Goal: Task Accomplishment & Management: Manage account settings

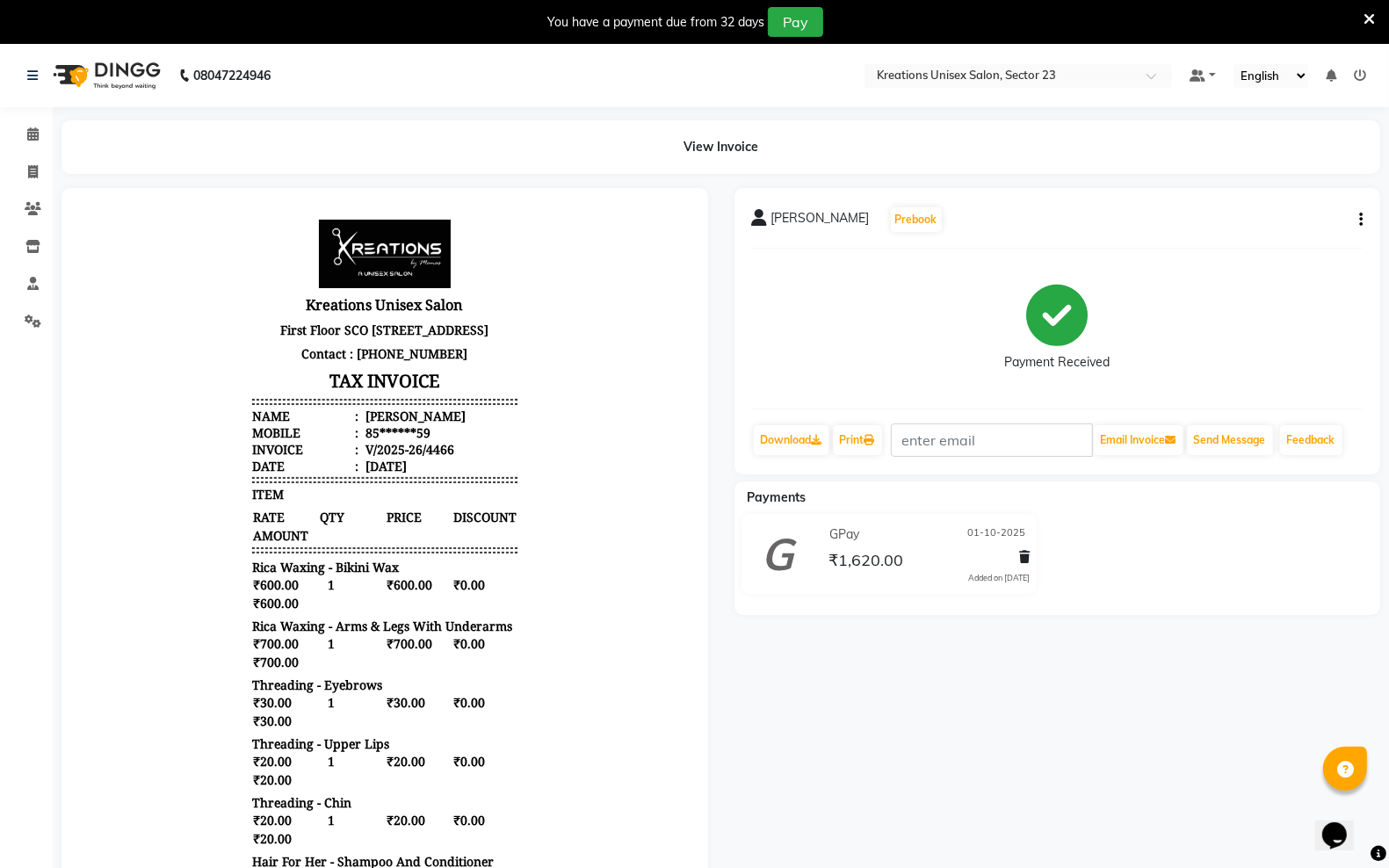
click at [1360, 221] on icon "button" at bounding box center [1361, 220] width 4 height 1
click at [1283, 294] on div "Payment Received" at bounding box center [1058, 328] width 612 height 131
click at [35, 173] on icon at bounding box center [33, 172] width 10 height 13
select select "service"
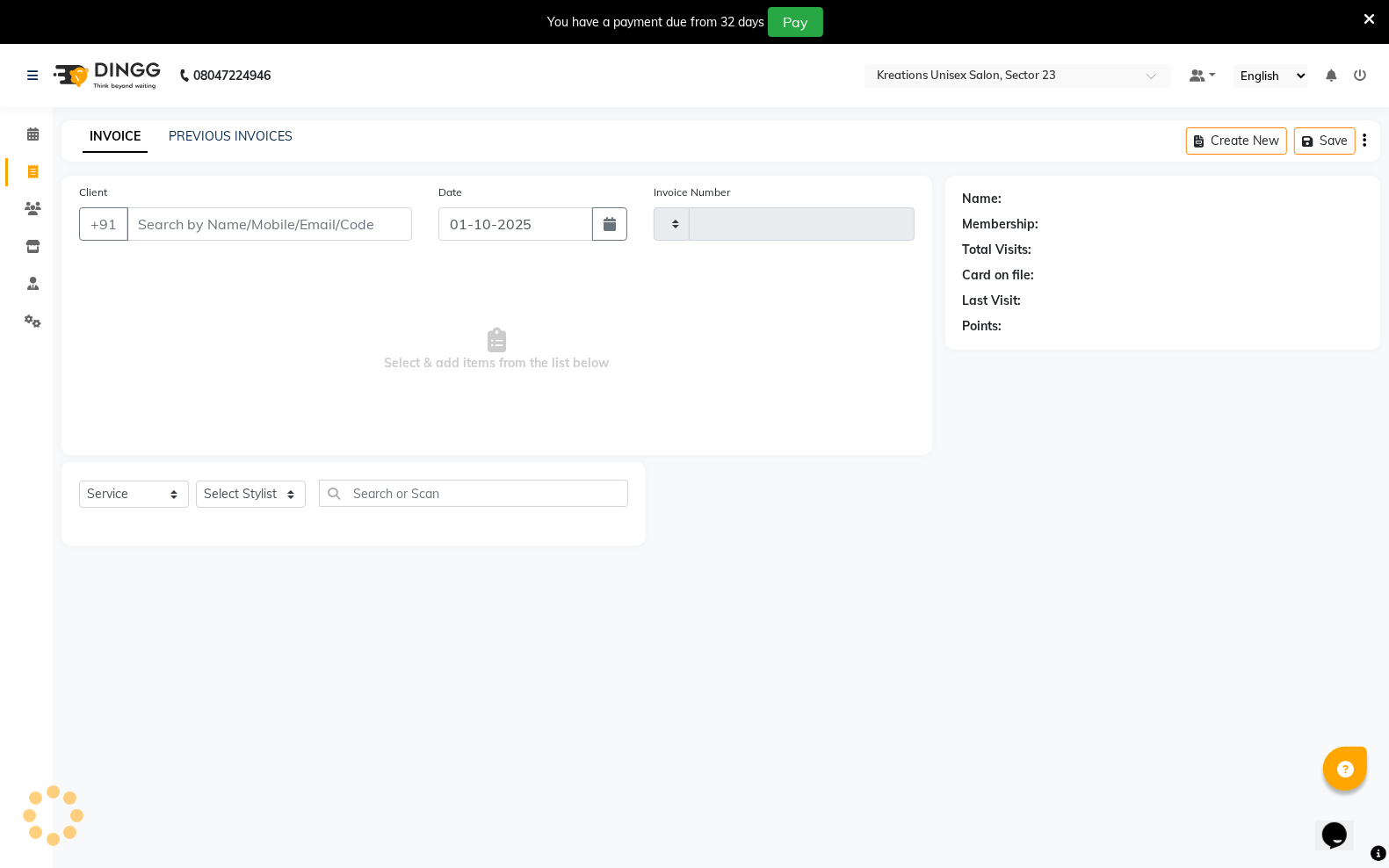
scroll to position [44, 0]
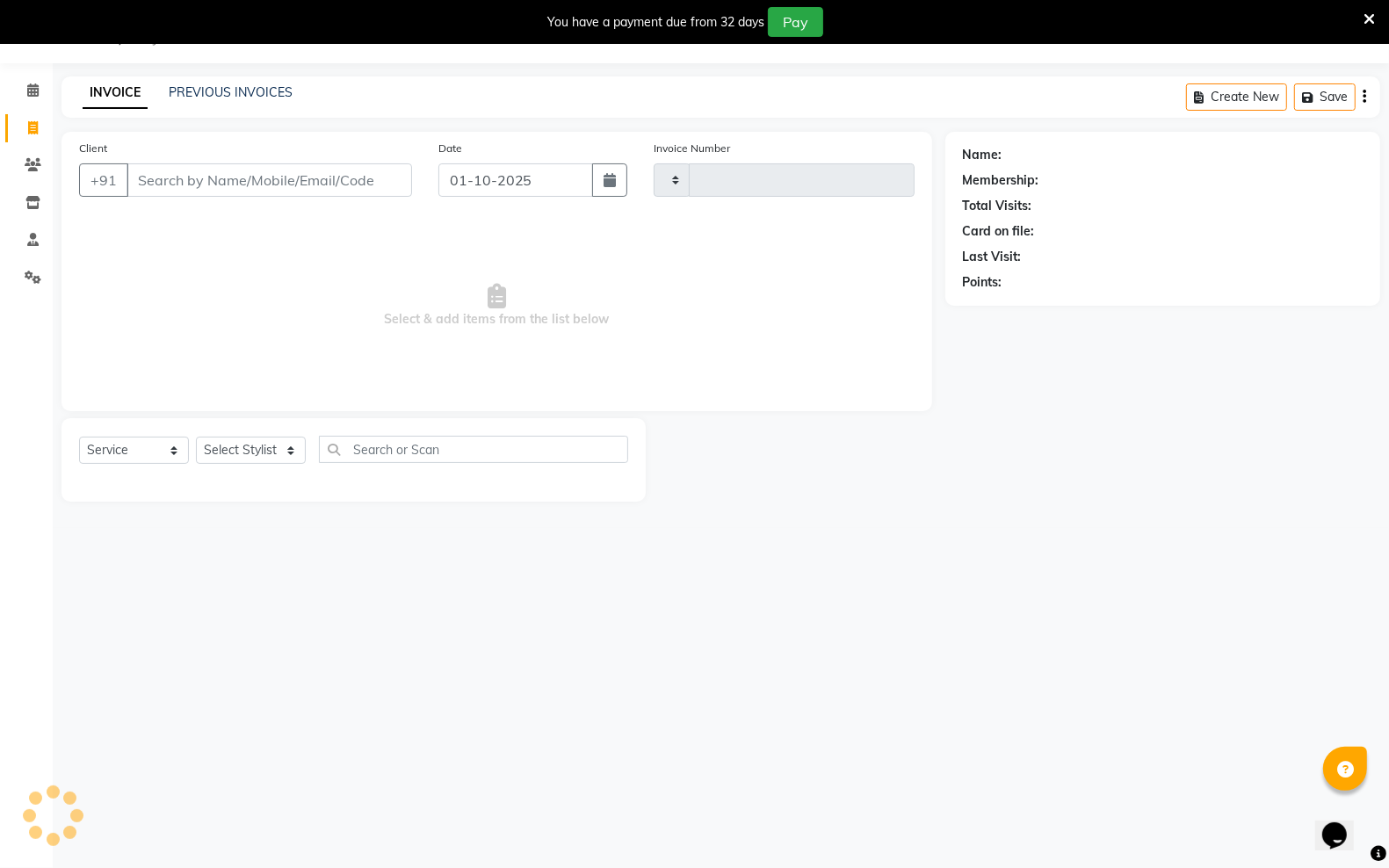
type input "4467"
select select "6161"
click at [216, 93] on link "PREVIOUS INVOICES" at bounding box center [230, 92] width 124 height 15
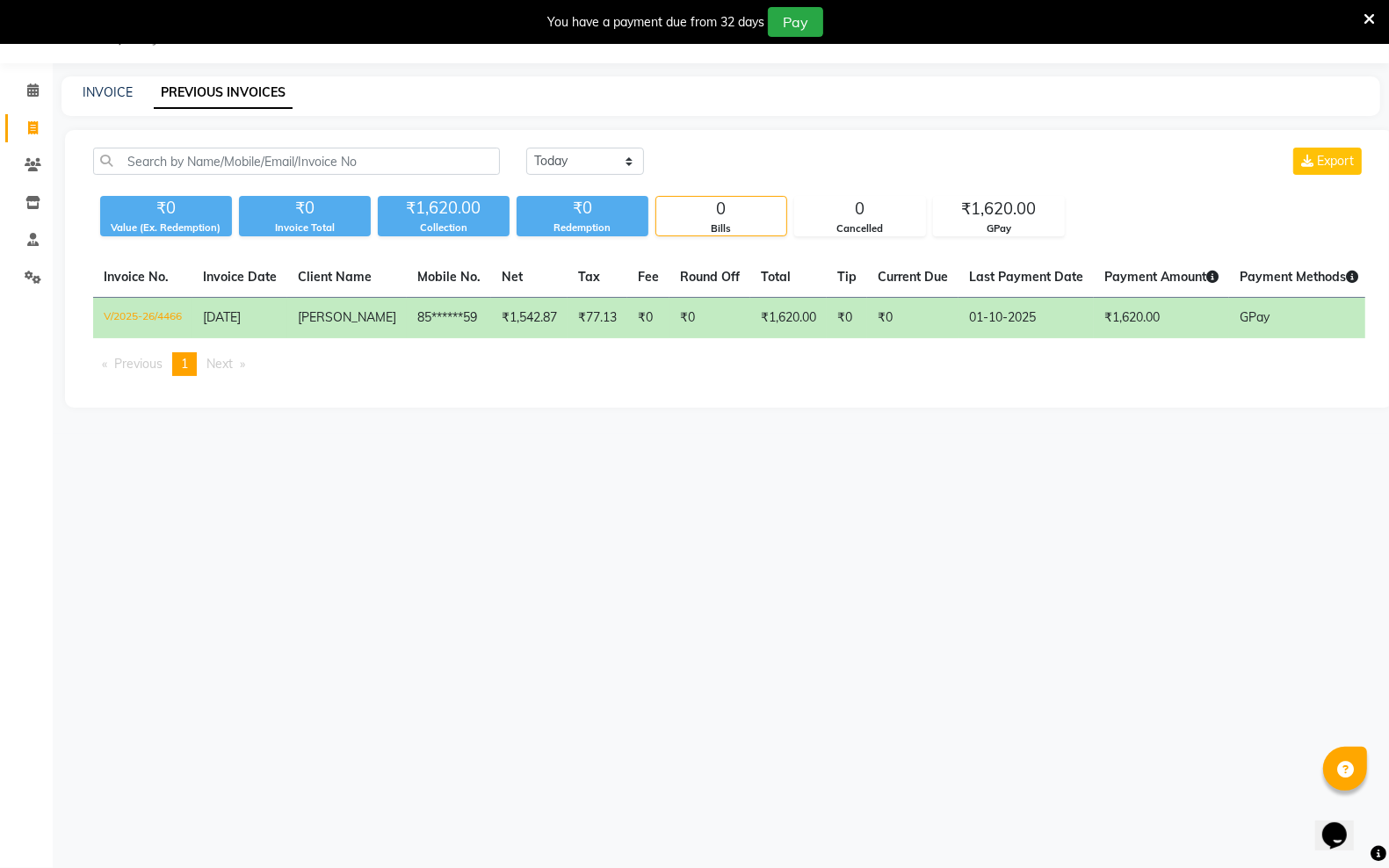
click at [1165, 331] on td "₹1,620.00" at bounding box center [1162, 318] width 135 height 41
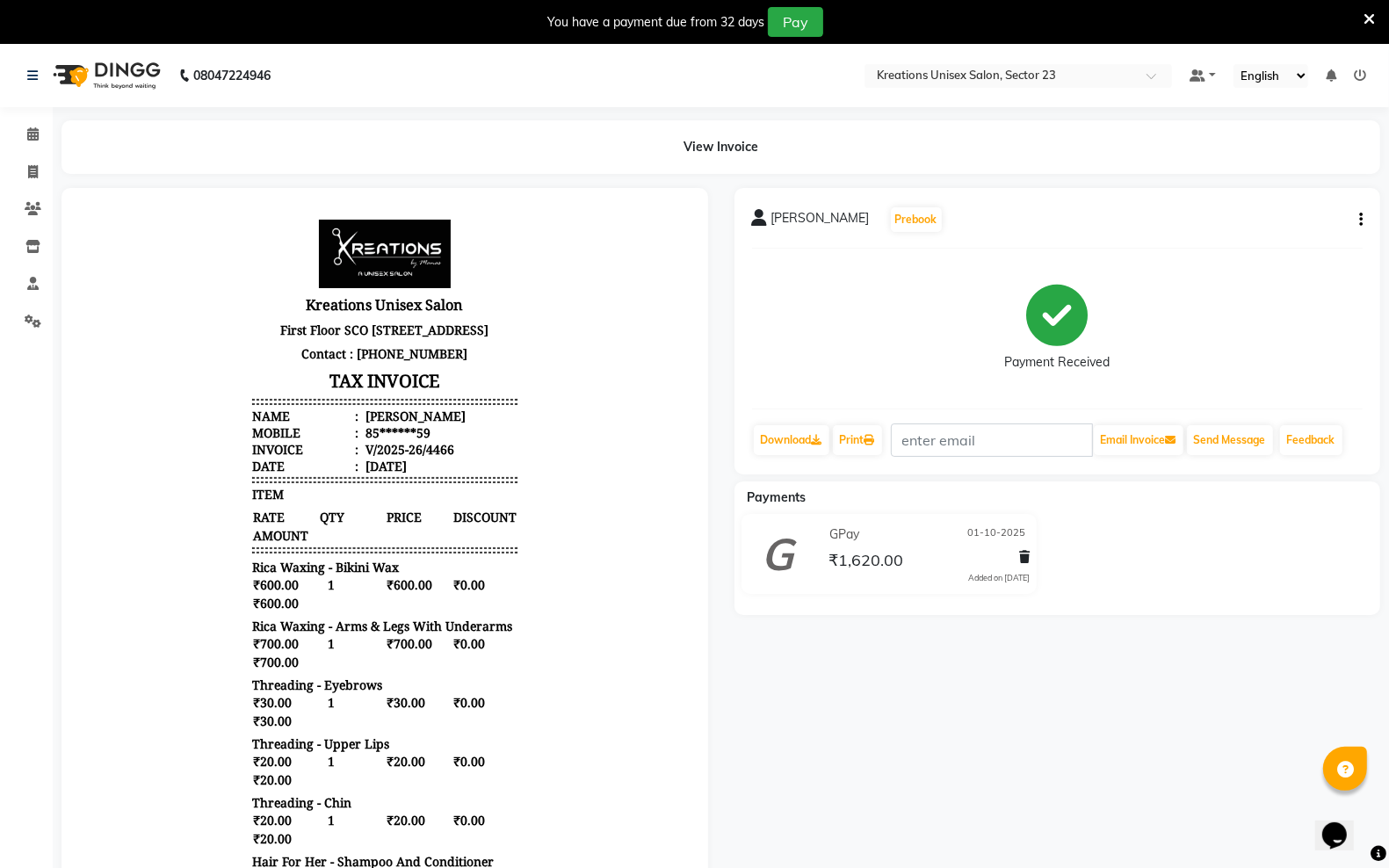
click at [1359, 220] on icon "button" at bounding box center [1361, 220] width 4 height 1
click at [1314, 215] on div "Print Settings" at bounding box center [1293, 220] width 80 height 22
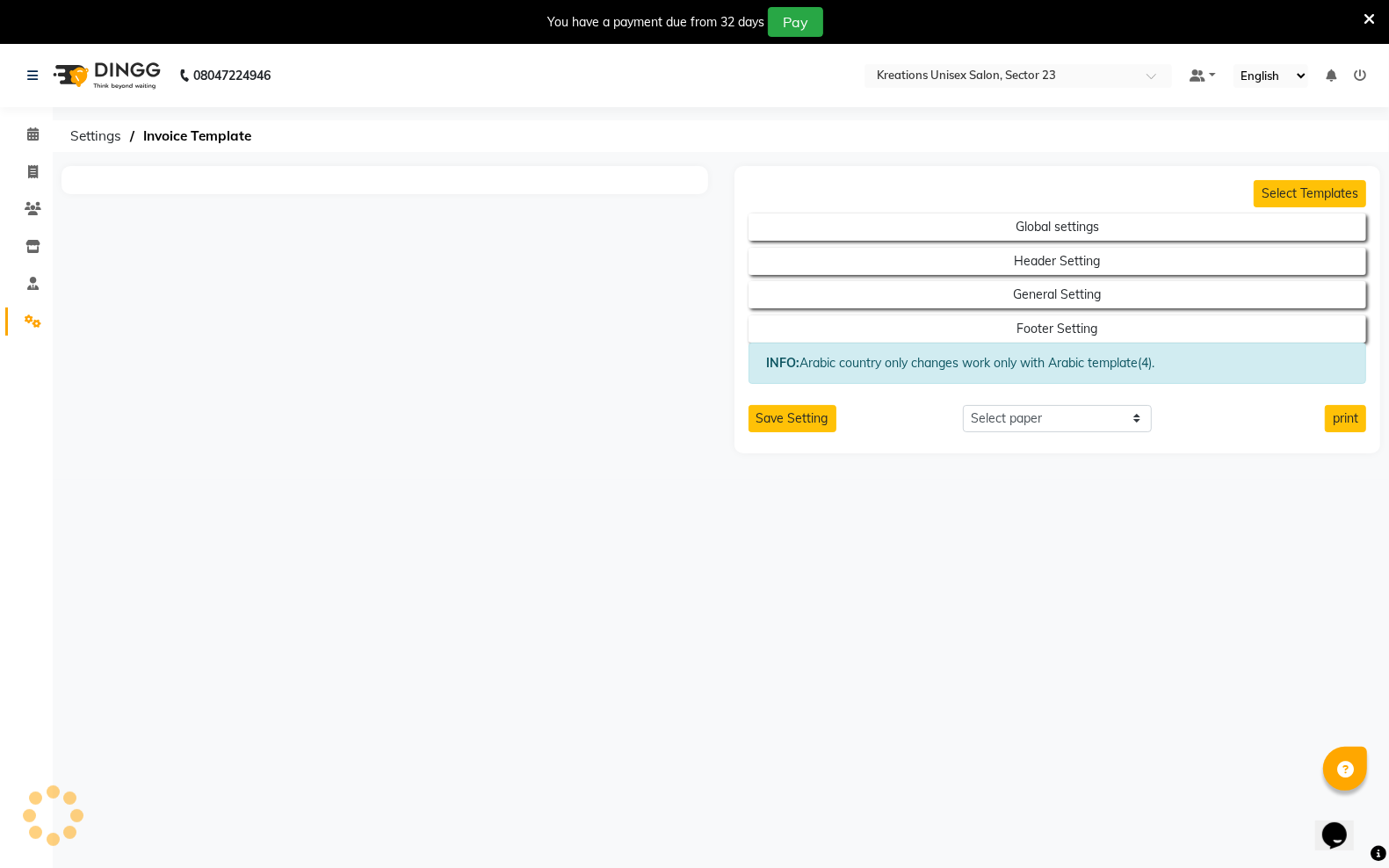
select select "A4"
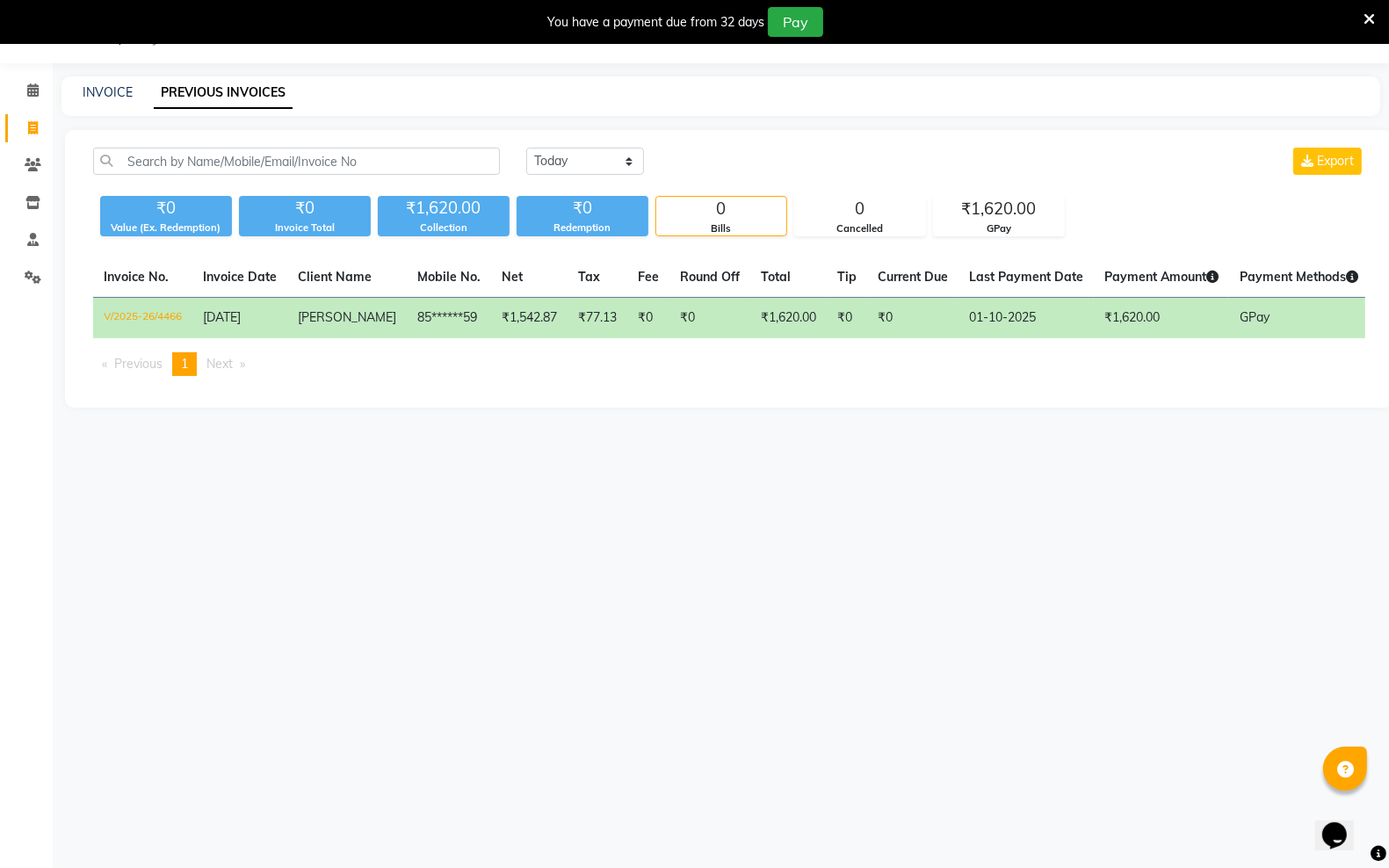
click at [708, 315] on td "₹0" at bounding box center [710, 318] width 81 height 41
click at [1044, 225] on div "GPay" at bounding box center [1000, 229] width 130 height 15
click at [106, 94] on link "INVOICE" at bounding box center [107, 92] width 50 height 15
select select "service"
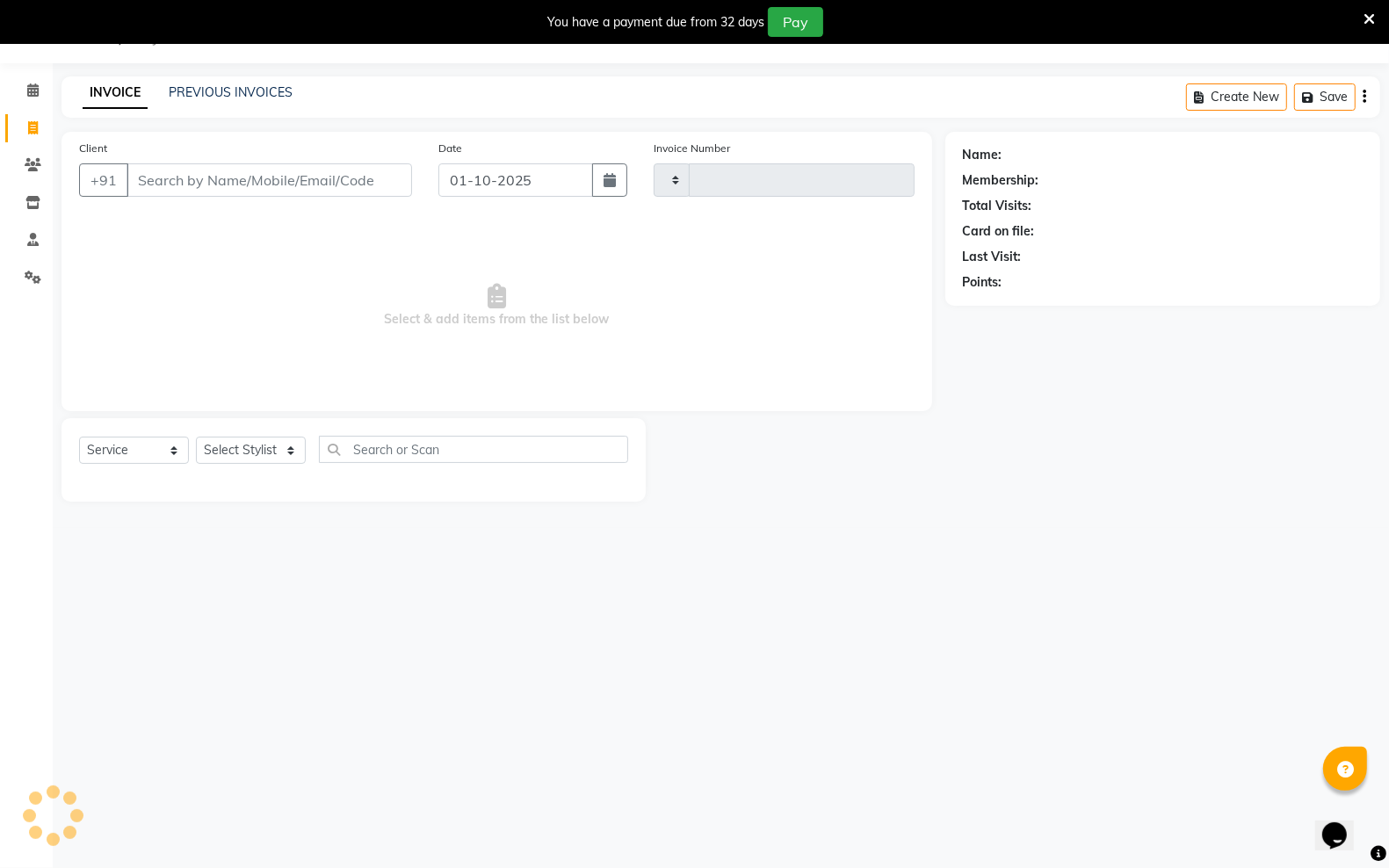
type input "4467"
select select "6161"
click at [191, 89] on link "PREVIOUS INVOICES" at bounding box center [230, 92] width 124 height 15
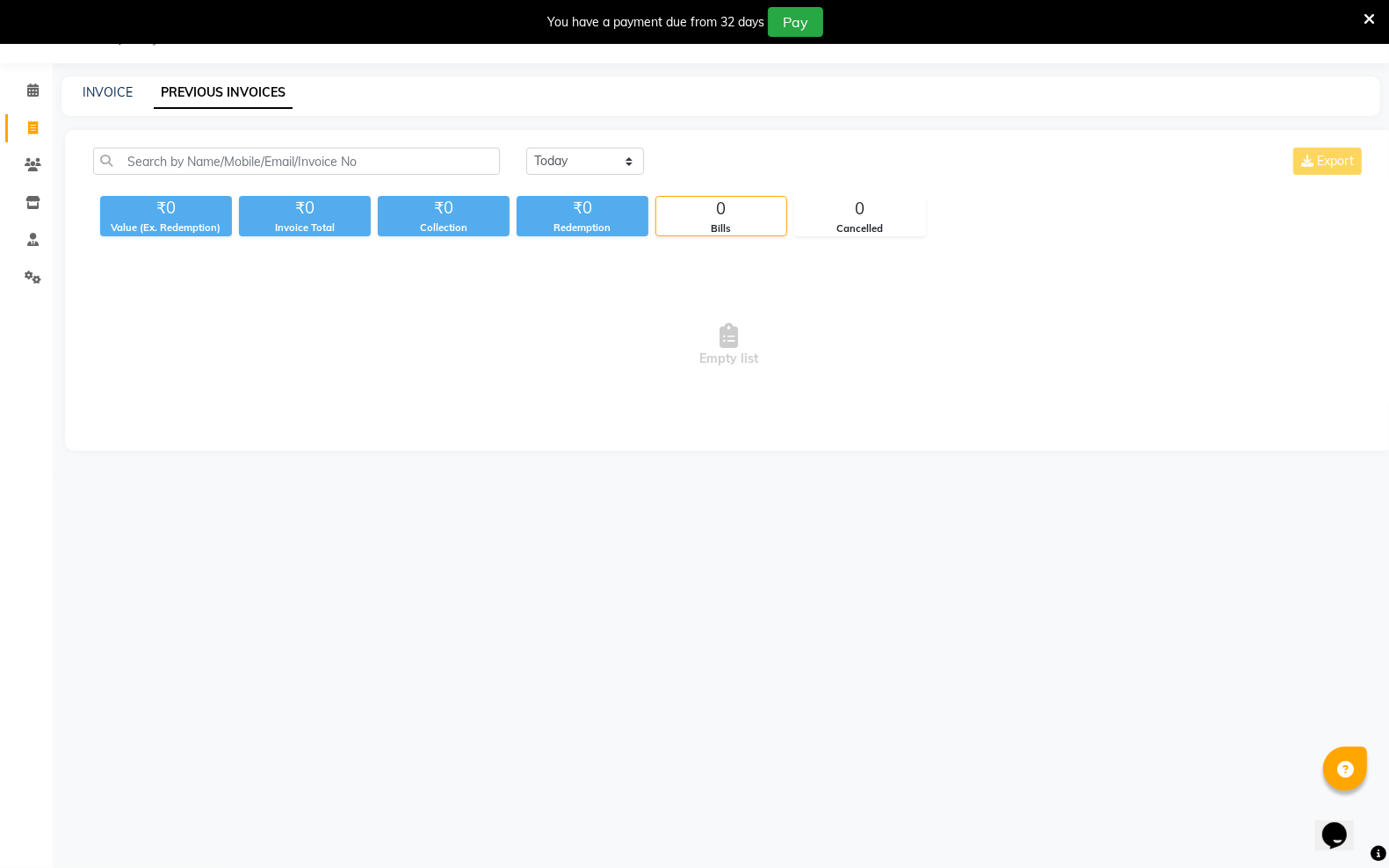
drag, startPoint x: 628, startPoint y: 672, endPoint x: 475, endPoint y: 574, distance: 181.7
click at [475, 574] on div "08047224946 Select Location × Kreations Unisex Salon, Sector 23 Default Panel M…" at bounding box center [694, 434] width 1389 height 868
click at [574, 164] on select "Today Yesterday Custom Range" at bounding box center [585, 161] width 118 height 27
select select "yesterday"
click at [527, 148] on select "Today Yesterday Custom Range" at bounding box center [585, 161] width 118 height 27
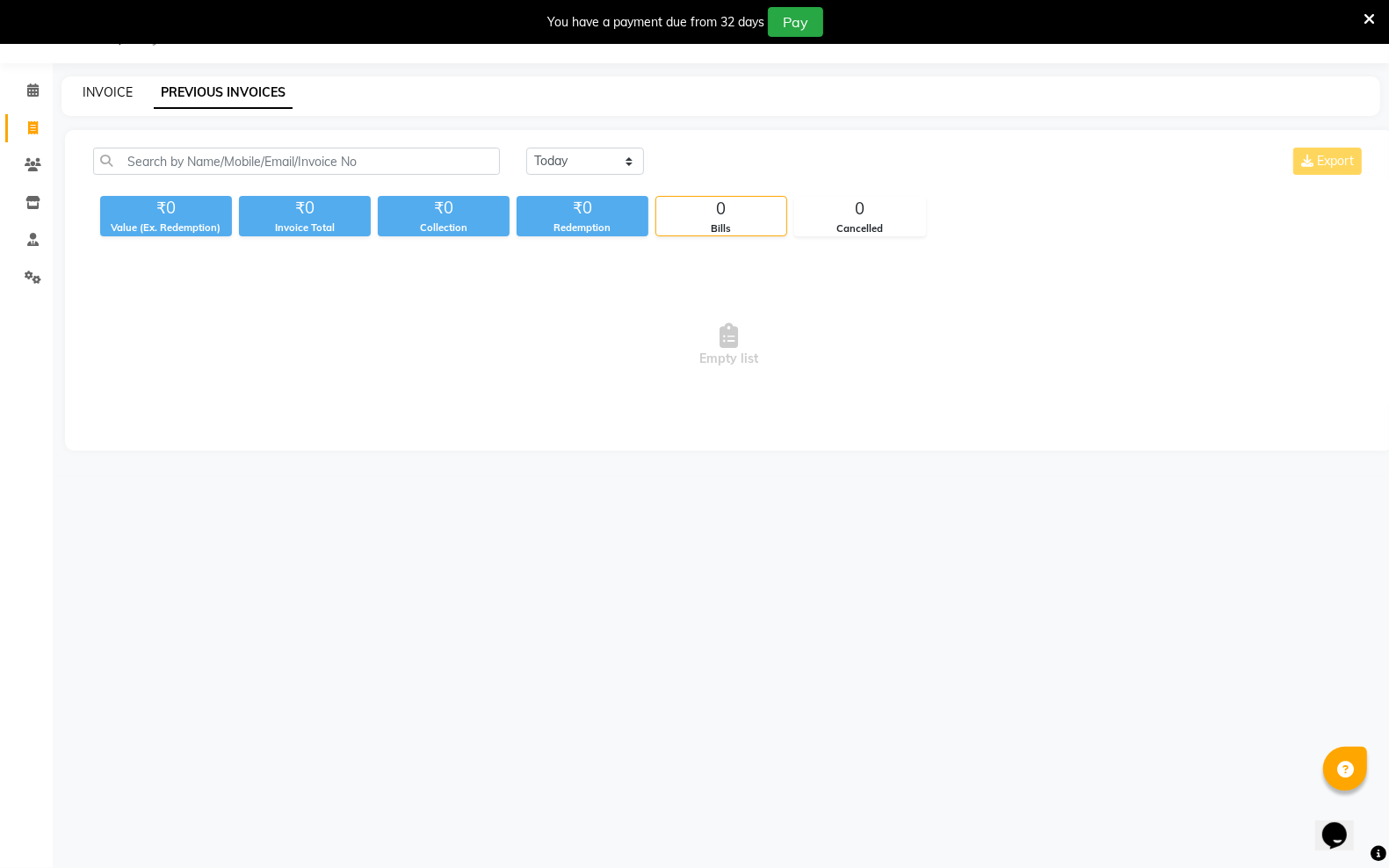
click at [104, 86] on link "INVOICE" at bounding box center [107, 92] width 50 height 15
select select "6161"
select select "service"
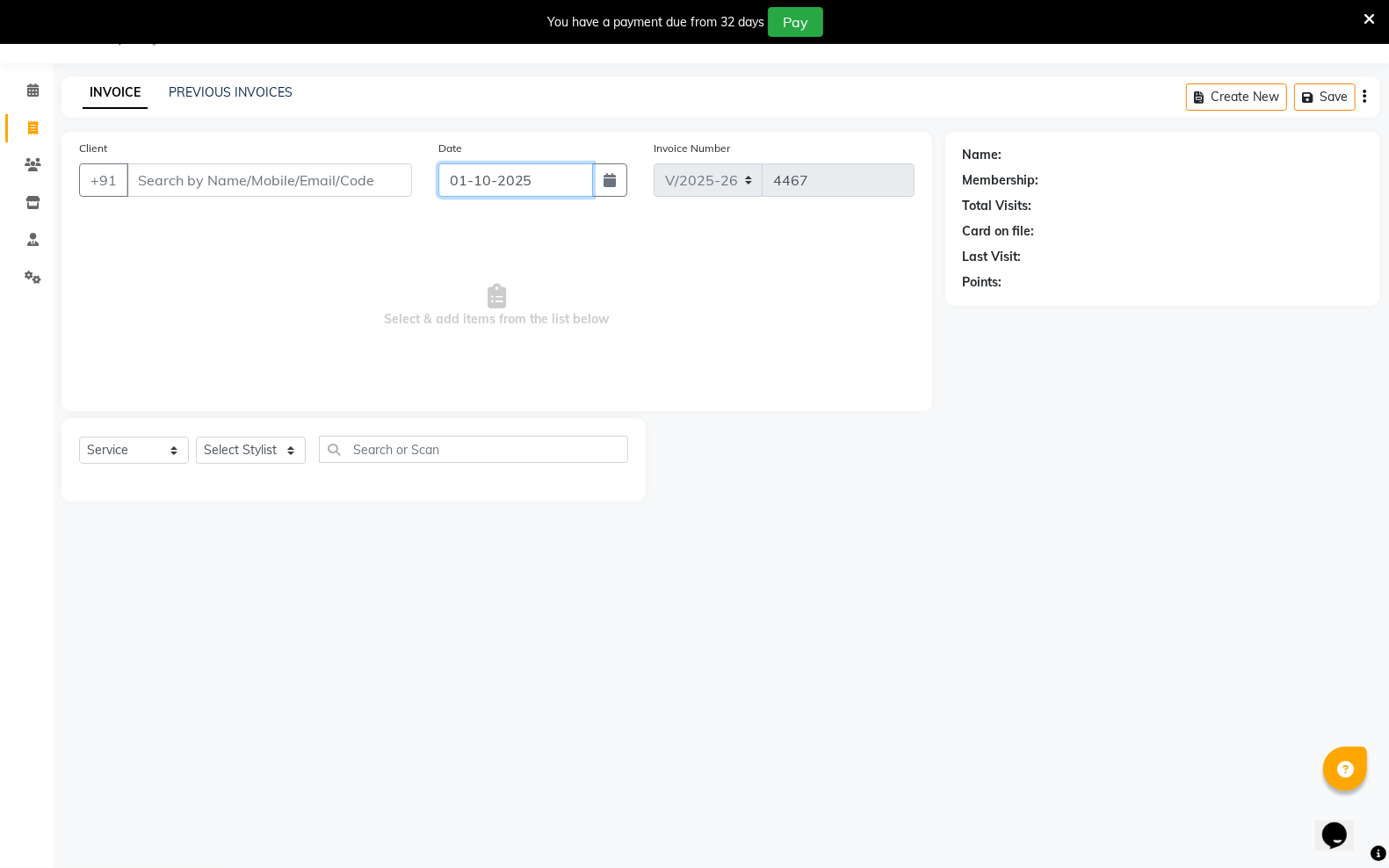
click at [541, 176] on input "01-10-2025" at bounding box center [515, 179] width 154 height 34
select select "10"
select select "2025"
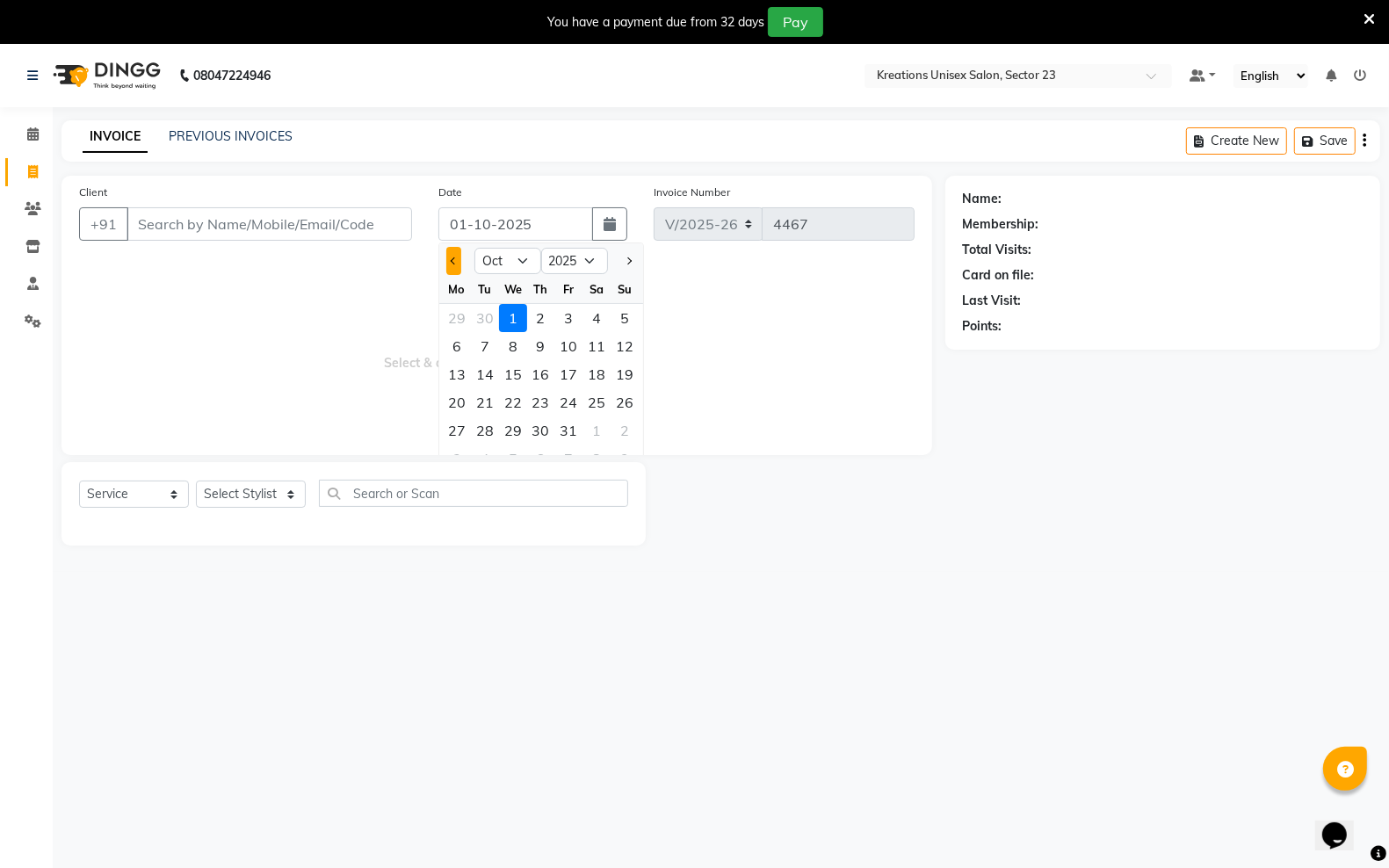
click at [455, 260] on span "Previous month" at bounding box center [453, 260] width 7 height 7
select select "9"
click at [487, 426] on div "30" at bounding box center [484, 430] width 28 height 28
type input "30-09-2025"
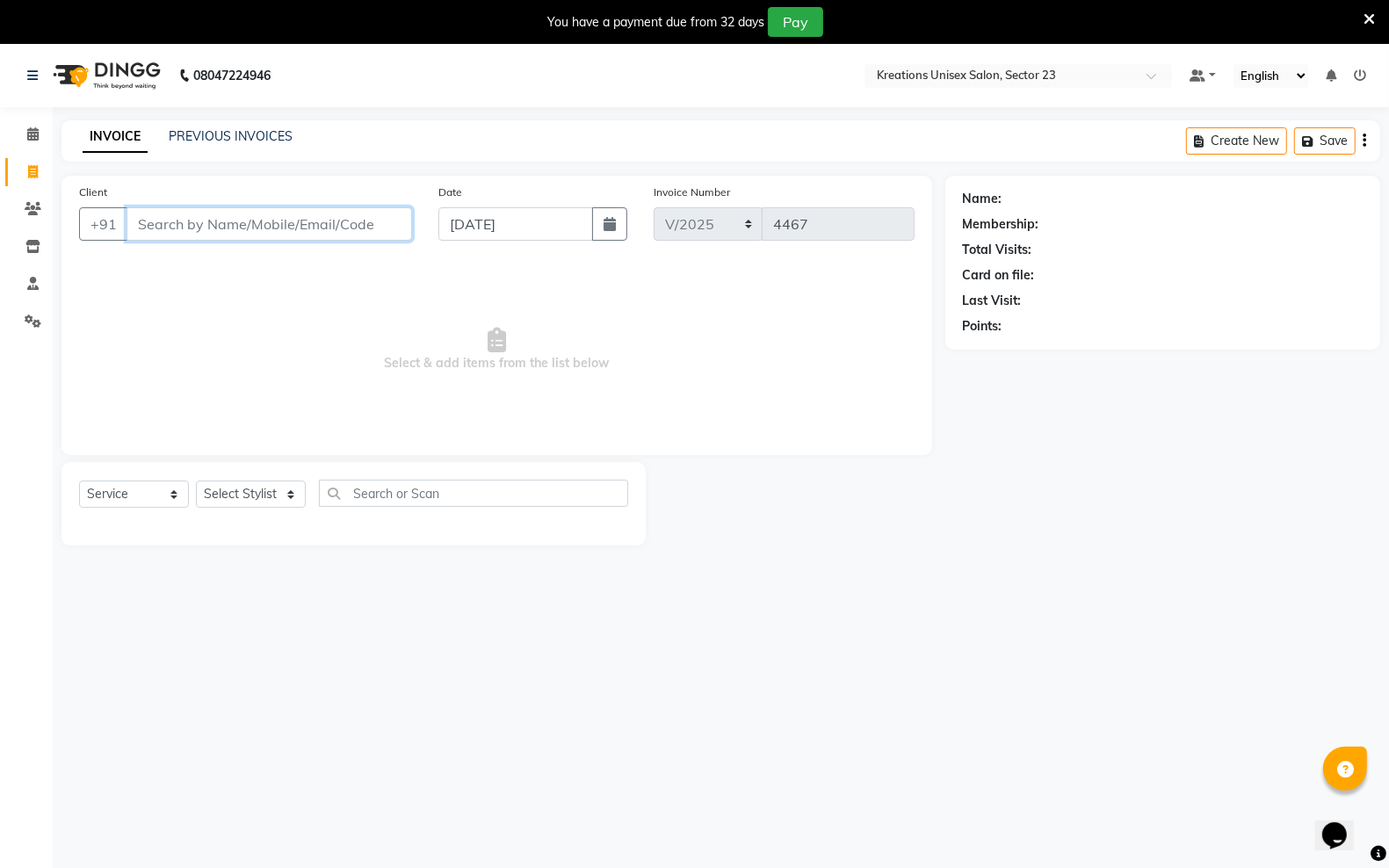
click at [365, 230] on input "Client" at bounding box center [270, 223] width 286 height 34
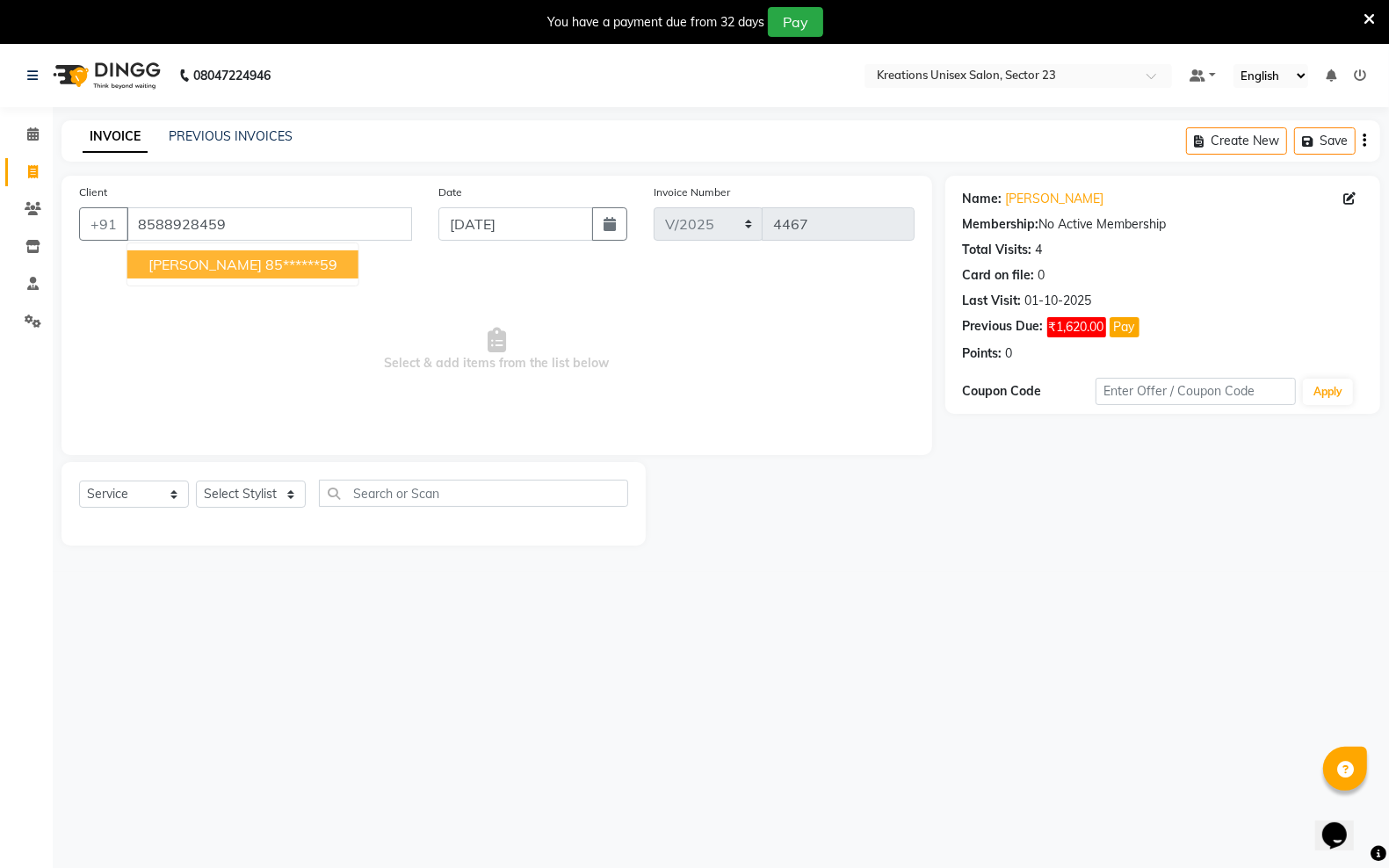
click at [266, 264] on ngb-highlight "85******59" at bounding box center [301, 265] width 72 height 17
type input "85******59"
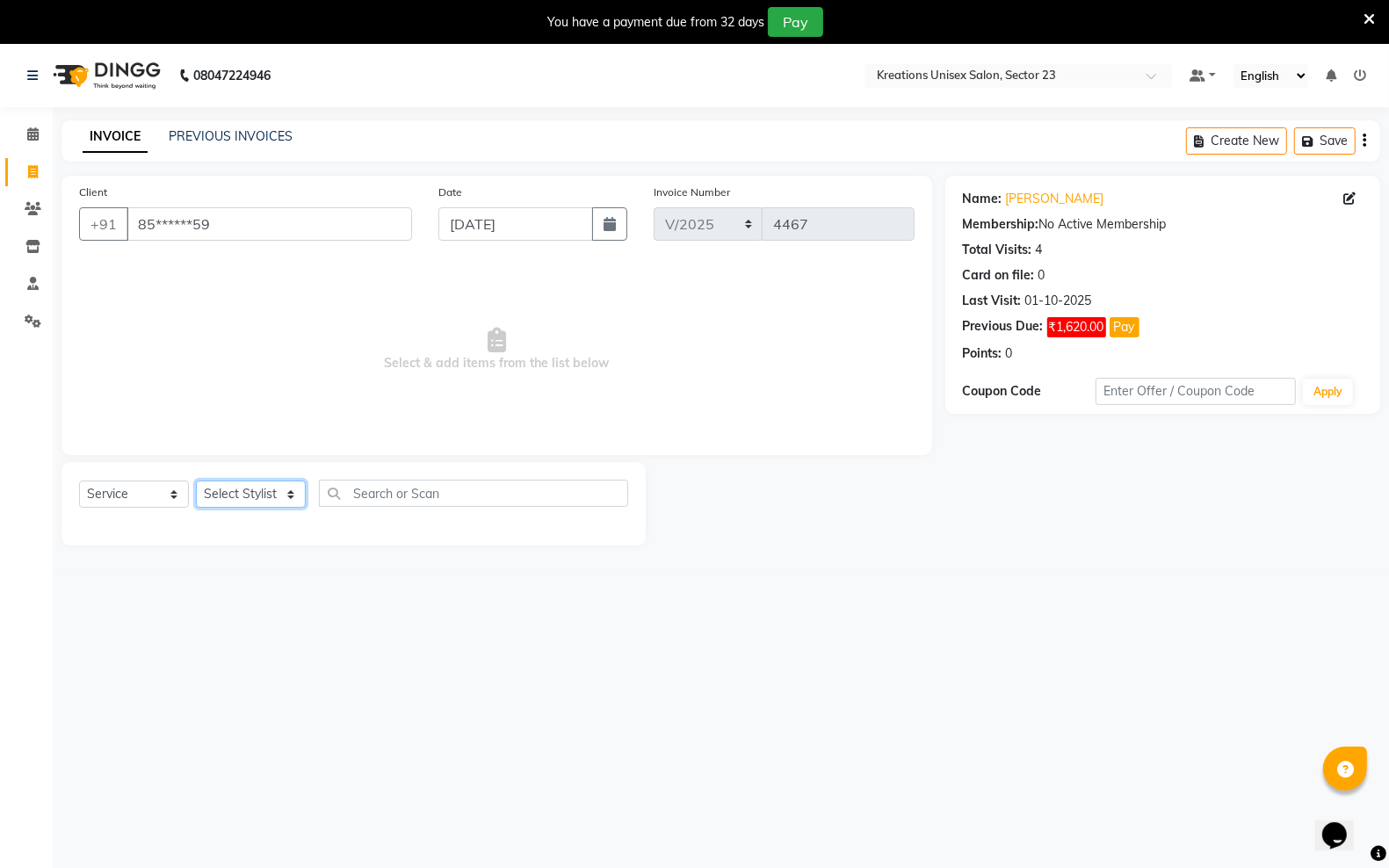
click at [260, 498] on select "Select Stylist Aadil ALI Aman Ankit Manas Sir Rocky Rohit Saba Shaffali Maam Sh…" at bounding box center [250, 494] width 110 height 27
click at [1062, 323] on span "₹1,620.00" at bounding box center [1076, 327] width 59 height 20
click at [28, 136] on icon at bounding box center [33, 134] width 12 height 13
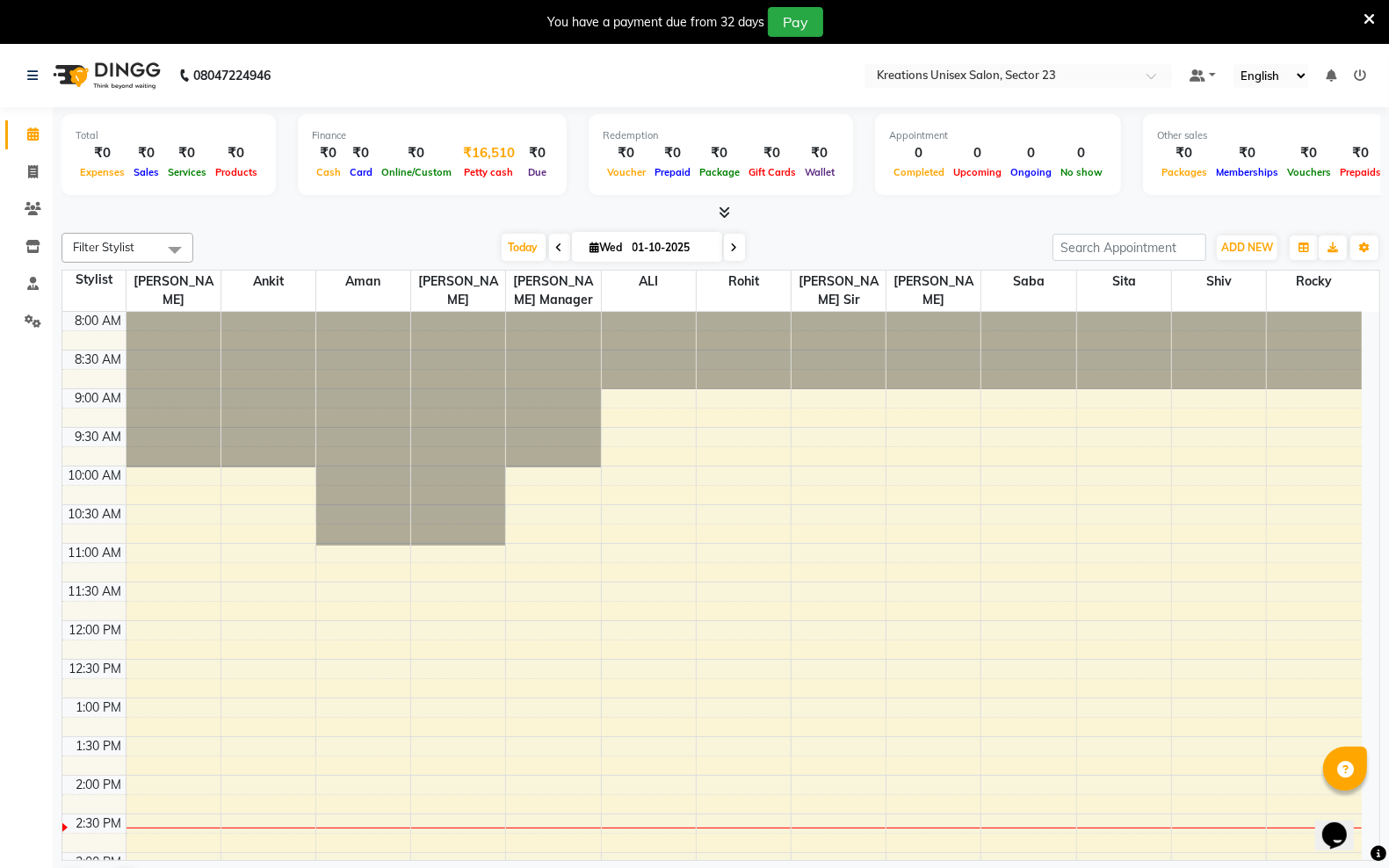
click at [488, 160] on div "₹16,510" at bounding box center [488, 152] width 66 height 20
select select "5148"
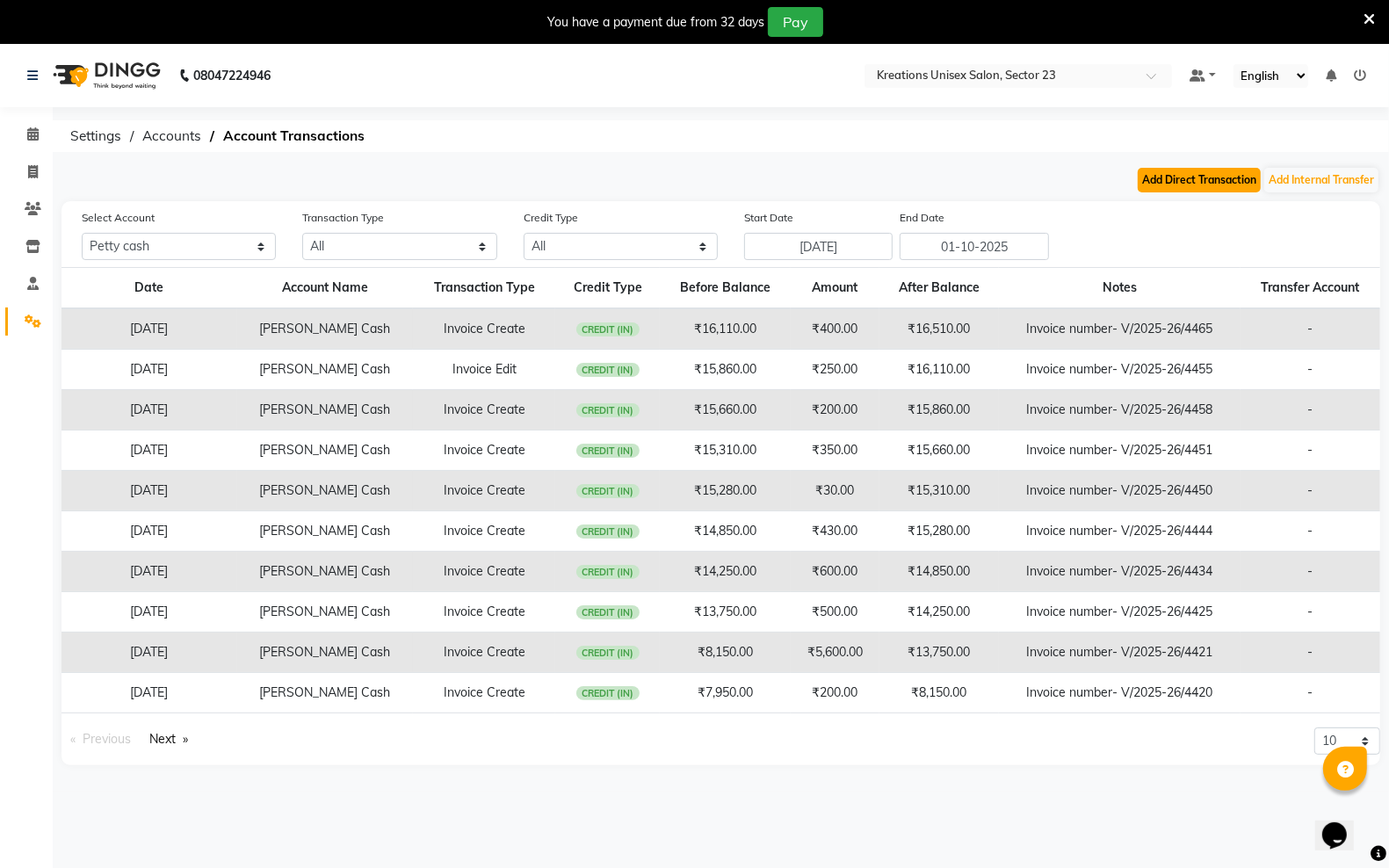
click at [1165, 176] on button "Add Direct Transaction" at bounding box center [1199, 180] width 123 height 25
select select "direct"
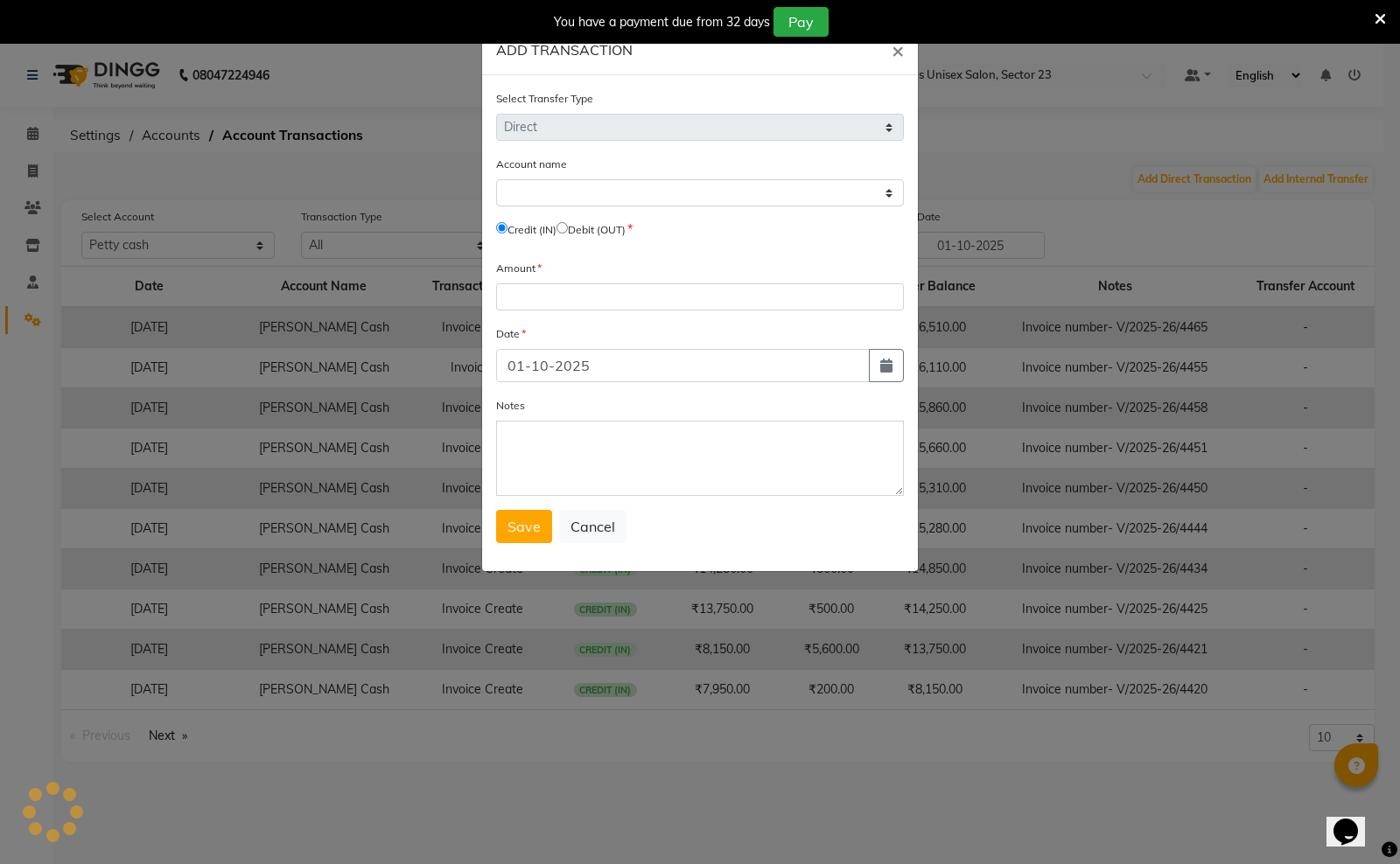
select select "5148"
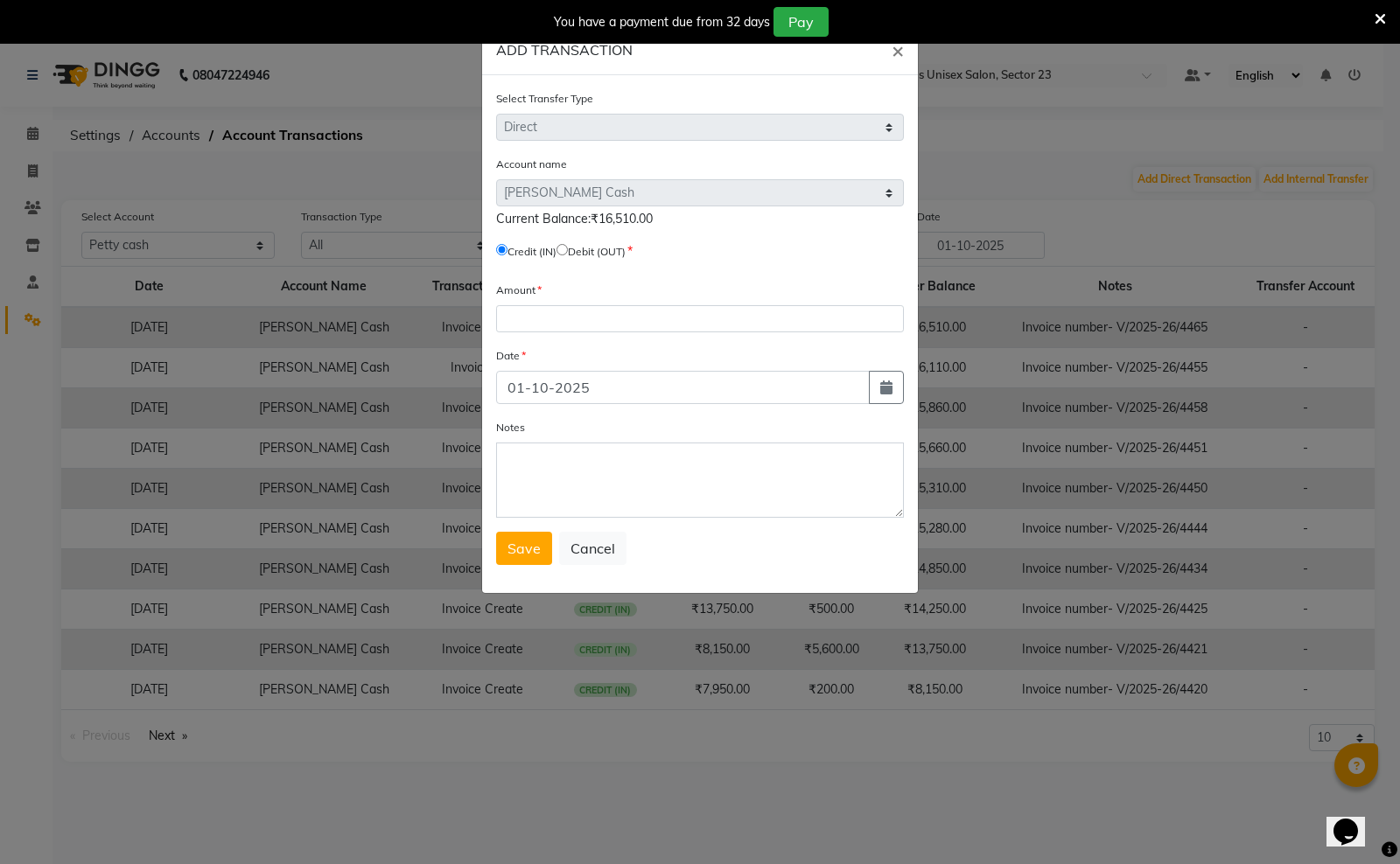
click at [568, 246] on input "radio" at bounding box center [562, 250] width 11 height 11
radio input "true"
click at [574, 307] on input "number" at bounding box center [699, 319] width 408 height 27
type input "16510"
click at [522, 535] on button "Save" at bounding box center [523, 548] width 56 height 33
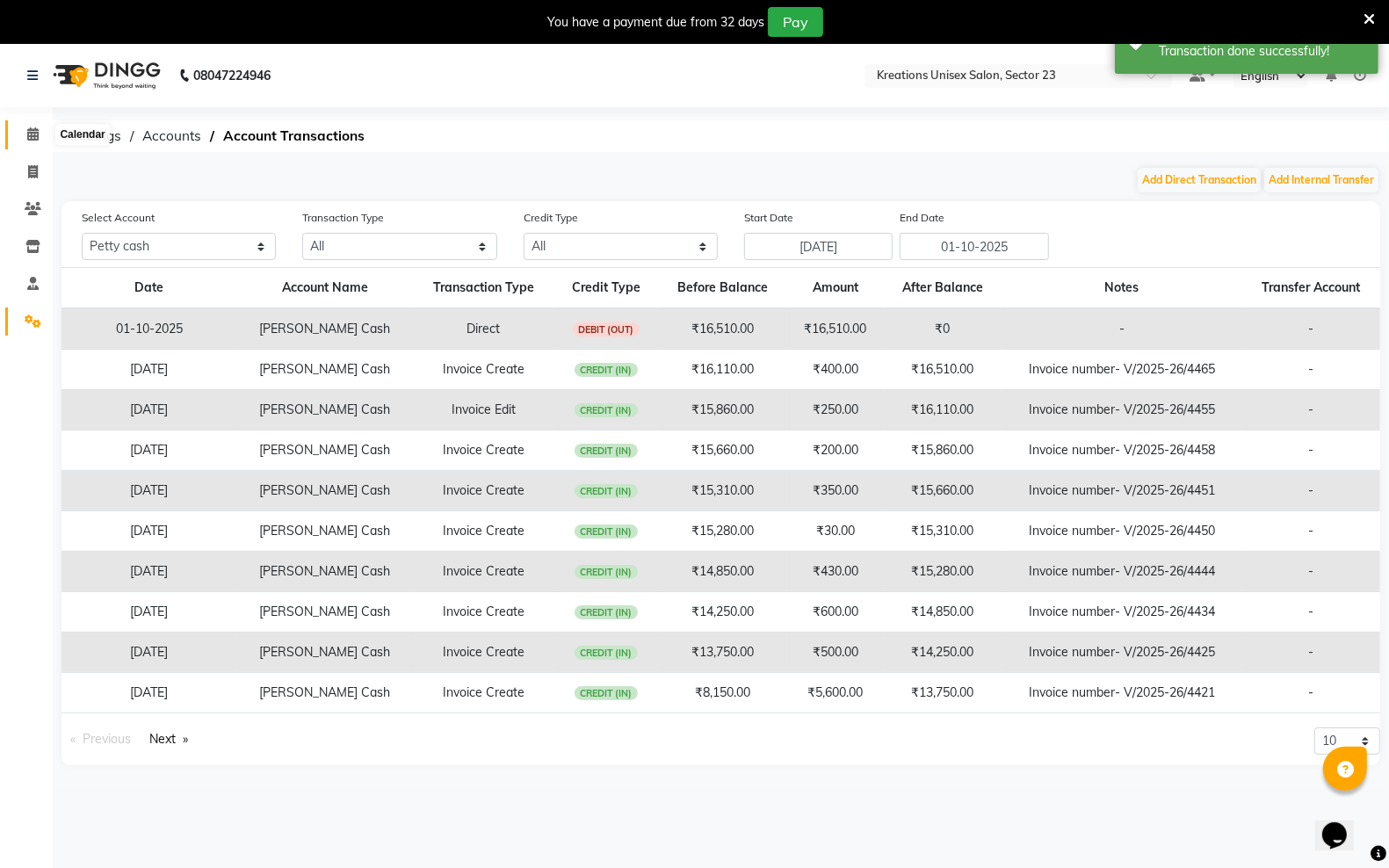
click at [28, 134] on icon at bounding box center [33, 134] width 12 height 13
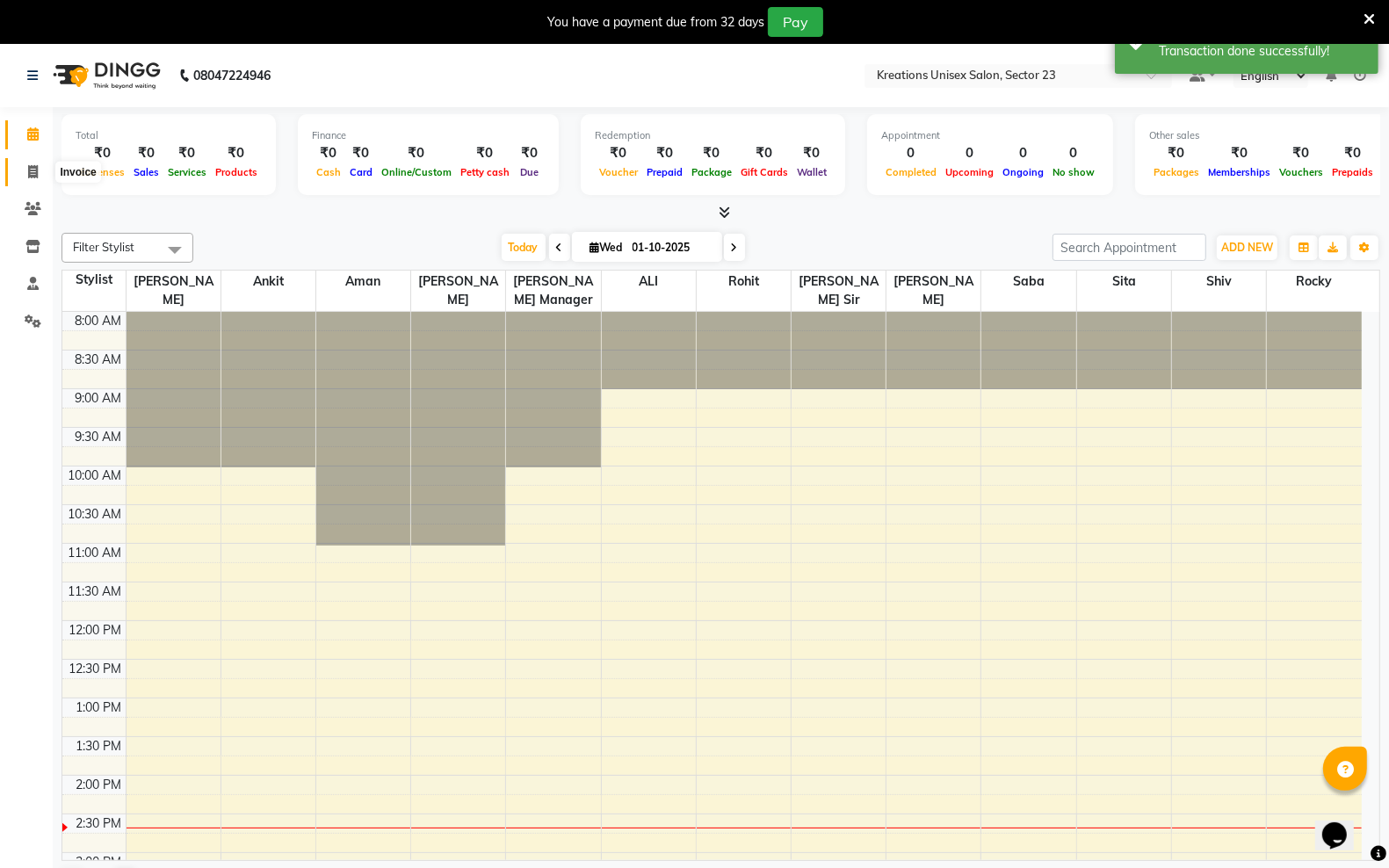
click at [31, 176] on icon at bounding box center [33, 172] width 10 height 13
select select "service"
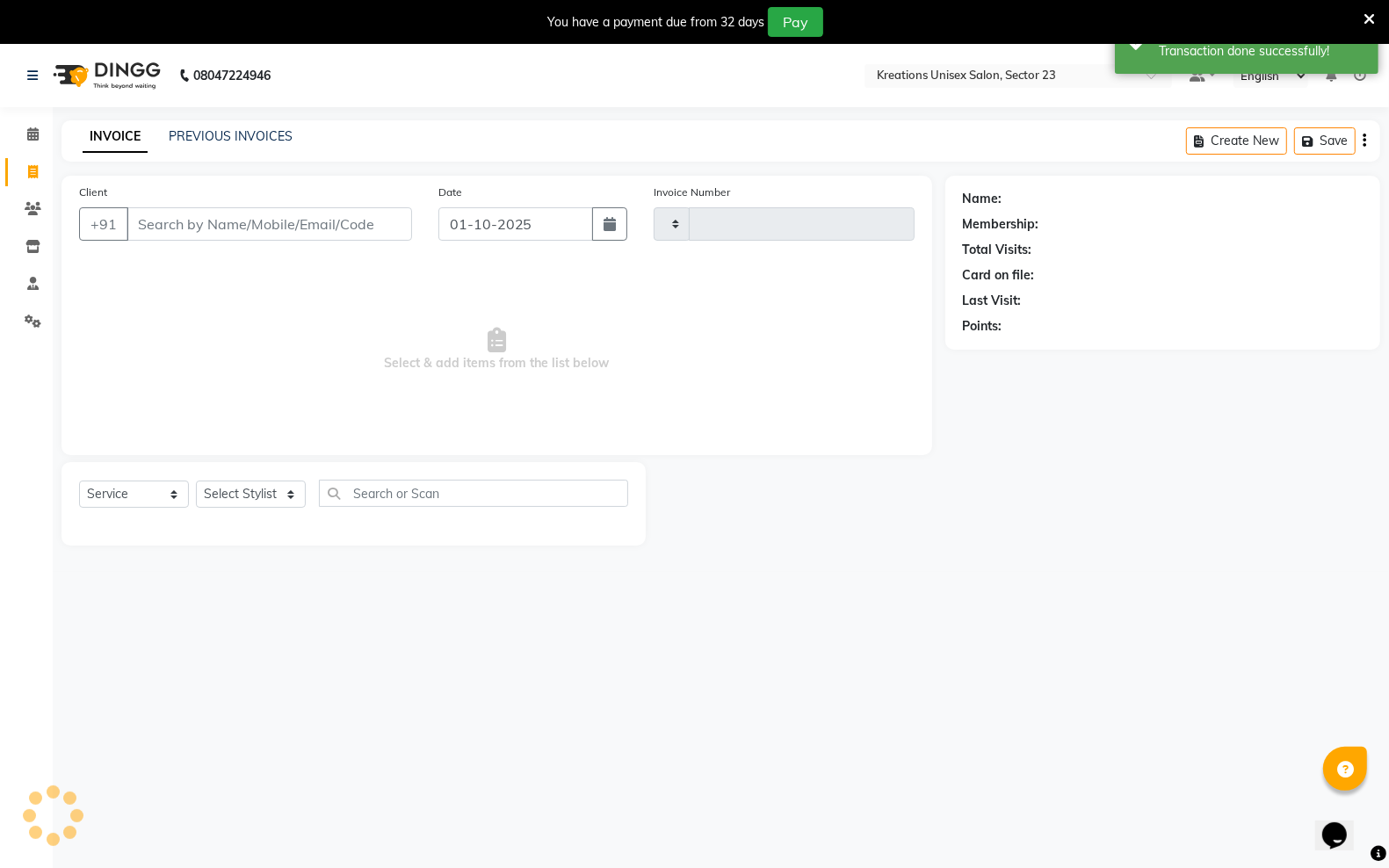
type input "4467"
select select "6161"
click at [529, 222] on input "01-10-2025" at bounding box center [515, 223] width 154 height 34
select select "10"
select select "2025"
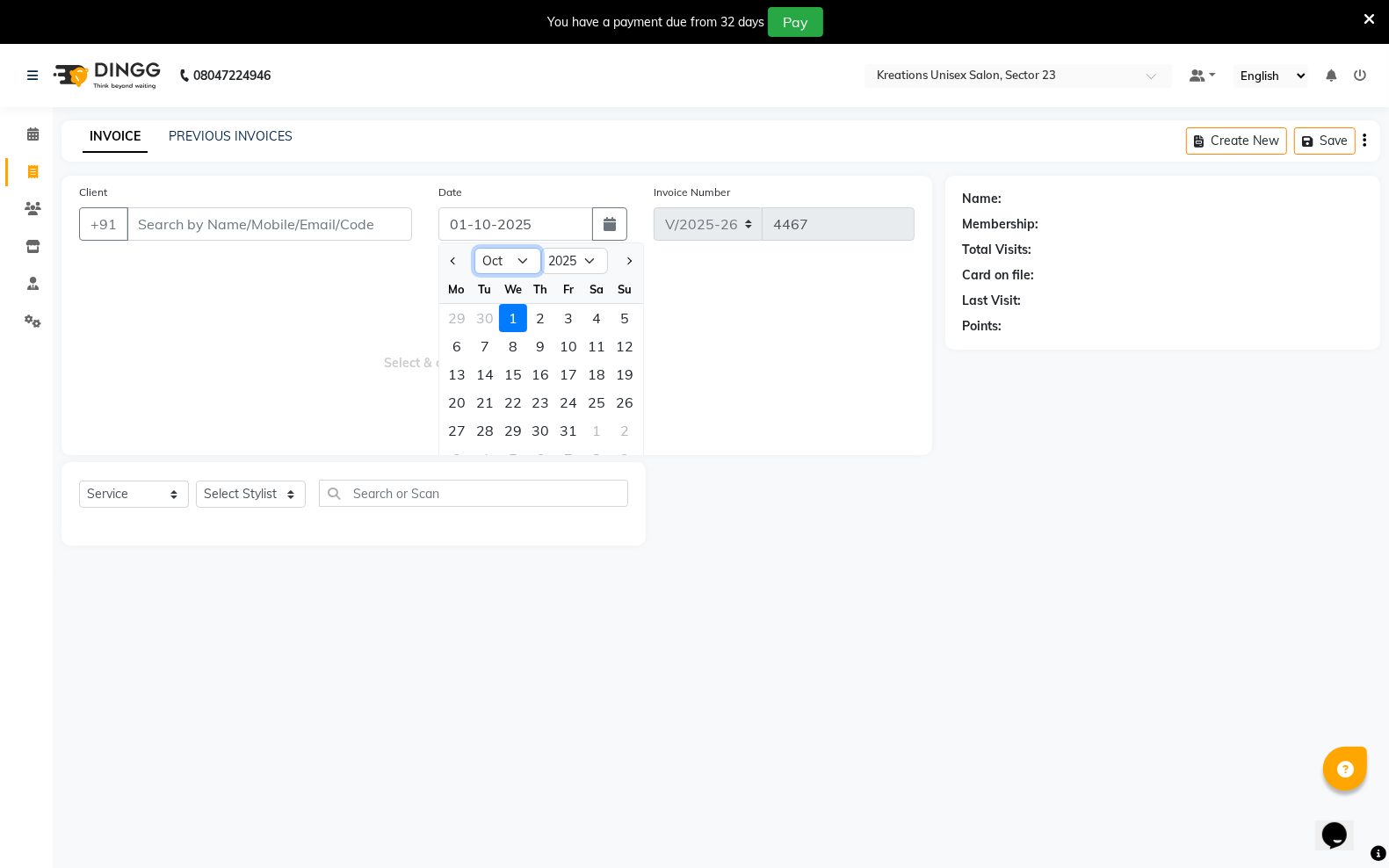
click at [514, 257] on select "Jan Feb Mar Apr May Jun Jul Aug Sep Oct Nov Dec" at bounding box center [508, 260] width 67 height 26
select select "9"
click at [475, 247] on select "Jan Feb Mar Apr May Jun Jul Aug Sep Oct Nov Dec" at bounding box center [508, 260] width 67 height 26
click at [493, 423] on div "30" at bounding box center [484, 430] width 28 height 28
type input "30-09-2025"
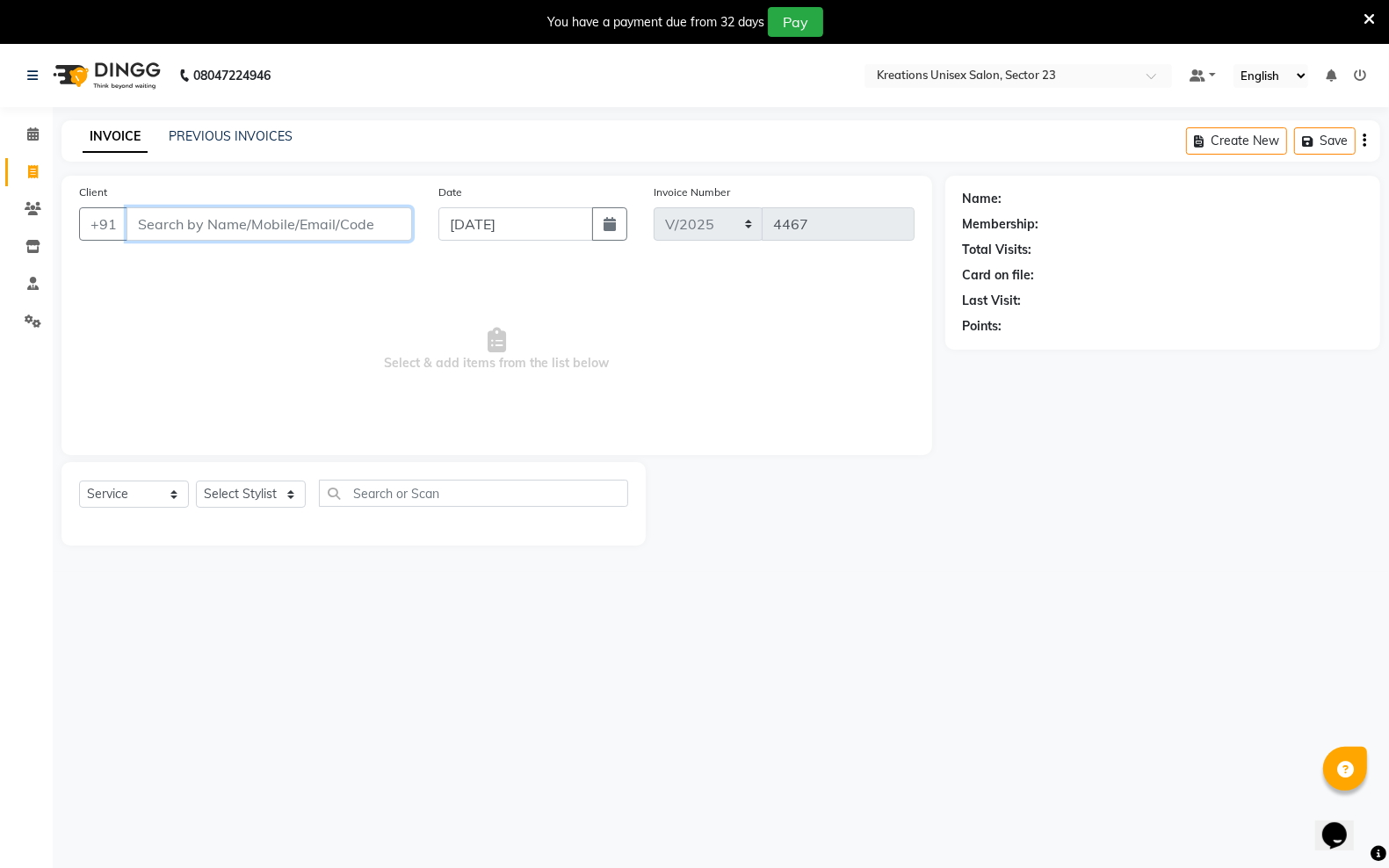
click at [371, 237] on input "Client" at bounding box center [270, 223] width 286 height 34
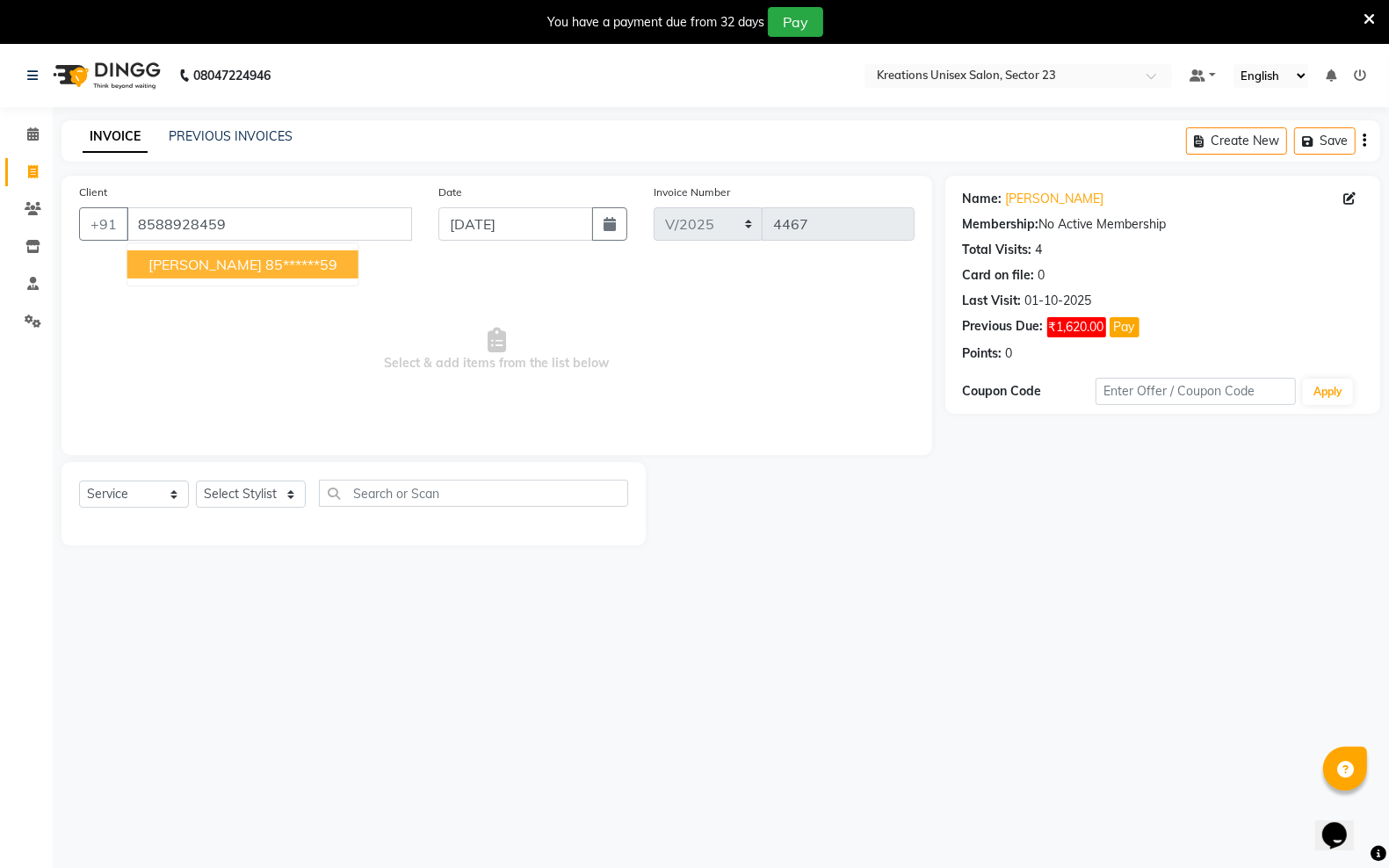
click at [266, 261] on ngb-highlight "85******59" at bounding box center [301, 265] width 72 height 17
type input "85******59"
click at [1062, 319] on span "₹1,620.00" at bounding box center [1076, 327] width 59 height 20
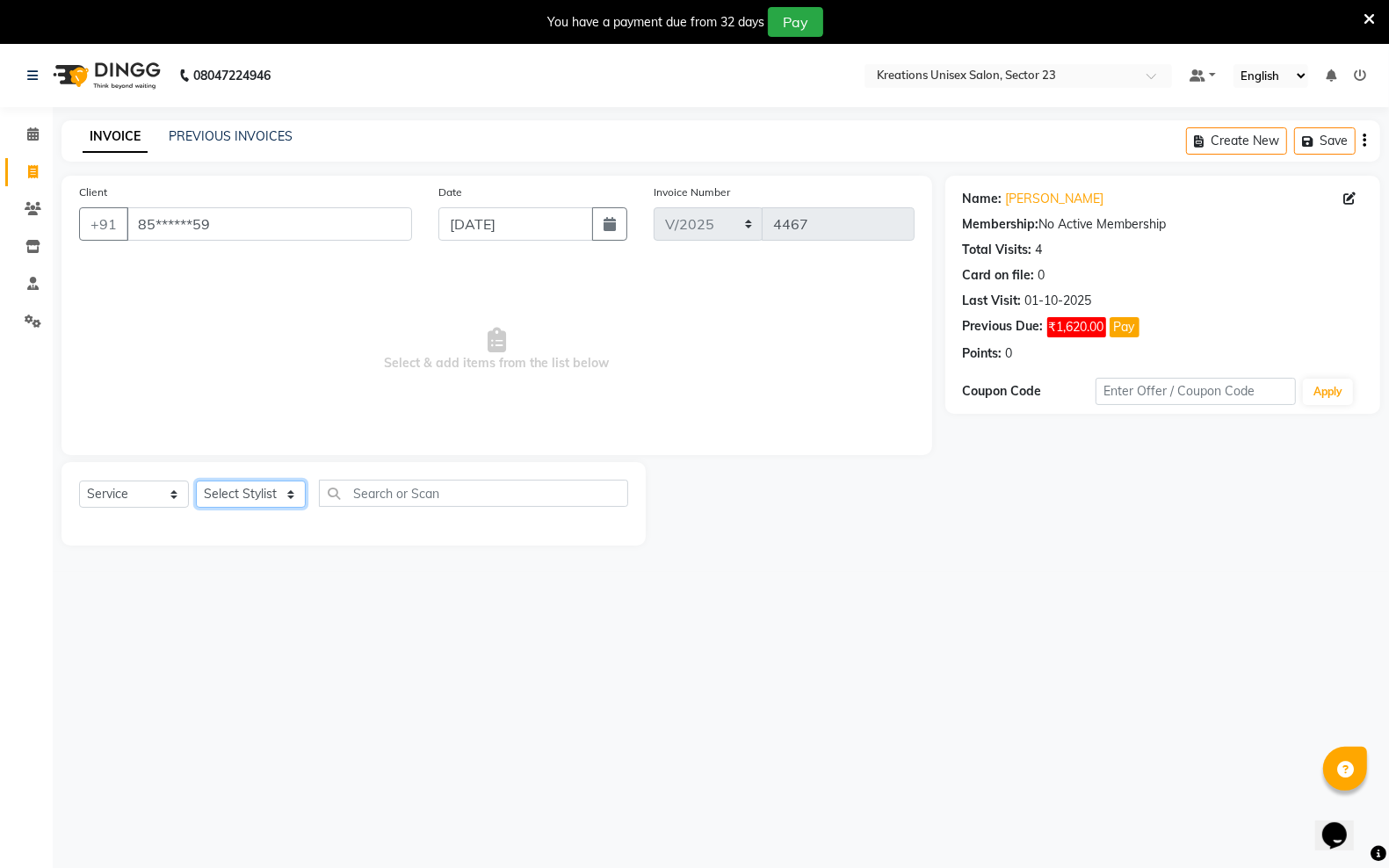
click at [239, 481] on select "Select Stylist Aadil ALI Aman Ankit Manas Sir Rocky Rohit Saba Shaffali Maam Sh…" at bounding box center [250, 494] width 110 height 27
select select "87944"
click at [196, 481] on select "Select Stylist Aadil ALI Aman Ankit Manas Sir Rocky Rohit Saba Shaffali Maam Sh…" at bounding box center [250, 494] width 110 height 27
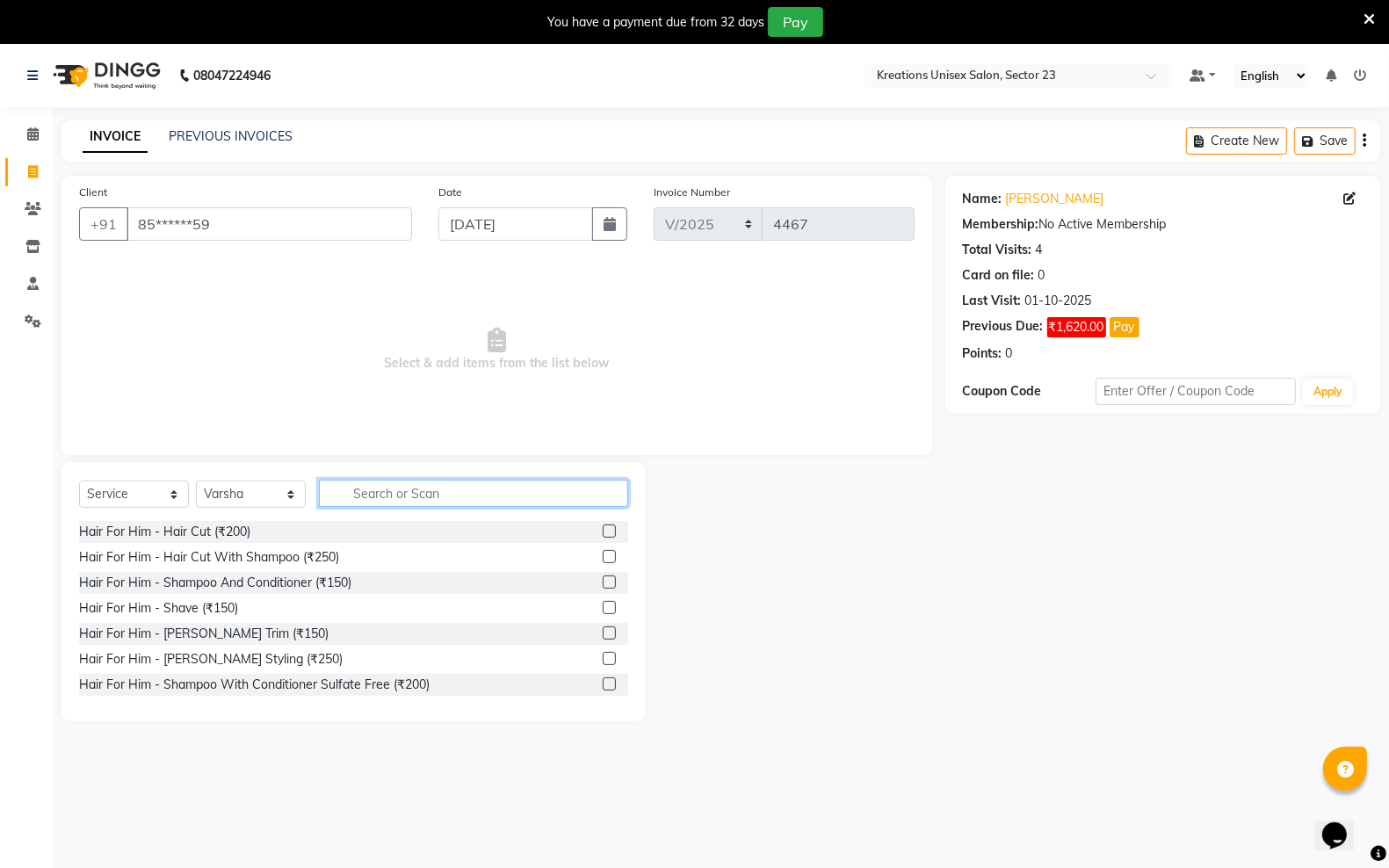
click at [396, 495] on input "text" at bounding box center [474, 493] width 309 height 27
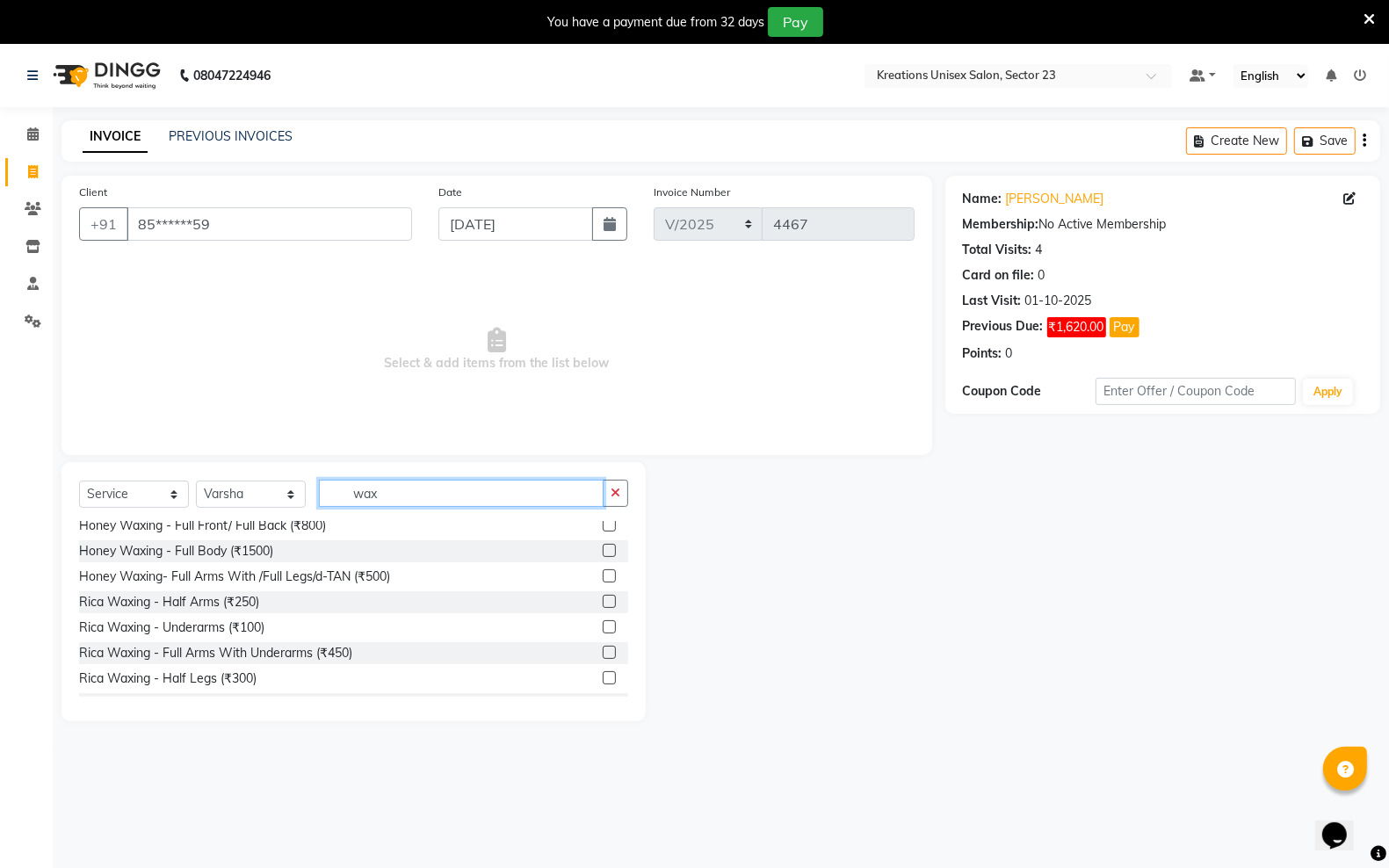
scroll to position [550, 0]
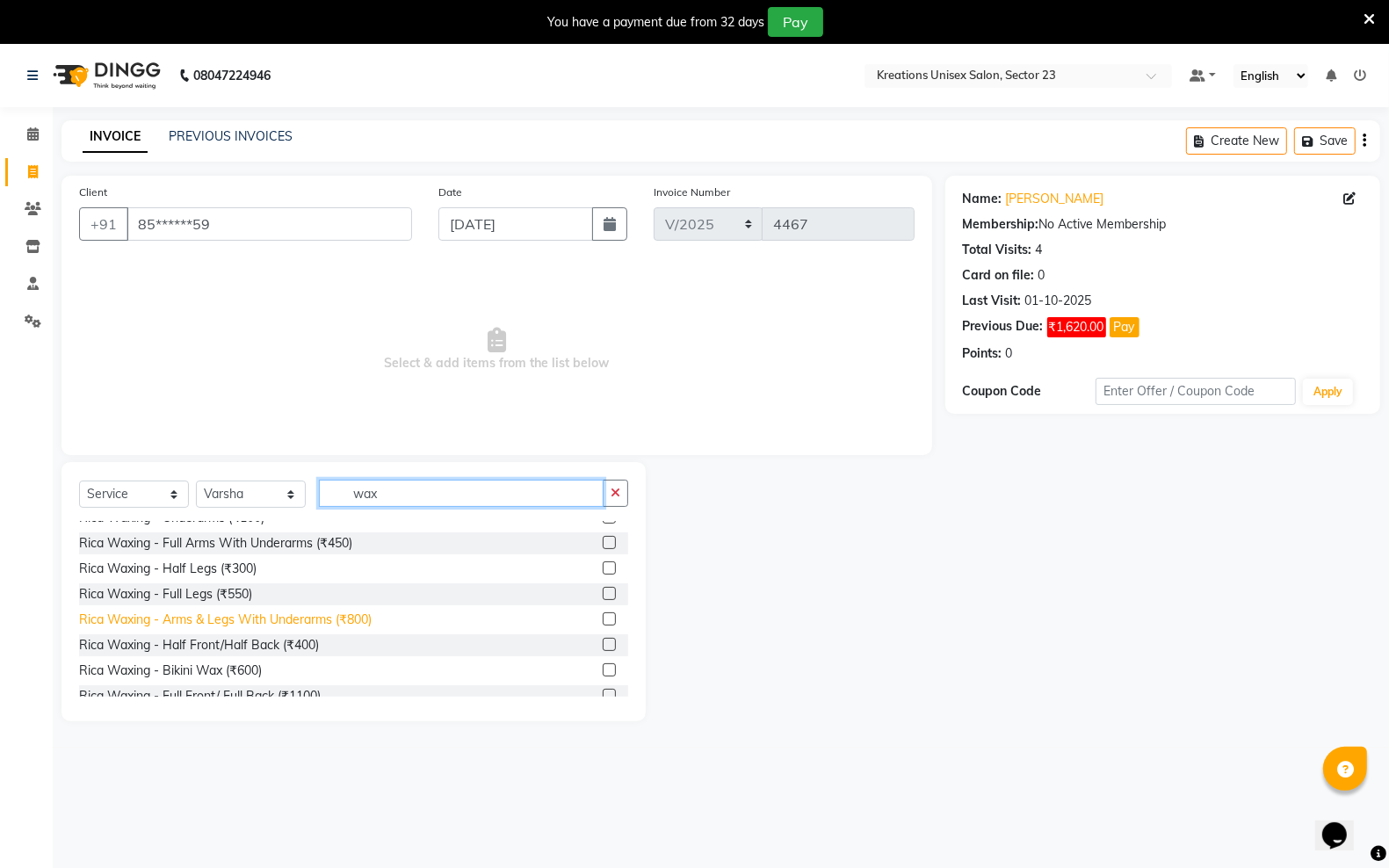
type input "wax"
click at [209, 612] on div "Rica Waxing - Arms & Legs With Underarms (₹800)" at bounding box center [224, 620] width 293 height 18
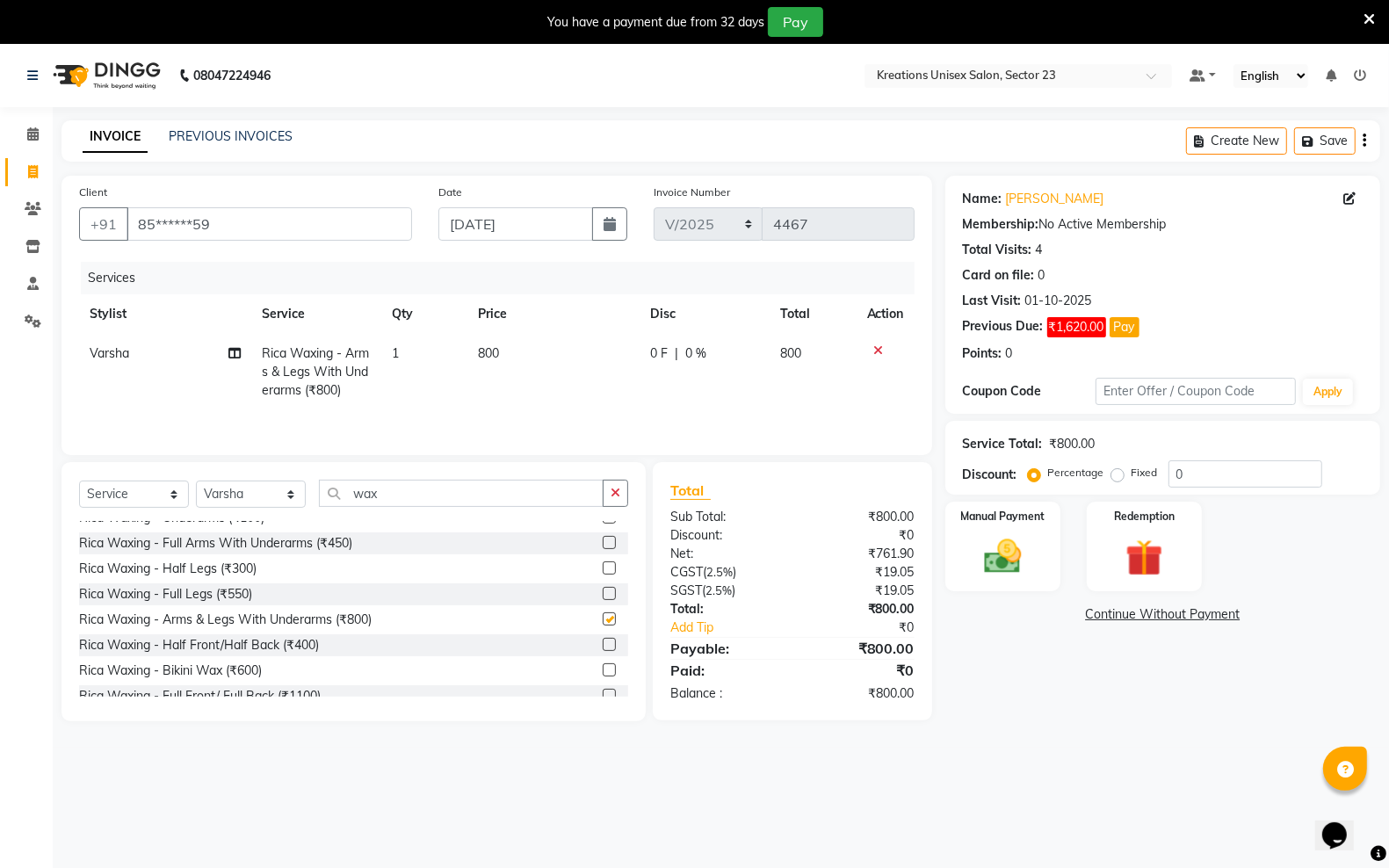
checkbox input "false"
click at [236, 547] on div "Rica Waxing - Full Arms With Underarms (₹450)" at bounding box center [215, 543] width 273 height 18
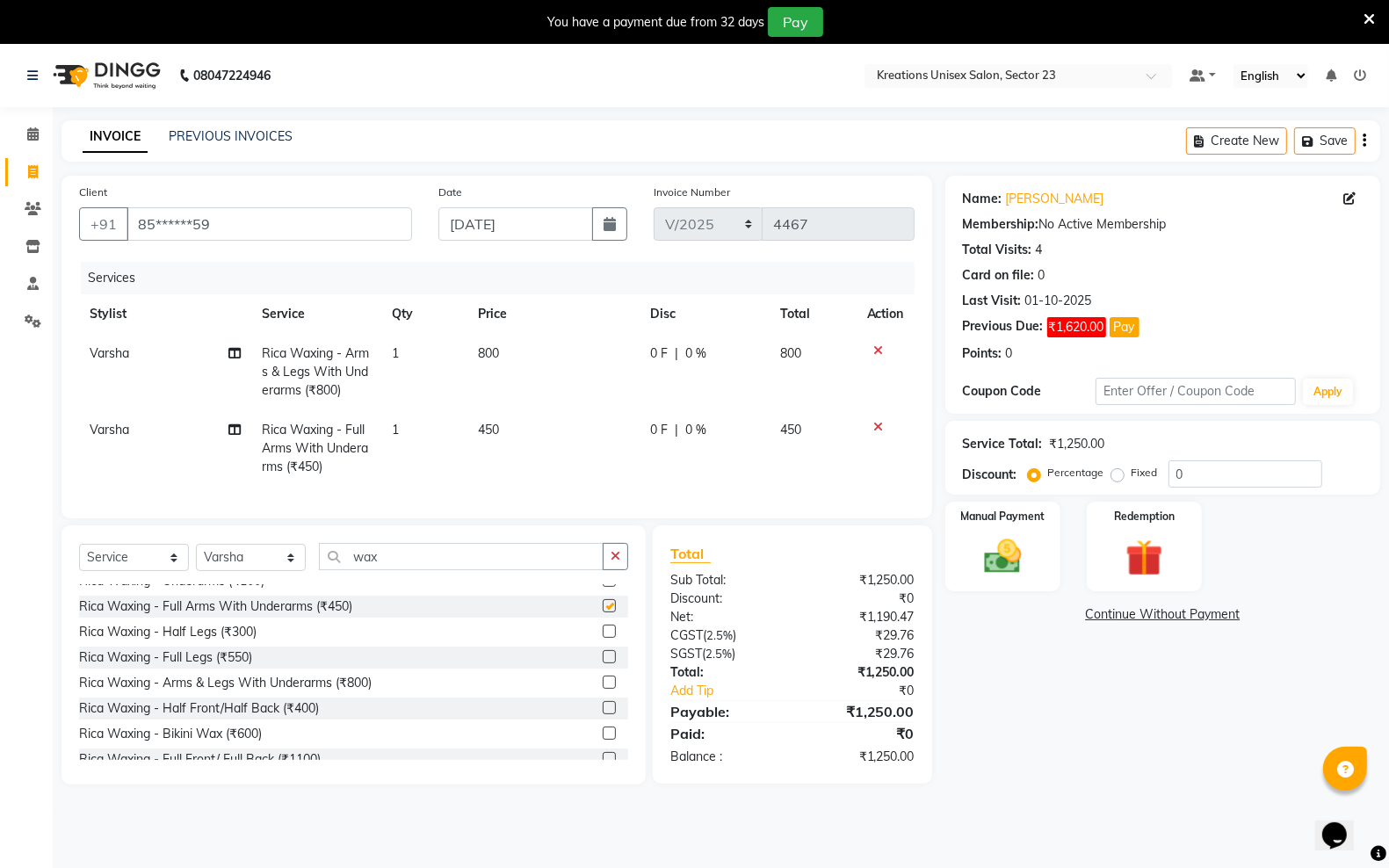
checkbox input "false"
click at [519, 429] on td "450" at bounding box center [553, 449] width 173 height 77
select select "87944"
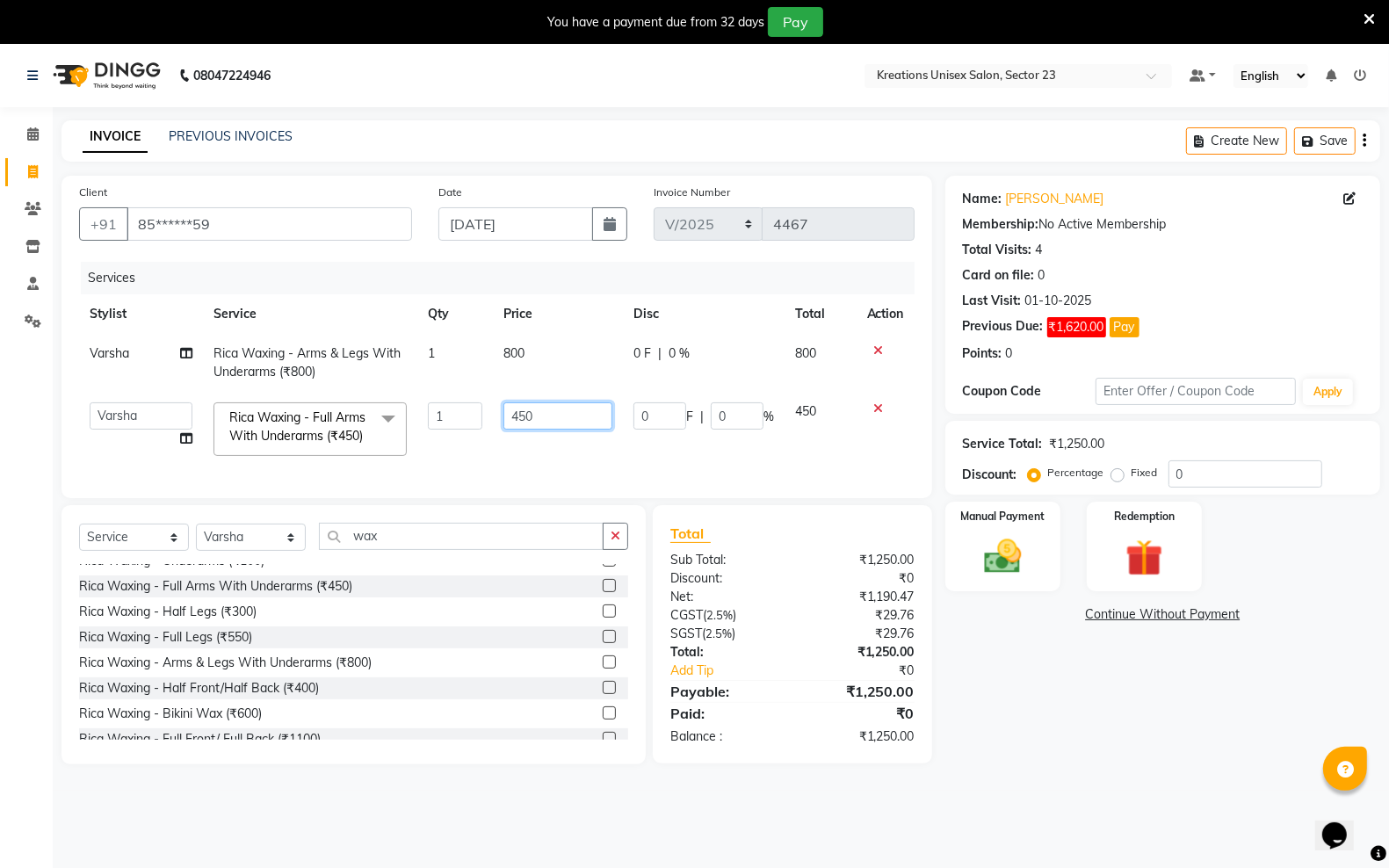
click at [552, 413] on input "450" at bounding box center [558, 416] width 109 height 27
type input "4"
type input "600"
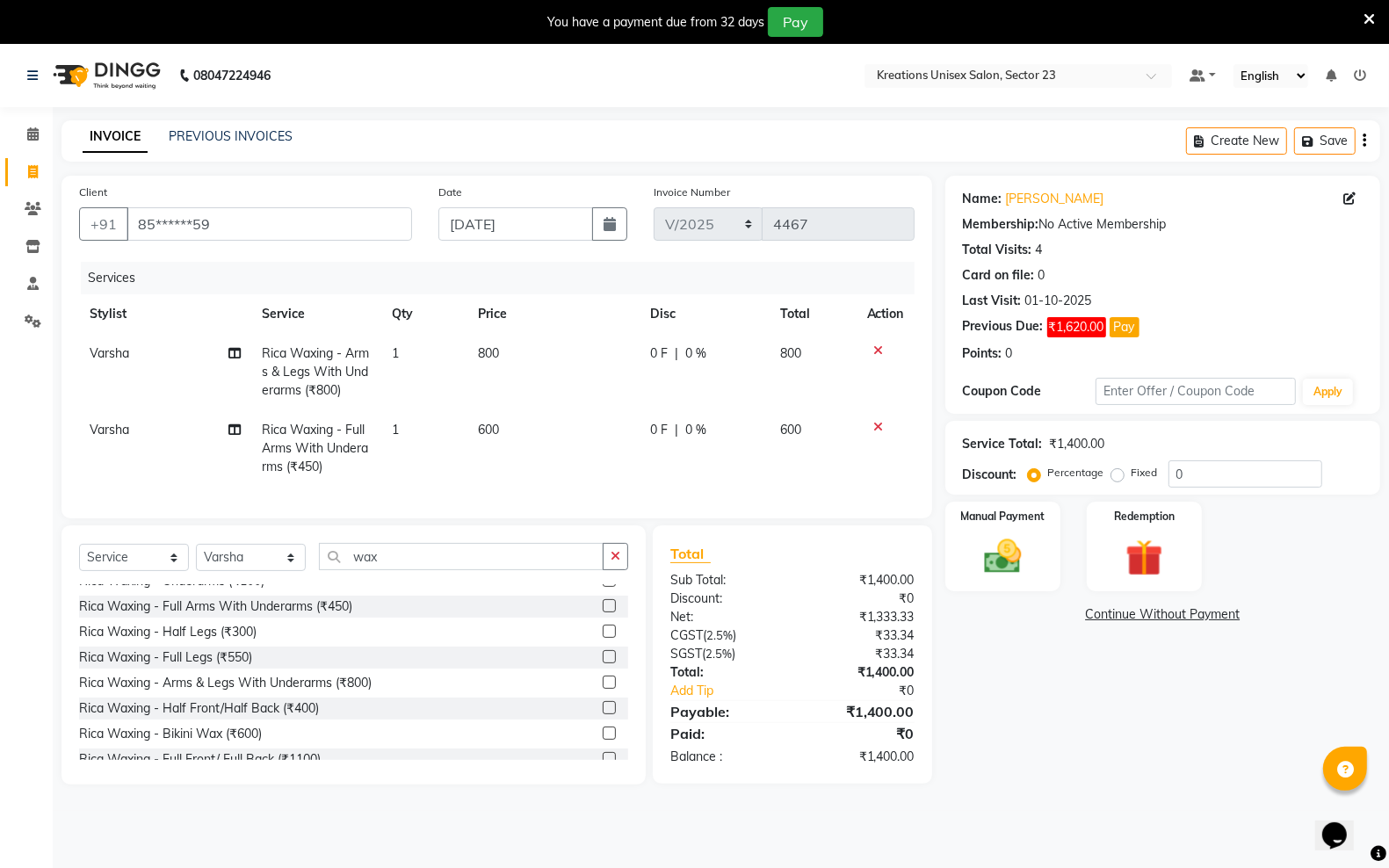
click at [539, 350] on td "800" at bounding box center [553, 372] width 173 height 77
select select "87944"
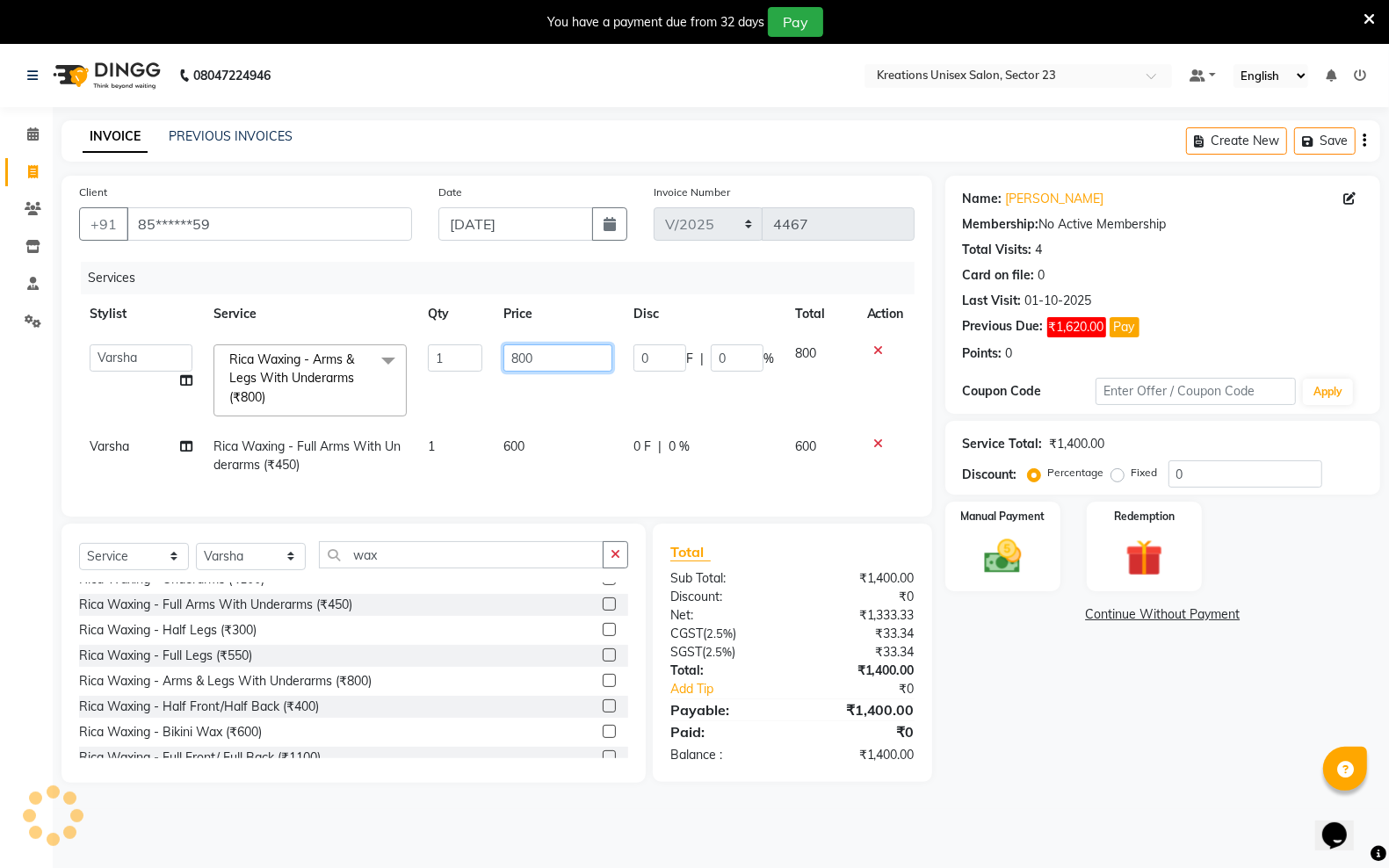
click at [548, 348] on input "800" at bounding box center [558, 358] width 109 height 27
type input "8"
type input "700"
click at [475, 556] on div "Select Service Product Membership Package Voucher Prepaid Gift Card Select Styl…" at bounding box center [353, 653] width 584 height 259
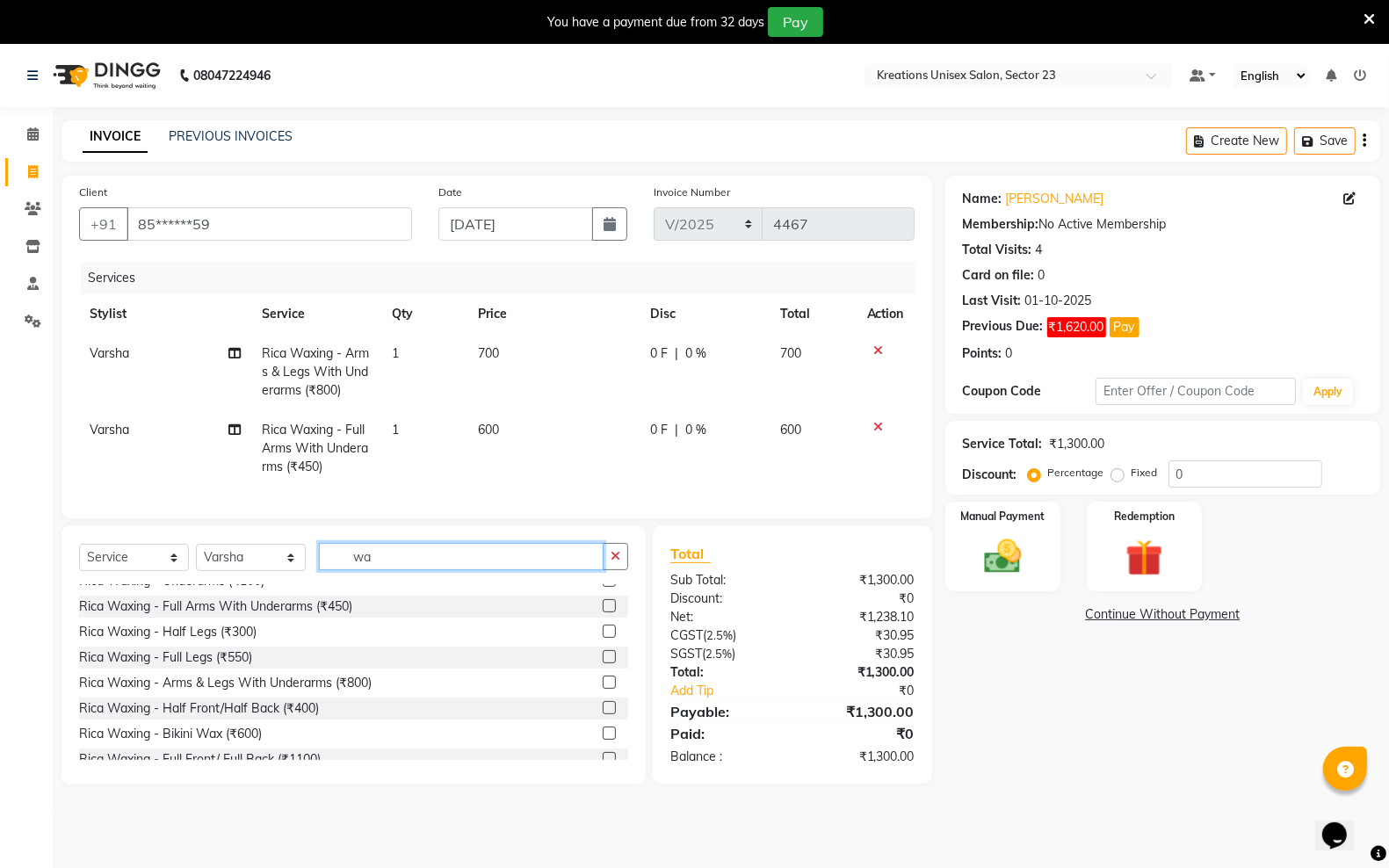
type input "w"
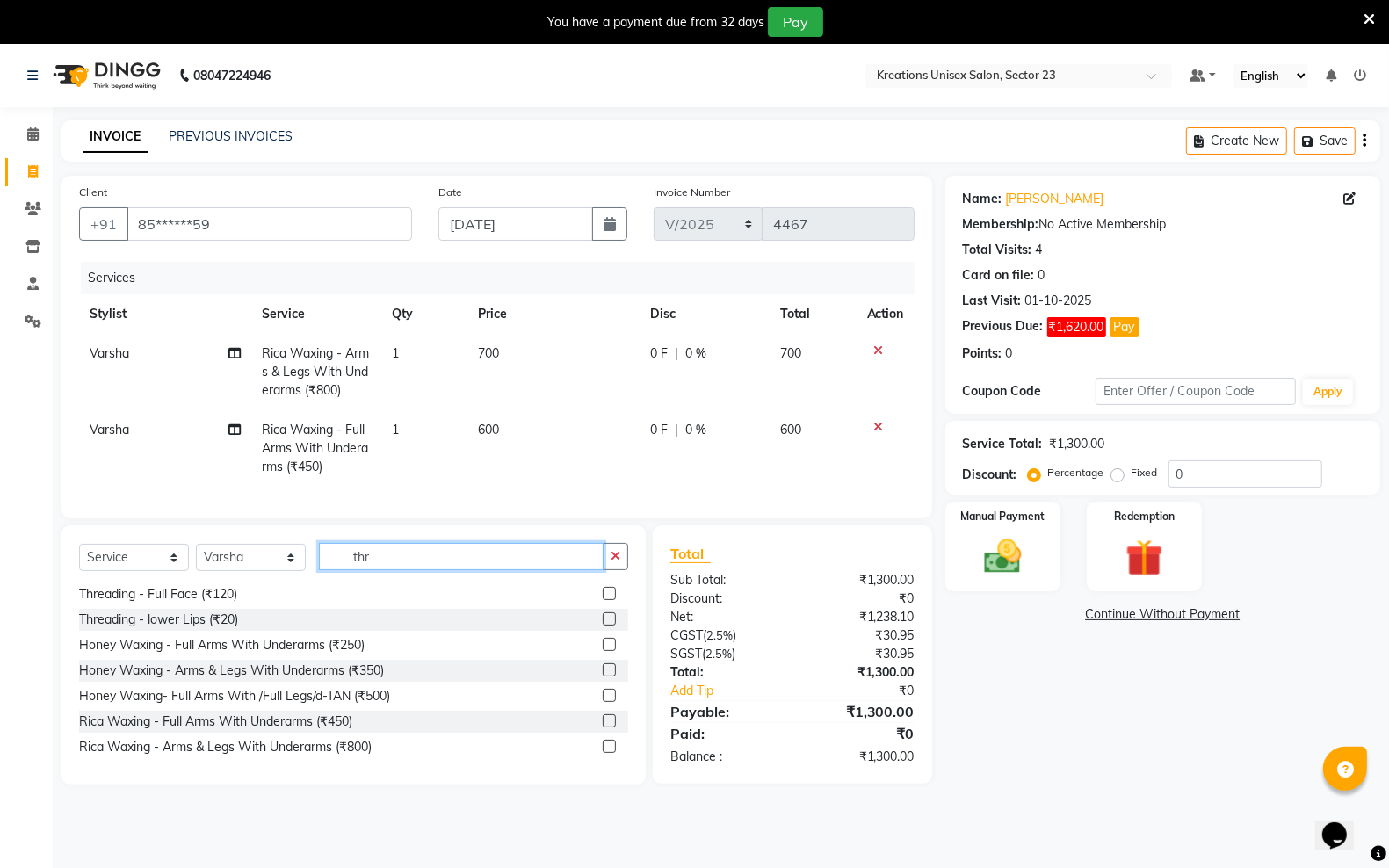
scroll to position [2, 0]
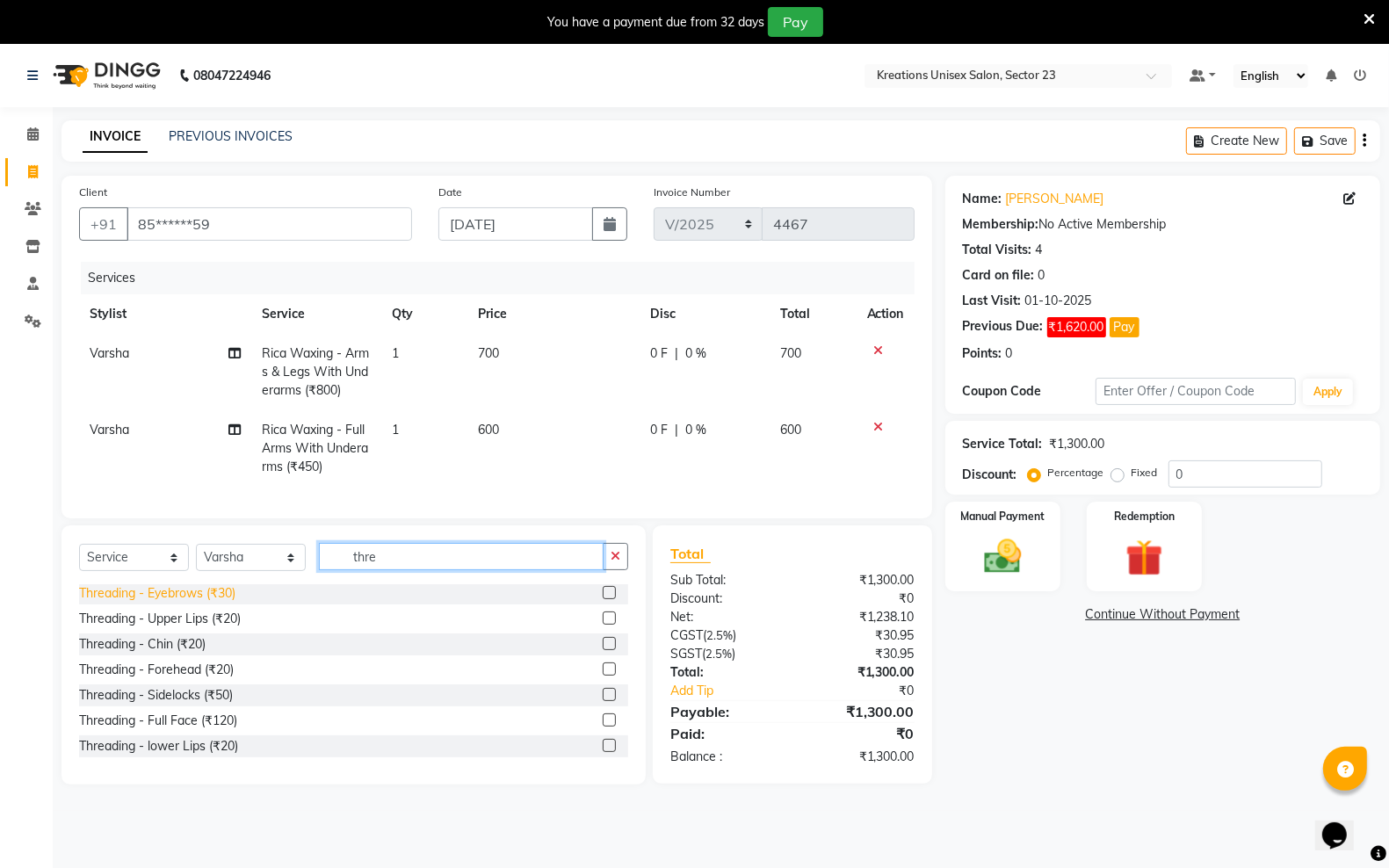
type input "thre"
click at [220, 602] on div "Threading - Eyebrows (₹30)" at bounding box center [156, 593] width 156 height 18
checkbox input "false"
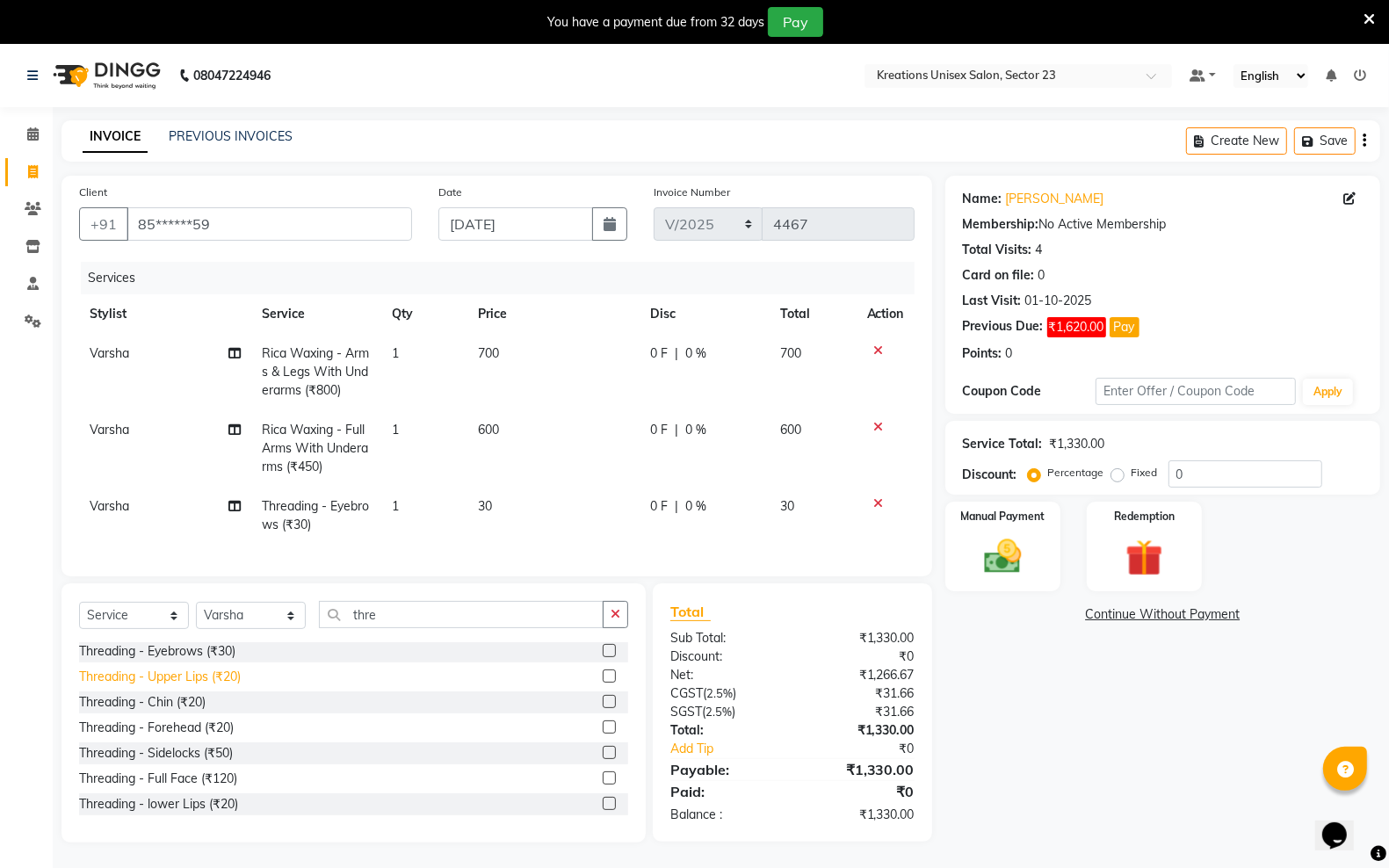
click at [203, 686] on div "Threading - Upper Lips (₹20)" at bounding box center [159, 676] width 162 height 18
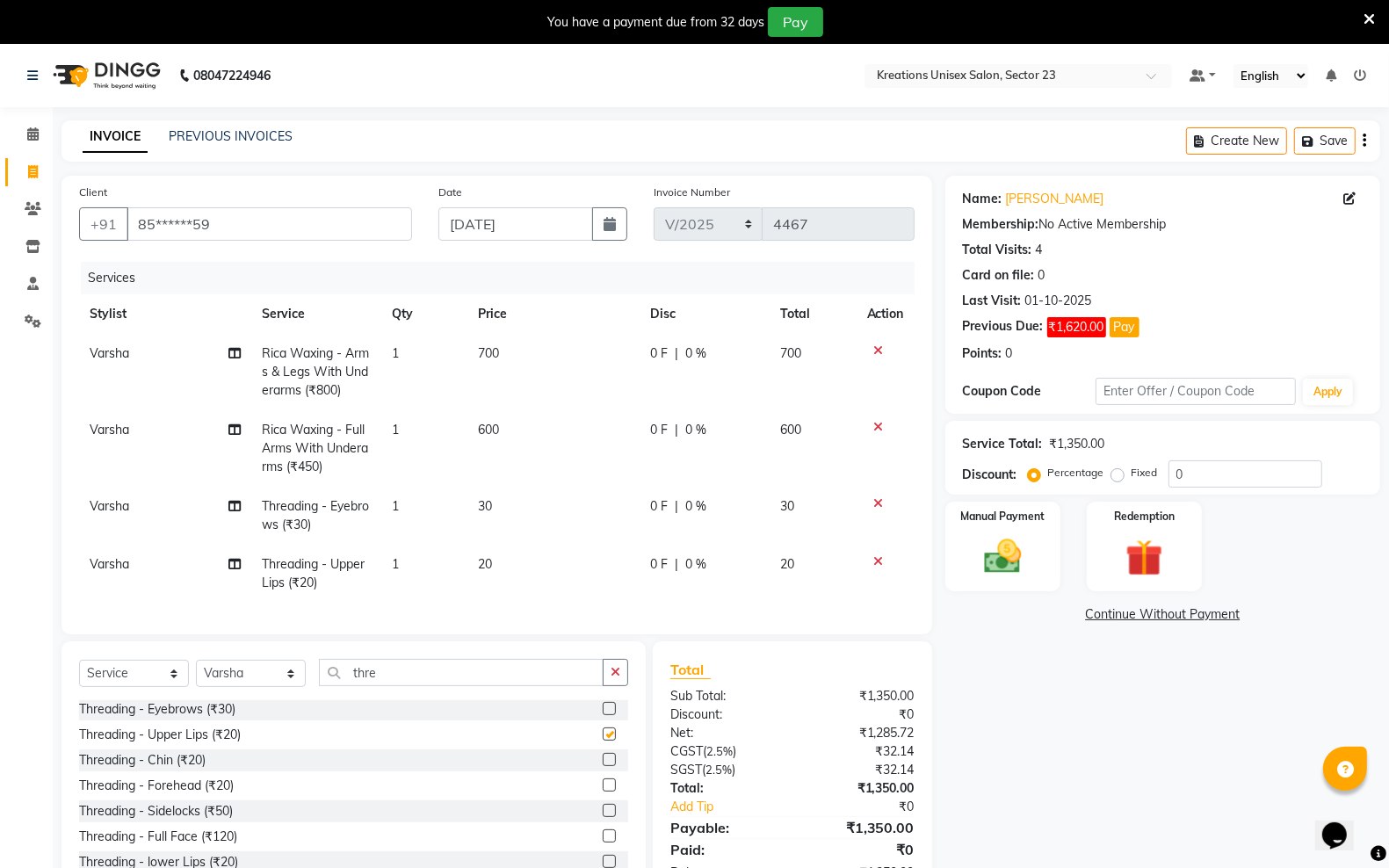
checkbox input "false"
click at [207, 795] on div "Threading - Forehead (₹20)" at bounding box center [155, 786] width 154 height 18
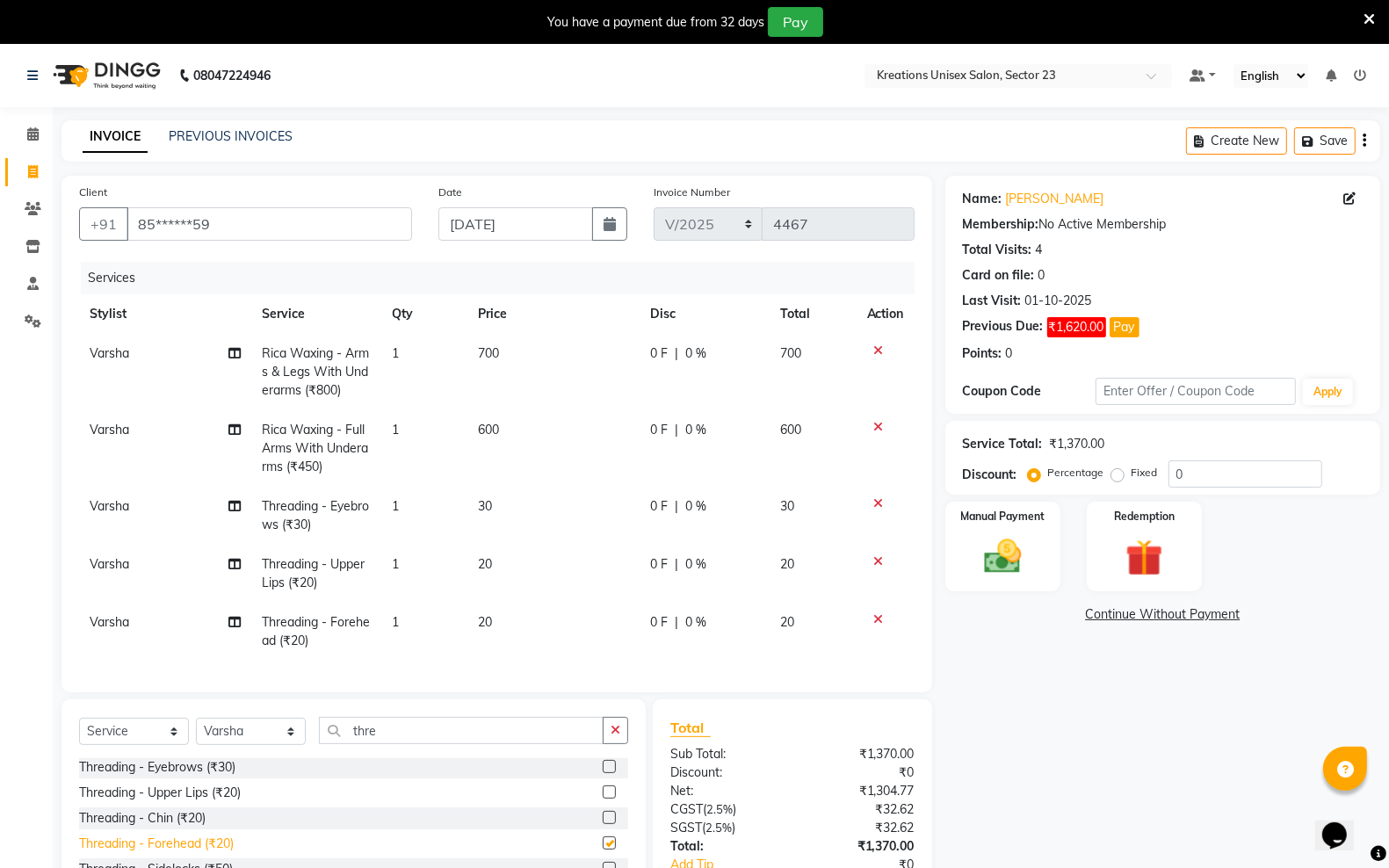
checkbox input "false"
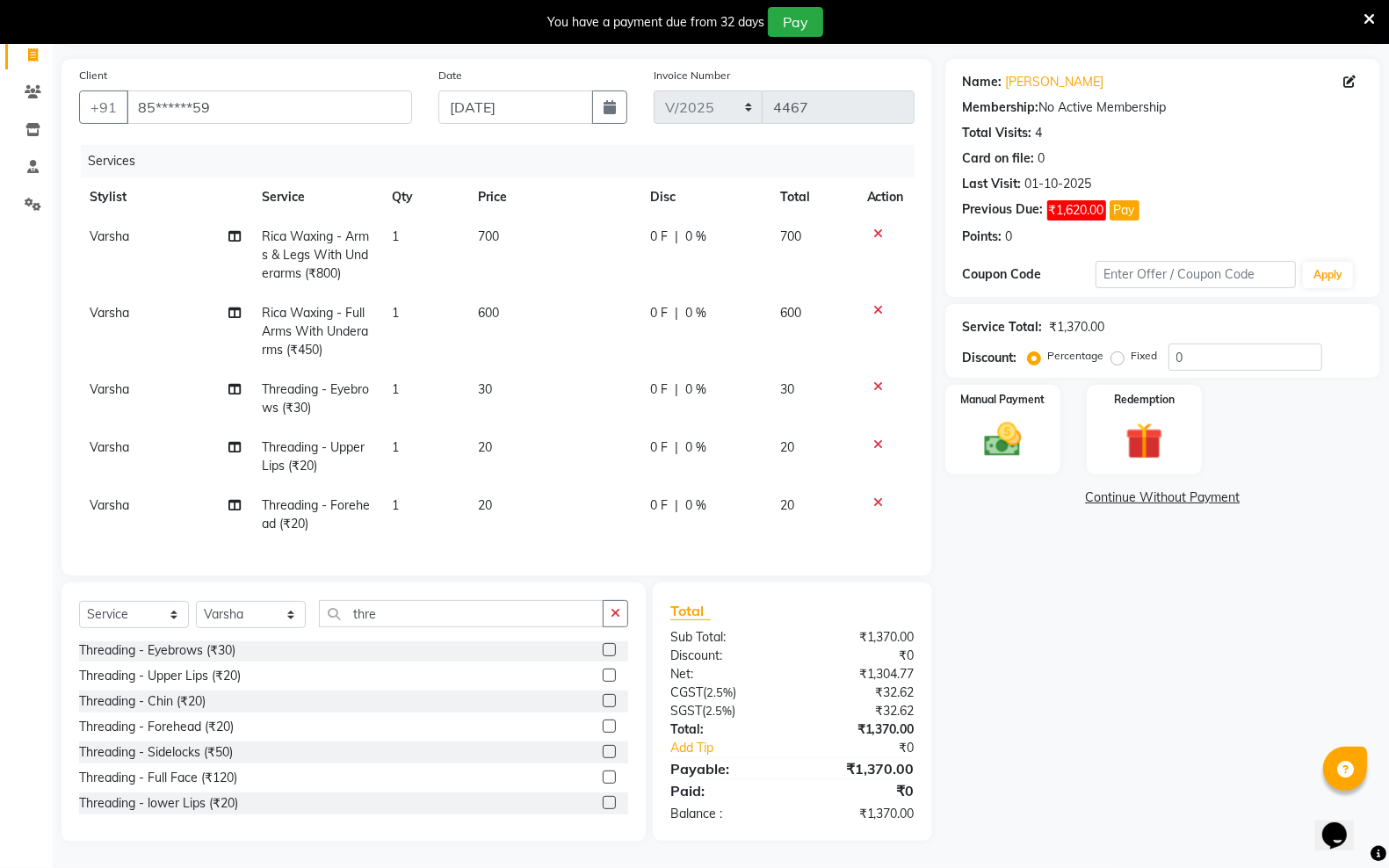
scroll to position [132, 0]
click at [413, 620] on input "thre" at bounding box center [461, 614] width 285 height 27
type input "t"
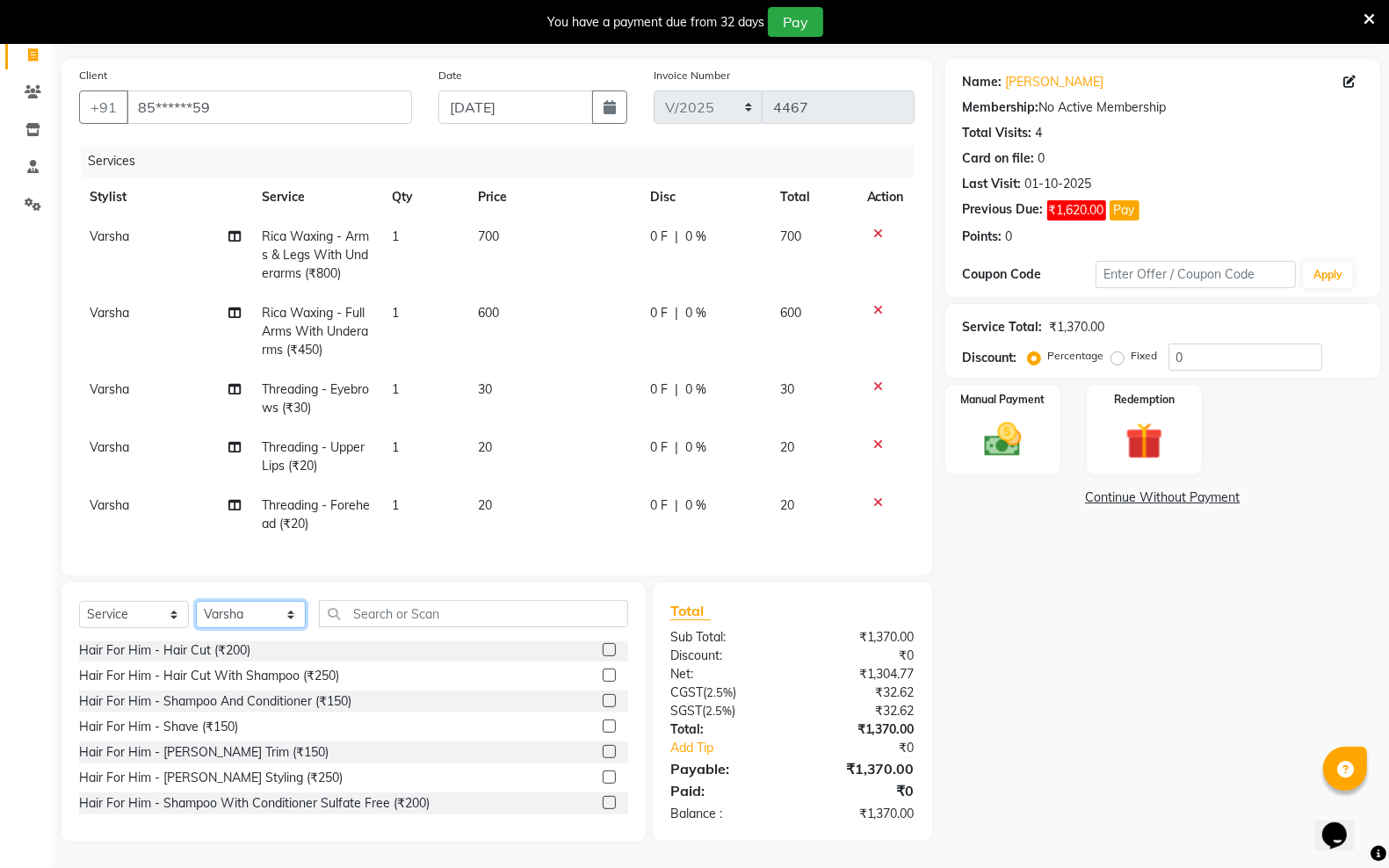
click at [247, 615] on select "Select Stylist Aadil ALI Aman Ankit Manas Sir Rocky Rohit Saba Shaffali Maam Sh…" at bounding box center [250, 615] width 110 height 27
select select "54661"
click at [196, 602] on select "Select Stylist Aadil ALI Aman Ankit Manas Sir Rocky Rohit Saba Shaffali Maam Sh…" at bounding box center [250, 615] width 110 height 27
click at [429, 622] on input "text" at bounding box center [474, 614] width 309 height 27
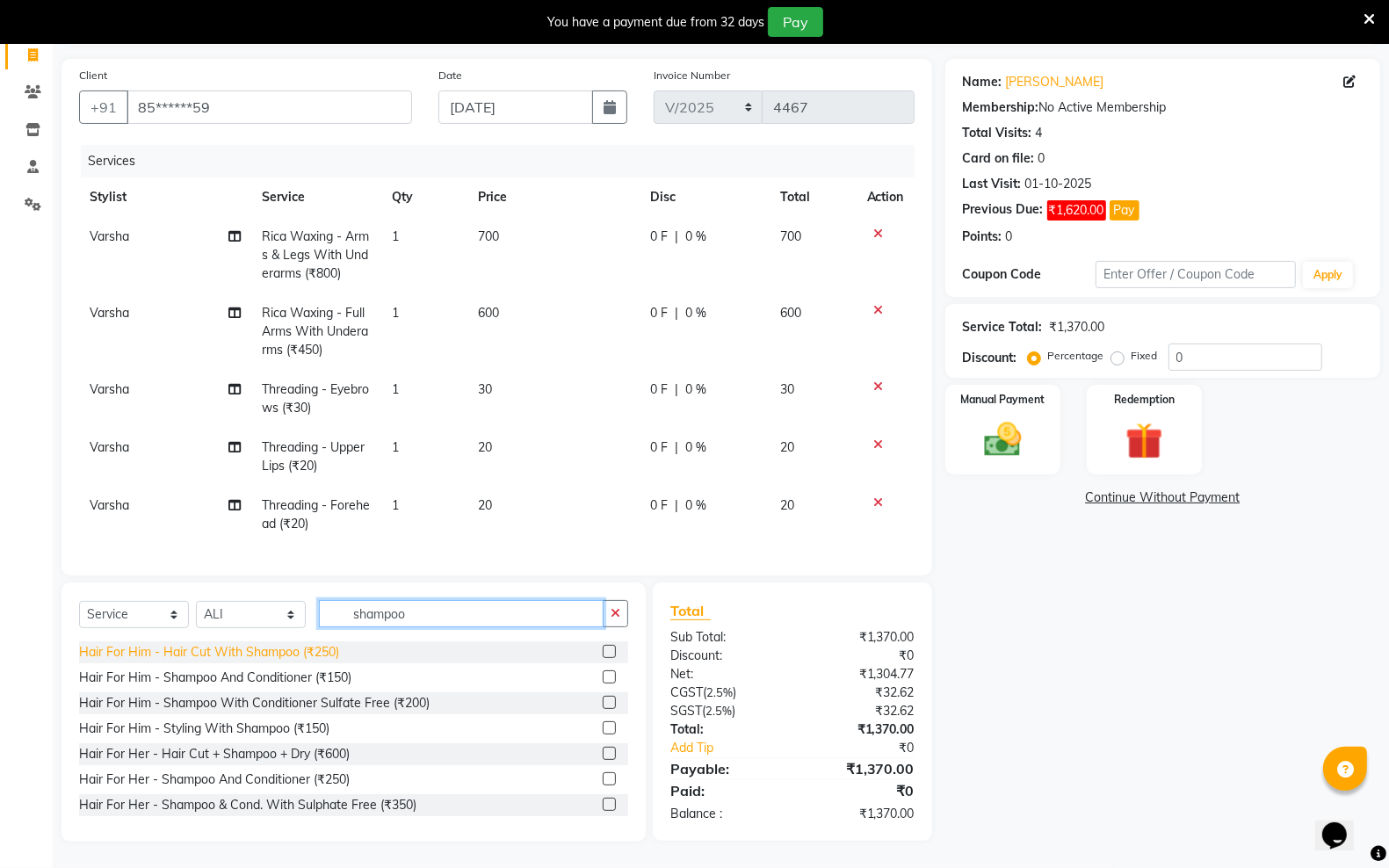
type input "shampoo"
click at [236, 651] on div "Hair For Him - Hair Cut With Shampoo (₹250)" at bounding box center [208, 652] width 260 height 18
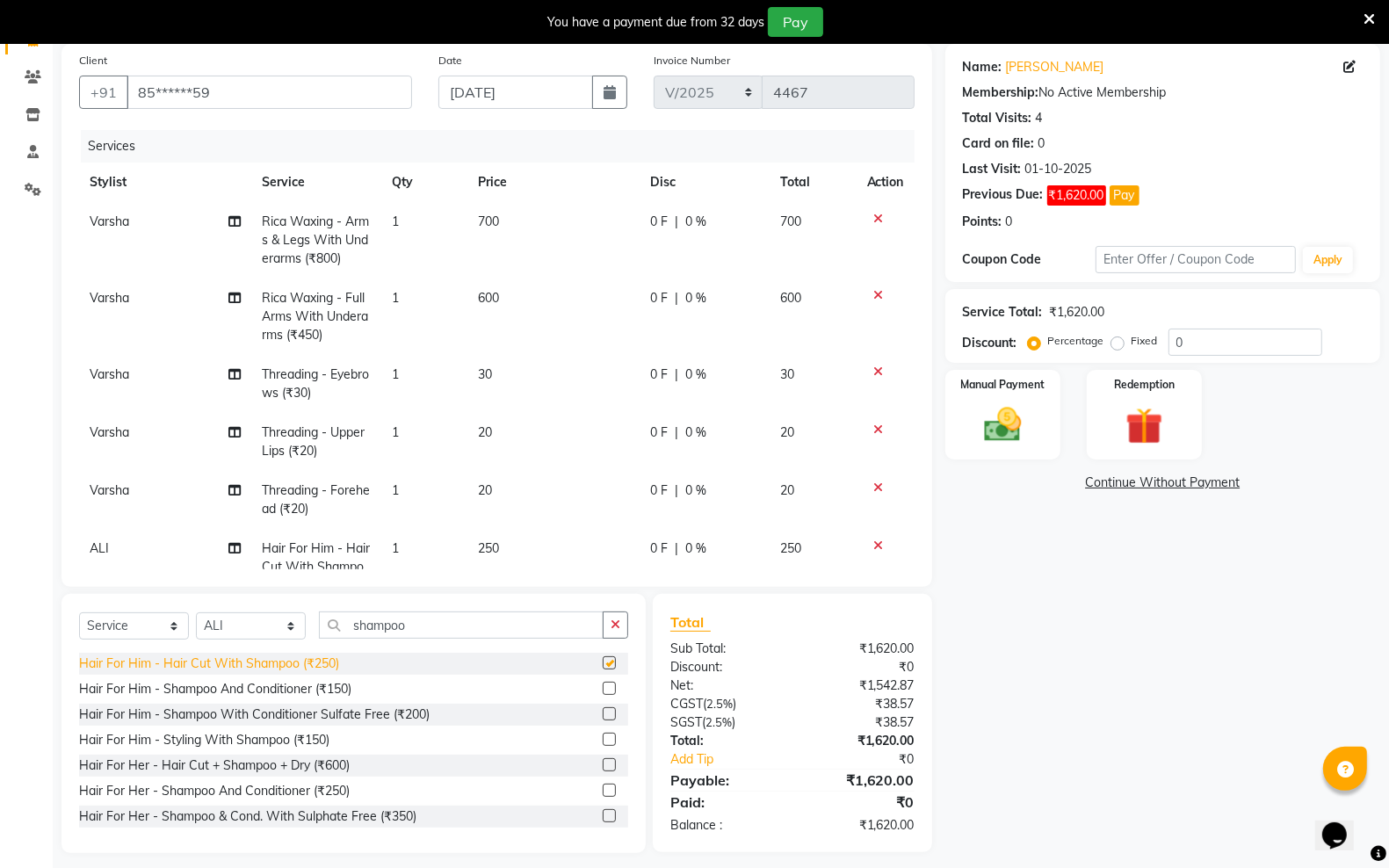
checkbox input "false"
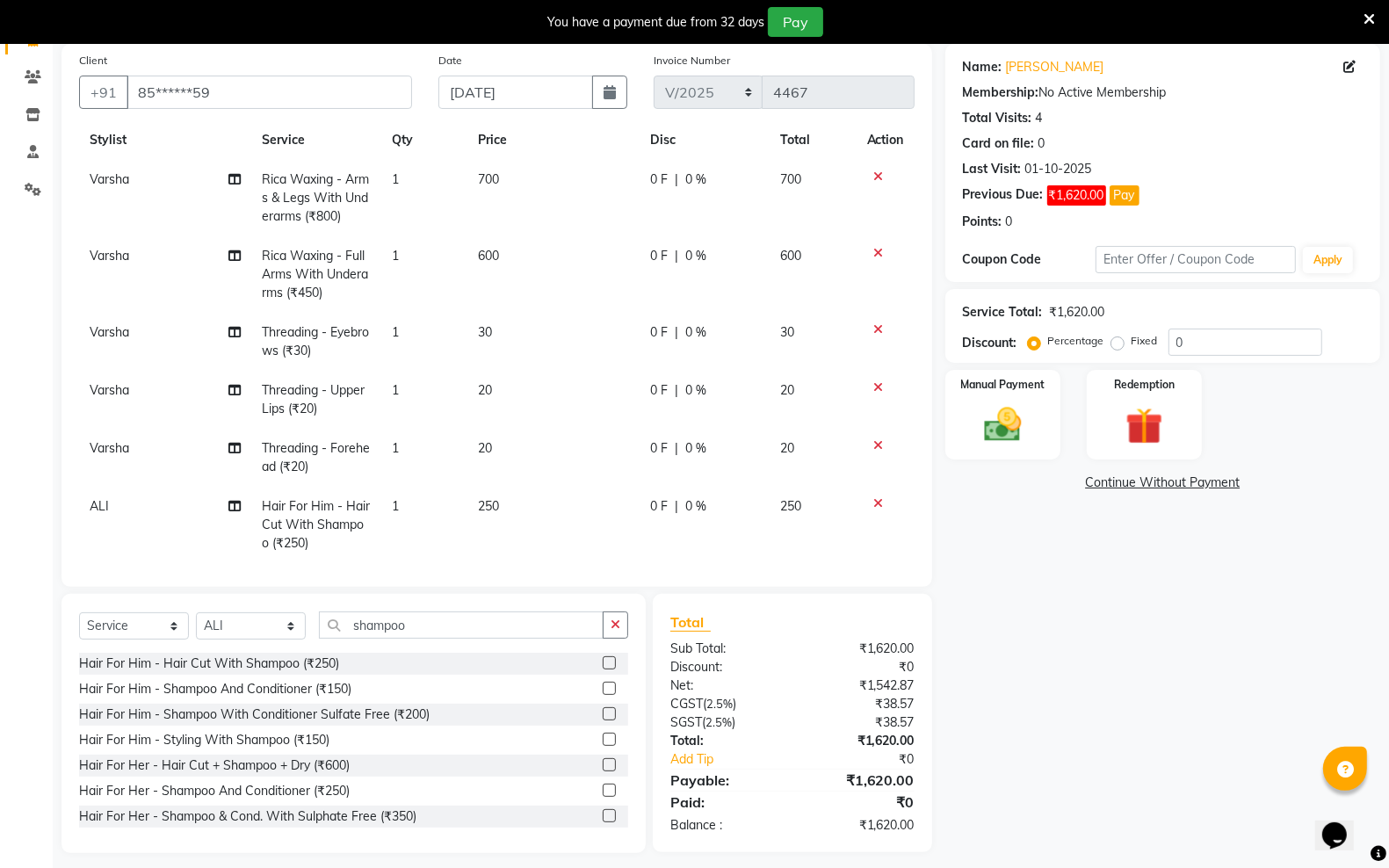
scroll to position [66, 0]
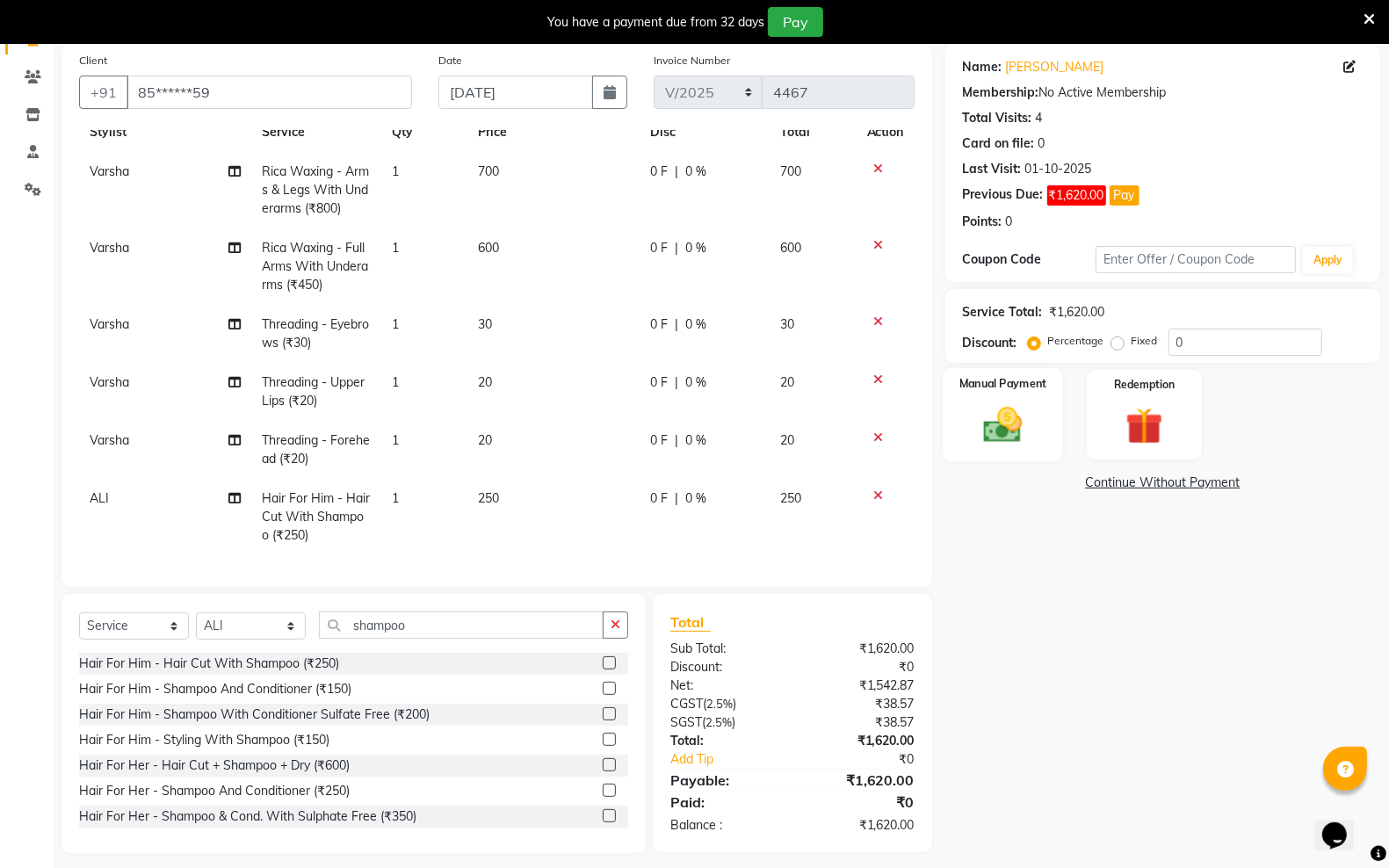
click at [1024, 427] on img at bounding box center [1002, 425] width 62 height 44
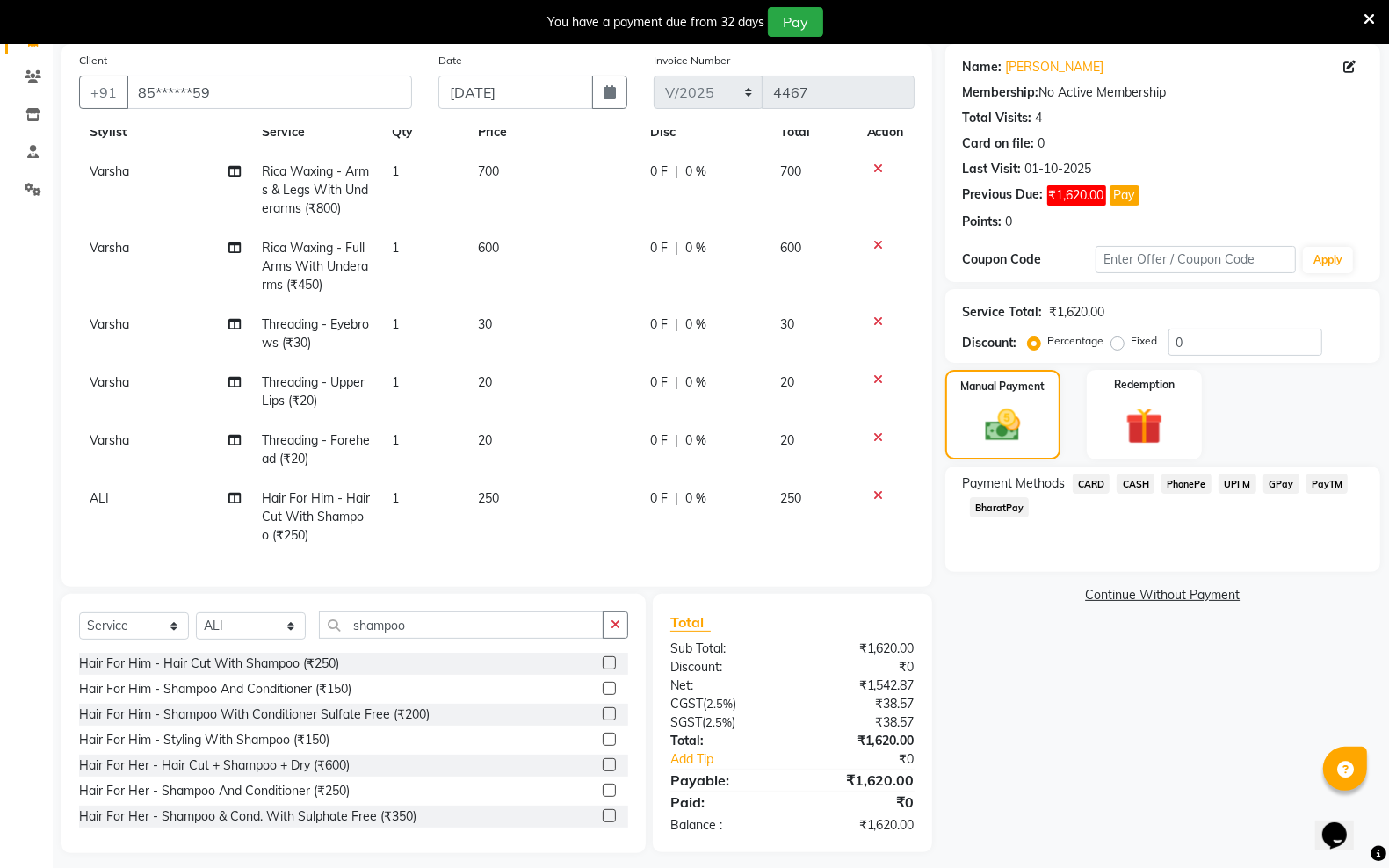
click at [1283, 486] on span "GPay" at bounding box center [1282, 483] width 36 height 20
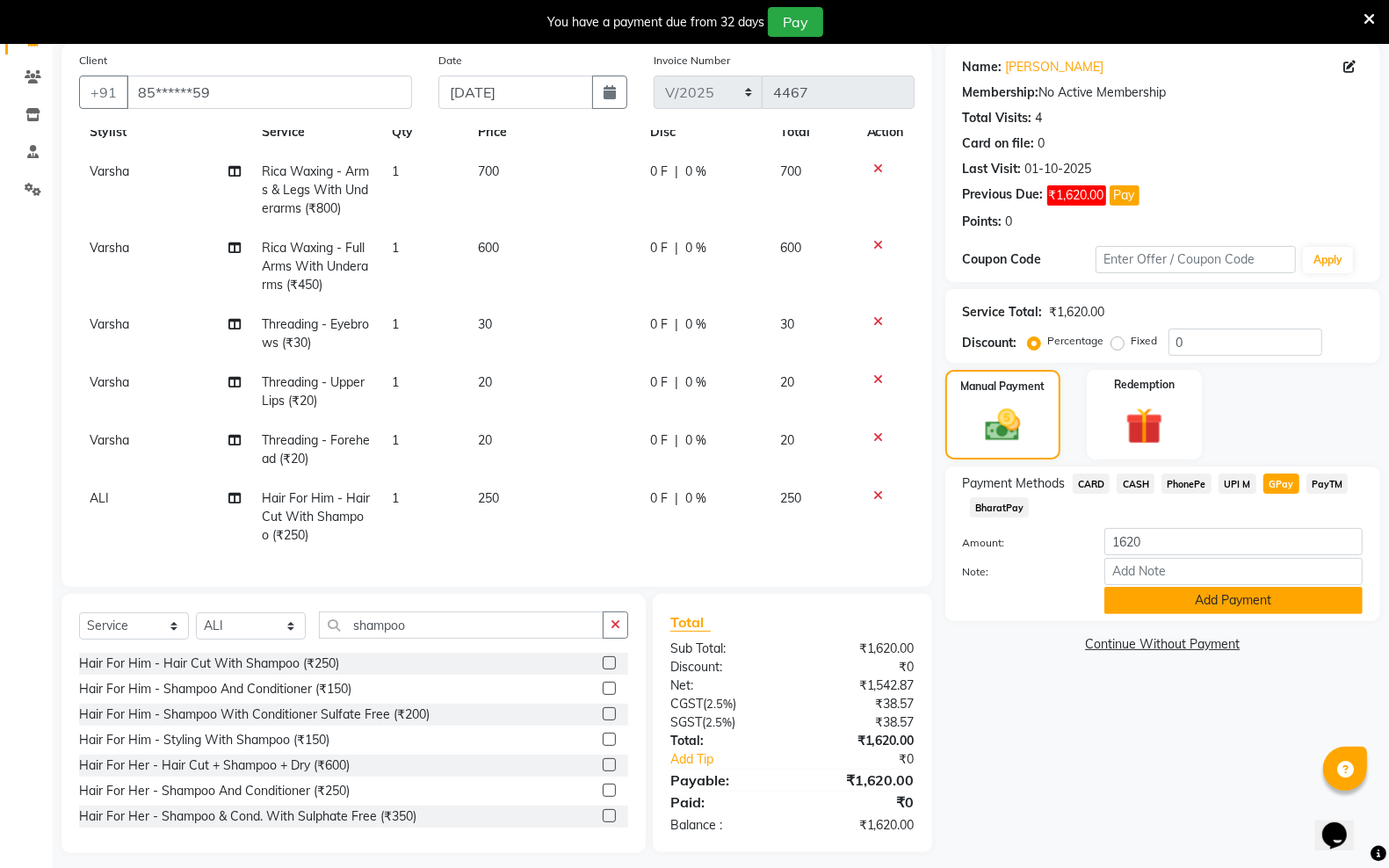
click at [1178, 602] on button "Add Payment" at bounding box center [1234, 600] width 258 height 27
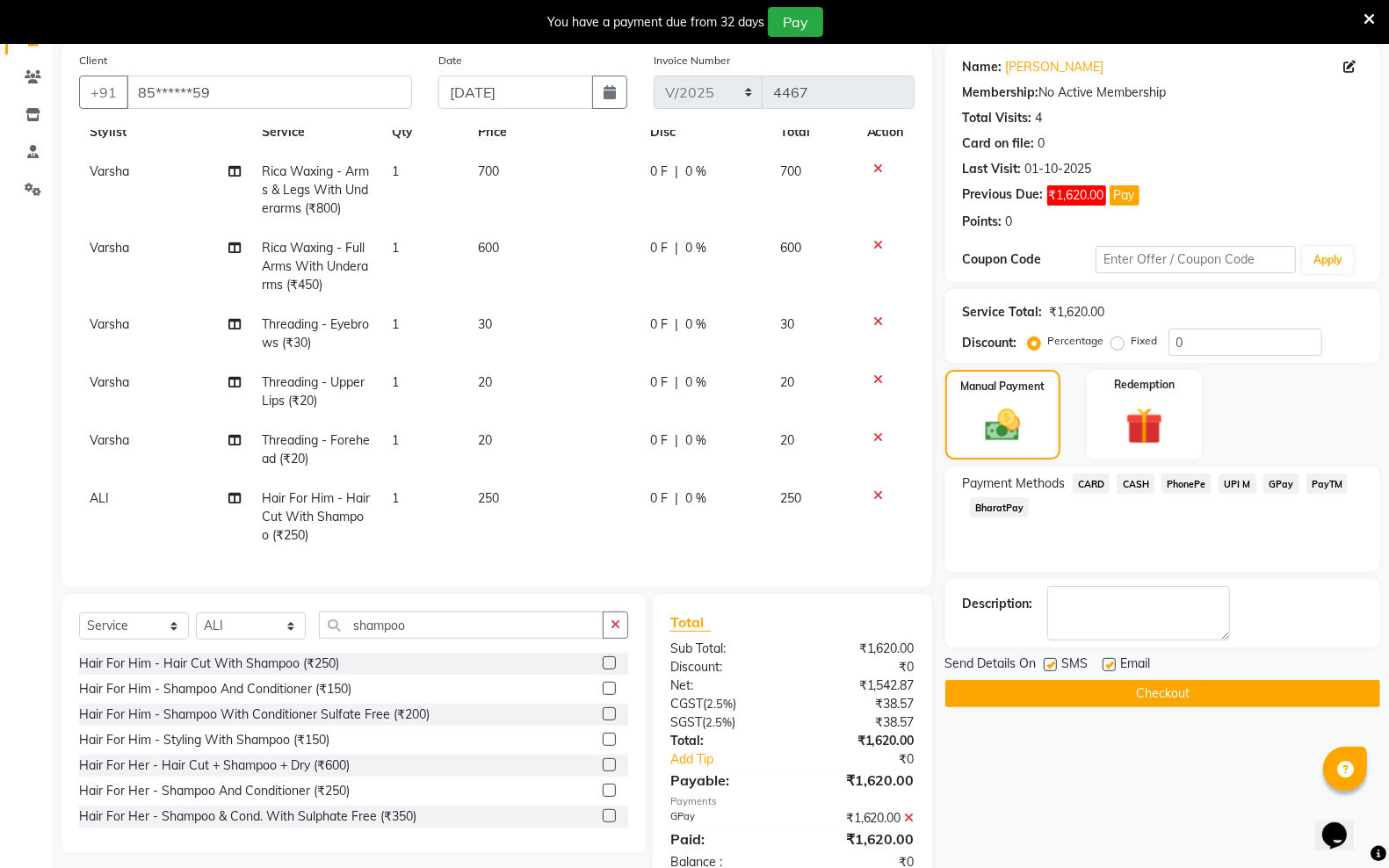
click at [1112, 661] on label at bounding box center [1110, 665] width 13 height 13
click at [1112, 661] on input "checkbox" at bounding box center [1109, 666] width 12 height 12
checkbox input "false"
click at [1051, 665] on label at bounding box center [1050, 665] width 13 height 13
click at [1051, 665] on input "checkbox" at bounding box center [1049, 666] width 12 height 12
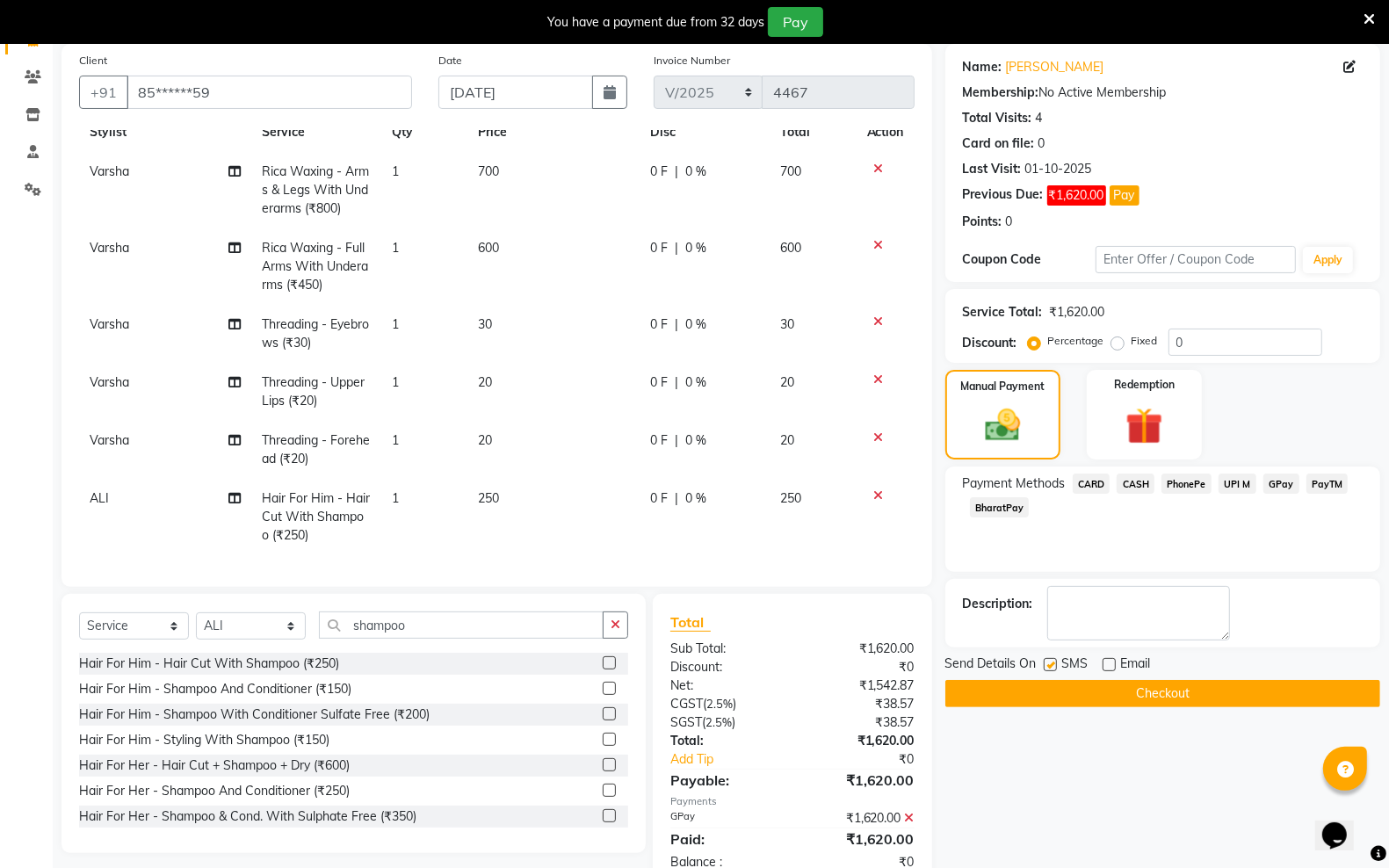
checkbox input "false"
click at [1046, 696] on button "Checkout" at bounding box center [1163, 693] width 435 height 27
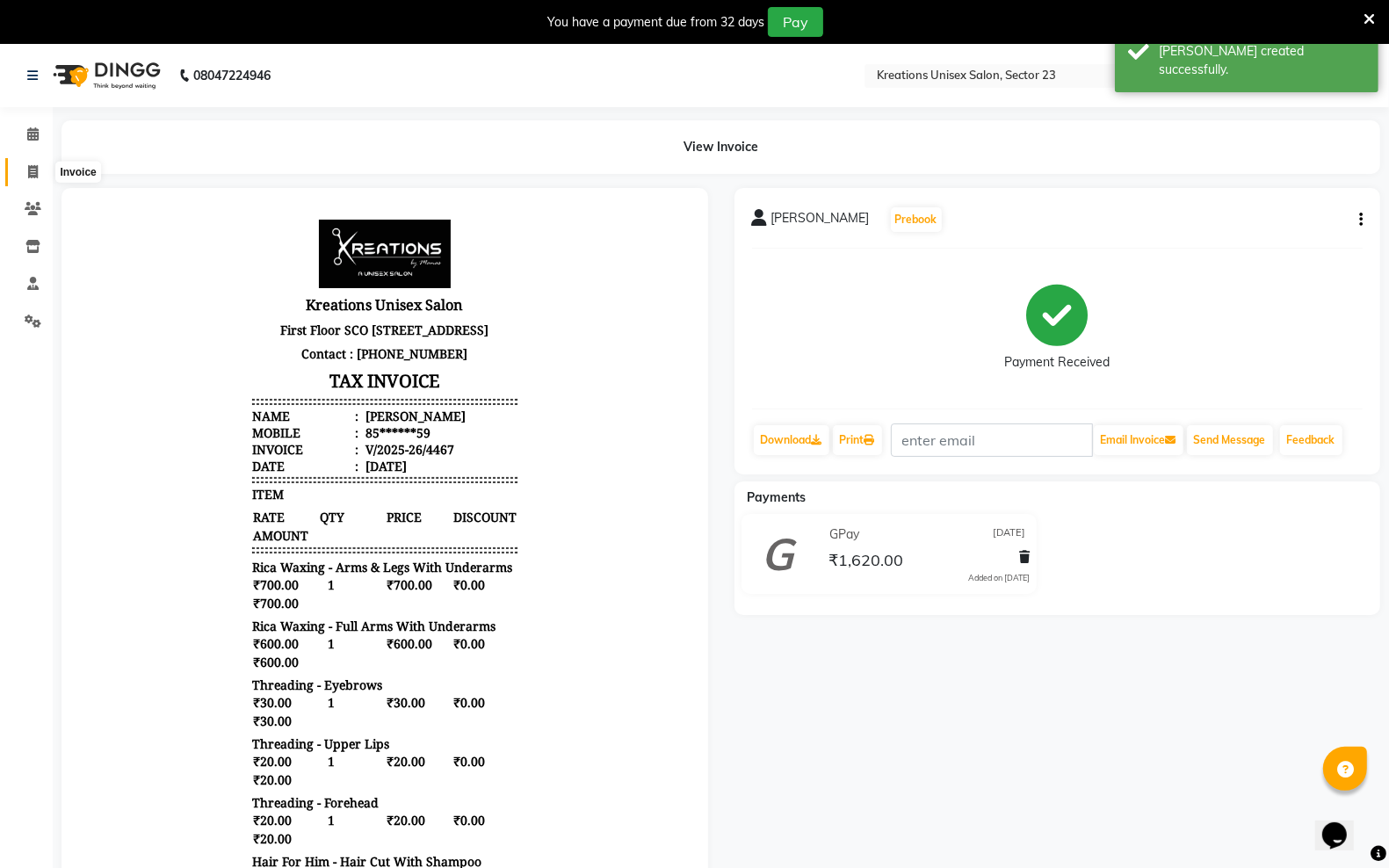
click at [25, 170] on span at bounding box center [33, 172] width 31 height 20
select select "service"
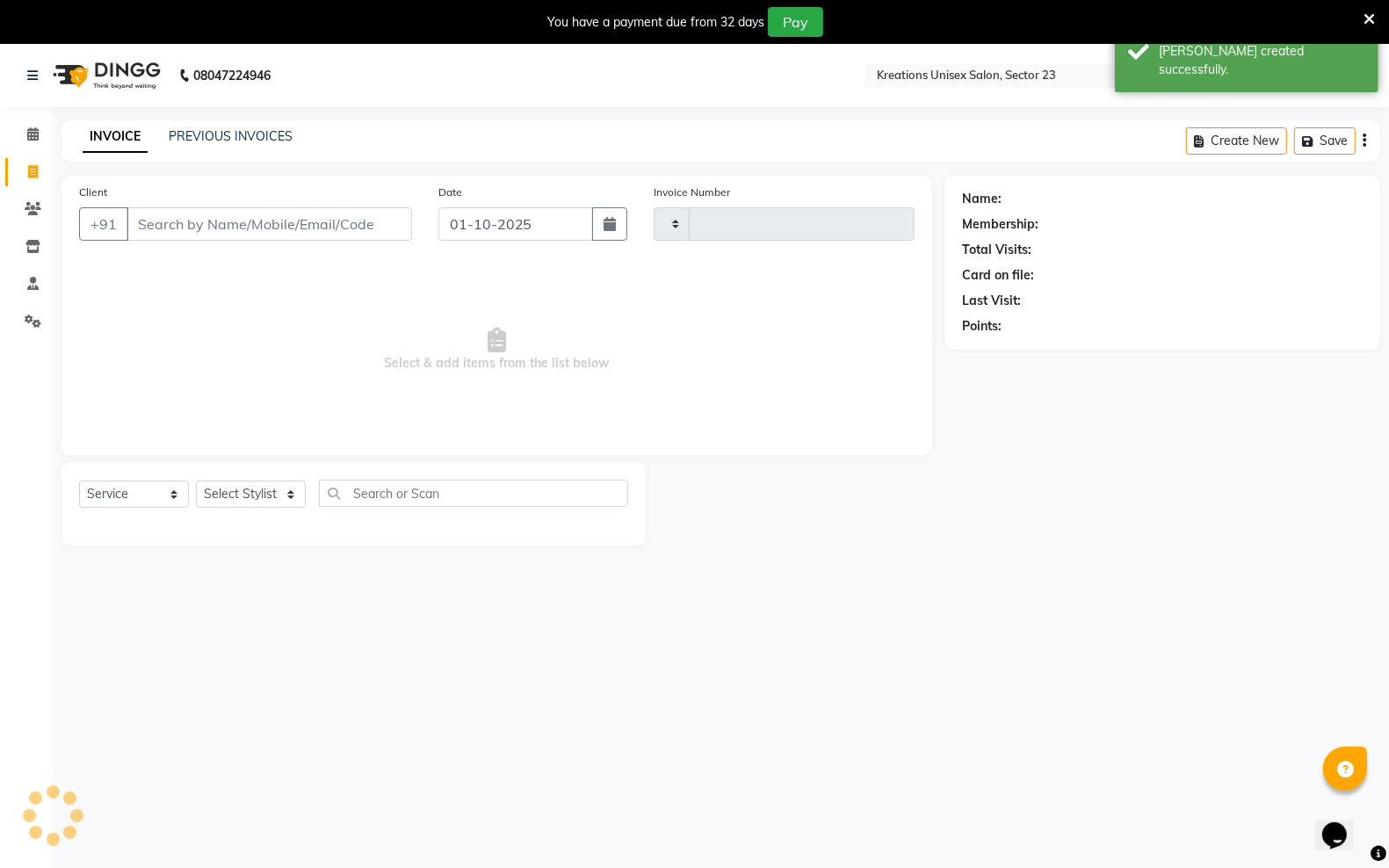
scroll to position [44, 0]
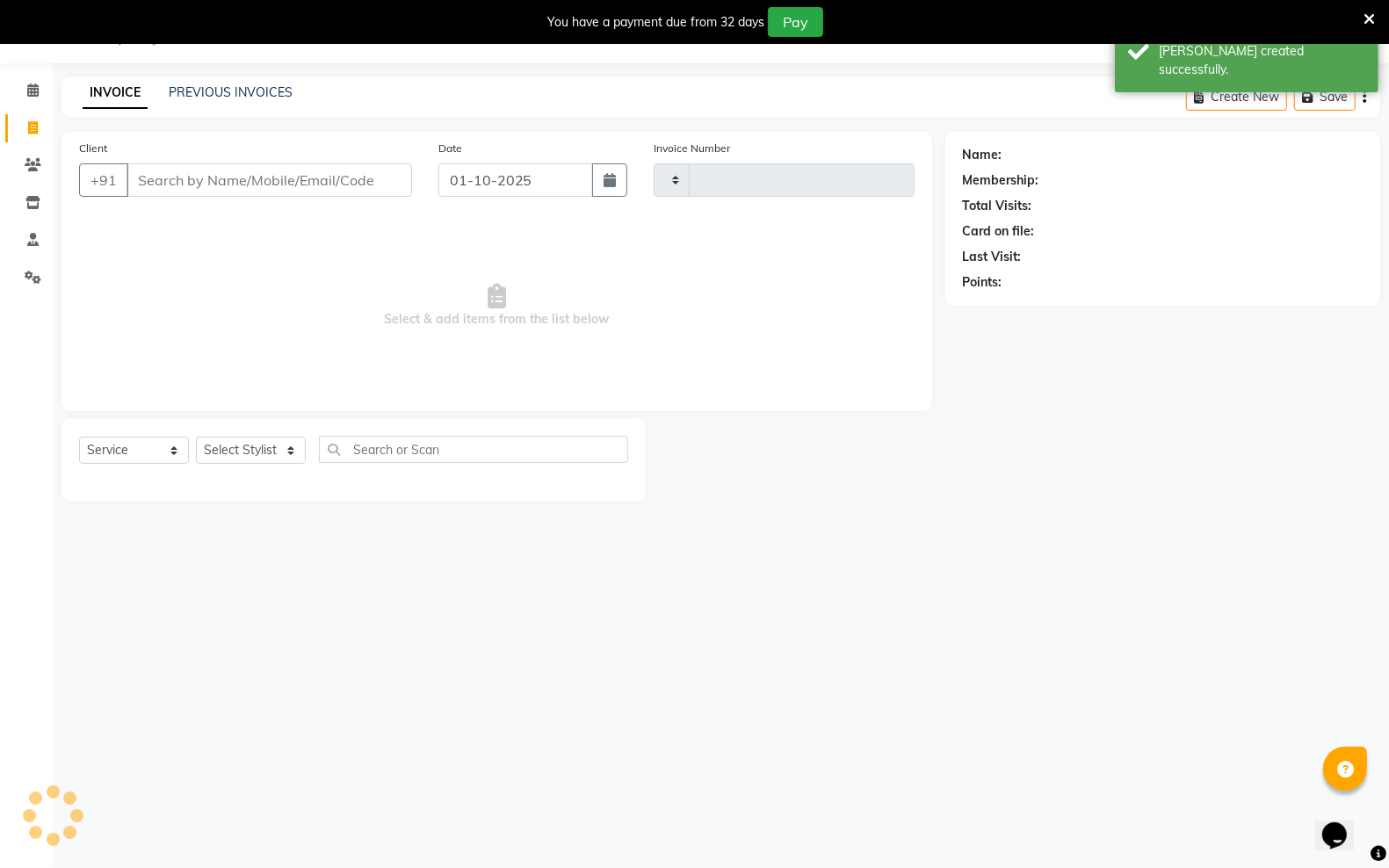
type input "4468"
select select "6161"
click at [541, 178] on input "01-10-2025" at bounding box center [515, 179] width 154 height 34
select select "10"
select select "2025"
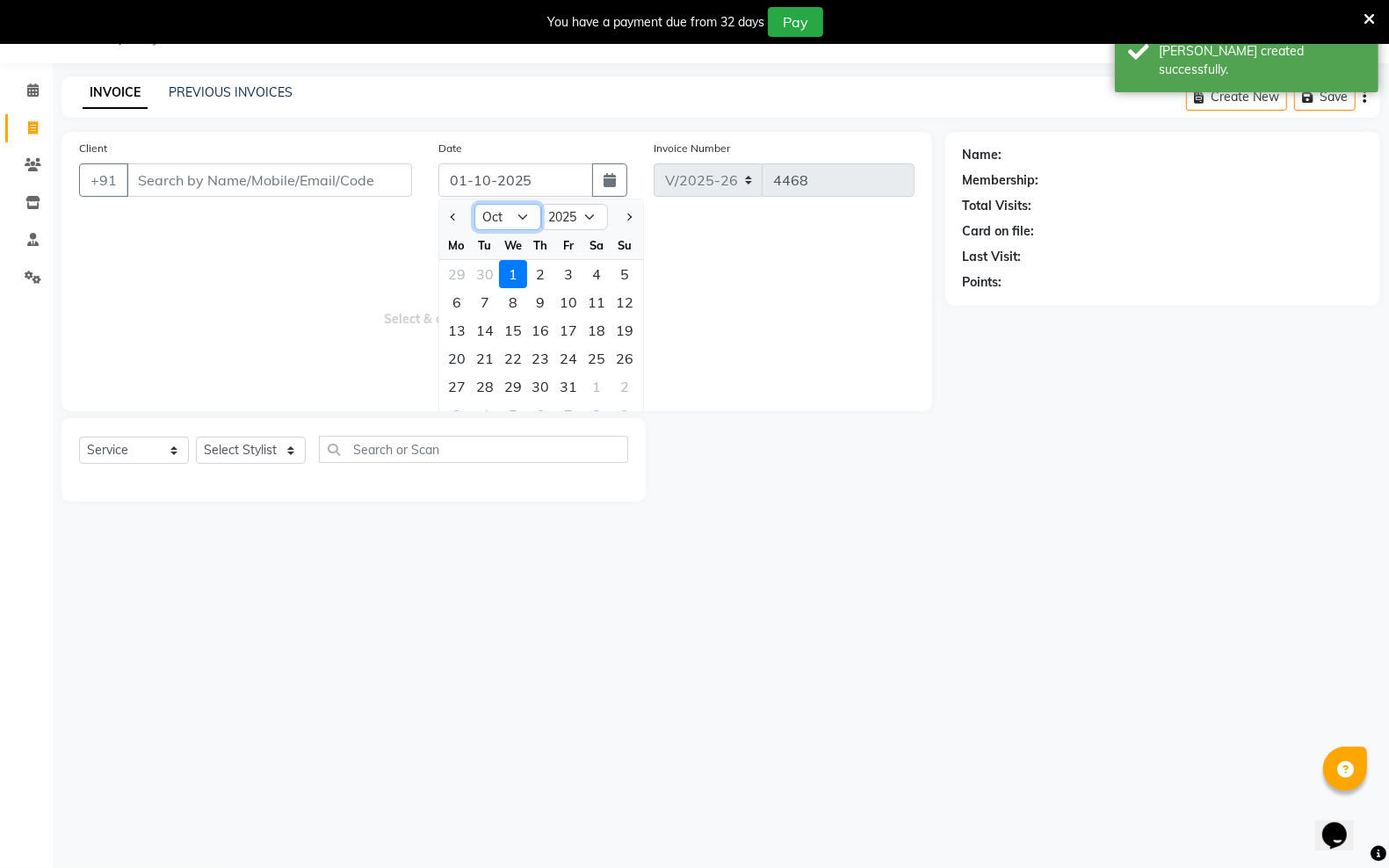
click at [504, 220] on select "Jan Feb Mar Apr May Jun Jul Aug Sep Oct Nov Dec" at bounding box center [508, 217] width 67 height 26
select select "9"
click at [475, 204] on select "Jan Feb Mar Apr May Jun Jul Aug Sep Oct Nov Dec" at bounding box center [508, 217] width 67 height 26
click at [495, 379] on div "30" at bounding box center [484, 386] width 28 height 28
type input "30-09-2025"
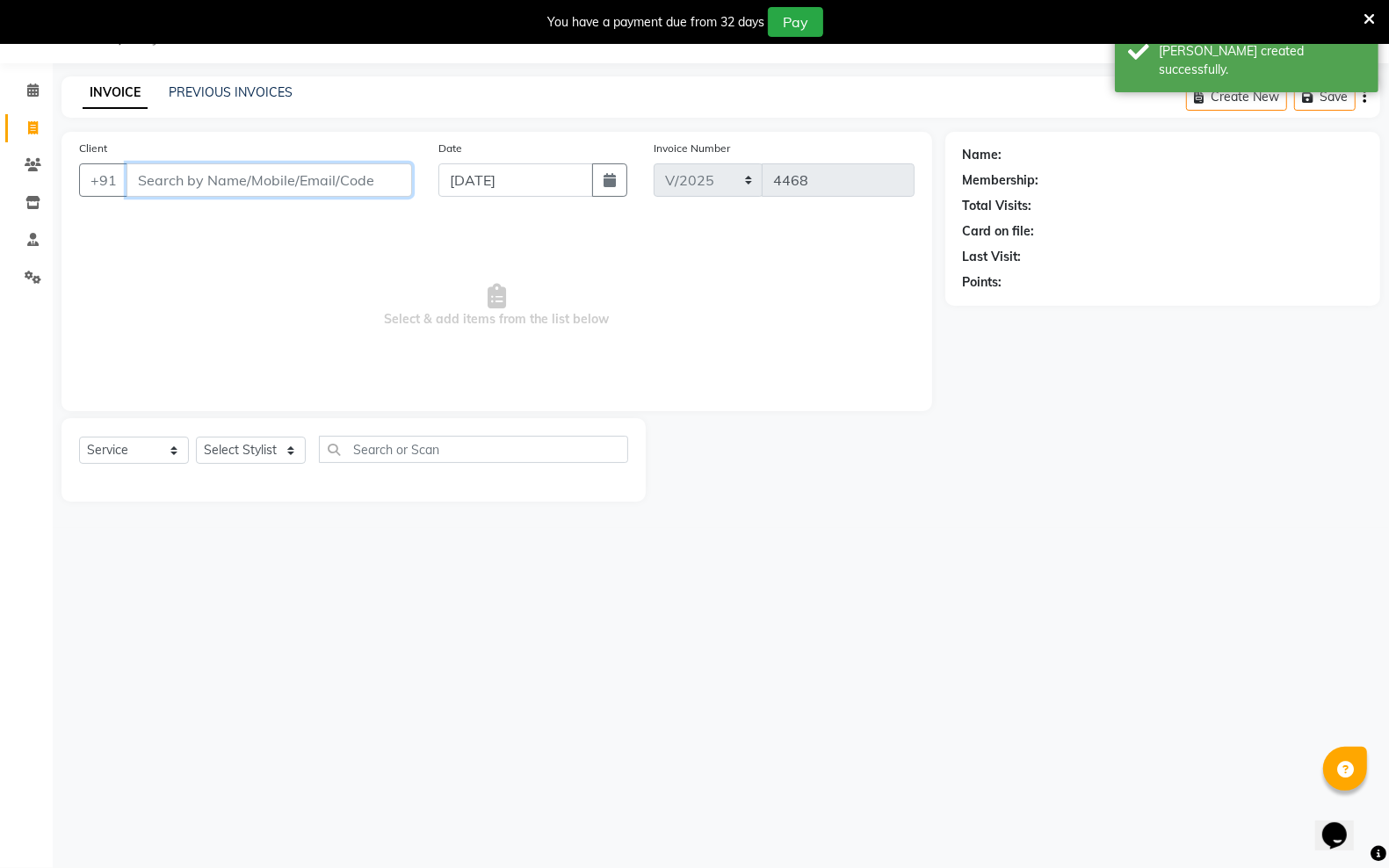
click at [344, 184] on input "Client" at bounding box center [270, 179] width 286 height 34
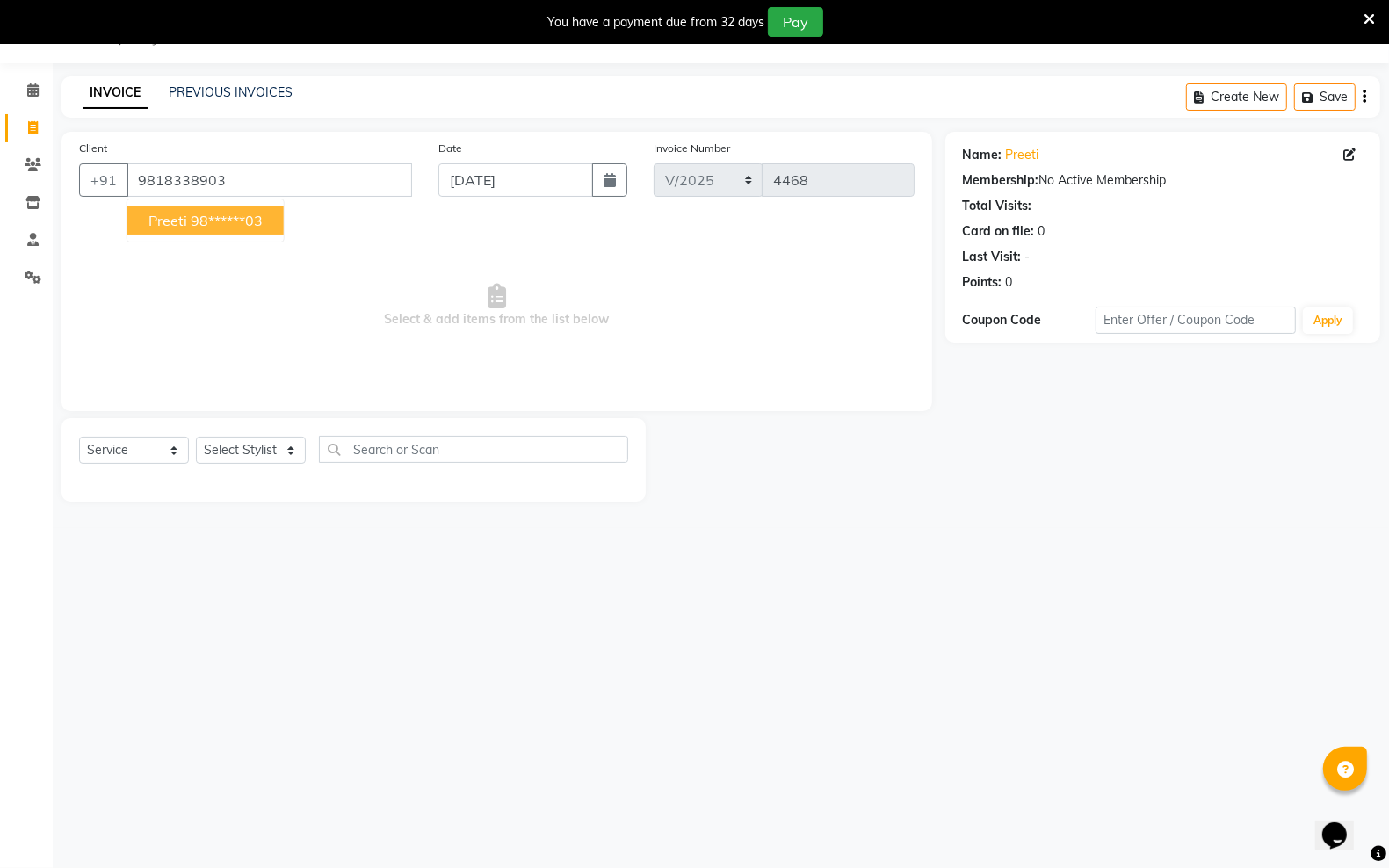
click at [183, 214] on span "preeti" at bounding box center [168, 221] width 38 height 17
type input "98******03"
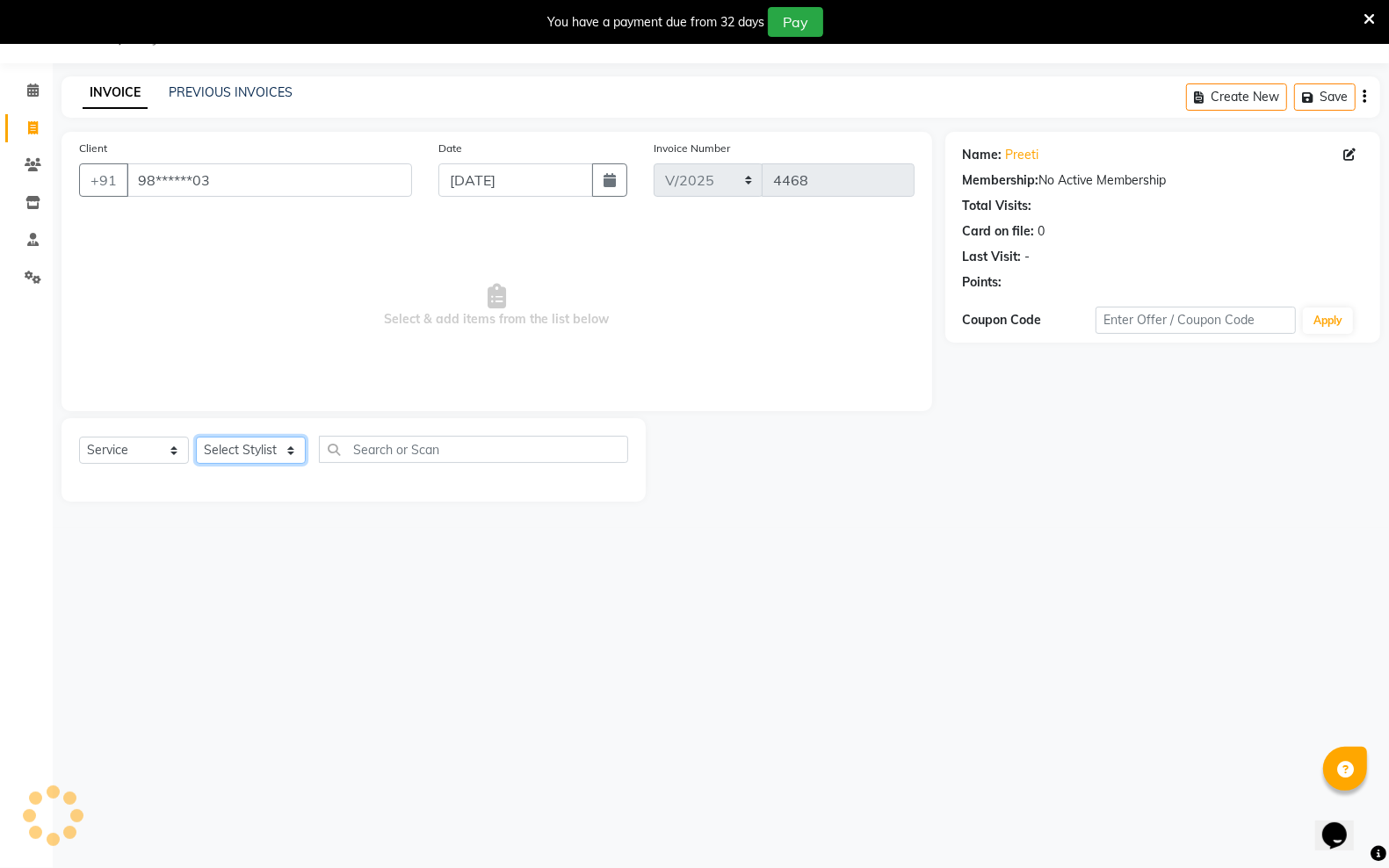
click at [272, 445] on select "Select Stylist Aadil ALI Aman Ankit Manas Sir Rocky Rohit Saba Shaffali Maam Sh…" at bounding box center [250, 450] width 110 height 27
select select "87944"
click at [196, 436] on select "Select Stylist Aadil ALI Aman Ankit Manas Sir Rocky Rohit Saba Shaffali Maam Sh…" at bounding box center [250, 450] width 110 height 27
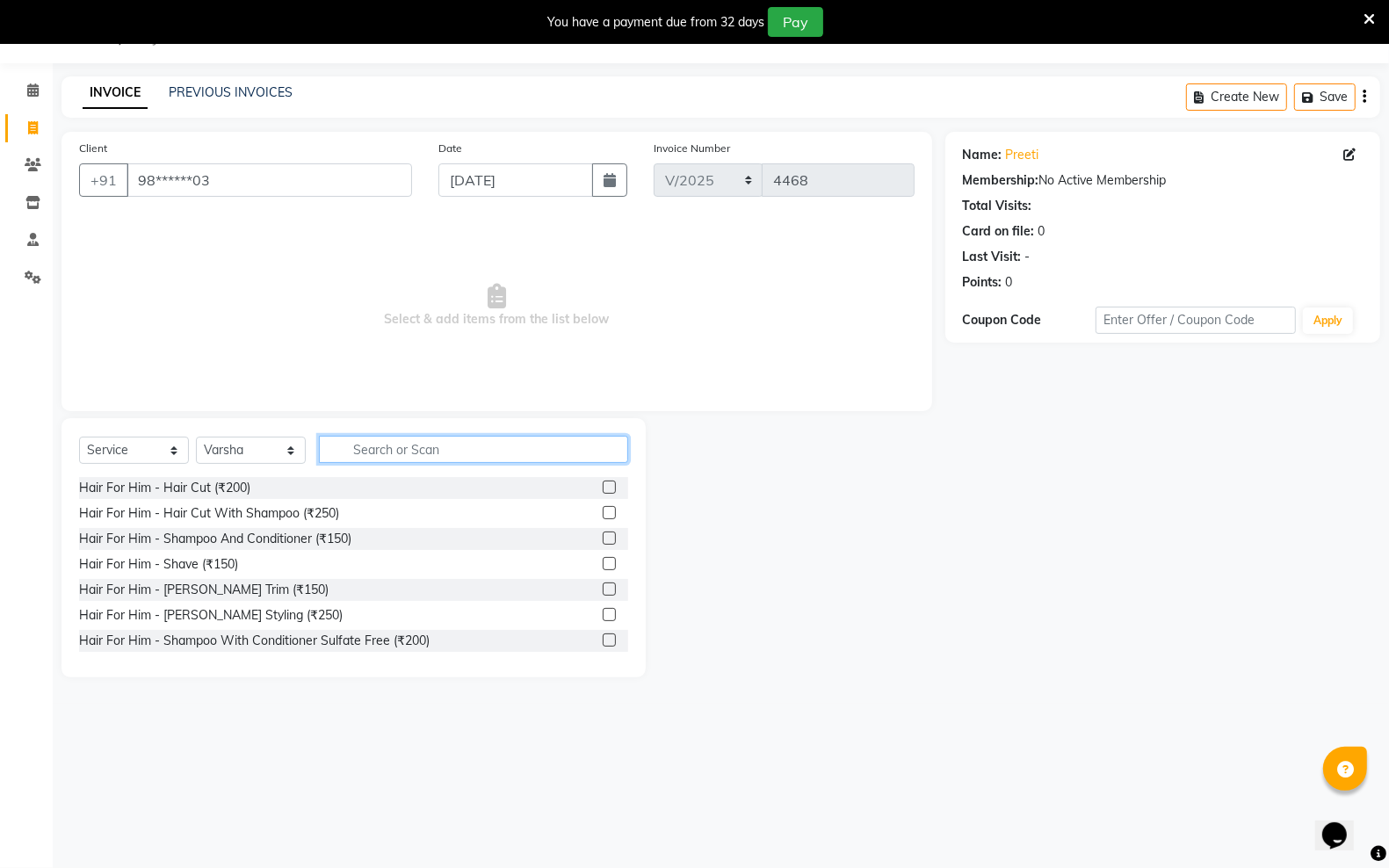
click at [371, 439] on input "text" at bounding box center [474, 449] width 309 height 27
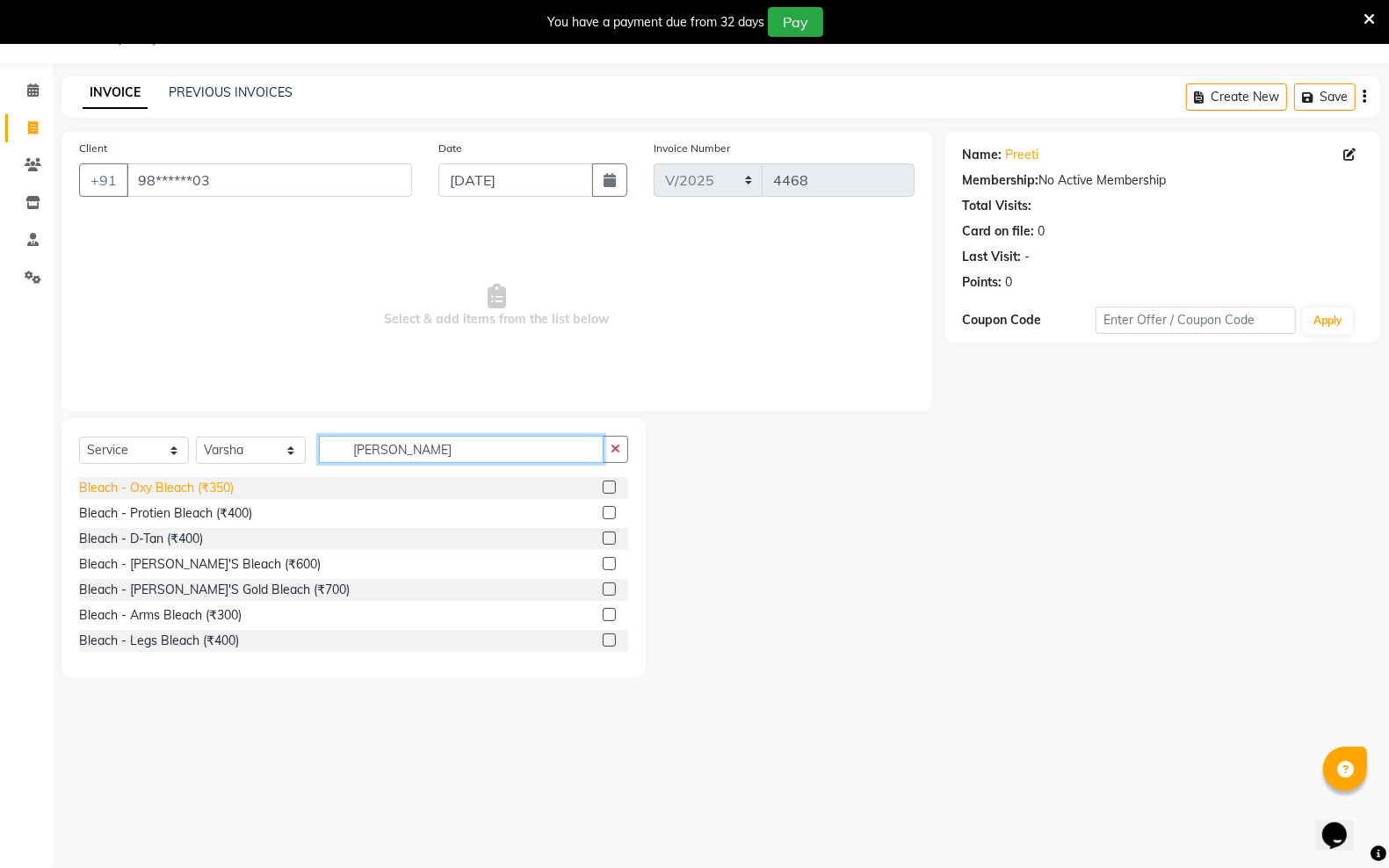
type input "blea"
click at [214, 481] on div "Bleach - Oxy Bleach (₹350)" at bounding box center [155, 487] width 154 height 18
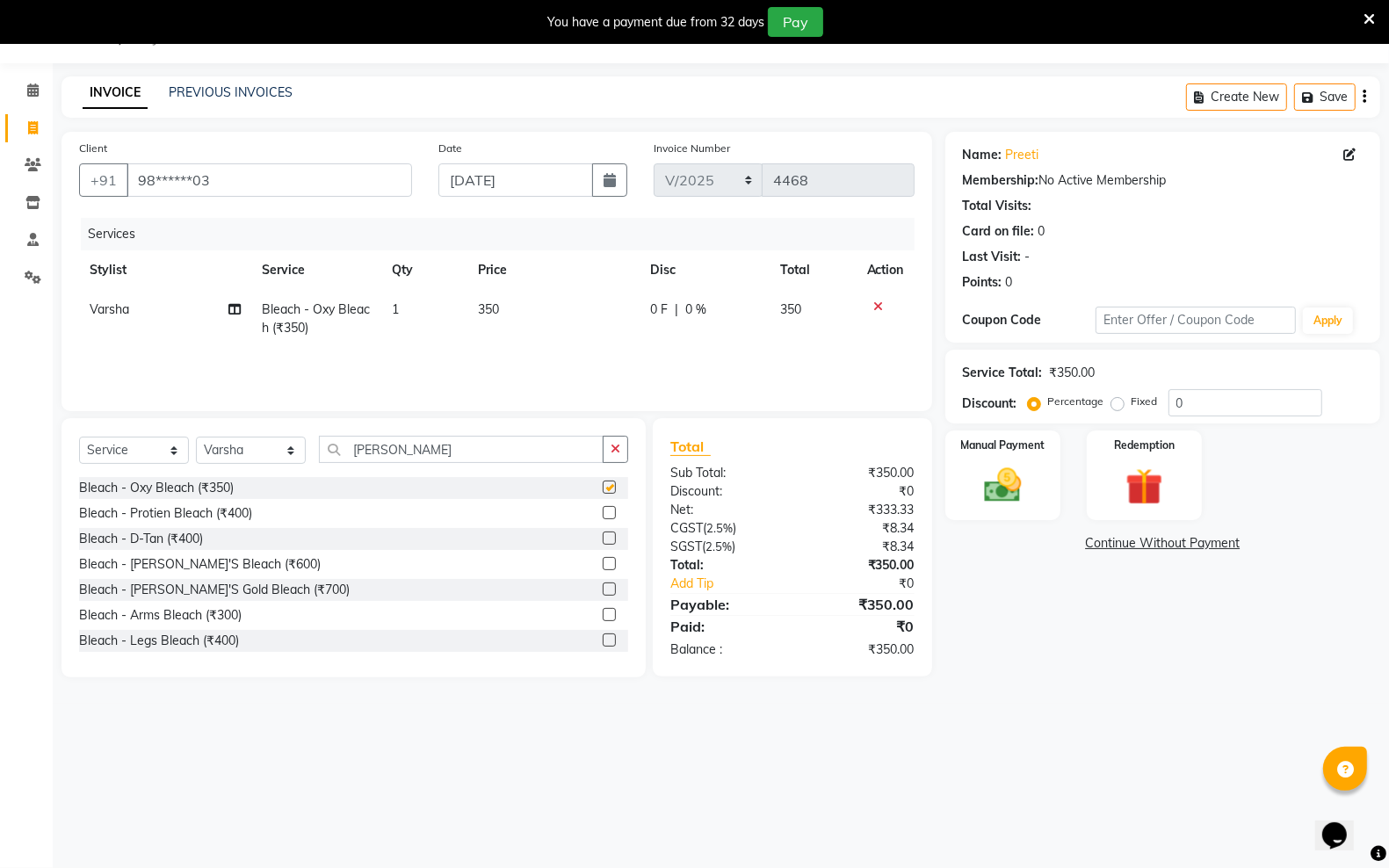
checkbox input "false"
click at [402, 450] on input "blea" at bounding box center [461, 449] width 285 height 27
type input "b"
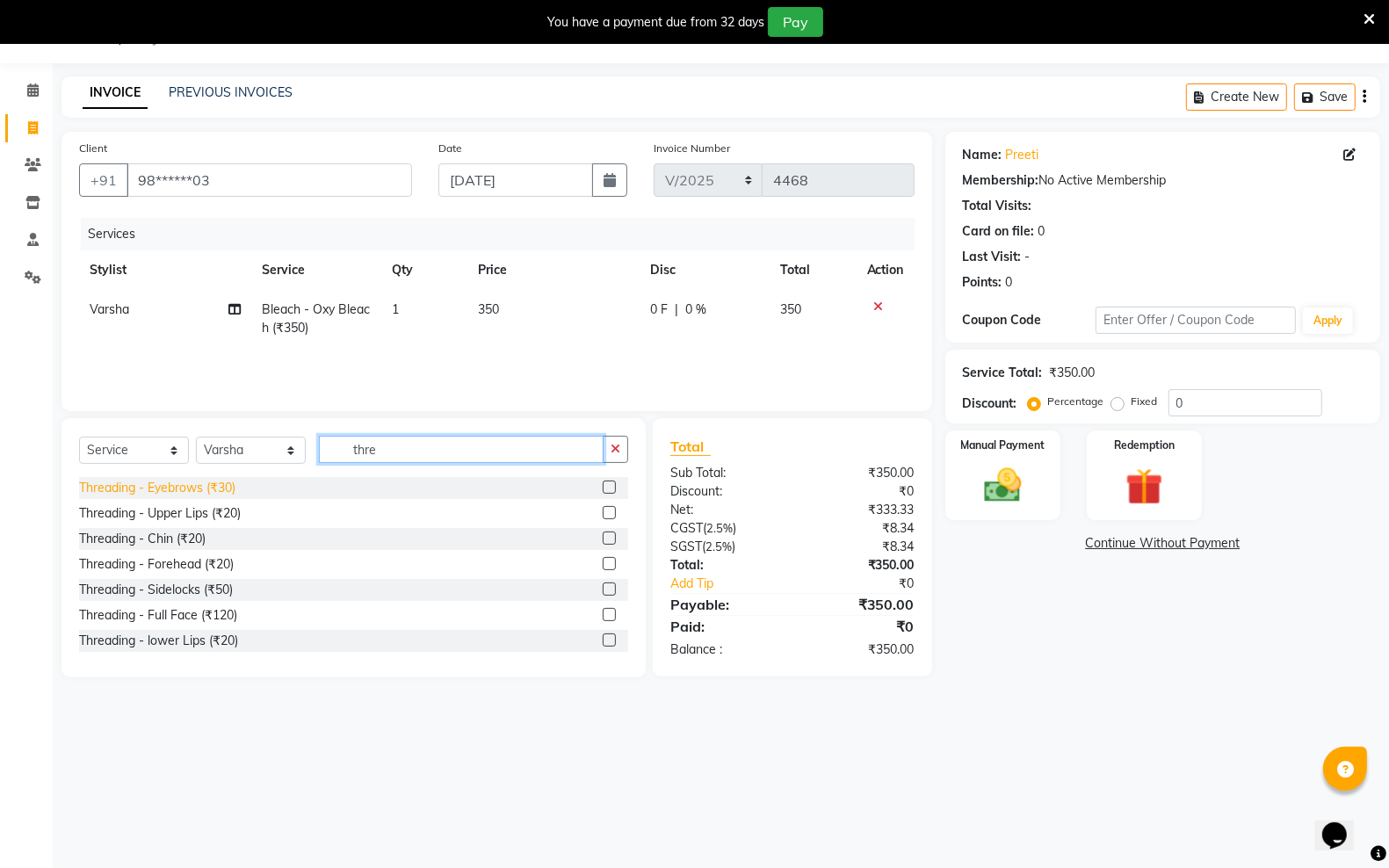
type input "thre"
click at [208, 487] on div "Threading - Eyebrows (₹30)" at bounding box center [156, 487] width 156 height 18
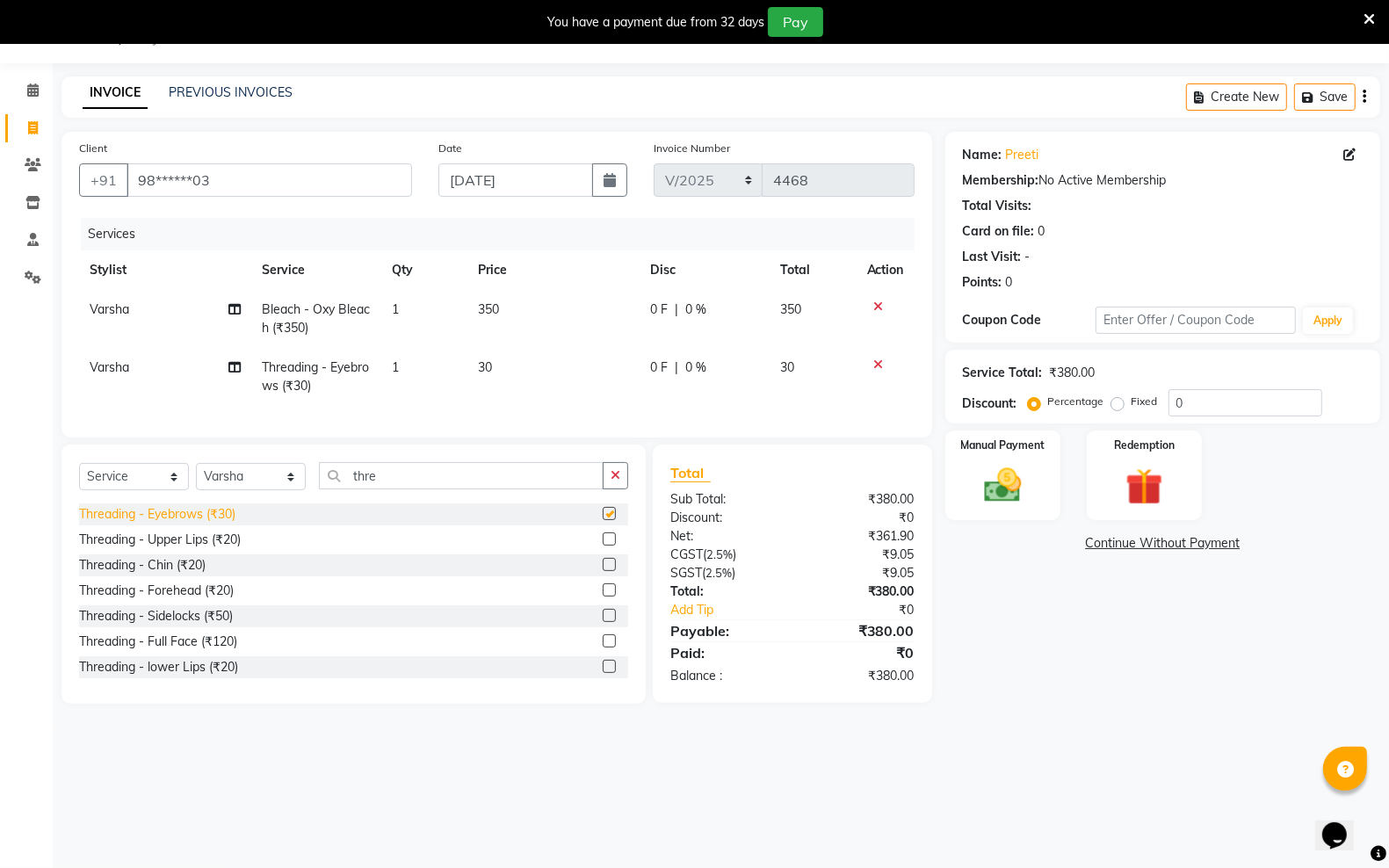
checkbox input "false"
click at [204, 550] on div "Threading - Upper Lips (₹20)" at bounding box center [159, 539] width 162 height 18
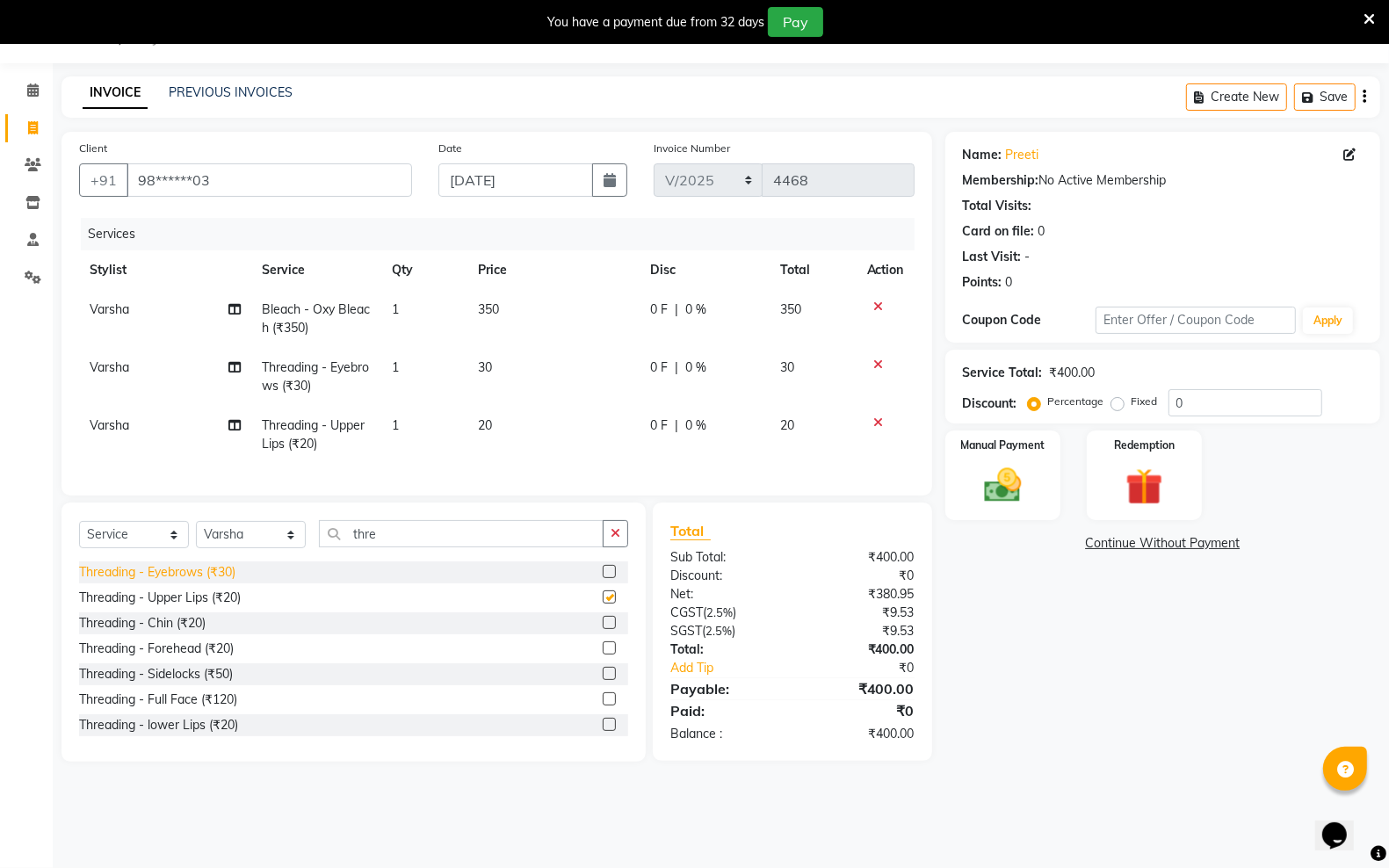
checkbox input "false"
click at [211, 660] on div "Threading - Forehead (₹20)" at bounding box center [353, 648] width 550 height 22
click at [211, 658] on div "Threading - Forehead (₹20)" at bounding box center [155, 648] width 154 height 18
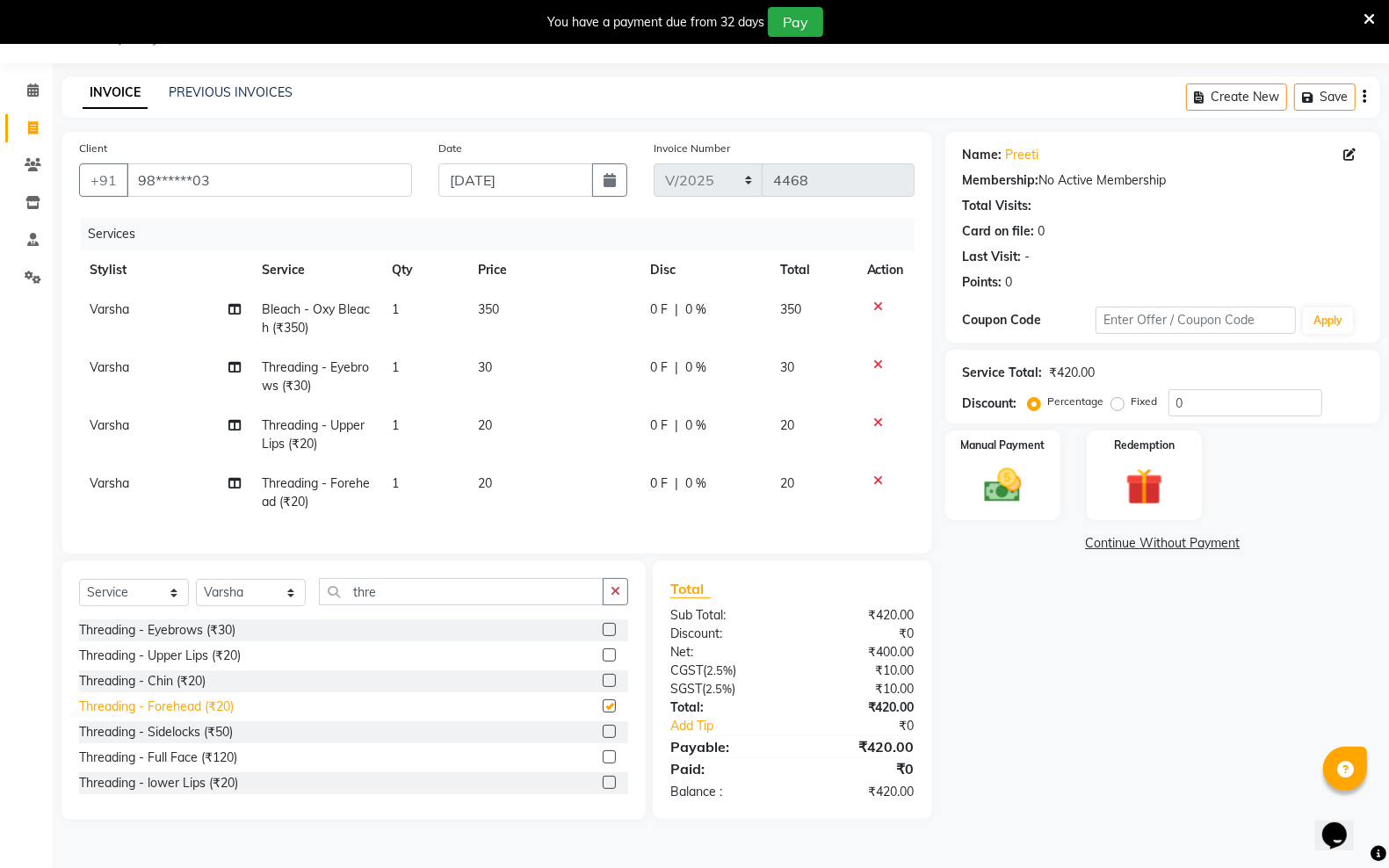
checkbox input "false"
click at [1015, 463] on img at bounding box center [1002, 485] width 62 height 44
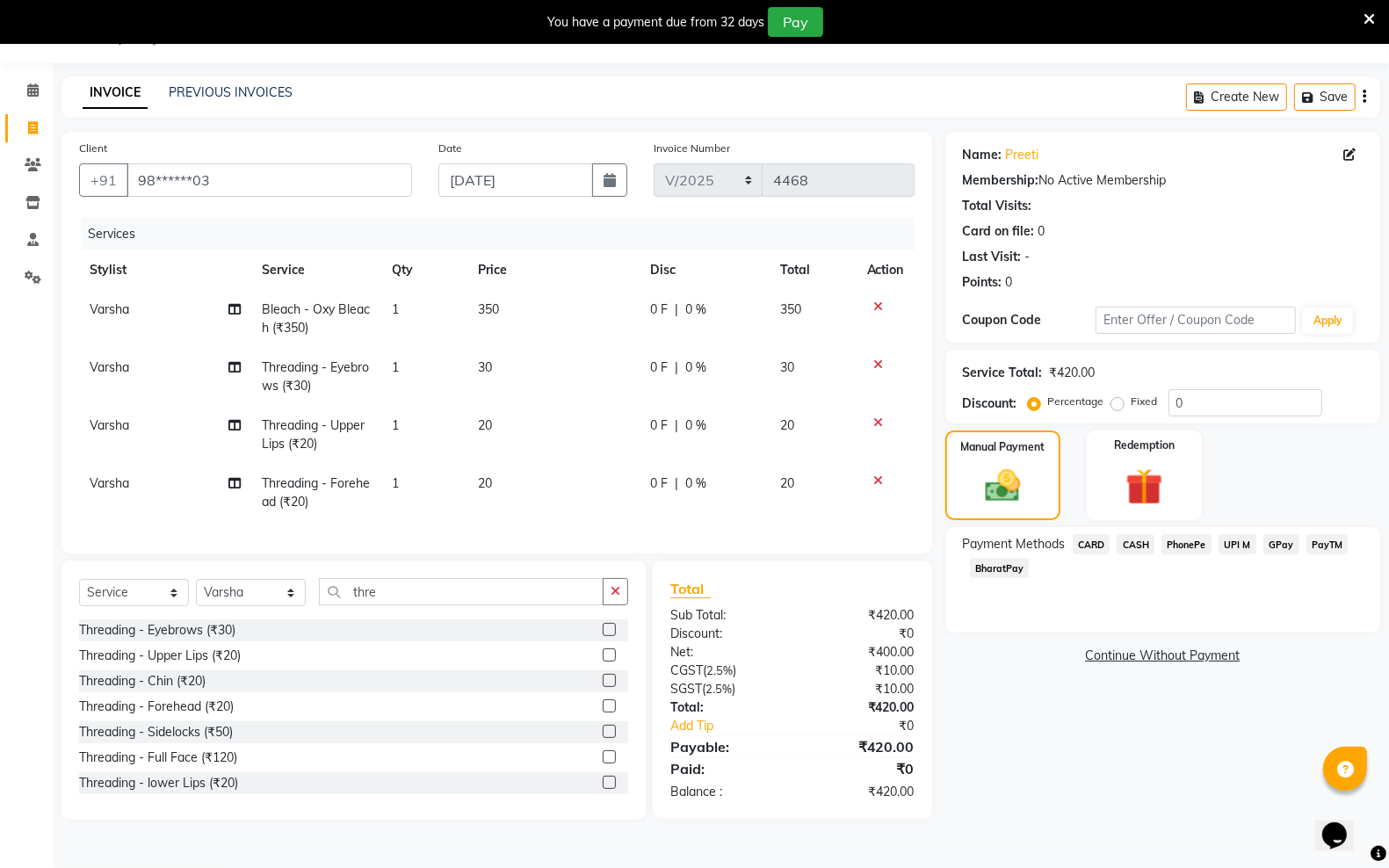
click at [1332, 545] on span "PayTM" at bounding box center [1328, 544] width 42 height 20
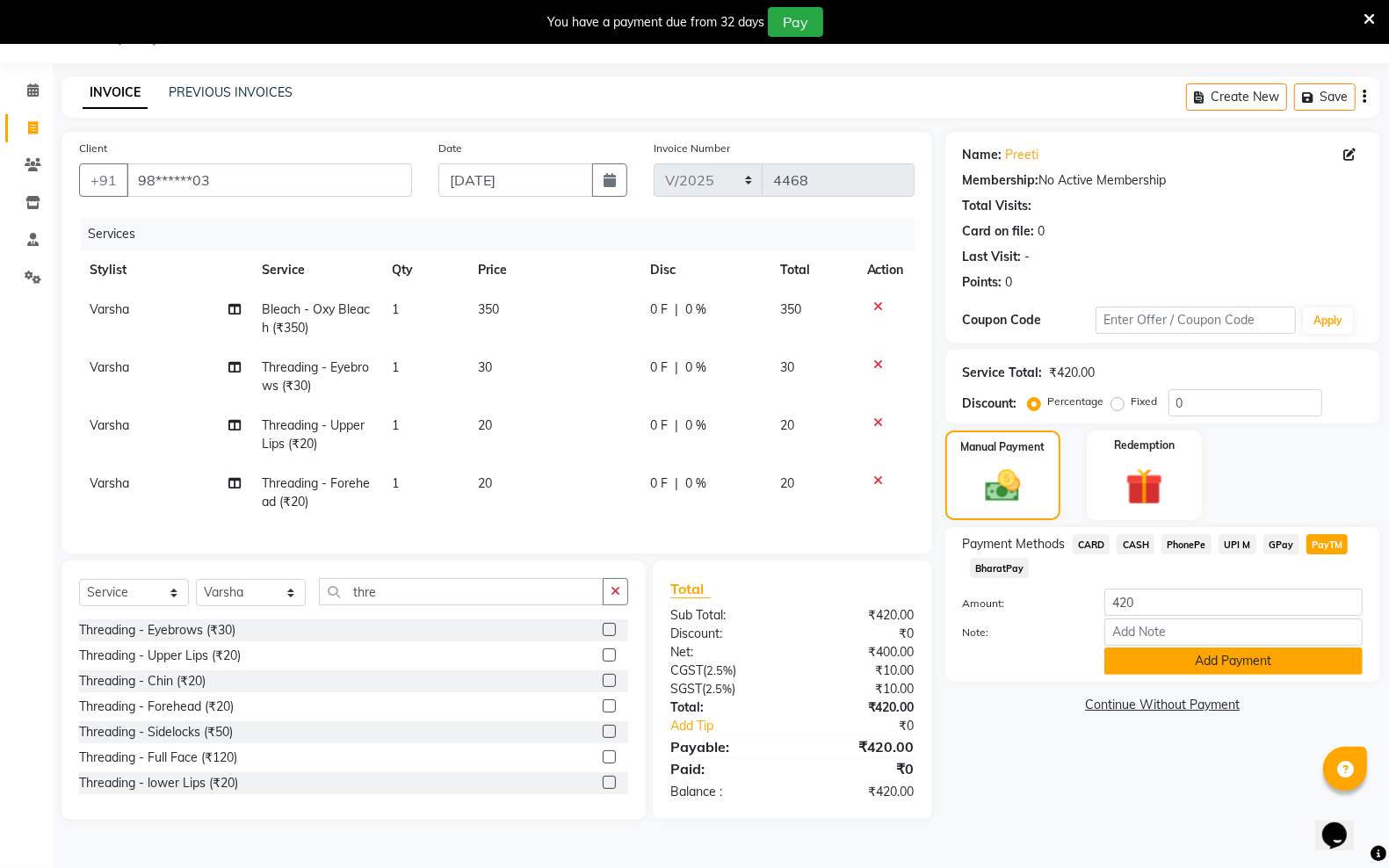
click at [1210, 664] on button "Add Payment" at bounding box center [1234, 661] width 258 height 27
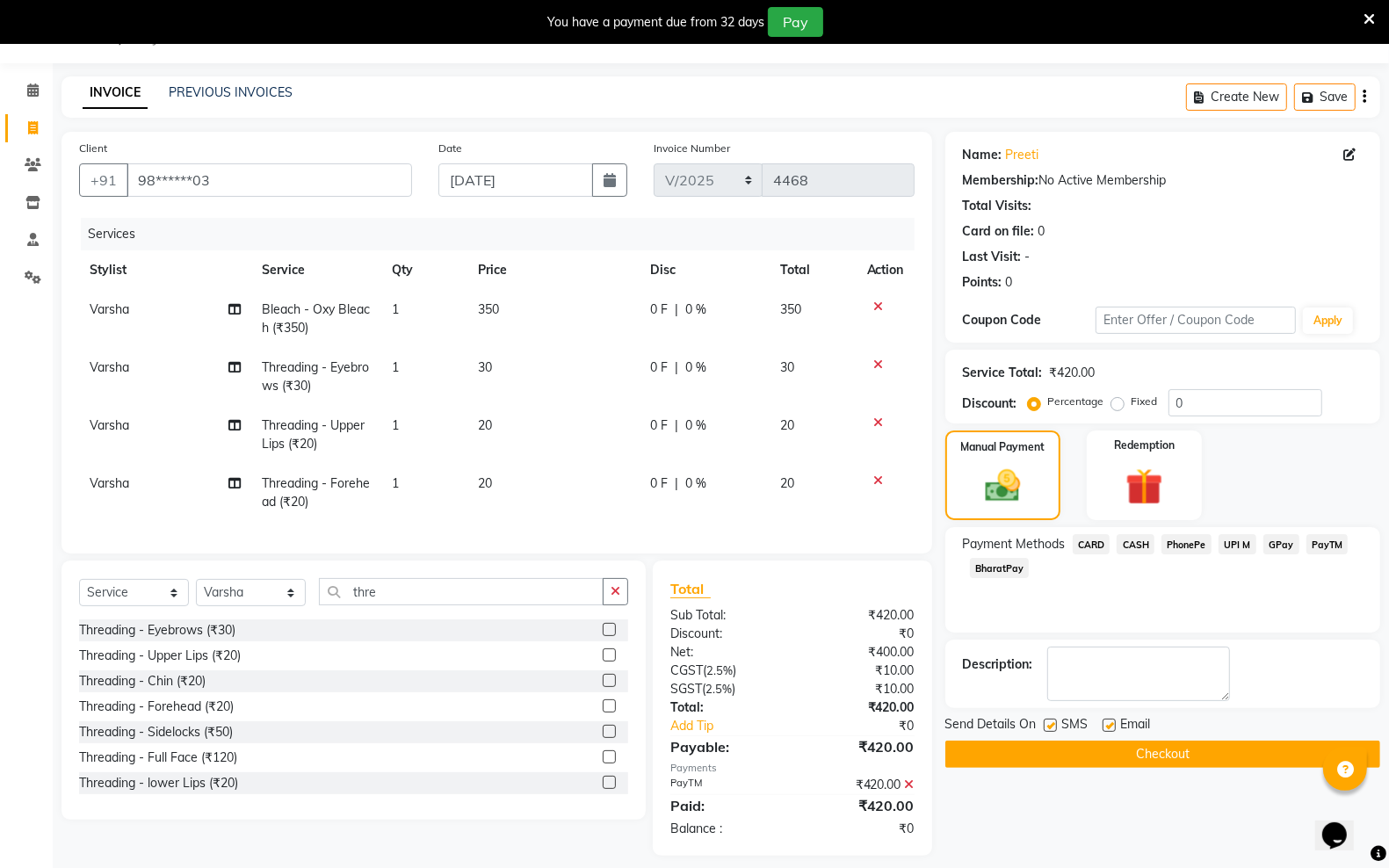
click at [1105, 720] on label at bounding box center [1110, 725] width 13 height 13
click at [1105, 720] on input "checkbox" at bounding box center [1109, 726] width 12 height 12
checkbox input "false"
click at [1052, 722] on label at bounding box center [1050, 725] width 13 height 13
click at [1052, 722] on input "checkbox" at bounding box center [1049, 726] width 12 height 12
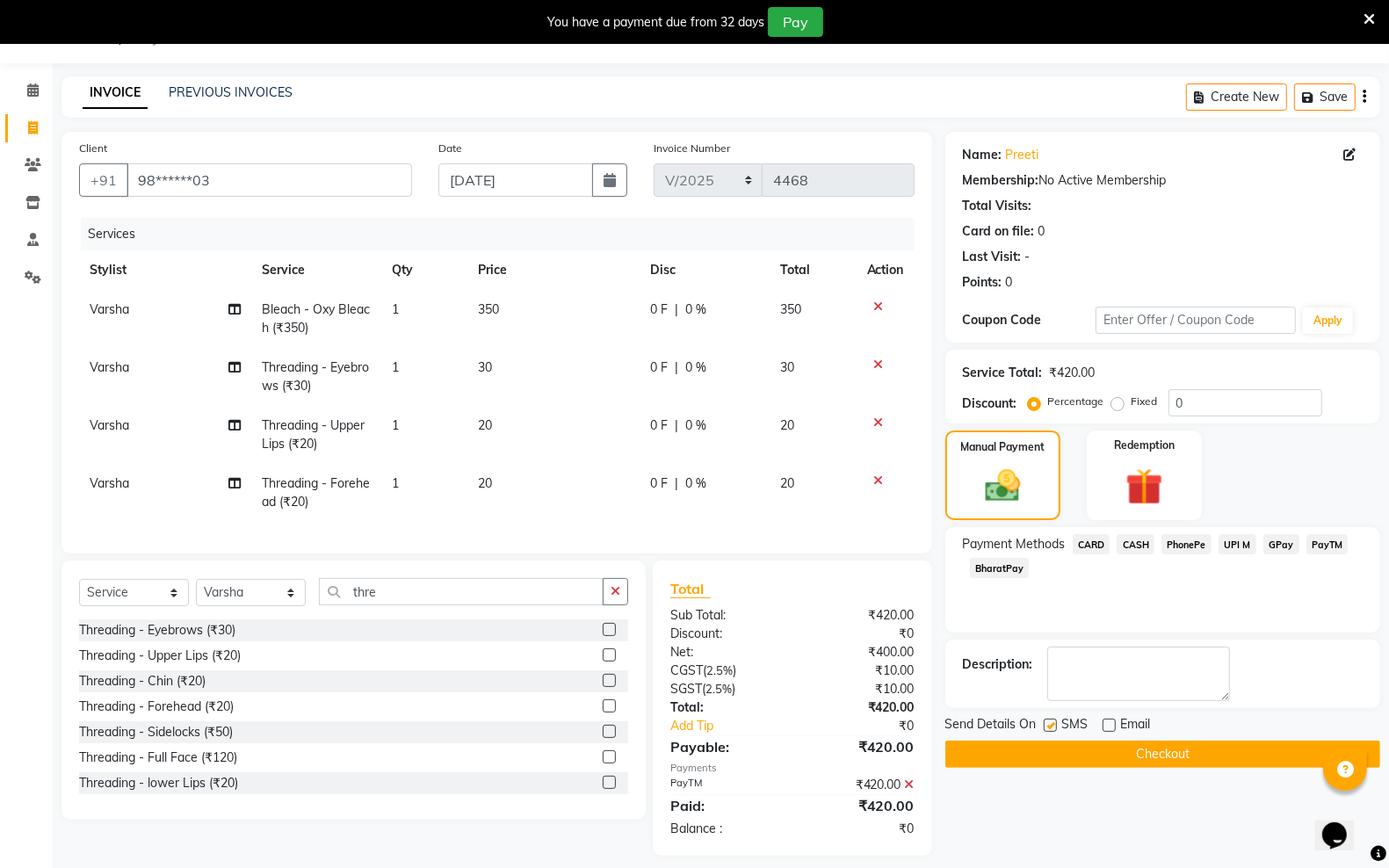
checkbox input "false"
click at [1043, 749] on button "Checkout" at bounding box center [1163, 754] width 435 height 27
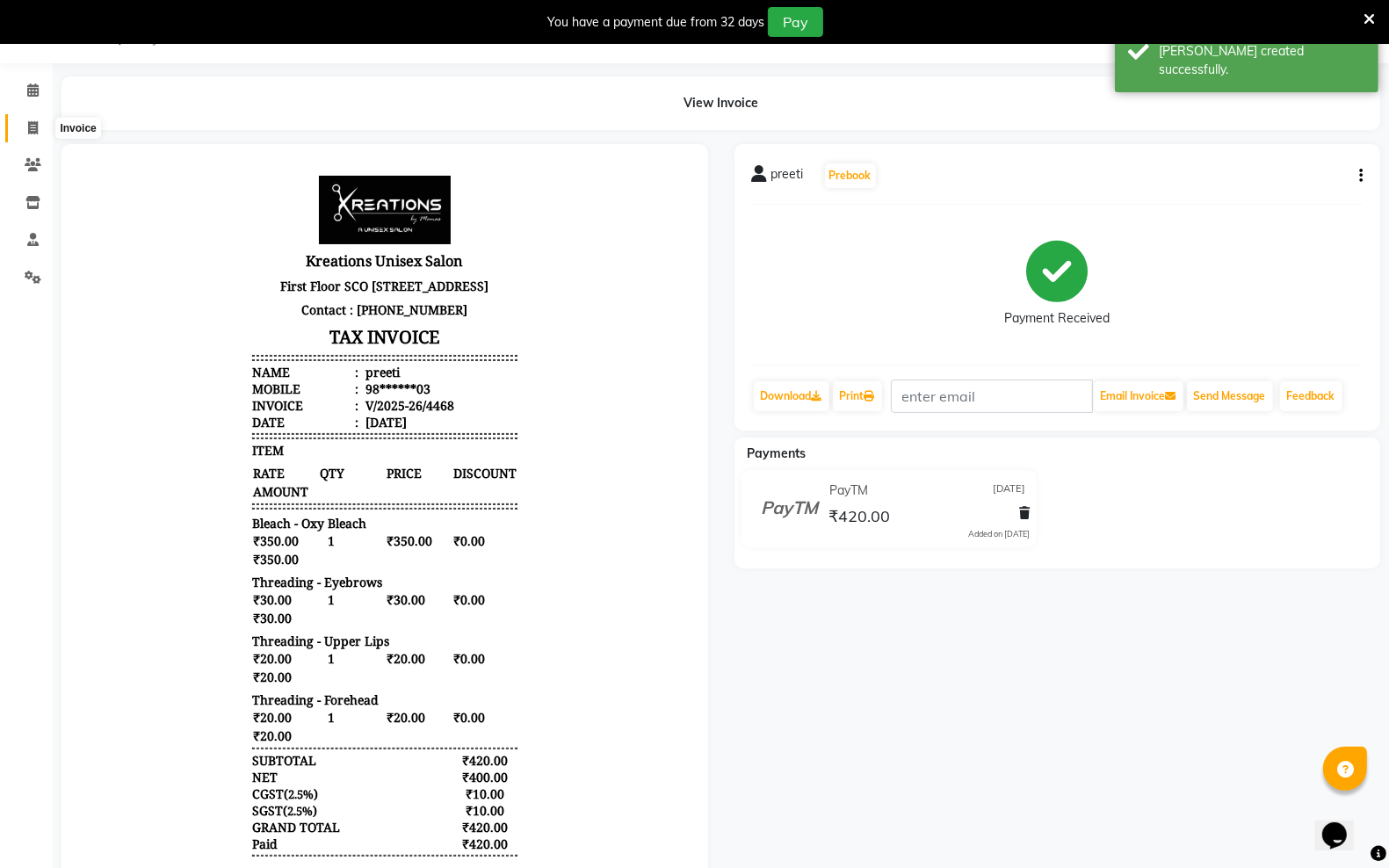
click at [32, 124] on icon at bounding box center [33, 128] width 10 height 13
select select "6161"
select select "service"
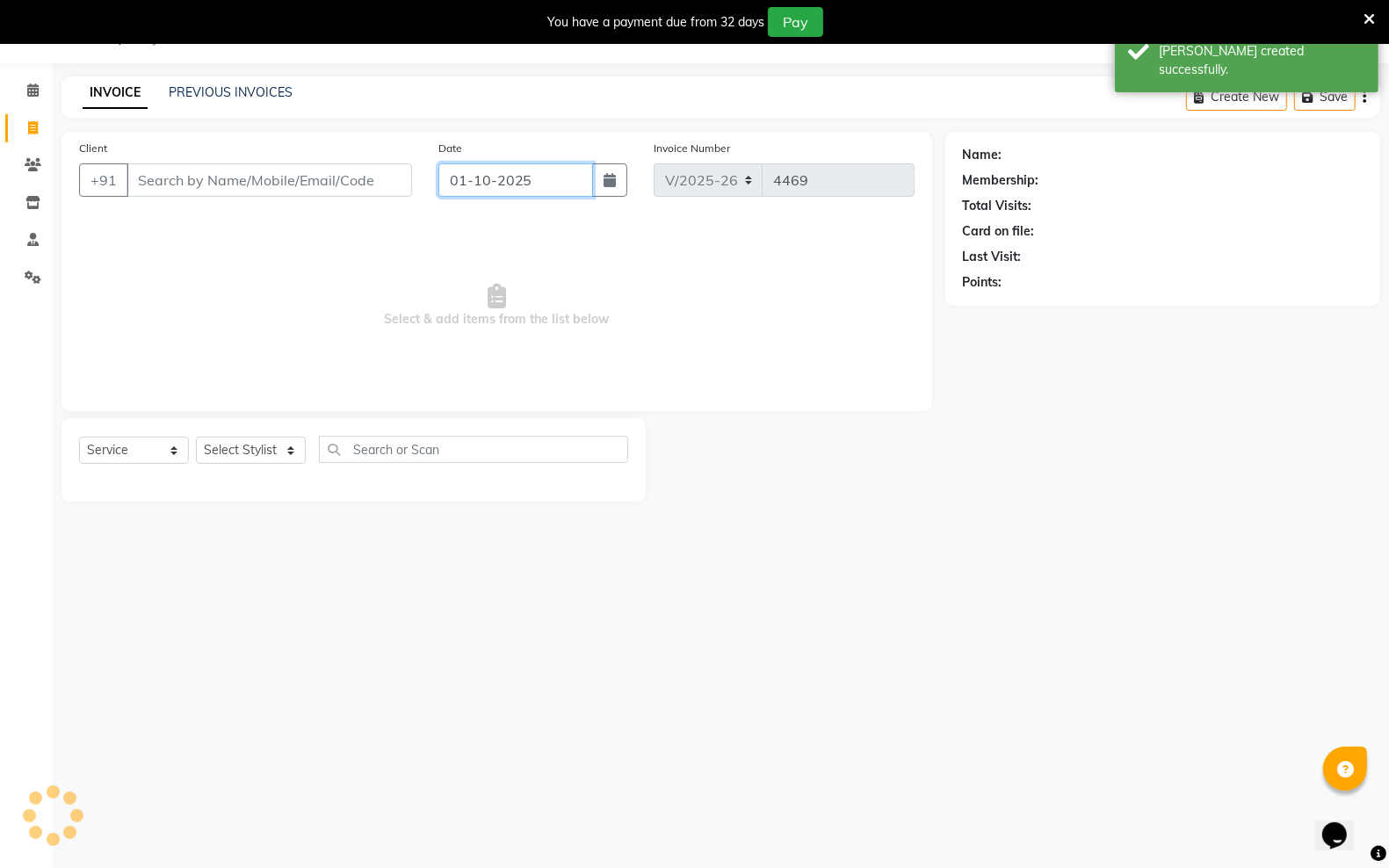
click at [573, 174] on input "01-10-2025" at bounding box center [515, 179] width 154 height 34
select select "10"
select select "2025"
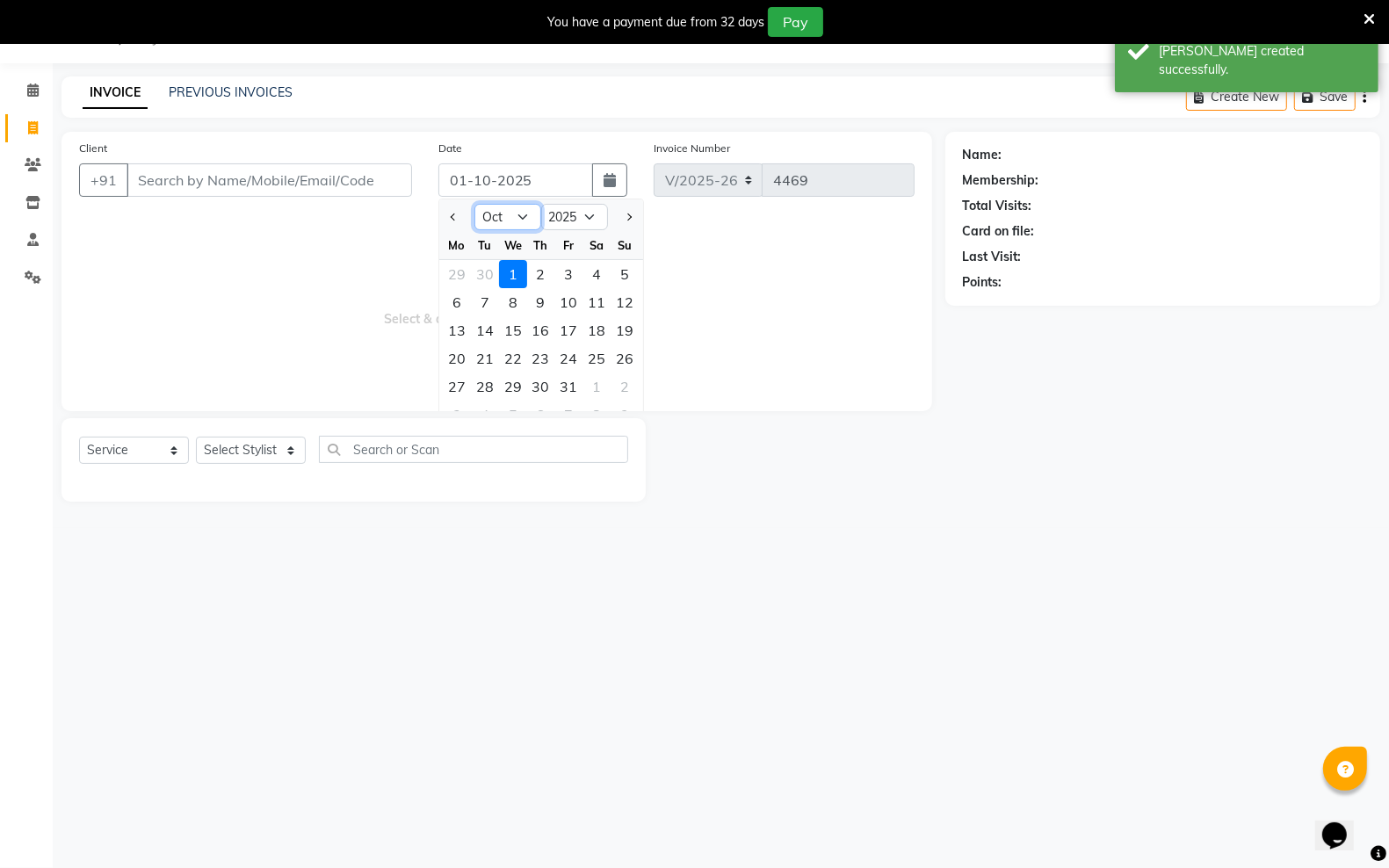
click at [509, 211] on select "Jan Feb Mar Apr May Jun Jul Aug Sep Oct Nov Dec" at bounding box center [508, 217] width 67 height 26
select select "9"
click at [475, 204] on select "Jan Feb Mar Apr May Jun Jul Aug Sep Oct Nov Dec" at bounding box center [508, 217] width 67 height 26
click at [493, 375] on div "30" at bounding box center [484, 386] width 28 height 28
type input "30-09-2025"
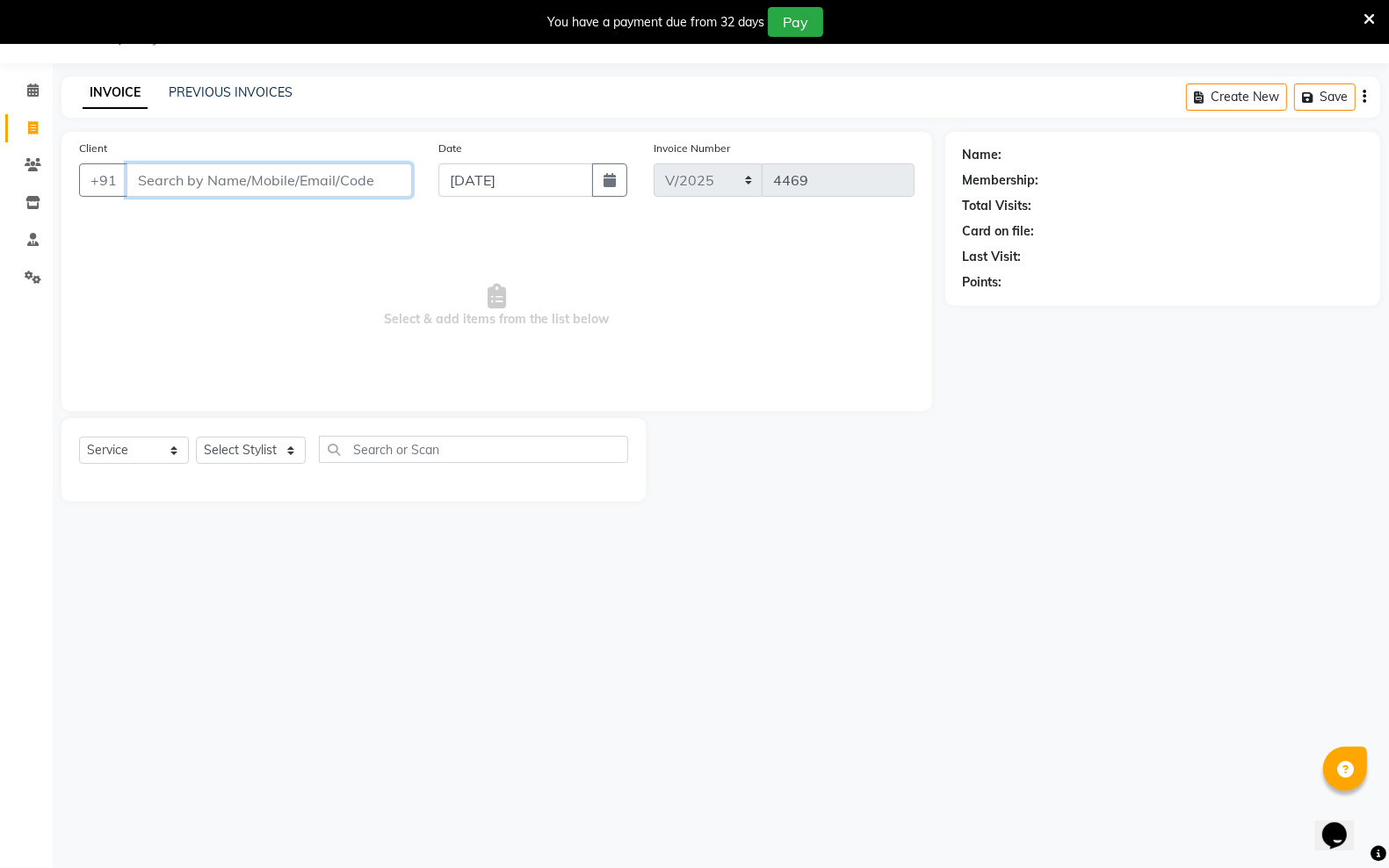
click at [315, 174] on input "Client" at bounding box center [270, 179] width 286 height 34
type input "9267976689"
click at [387, 174] on span "Add Client" at bounding box center [366, 180] width 69 height 17
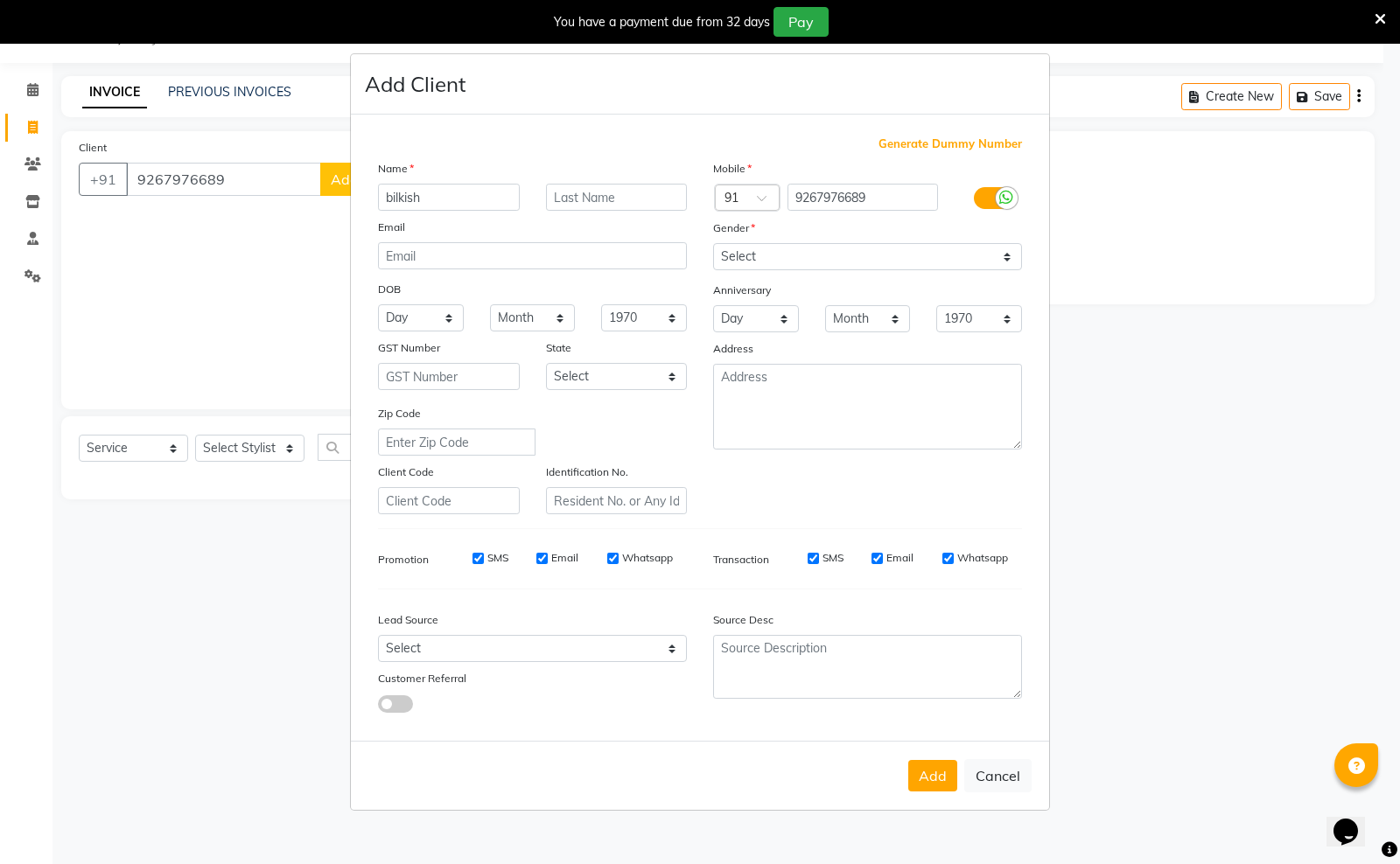
type input "bilkish"
click at [749, 256] on select "Select Male Female Other Prefer Not To Say" at bounding box center [867, 257] width 308 height 27
select select "female"
click at [713, 245] on select "Select Male Female Other Prefer Not To Say" at bounding box center [867, 257] width 308 height 27
click at [944, 766] on button "Add" at bounding box center [932, 775] width 49 height 32
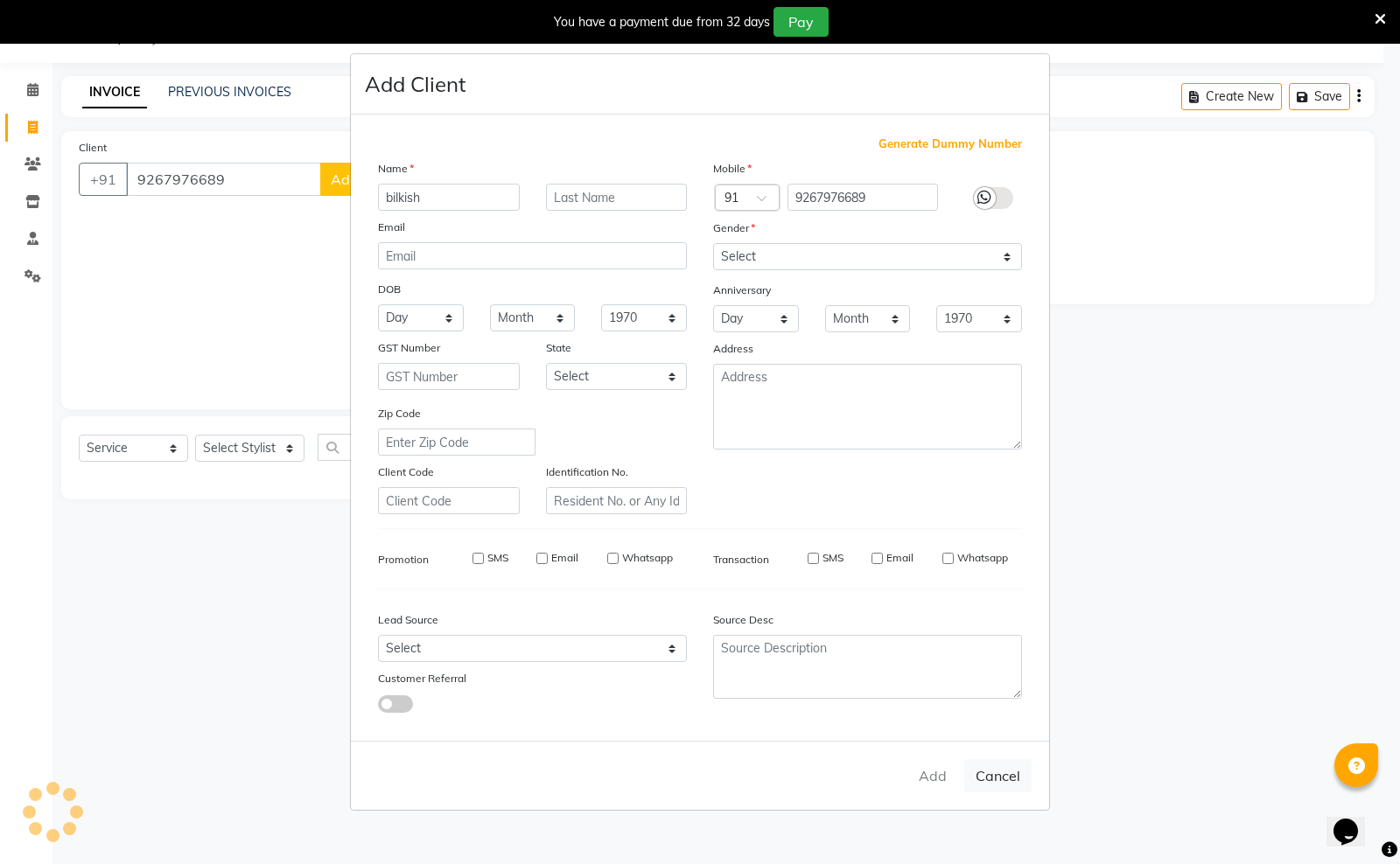
type input "92******89"
select select
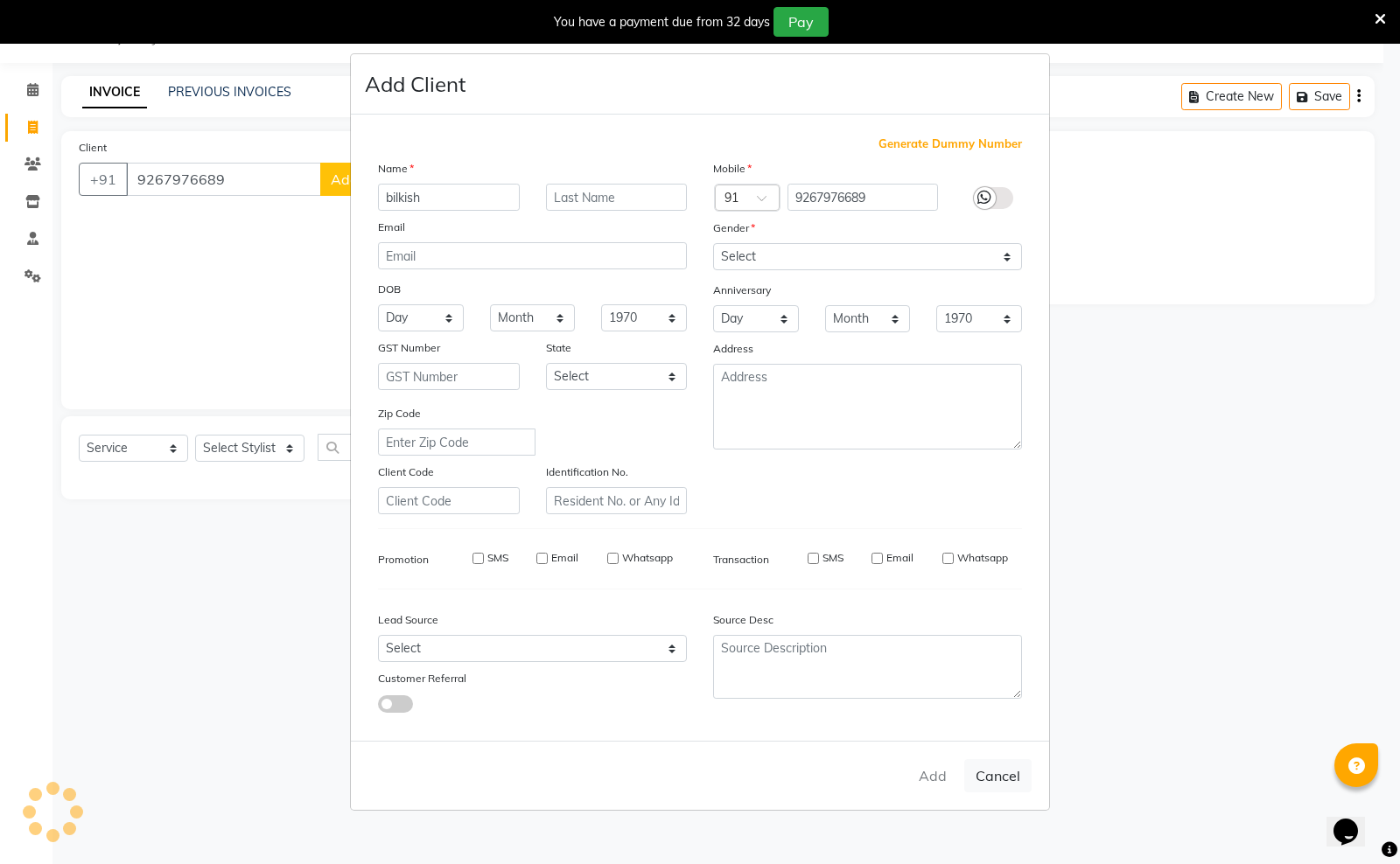
select select
checkbox input "false"
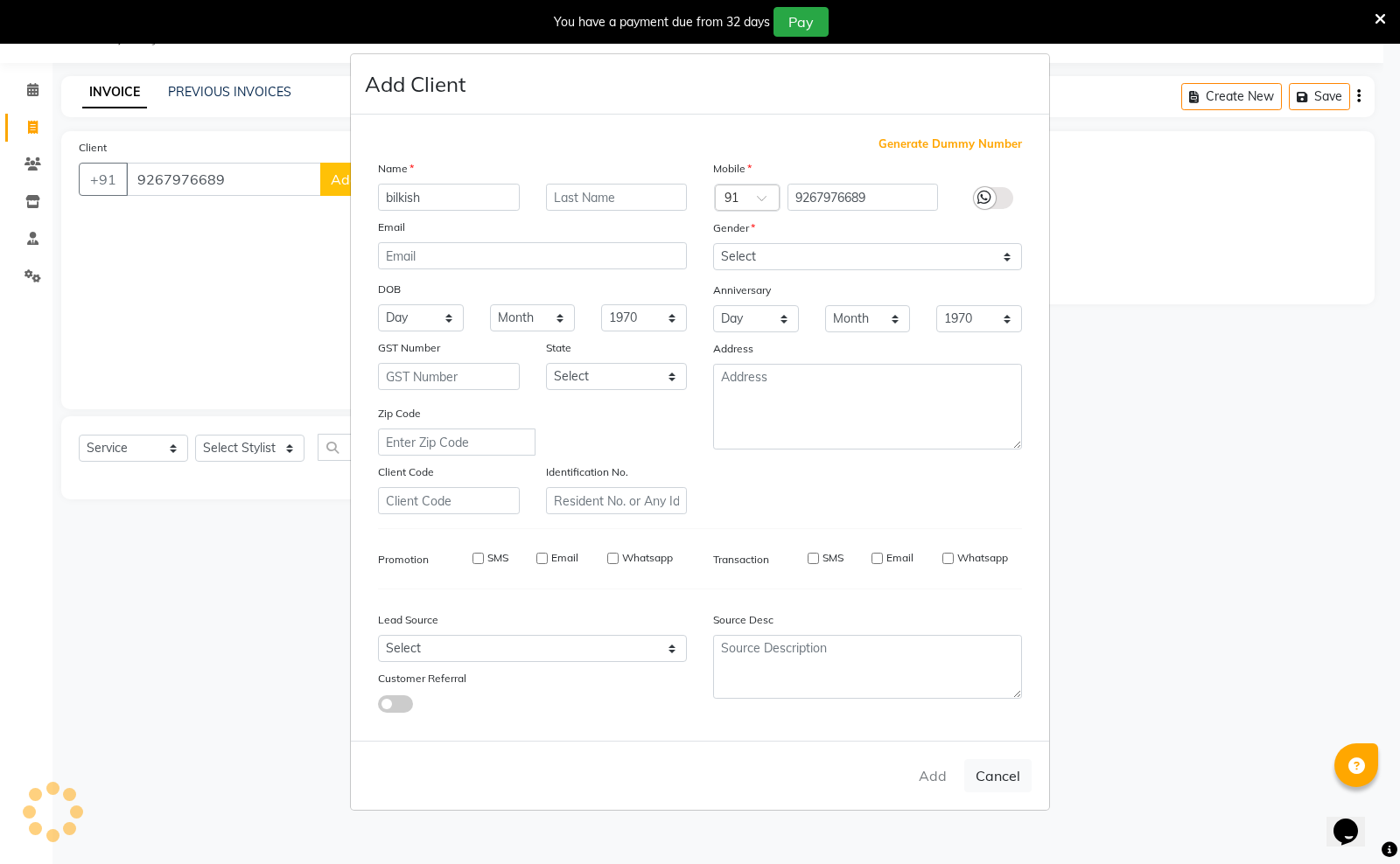
checkbox input "false"
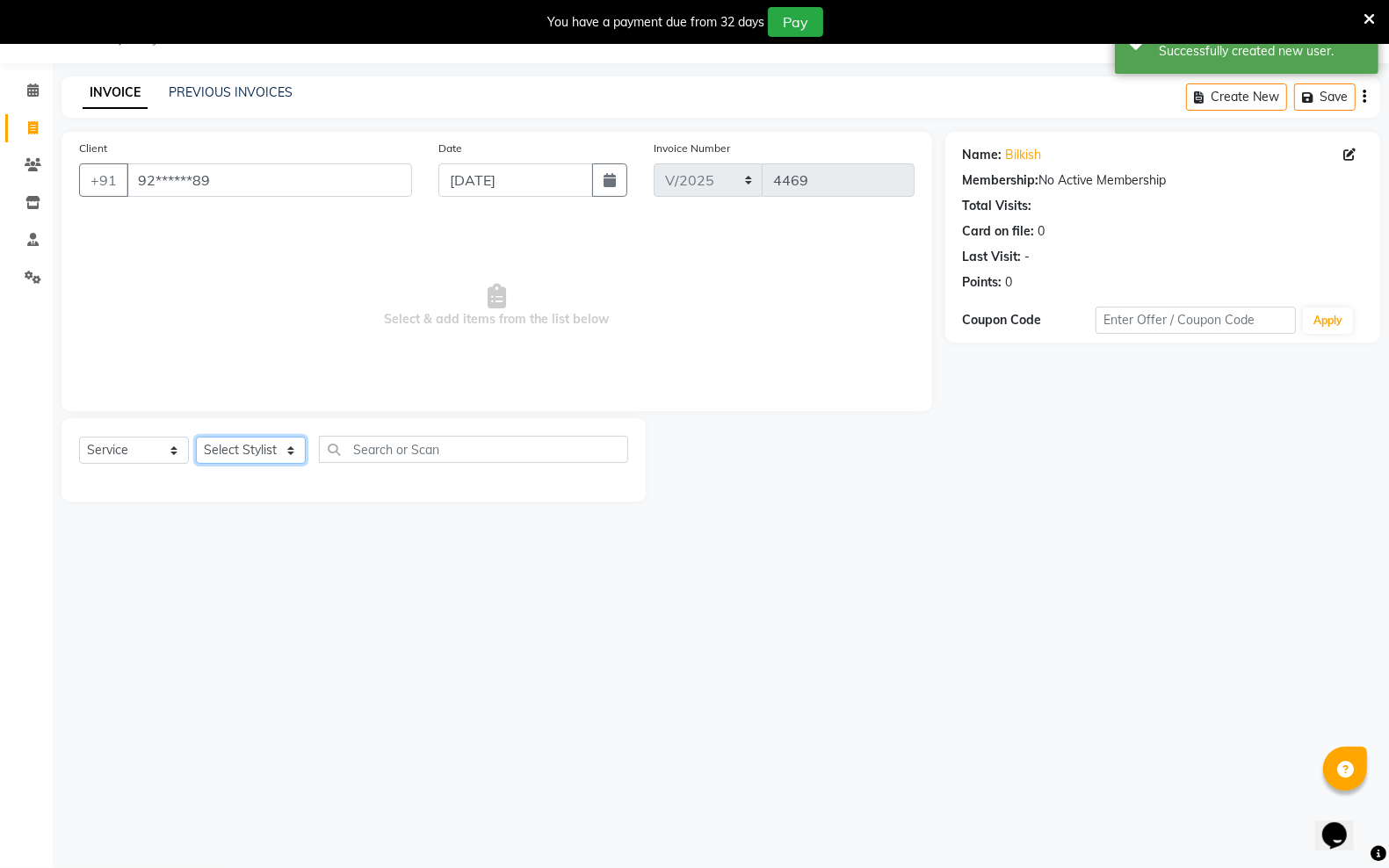
click at [262, 451] on select "Select Stylist Aadil ALI Aman Ankit Manas Sir Rocky Rohit Saba Shaffali Maam Sh…" at bounding box center [250, 450] width 110 height 27
select select "54661"
click at [196, 436] on select "Select Stylist Aadil ALI Aman Ankit Manas Sir Rocky Rohit Saba Shaffali Maam Sh…" at bounding box center [250, 450] width 110 height 27
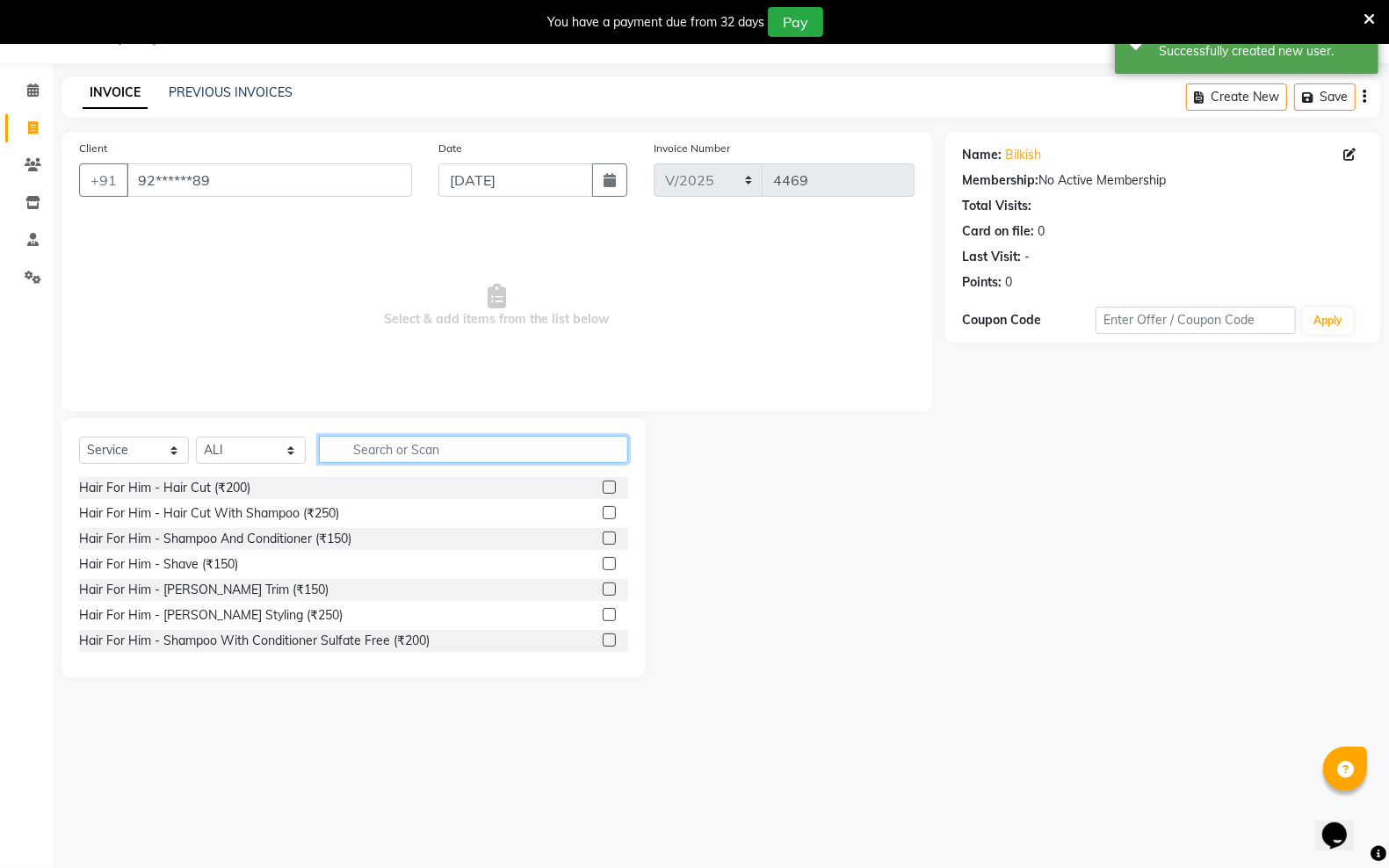
click at [486, 449] on input "text" at bounding box center [474, 449] width 309 height 27
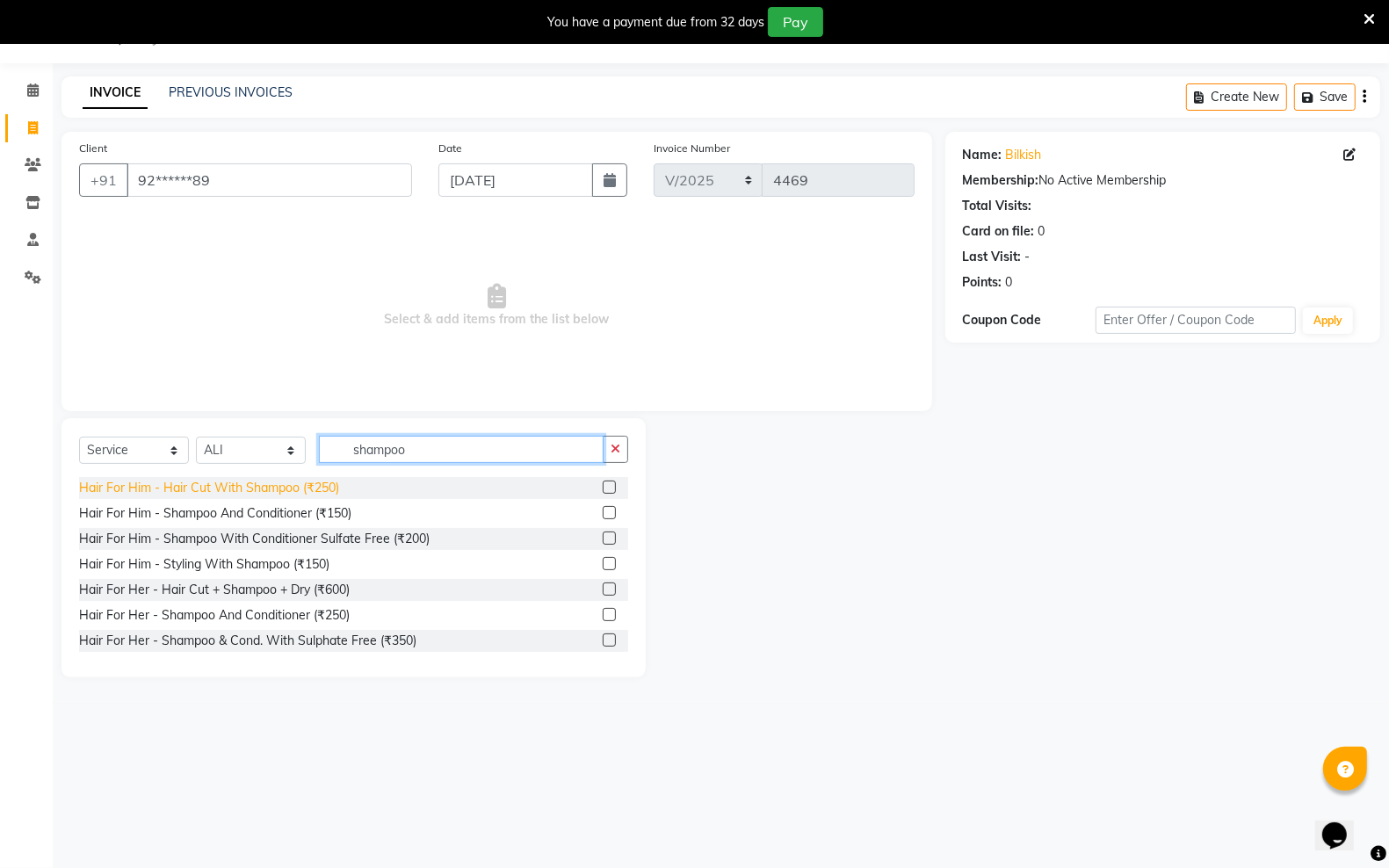
type input "shampoo"
click at [326, 484] on div "Hair For Him - Hair Cut With Shampoo (₹250)" at bounding box center [208, 487] width 260 height 18
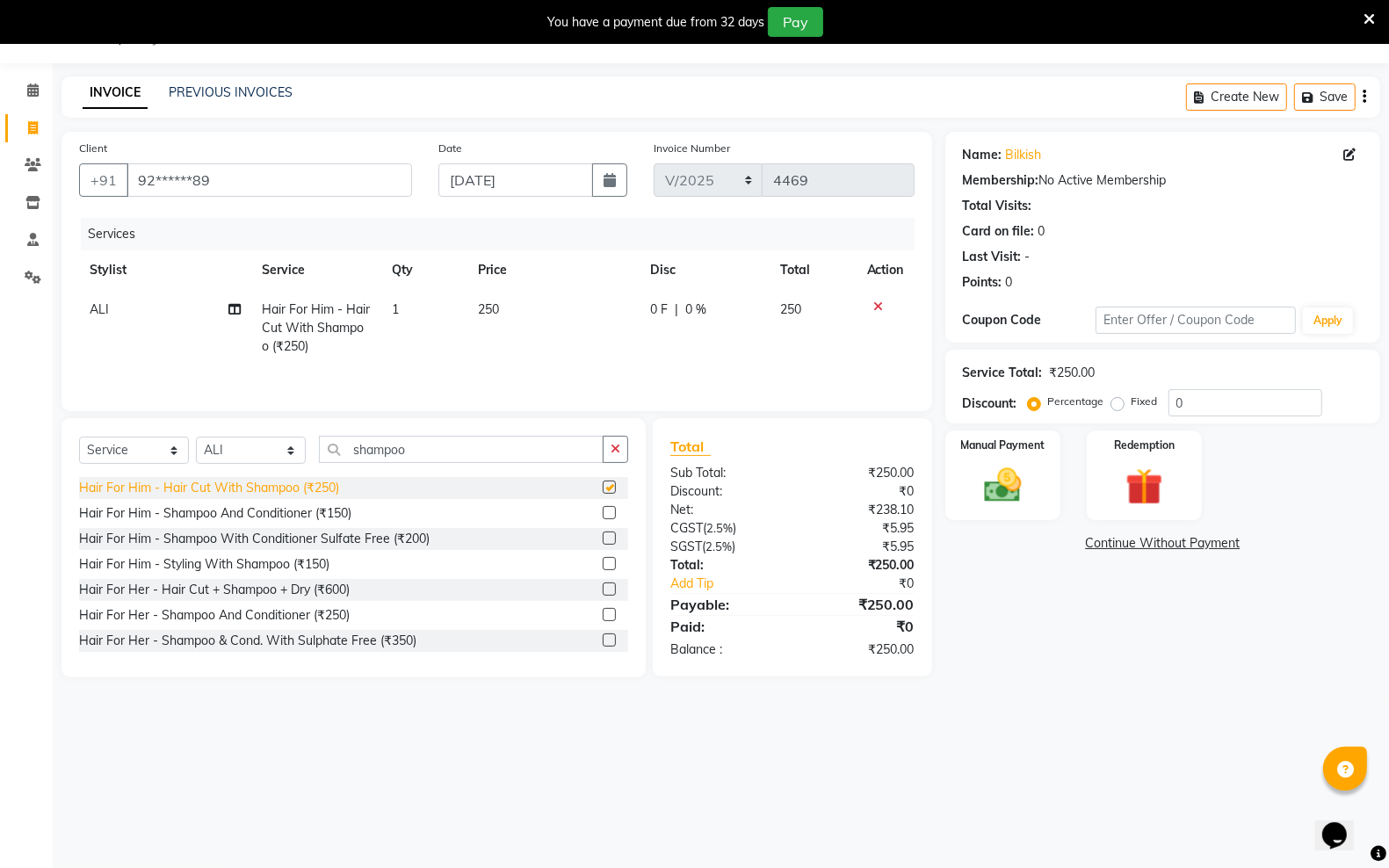
checkbox input "false"
click at [278, 453] on select "Select Stylist Aadil ALI Aman Ankit Manas Sir Rocky Rohit Saba Shaffali Maam Sh…" at bounding box center [250, 450] width 110 height 27
select select "87944"
click at [196, 439] on select "Select Stylist Aadil ALI Aman Ankit Manas Sir Rocky Rohit Saba Shaffali Maam Sh…" at bounding box center [250, 450] width 110 height 27
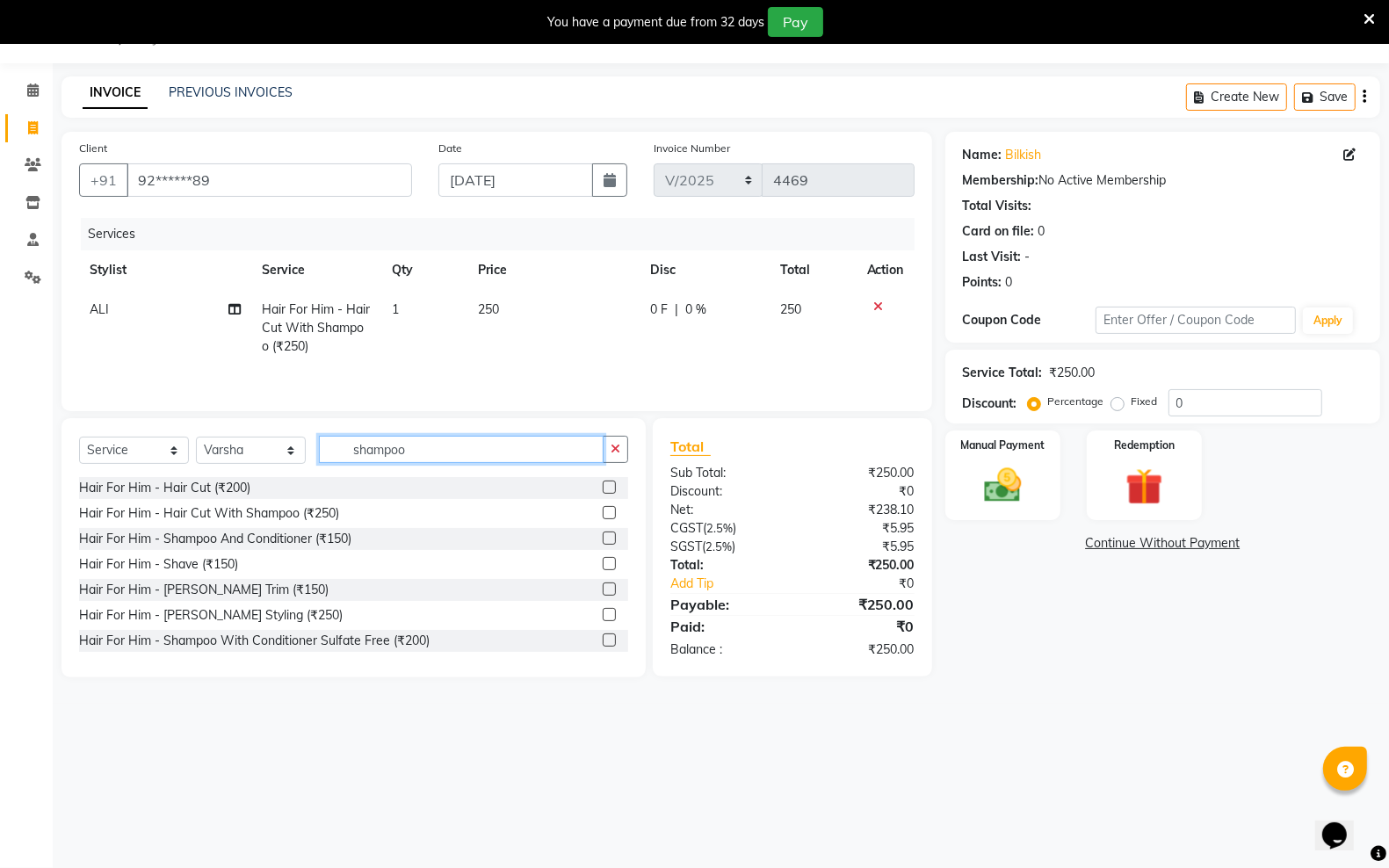
click at [457, 459] on input "shampoo" at bounding box center [461, 449] width 285 height 27
type input "s"
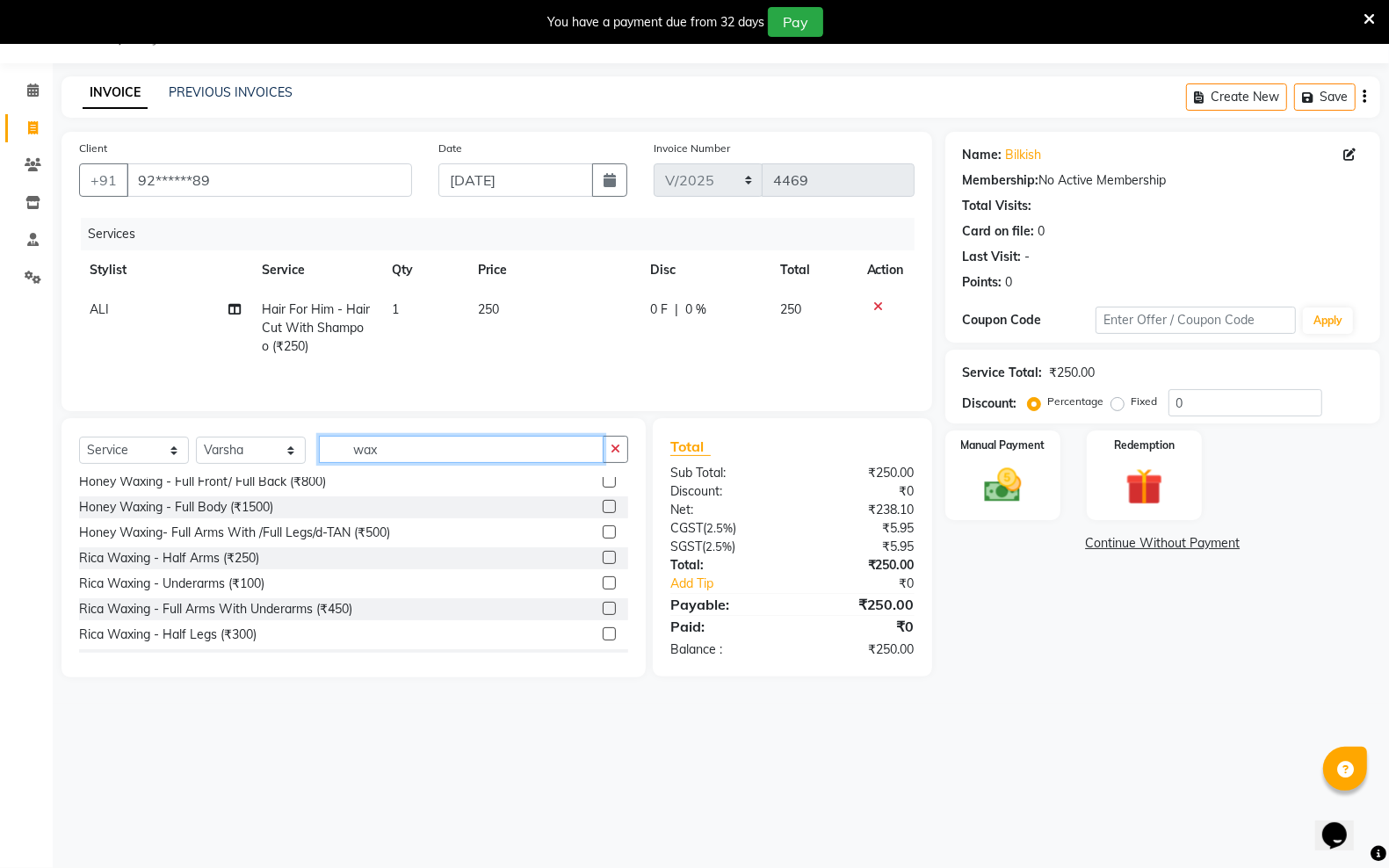
scroll to position [550, 0]
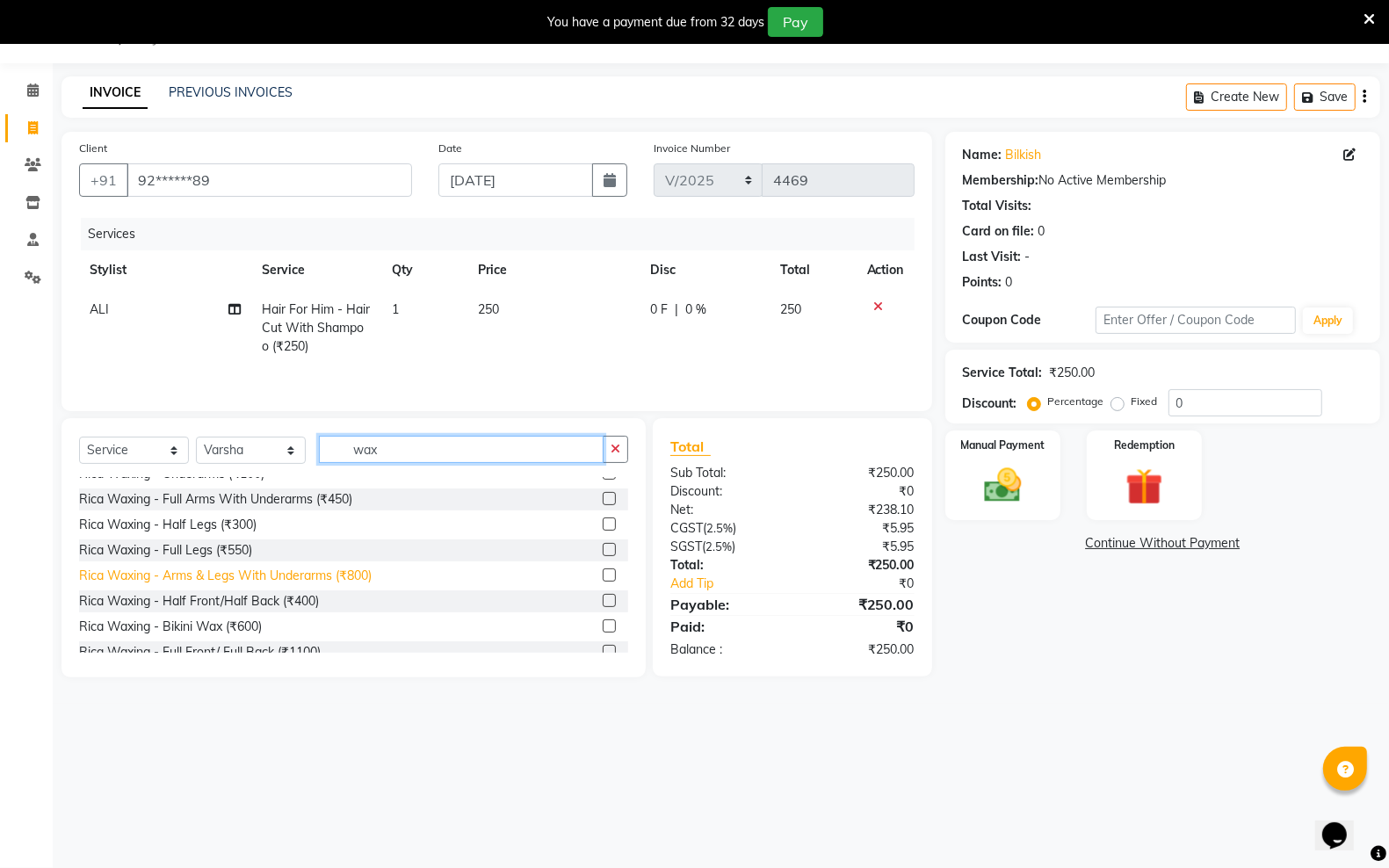
type input "wax"
click at [165, 577] on div "Rica Waxing - Arms & Legs With Underarms (₹800)" at bounding box center [224, 575] width 293 height 18
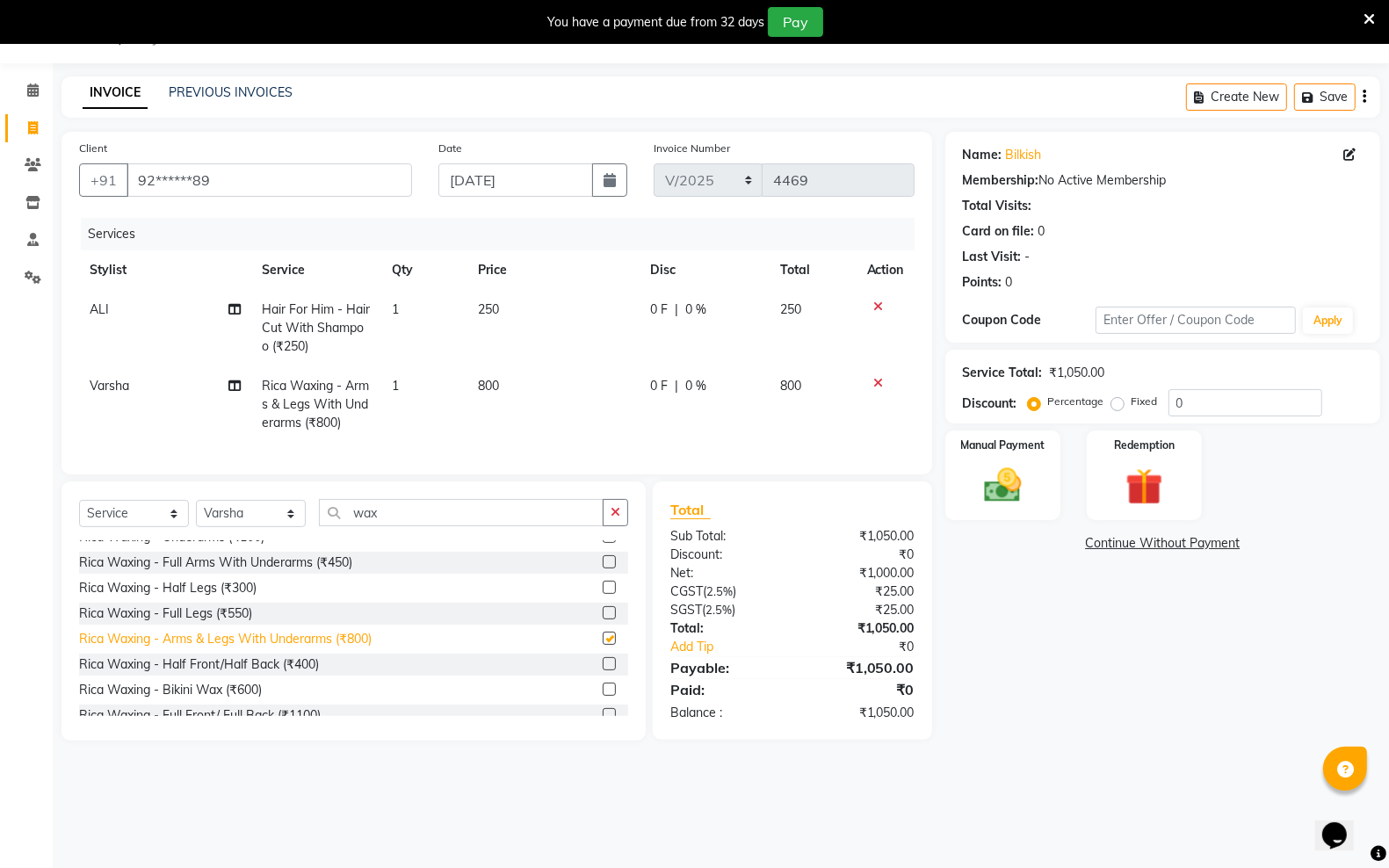
checkbox input "false"
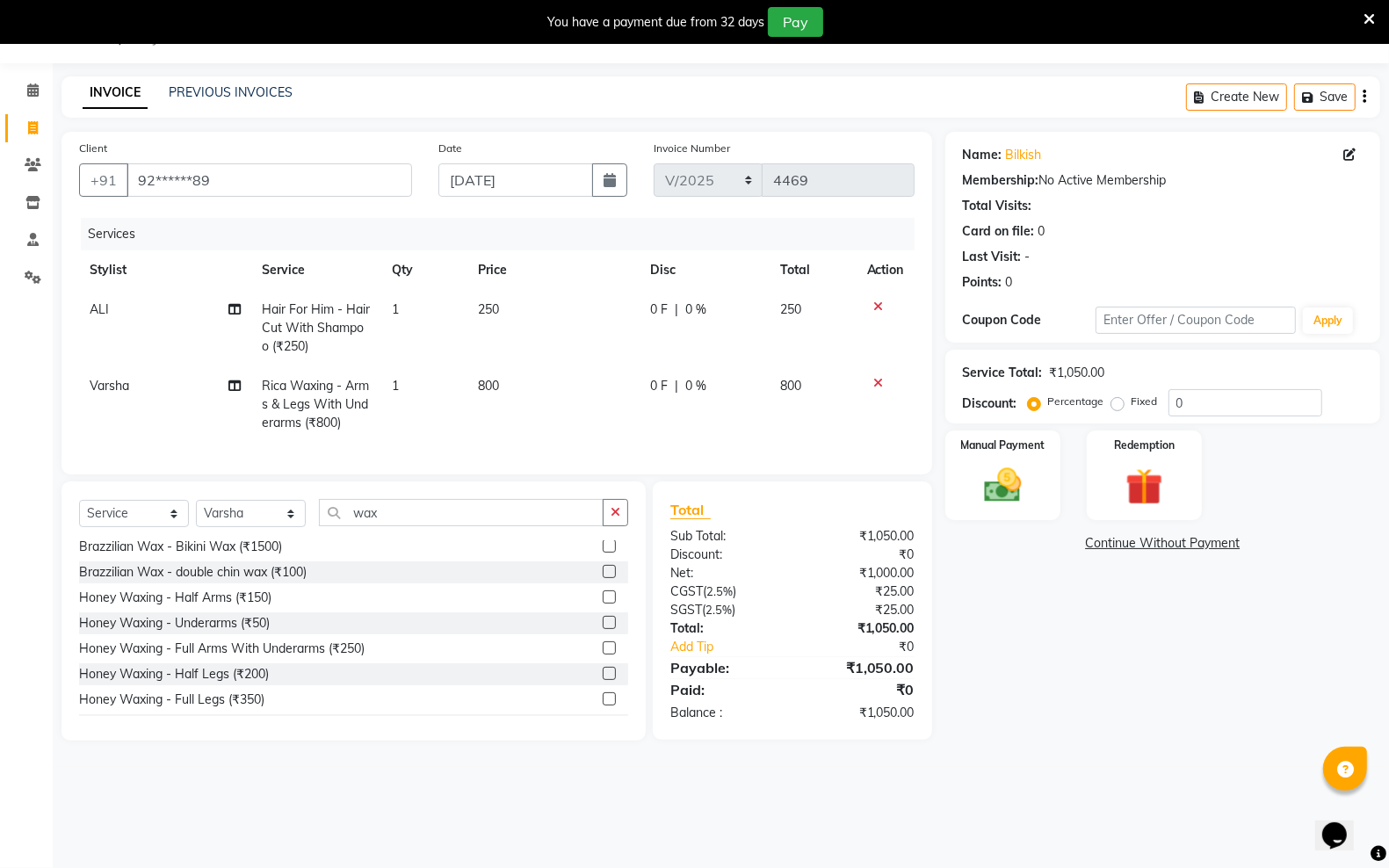
scroll to position [110, 0]
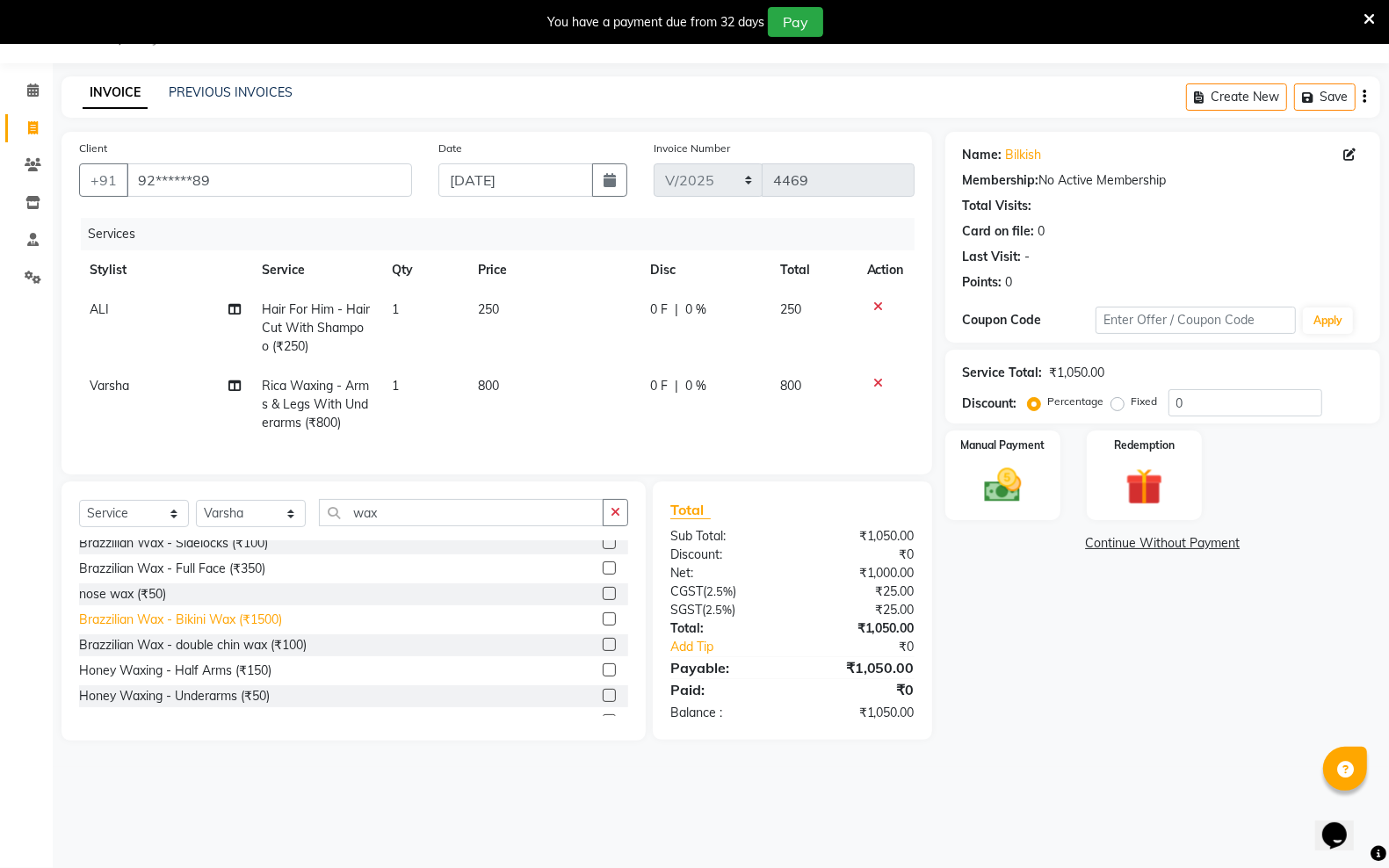
click at [182, 628] on div "Brazzilian Wax - Bikini Wax (₹1500)" at bounding box center [180, 620] width 203 height 18
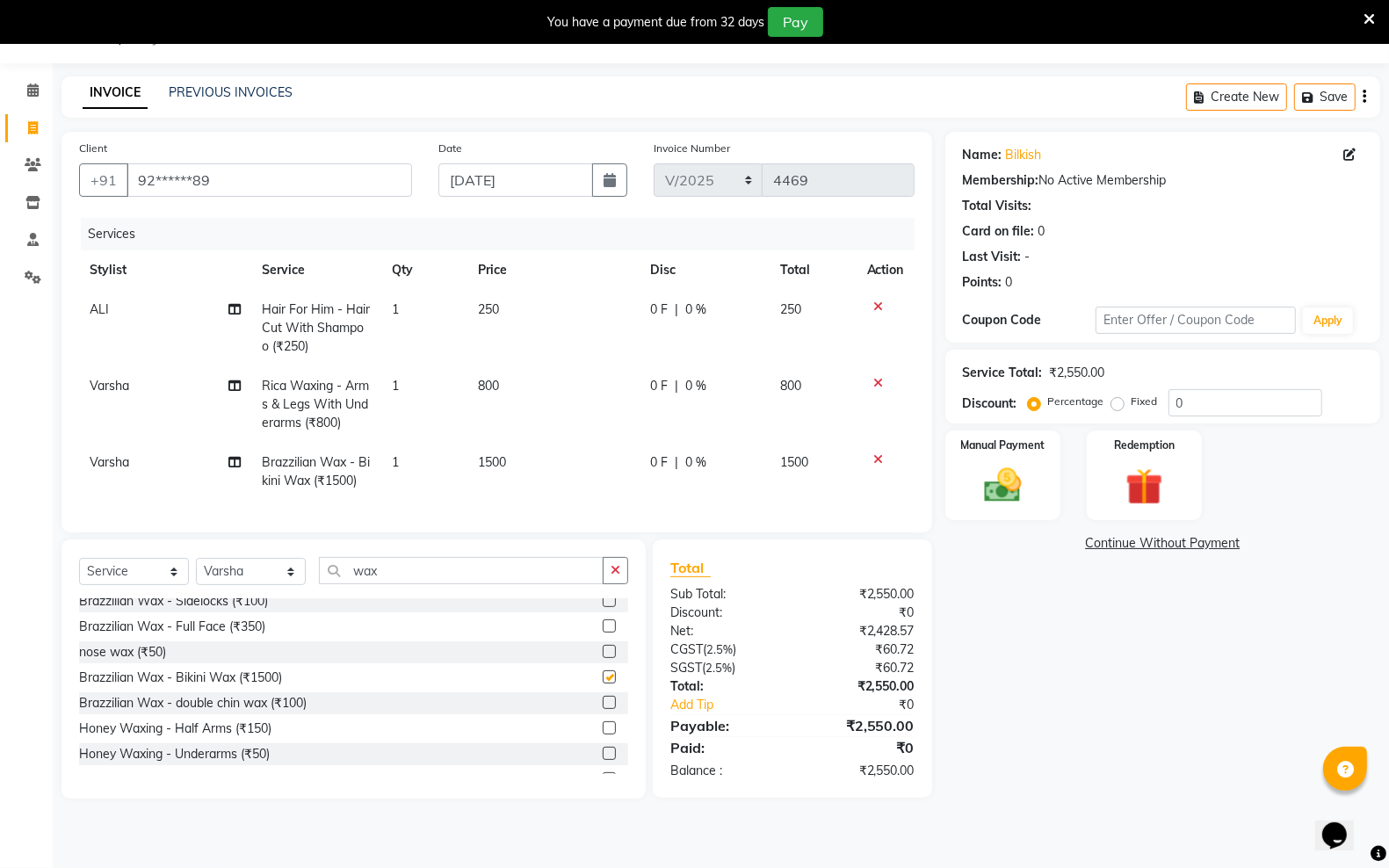
checkbox input "false"
click at [536, 458] on td "1500" at bounding box center [553, 472] width 173 height 58
select select "87944"
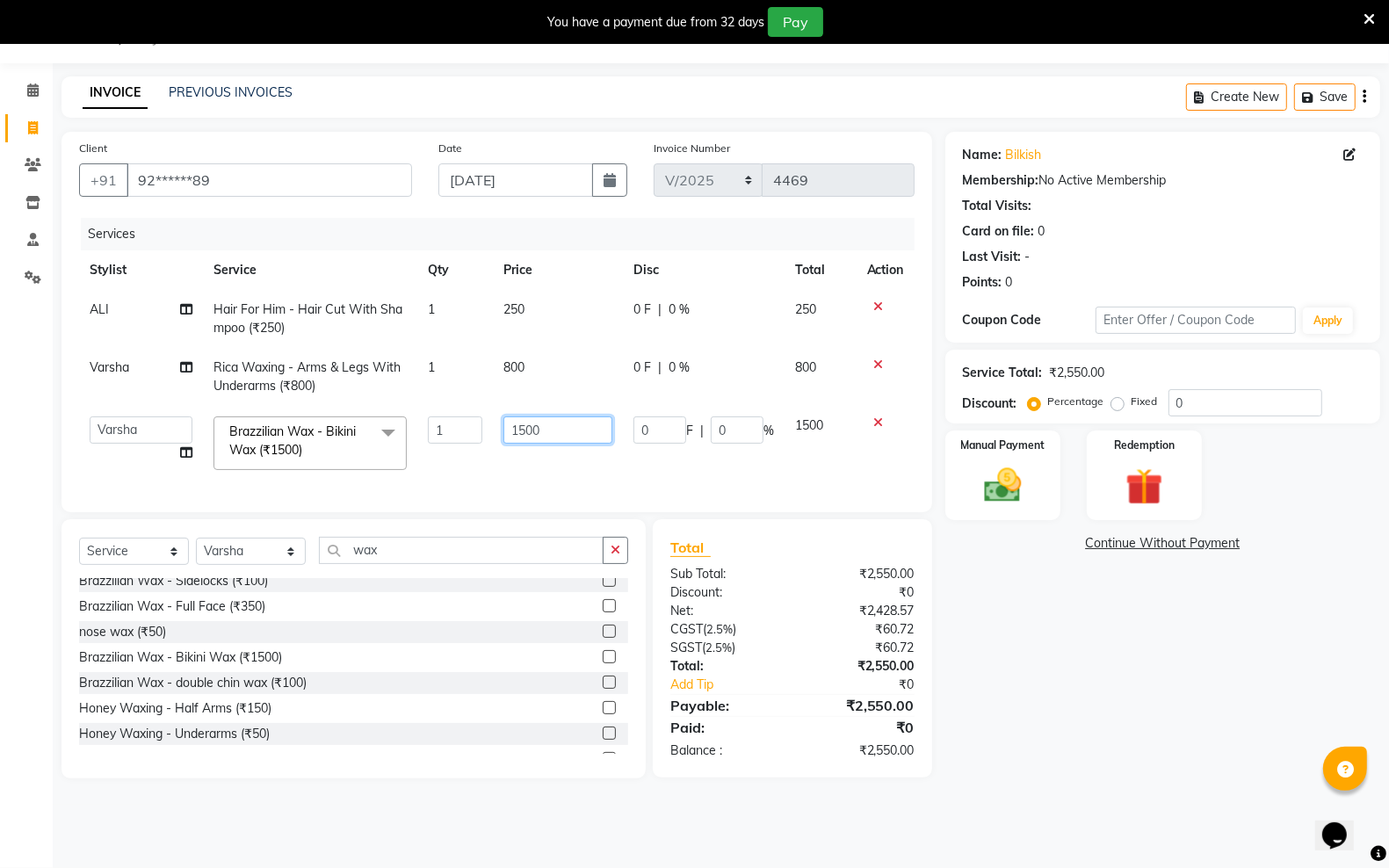
click at [570, 439] on input "1500" at bounding box center [558, 430] width 109 height 27
type input "1"
type input "800"
click at [541, 373] on td "800" at bounding box center [558, 377] width 130 height 58
select select "87944"
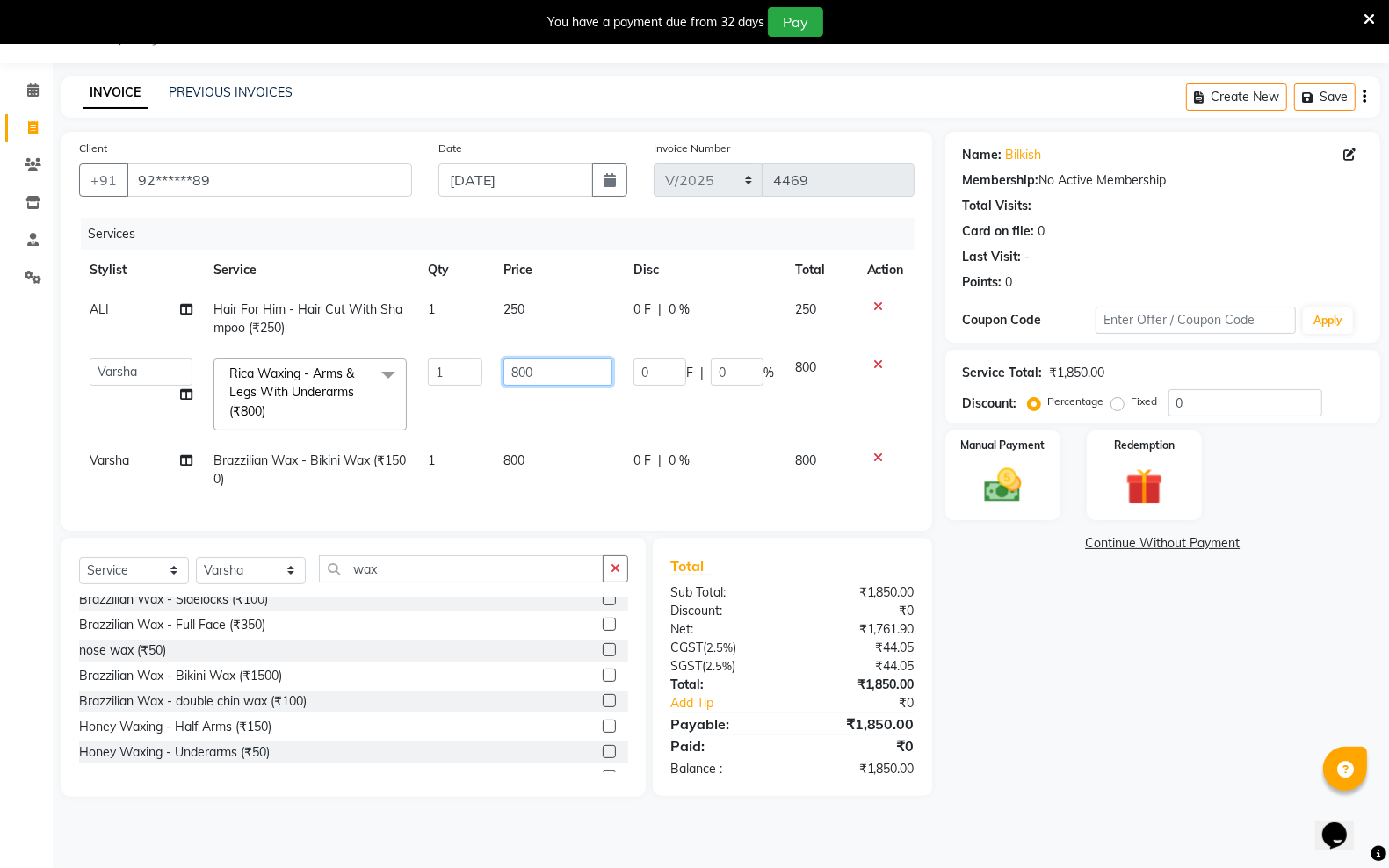
click at [552, 371] on input "800" at bounding box center [558, 372] width 109 height 27
type input "8"
type input "700"
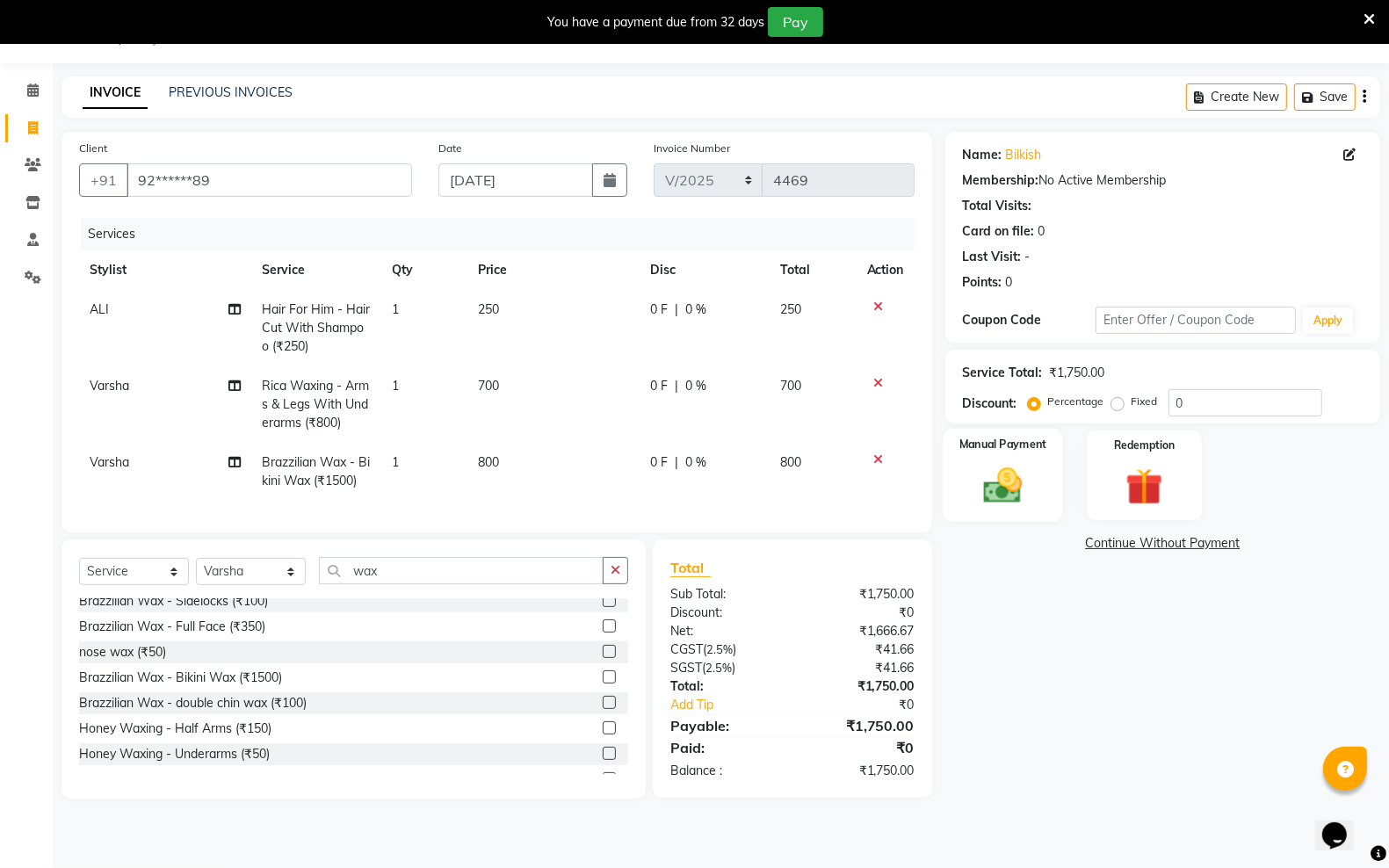
click at [990, 444] on label "Manual Payment" at bounding box center [1002, 443] width 88 height 16
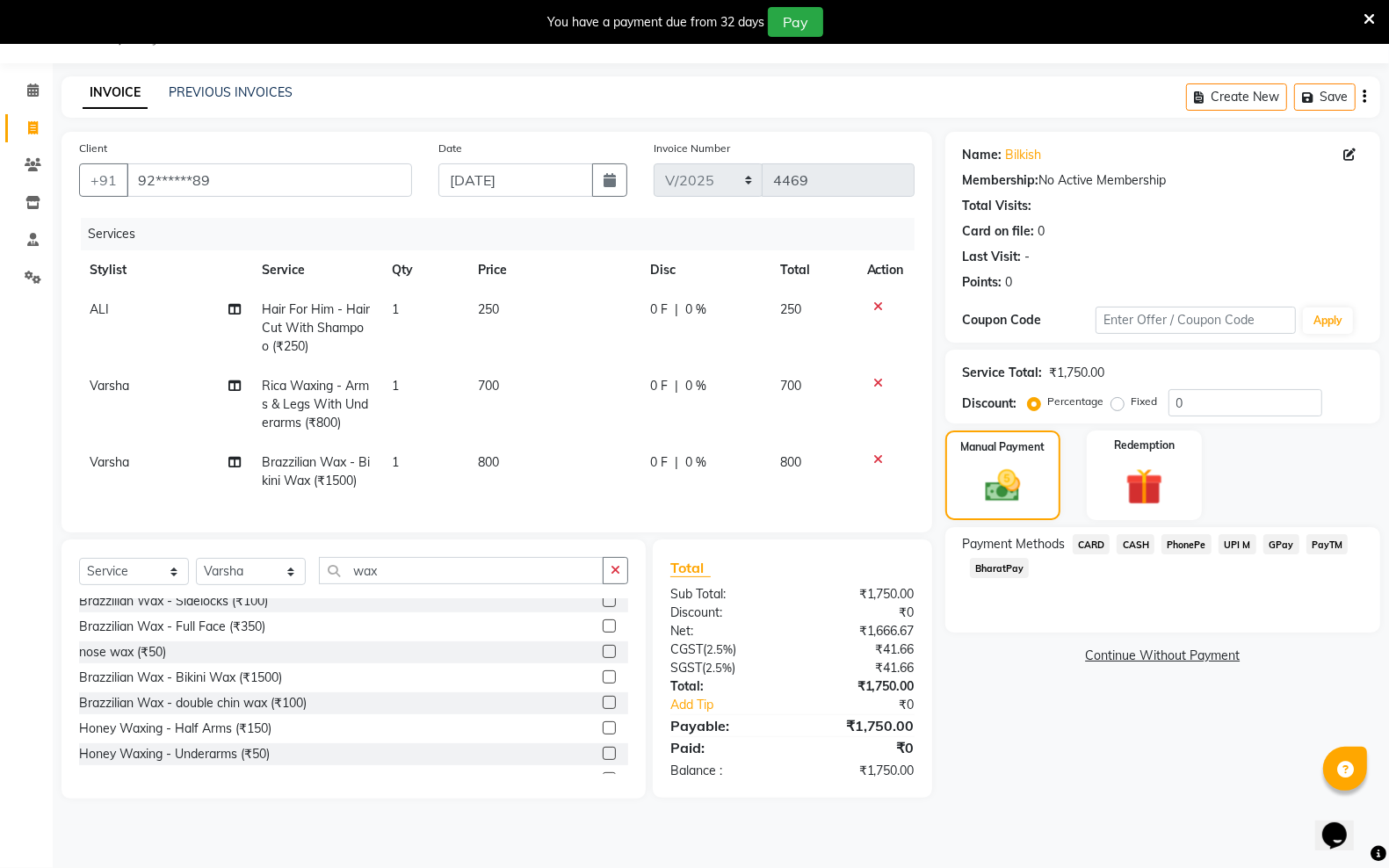
click at [1283, 536] on span "GPay" at bounding box center [1282, 544] width 36 height 20
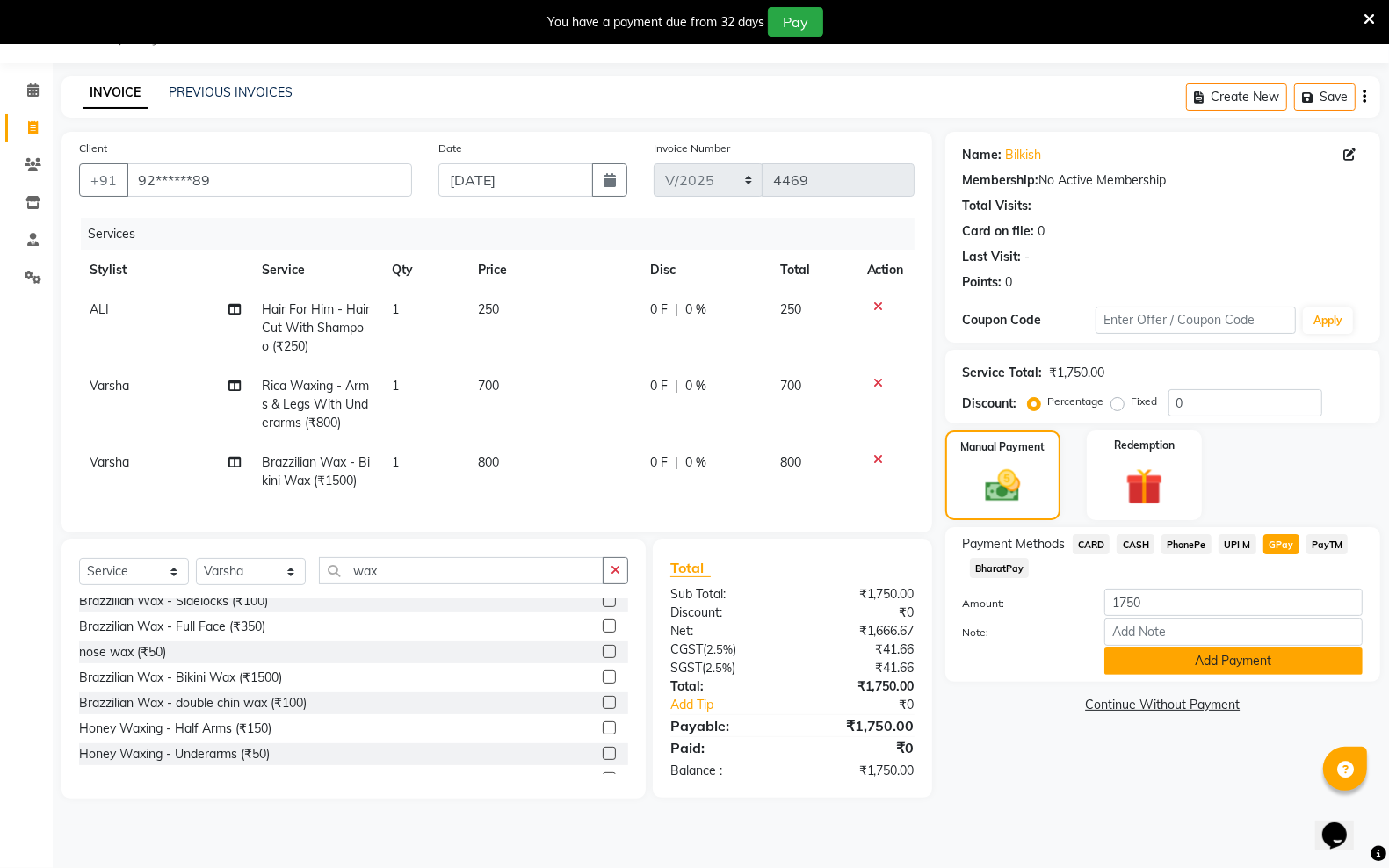
click at [1166, 650] on button "Add Payment" at bounding box center [1234, 661] width 258 height 27
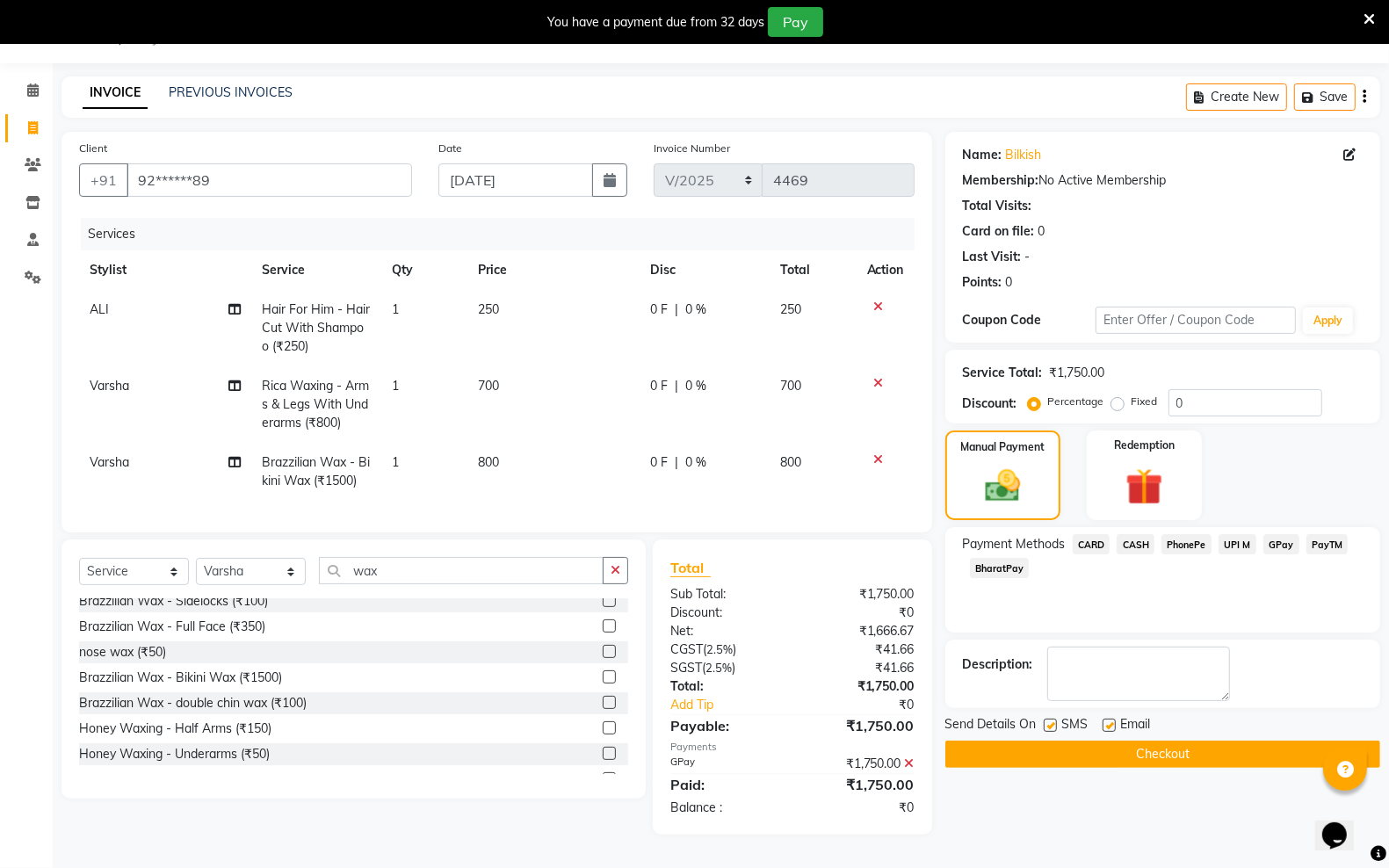
click at [1062, 723] on div "SMS" at bounding box center [1072, 726] width 59 height 22
click at [1048, 720] on label at bounding box center [1050, 725] width 13 height 13
click at [1048, 720] on input "checkbox" at bounding box center [1049, 726] width 12 height 12
checkbox input "false"
click at [1112, 725] on label at bounding box center [1110, 725] width 13 height 13
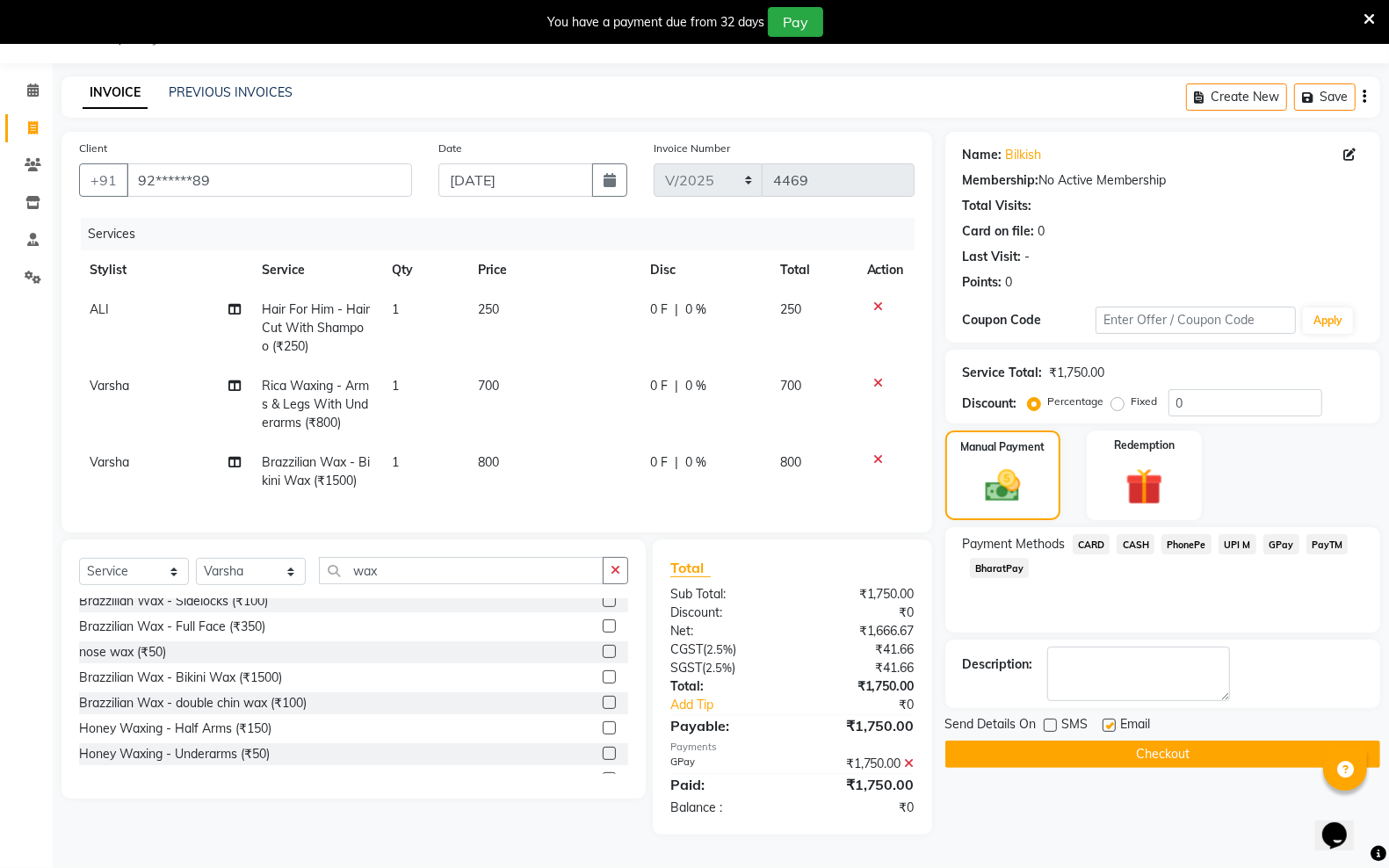
click at [1112, 725] on input "checkbox" at bounding box center [1109, 726] width 12 height 12
checkbox input "false"
click at [1101, 756] on button "Checkout" at bounding box center [1163, 754] width 435 height 27
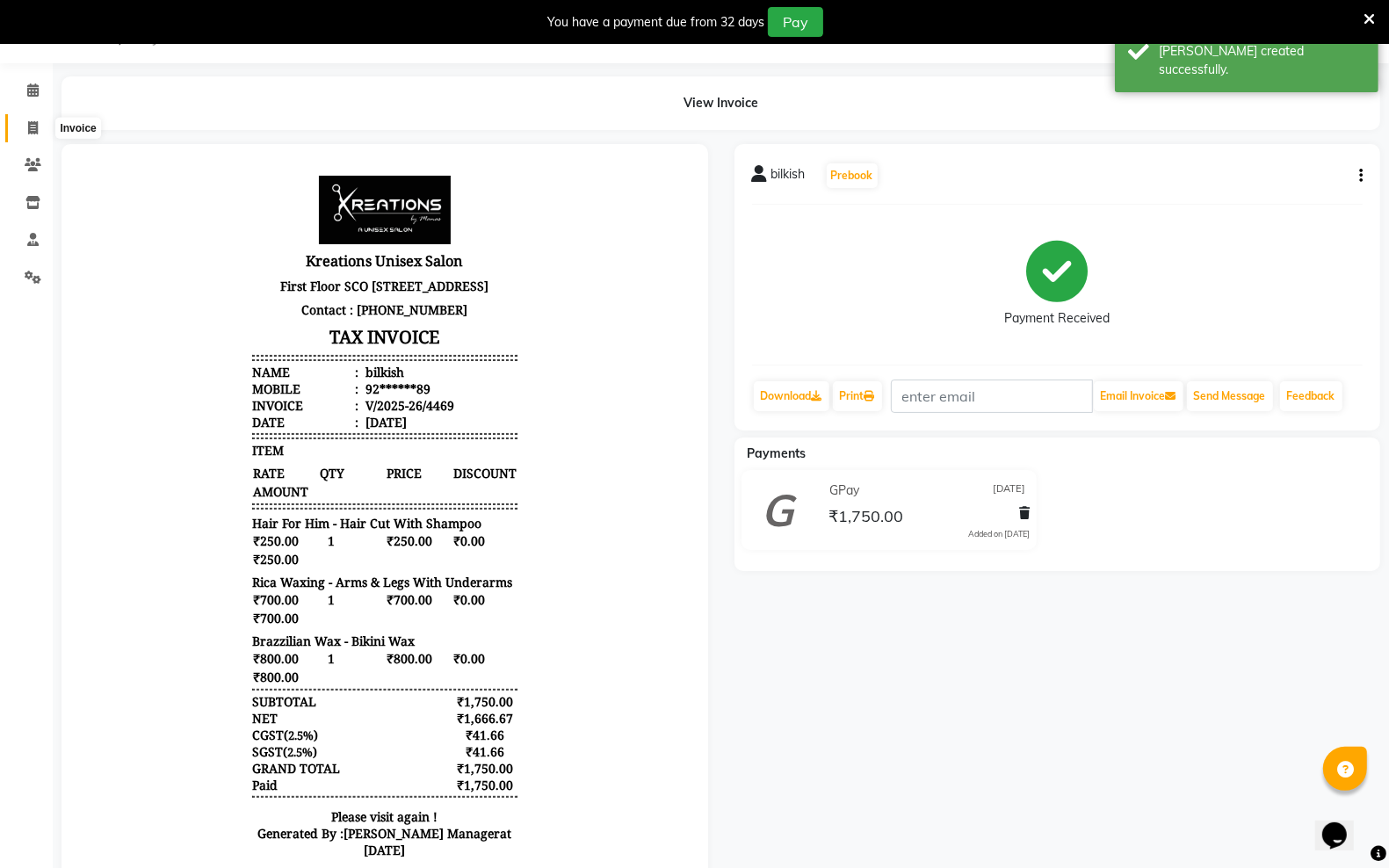
click at [36, 132] on icon at bounding box center [33, 128] width 10 height 13
select select "service"
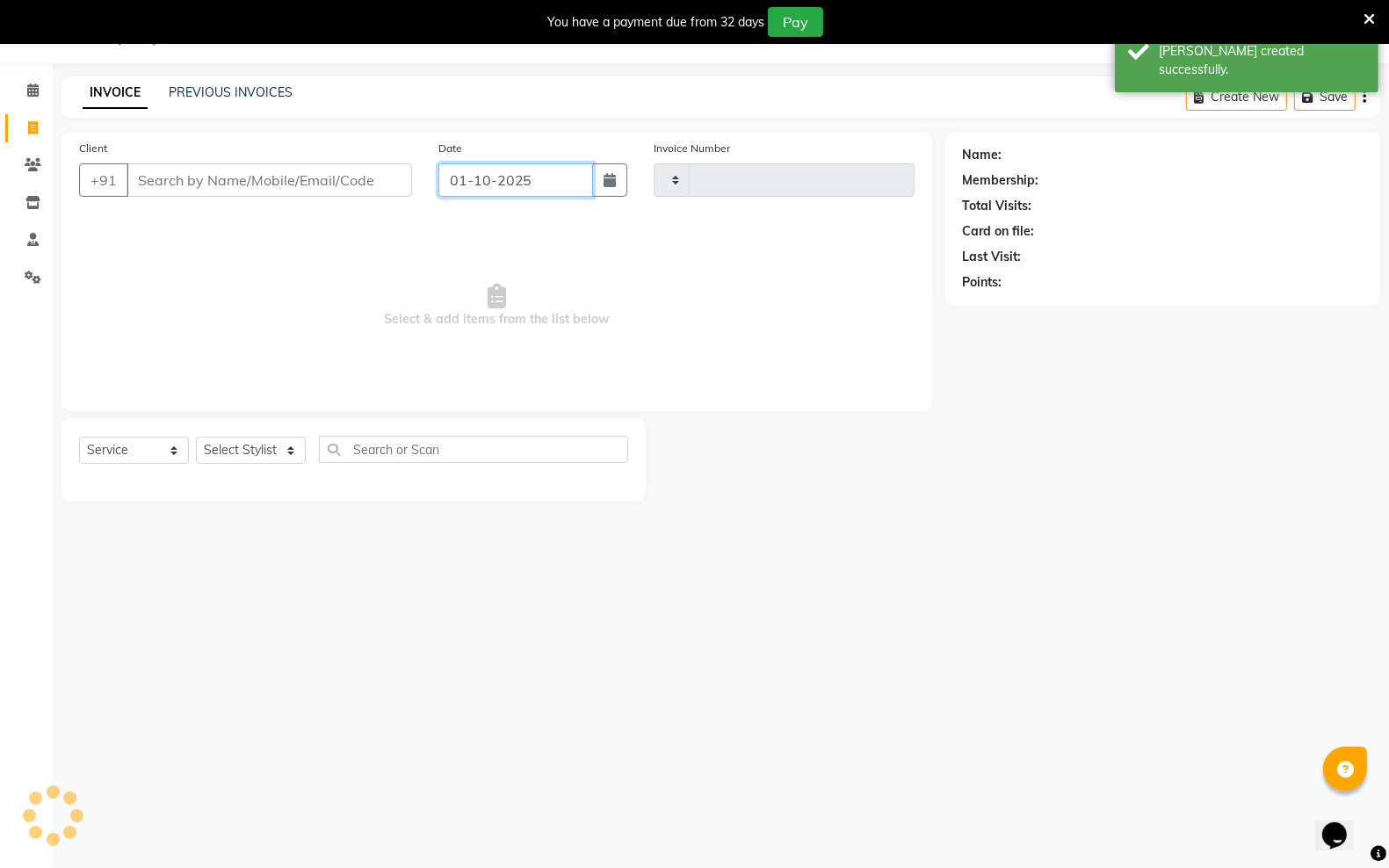
click at [547, 181] on input "01-10-2025" at bounding box center [515, 179] width 154 height 34
type input "4470"
select select "6161"
select select "10"
select select "2025"
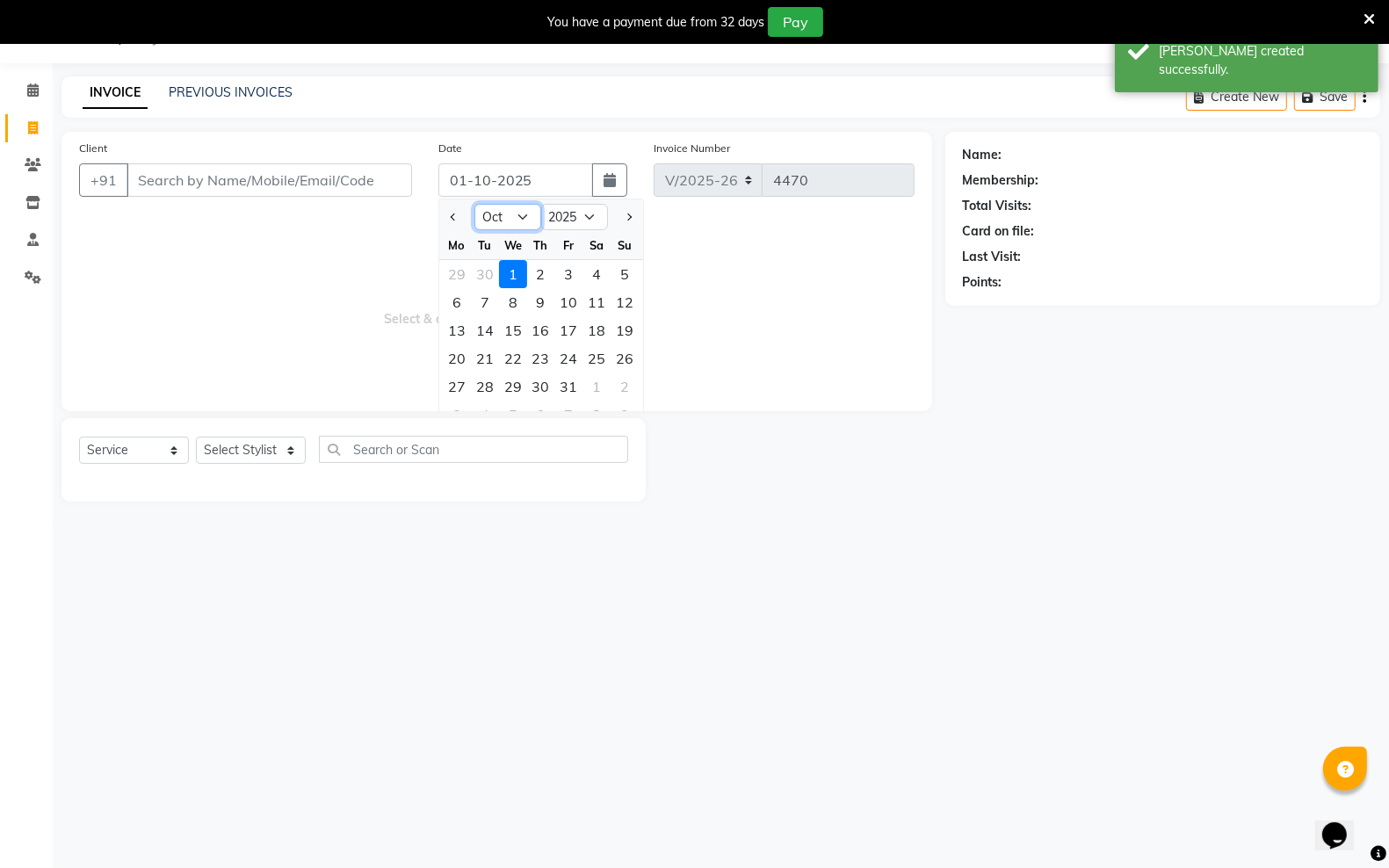
click at [519, 208] on select "Jan Feb Mar Apr May Jun Jul Aug Sep Oct Nov Dec" at bounding box center [508, 217] width 67 height 26
select select "9"
click at [475, 204] on select "Jan Feb Mar Apr May Jun Jul Aug Sep Oct Nov Dec" at bounding box center [508, 217] width 67 height 26
click at [492, 380] on div "30" at bounding box center [484, 386] width 28 height 28
type input "30-09-2025"
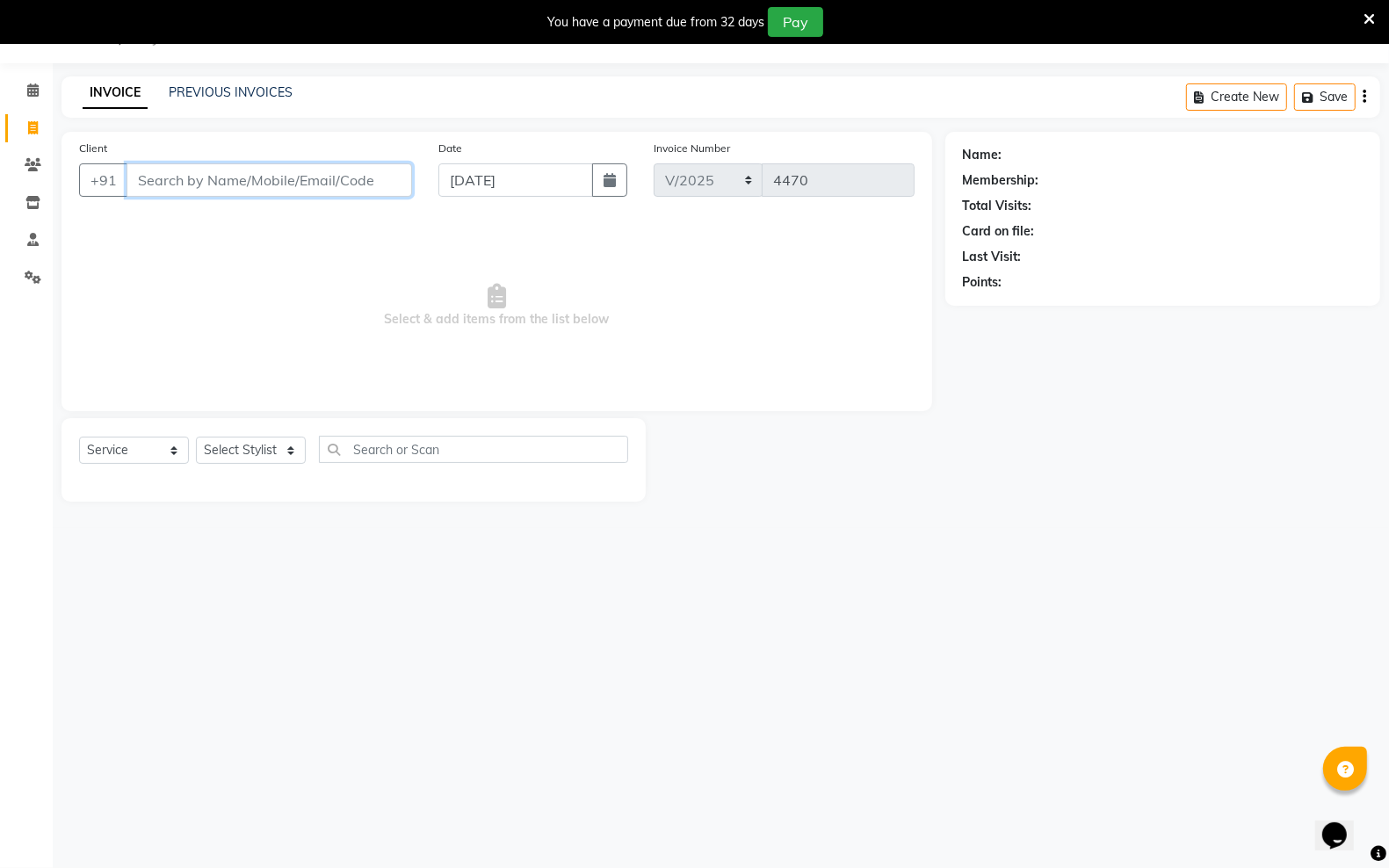
click at [382, 187] on input "Client" at bounding box center [270, 179] width 286 height 34
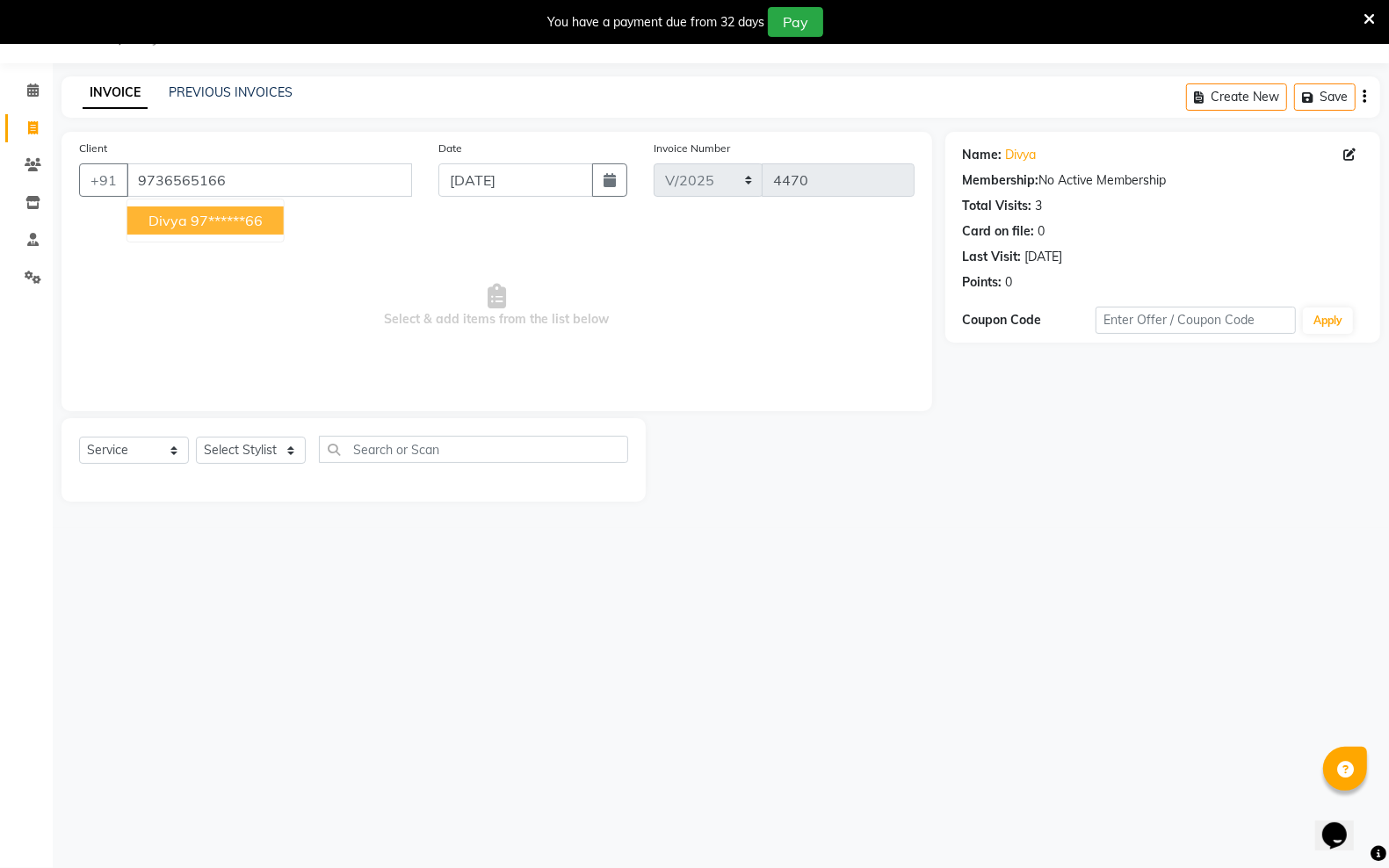
click at [271, 222] on button "divya 97******66" at bounding box center [205, 220] width 156 height 28
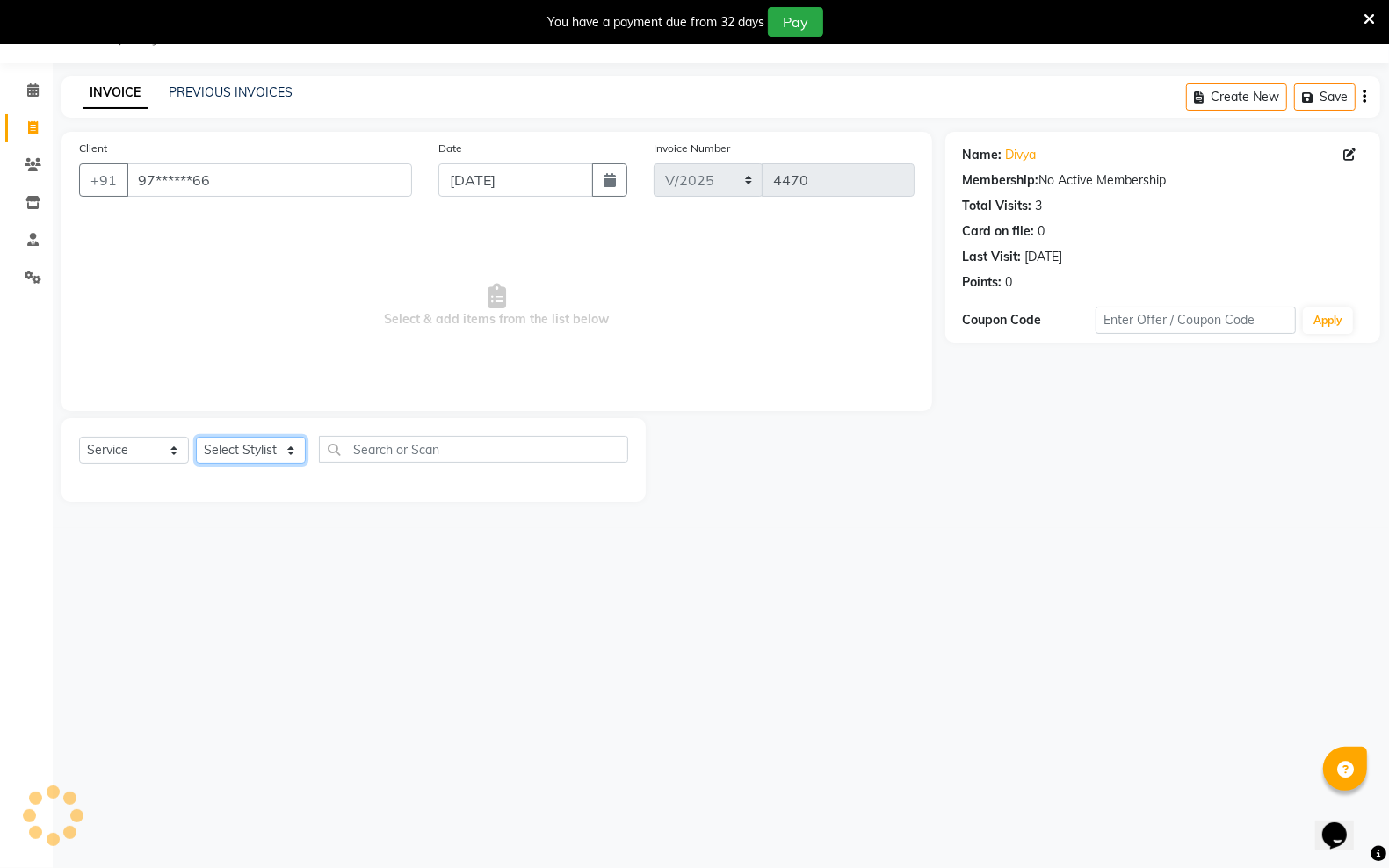
click at [247, 448] on select "Select Stylist Aadil ALI Aman Ankit Manas Sir Rocky Rohit Saba Shaffali Maam Sh…" at bounding box center [250, 450] width 110 height 27
click at [439, 253] on span "Select & add items from the list below" at bounding box center [496, 305] width 836 height 176
click at [365, 189] on input "97******66" at bounding box center [270, 179] width 286 height 34
type input "9"
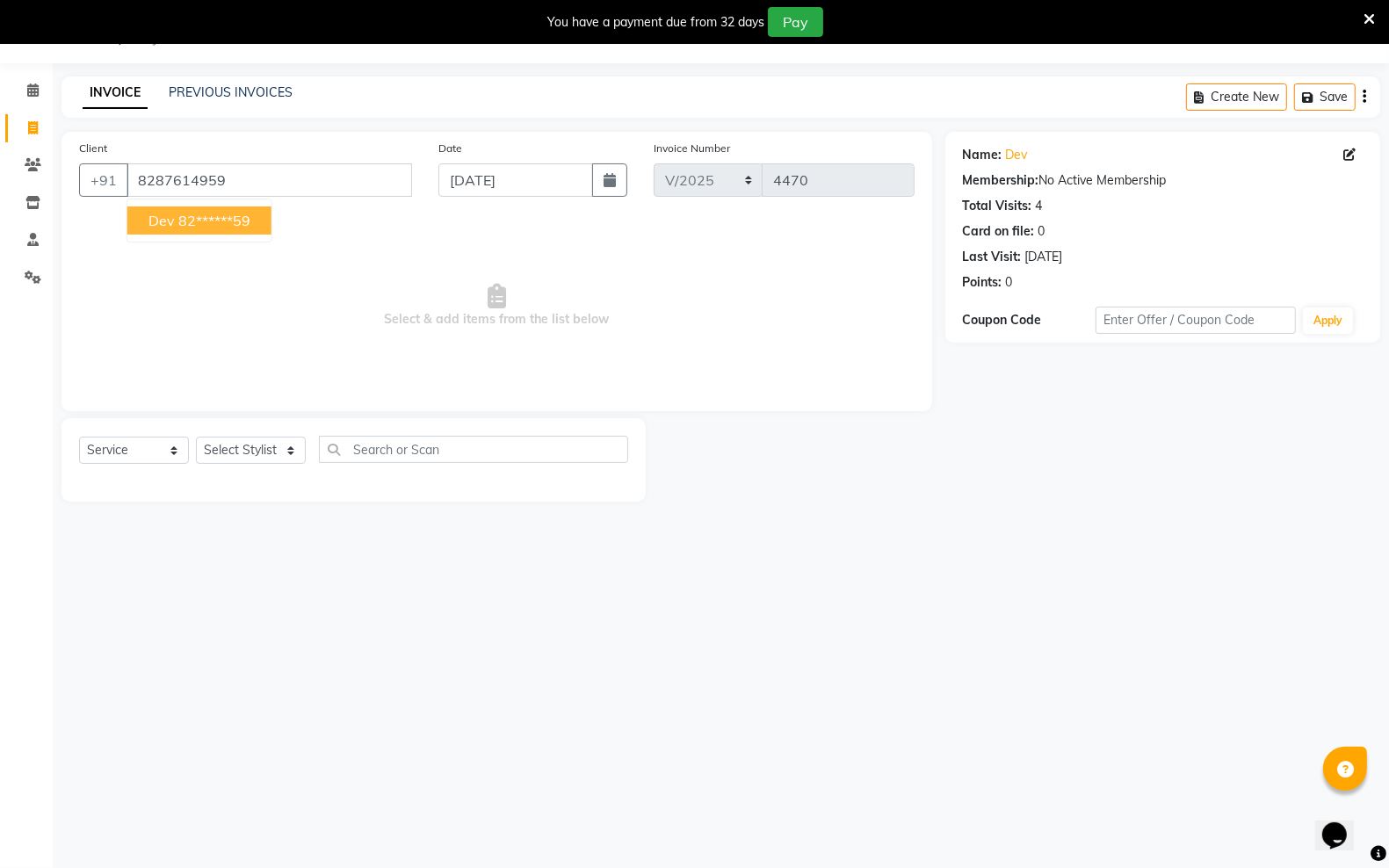
click at [259, 221] on button "dev 82******59" at bounding box center [200, 220] width 144 height 28
type input "82******59"
click at [257, 446] on select "Select Stylist Aadil ALI Aman Ankit Manas Sir Rocky Rohit Saba Shaffali Maam Sh…" at bounding box center [250, 450] width 110 height 27
click at [196, 436] on select "Select Stylist Aadil ALI Aman Ankit Manas Sir Rocky Rohit Saba Shaffali Maam Sh…" at bounding box center [250, 450] width 110 height 27
click at [271, 439] on select "Select Stylist Aadil ALI Aman Ankit Manas Sir Rocky Rohit Saba Shaffali Maam Sh…" at bounding box center [250, 450] width 110 height 27
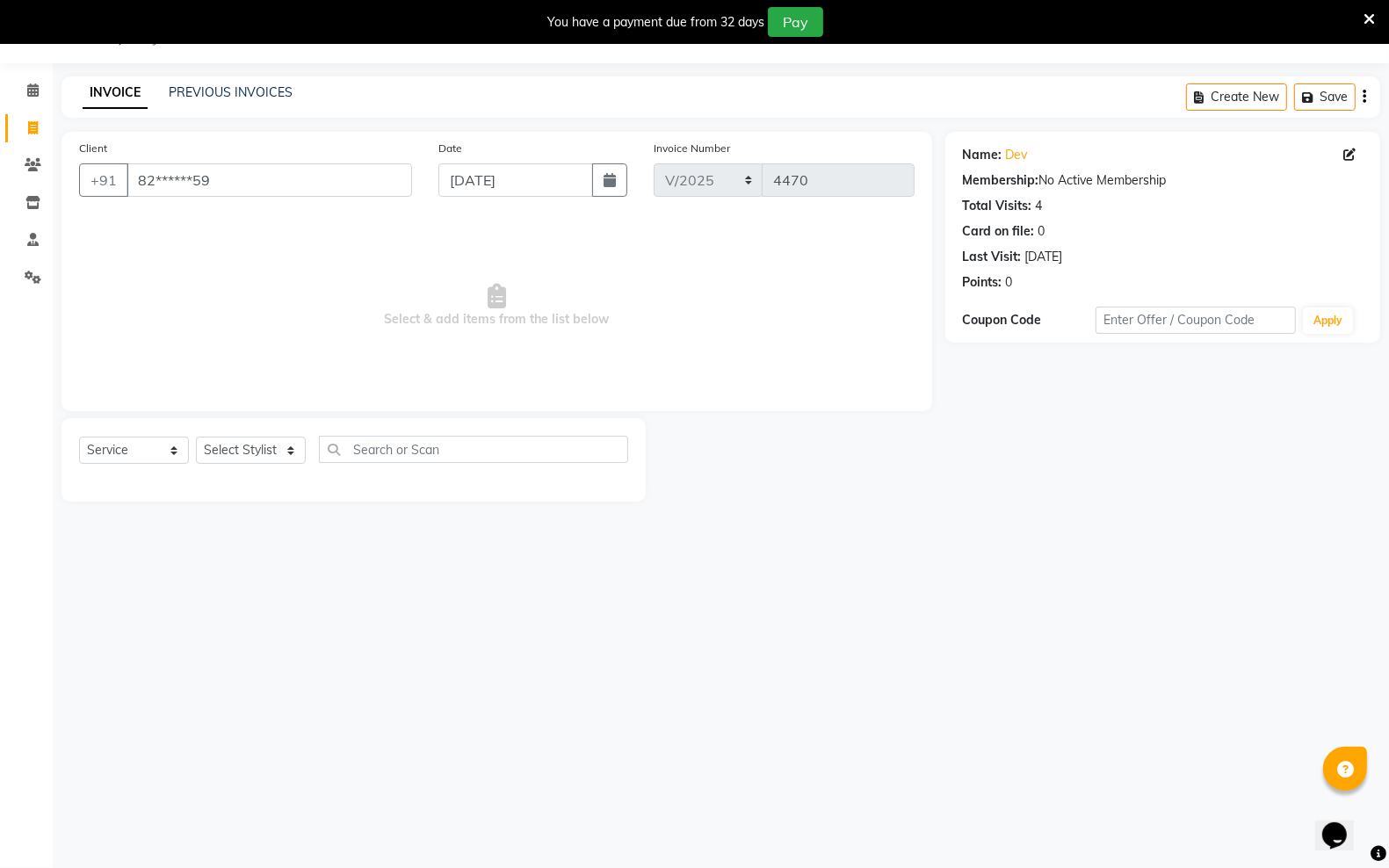
click at [1365, 12] on icon at bounding box center [1370, 19] width 12 height 15
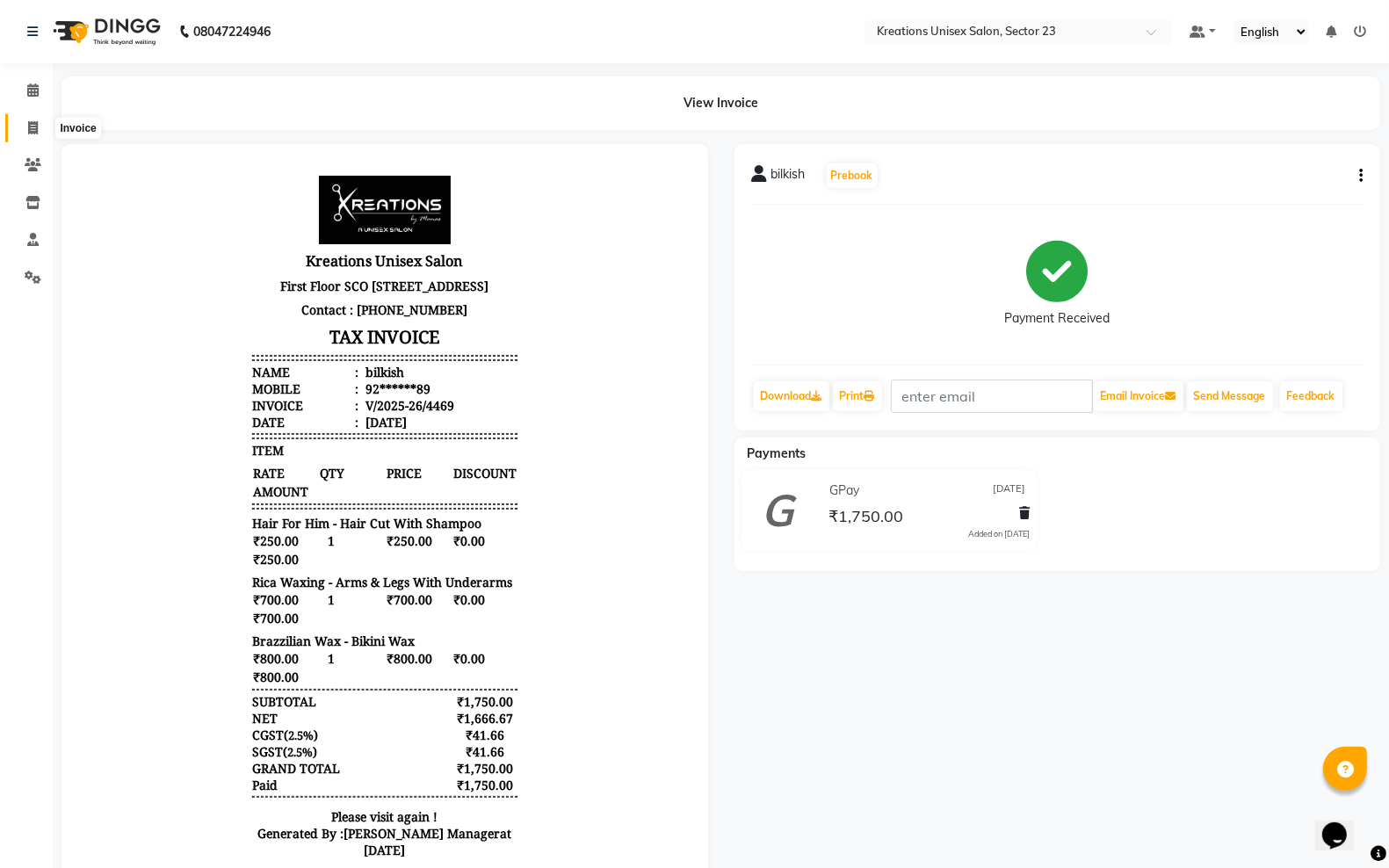
click at [32, 129] on icon at bounding box center [33, 128] width 10 height 13
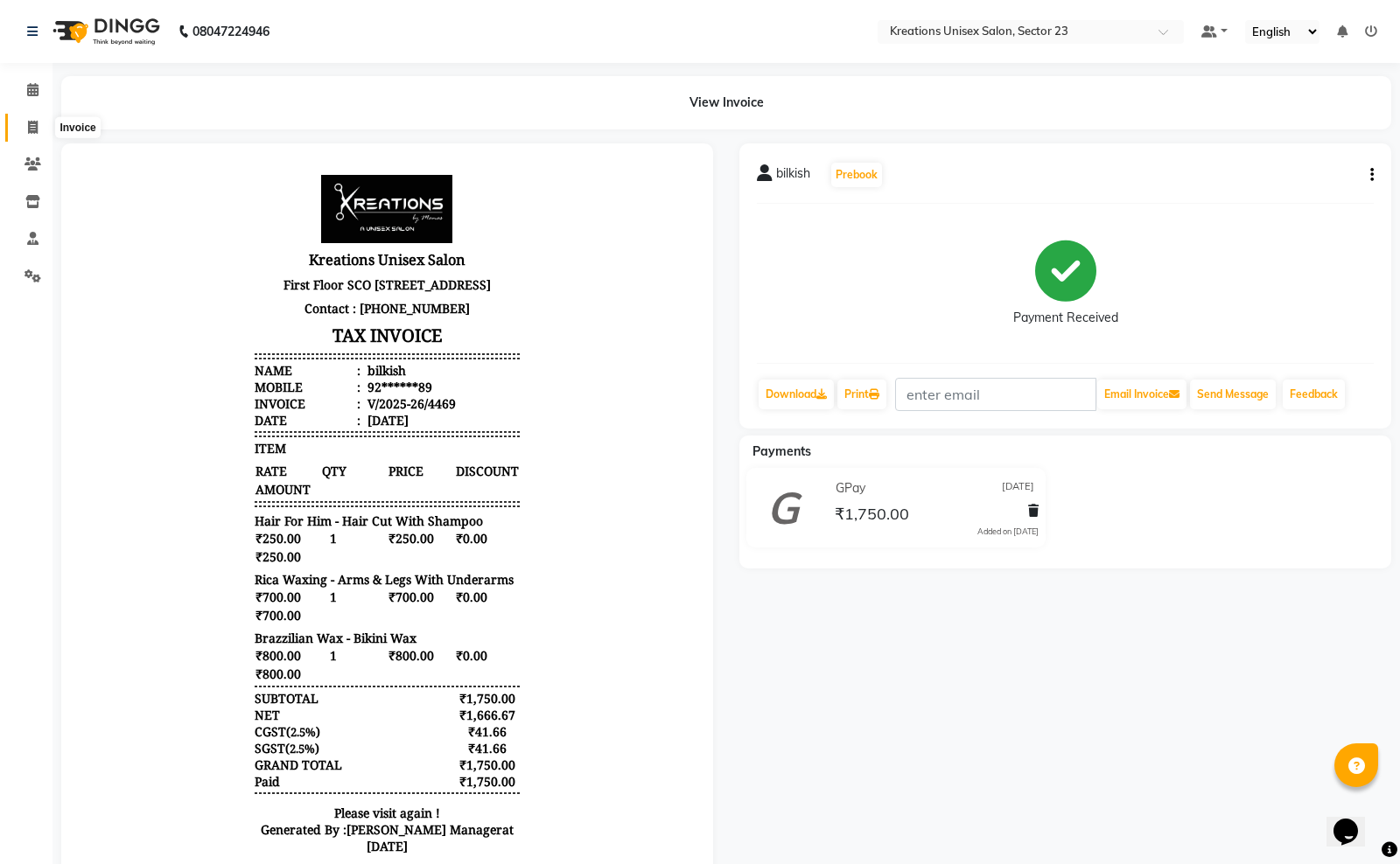
select select "6161"
select select "service"
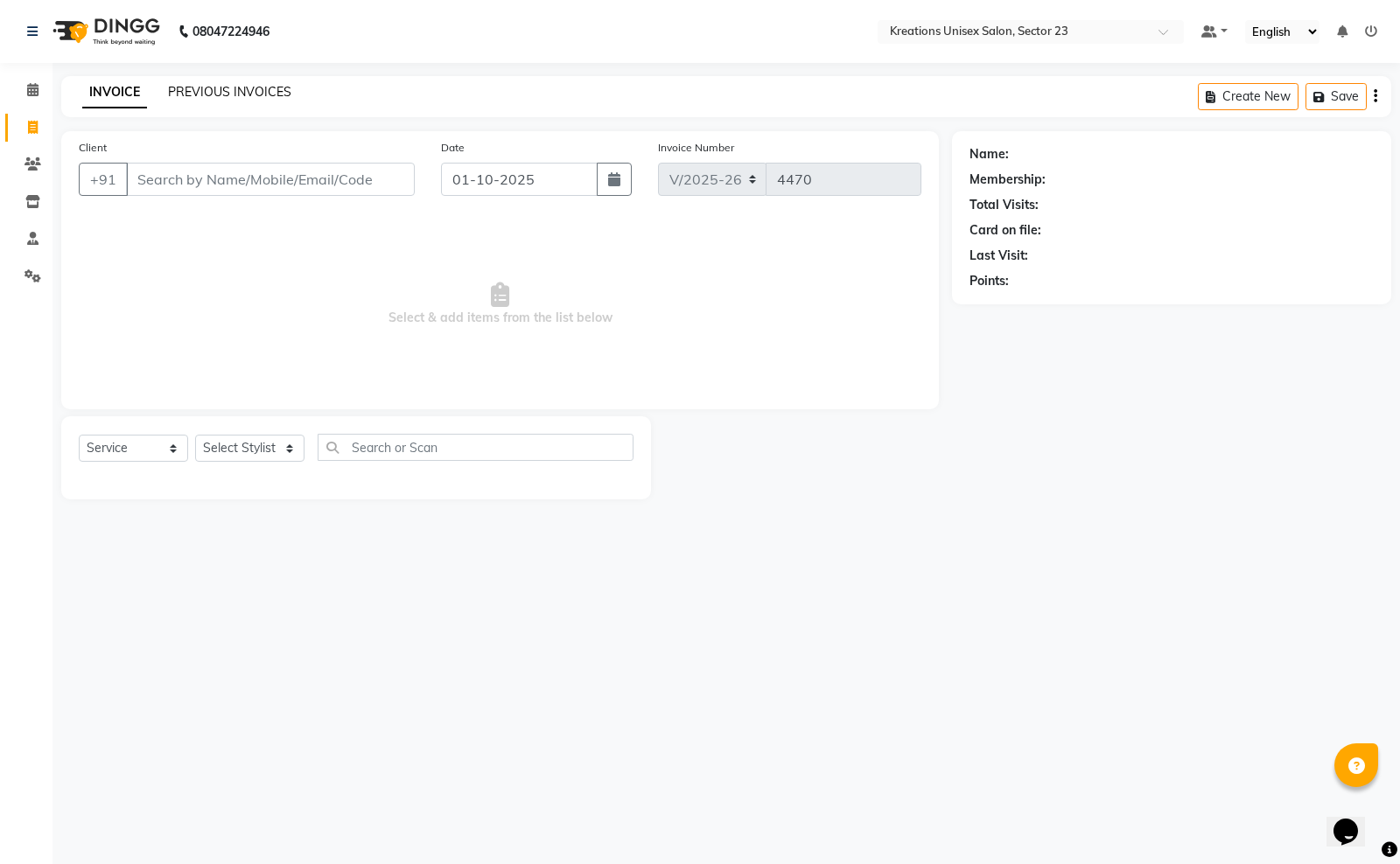
click at [222, 89] on link "PREVIOUS INVOICES" at bounding box center [229, 92] width 123 height 15
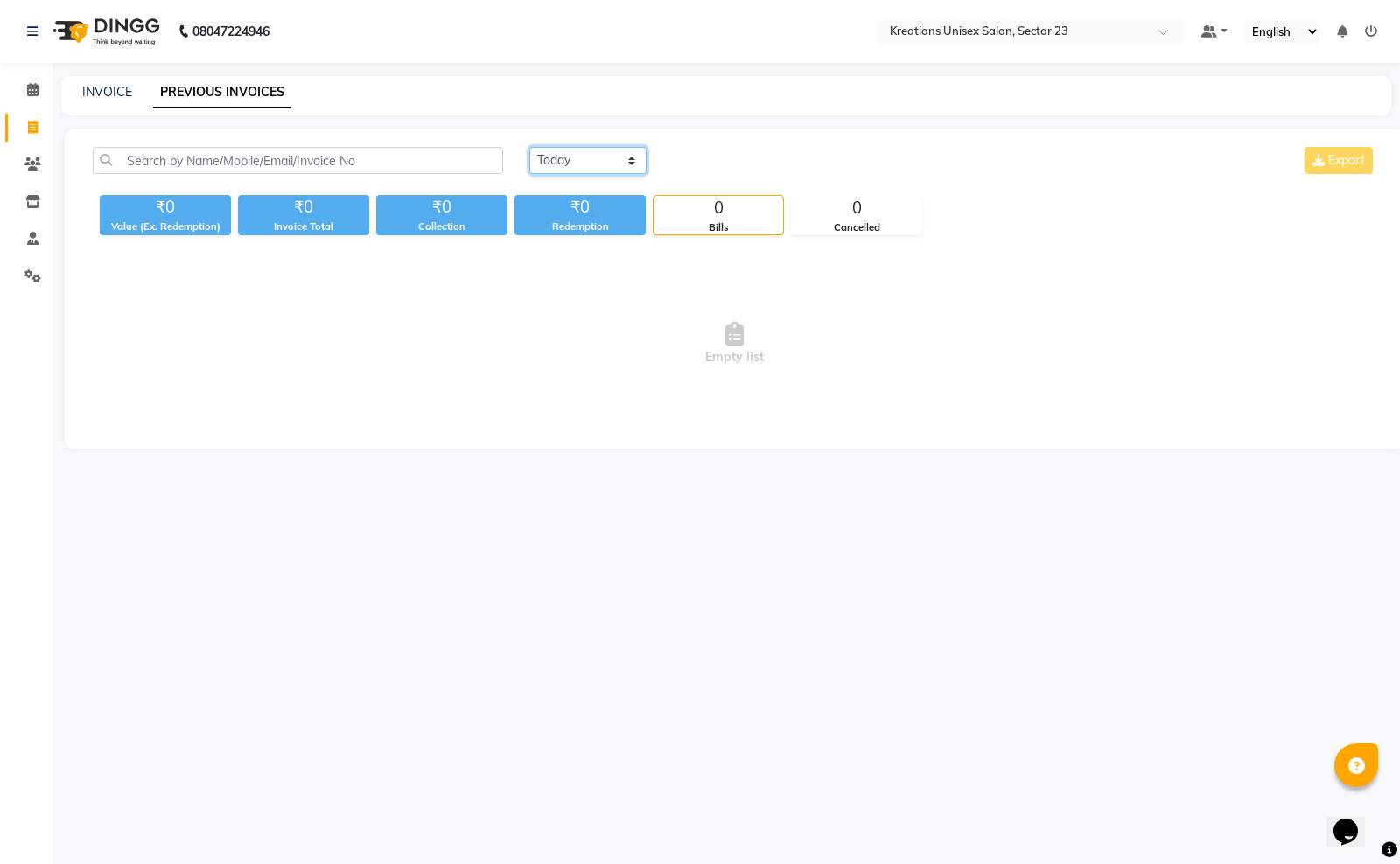
click at [554, 164] on select "Today Yesterday Custom Range" at bounding box center [587, 160] width 117 height 27
select select "yesterday"
click at [529, 147] on select "Today Yesterday Custom Range" at bounding box center [587, 160] width 117 height 27
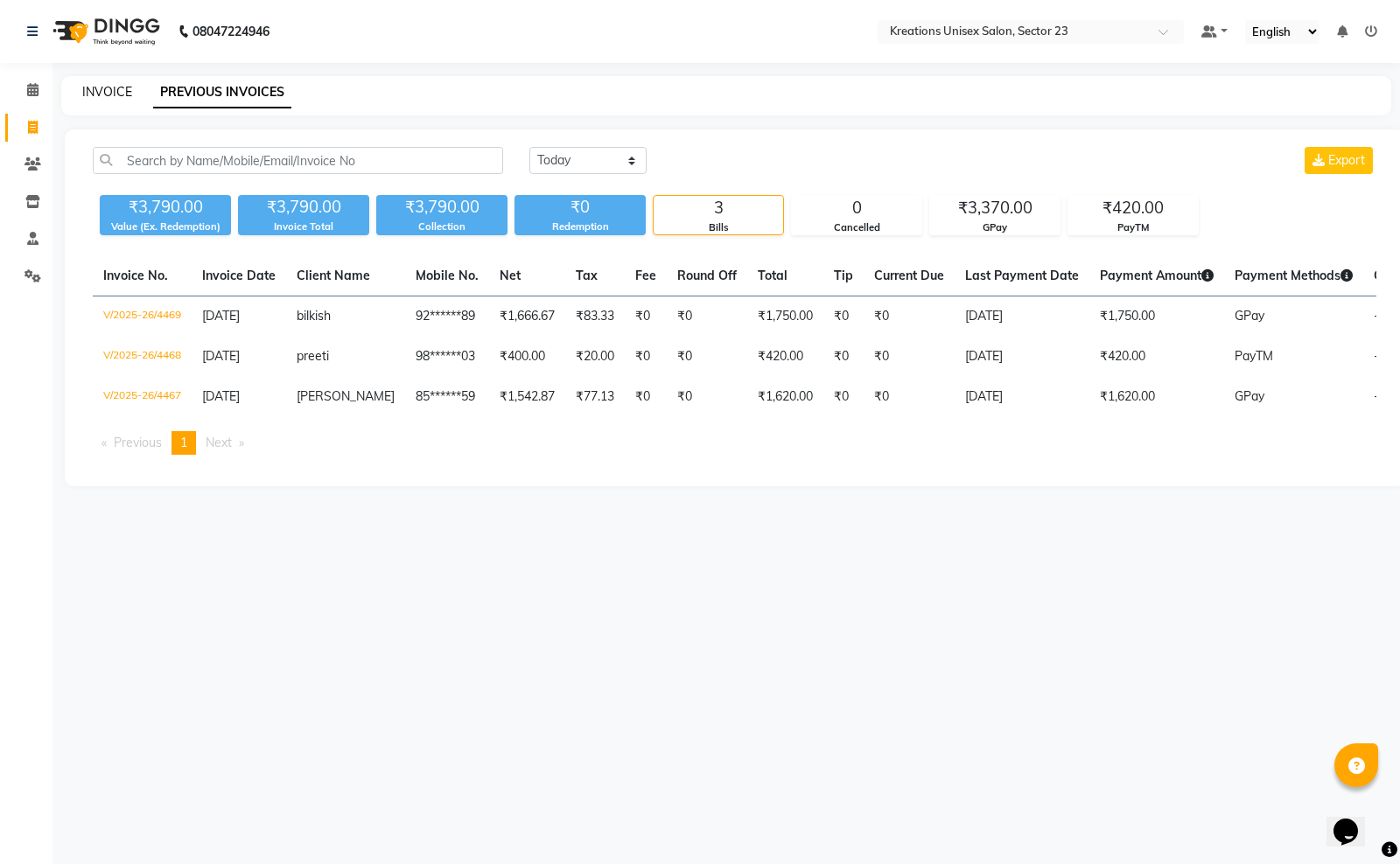
click at [122, 90] on link "INVOICE" at bounding box center [107, 92] width 50 height 15
select select "service"
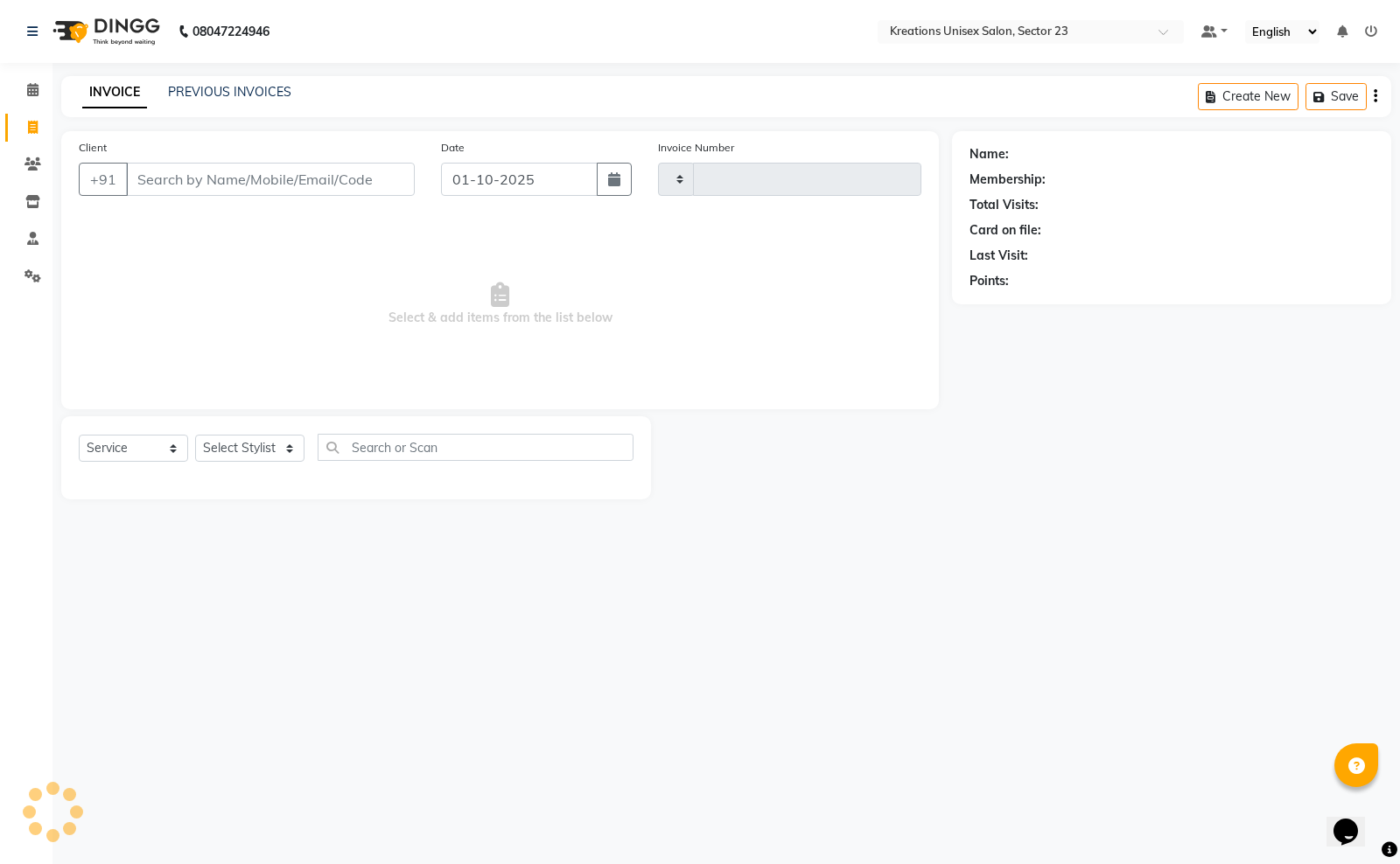
type input "4470"
select select "6161"
click at [40, 161] on icon at bounding box center [32, 164] width 16 height 13
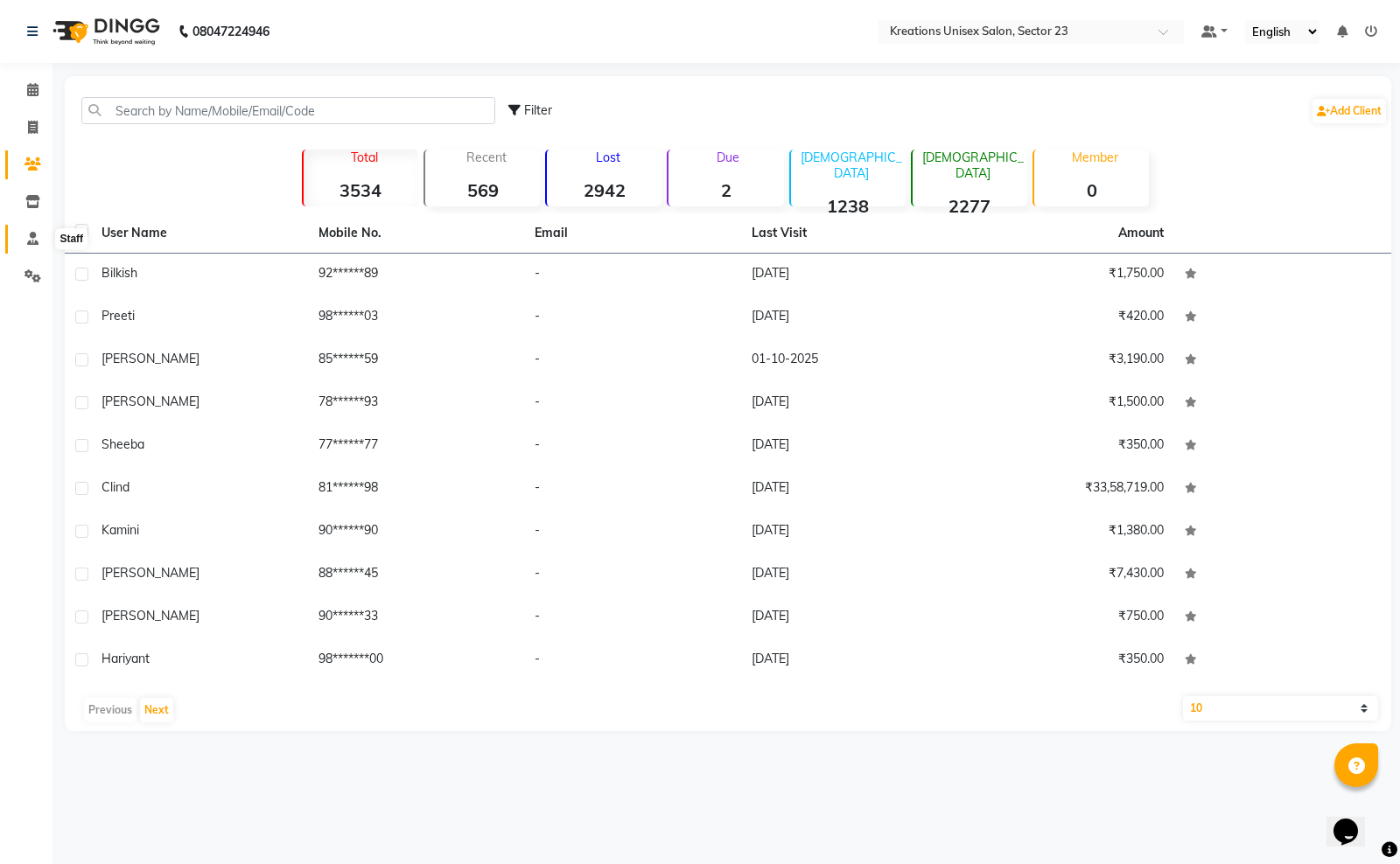
click at [35, 233] on icon at bounding box center [32, 239] width 11 height 13
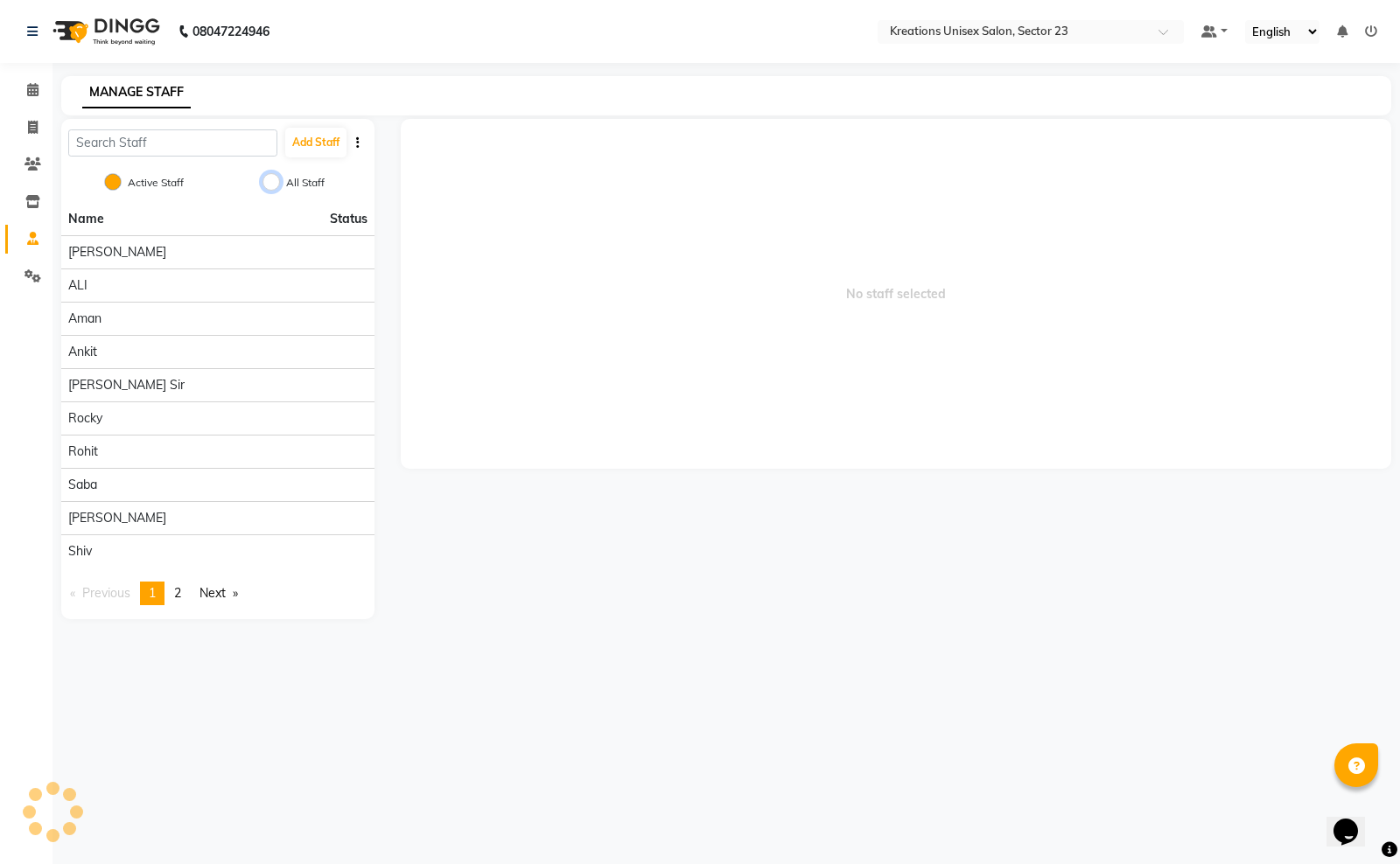
click at [277, 181] on input "All Staff" at bounding box center [271, 181] width 17 height 17
radio input "true"
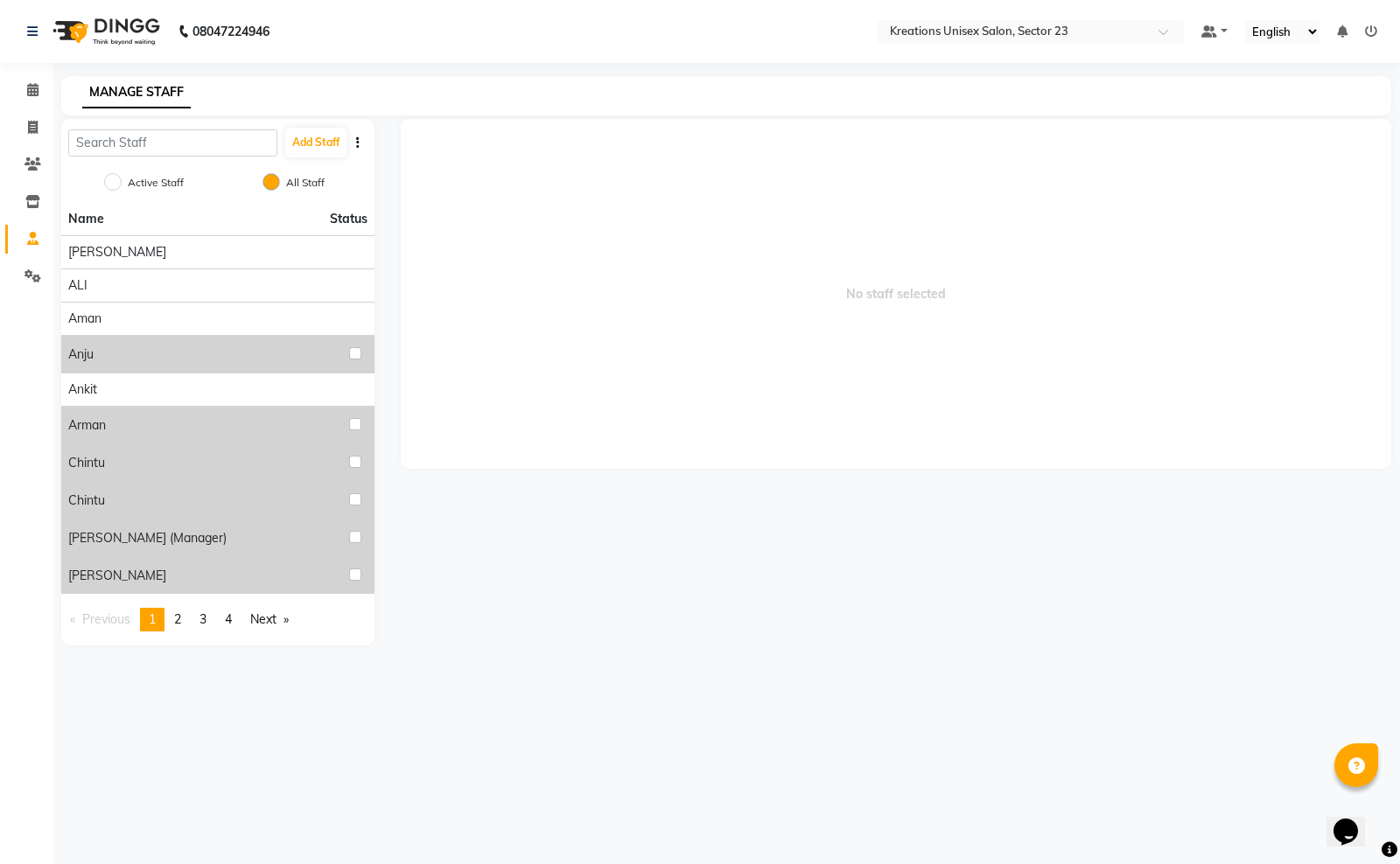
click at [103, 186] on div "Active Staff All Staff" at bounding box center [218, 184] width 313 height 36
click at [115, 173] on input "Active Staff" at bounding box center [113, 181] width 17 height 17
radio input "true"
radio input "false"
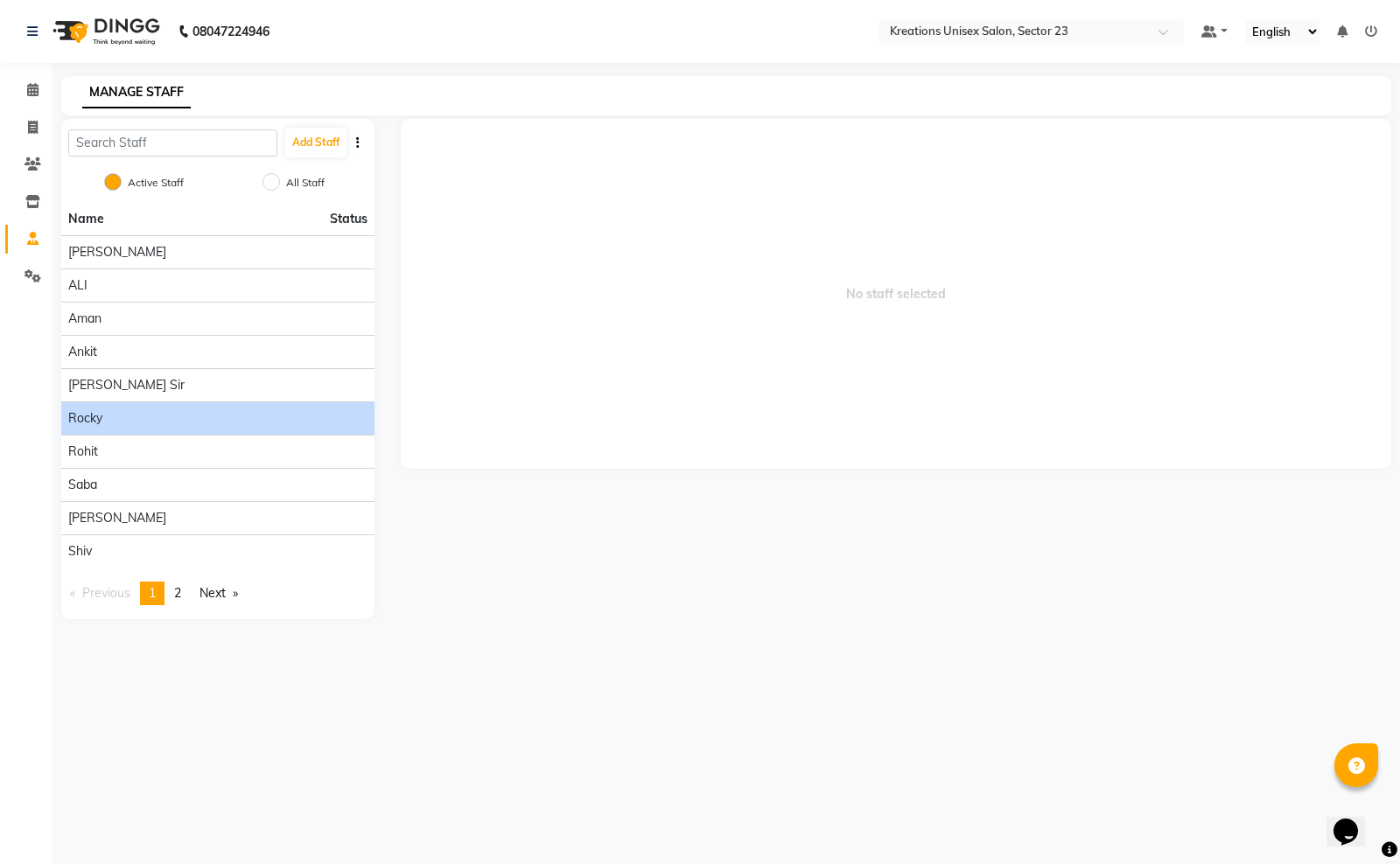
click at [127, 405] on li "Rocky" at bounding box center [218, 417] width 313 height 33
click at [130, 411] on div "Rocky" at bounding box center [217, 418] width 299 height 18
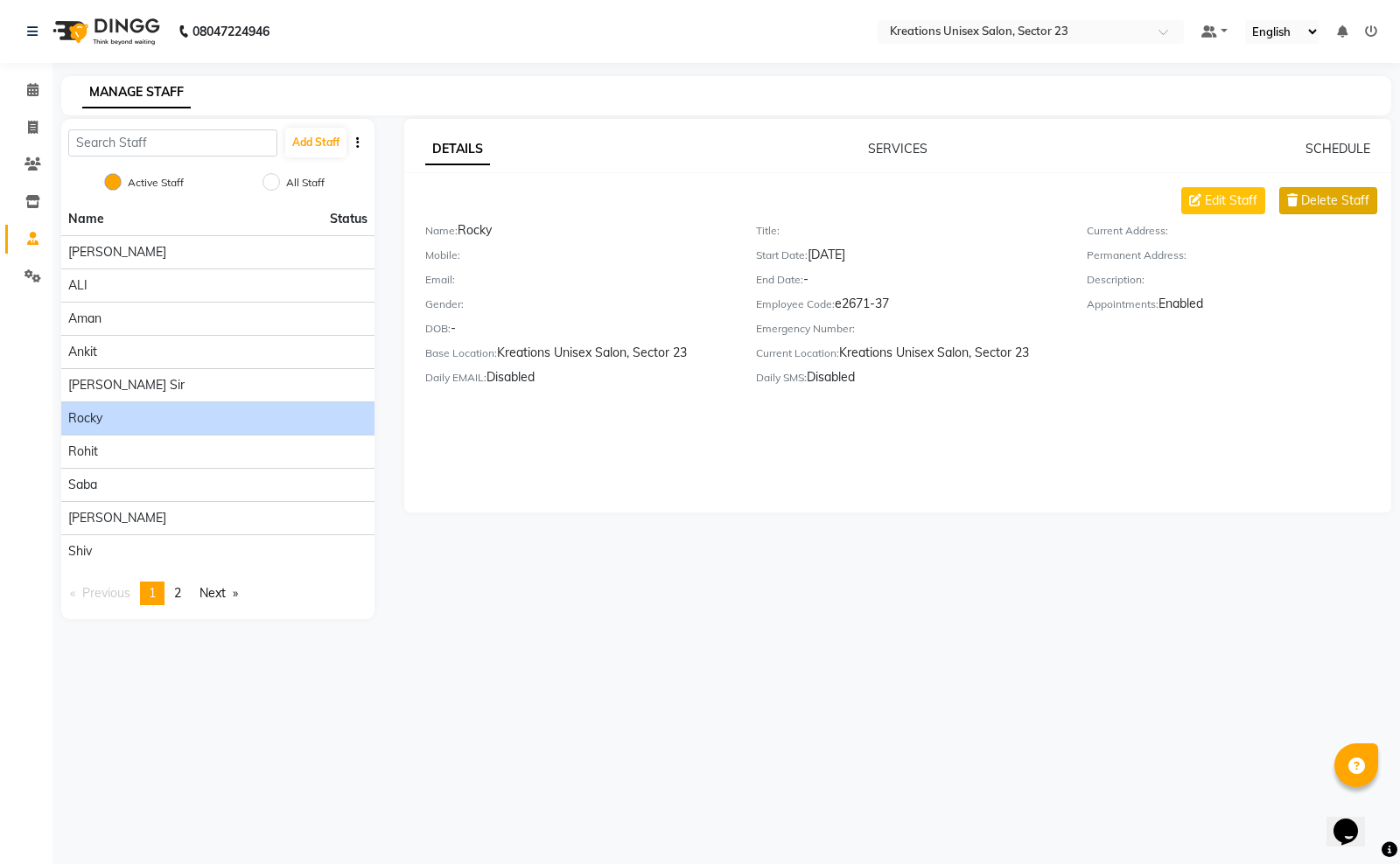
click at [1340, 197] on span "Delete Staff" at bounding box center [1334, 200] width 68 height 18
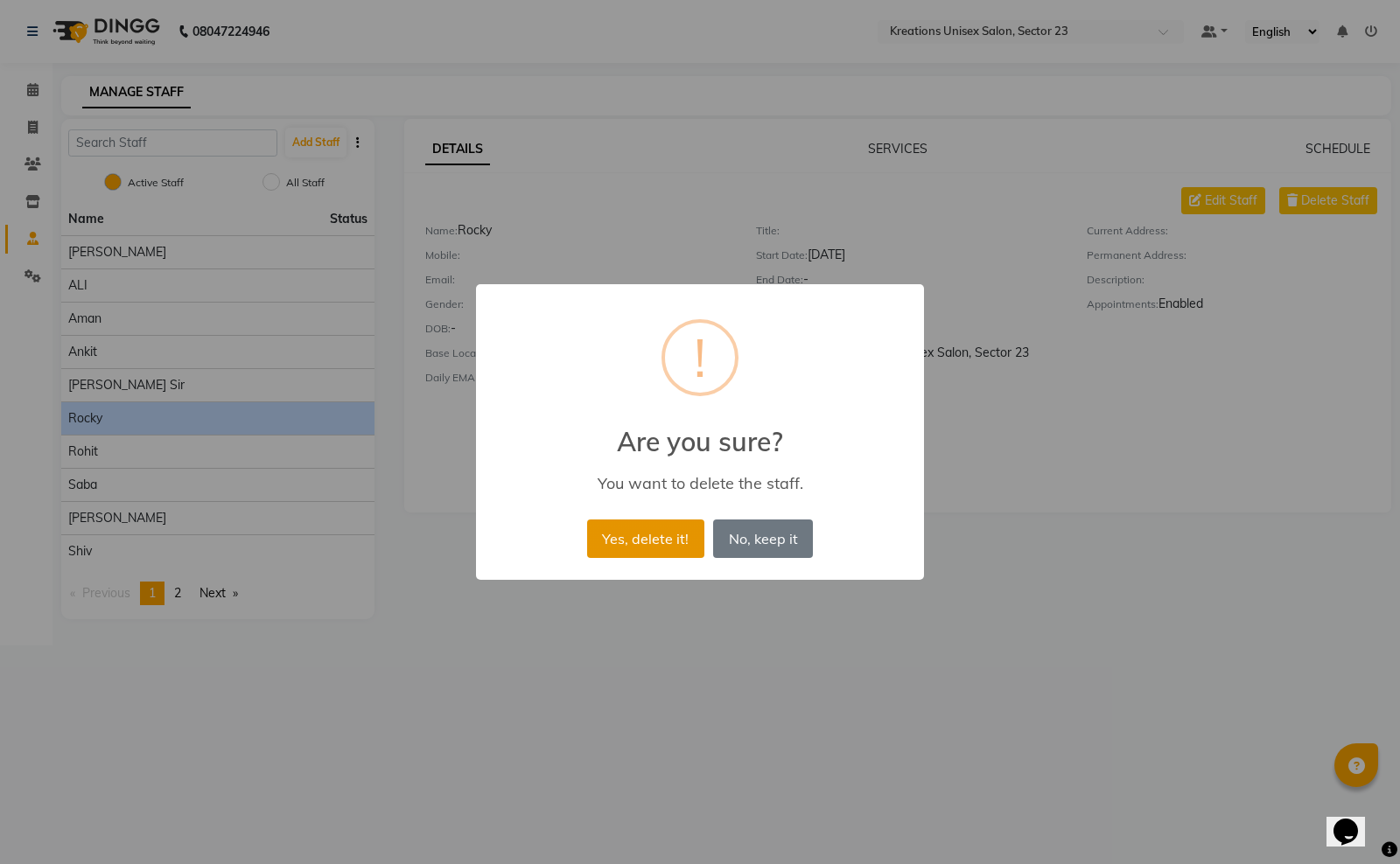
click at [668, 531] on button "Yes, delete it!" at bounding box center [646, 538] width 117 height 38
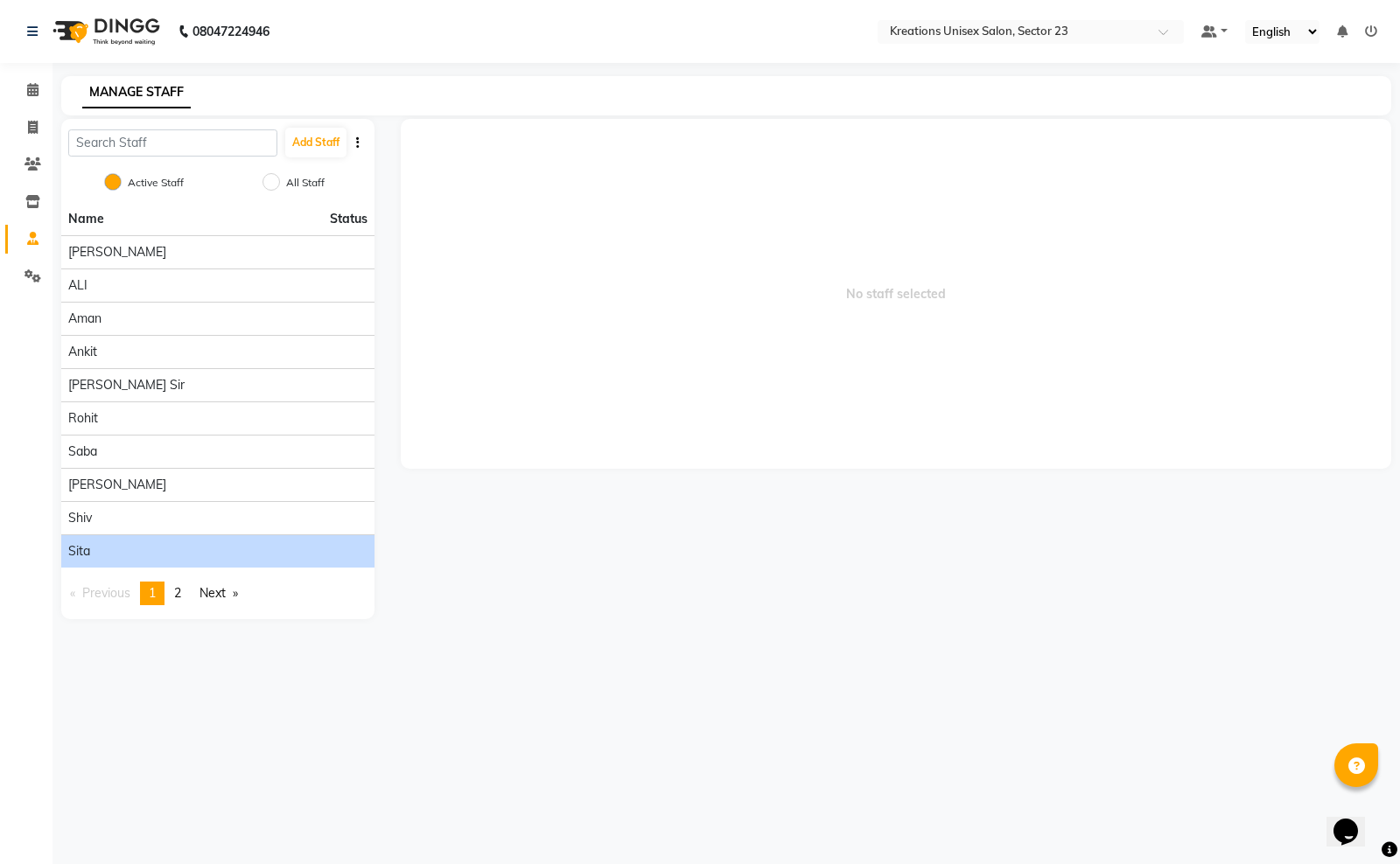
click at [120, 544] on div "Sita" at bounding box center [217, 551] width 299 height 18
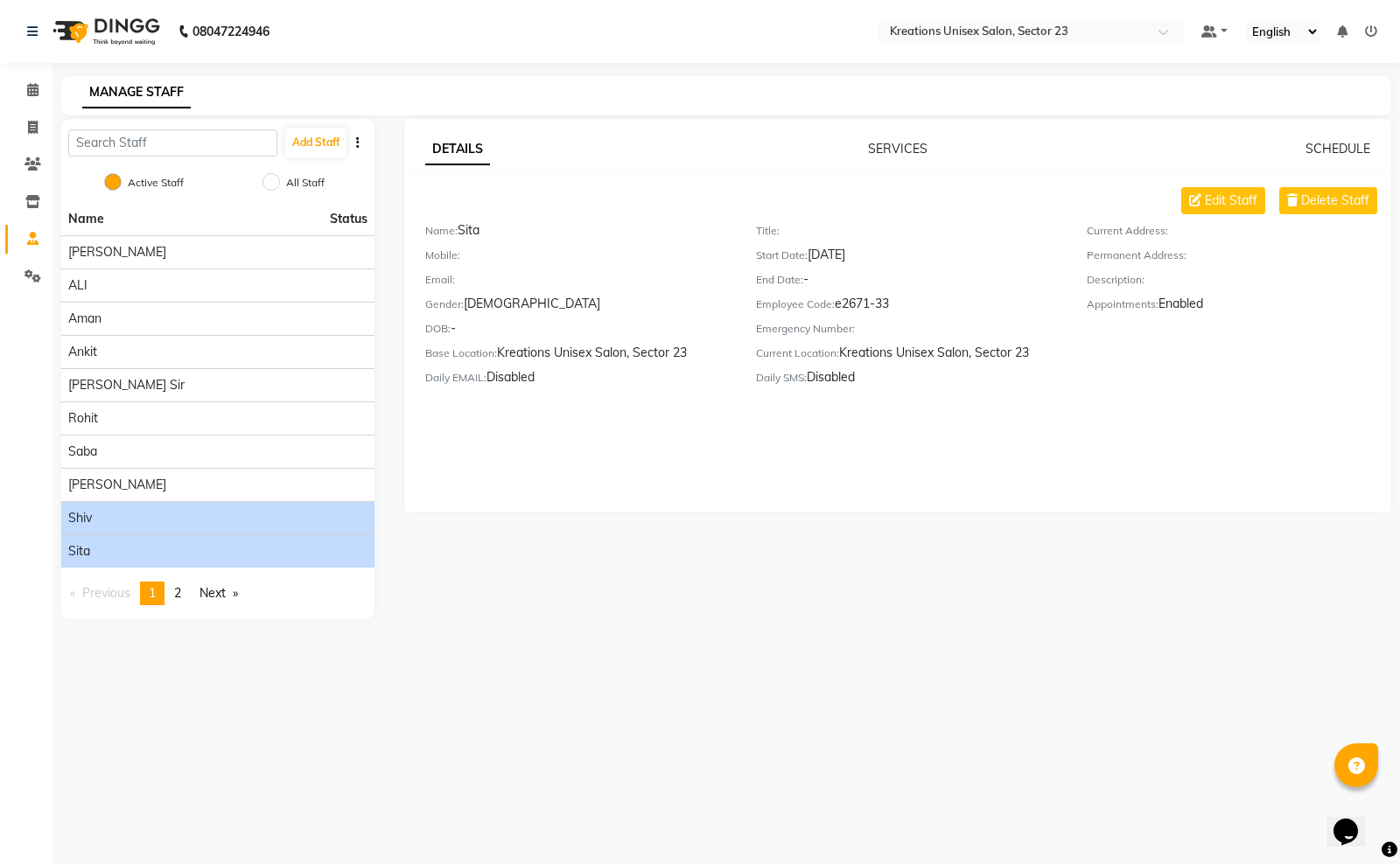
click at [140, 518] on div "Shiv" at bounding box center [217, 517] width 299 height 18
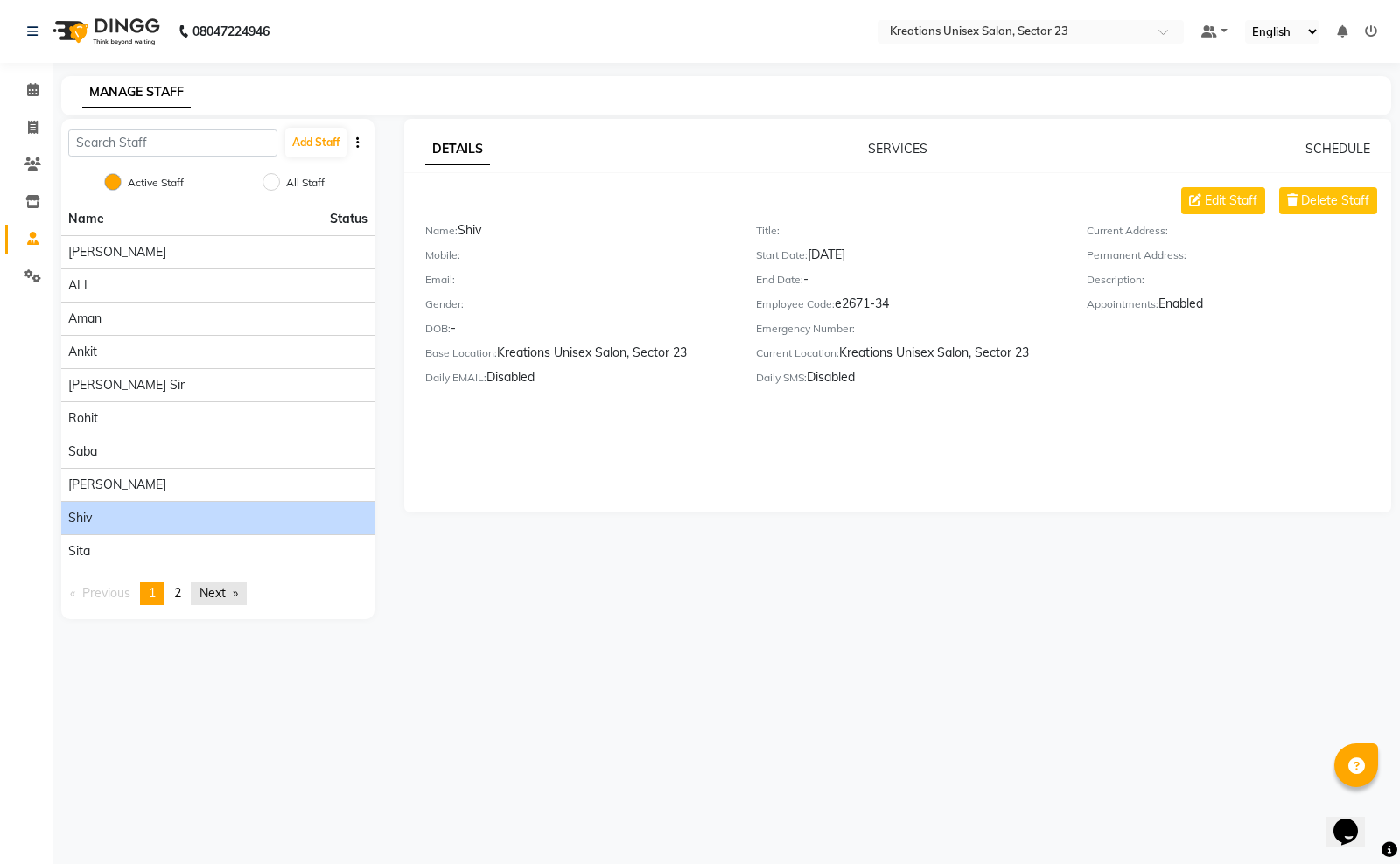
click at [215, 597] on link "Next page" at bounding box center [219, 593] width 56 height 24
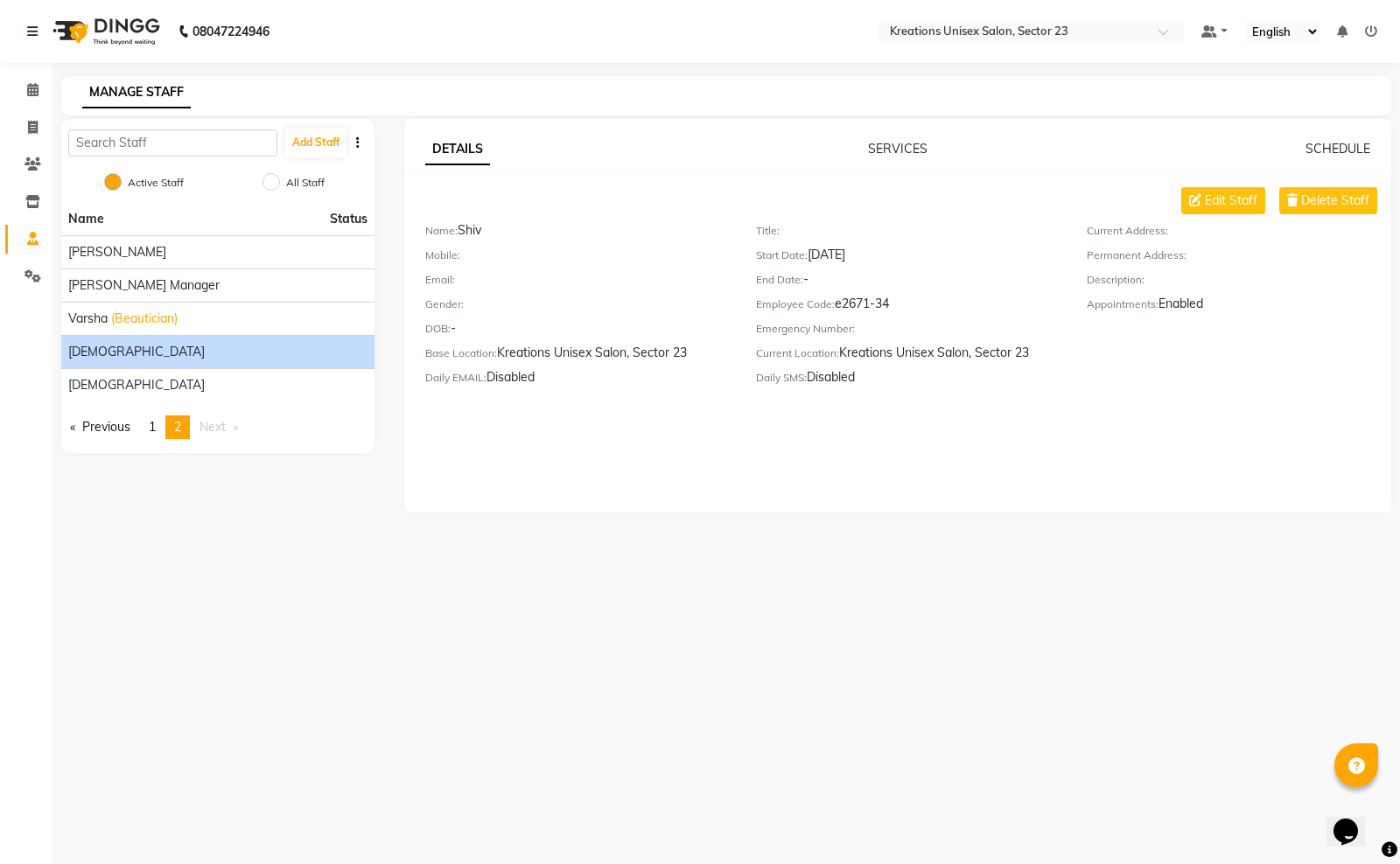
click at [203, 349] on div "vishnu" at bounding box center [217, 351] width 299 height 18
click at [1347, 195] on span "Delete Staff" at bounding box center [1334, 200] width 68 height 18
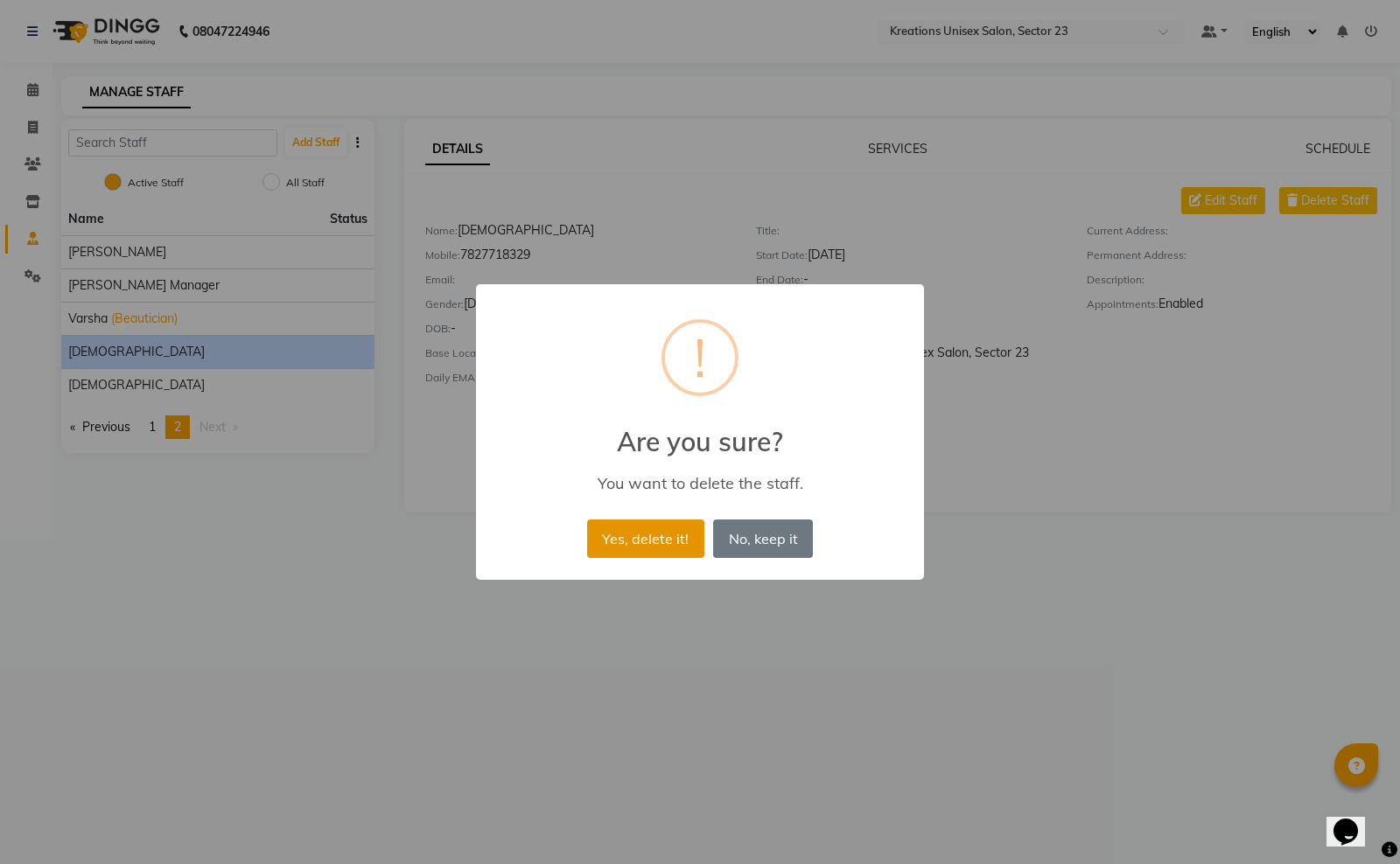
click at [670, 531] on button "Yes, delete it!" at bounding box center [646, 538] width 117 height 38
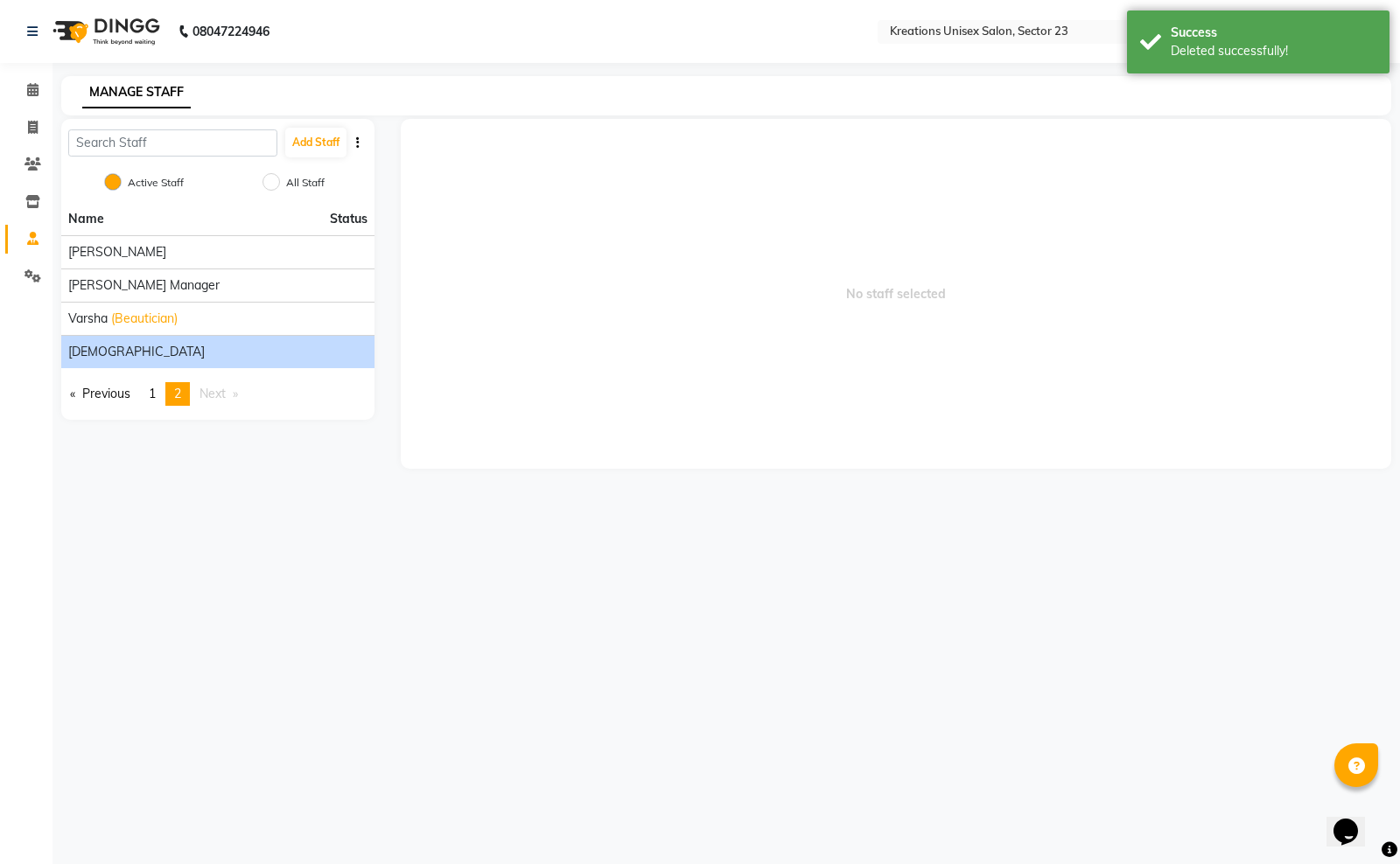
click at [97, 346] on span "Vishnu" at bounding box center [136, 351] width 137 height 18
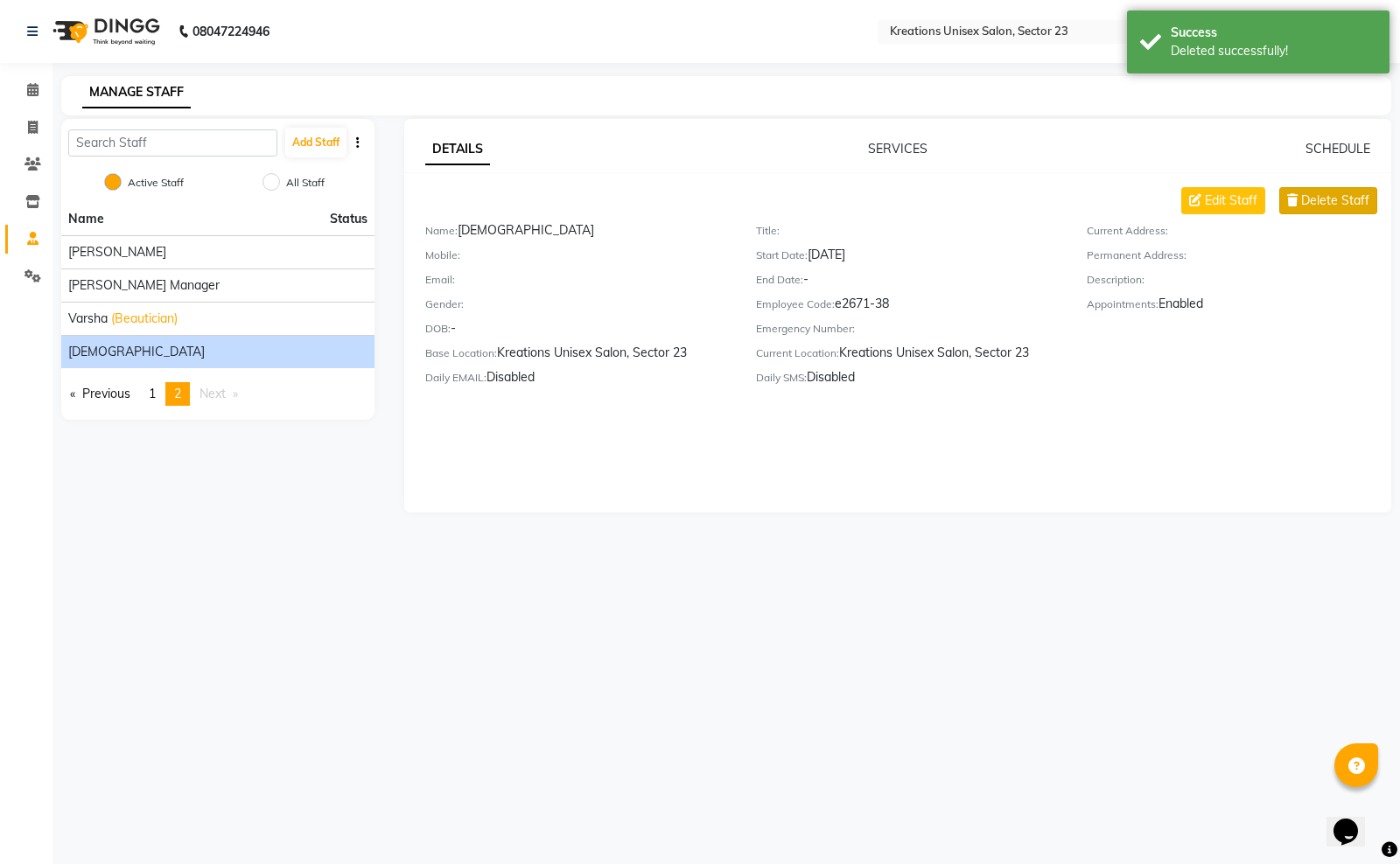
click at [1322, 199] on span "Delete Staff" at bounding box center [1334, 200] width 68 height 18
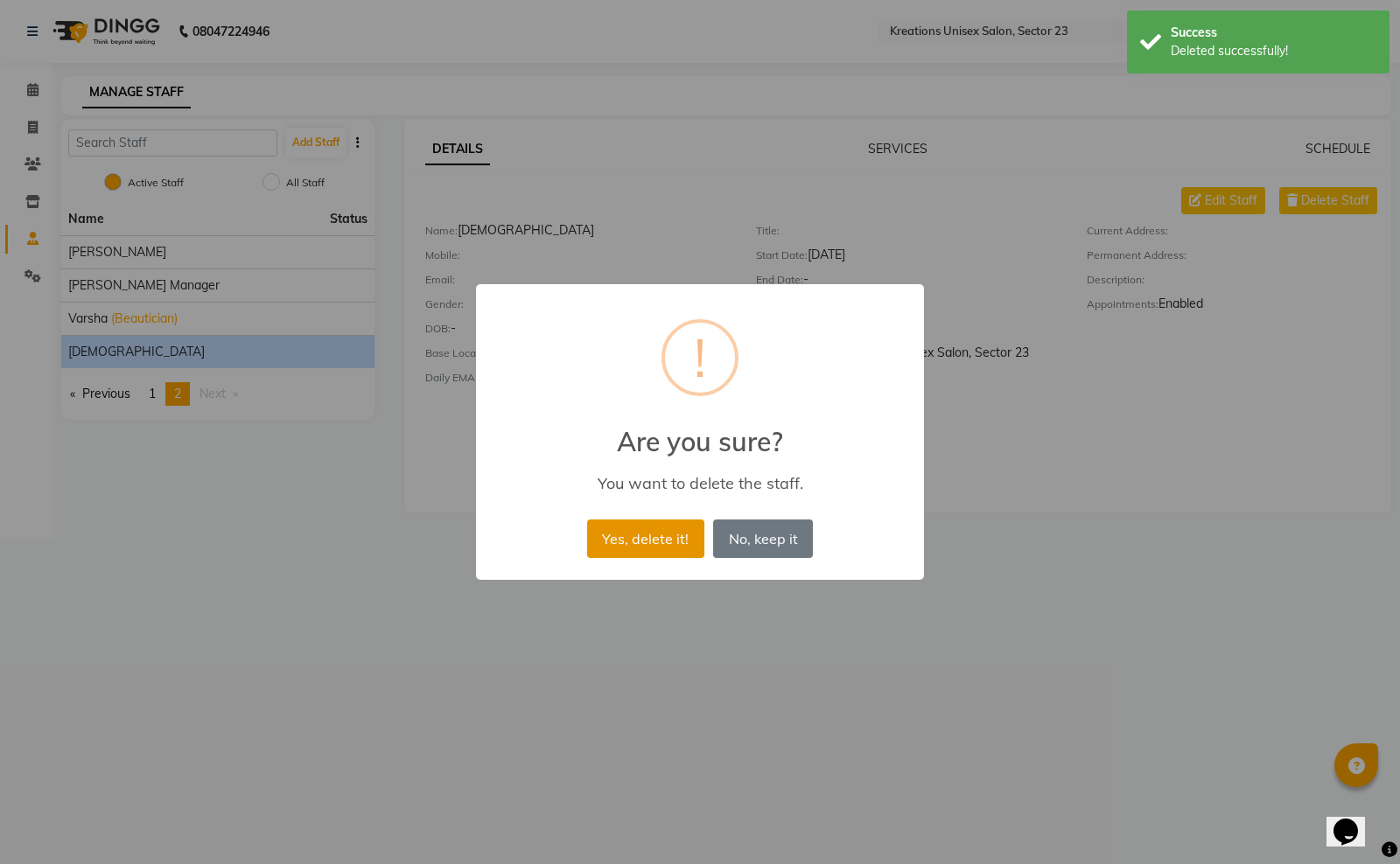
click at [648, 534] on button "Yes, delete it!" at bounding box center [646, 538] width 117 height 38
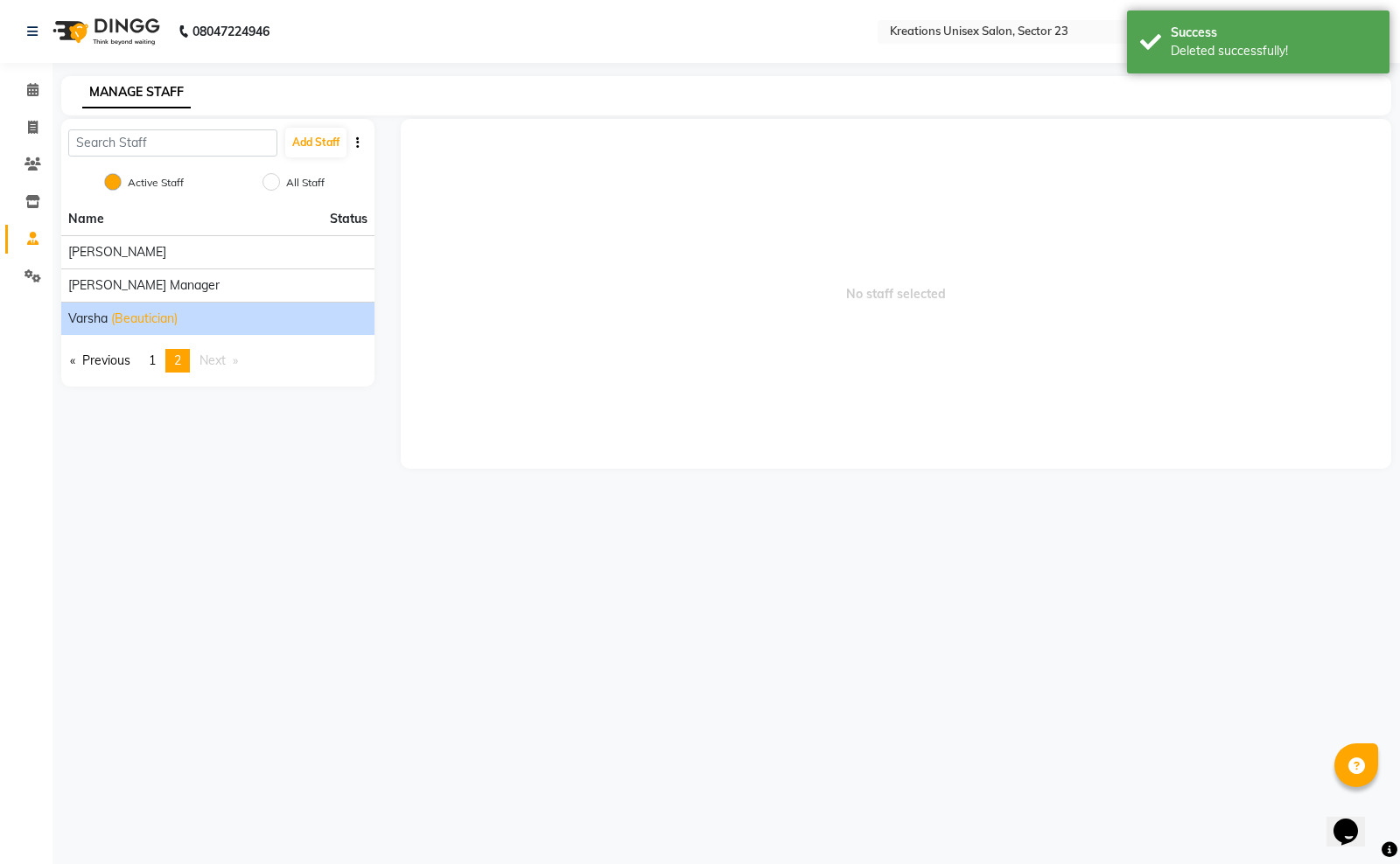
click at [178, 322] on span "(Beautician)" at bounding box center [144, 318] width 67 height 18
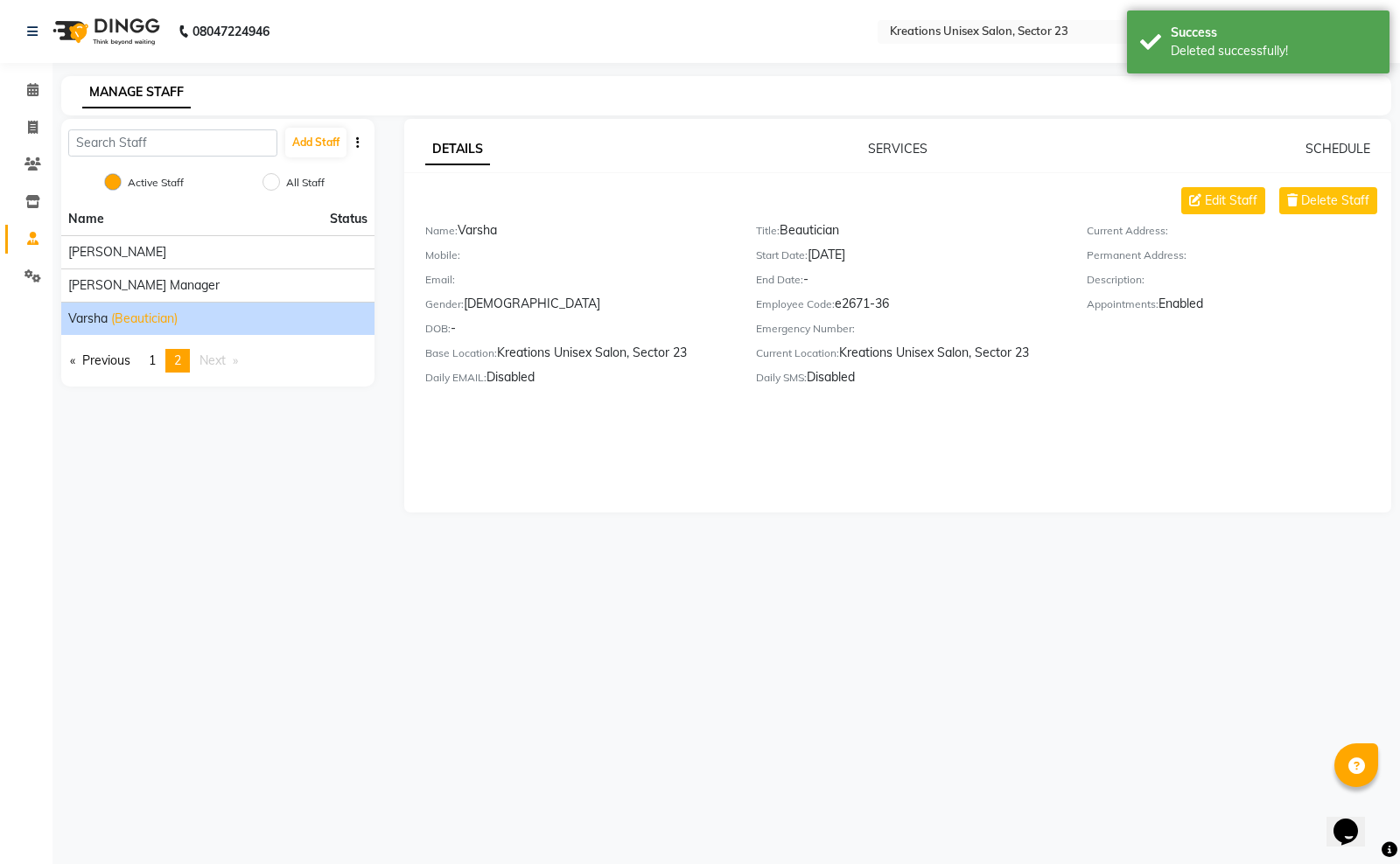
click at [919, 696] on div "08047224946 Select Location × Kreations Unisex Salon, Sector 23 Default Panel M…" at bounding box center [700, 432] width 1400 height 864
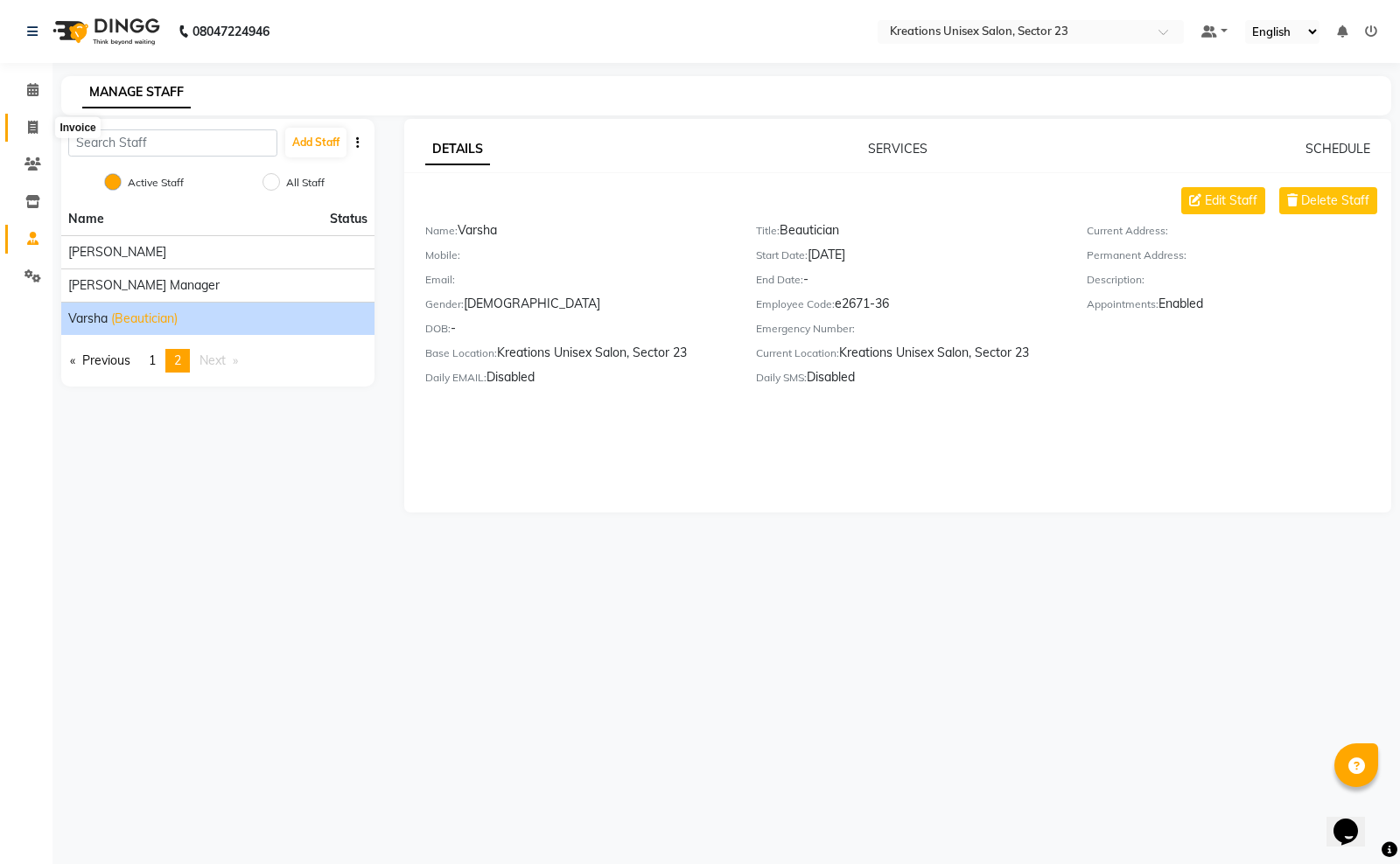
click at [23, 118] on span at bounding box center [32, 128] width 31 height 20
select select "service"
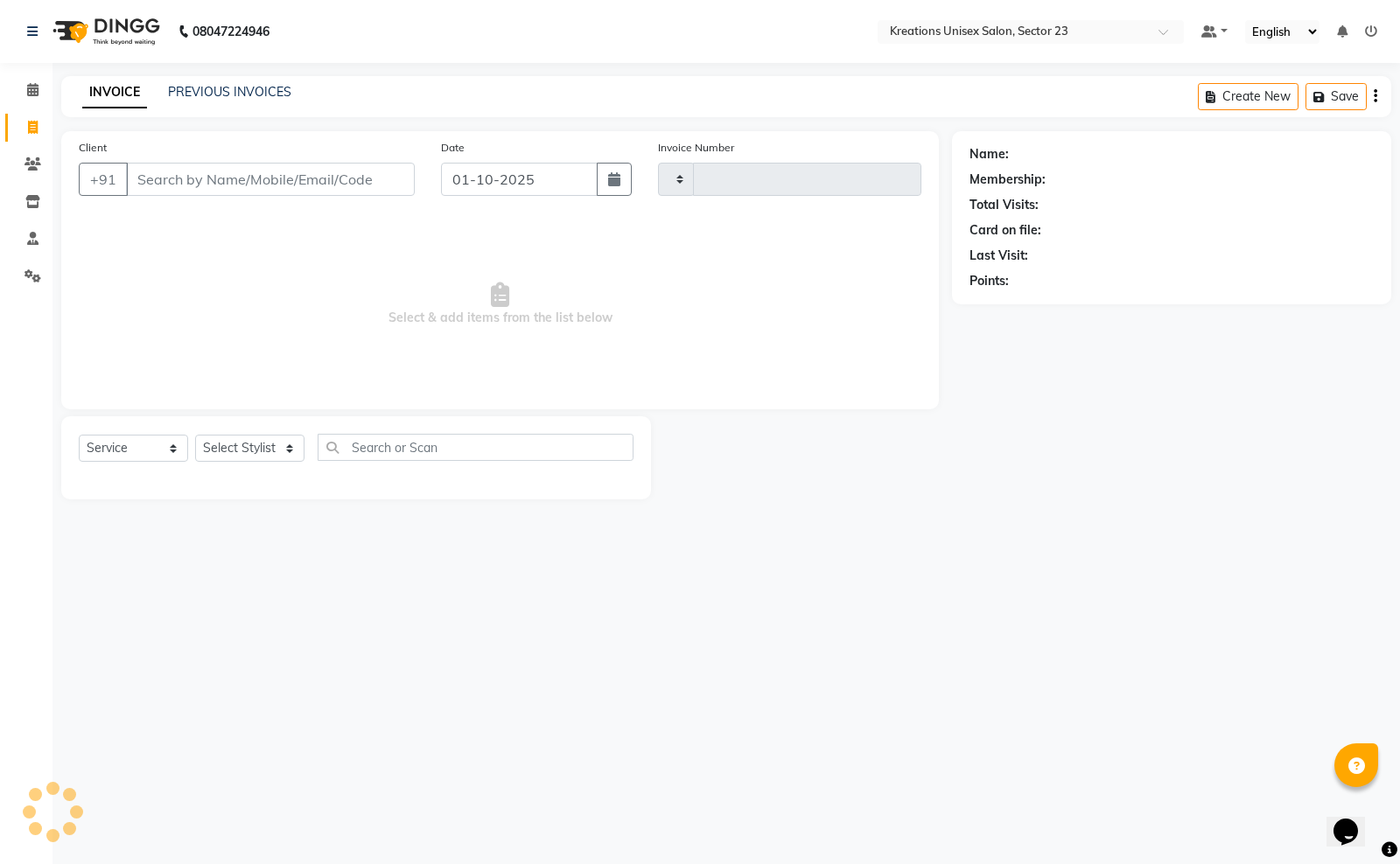
type input "4470"
select select "6161"
click at [27, 229] on span at bounding box center [32, 239] width 31 height 20
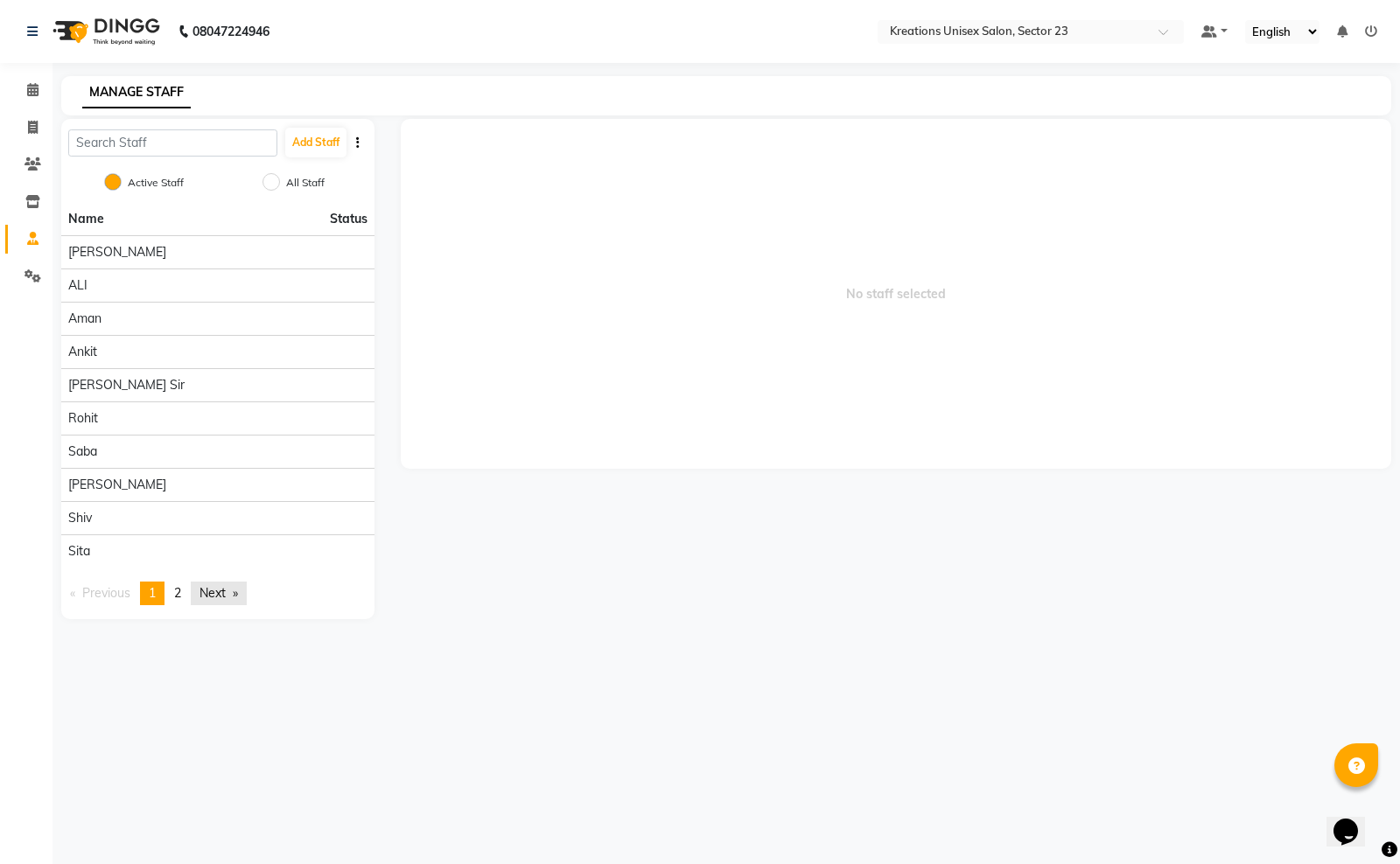
click at [224, 591] on link "Next page" at bounding box center [219, 593] width 56 height 24
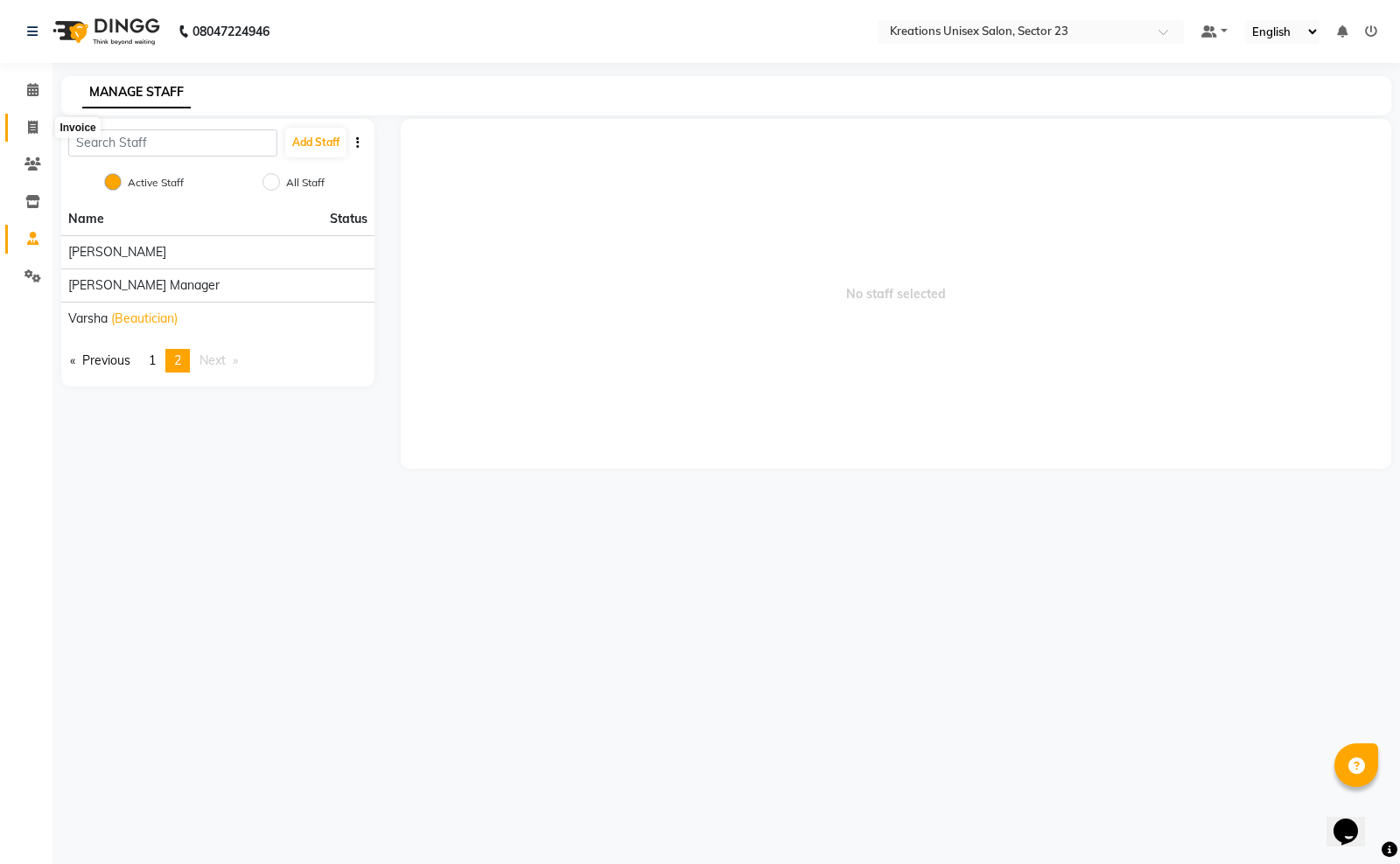
click at [35, 125] on icon at bounding box center [32, 127] width 10 height 13
select select "service"
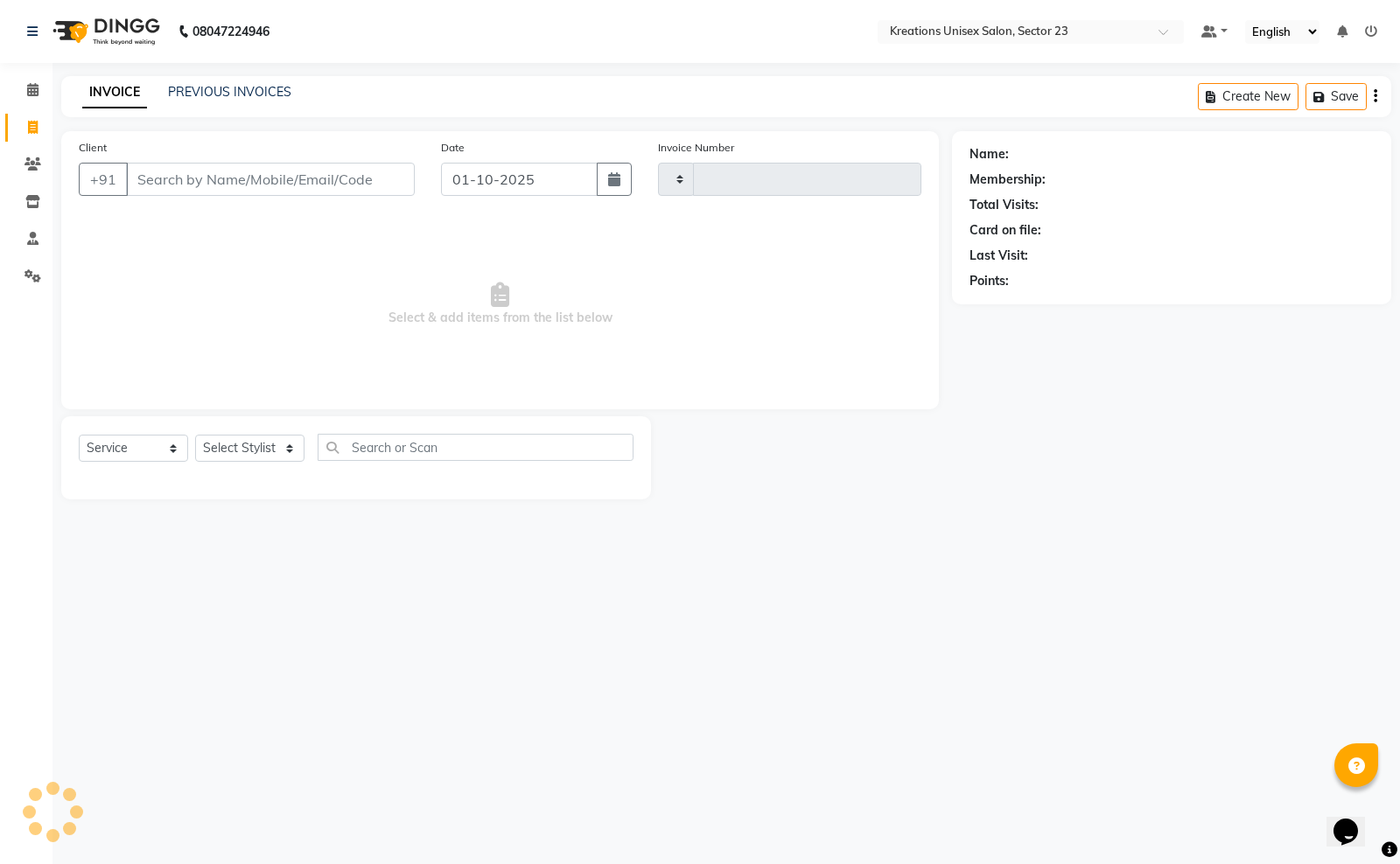
type input "4470"
select select "6161"
click at [40, 229] on span at bounding box center [32, 239] width 31 height 20
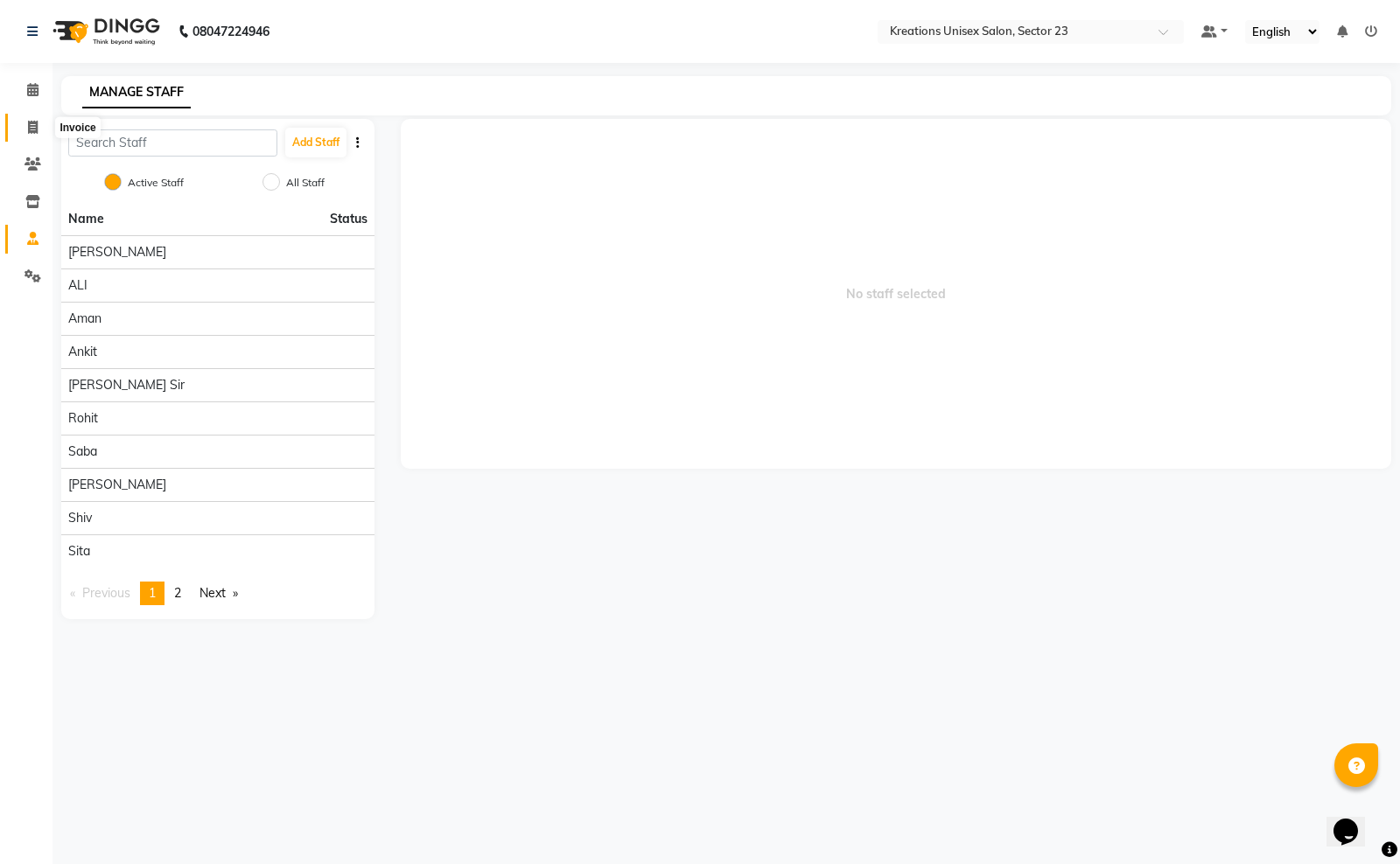
click at [37, 128] on span at bounding box center [32, 128] width 31 height 20
select select "service"
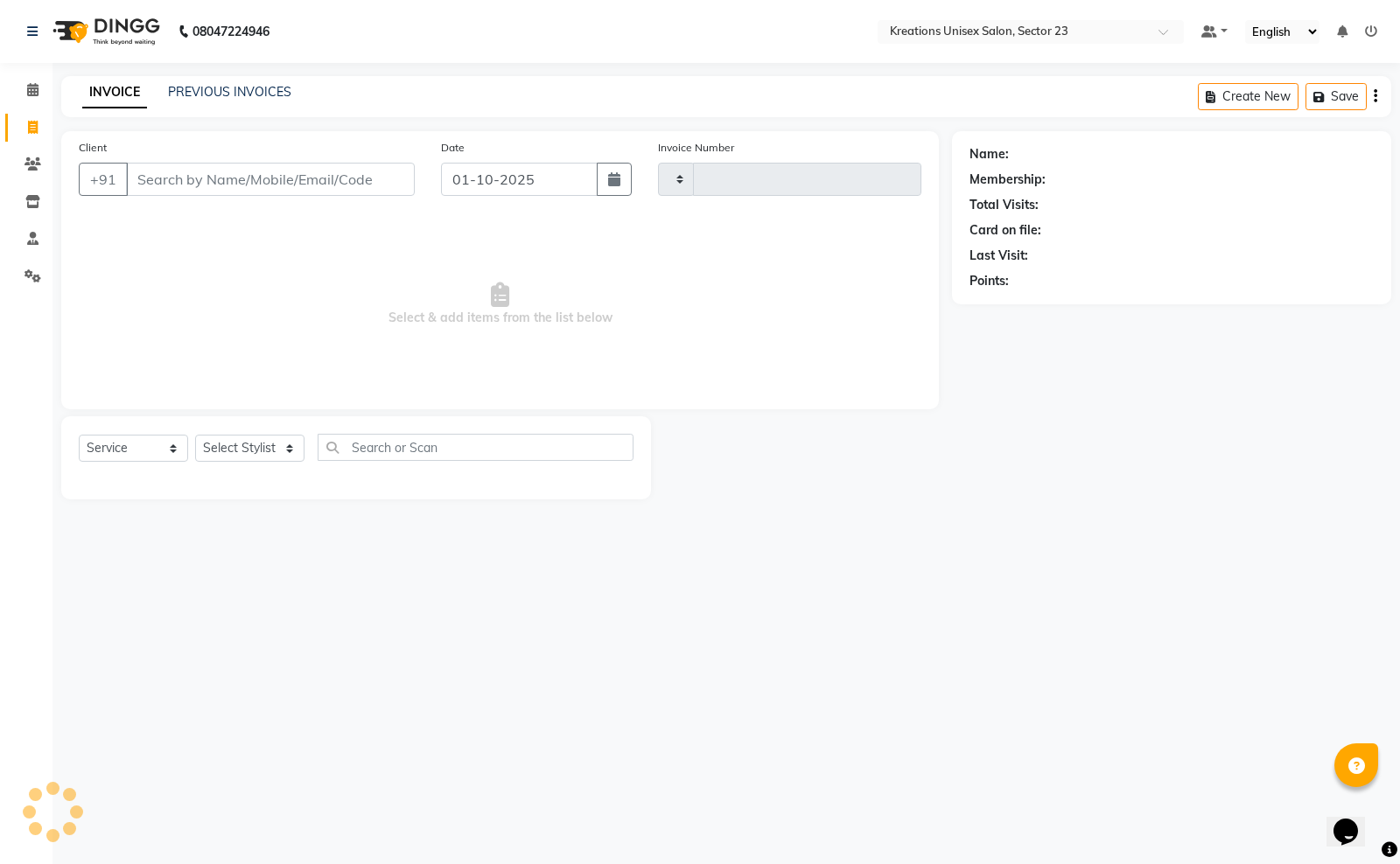
type input "4470"
select select "6161"
click at [566, 177] on input "01-10-2025" at bounding box center [520, 179] width 157 height 33
select select "10"
select select "2025"
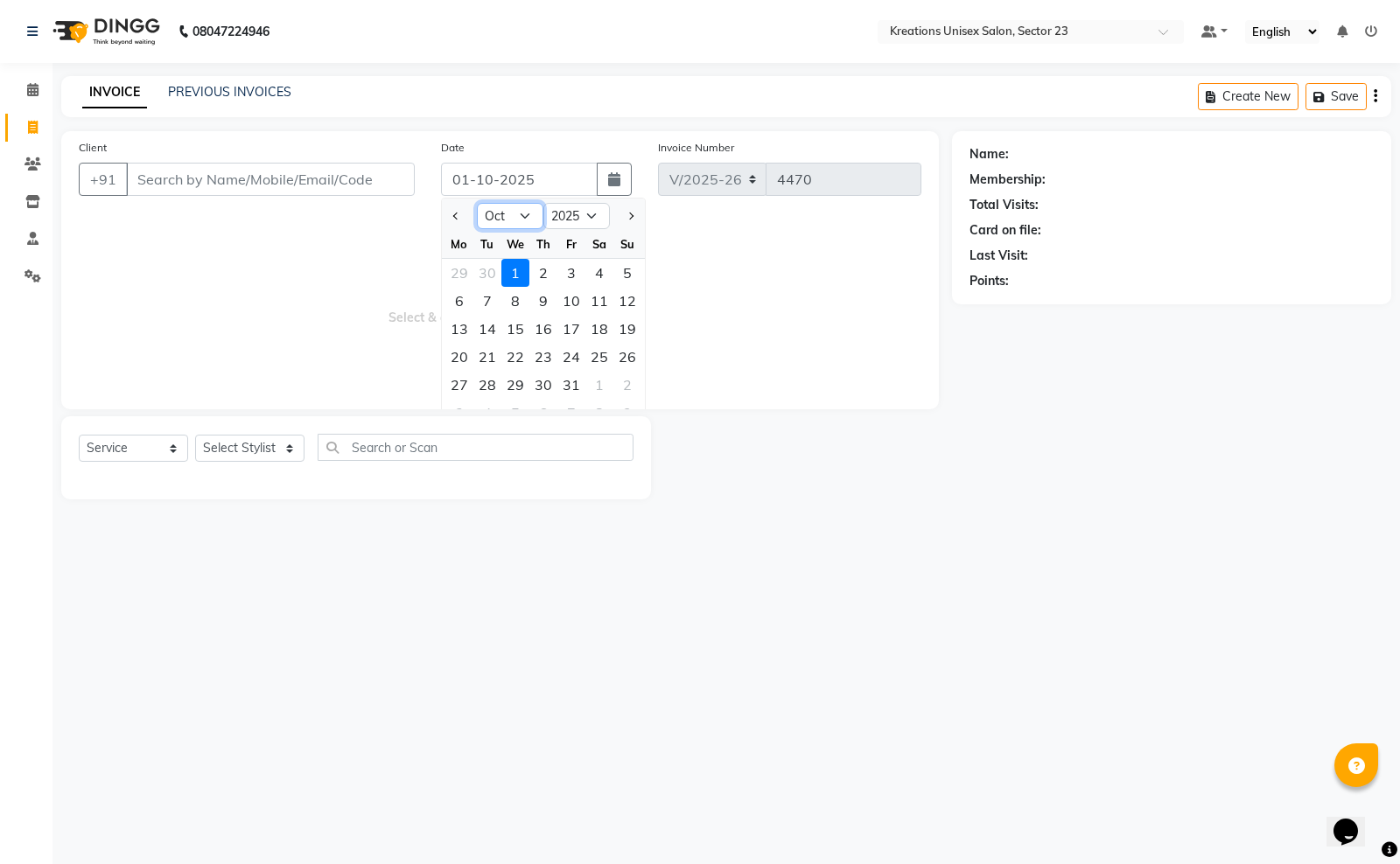
click at [497, 214] on select "Jan Feb Mar Apr May Jun Jul Aug Sep Oct Nov Dec" at bounding box center [510, 216] width 67 height 26
select select "9"
click at [477, 203] on select "Jan Feb Mar Apr May Jun Jul Aug Sep Oct Nov Dec" at bounding box center [510, 216] width 67 height 26
drag, startPoint x: 495, startPoint y: 380, endPoint x: 479, endPoint y: 374, distance: 17.1
click at [493, 380] on div "30" at bounding box center [487, 384] width 28 height 28
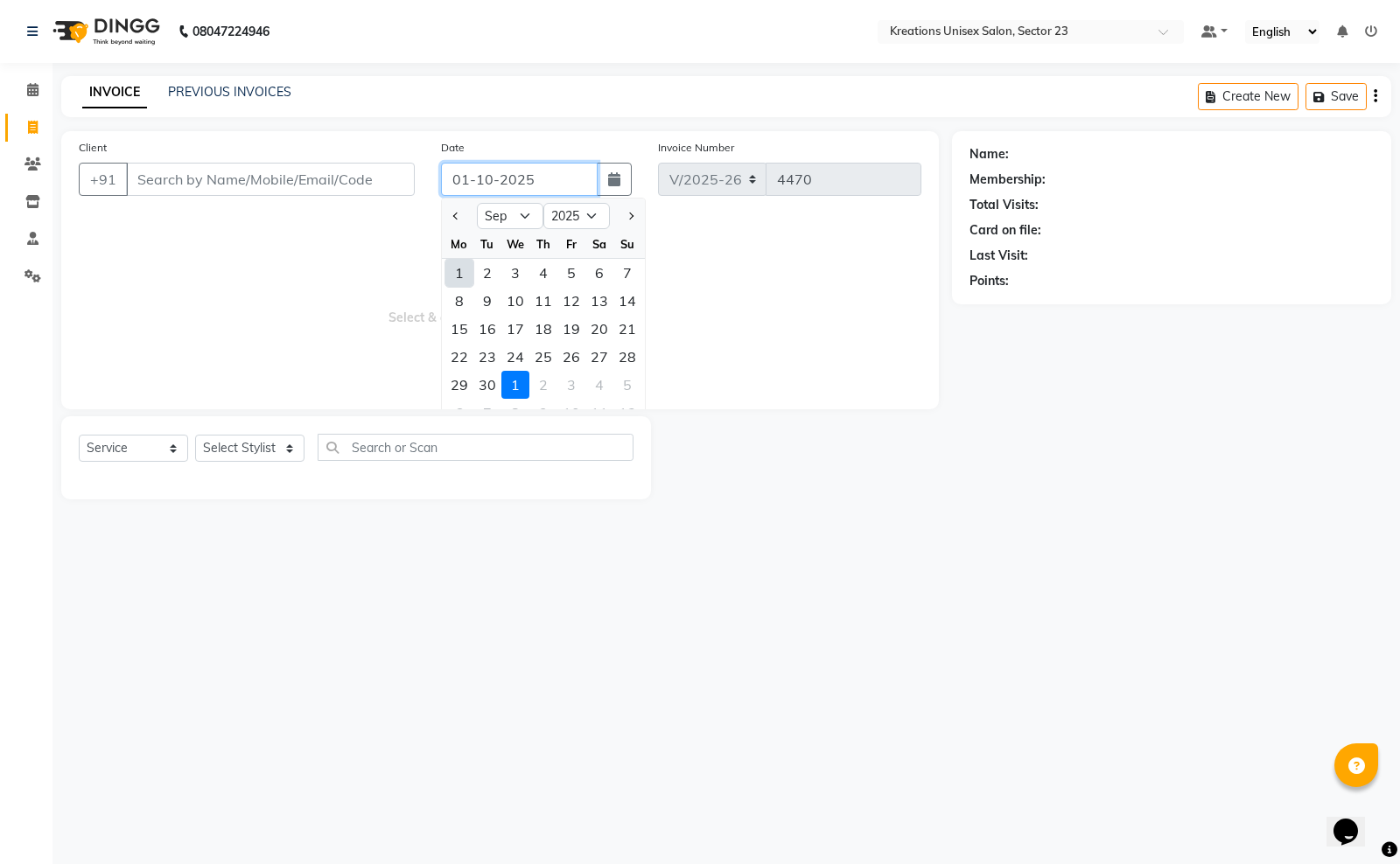
type input "30-09-2025"
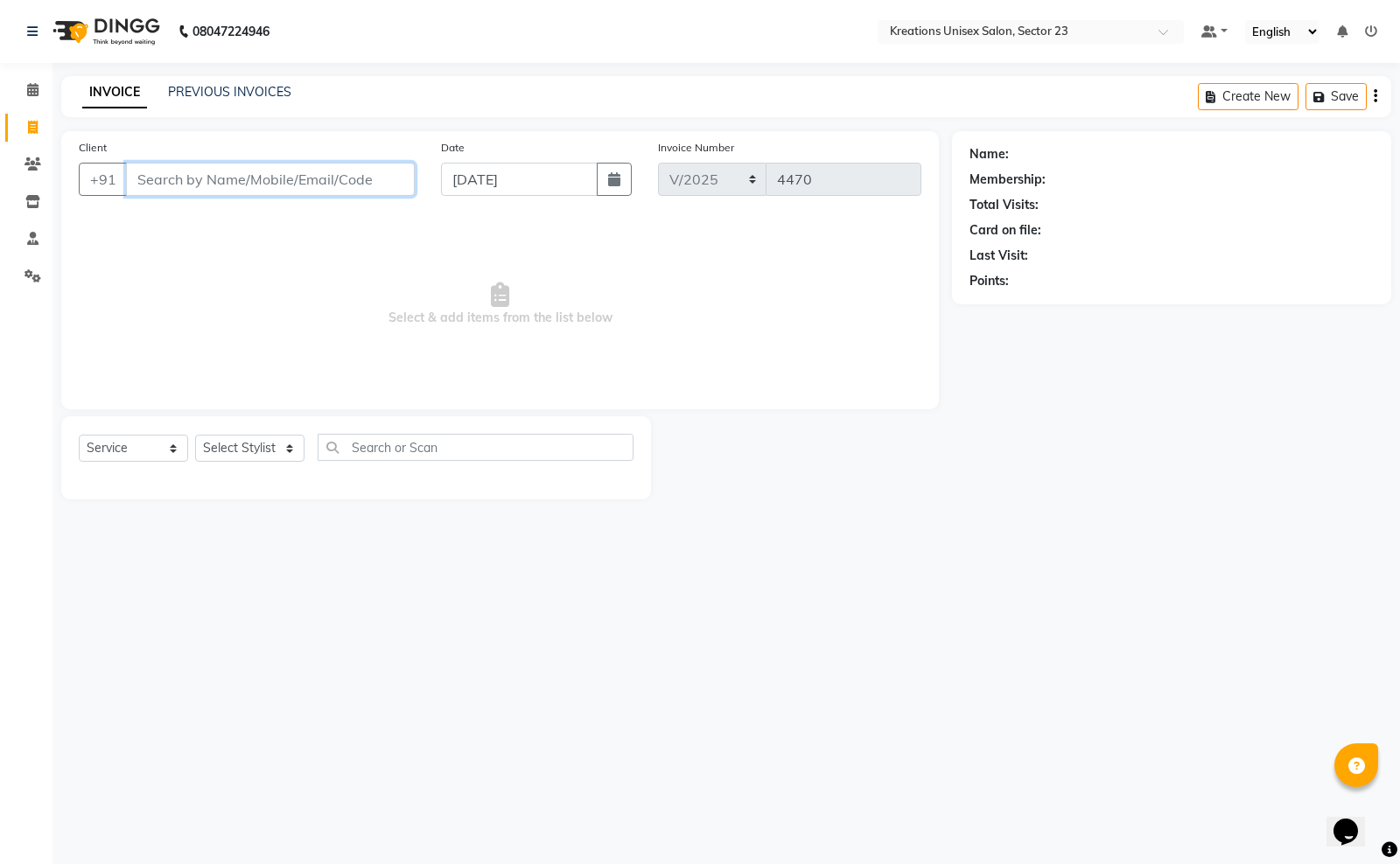
click at [339, 190] on input "Client" at bounding box center [270, 179] width 288 height 33
type input "82******59"
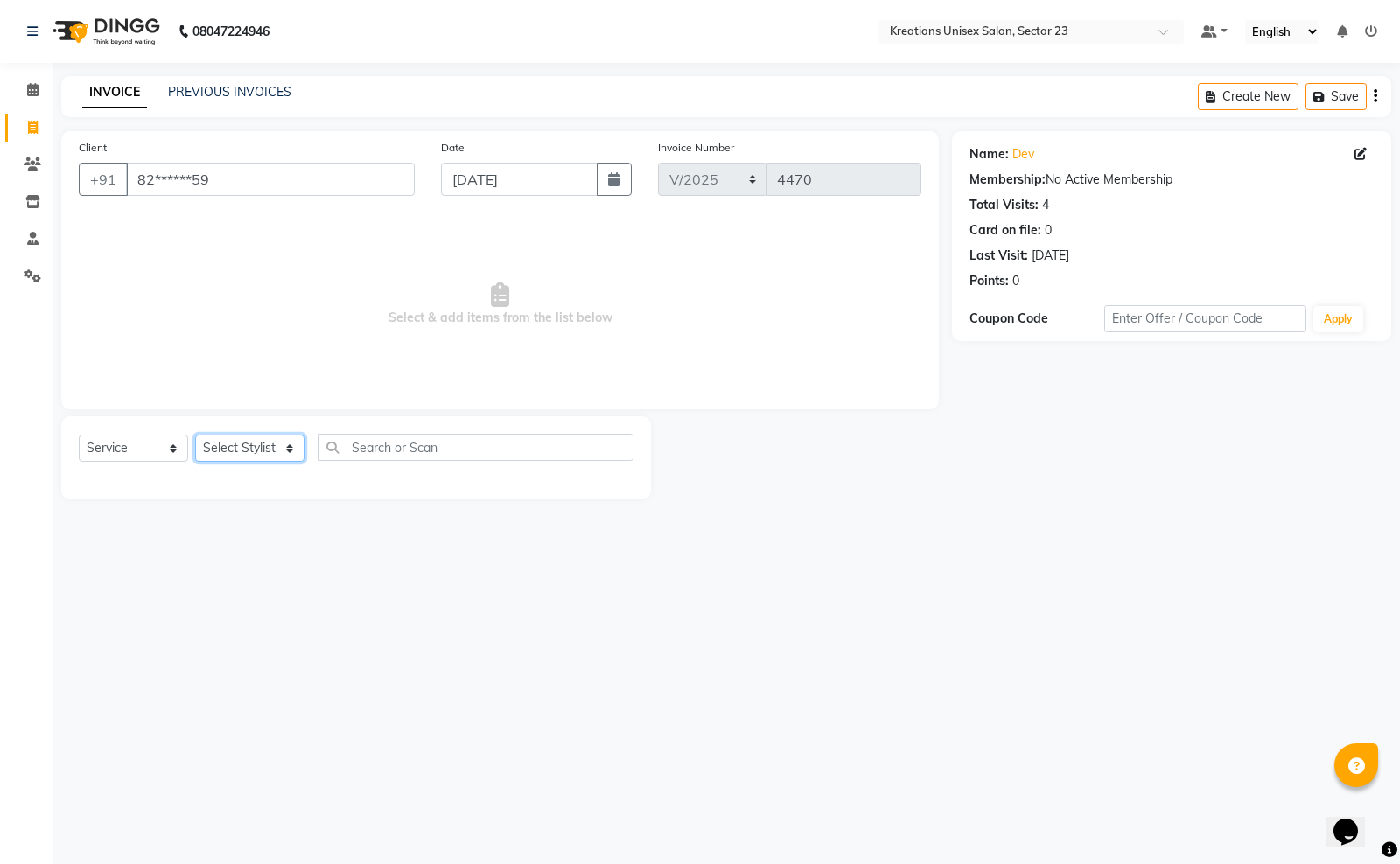
click at [219, 443] on select "Select Stylist Aadil ALI Aman Ankit Manas Sir Rohit Saba Shaffali Maam Shiv Sit…" at bounding box center [249, 448] width 110 height 27
select select "66372"
click at [195, 434] on select "Select Stylist Aadil ALI Aman Ankit Manas Sir Rohit Saba Shaffali Maam Shiv Sit…" at bounding box center [249, 448] width 110 height 27
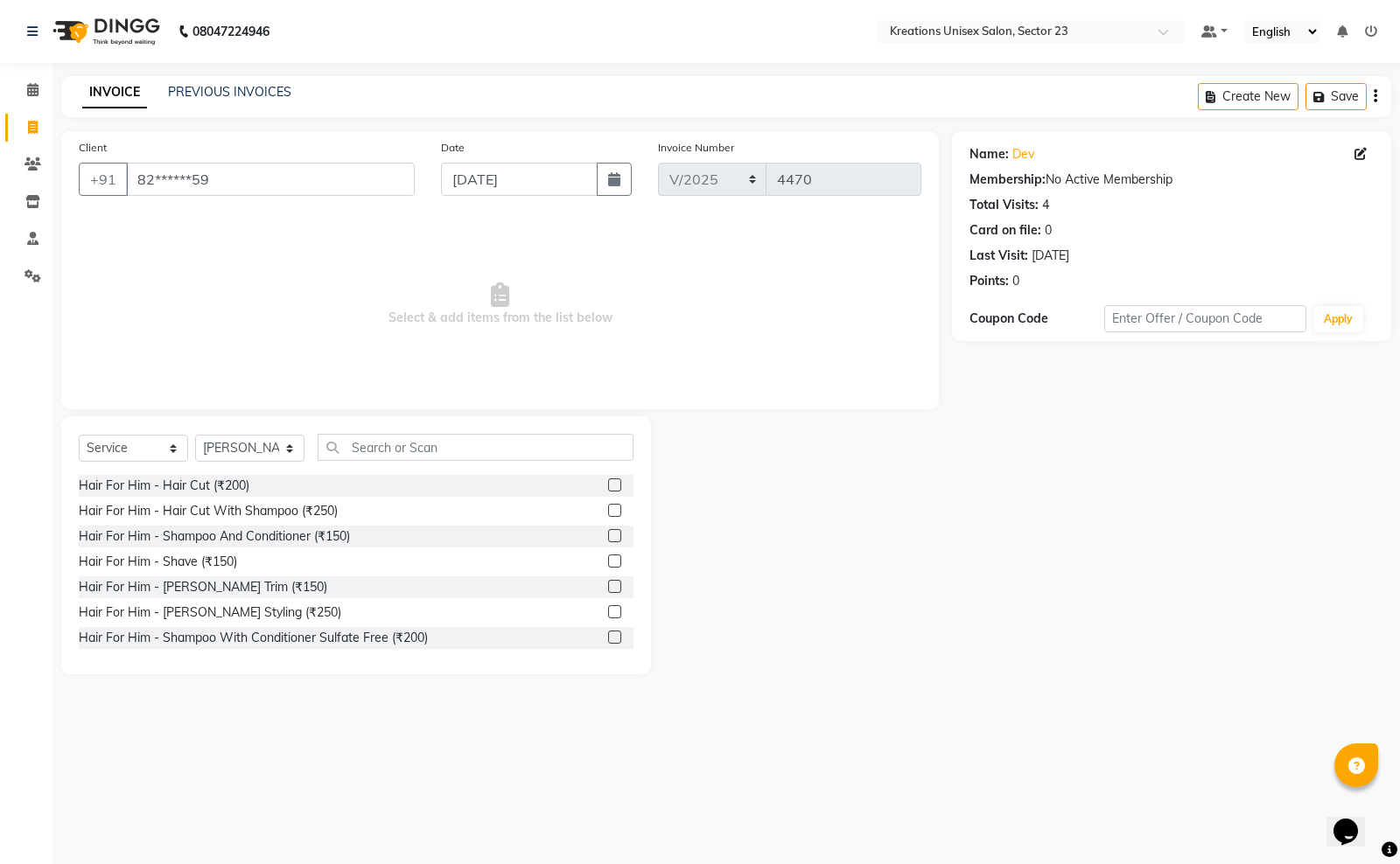
click at [523, 427] on div "Select Service Product Membership Package Voucher Prepaid Gift Card Select Styl…" at bounding box center [355, 545] width 589 height 258
click at [469, 433] on input "text" at bounding box center [476, 447] width 316 height 27
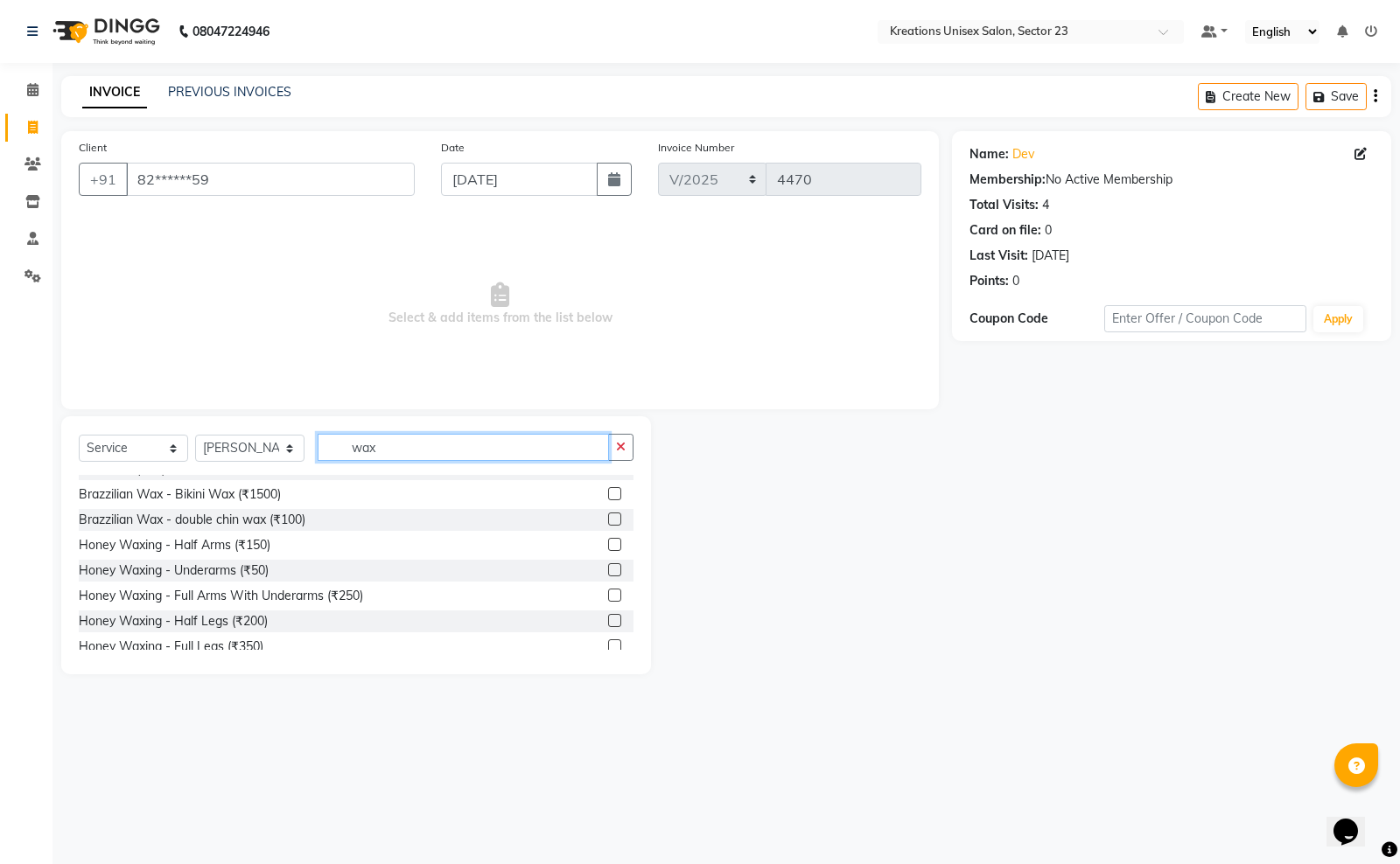
scroll to position [219, 0]
type input "wax"
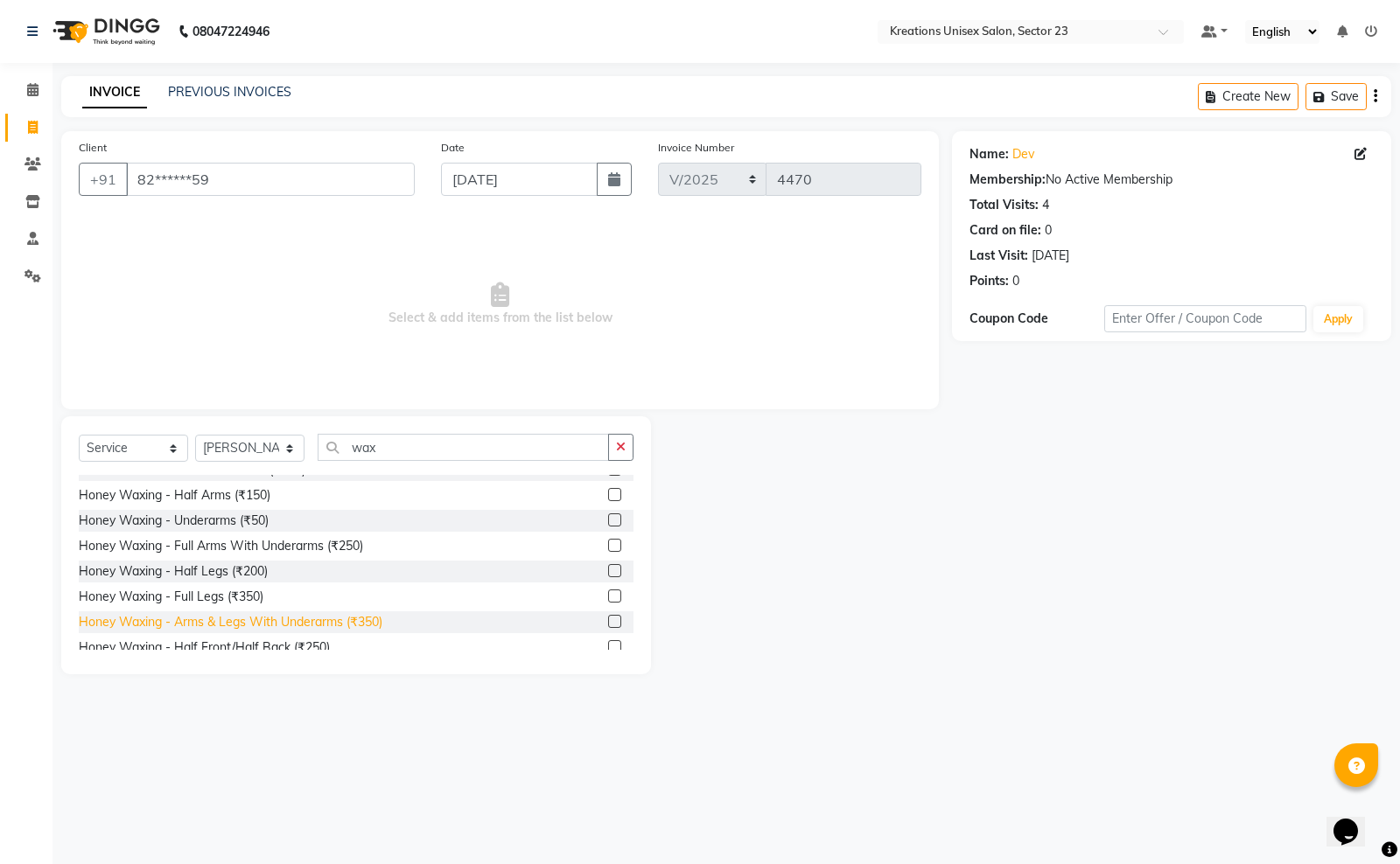
click at [235, 614] on div "Honey Waxing - Arms & Legs With Underarms (₹350)" at bounding box center [230, 622] width 304 height 18
checkbox input "false"
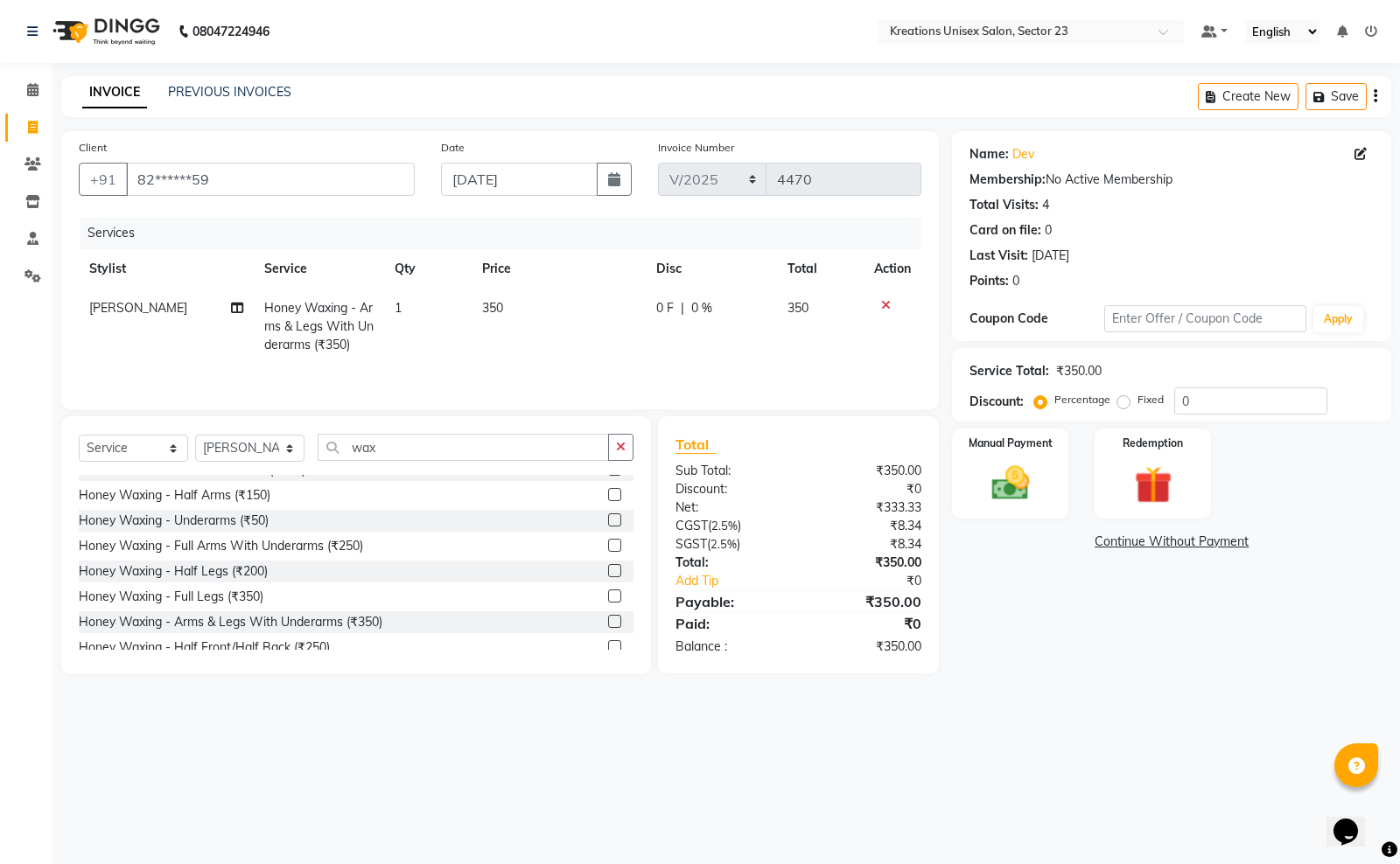
click at [525, 312] on td "350" at bounding box center [559, 327] width 174 height 76
select select "66372"
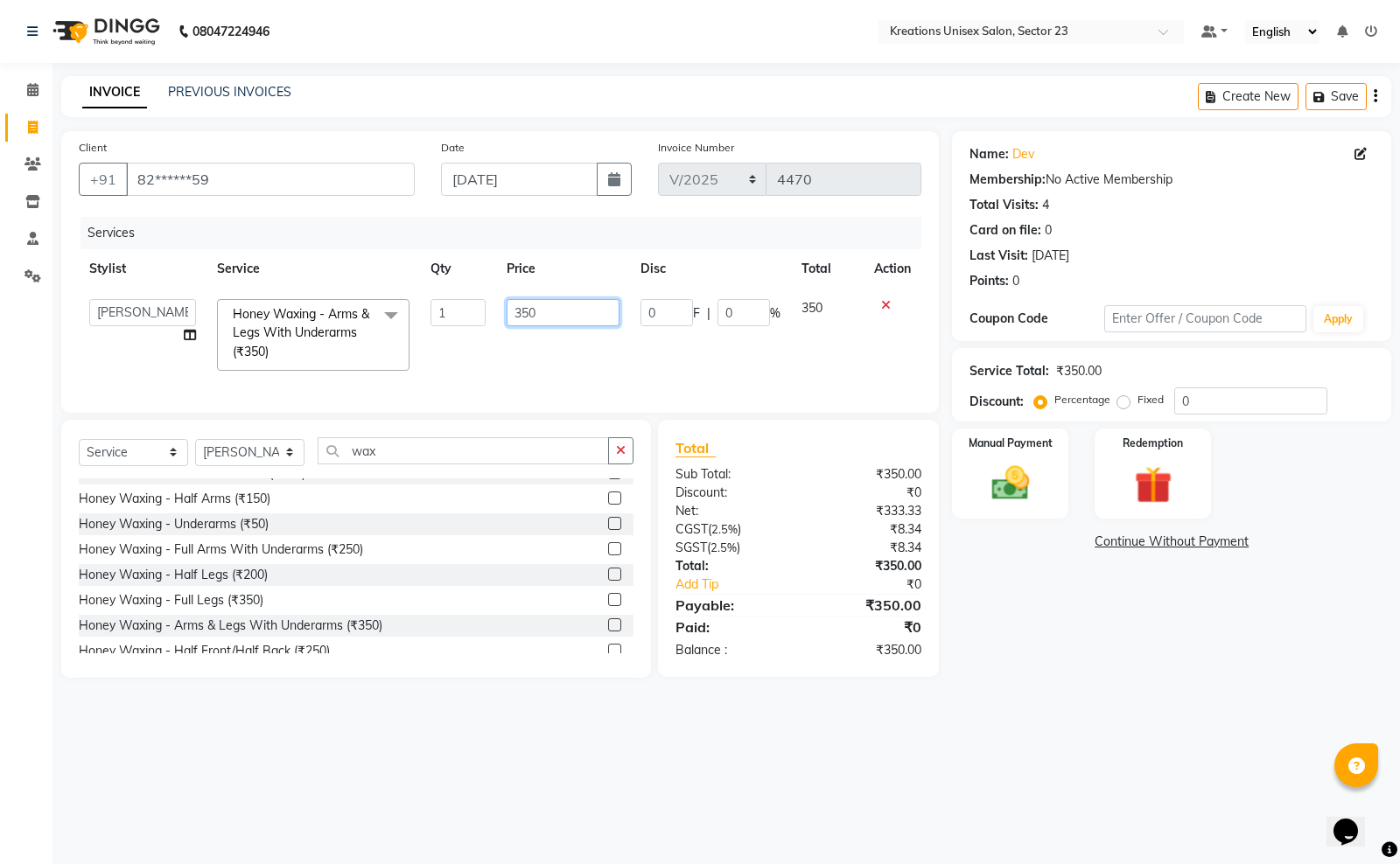
click at [558, 308] on input "350" at bounding box center [562, 312] width 113 height 27
type input "3"
type input "400"
click at [978, 451] on div "Manual Payment" at bounding box center [1010, 474] width 120 height 94
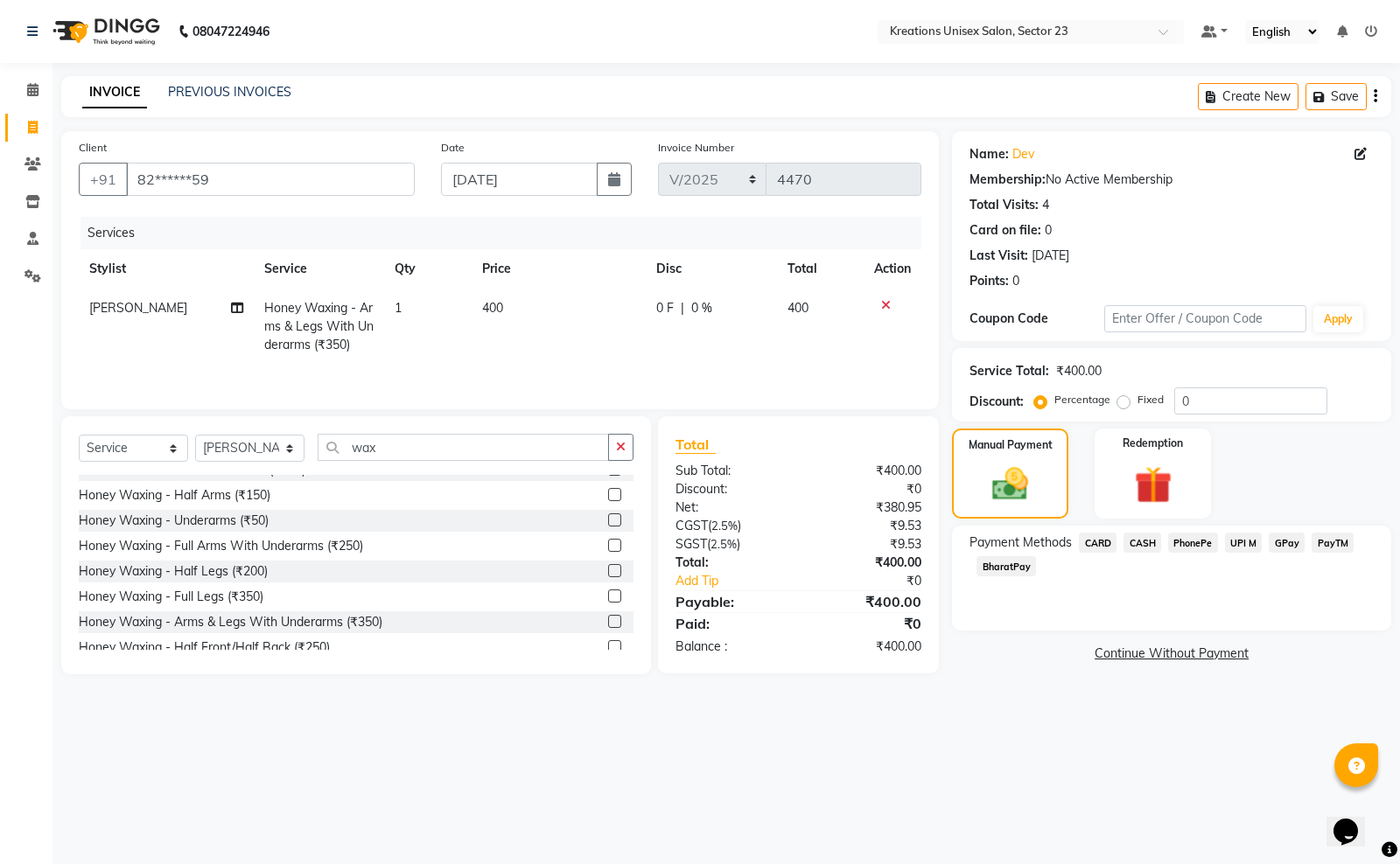
click at [1335, 543] on span "PayTM" at bounding box center [1332, 542] width 42 height 20
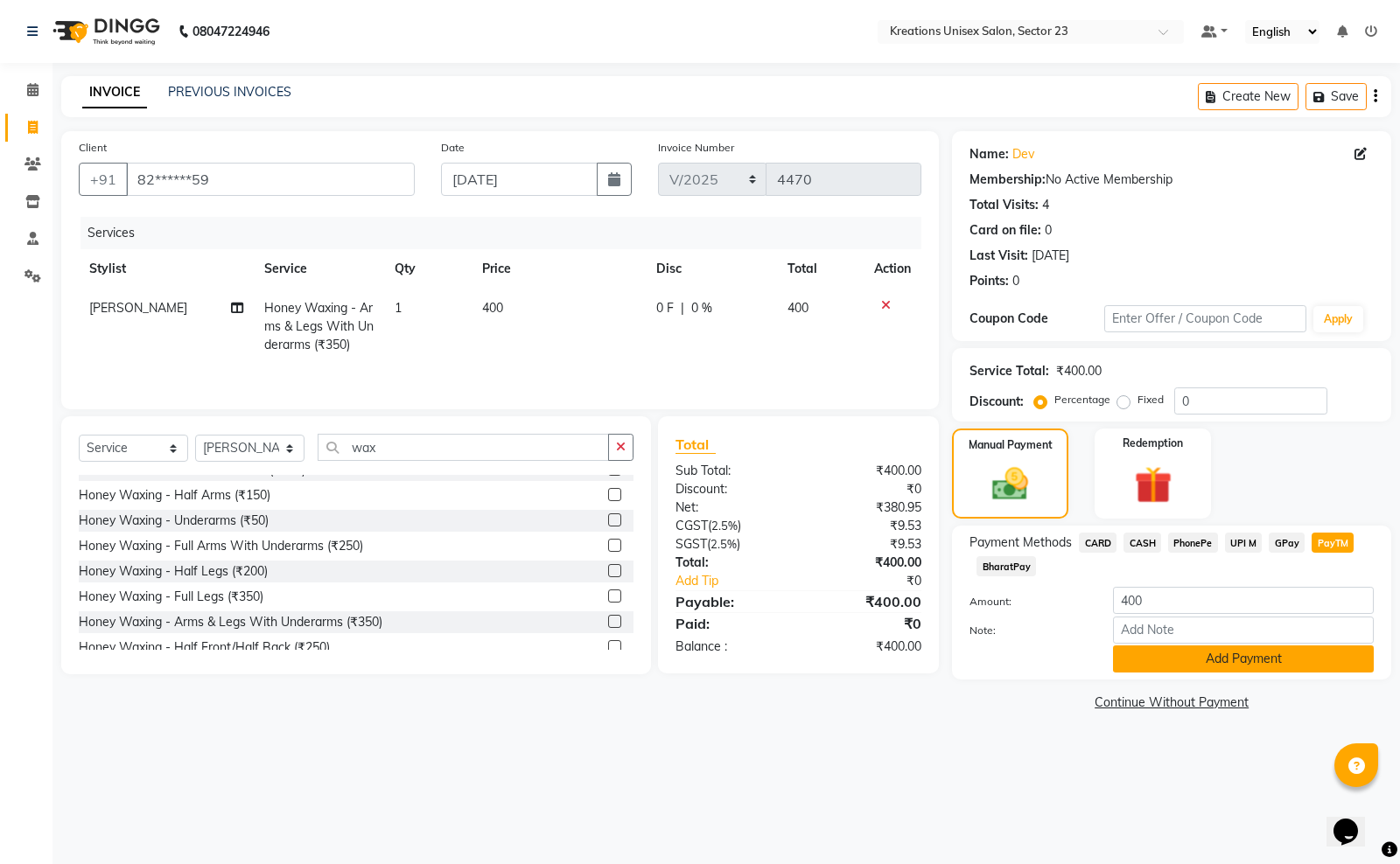
click at [1262, 666] on button "Add Payment" at bounding box center [1242, 659] width 261 height 27
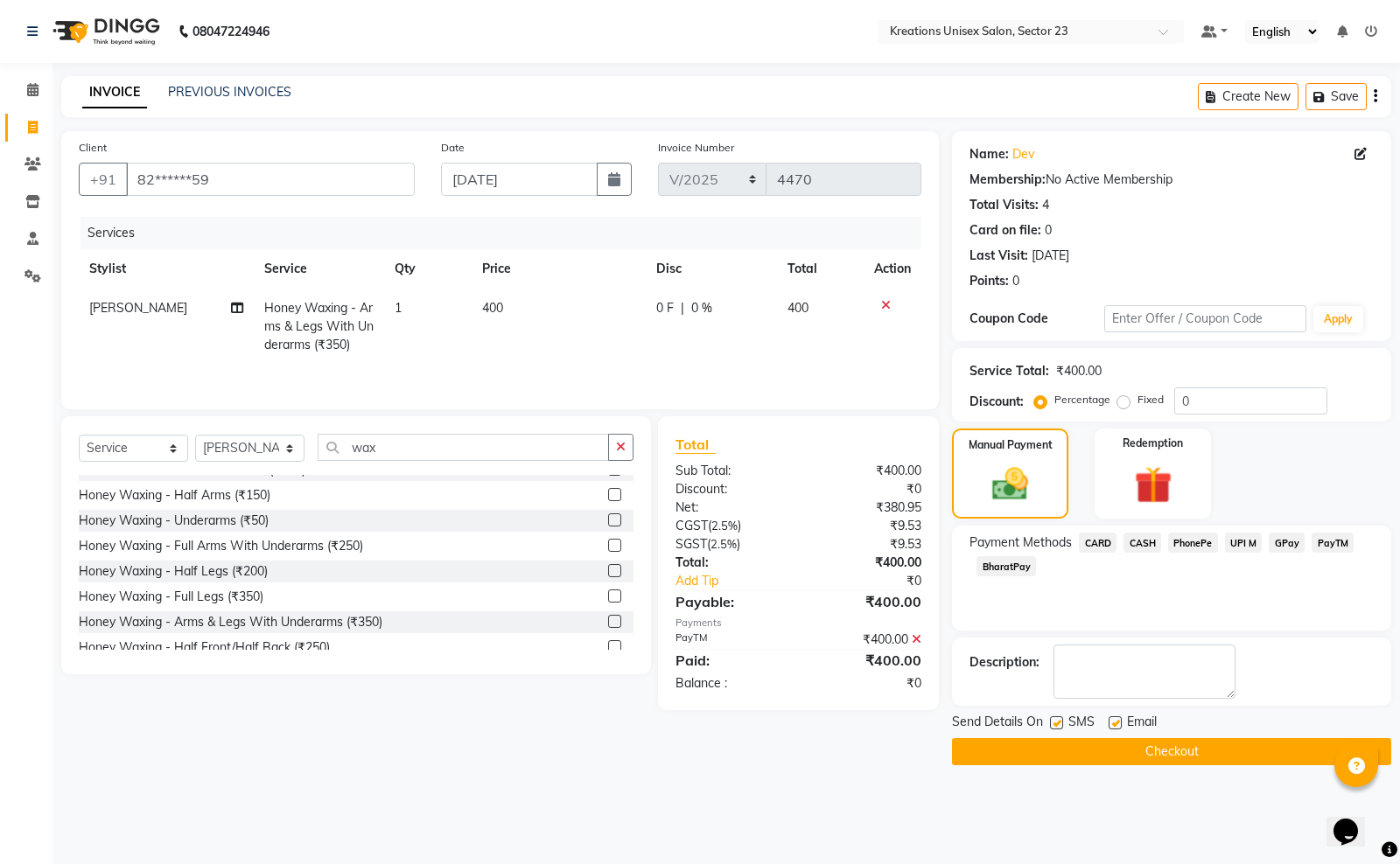
click at [1118, 727] on label at bounding box center [1115, 723] width 13 height 13
click at [1118, 727] on input "checkbox" at bounding box center [1114, 724] width 11 height 11
checkbox input "false"
click at [1055, 726] on label at bounding box center [1056, 723] width 13 height 13
click at [1055, 726] on input "checkbox" at bounding box center [1055, 724] width 11 height 11
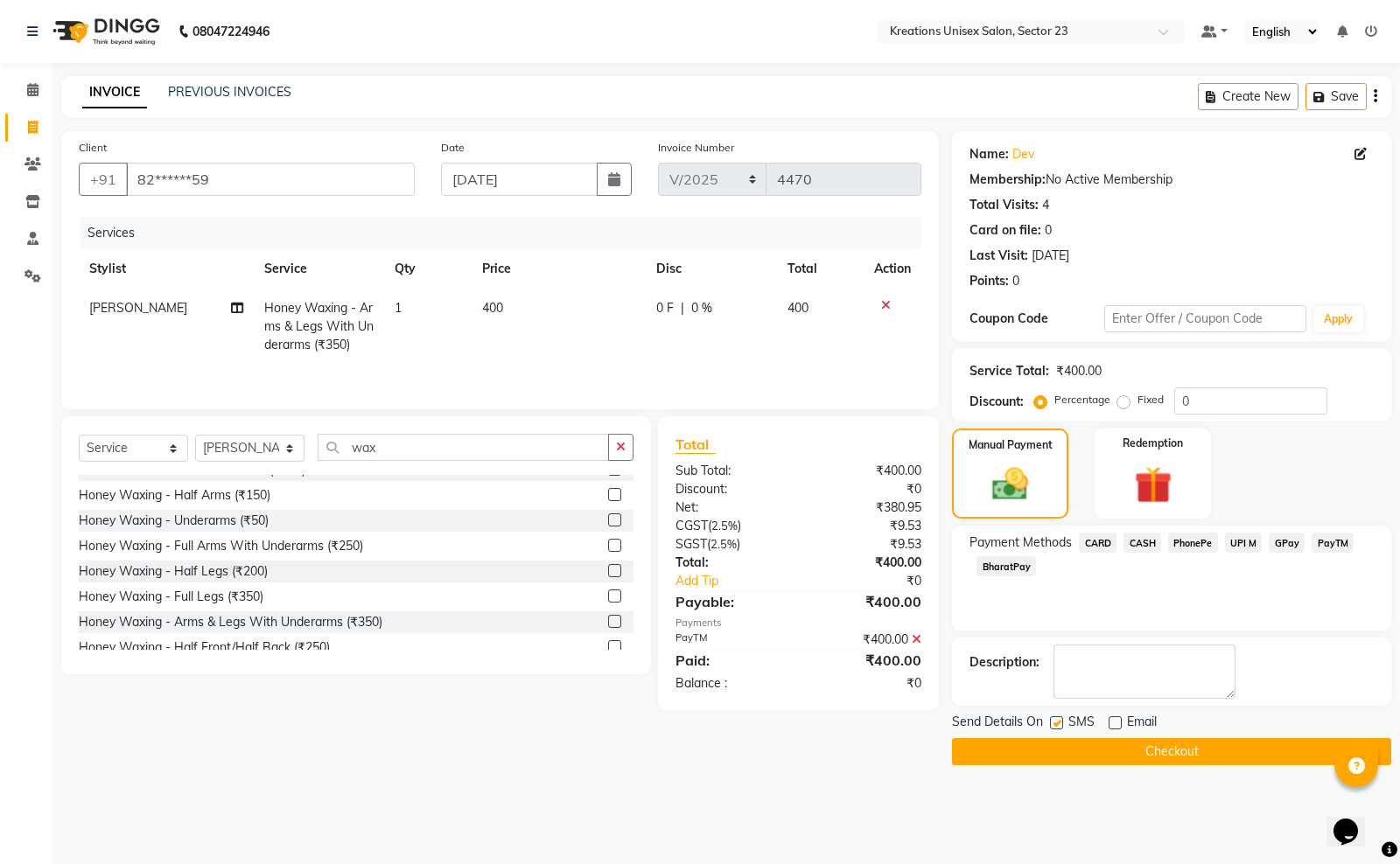
checkbox input "false"
click at [1048, 745] on button "Checkout" at bounding box center [1172, 751] width 439 height 27
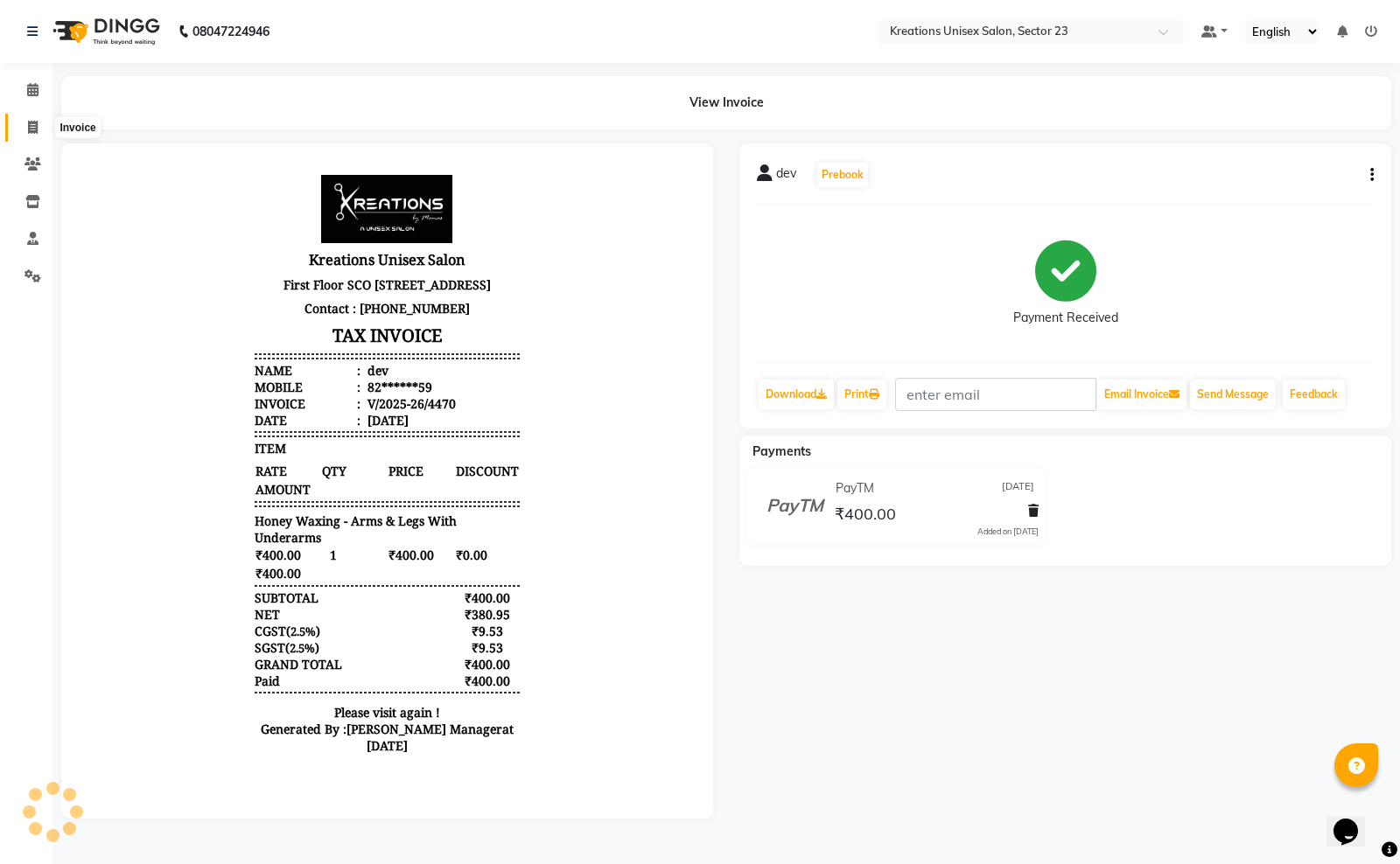
click at [27, 119] on span at bounding box center [32, 128] width 31 height 20
select select "service"
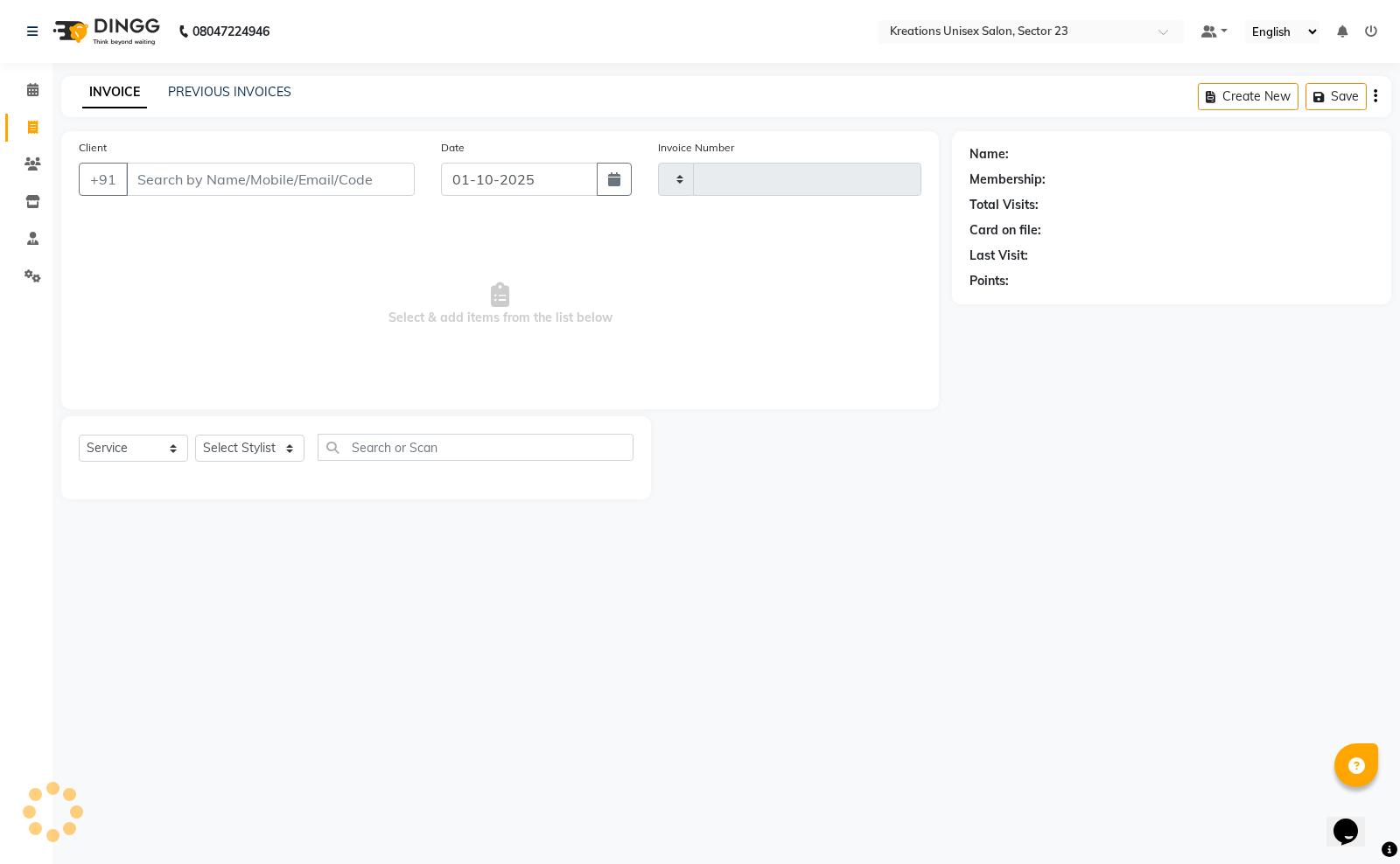
type input "4471"
select select "6161"
click at [261, 90] on link "PREVIOUS INVOICES" at bounding box center [229, 92] width 123 height 15
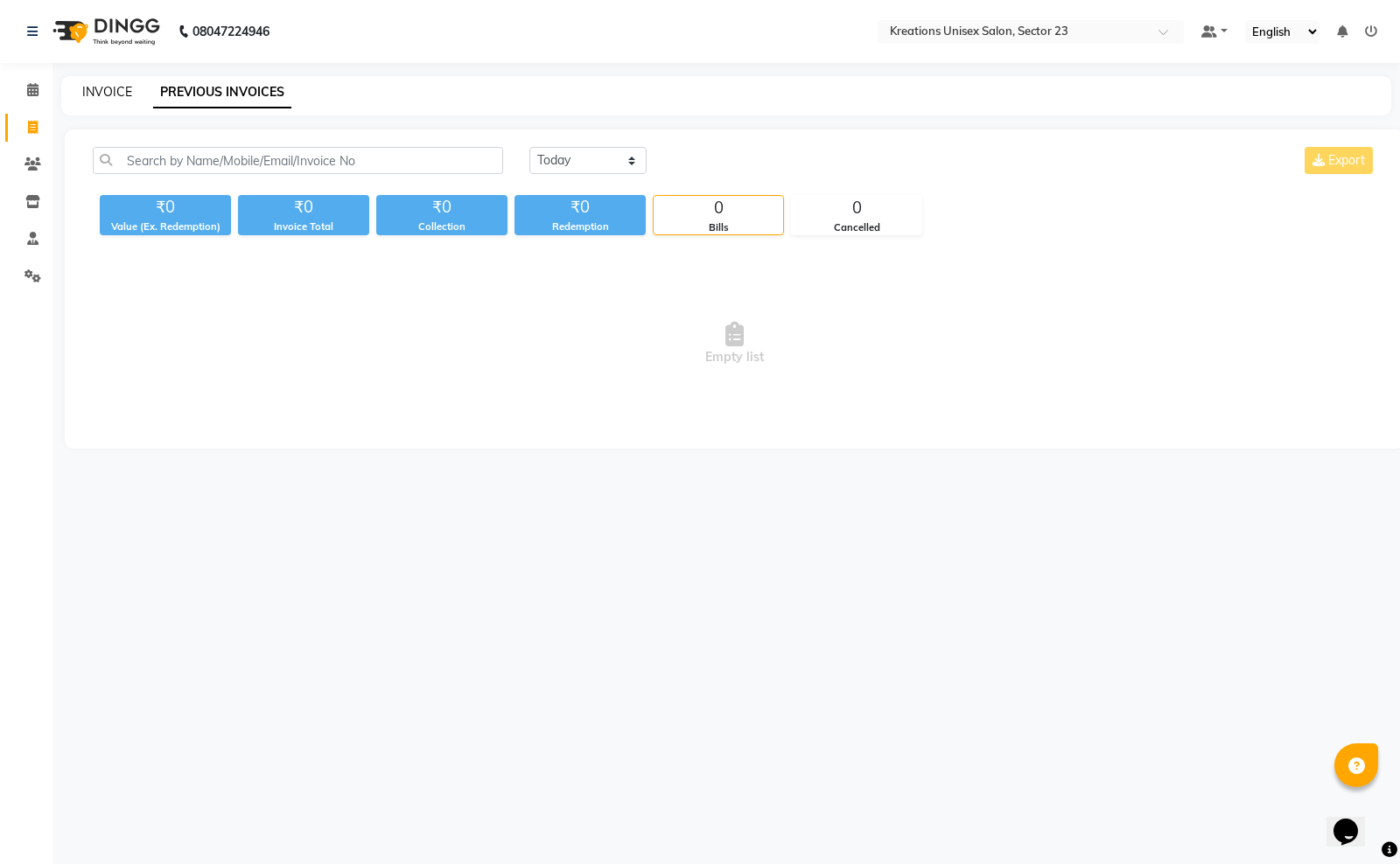
click at [110, 84] on link "INVOICE" at bounding box center [107, 92] width 50 height 15
select select "6161"
select select "service"
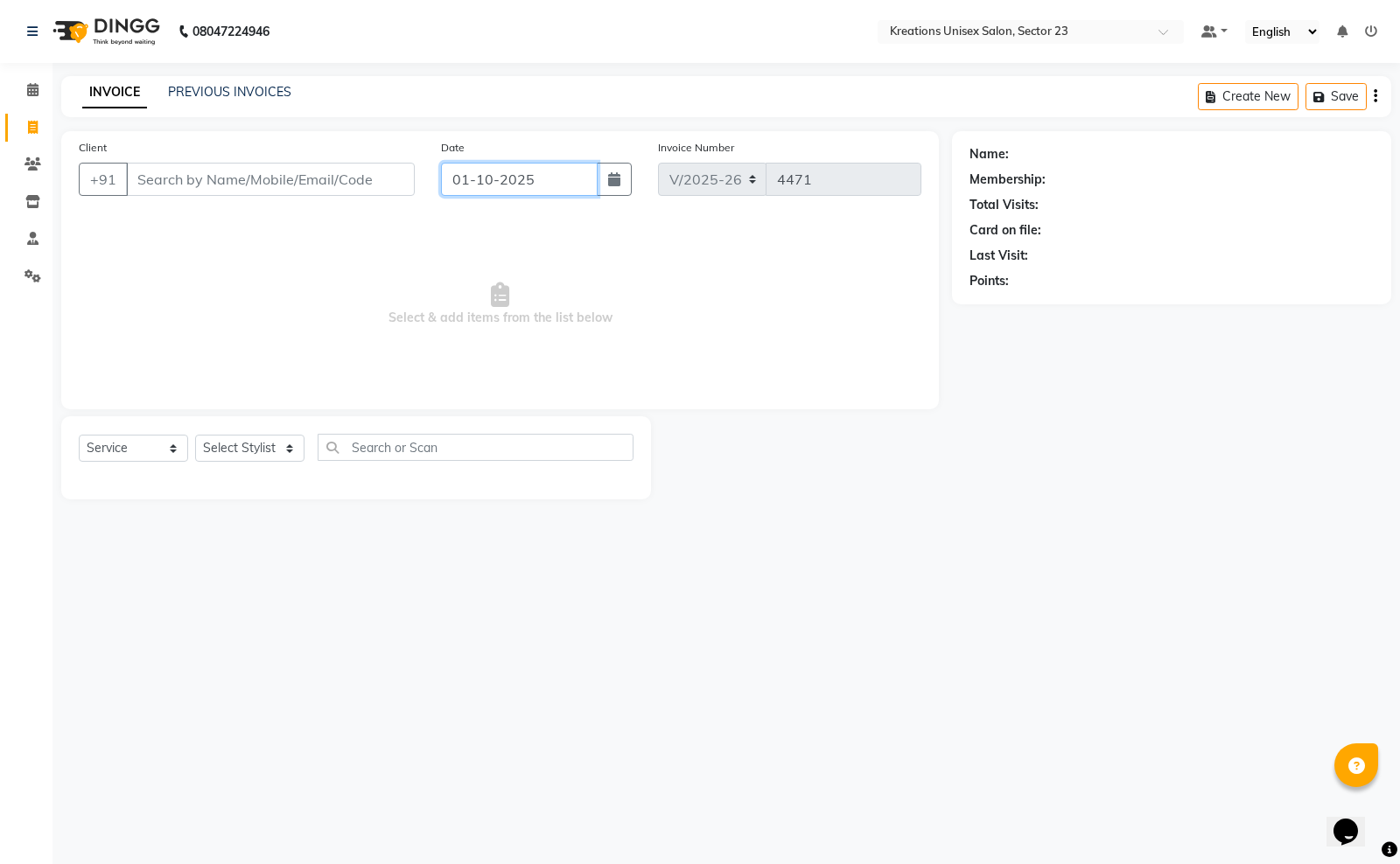
click at [538, 175] on input "01-10-2025" at bounding box center [520, 179] width 157 height 33
select select "10"
select select "2025"
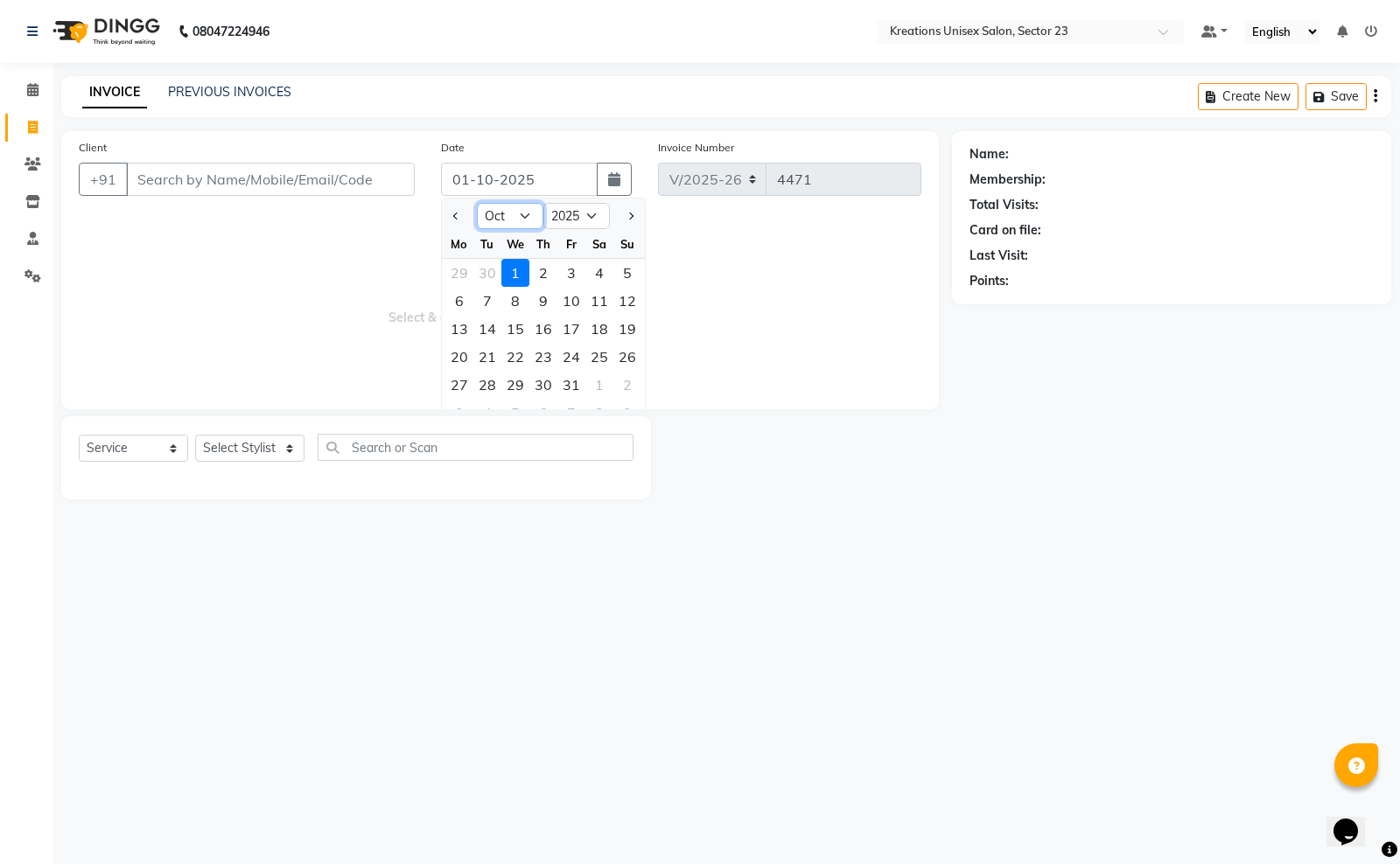
click at [498, 219] on select "Jan Feb Mar Apr May Jun Jul Aug Sep Oct Nov Dec" at bounding box center [510, 216] width 67 height 26
select select "9"
click at [477, 203] on select "Jan Feb Mar Apr May Jun Jul Aug Sep Oct Nov Dec" at bounding box center [510, 216] width 67 height 26
click at [492, 382] on div "30" at bounding box center [487, 384] width 28 height 28
type input "30-09-2025"
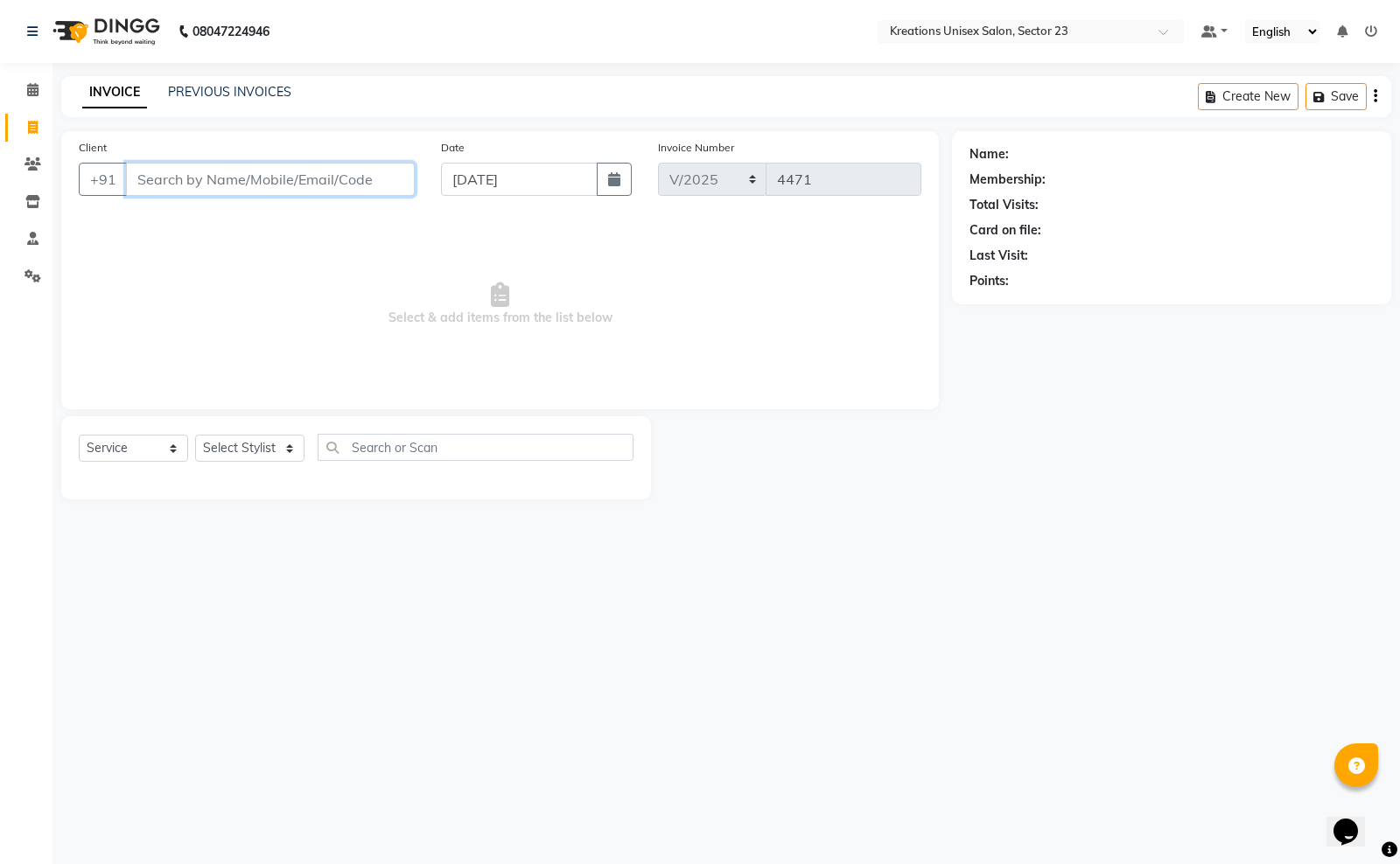
click at [189, 183] on input "Client" at bounding box center [270, 179] width 288 height 33
type input "78******24"
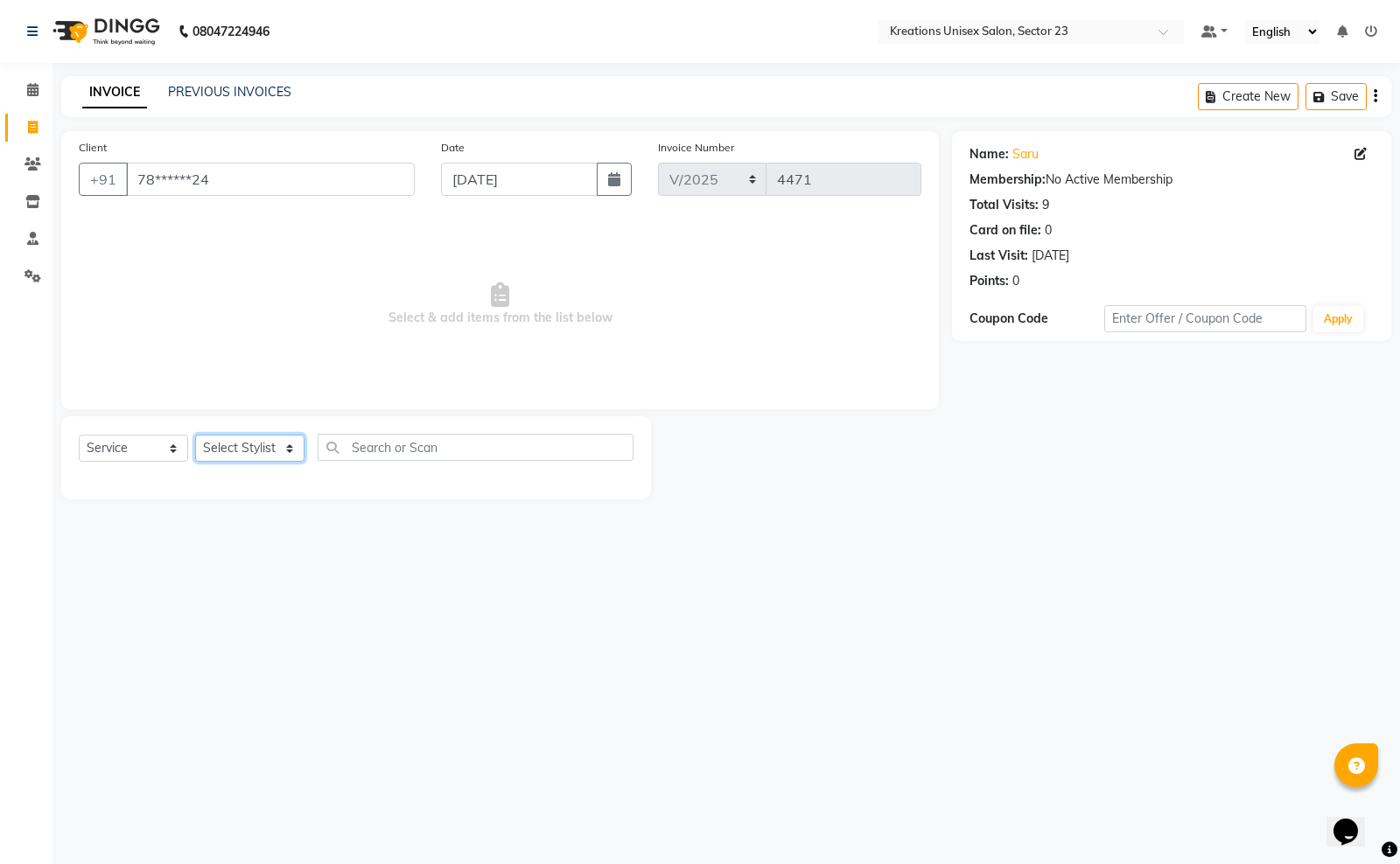
click at [263, 442] on select "Select Stylist Aadil ALI Aman Ankit Manas Sir Rohit Saba Shaffali Maam Shiv Sit…" at bounding box center [249, 448] width 110 height 27
select select "87944"
click at [195, 434] on select "Select Stylist Aadil ALI Aman Ankit Manas Sir Rohit Saba Shaffali Maam Shiv Sit…" at bounding box center [249, 448] width 110 height 27
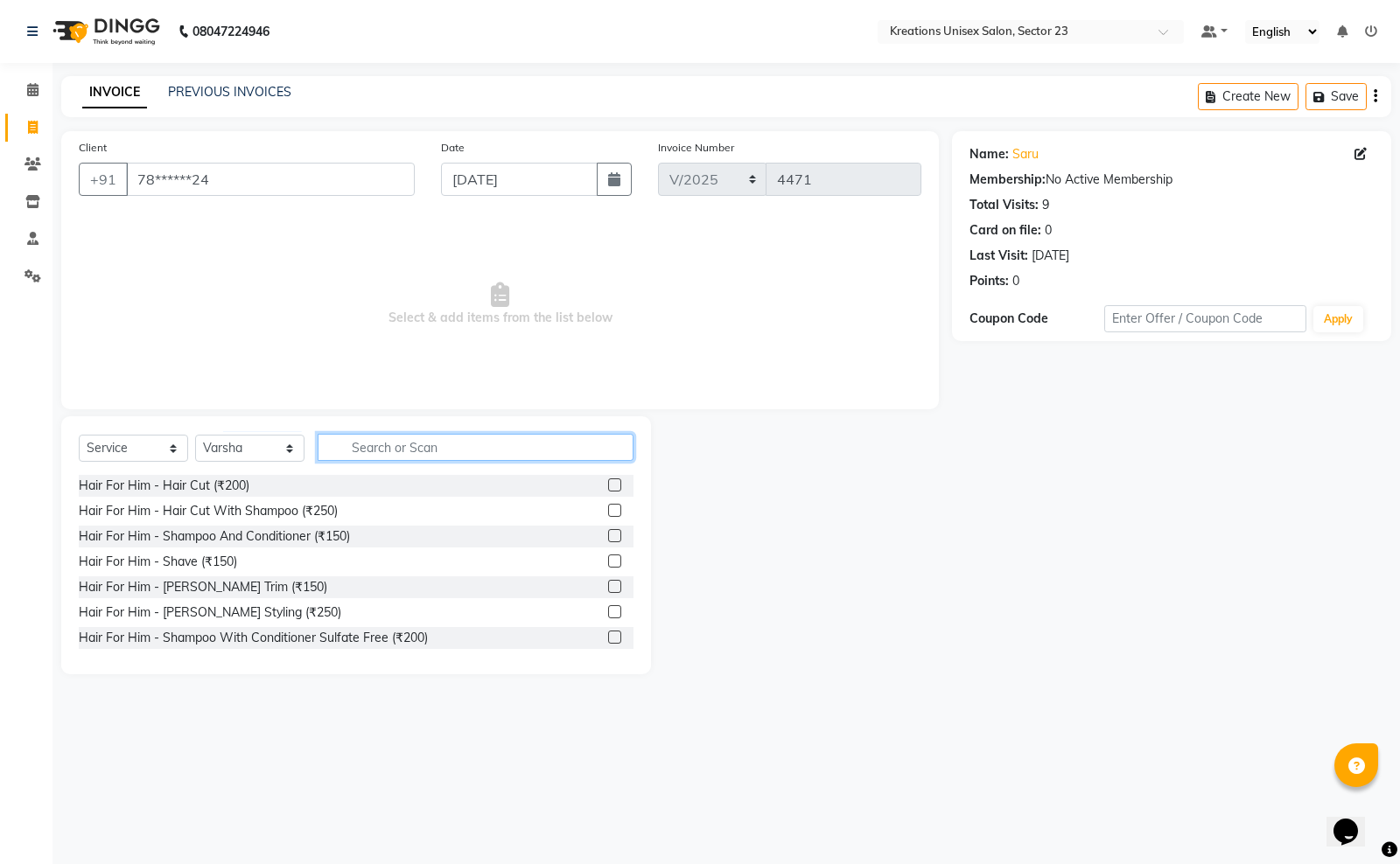
click at [459, 446] on input "text" at bounding box center [476, 447] width 316 height 27
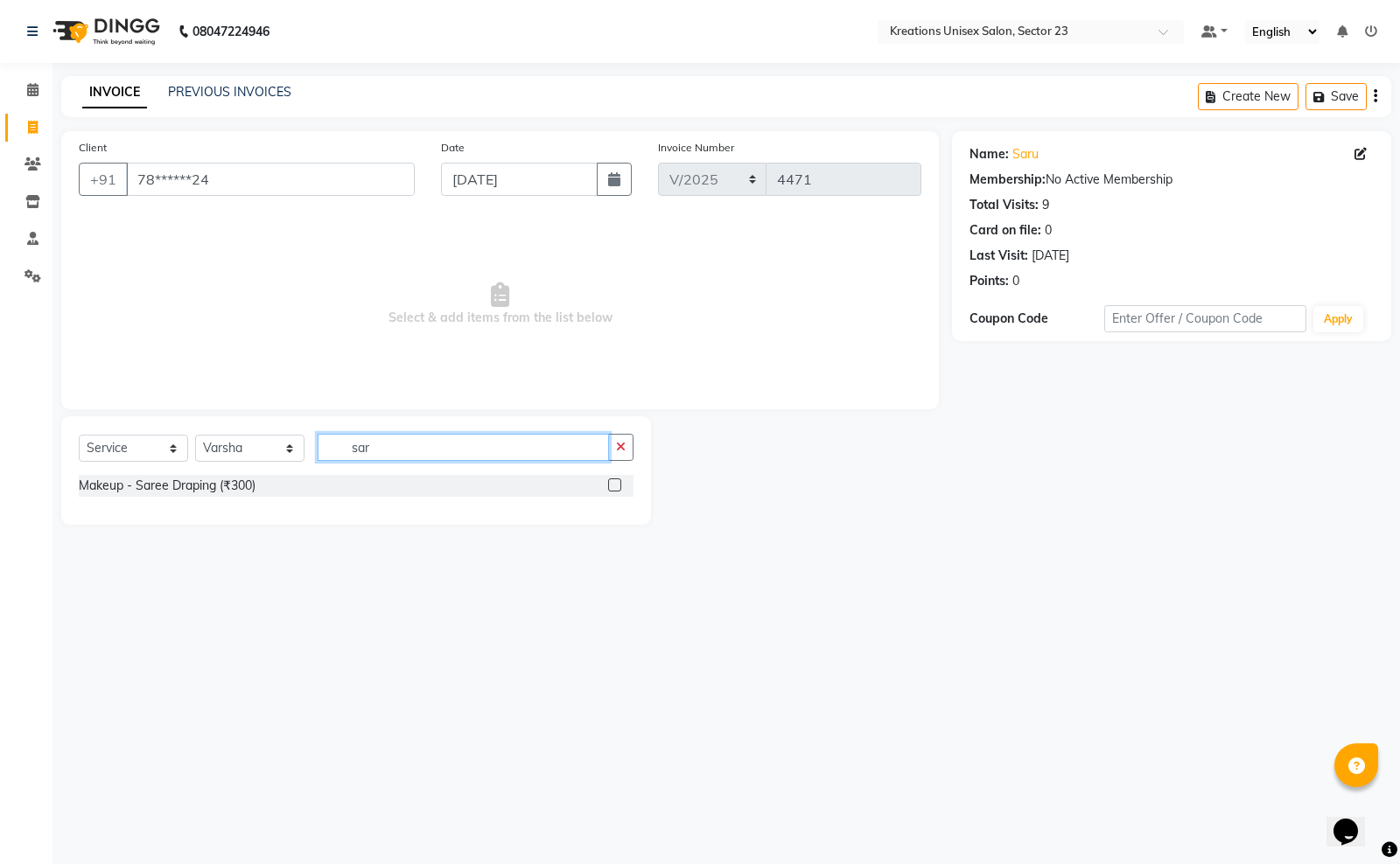
type input "sar"
click at [290, 485] on div "Makeup - Saree Draping (₹300)" at bounding box center [355, 485] width 555 height 22
click at [255, 486] on div "Makeup - Saree Draping (₹300)" at bounding box center [166, 485] width 177 height 18
checkbox input "false"
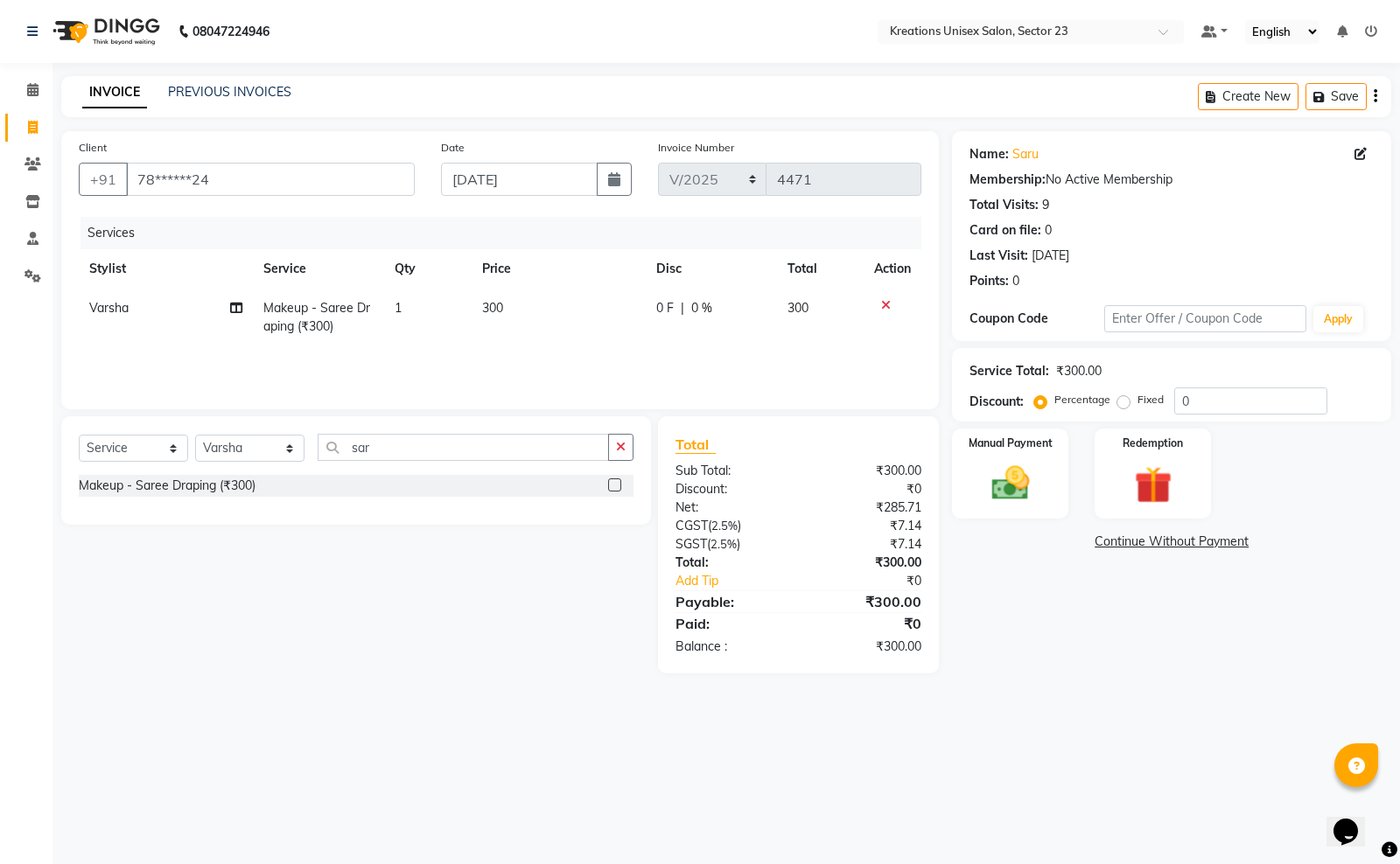
click at [522, 306] on td "300" at bounding box center [559, 317] width 174 height 57
select select "87944"
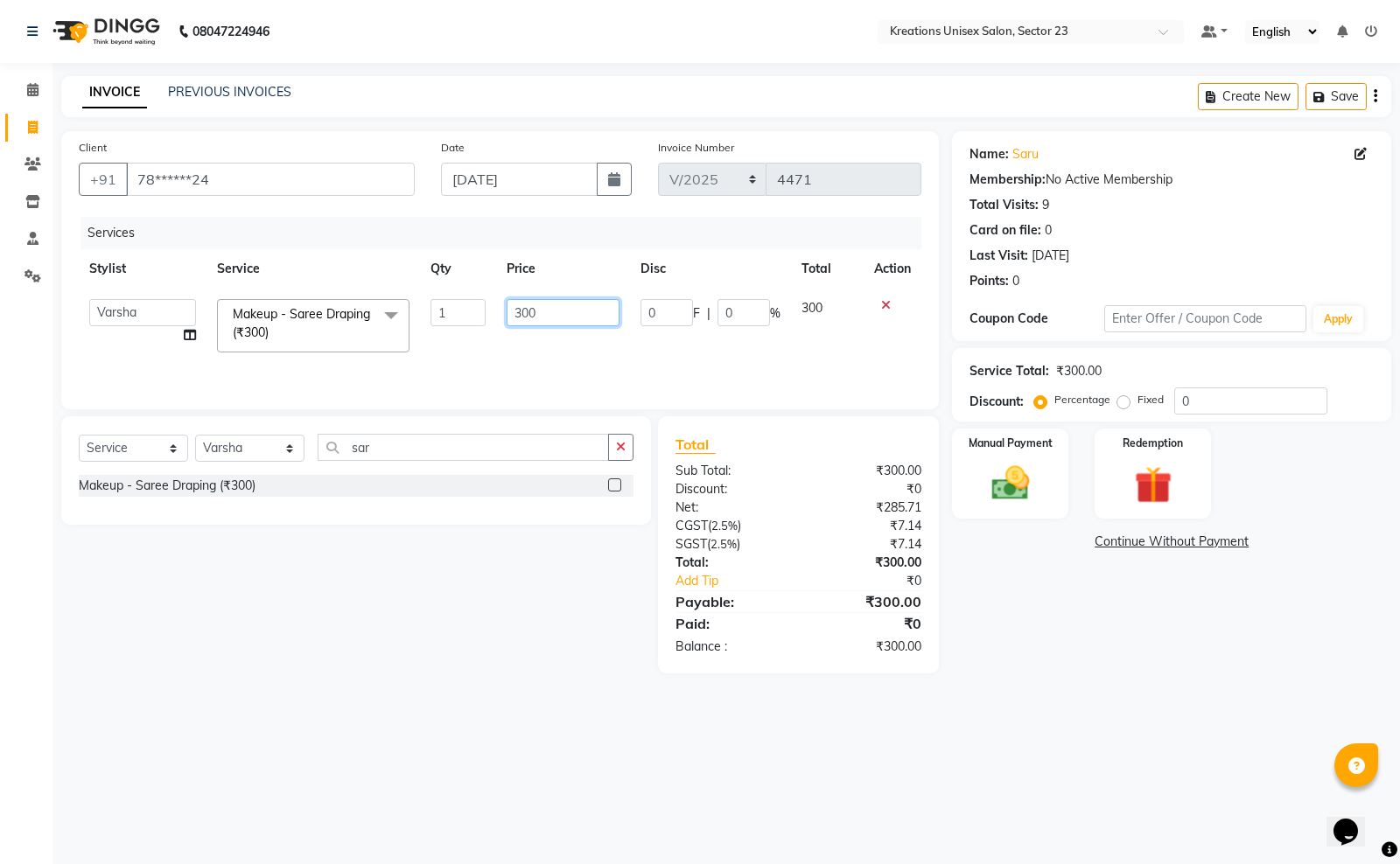
click at [543, 299] on input "300" at bounding box center [562, 312] width 113 height 27
type input "3"
type input "350"
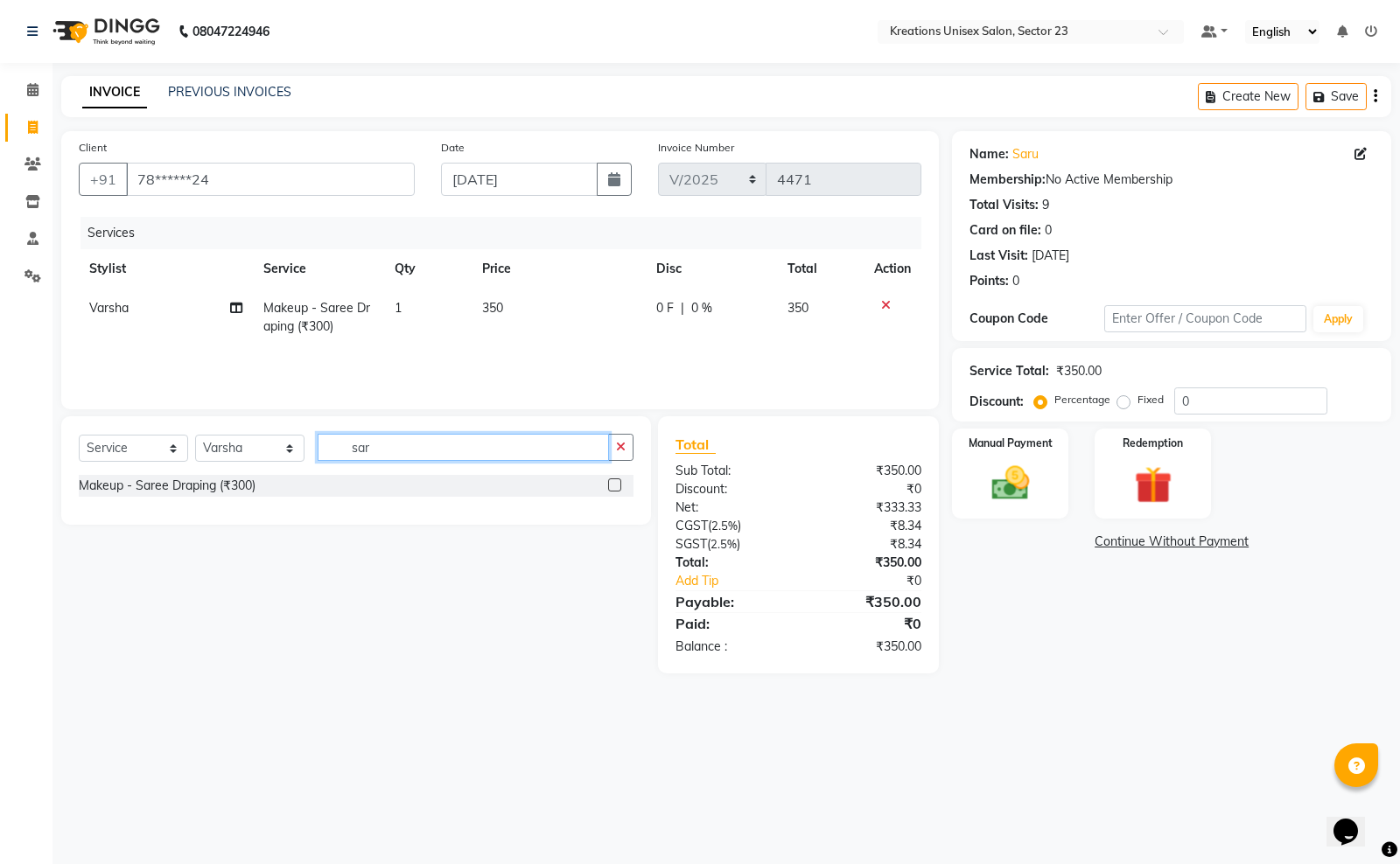
click at [434, 451] on input "sar" at bounding box center [463, 447] width 291 height 27
click at [269, 446] on select "Select Stylist Aadil ALI Aman Ankit Manas Sir Rohit Saba Shaffali Maam Shiv Sit…" at bounding box center [249, 448] width 110 height 27
select select "64966"
click at [195, 434] on select "Select Stylist Aadil ALI Aman Ankit Manas Sir Rohit Saba Shaffali Maam Shiv Sit…" at bounding box center [249, 448] width 110 height 27
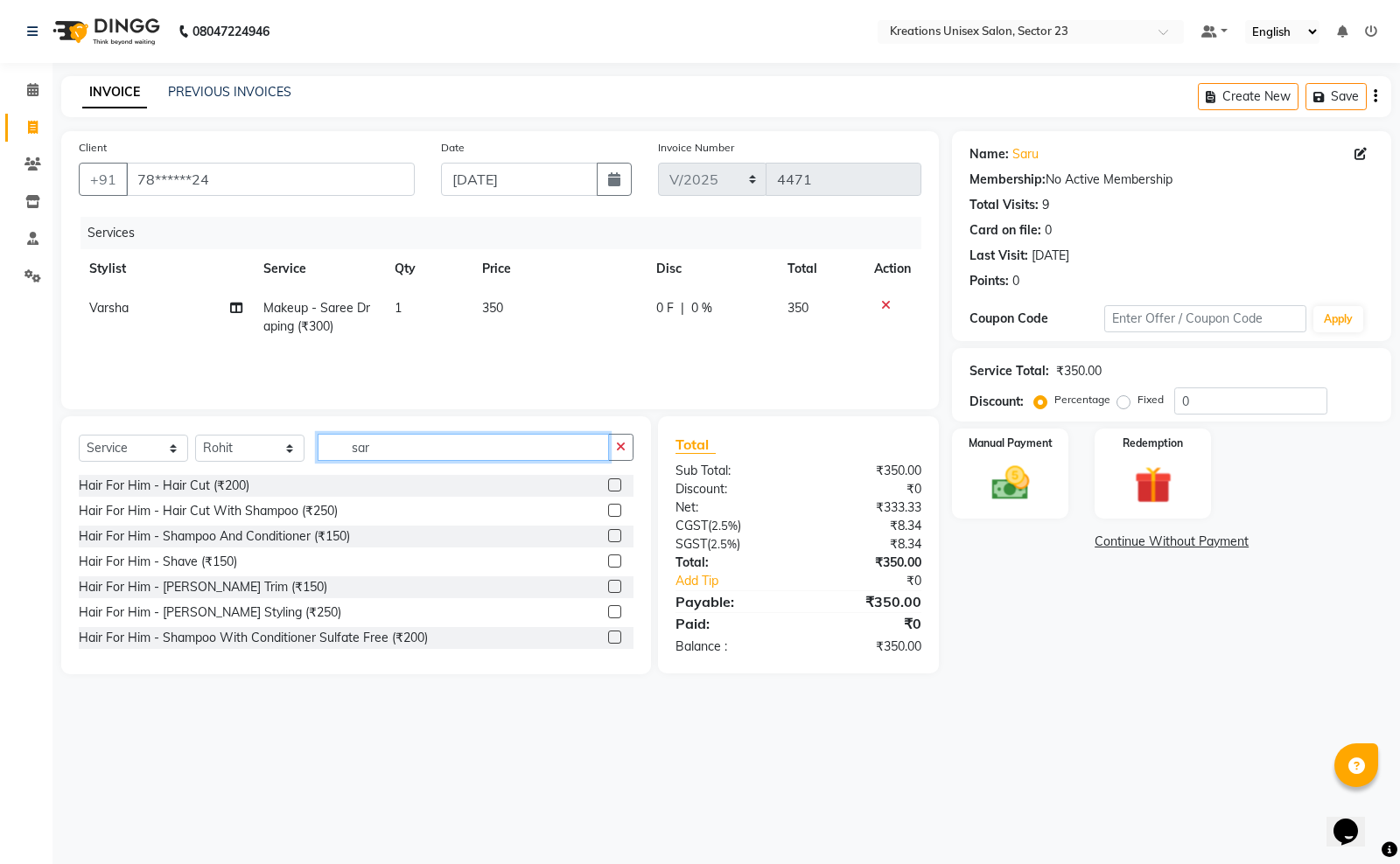
click at [427, 451] on input "sar" at bounding box center [463, 447] width 291 height 27
type input "s"
type input "i"
type input "s"
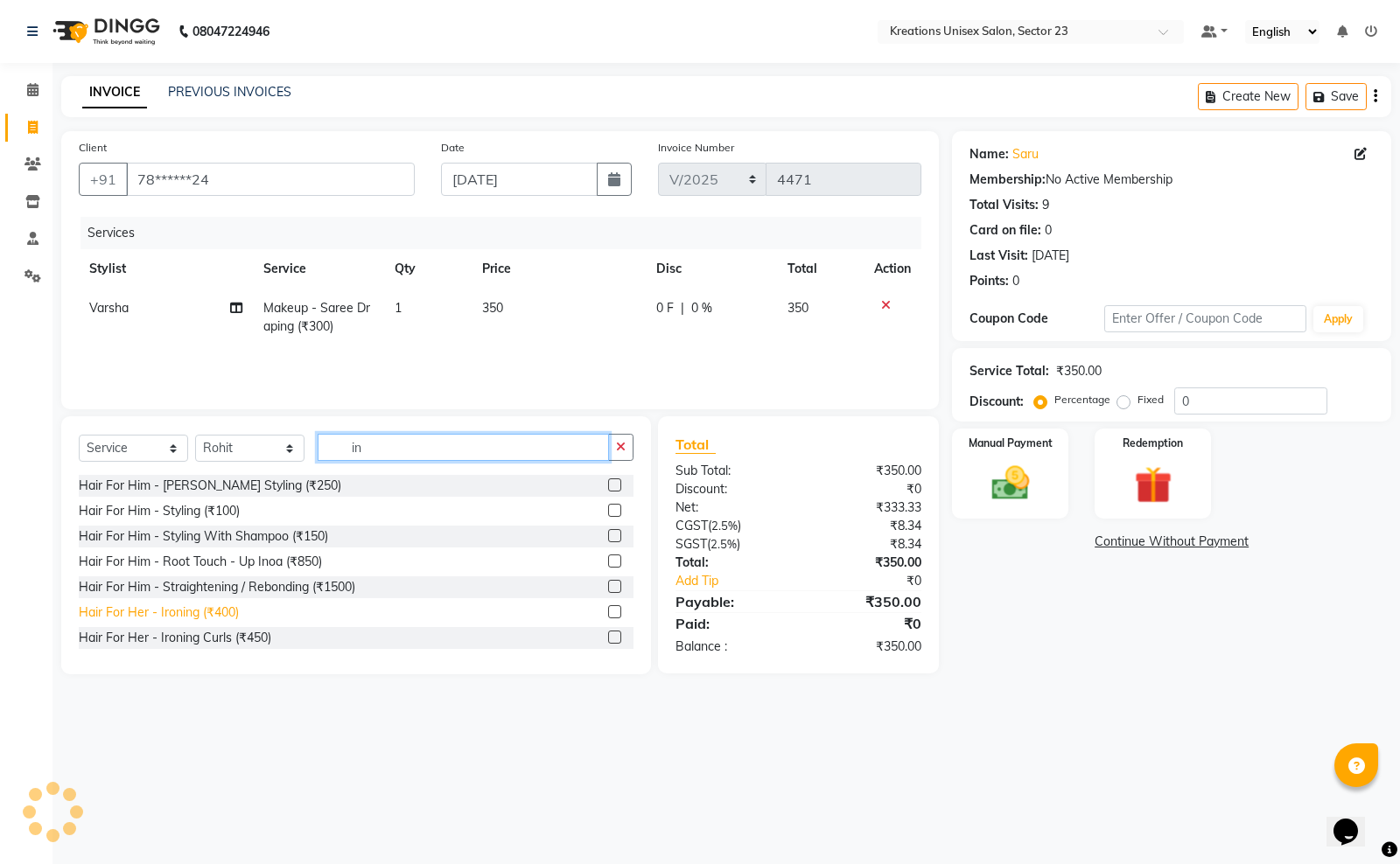
type input "in"
click at [206, 608] on div "Hair For Her - Ironing (₹400)" at bounding box center [159, 612] width 160 height 18
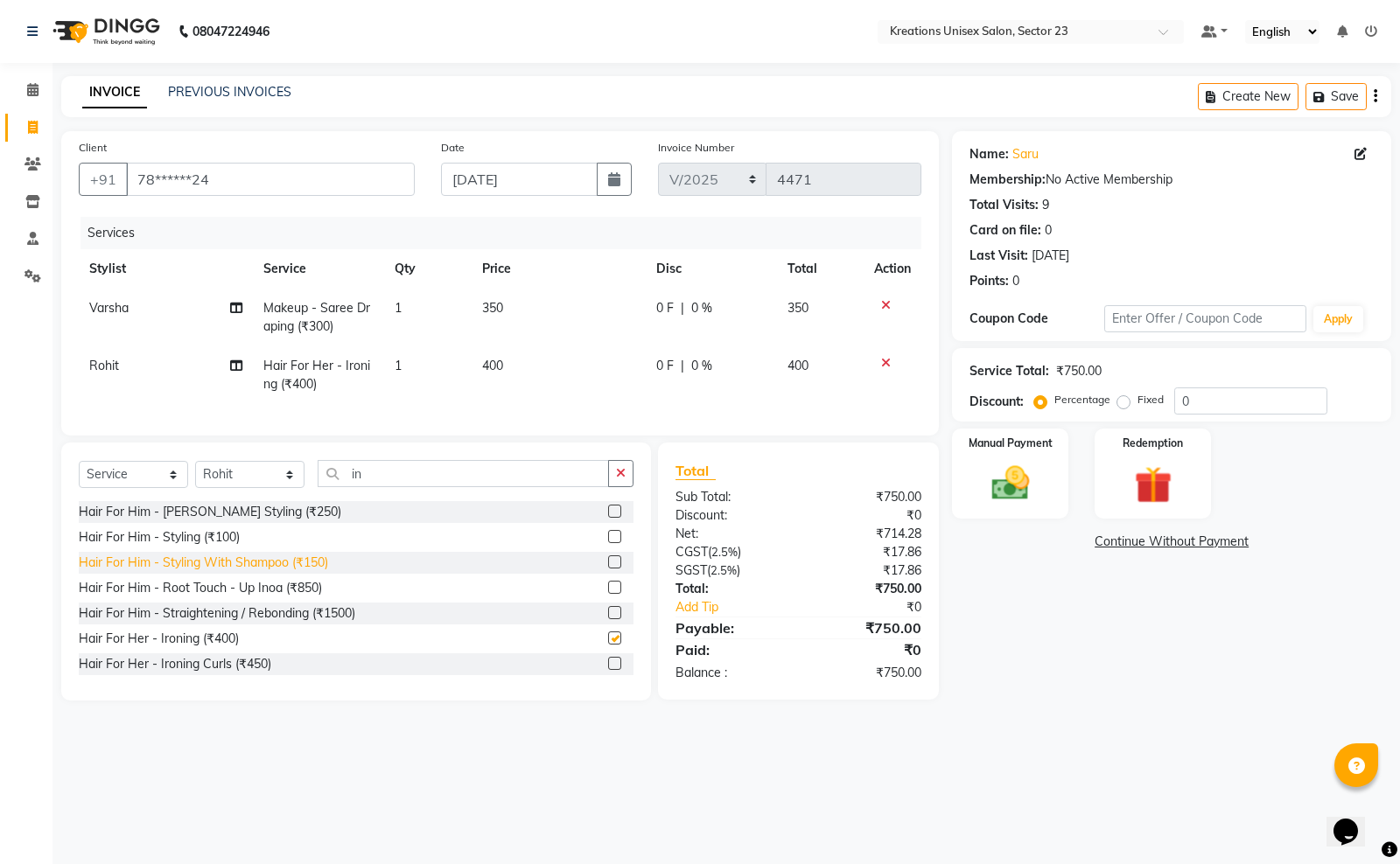
checkbox input "false"
click at [549, 359] on td "400" at bounding box center [559, 375] width 174 height 57
select select "64966"
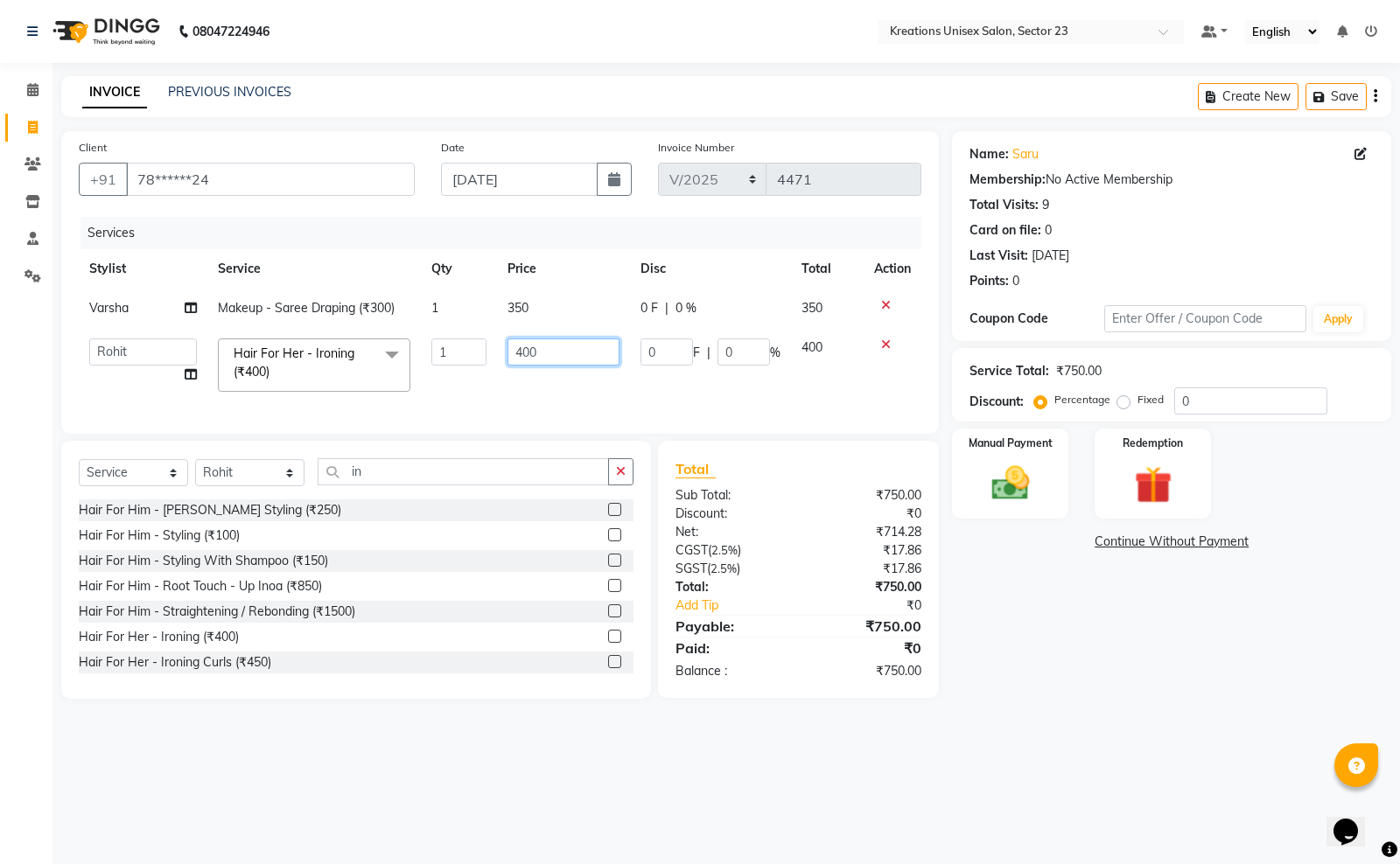
click at [557, 349] on input "400" at bounding box center [563, 352] width 113 height 27
type input "4"
type input "600"
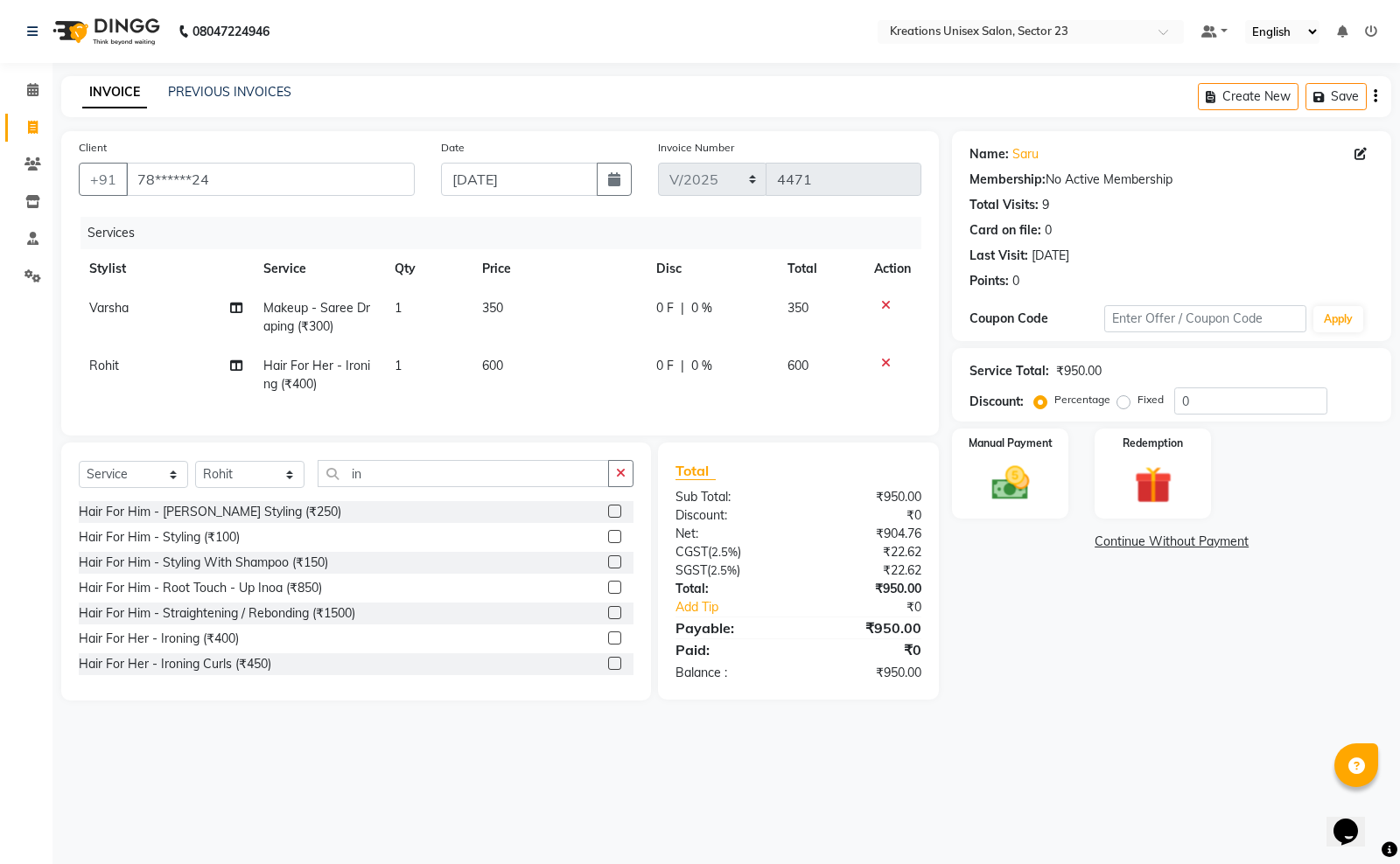
click at [193, 372] on td "Rohit Split Commission" at bounding box center [165, 375] width 174 height 57
select select "64966"
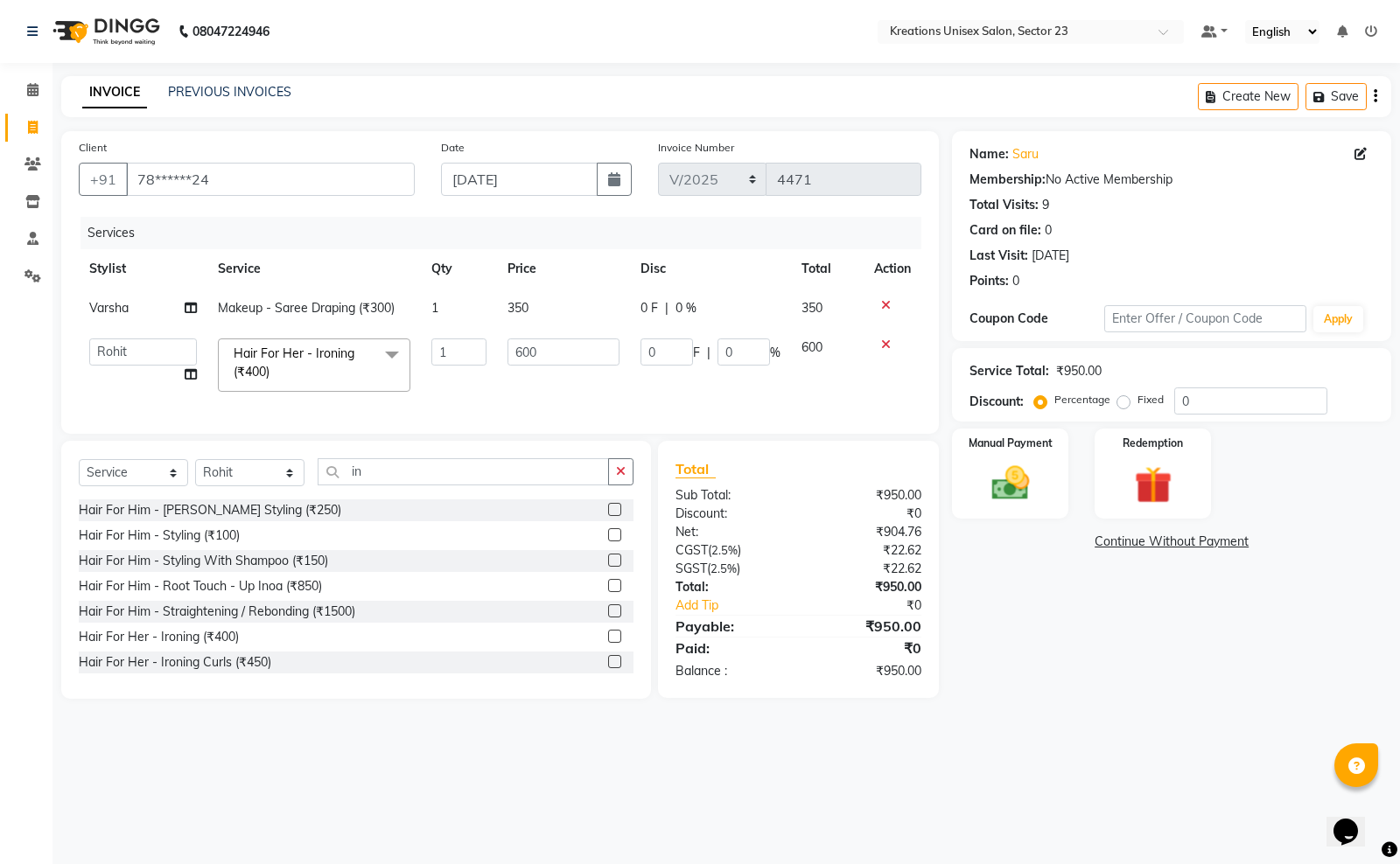
click at [193, 372] on icon at bounding box center [190, 374] width 12 height 12
select select "64966"
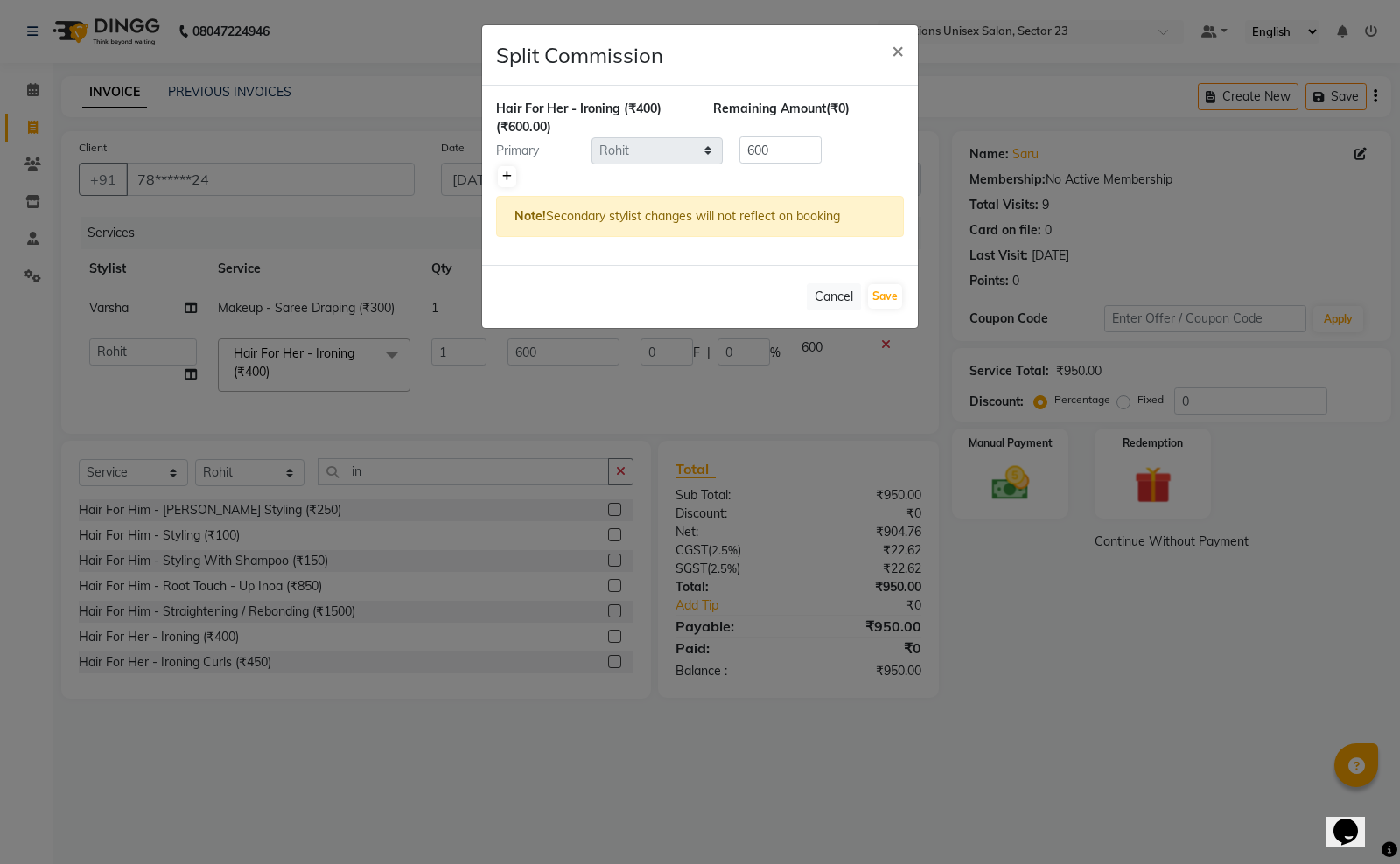
click at [503, 180] on icon at bounding box center [507, 177] width 10 height 11
type input "300"
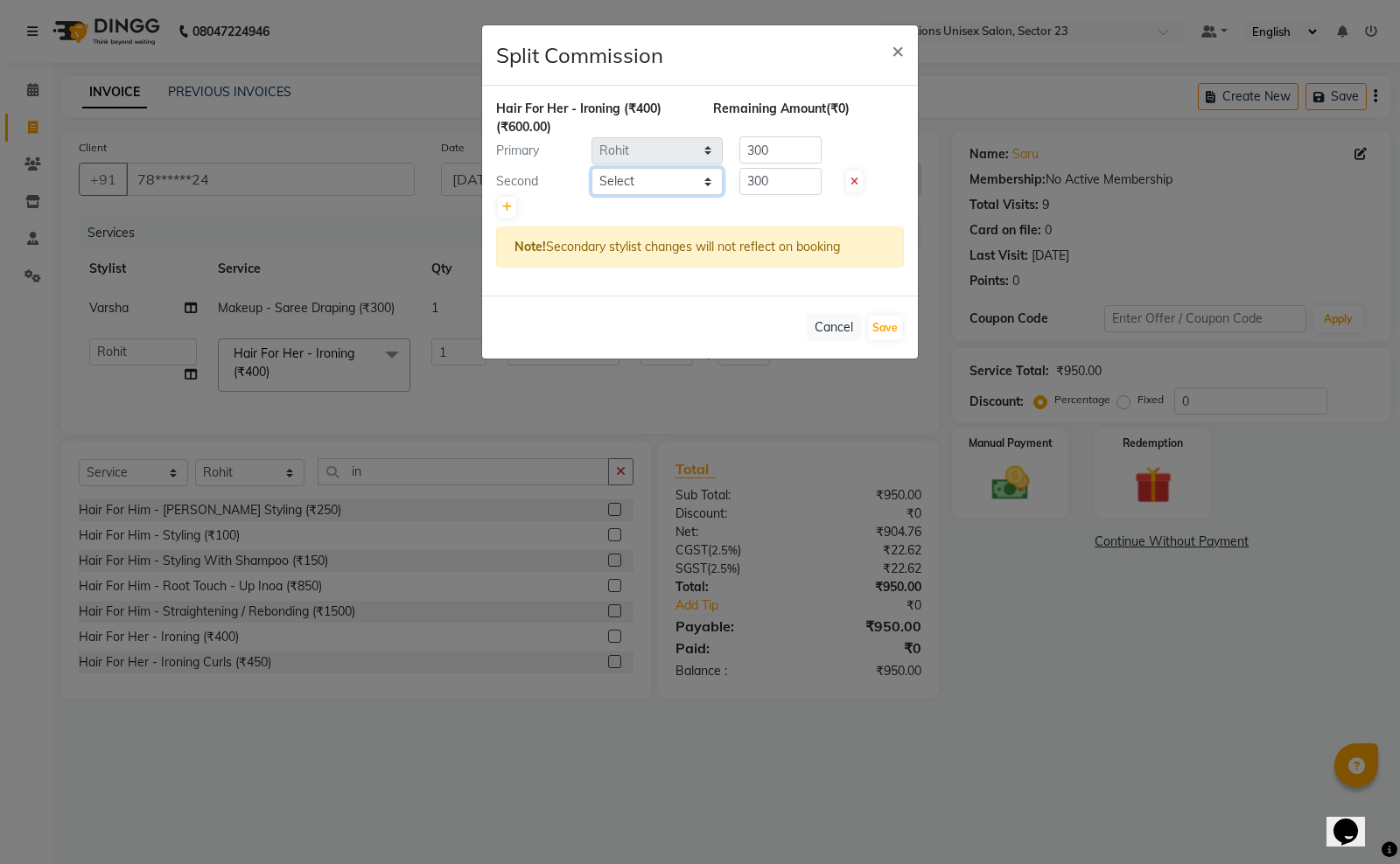
click at [630, 178] on select "Select Aadil ALI Aman Ankit Manas Sir Rohit Saba Shaffali Maam Shiv Sita Sonia …" at bounding box center [656, 181] width 131 height 27
select select "54661"
click at [591, 168] on select "Select Aadil ALI Aman Ankit Manas Sir Rohit Saba Shaffali Maam Shiv Sita Sonia …" at bounding box center [656, 181] width 131 height 27
click at [878, 324] on button "Save" at bounding box center [885, 328] width 34 height 25
select select "Select"
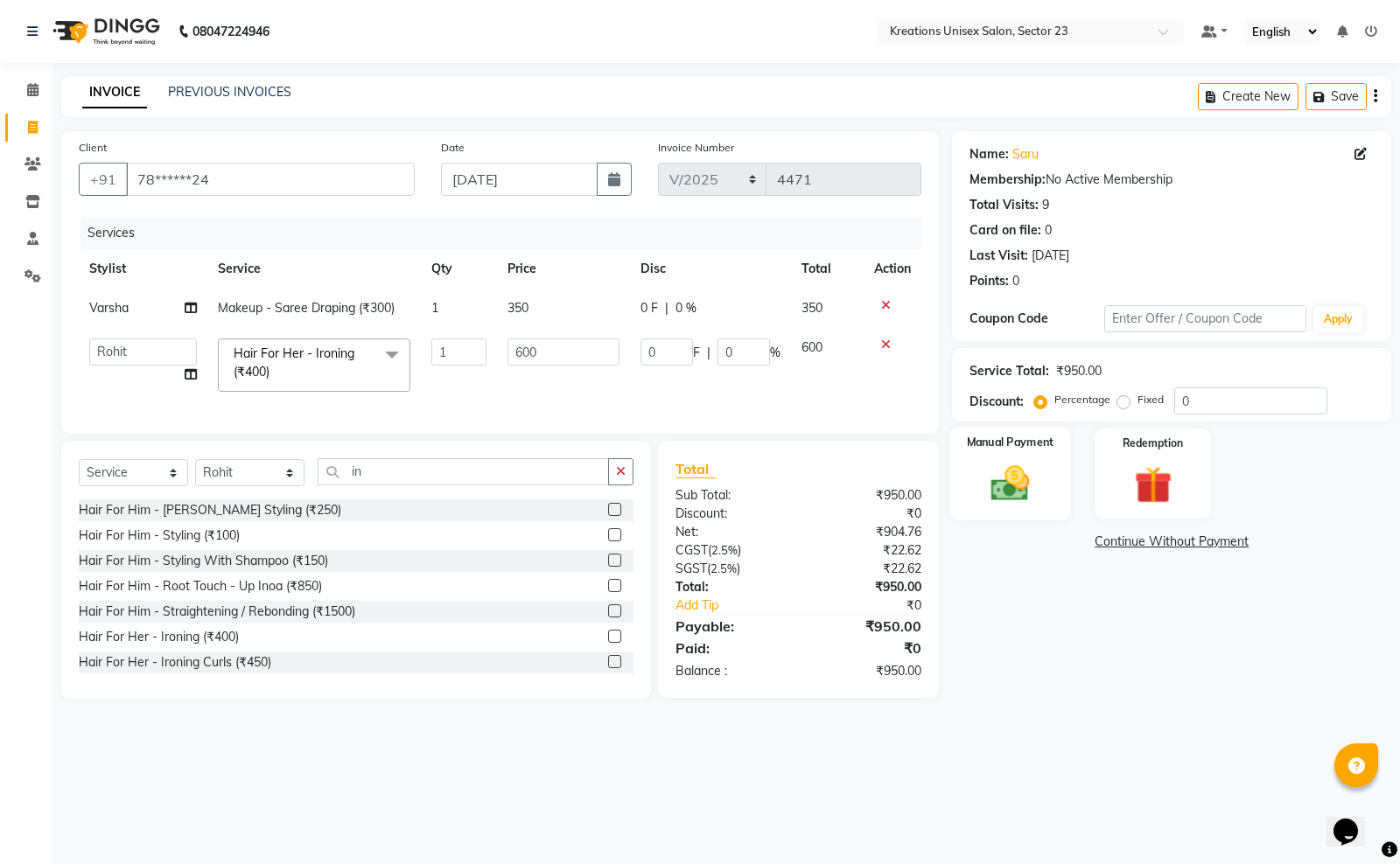
click at [991, 484] on img at bounding box center [1010, 483] width 63 height 45
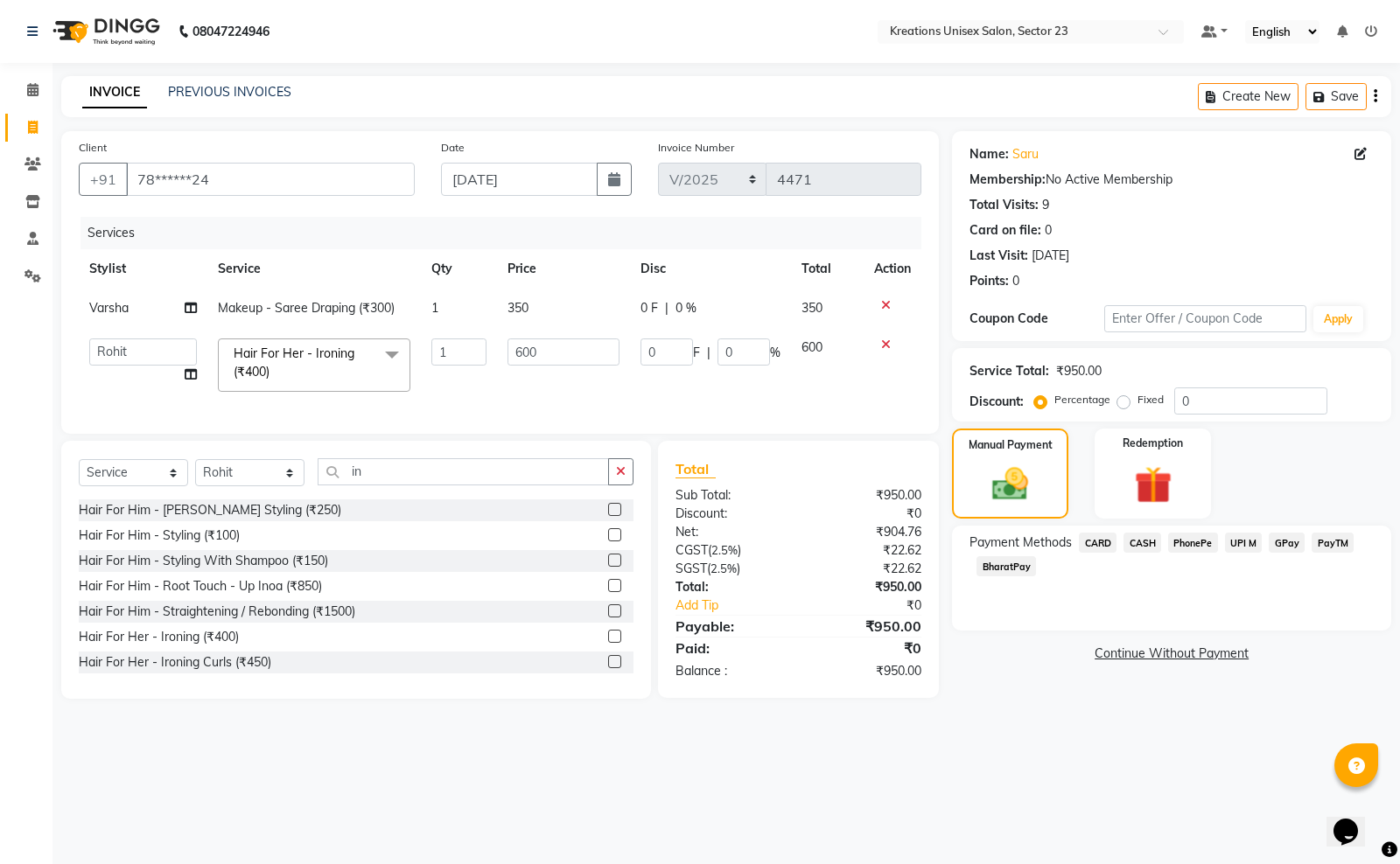
click at [1282, 545] on span "GPay" at bounding box center [1286, 542] width 36 height 20
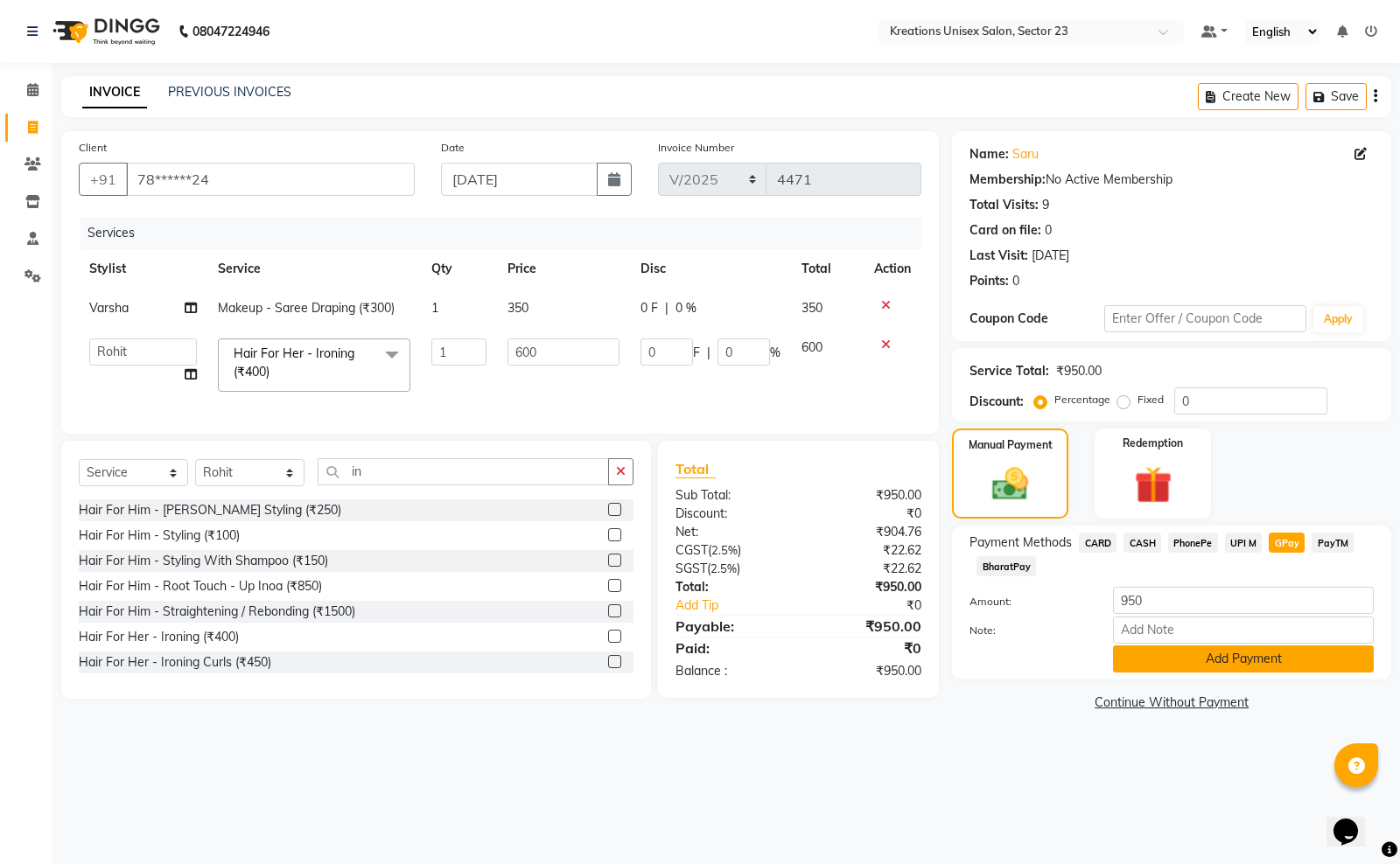
click at [1221, 664] on button "Add Payment" at bounding box center [1242, 659] width 261 height 27
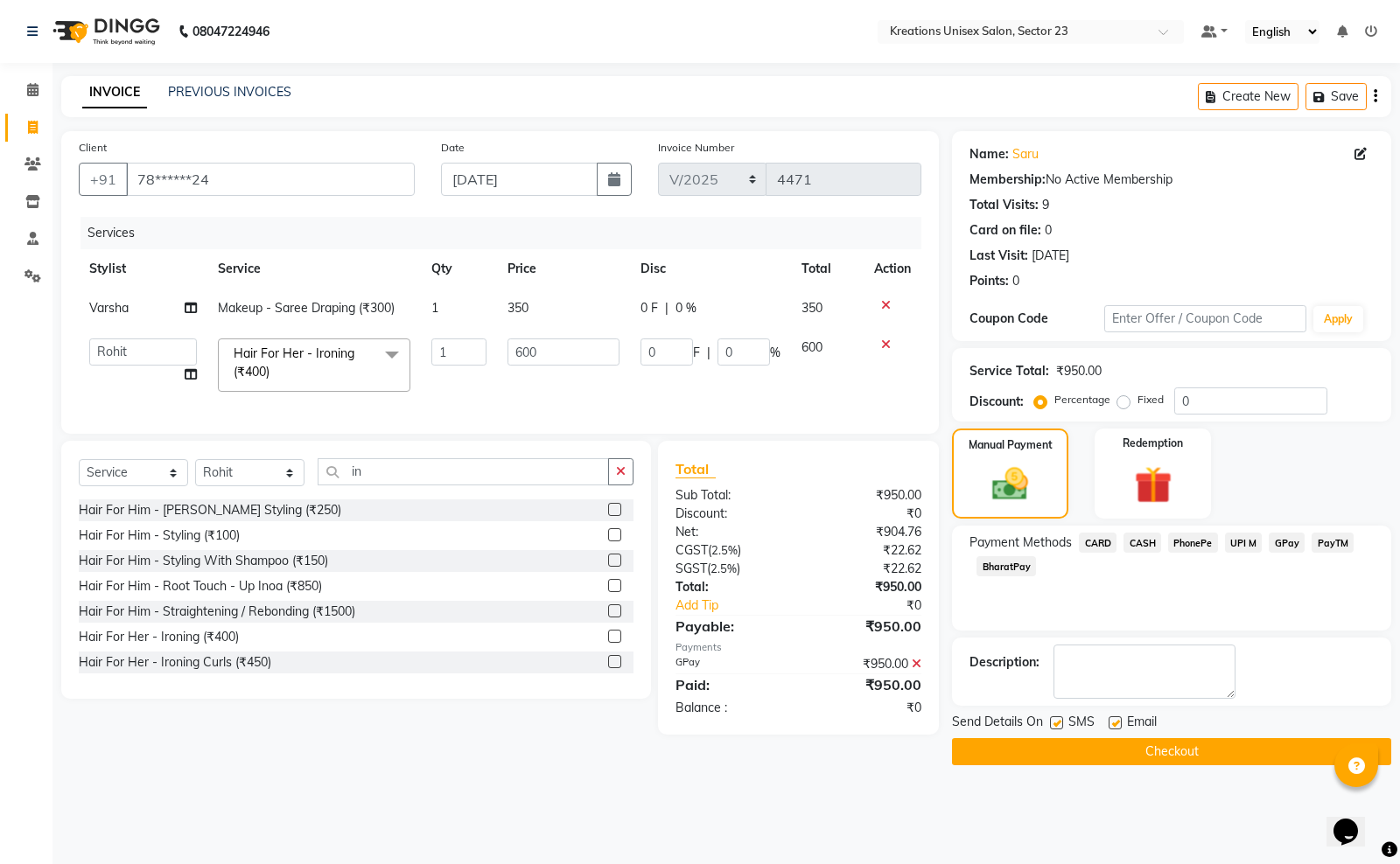
click at [1118, 723] on label at bounding box center [1115, 723] width 13 height 13
click at [1118, 723] on input "checkbox" at bounding box center [1114, 724] width 11 height 11
checkbox input "false"
click at [1056, 723] on label at bounding box center [1056, 723] width 13 height 13
click at [1056, 723] on input "checkbox" at bounding box center [1055, 724] width 11 height 11
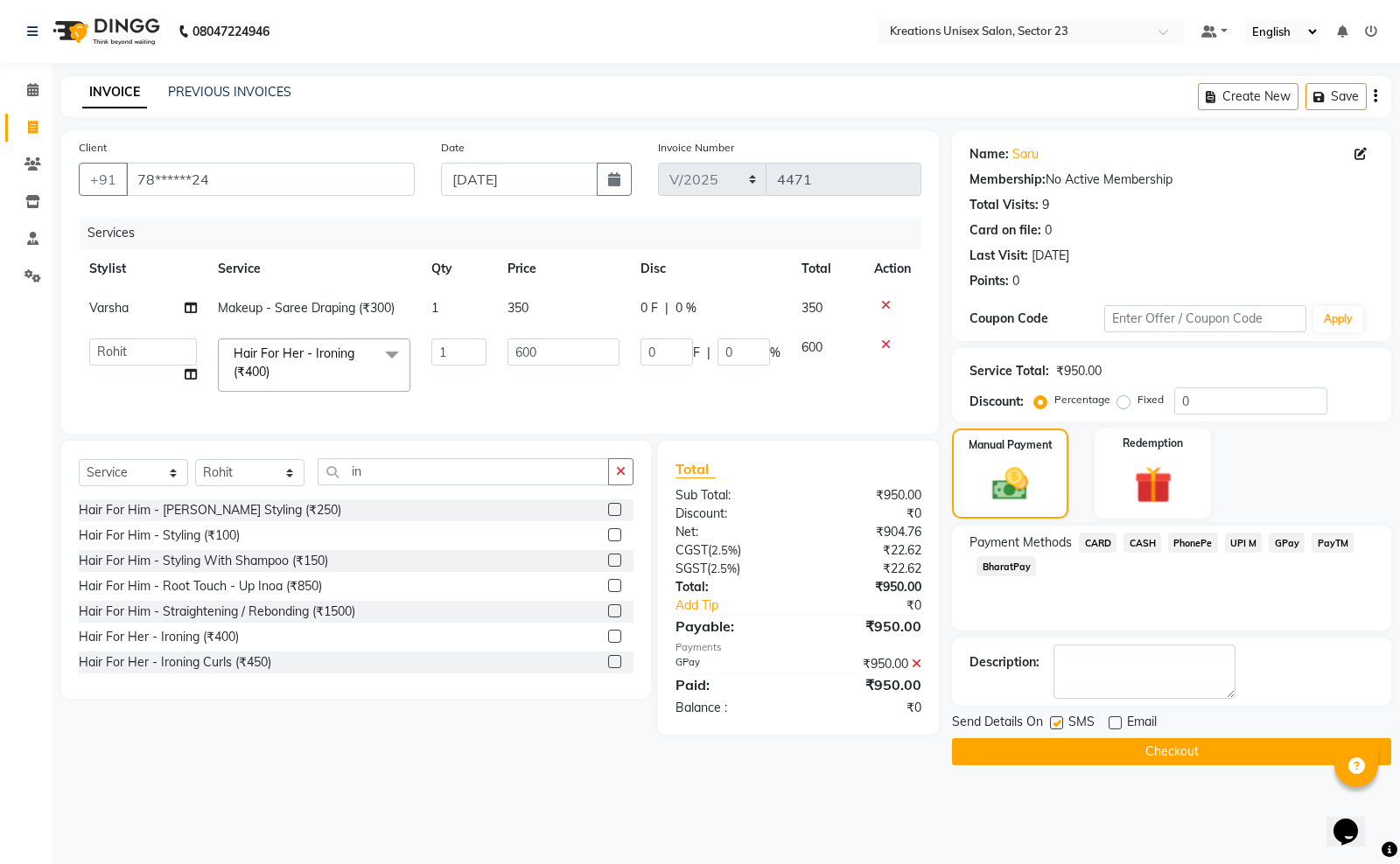
checkbox input "false"
click at [1065, 754] on button "Checkout" at bounding box center [1172, 751] width 439 height 27
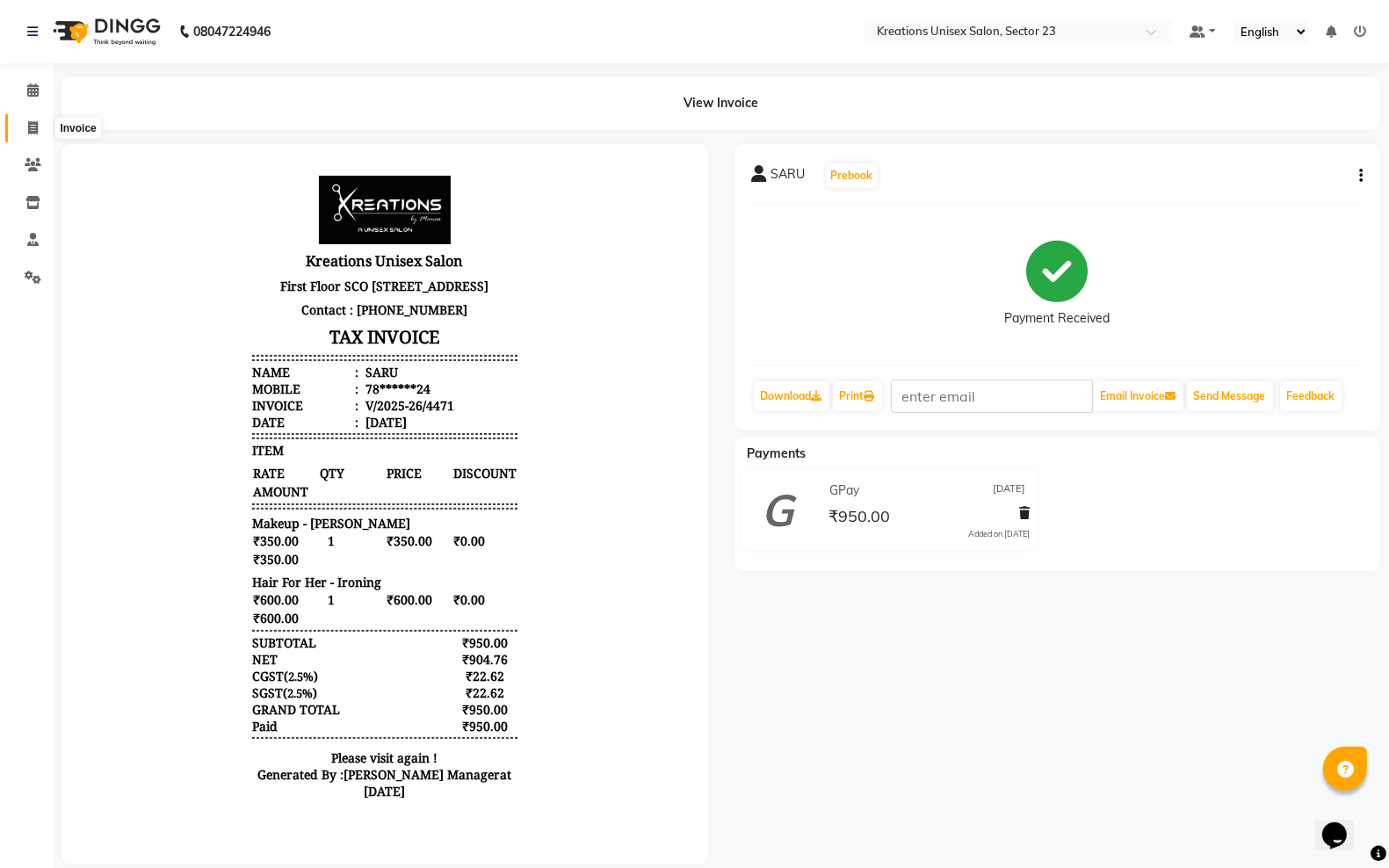
click at [26, 123] on span at bounding box center [33, 129] width 31 height 20
select select "service"
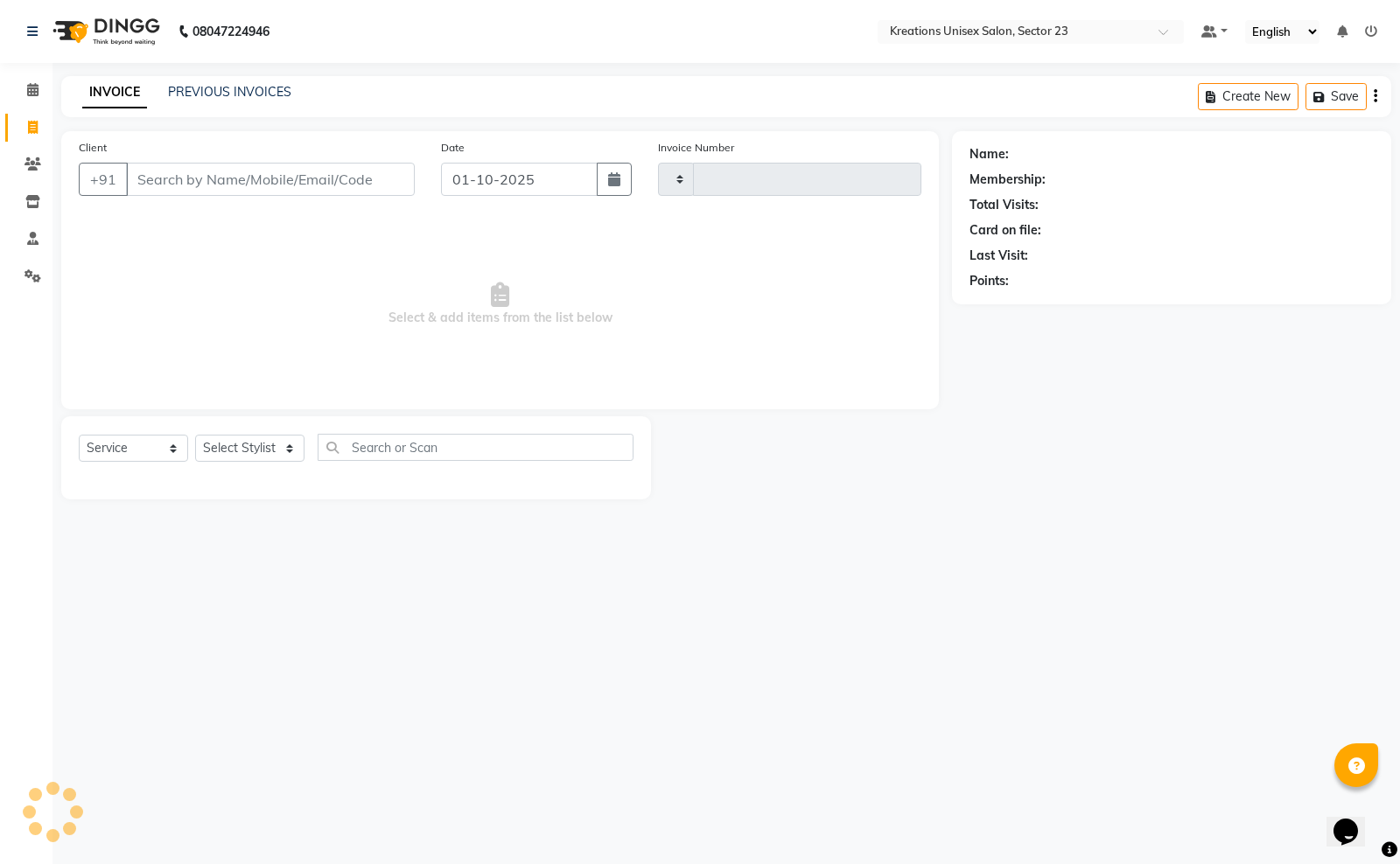
type input "4472"
select select "6161"
click at [553, 171] on input "01-10-2025" at bounding box center [520, 179] width 157 height 33
select select "10"
select select "2025"
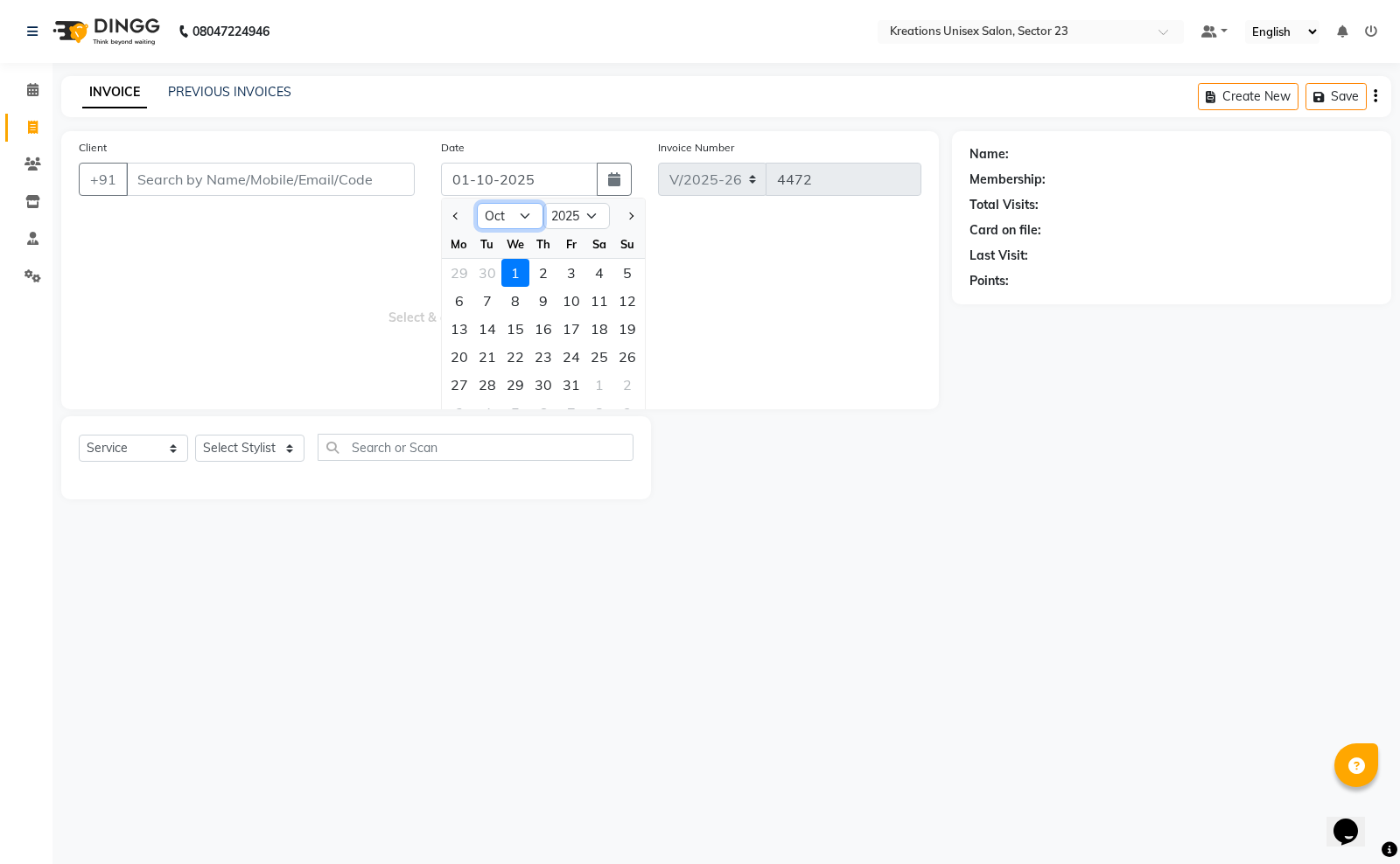
click at [509, 220] on select "Jan Feb Mar Apr May Jun Jul Aug Sep Oct Nov Dec" at bounding box center [510, 216] width 67 height 26
select select "9"
click at [477, 203] on select "Jan Feb Mar Apr May Jun Jul Aug Sep Oct Nov Dec" at bounding box center [510, 216] width 67 height 26
click at [483, 377] on div "30" at bounding box center [487, 384] width 28 height 28
type input "30-09-2025"
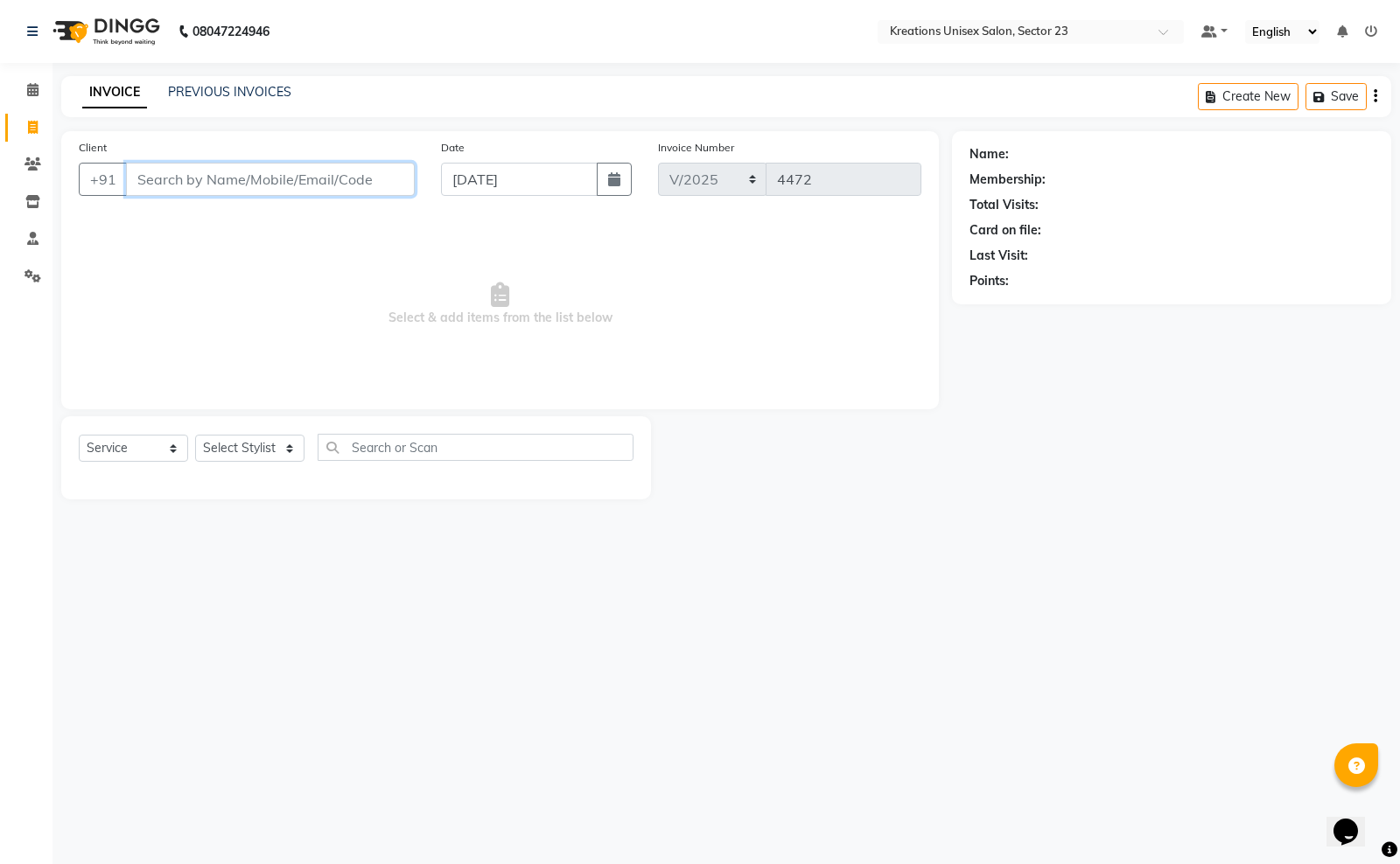
click at [370, 186] on input "Client" at bounding box center [270, 179] width 288 height 33
type input "7206757739"
click at [380, 180] on span "Add Client" at bounding box center [370, 179] width 69 height 17
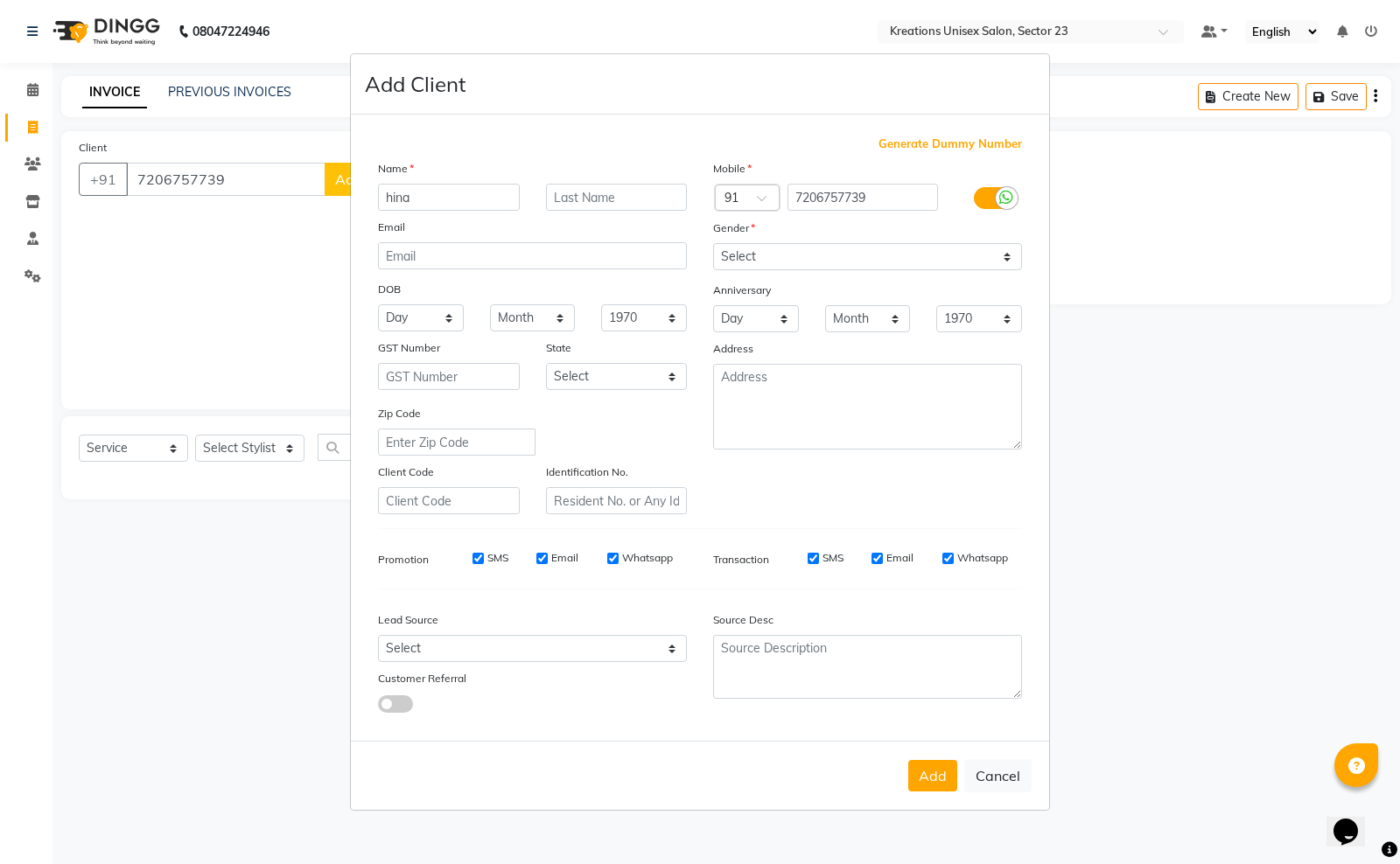
type input "hina"
click at [740, 263] on select "Select Male Female Other Prefer Not To Say" at bounding box center [867, 257] width 308 height 27
select select "female"
click at [713, 245] on select "Select Male Female Other Prefer Not To Say" at bounding box center [867, 257] width 308 height 27
click at [941, 784] on button "Add" at bounding box center [932, 775] width 49 height 32
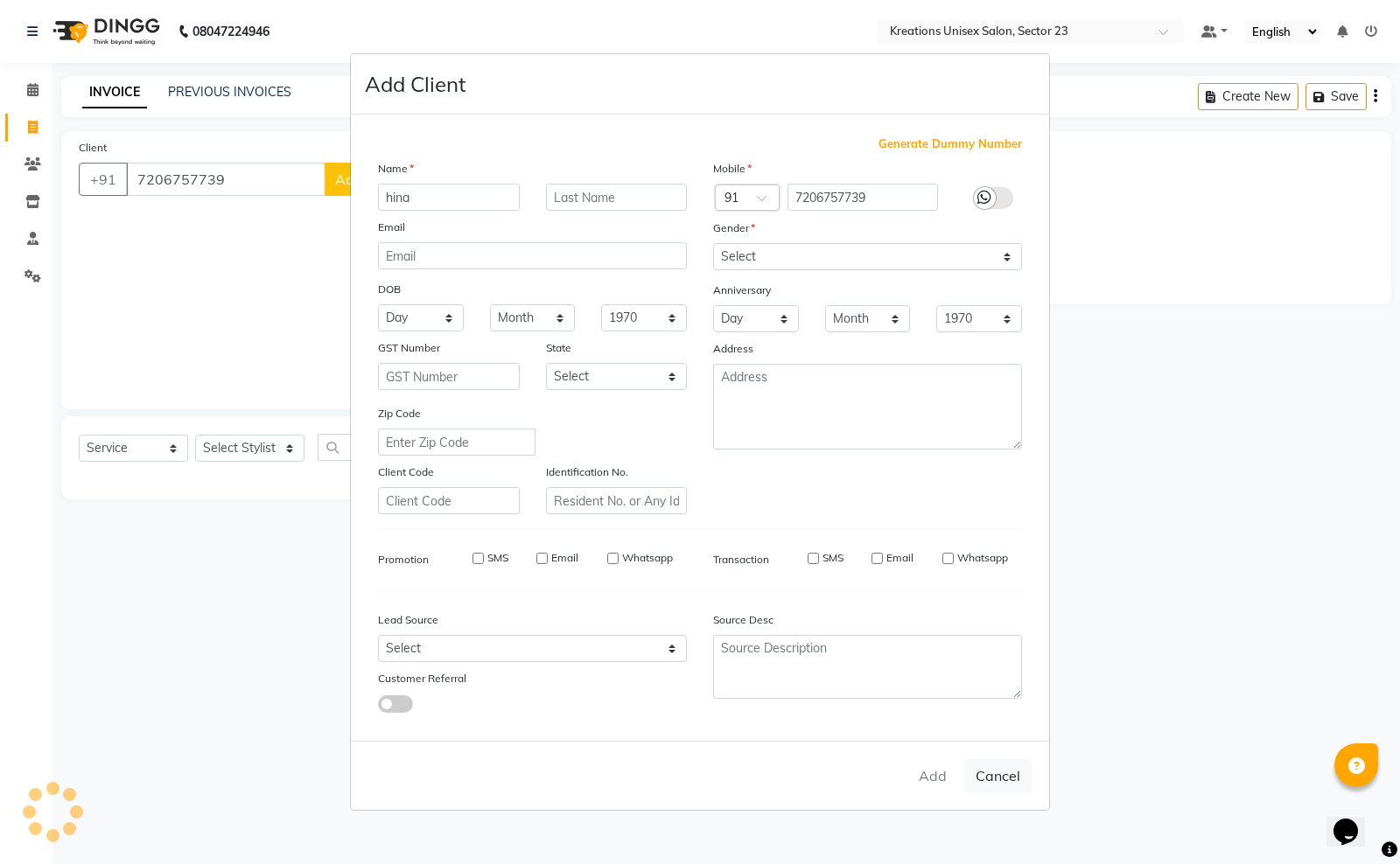
type input "72******39"
select select
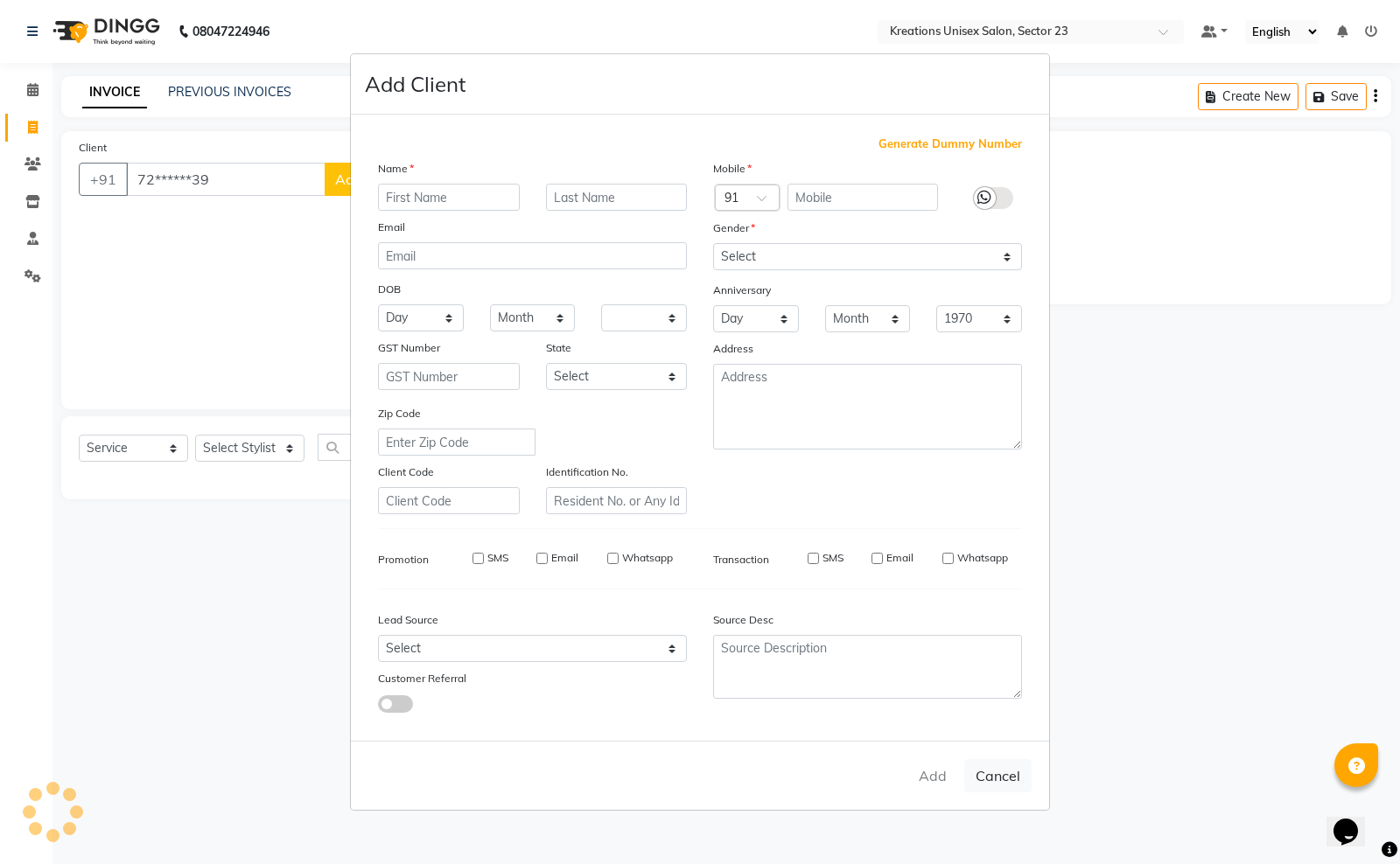
select select
checkbox input "false"
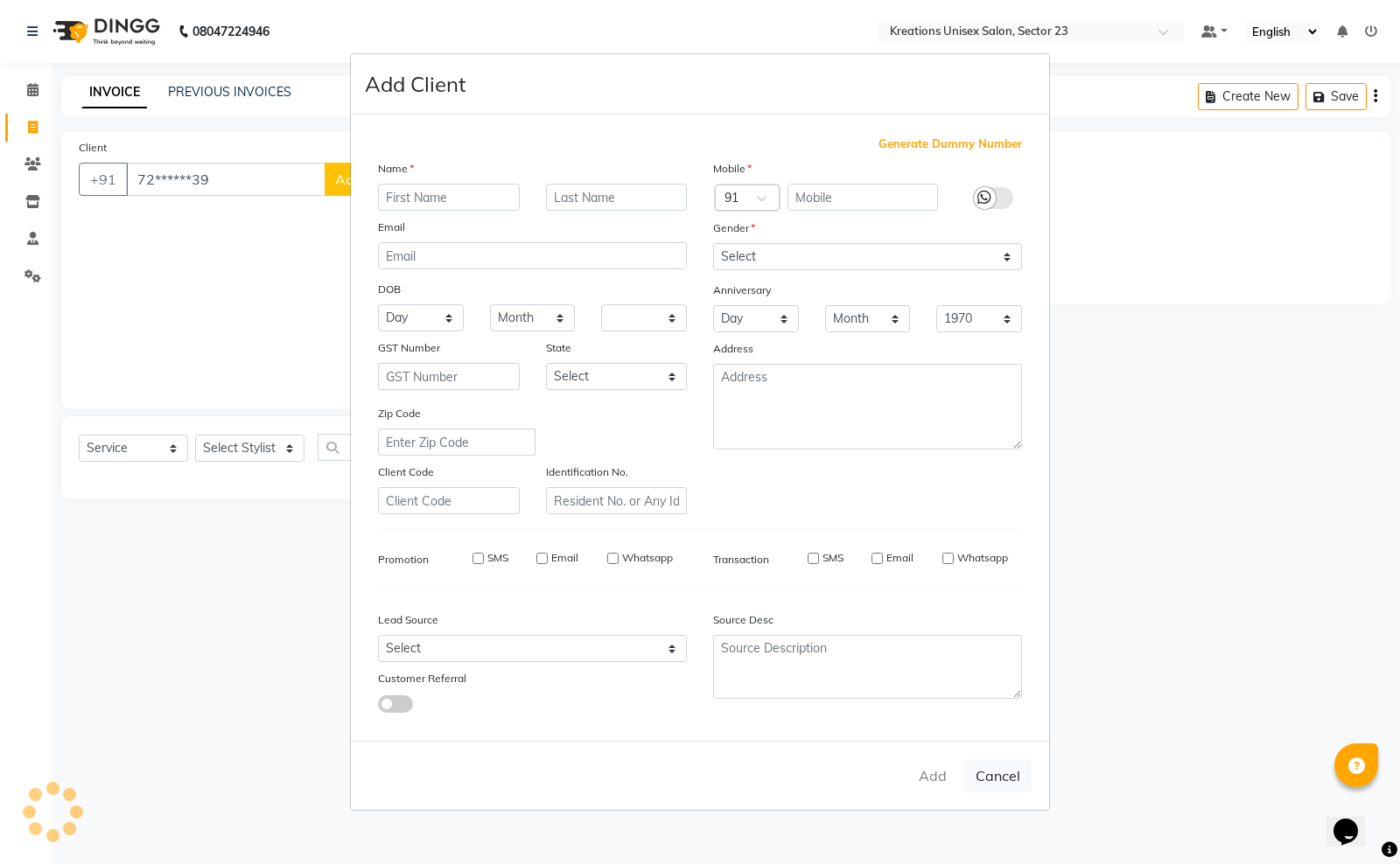
checkbox input "false"
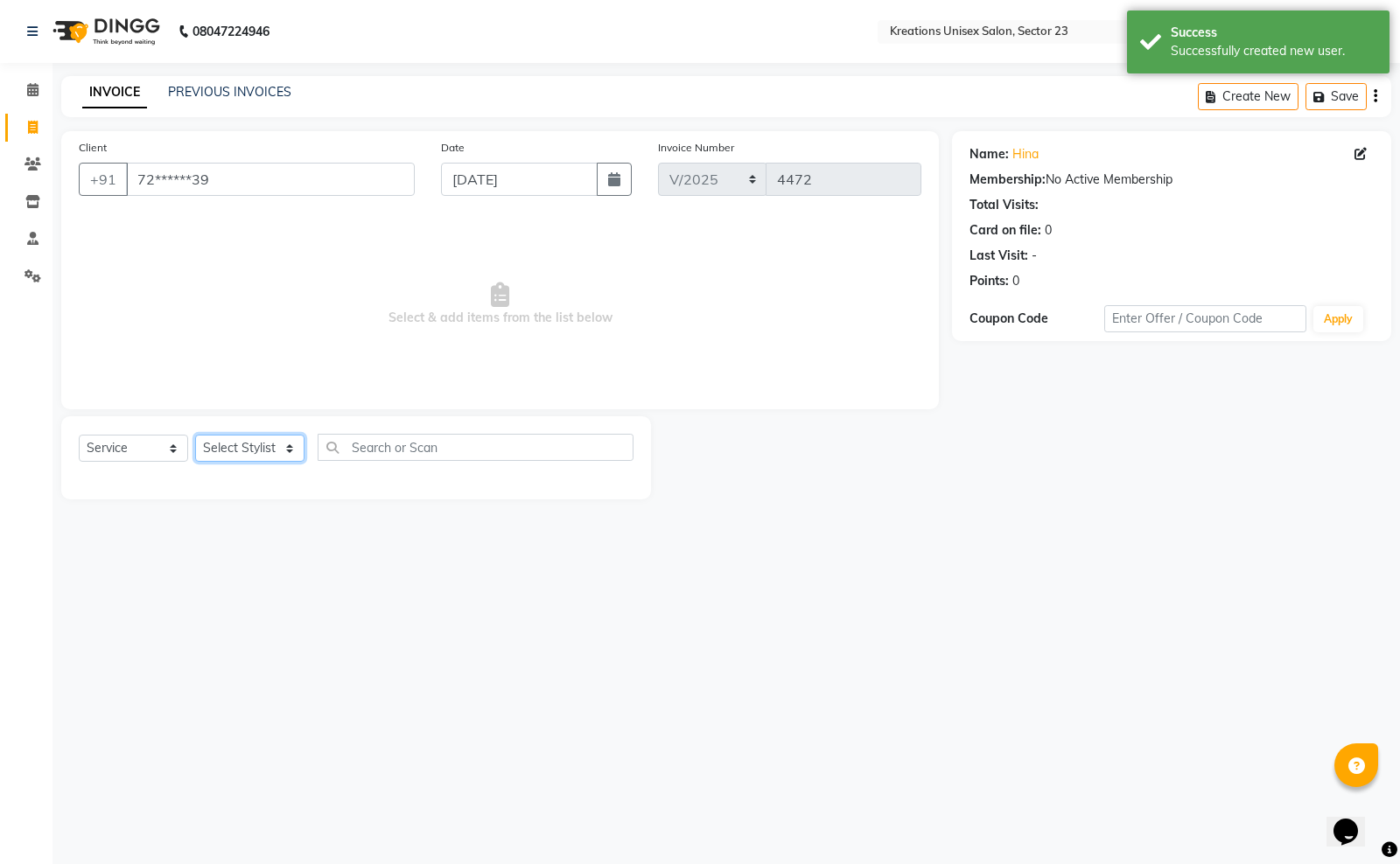
click at [230, 446] on select "Select Stylist Aadil ALI Aman Ankit Manas Sir Rohit Saba Shaffali Maam Shiv Sit…" at bounding box center [249, 448] width 110 height 27
click at [195, 434] on select "Select Stylist Aadil ALI Aman Ankit Manas Sir Rohit Saba Shaffali Maam Shiv Sit…" at bounding box center [249, 448] width 110 height 27
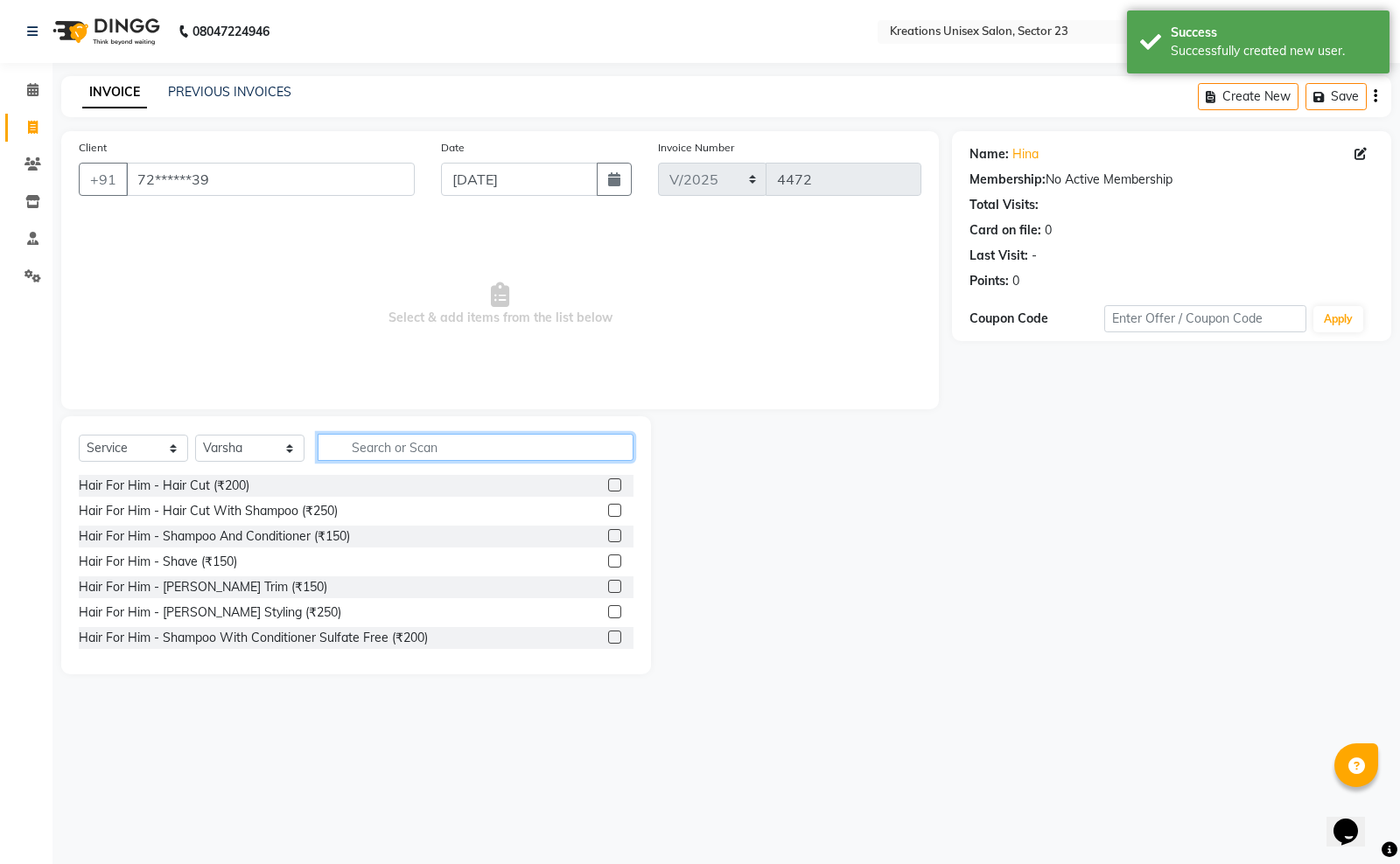
click at [407, 449] on input "text" at bounding box center [476, 447] width 316 height 27
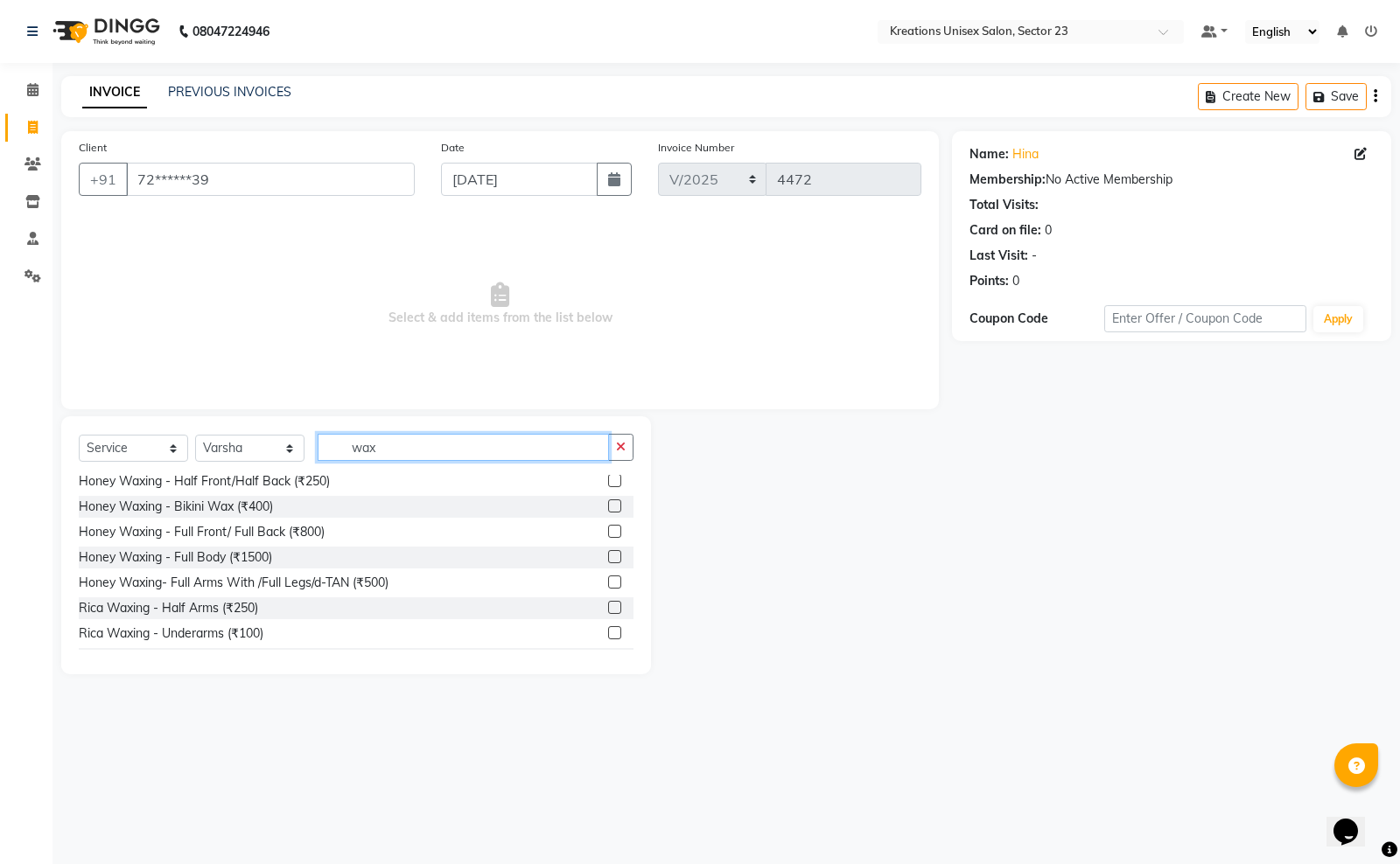
scroll to position [437, 0]
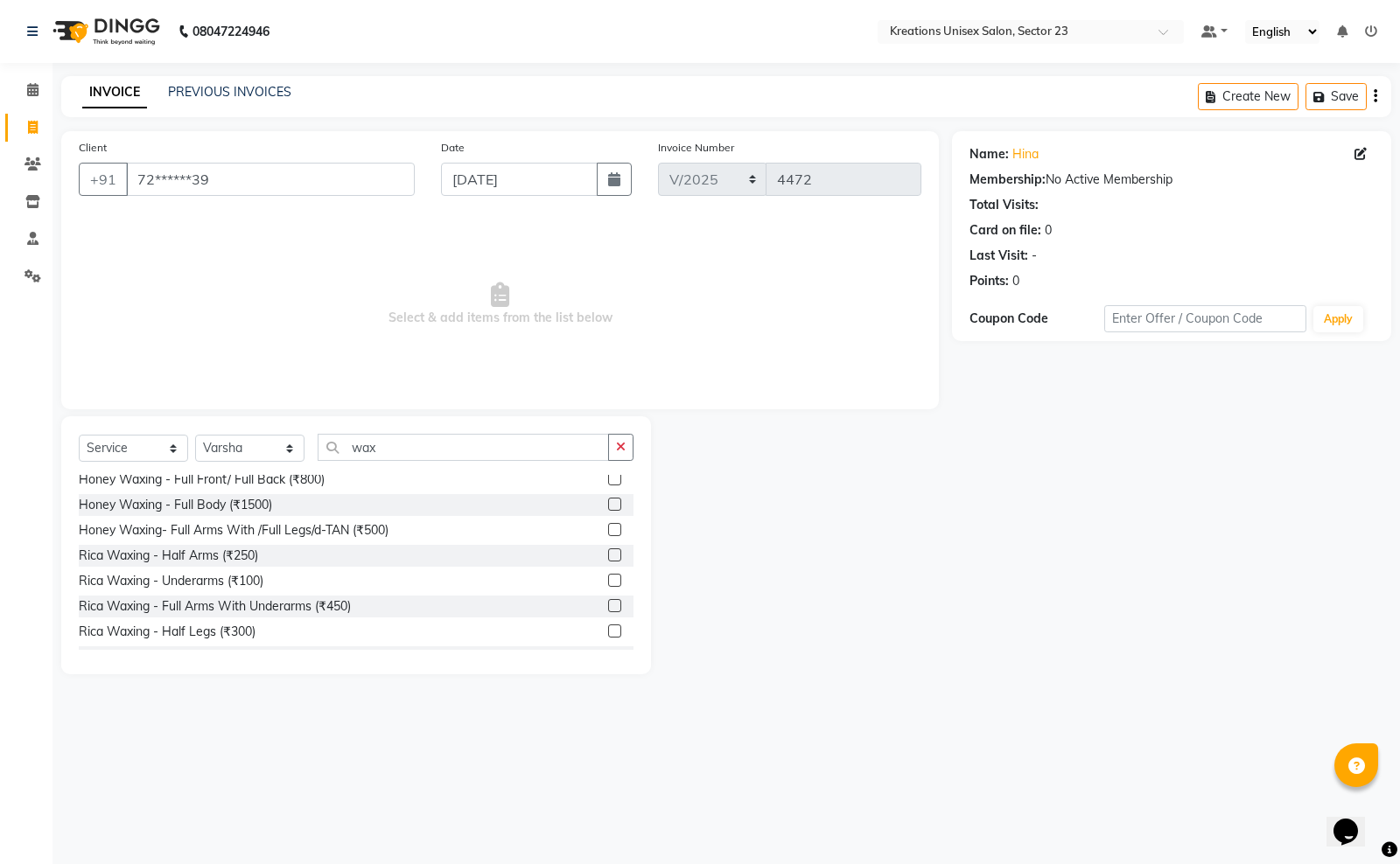
click at [203, 570] on div "Rica Waxing - Underarms (₹100)" at bounding box center [355, 580] width 555 height 22
click at [203, 579] on div "Rica Waxing - Underarms (₹100)" at bounding box center [170, 580] width 184 height 18
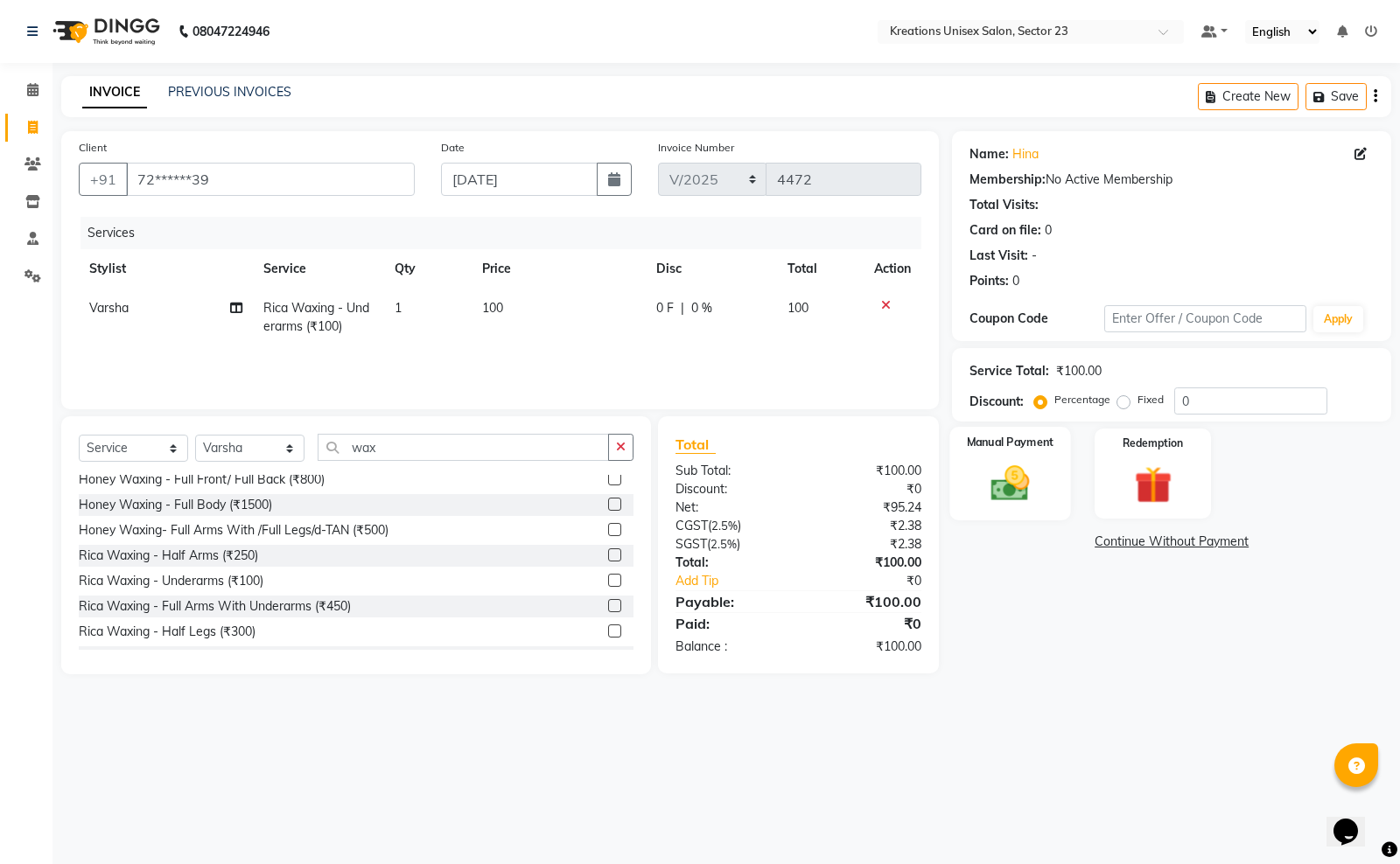
click at [1007, 451] on div "Manual Payment" at bounding box center [1010, 474] width 120 height 94
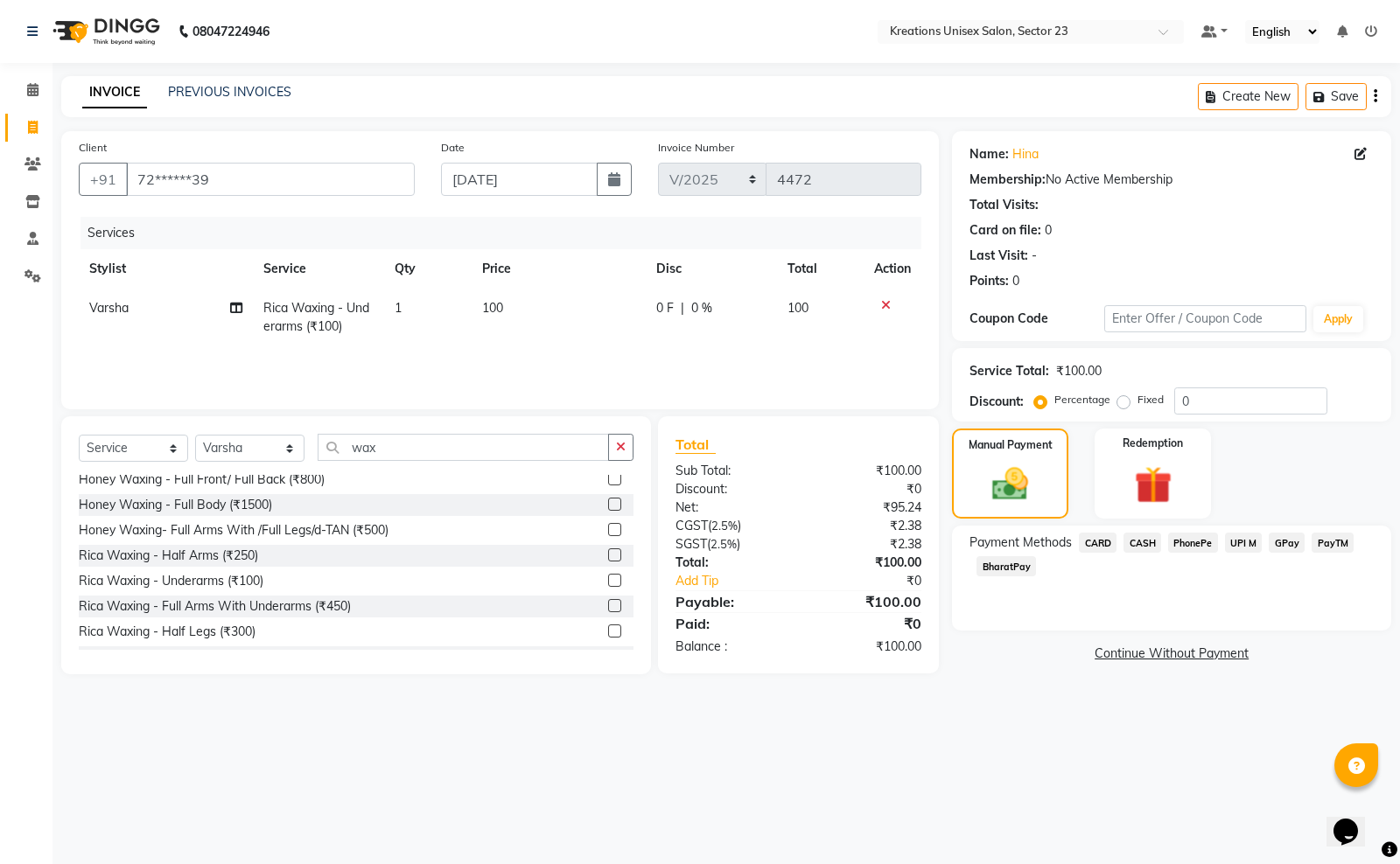
click at [1143, 538] on span "CASH" at bounding box center [1141, 542] width 37 height 20
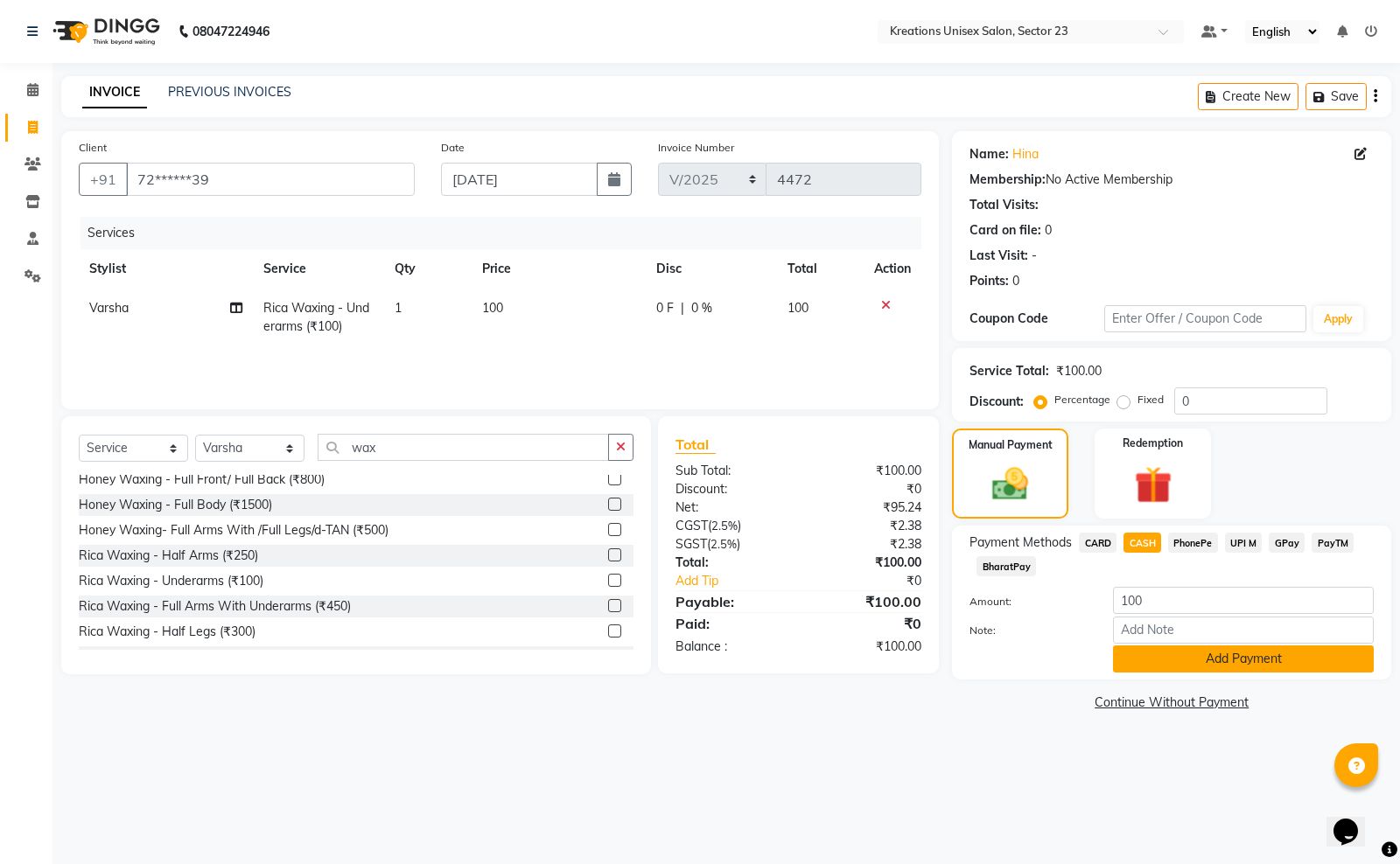
click at [1194, 669] on button "Add Payment" at bounding box center [1242, 659] width 261 height 27
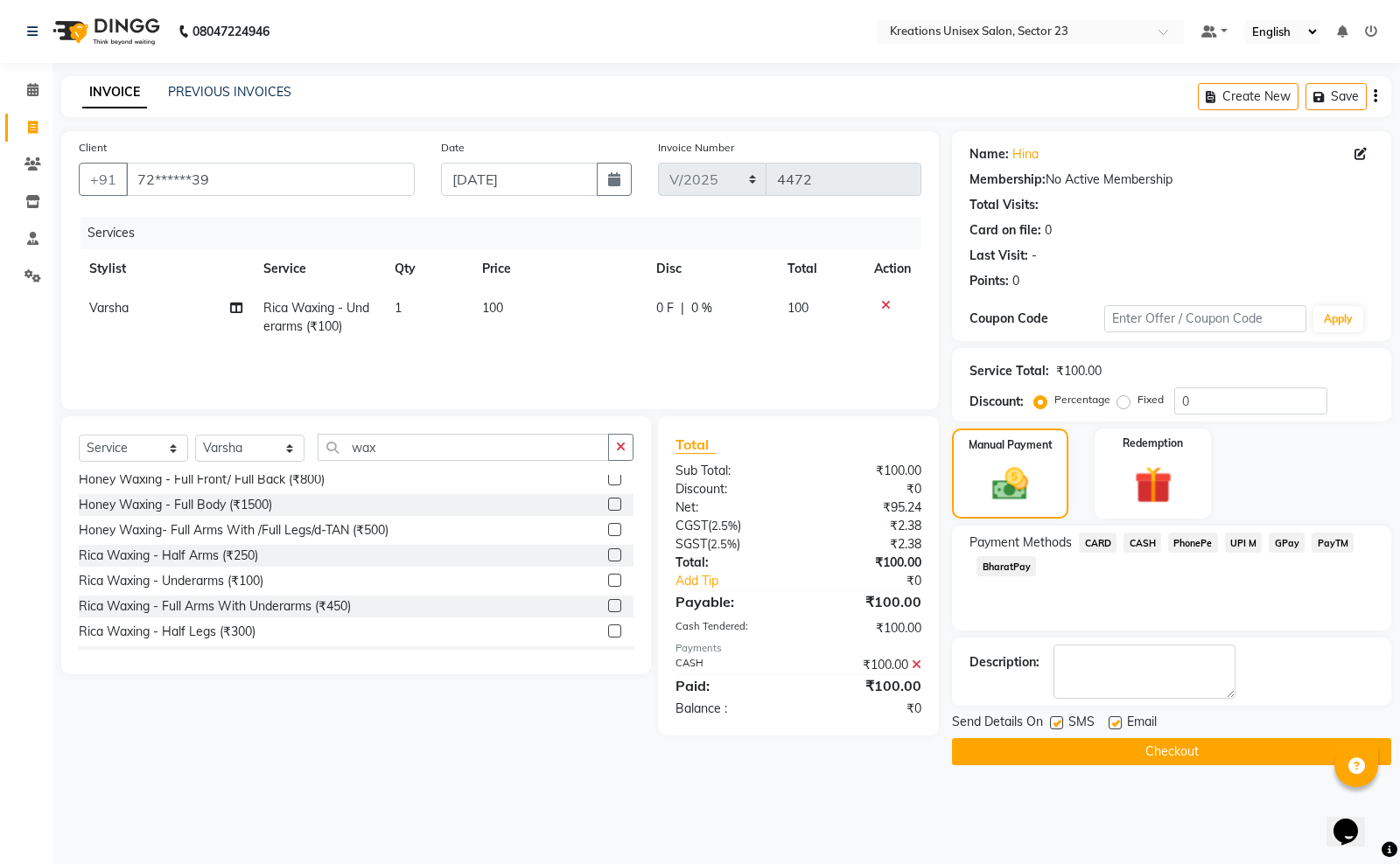
click at [1120, 720] on label at bounding box center [1115, 723] width 13 height 13
click at [1120, 720] on input "checkbox" at bounding box center [1114, 724] width 11 height 11
click at [1054, 714] on div "SMS" at bounding box center [1078, 724] width 58 height 22
click at [1052, 726] on label at bounding box center [1056, 723] width 13 height 13
click at [1052, 726] on input "checkbox" at bounding box center [1055, 724] width 11 height 11
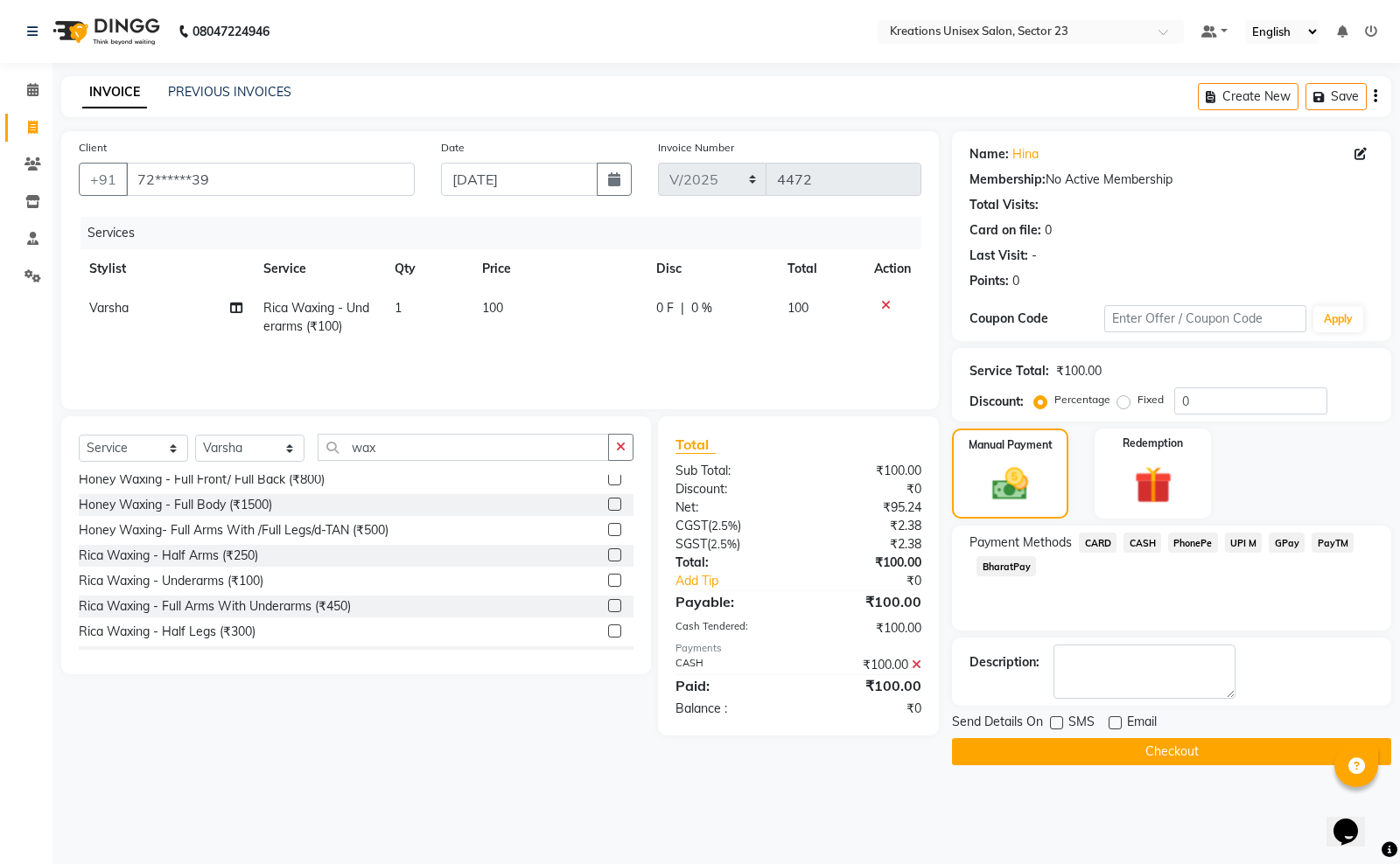
click at [1059, 736] on div "Send Details On SMS Email Checkout" at bounding box center [1172, 739] width 439 height 53
click at [1060, 749] on button "Checkout" at bounding box center [1172, 751] width 439 height 27
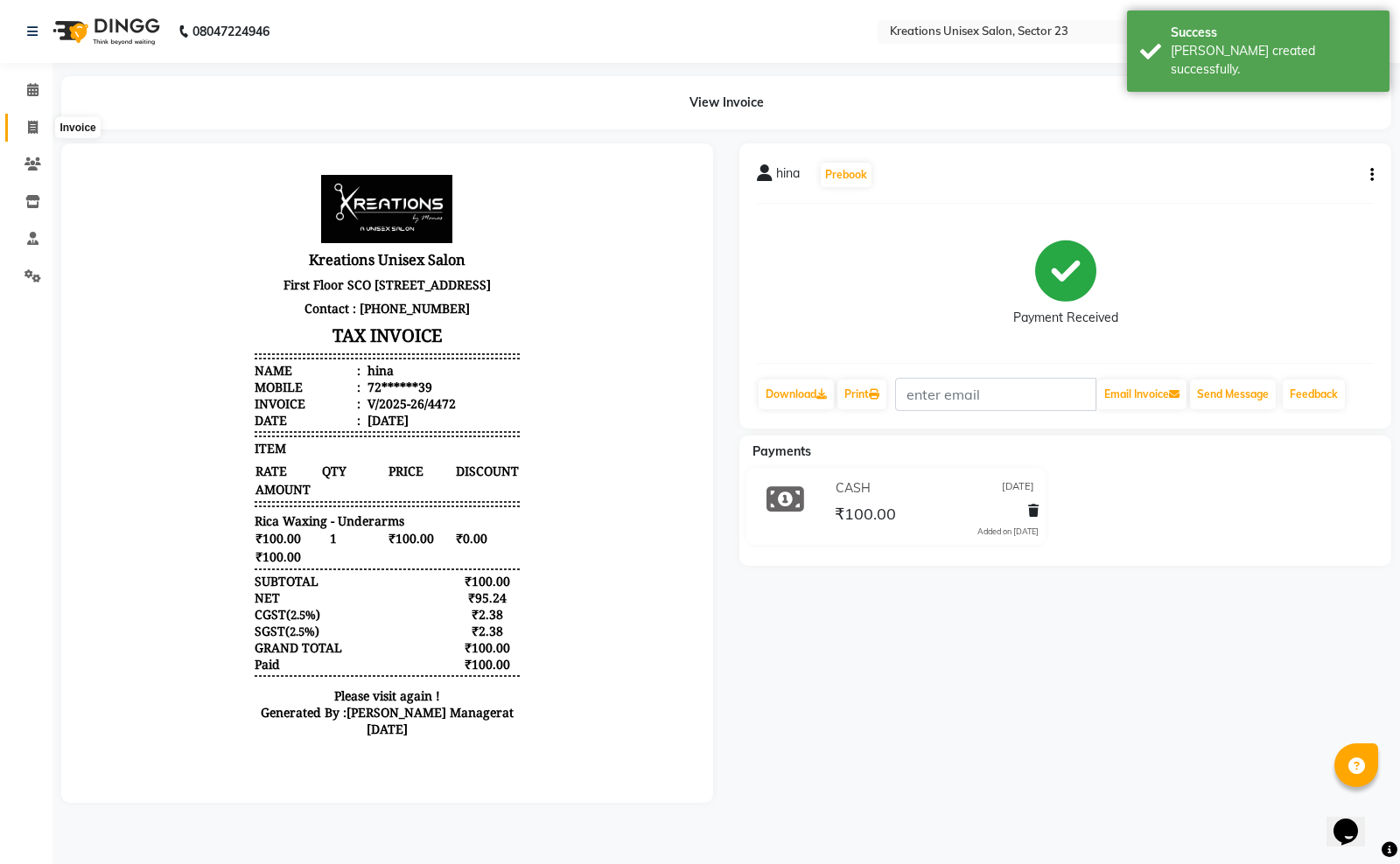
click at [28, 131] on icon at bounding box center [32, 127] width 10 height 13
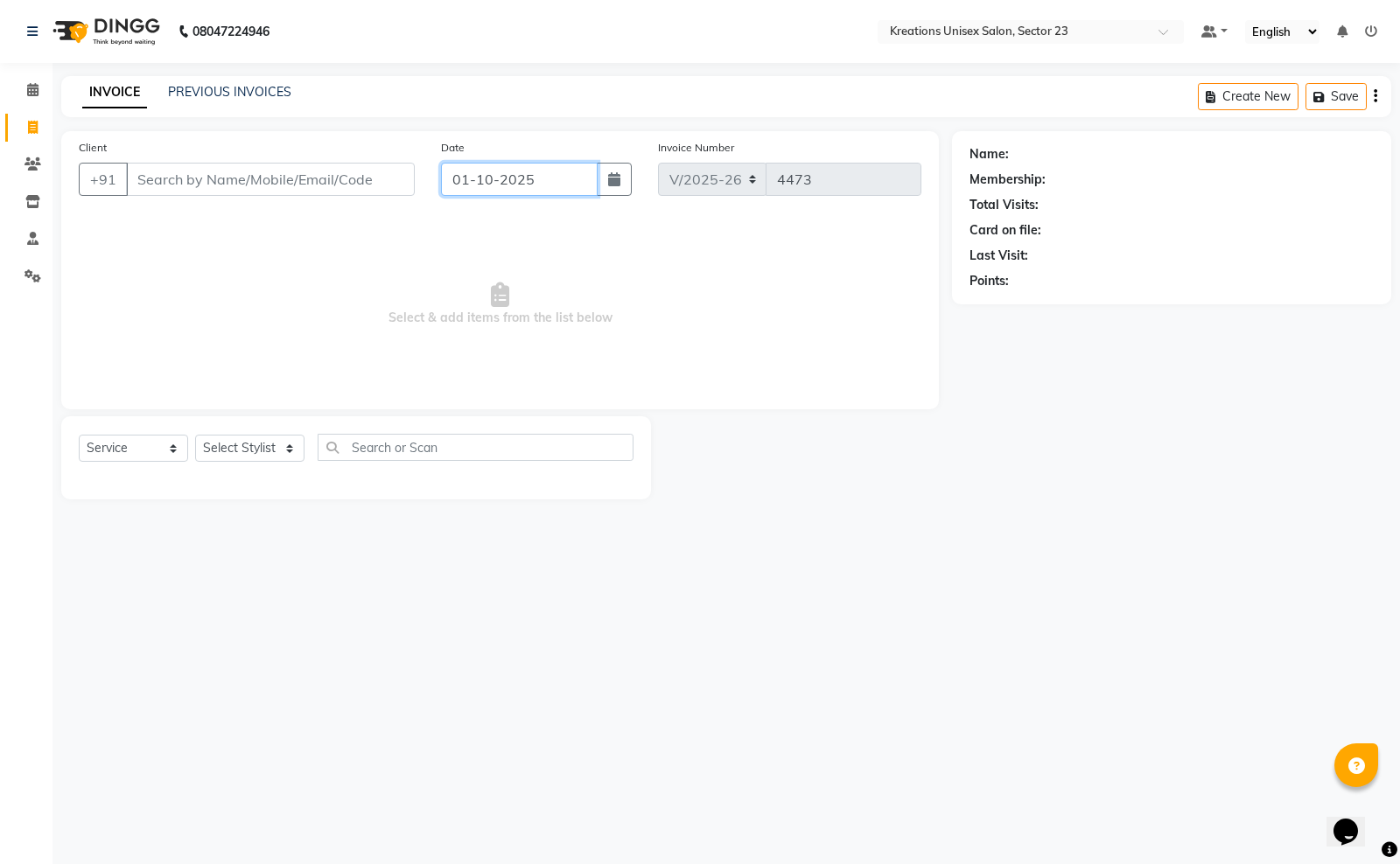
click at [571, 179] on input "01-10-2025" at bounding box center [520, 179] width 157 height 33
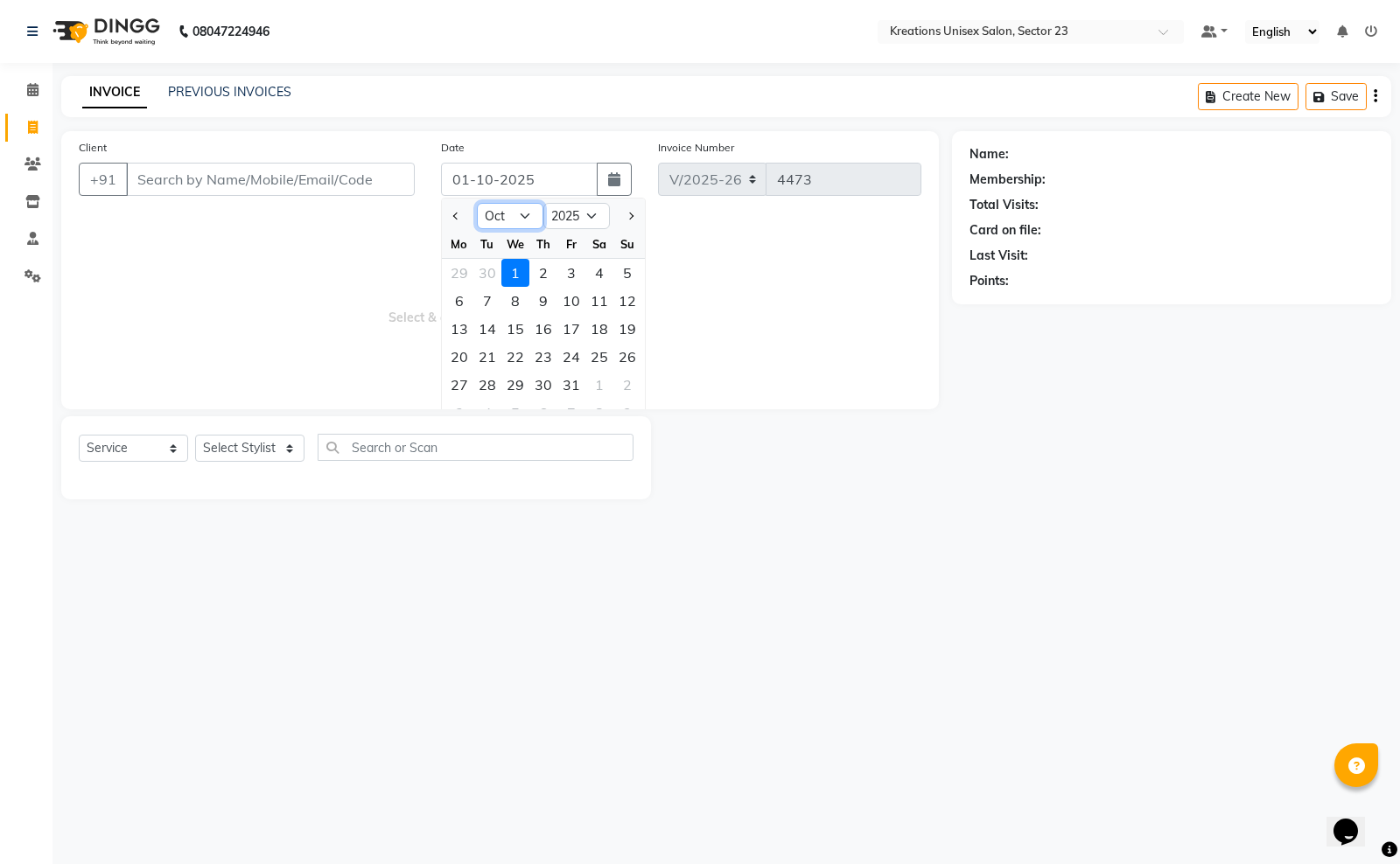
click at [521, 219] on select "Jan Feb Mar Apr May Jun Jul Aug Sep Oct Nov Dec" at bounding box center [510, 216] width 67 height 26
click at [477, 203] on select "Jan Feb Mar Apr May Jun Jul Aug Sep Oct Nov Dec" at bounding box center [510, 216] width 67 height 26
click at [492, 383] on div "30" at bounding box center [487, 384] width 28 height 28
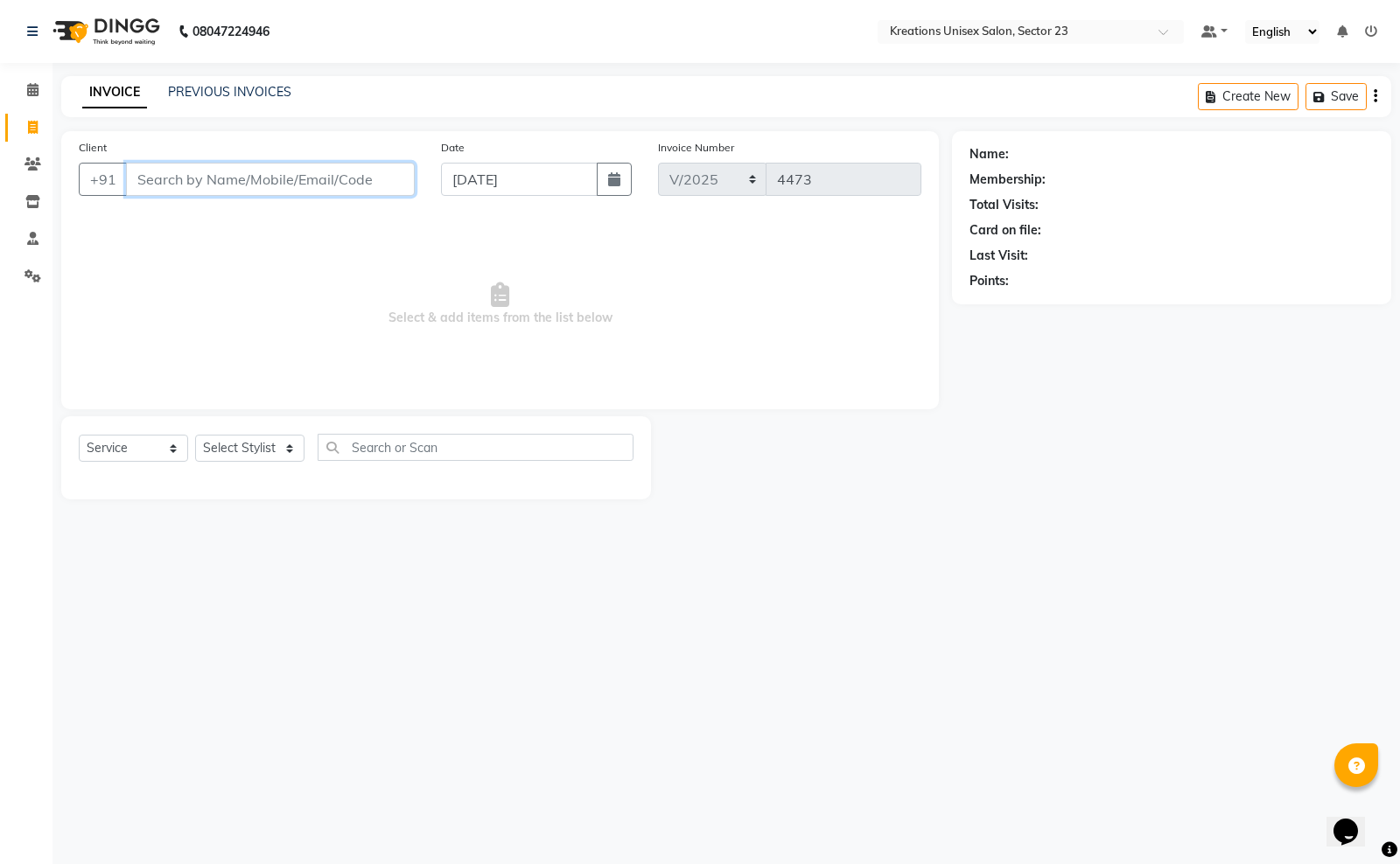
click at [250, 175] on input "Client" at bounding box center [270, 179] width 288 height 33
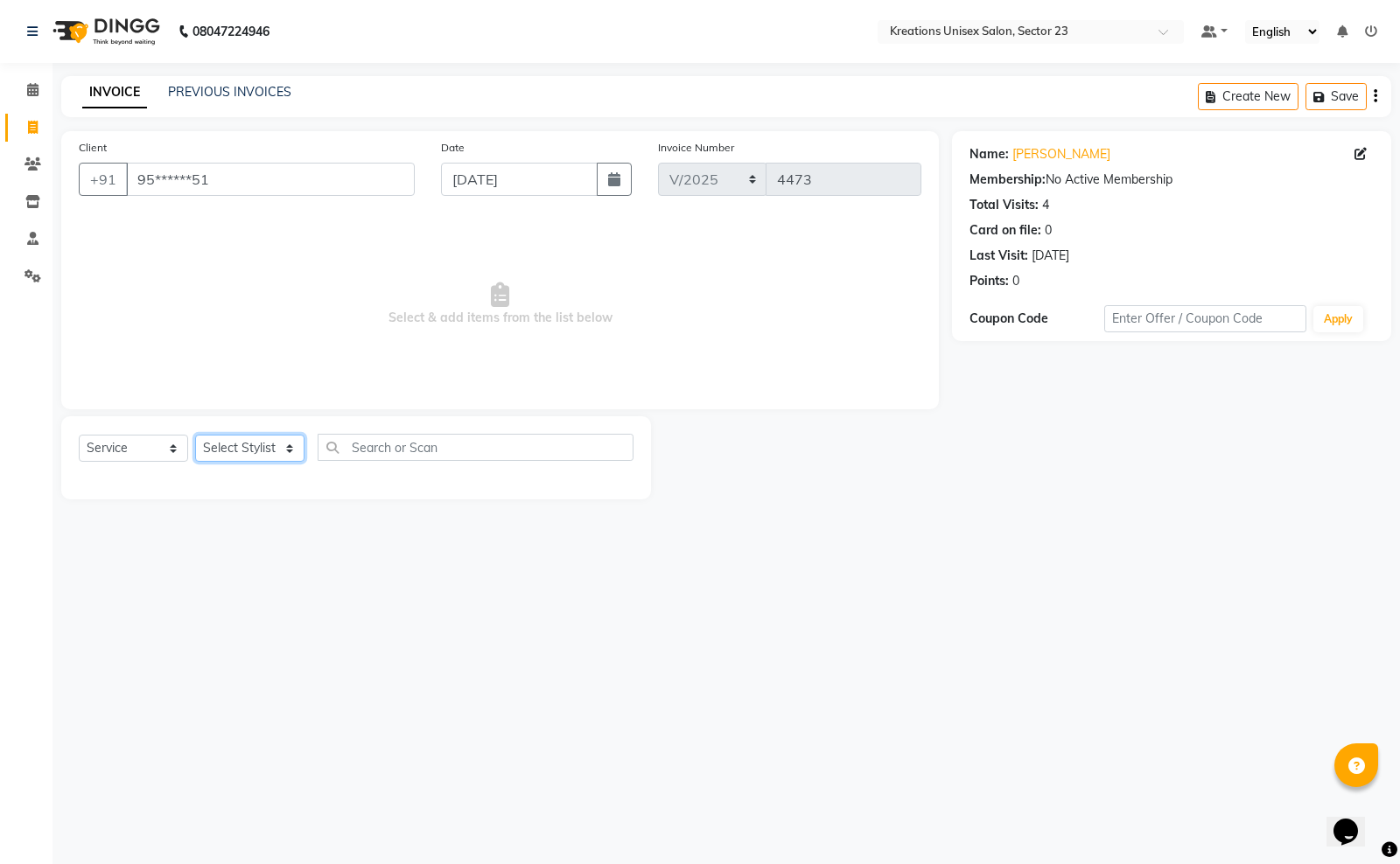
click at [261, 454] on select "Select Stylist Aadil ALI Aman Ankit Manas Sir Rohit Saba Shaffali Maam Shiv Sit…" at bounding box center [249, 448] width 110 height 27
click at [195, 434] on select "Select Stylist Aadil ALI Aman Ankit Manas Sir Rohit Saba Shaffali Maam Shiv Sit…" at bounding box center [249, 448] width 110 height 27
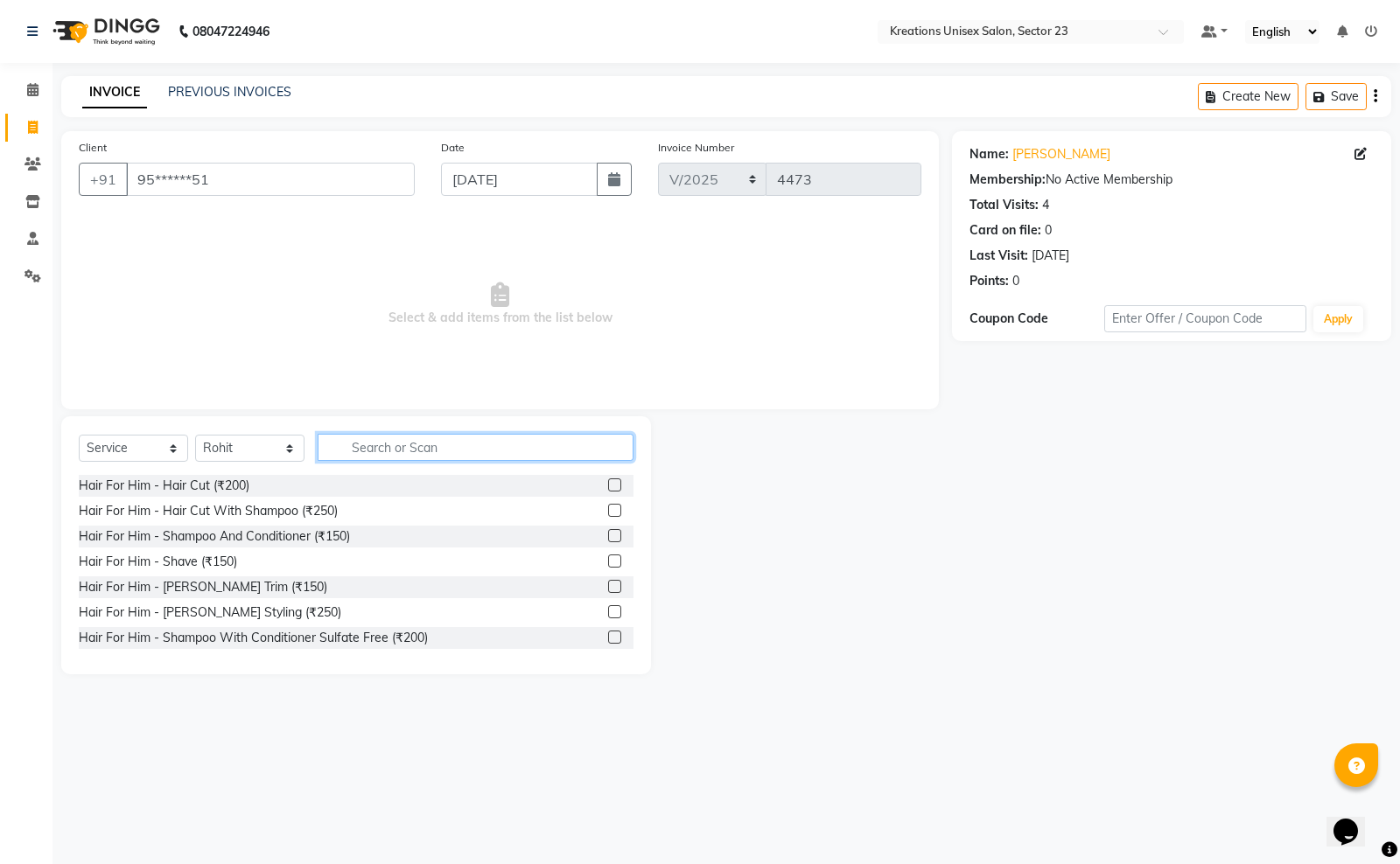
click at [381, 449] on input "text" at bounding box center [476, 447] width 316 height 27
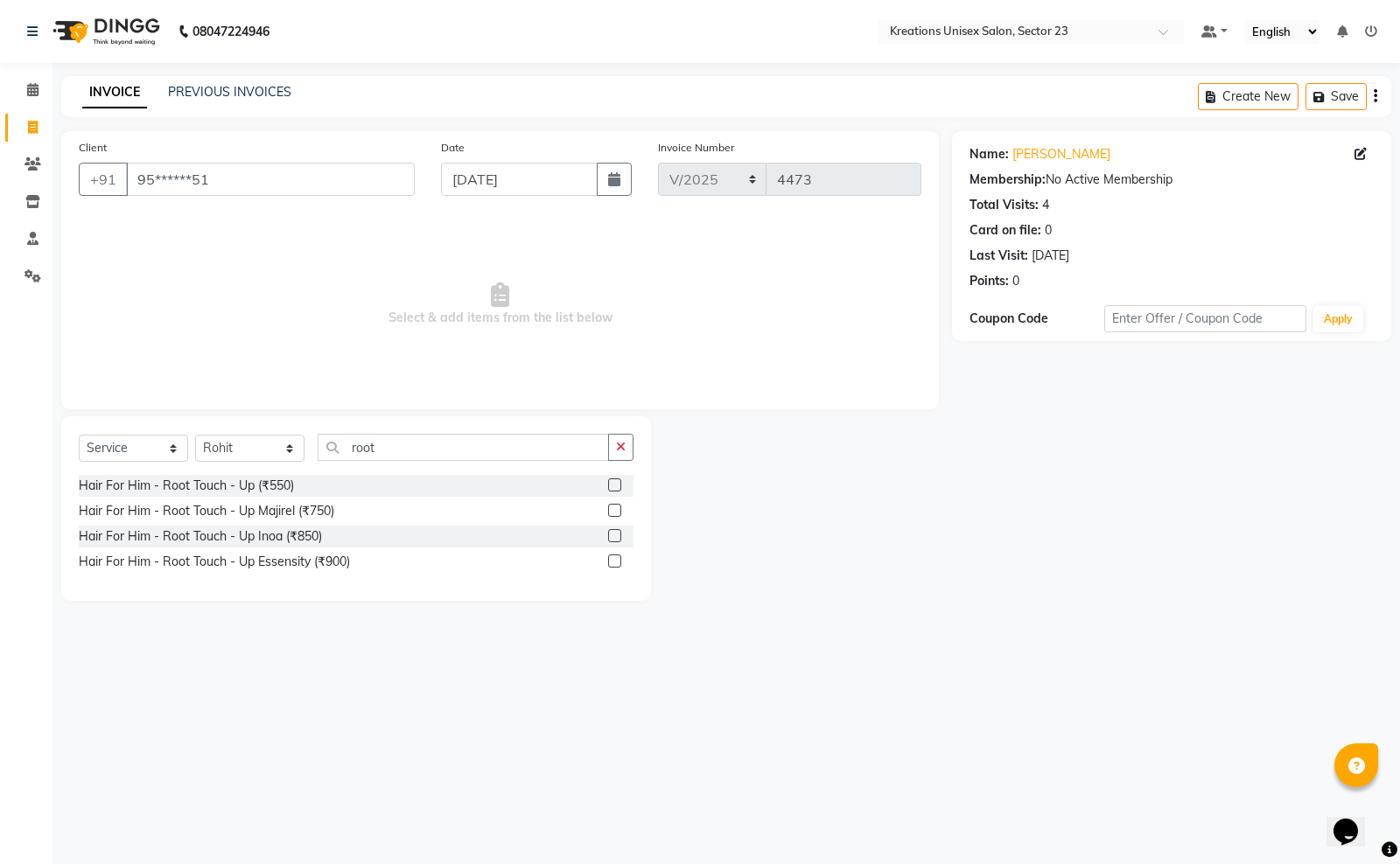
click at [294, 551] on div "Hair For Him - Root Touch - Up Essensity (₹900)" at bounding box center [355, 561] width 555 height 22
click at [290, 531] on div "Hair For Him - Root Touch - Up Inoa (₹850)" at bounding box center [200, 536] width 244 height 18
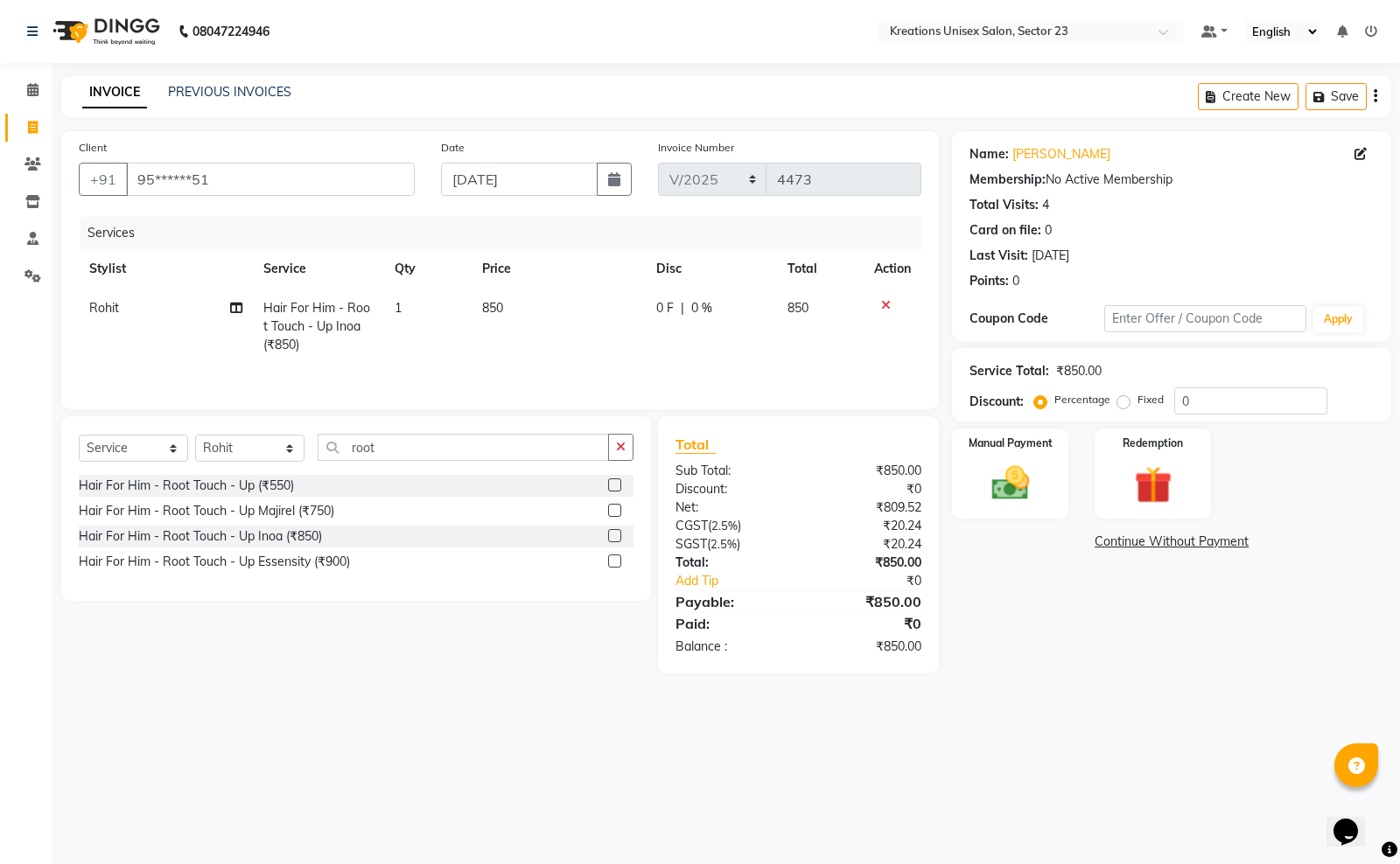
click at [529, 299] on td "850" at bounding box center [559, 327] width 174 height 76
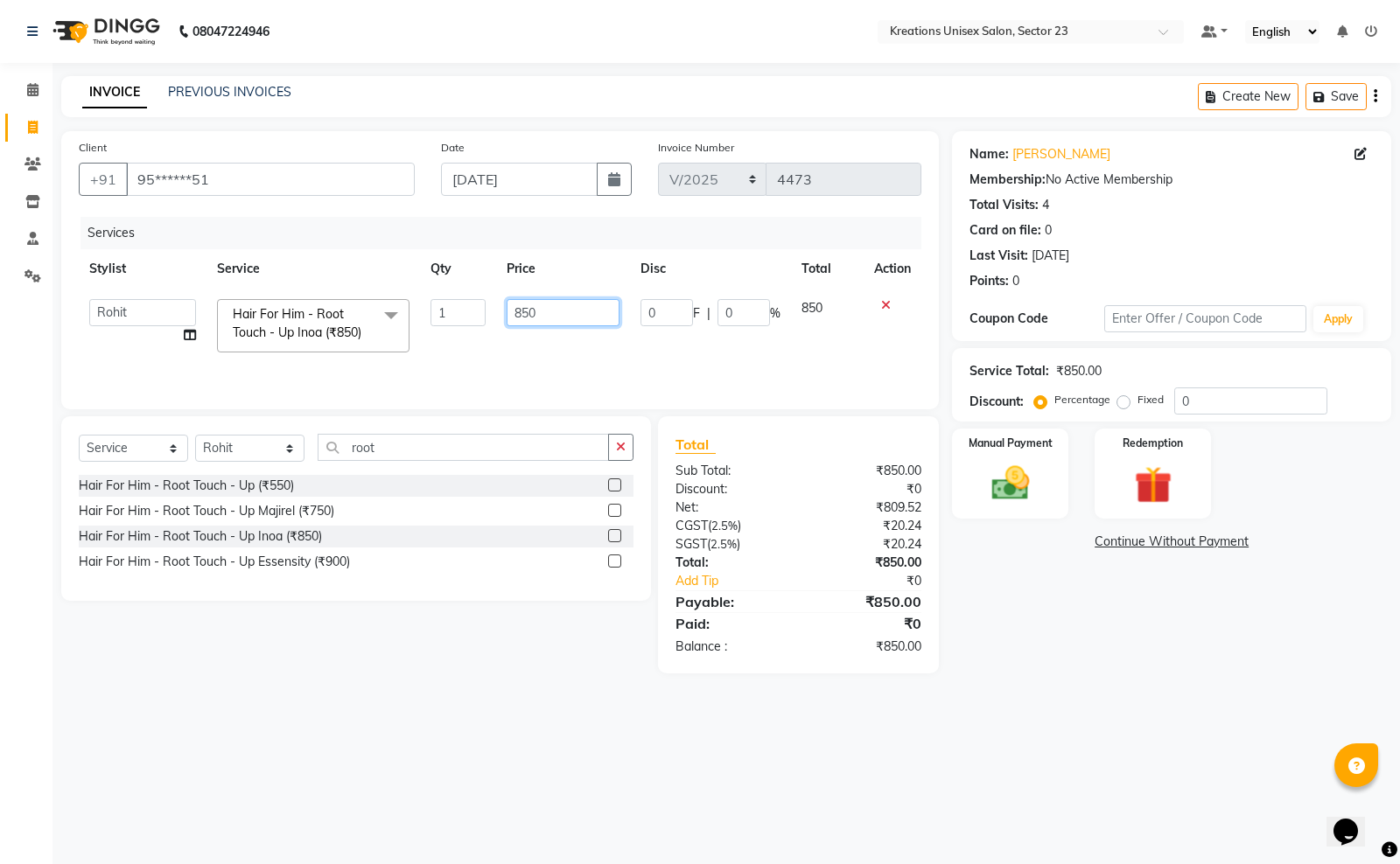
click at [539, 303] on input "850" at bounding box center [562, 312] width 113 height 27
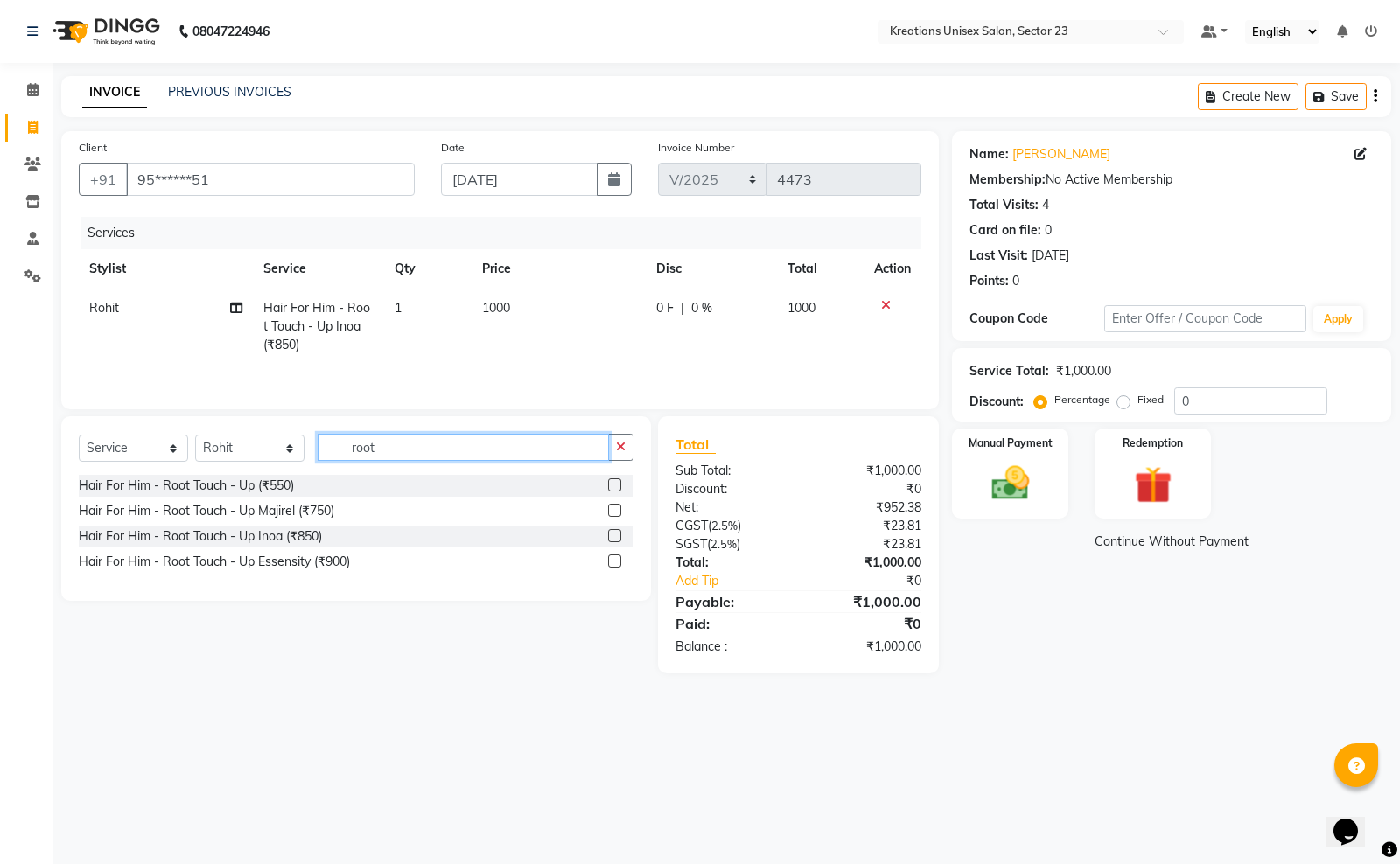
click at [408, 444] on input "root" at bounding box center [463, 447] width 291 height 27
click at [264, 460] on select "Select Stylist Aadil ALI Aman Ankit Manas Sir Rohit Saba Shaffali Maam Shiv Sit…" at bounding box center [249, 448] width 110 height 27
click at [195, 437] on select "Select Stylist Aadil ALI Aman Ankit Manas Sir Rohit Saba Shaffali Maam Shiv Sit…" at bounding box center [249, 448] width 110 height 27
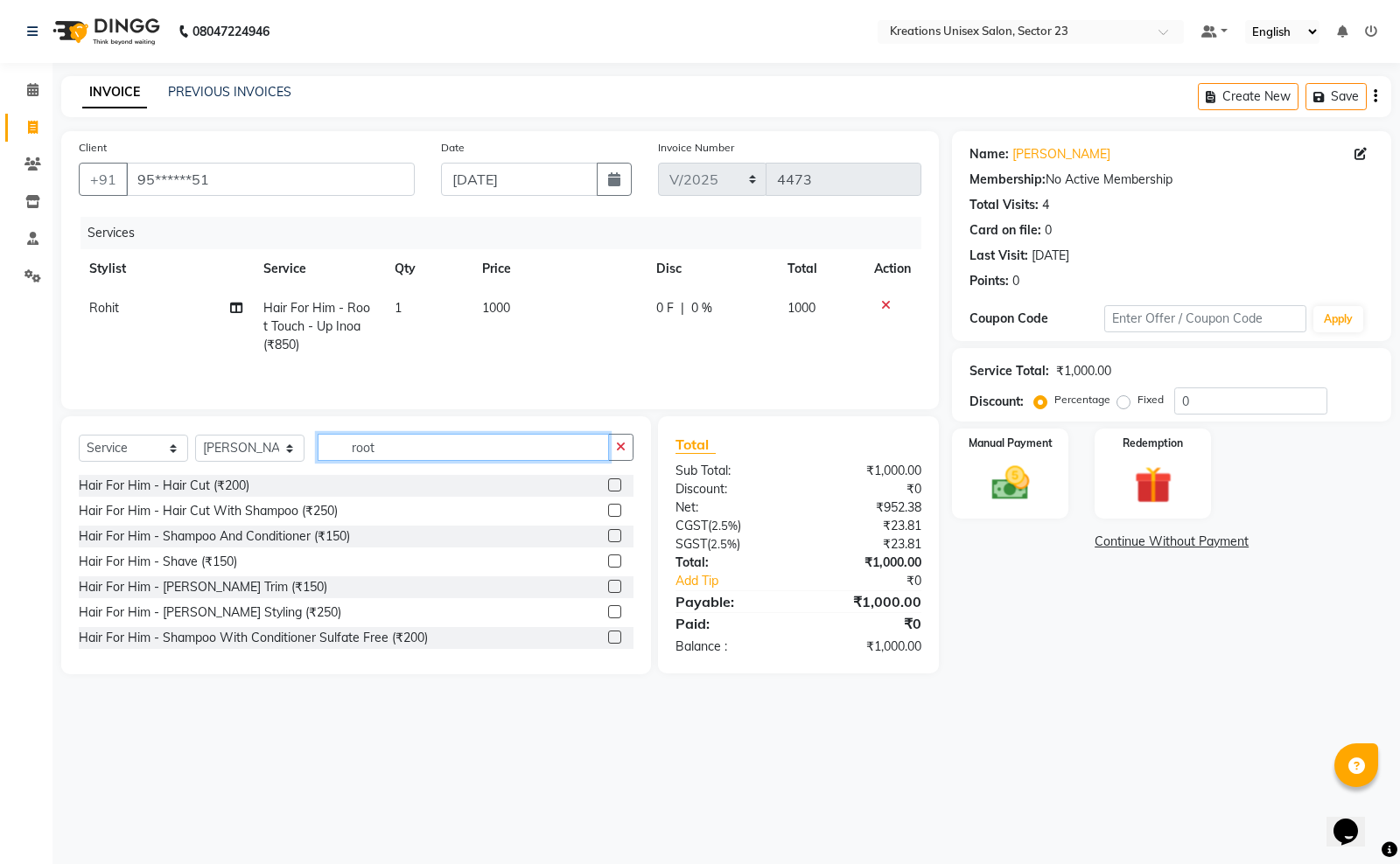
click at [395, 446] on input "root" at bounding box center [463, 447] width 291 height 27
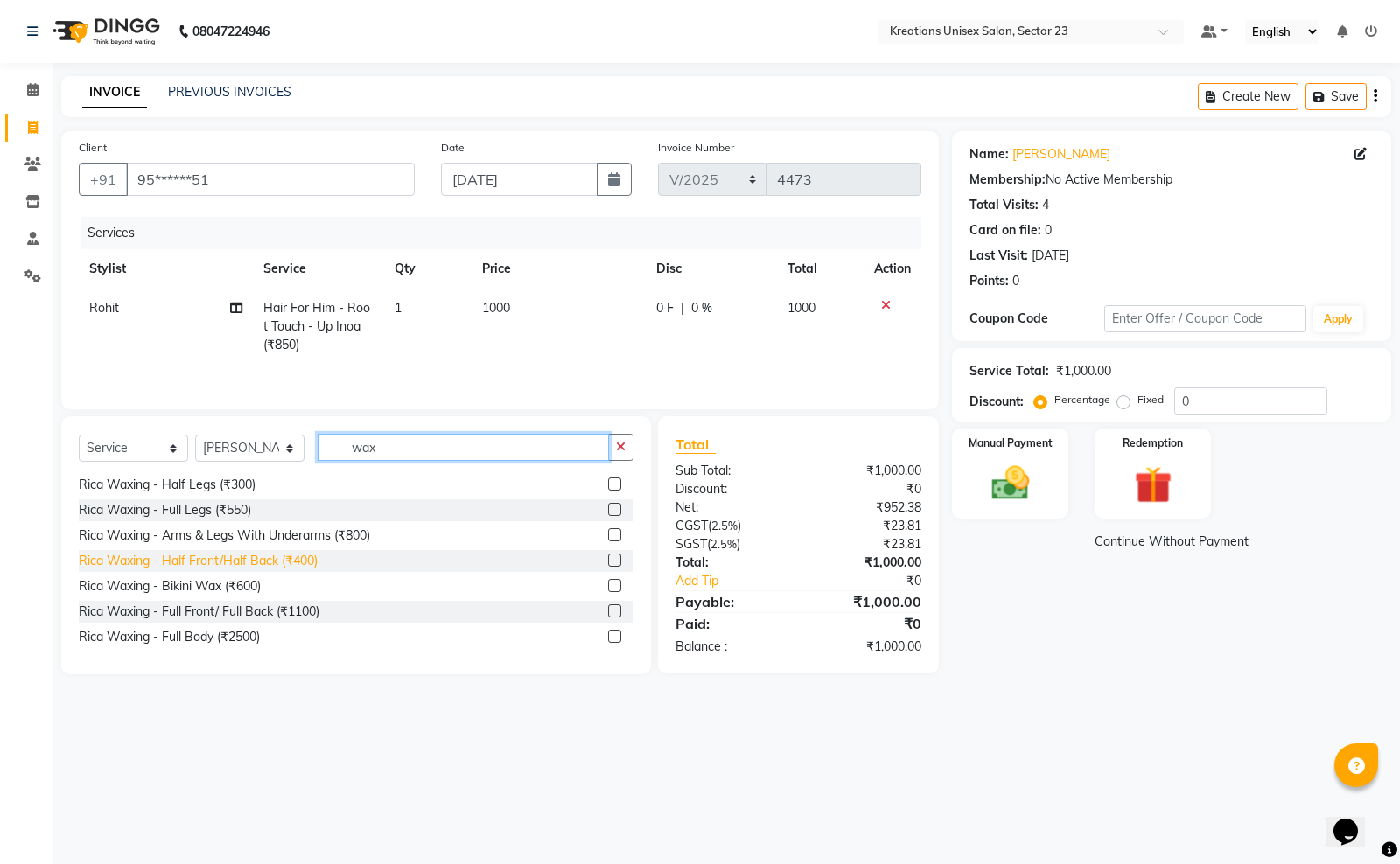
scroll to position [547, 0]
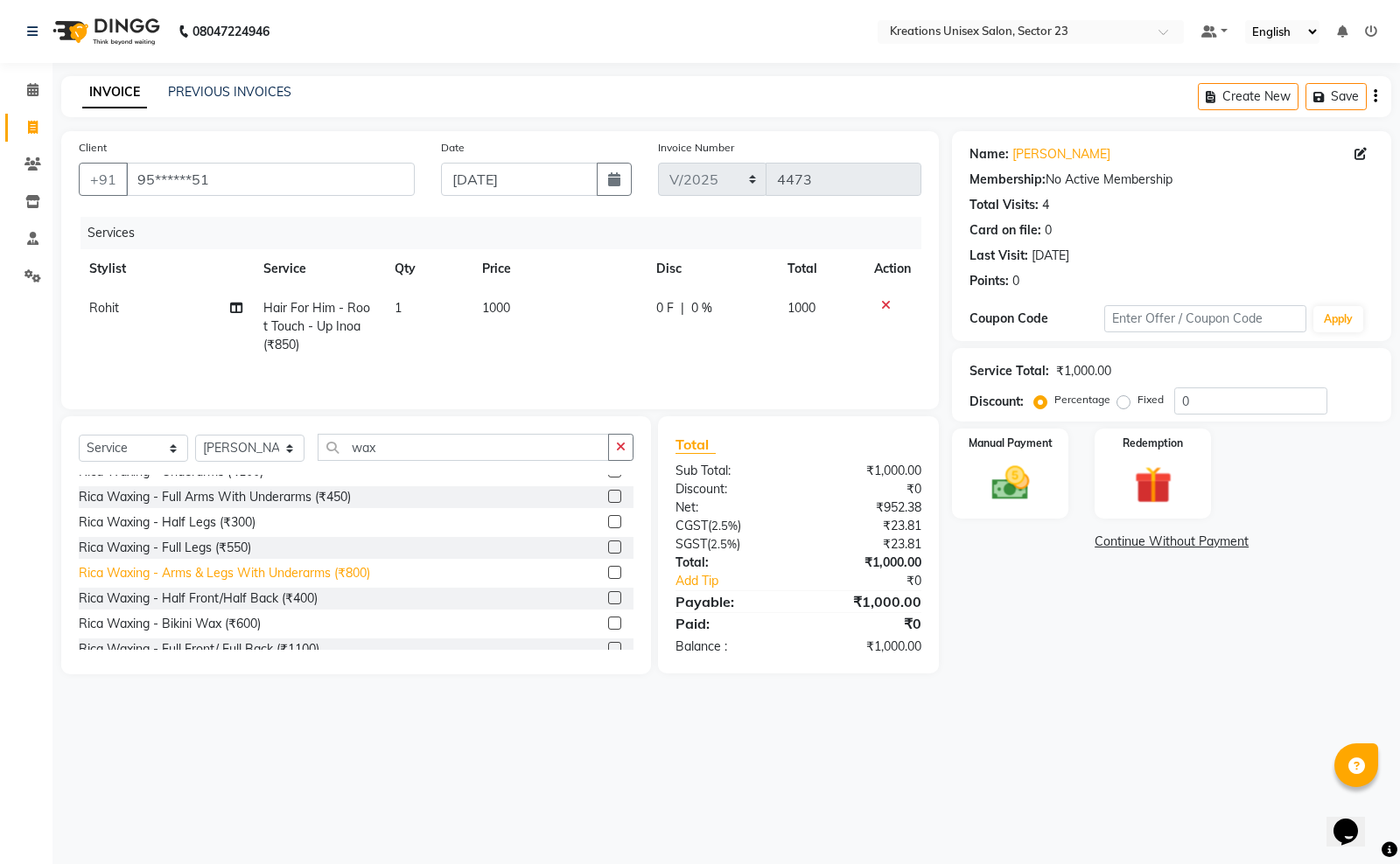
click at [254, 575] on div "Rica Waxing - Arms & Legs With Underarms (₹800)" at bounding box center [223, 573] width 291 height 18
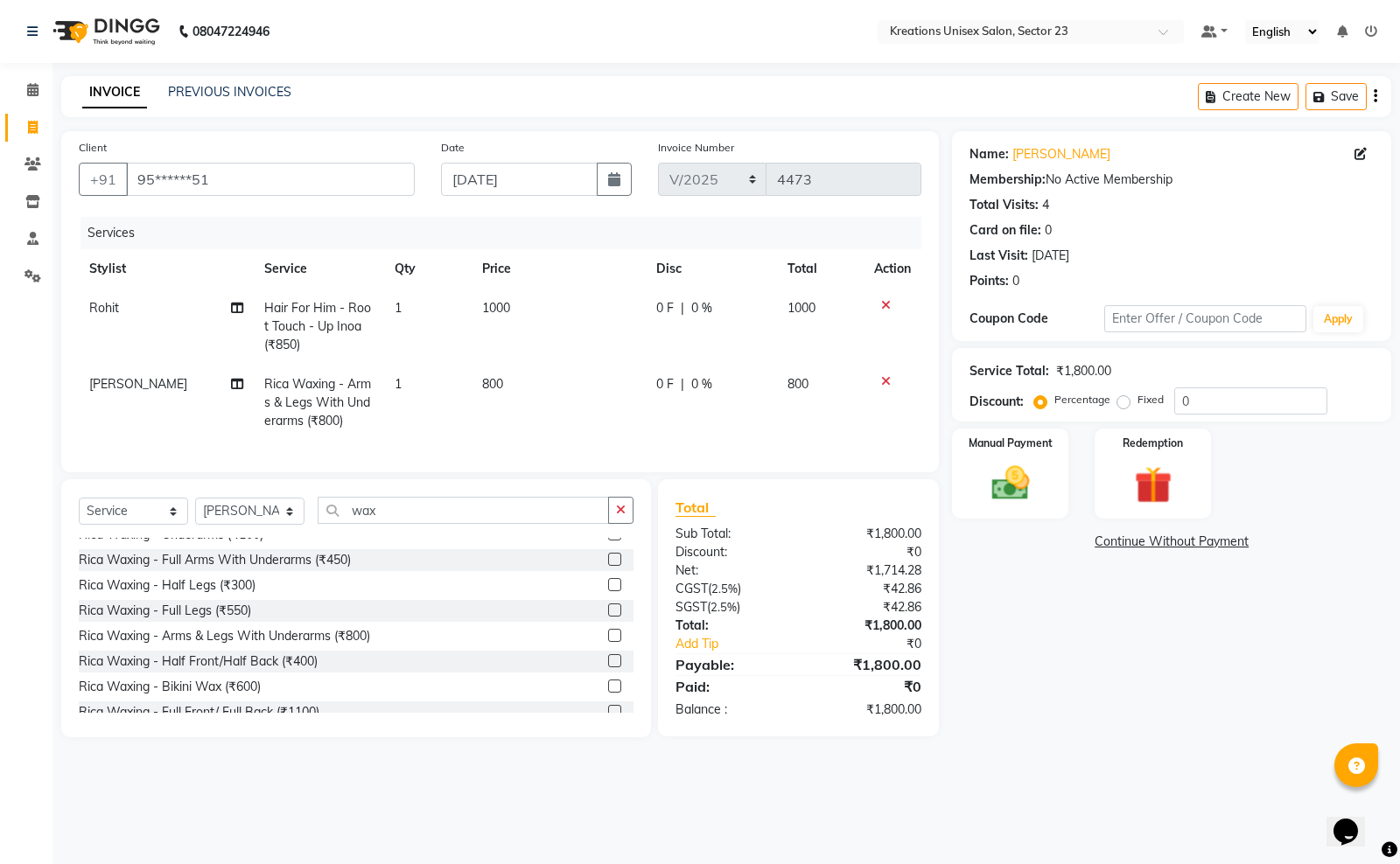
click at [518, 365] on td "800" at bounding box center [559, 403] width 174 height 76
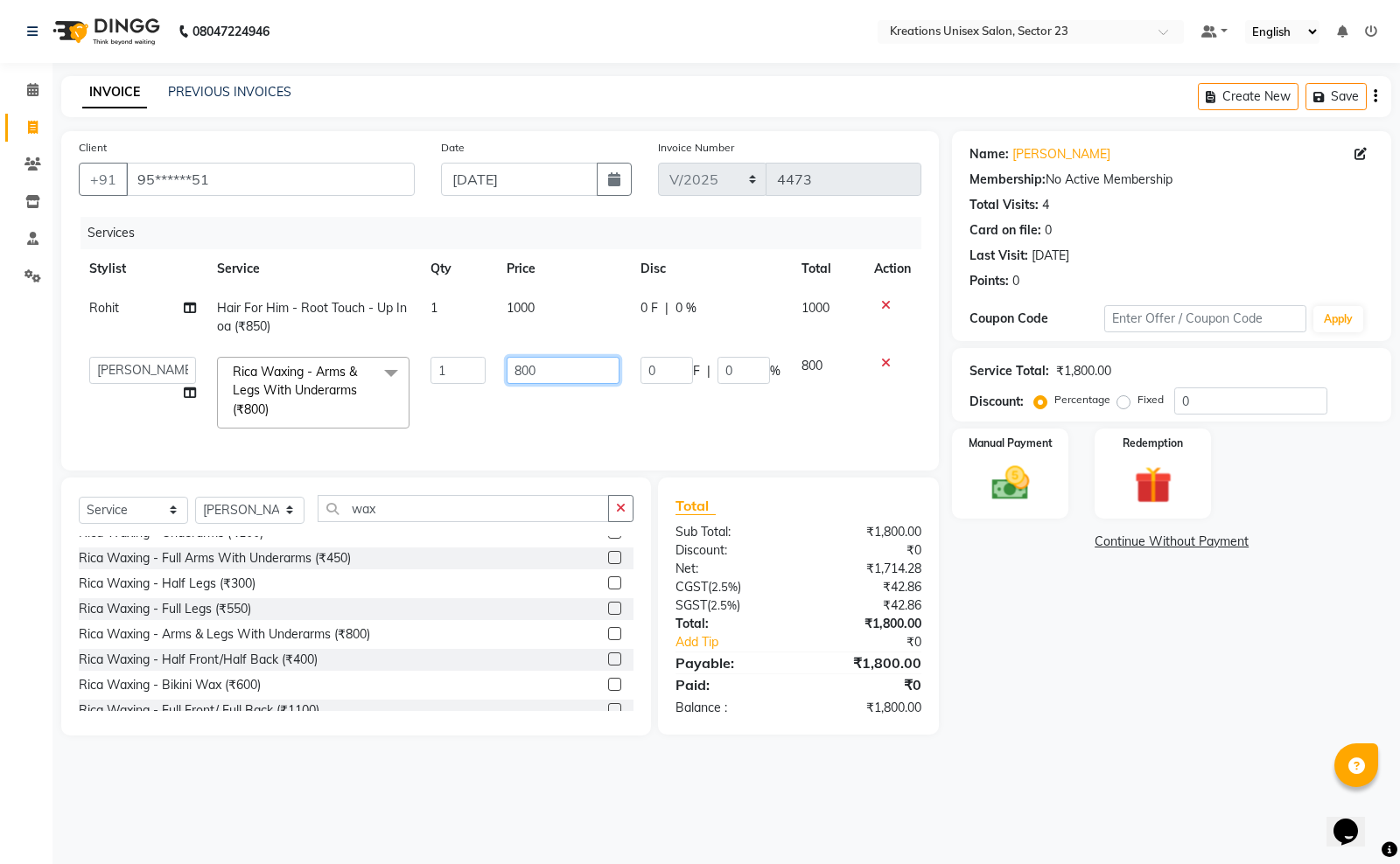
click at [557, 371] on input "800" at bounding box center [562, 370] width 113 height 27
click at [281, 521] on select "Select Stylist Aadil ALI Aman Ankit Manas Sir Rohit Saba Shaffali Maam Shiv Sit…" at bounding box center [249, 510] width 110 height 27
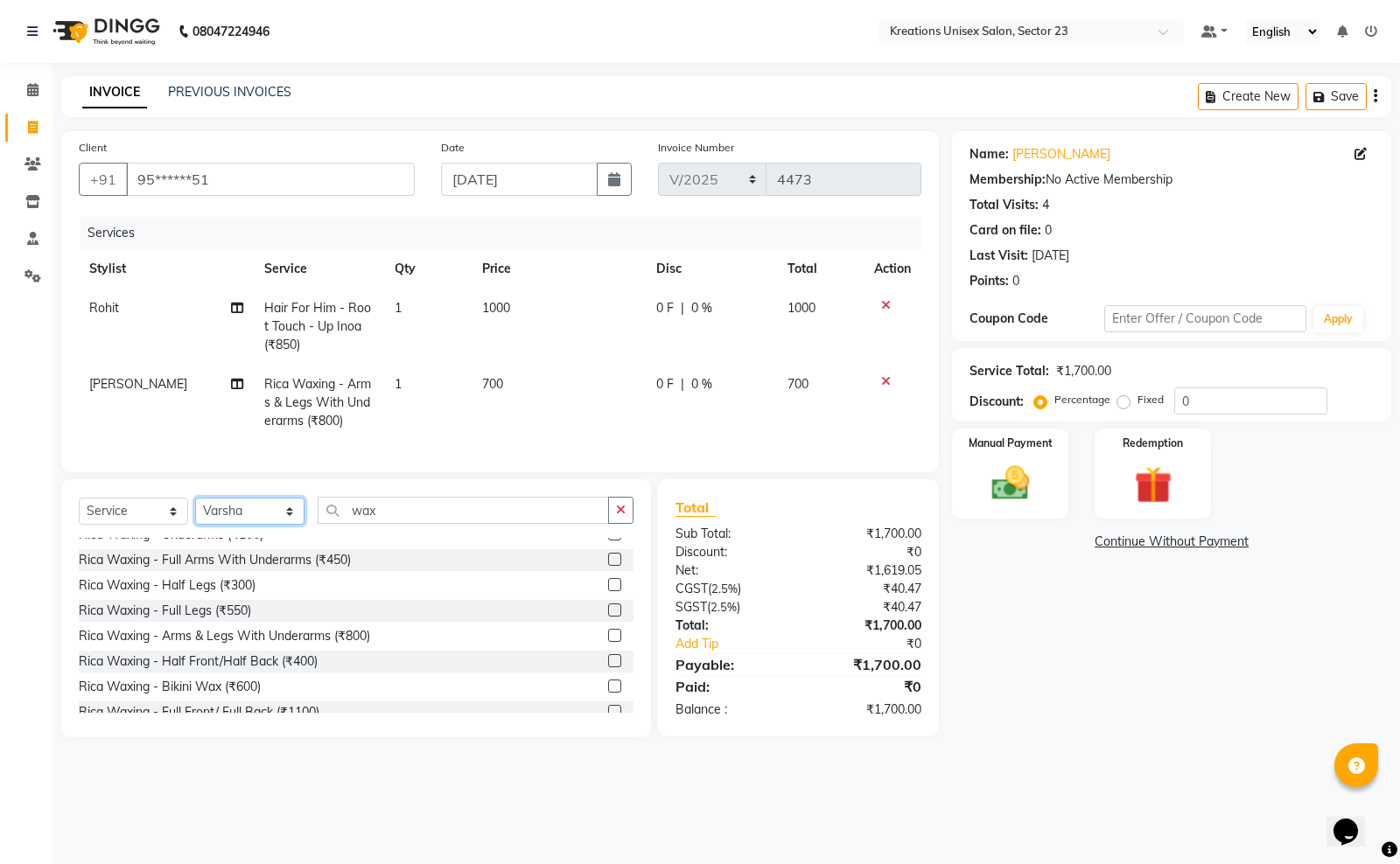
click at [195, 514] on select "Select Stylist Aadil ALI Aman Ankit Manas Sir Rohit Saba Shaffali Maam Shiv Sit…" at bounding box center [249, 511] width 110 height 27
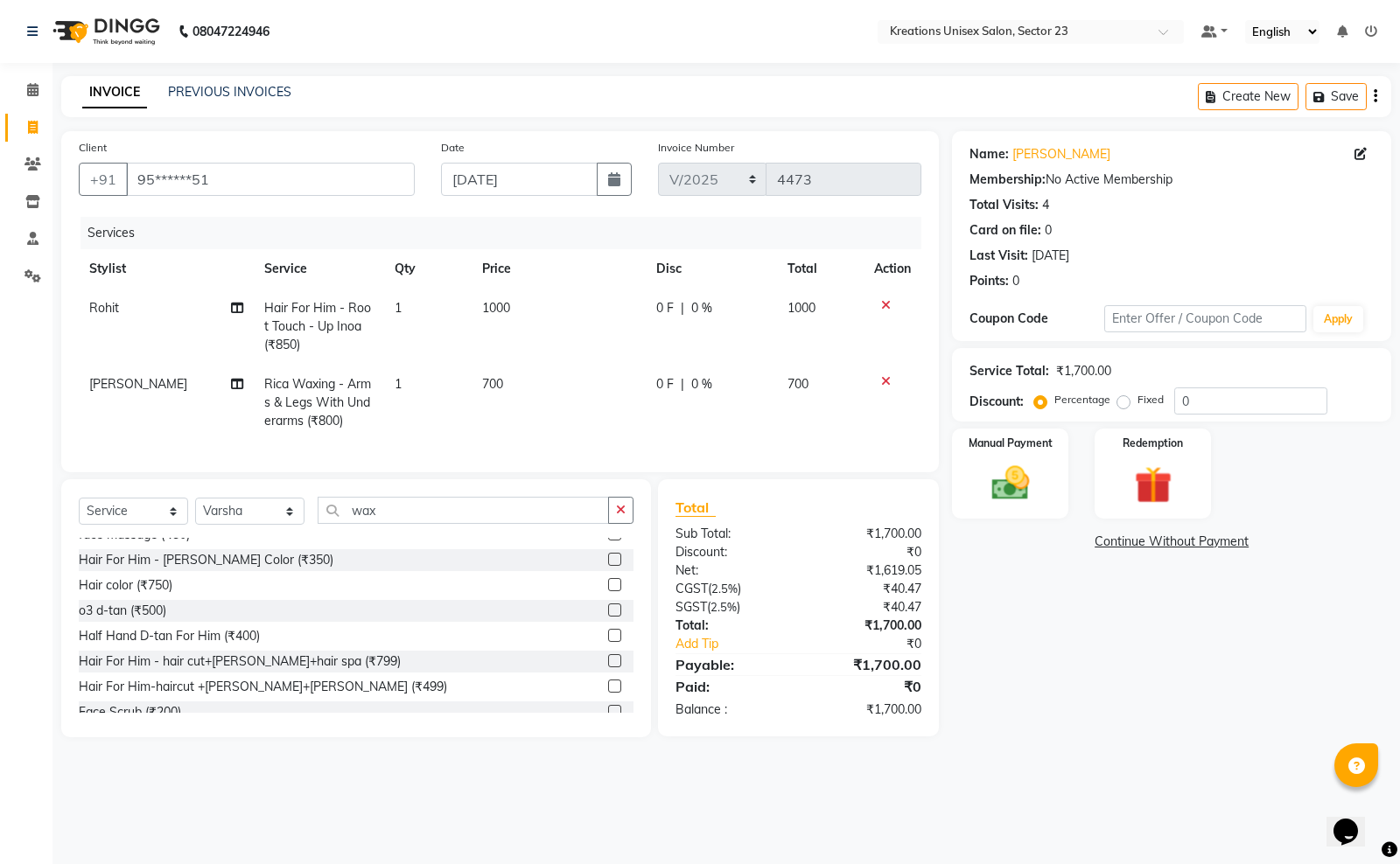
click at [418, 510] on div "Select Service Product Membership Package Voucher Prepaid Gift Card Select Styl…" at bounding box center [355, 608] width 589 height 258
click at [417, 524] on input "wax" at bounding box center [463, 510] width 291 height 27
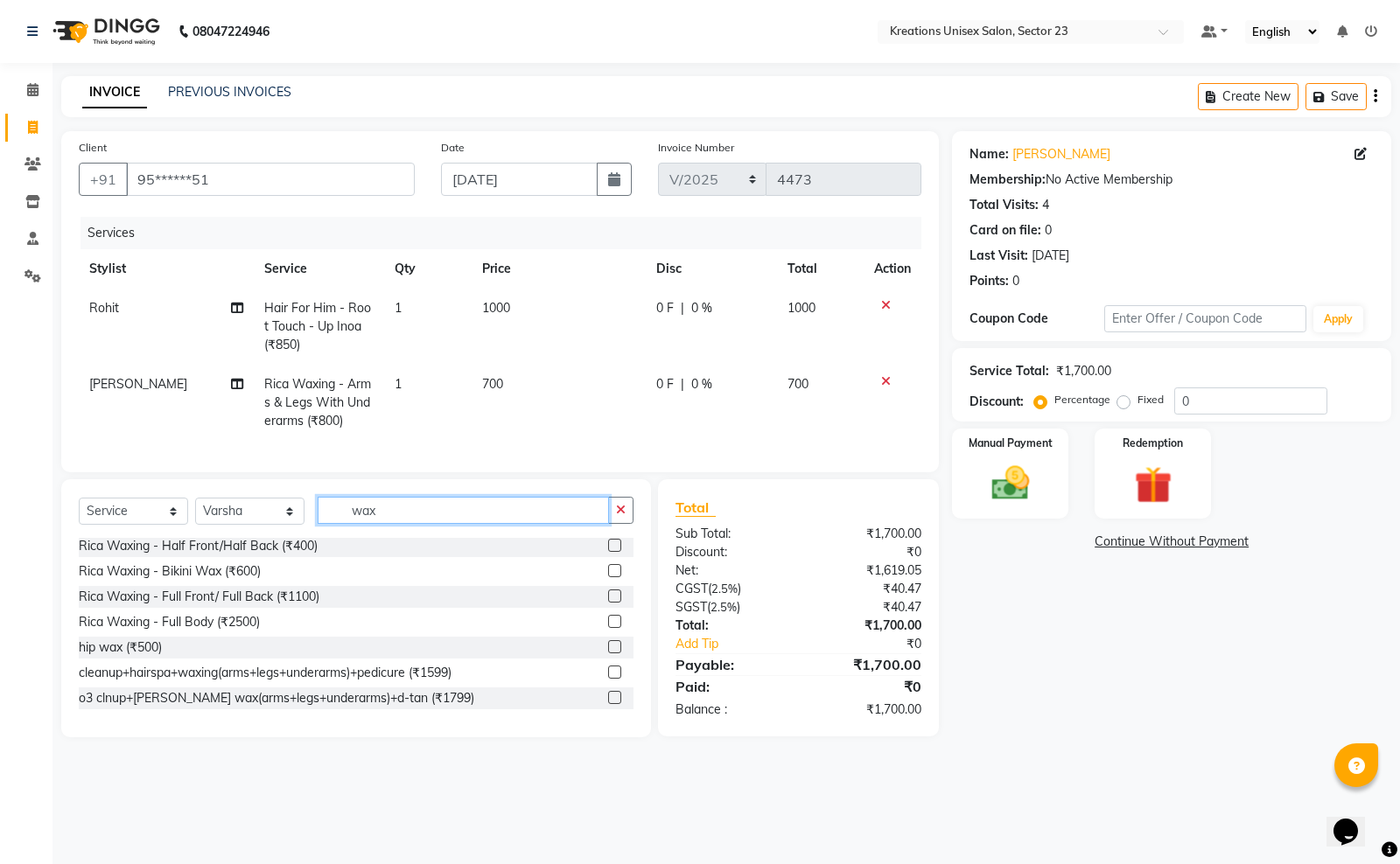
scroll to position [553, 0]
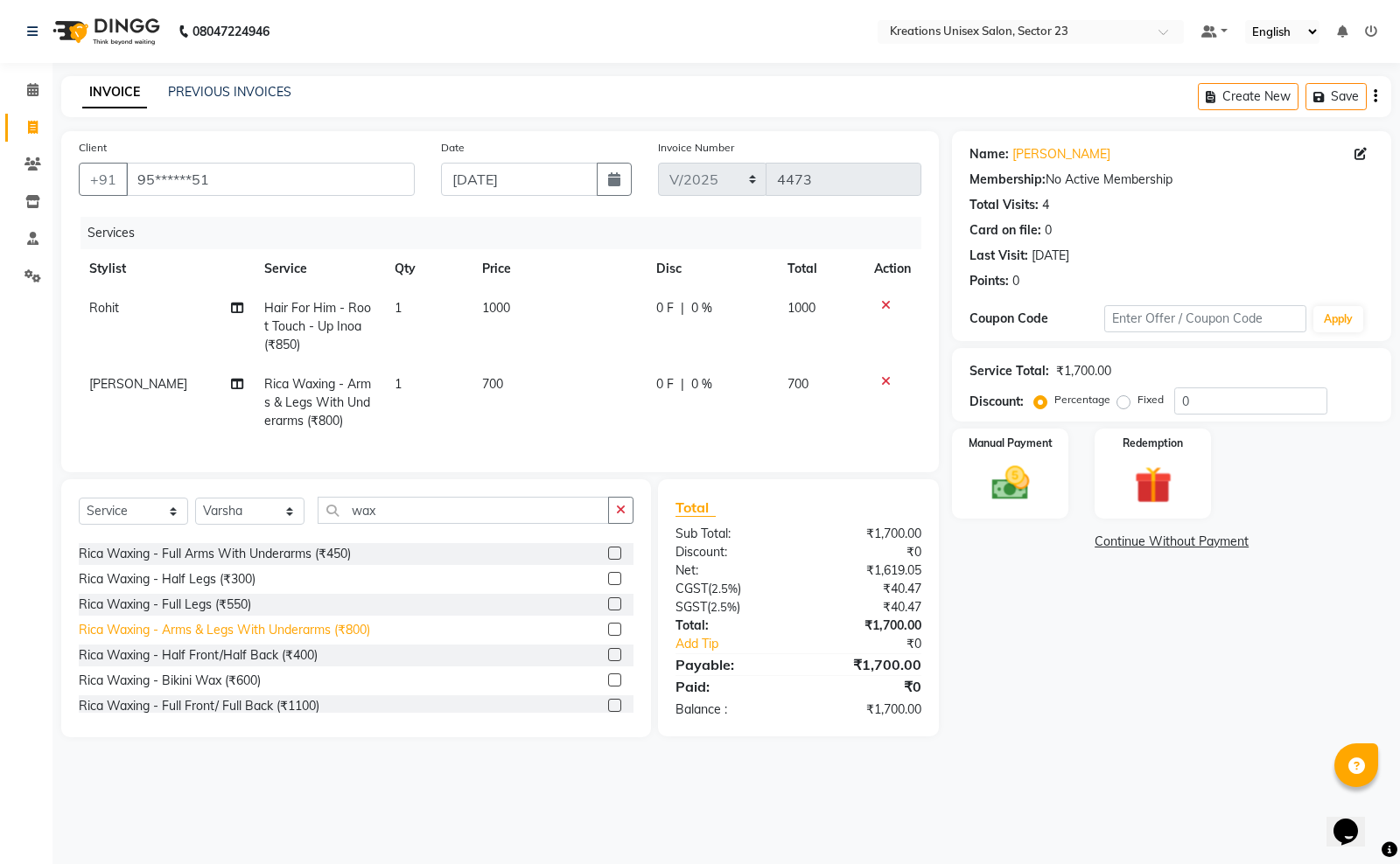
click at [273, 640] on div "Rica Waxing - Arms & Legs With Underarms (₹800)" at bounding box center [223, 629] width 291 height 18
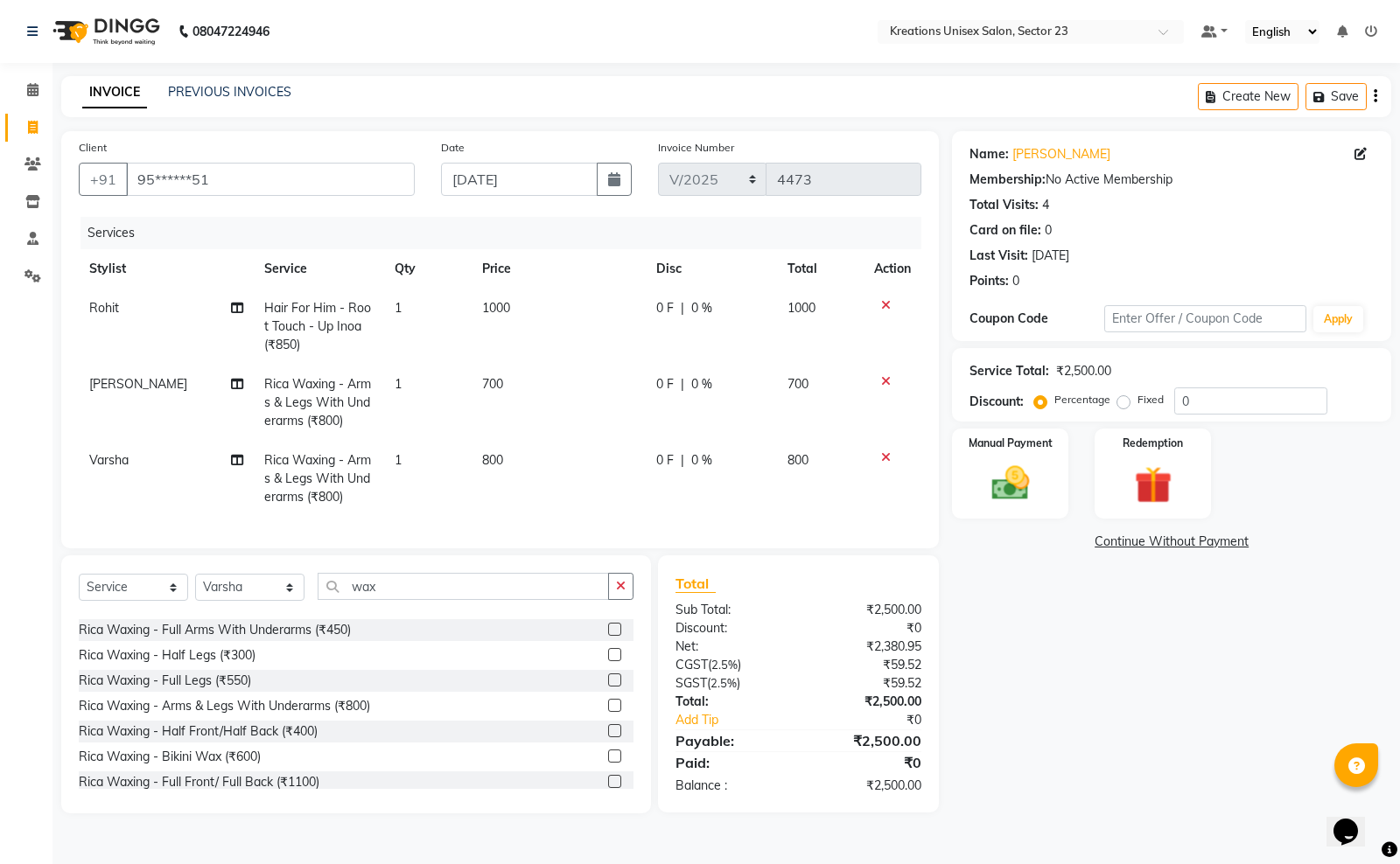
click at [558, 448] on td "800" at bounding box center [559, 479] width 174 height 76
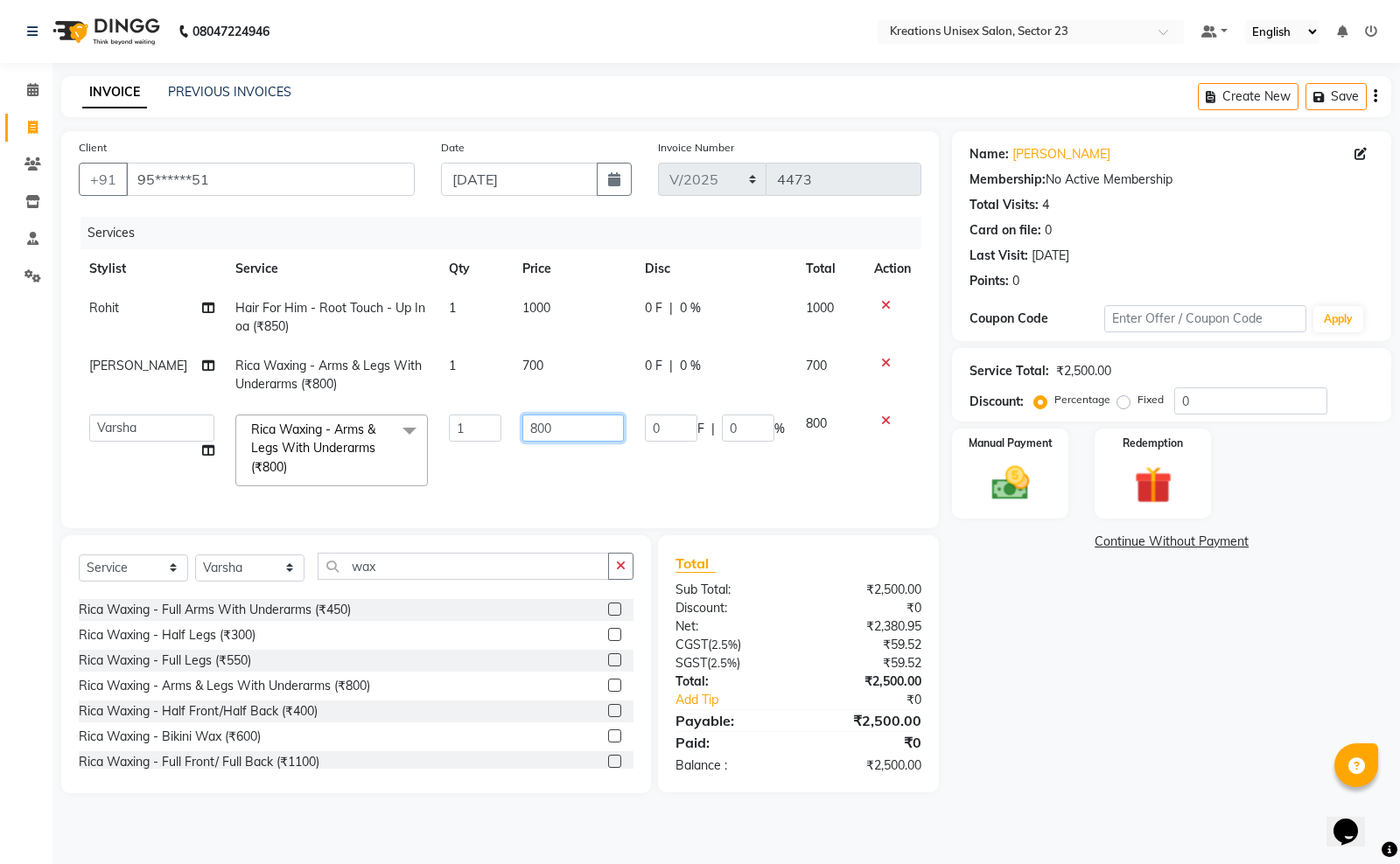
click at [568, 433] on input "800" at bounding box center [573, 428] width 101 height 27
click at [392, 581] on div "Select Service Product Membership Package Voucher Prepaid Gift Card Select Styl…" at bounding box center [355, 664] width 589 height 258
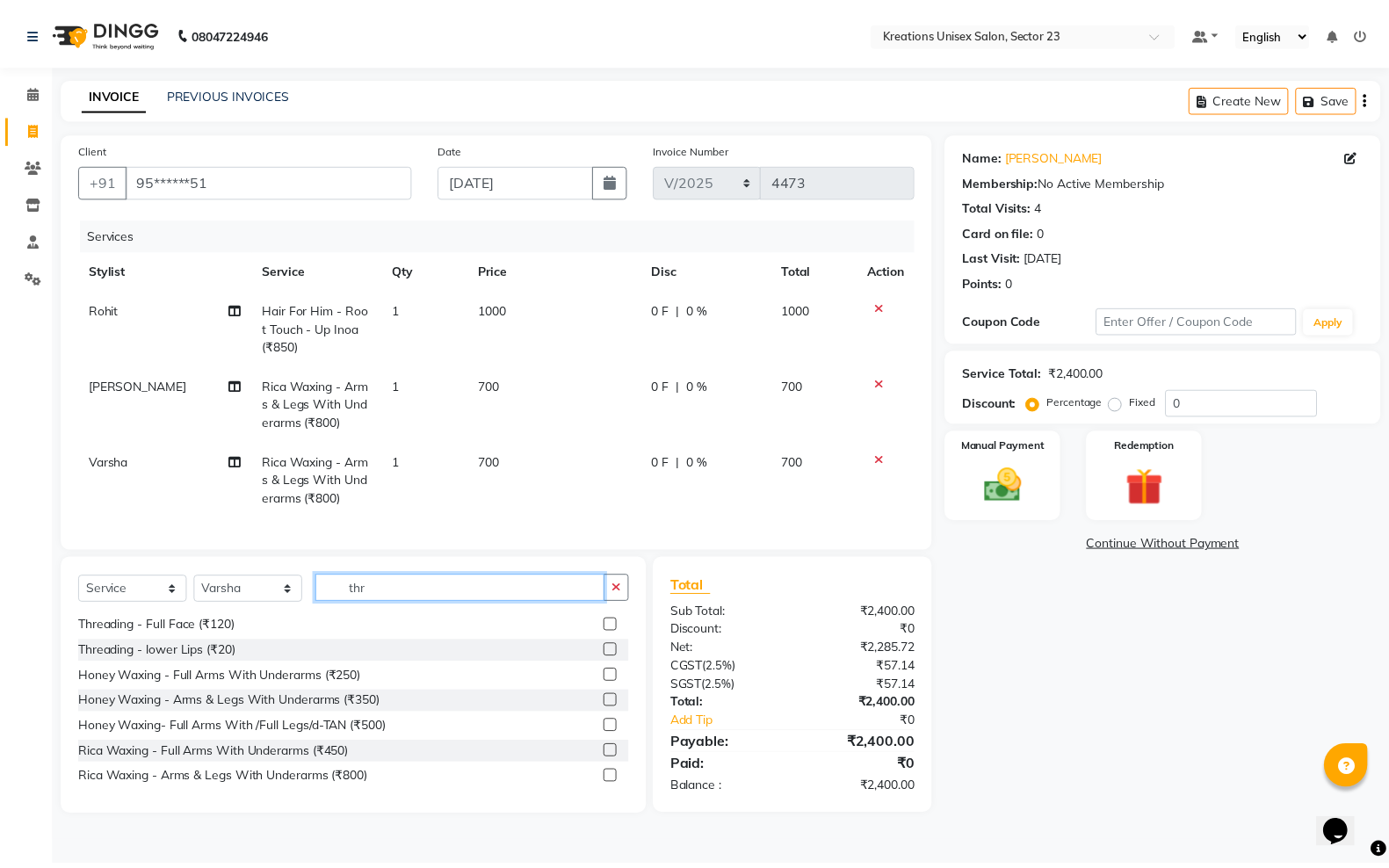
scroll to position [2, 0]
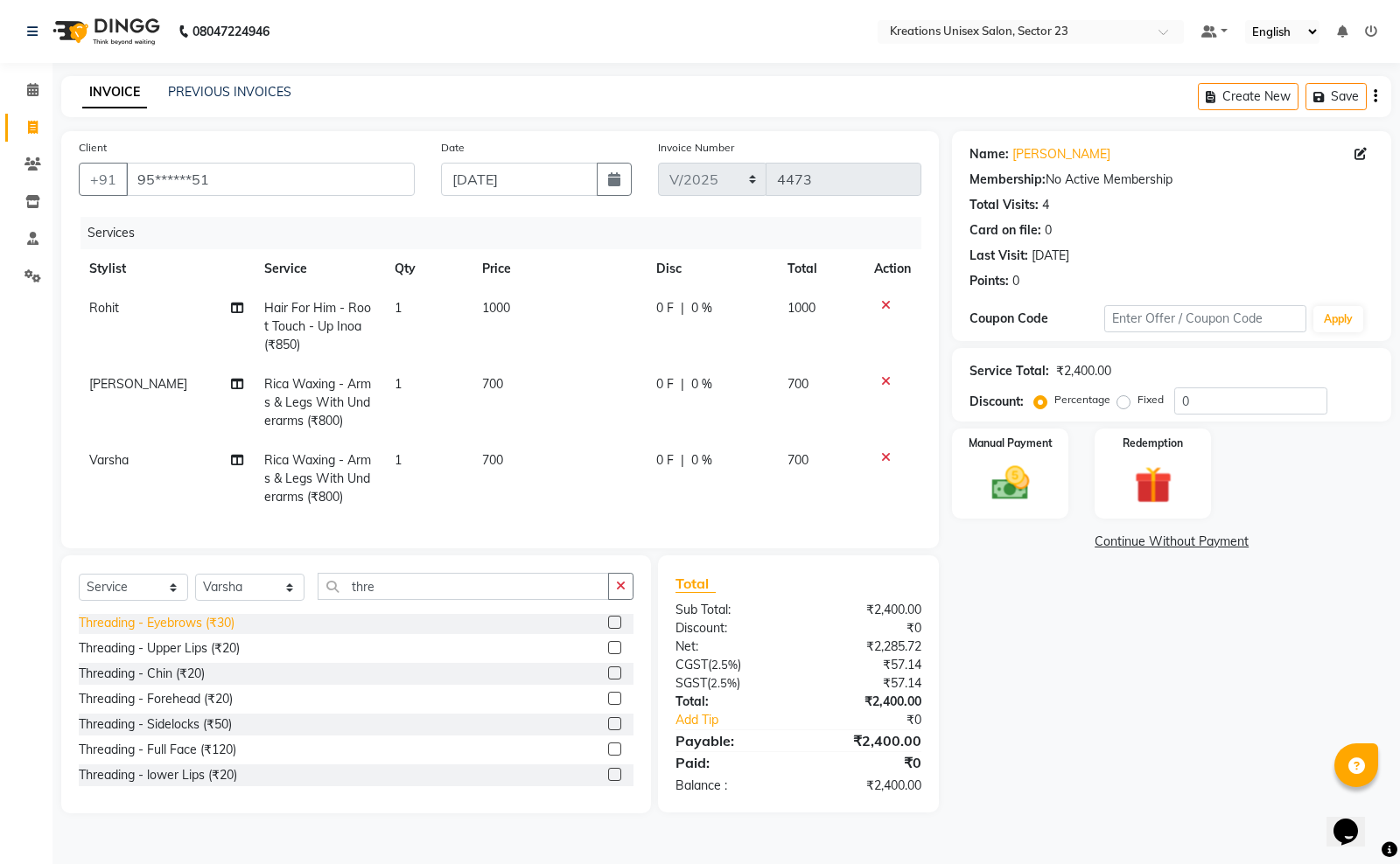
click at [181, 632] on div "Threading - Eyebrows (₹30)" at bounding box center [156, 622] width 156 height 18
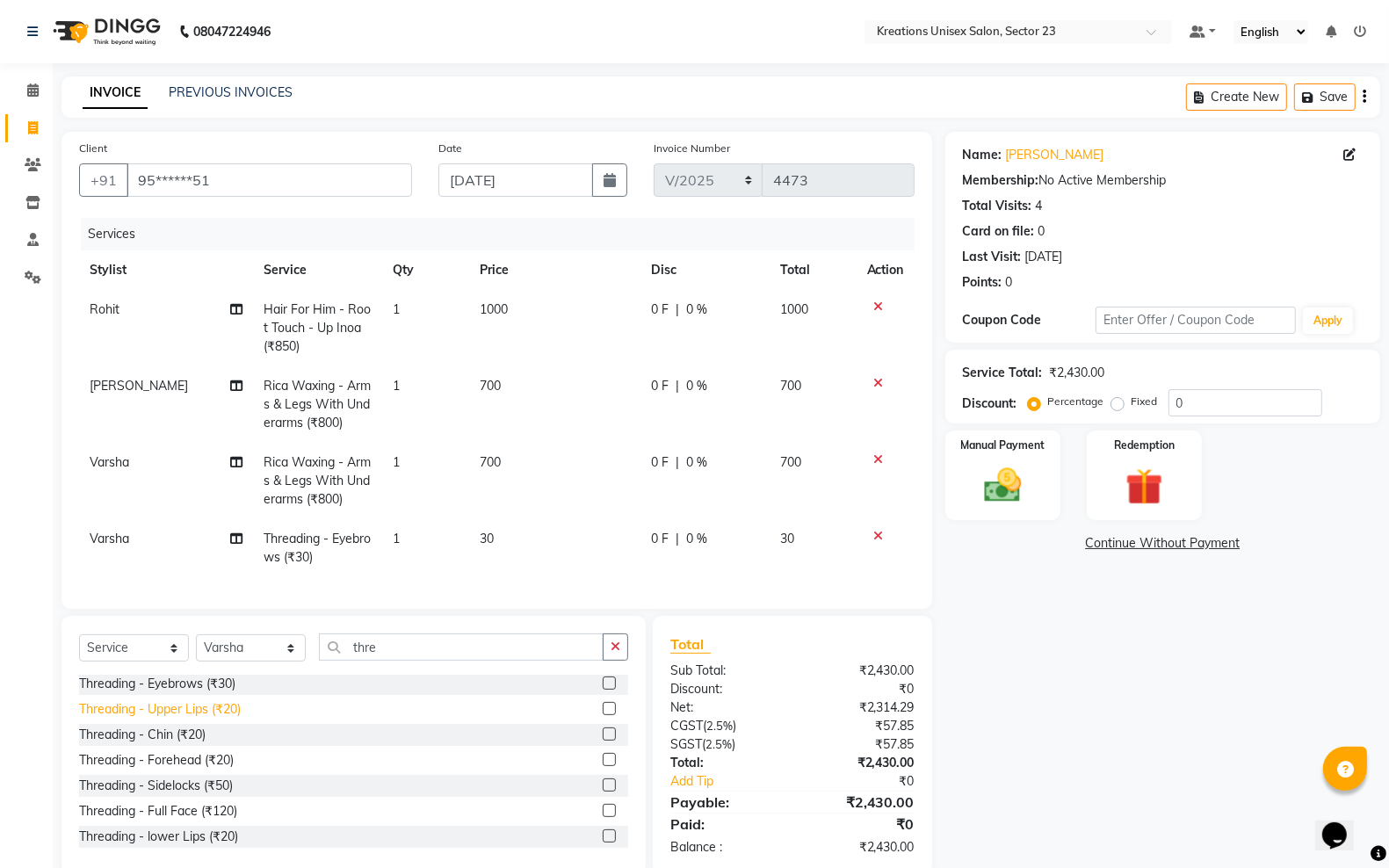
click at [195, 718] on div "Threading - Upper Lips (₹20)" at bounding box center [159, 709] width 162 height 18
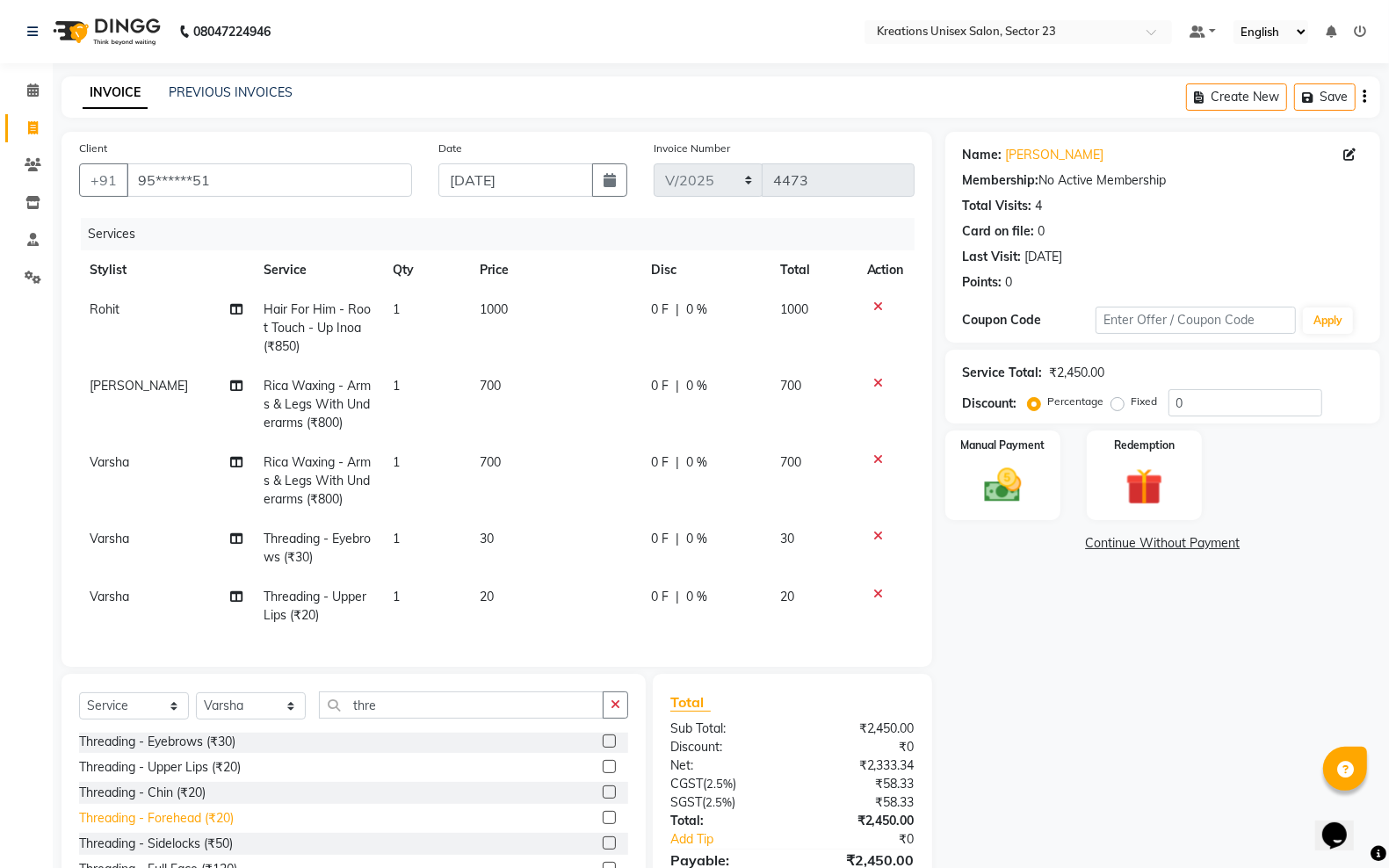
click at [185, 826] on div "Threading - Forehead (₹20)" at bounding box center [155, 818] width 154 height 18
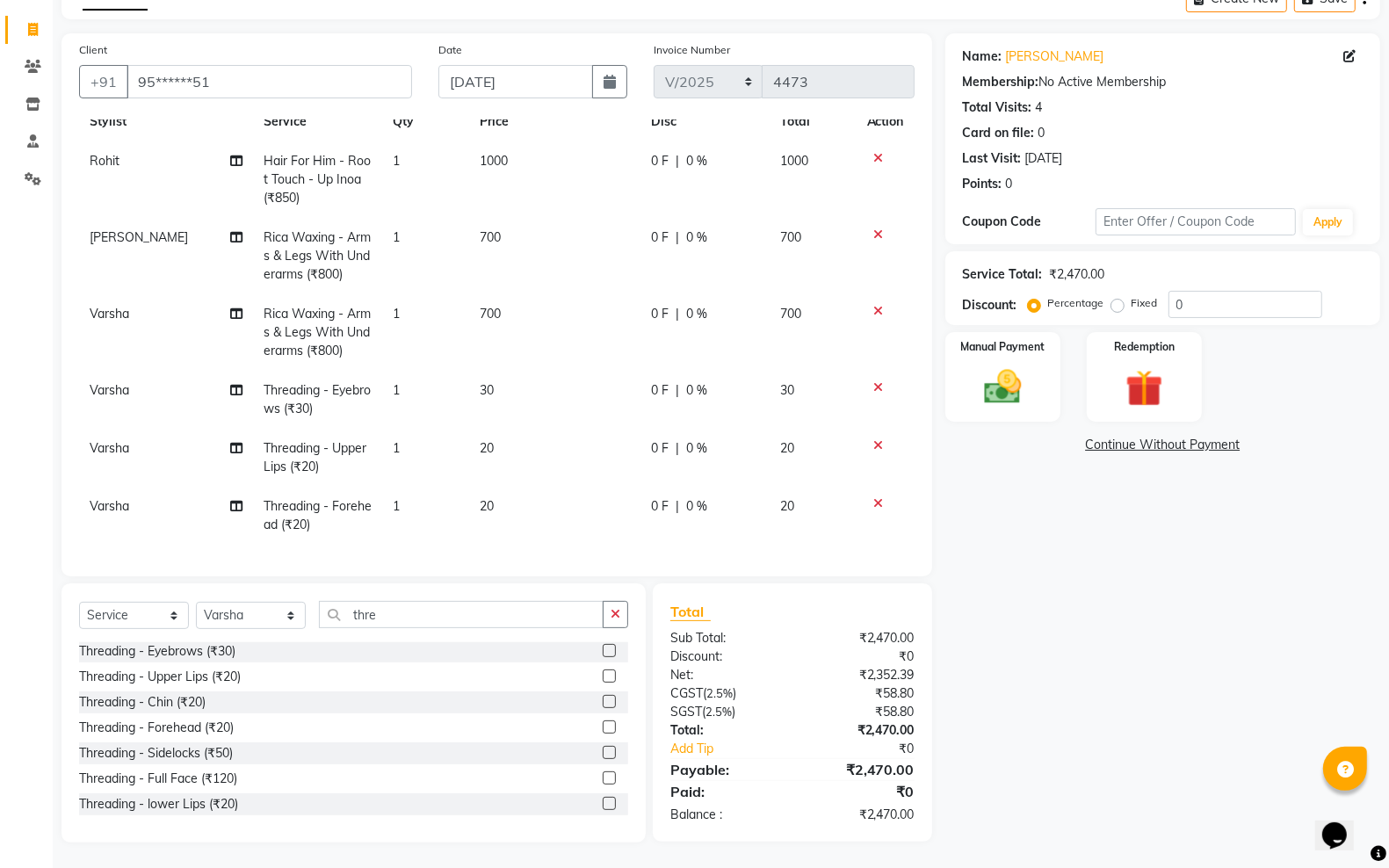
scroll to position [0, 0]
click at [200, 656] on div "Threading - Eyebrows (₹30)" at bounding box center [156, 652] width 156 height 18
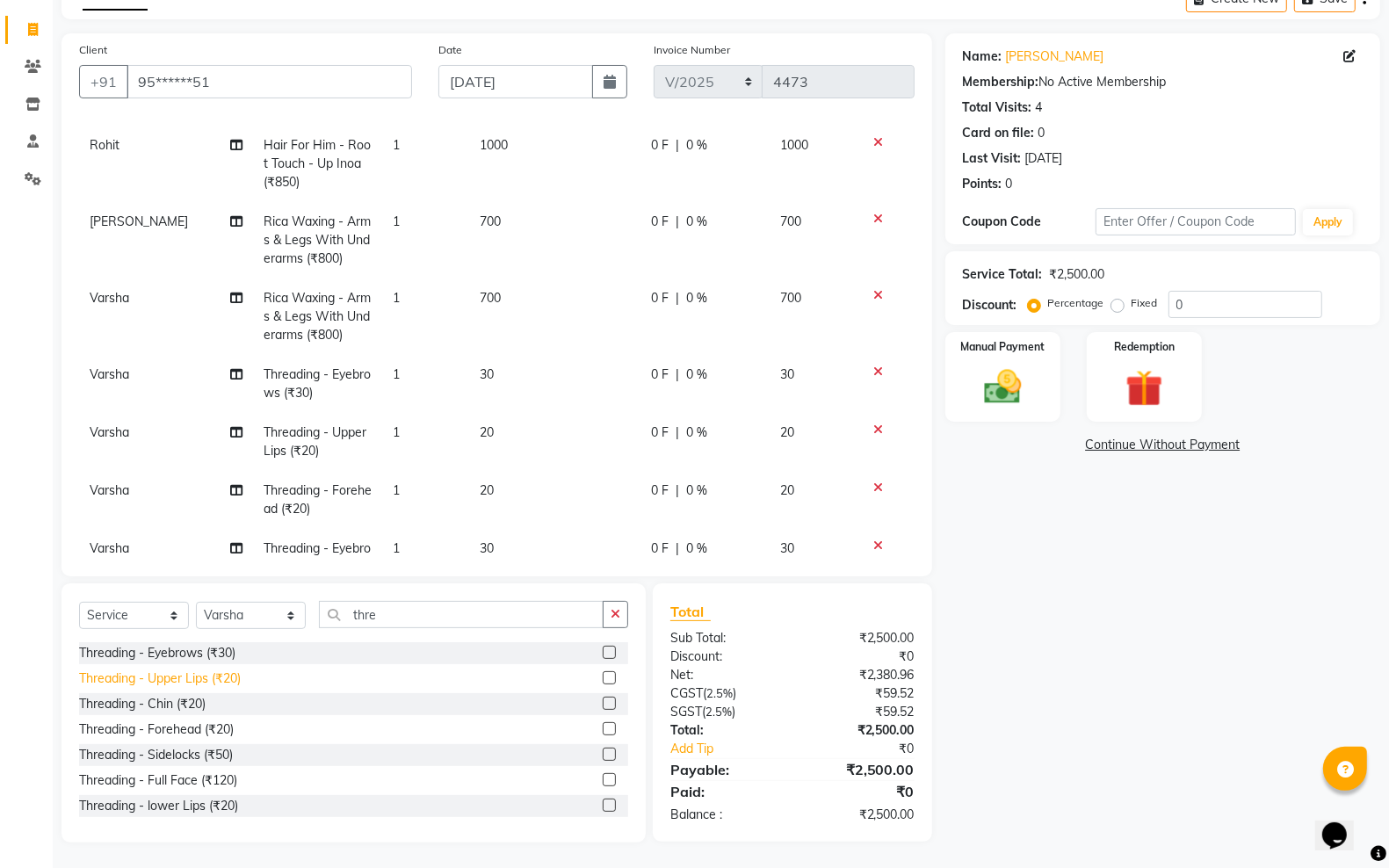
click at [209, 677] on div "Threading - Upper Lips (₹20)" at bounding box center [159, 678] width 162 height 18
click at [220, 730] on div "Threading - Forehead (₹20)" at bounding box center [155, 729] width 154 height 18
click at [1031, 409] on img at bounding box center [1002, 387] width 62 height 44
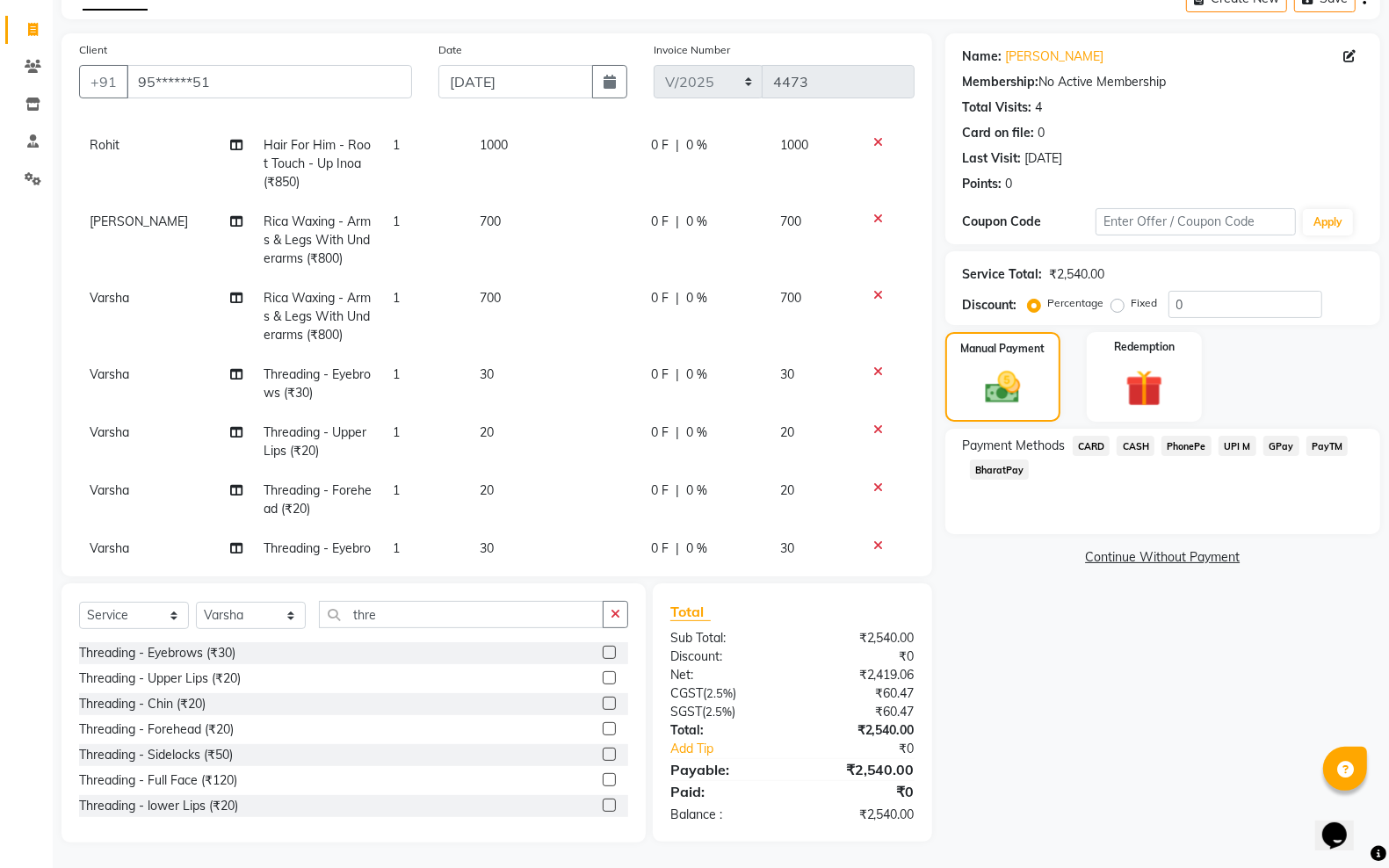
click at [1283, 442] on span "GPay" at bounding box center [1282, 445] width 36 height 20
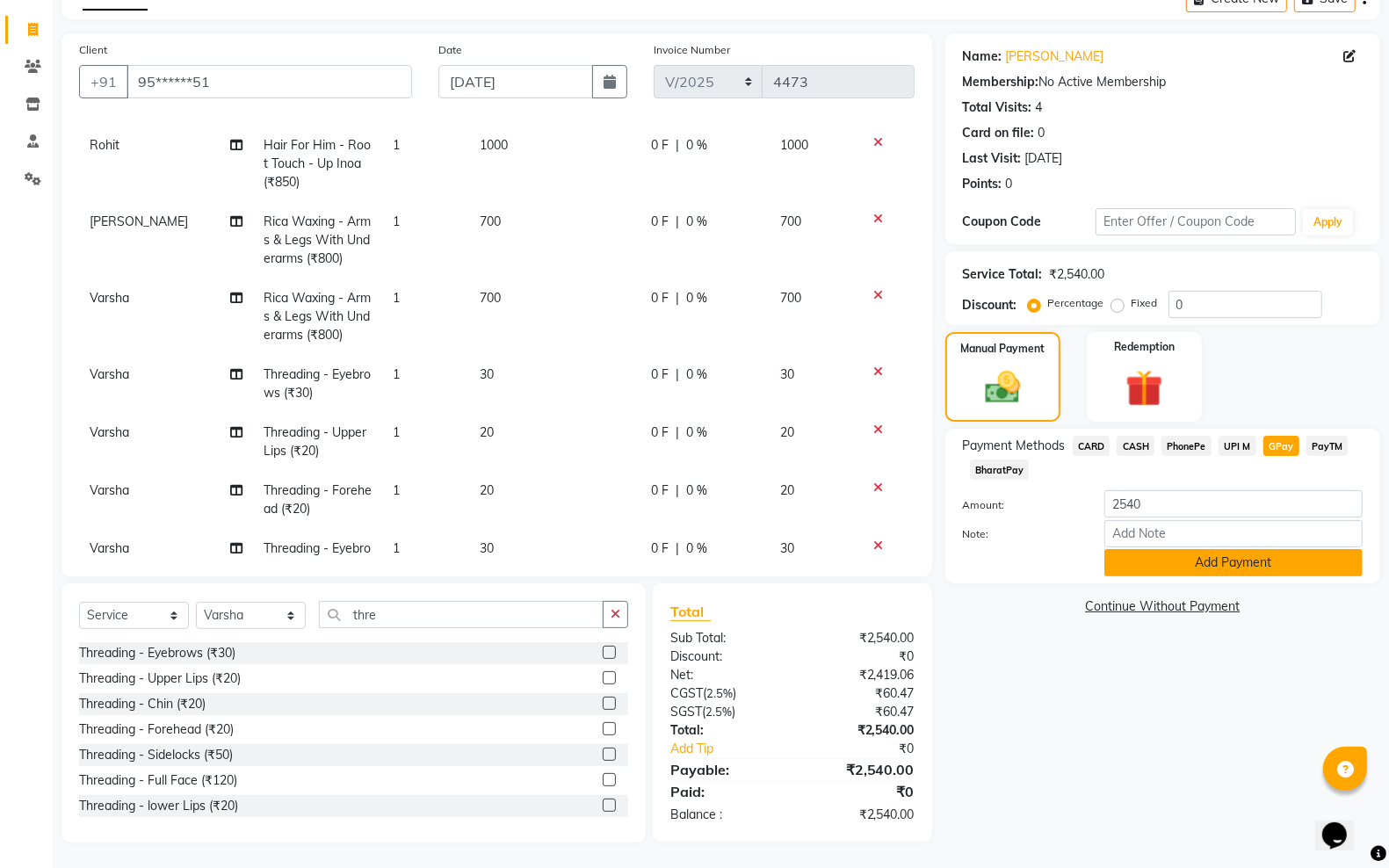
click at [1210, 558] on button "Add Payment" at bounding box center [1234, 563] width 258 height 27
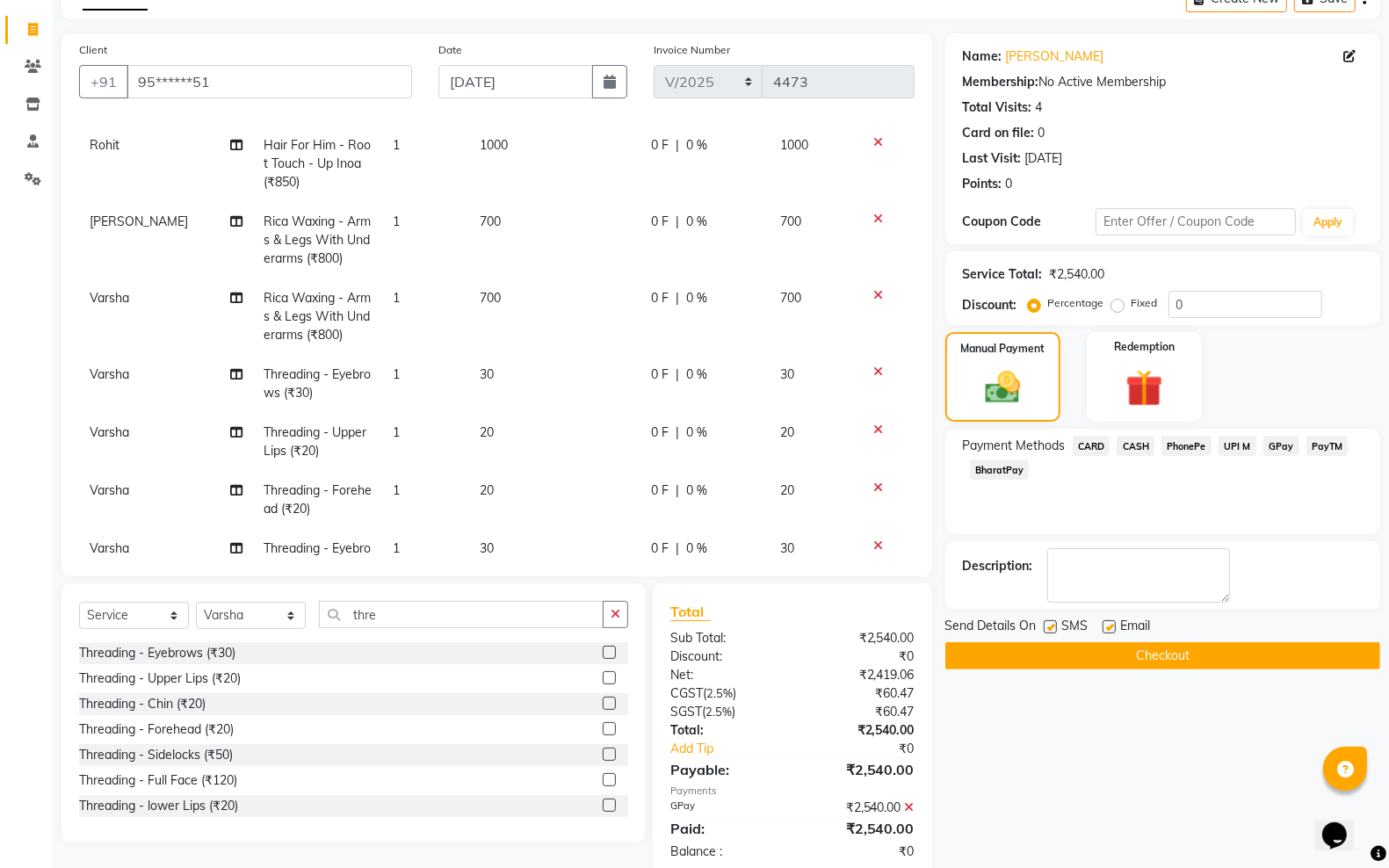
click at [1103, 633] on label at bounding box center [1110, 627] width 13 height 13
click at [1103, 633] on input "checkbox" at bounding box center [1109, 628] width 12 height 12
click at [1054, 628] on label at bounding box center [1050, 627] width 13 height 13
click at [1054, 628] on input "checkbox" at bounding box center [1049, 628] width 12 height 12
click at [1066, 647] on button "Checkout" at bounding box center [1163, 656] width 435 height 27
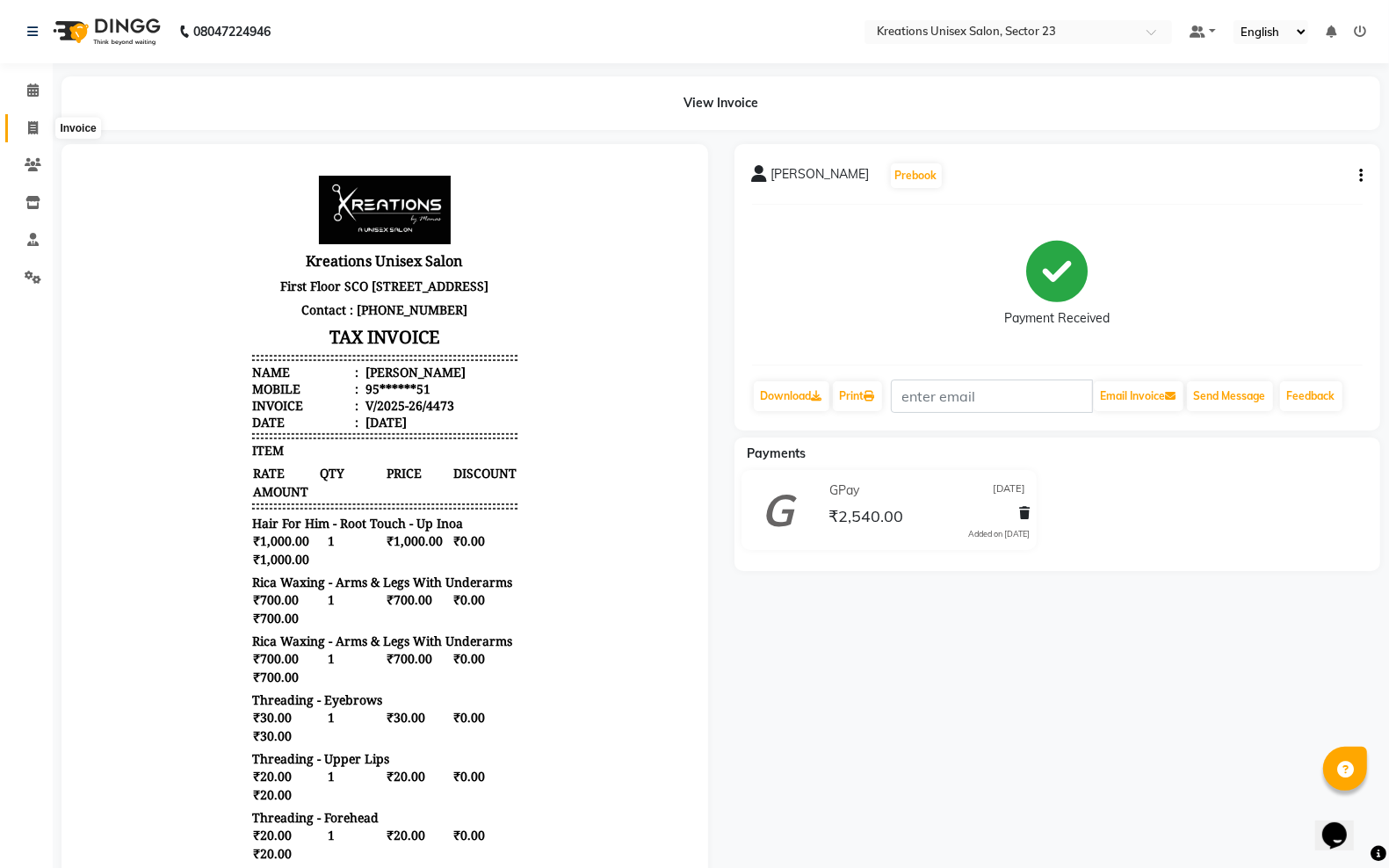
click at [32, 130] on icon at bounding box center [33, 128] width 10 height 13
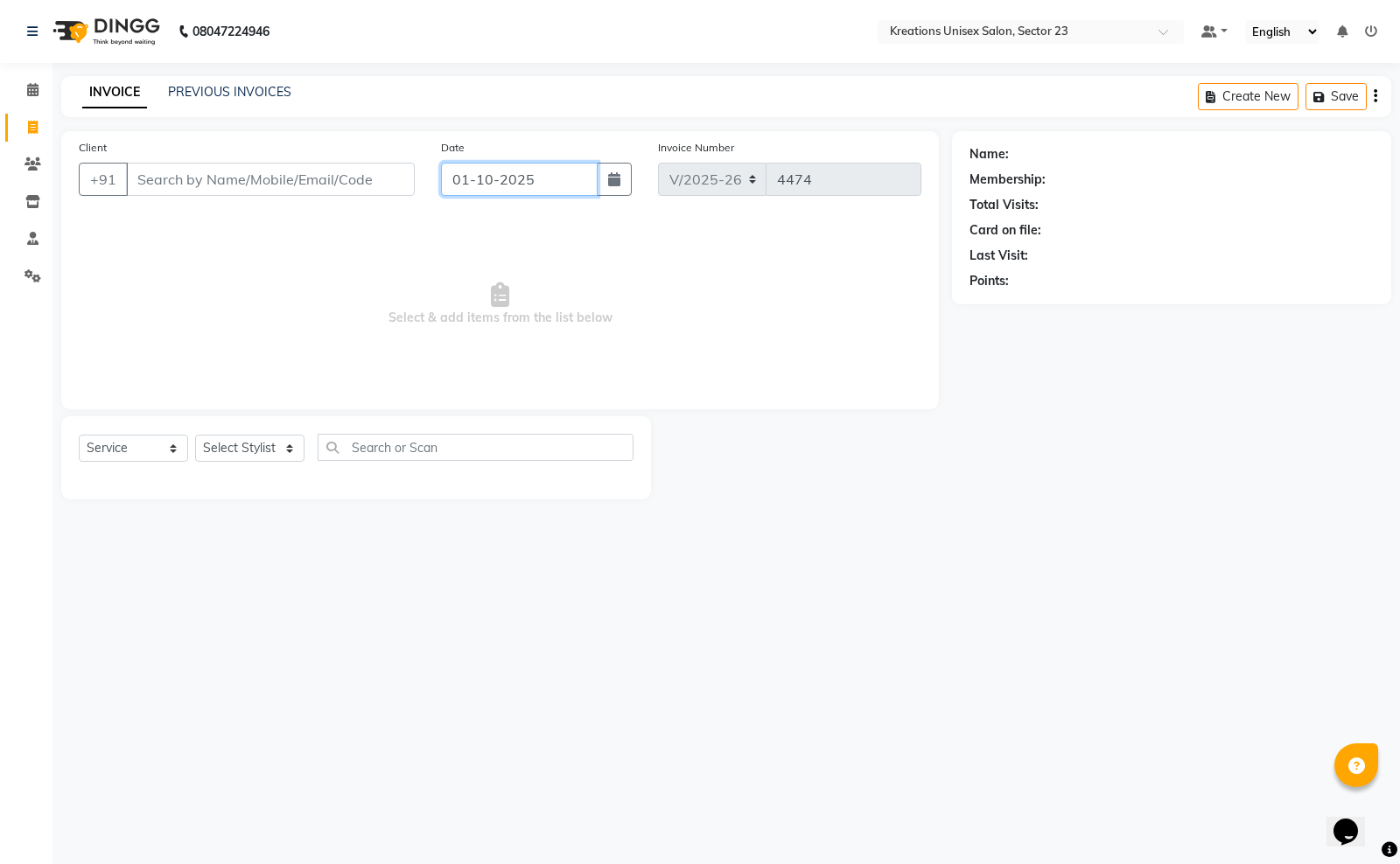
click at [560, 178] on input "01-10-2025" at bounding box center [520, 179] width 157 height 33
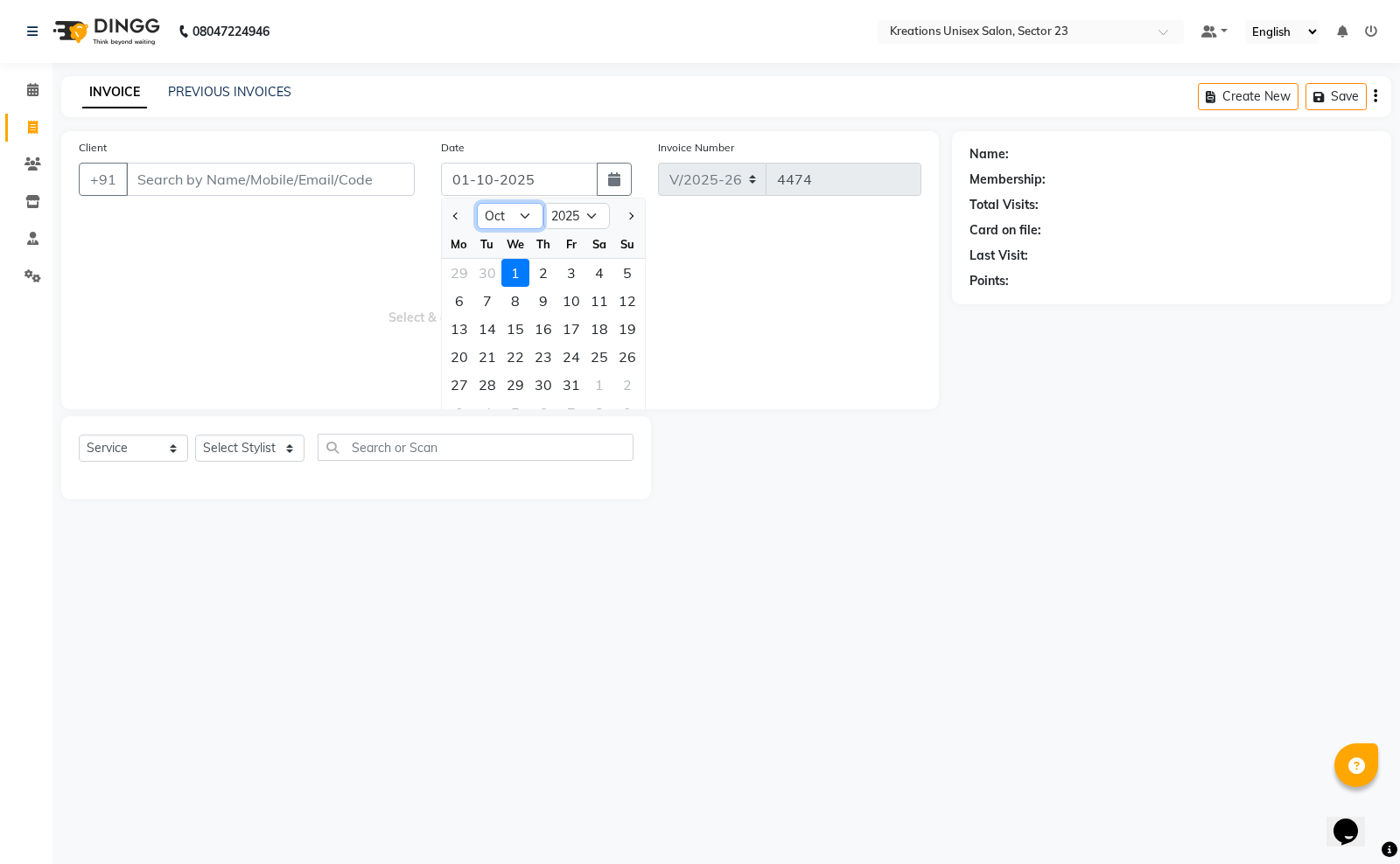
drag, startPoint x: 527, startPoint y: 203, endPoint x: 523, endPoint y: 216, distance: 13.6
click at [527, 203] on select "Jan Feb Mar Apr May Jun Jul Aug Sep Oct Nov Dec" at bounding box center [510, 216] width 67 height 26
click at [477, 203] on select "Jan Feb Mar Apr May Jun Jul Aug Sep Oct Nov Dec" at bounding box center [510, 216] width 67 height 26
click at [493, 373] on div "30" at bounding box center [487, 384] width 28 height 28
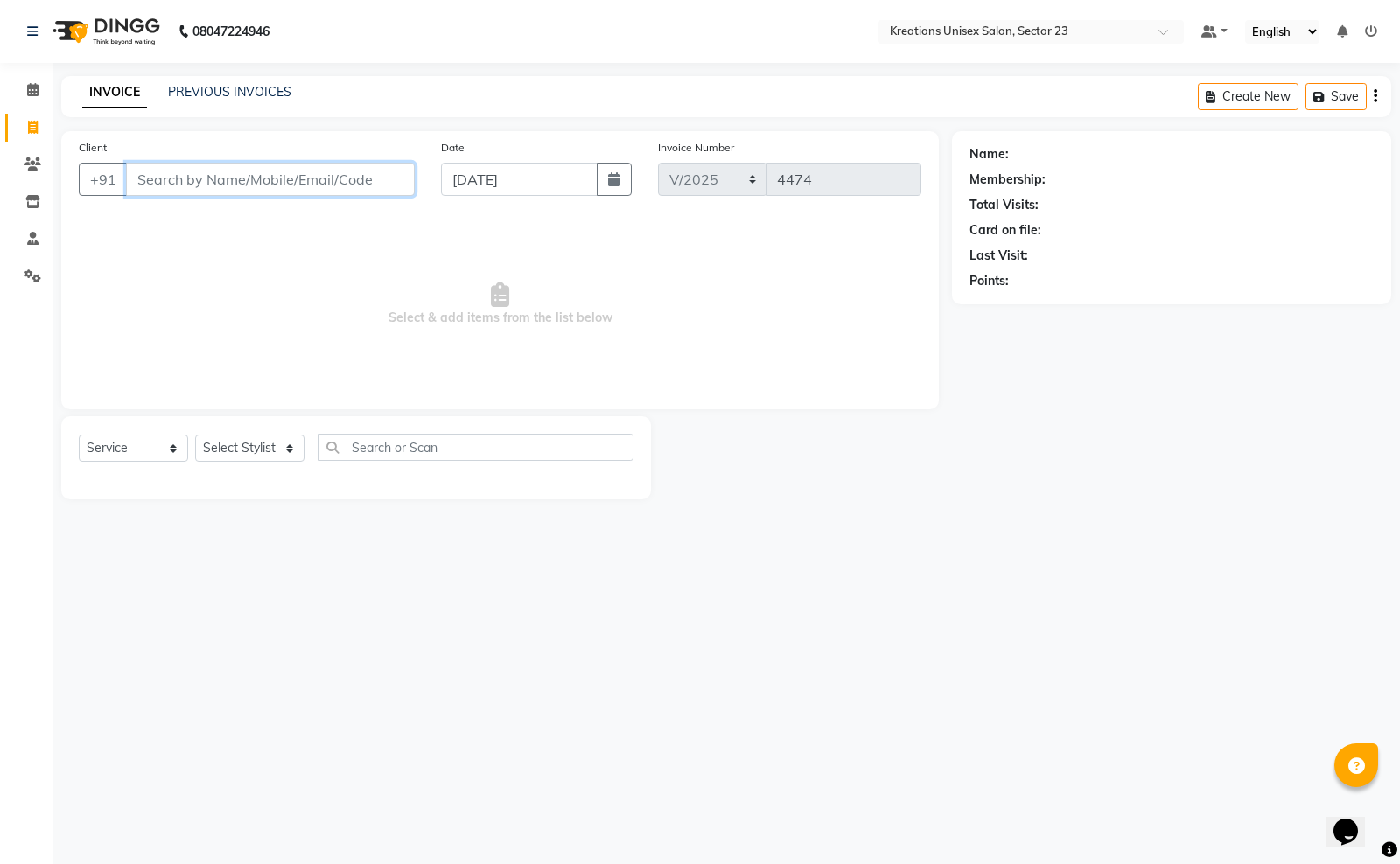
click at [361, 189] on input "Client" at bounding box center [270, 179] width 288 height 33
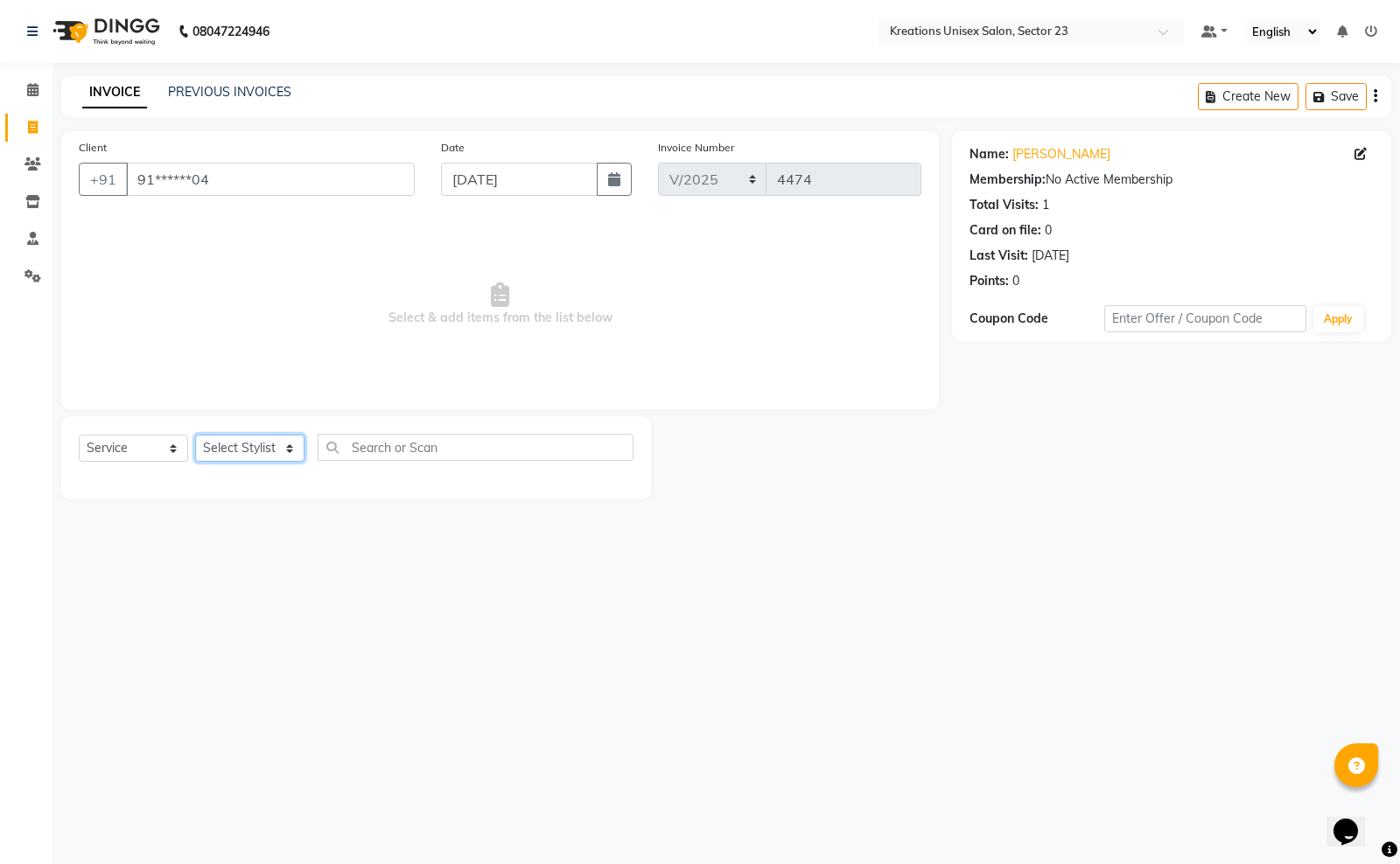
click at [265, 442] on select "Select Stylist Aadil ALI Aman Ankit Manas Sir Rohit Saba Shaffali Maam Shiv Sit…" at bounding box center [249, 448] width 110 height 27
click at [195, 434] on select "Select Stylist Aadil ALI Aman Ankit Manas Sir Rohit Saba Shaffali Maam Shiv Sit…" at bounding box center [249, 448] width 110 height 27
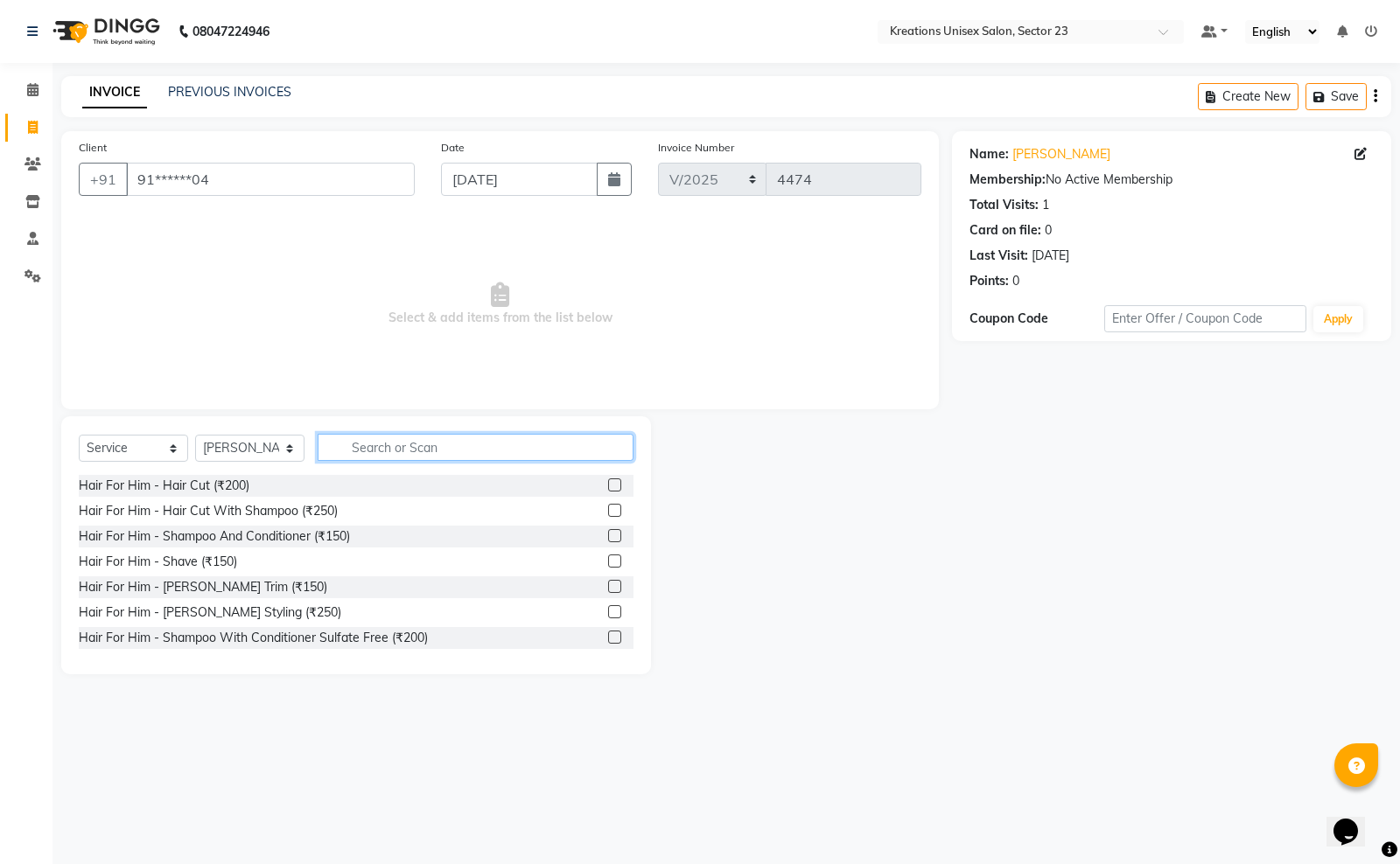
click at [401, 437] on input "text" at bounding box center [476, 447] width 316 height 27
click at [410, 453] on input "text" at bounding box center [476, 447] width 316 height 27
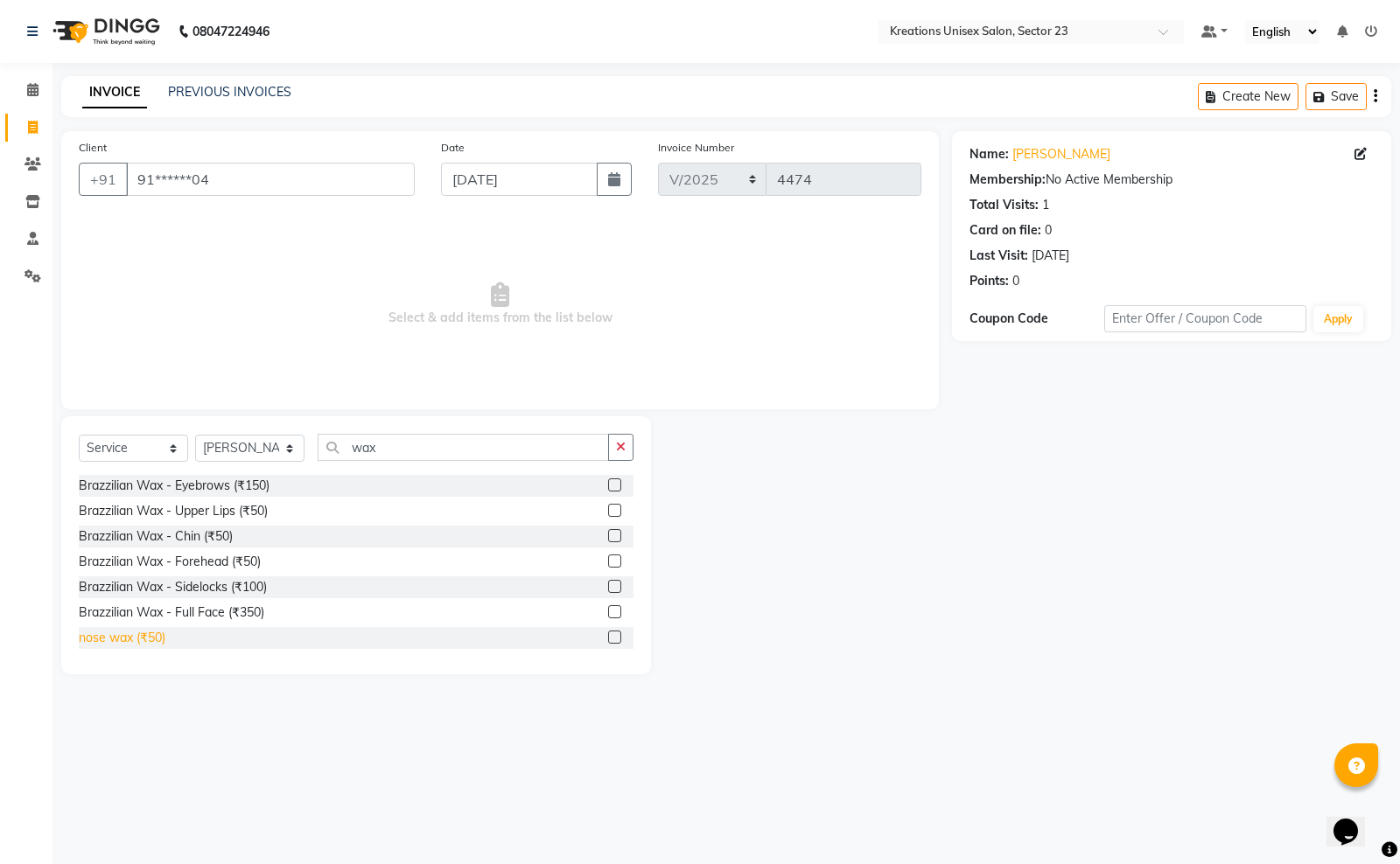
click at [151, 641] on div "nose wax (₹50)" at bounding box center [121, 638] width 87 height 18
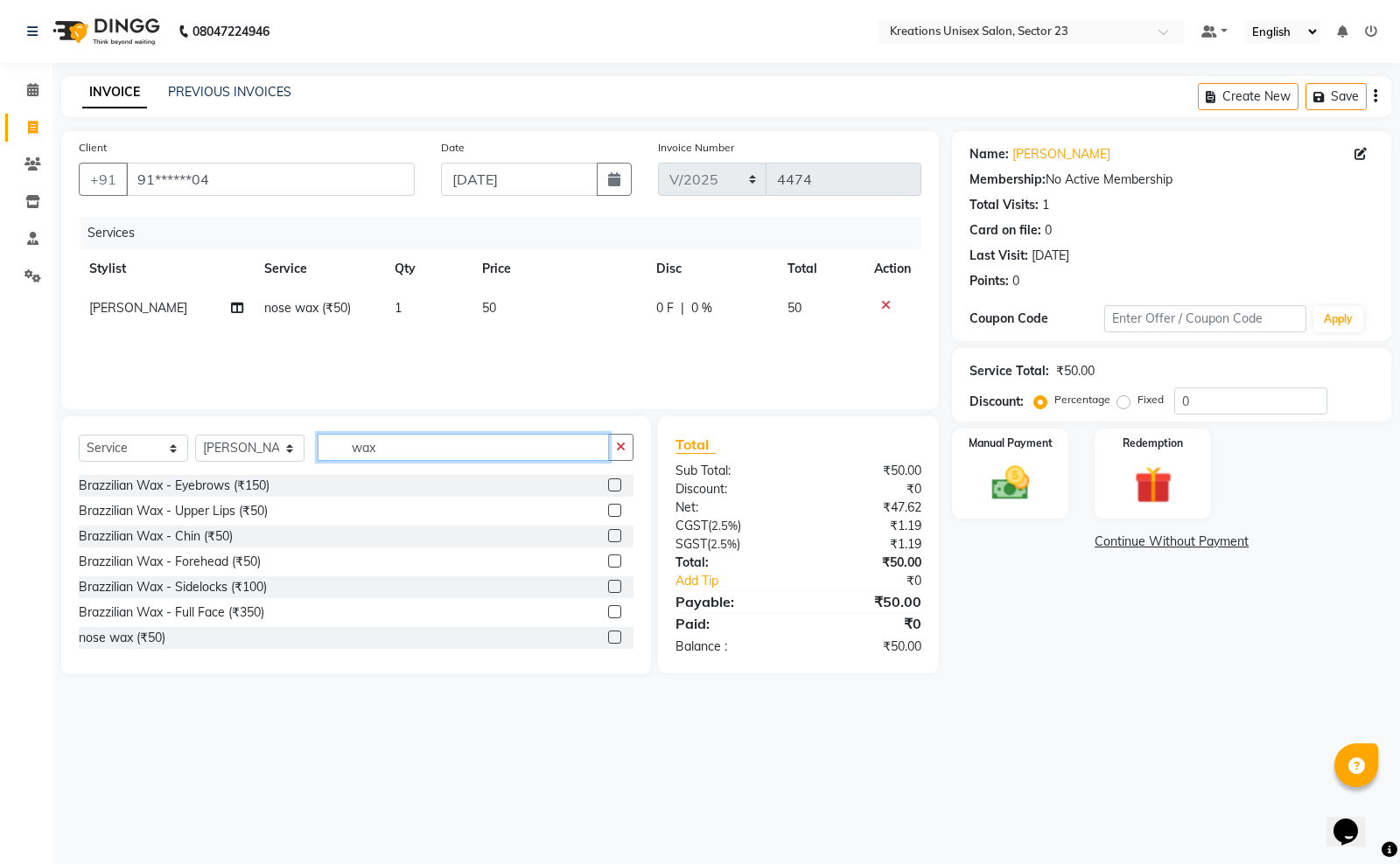
click at [451, 443] on input "wax" at bounding box center [463, 447] width 291 height 27
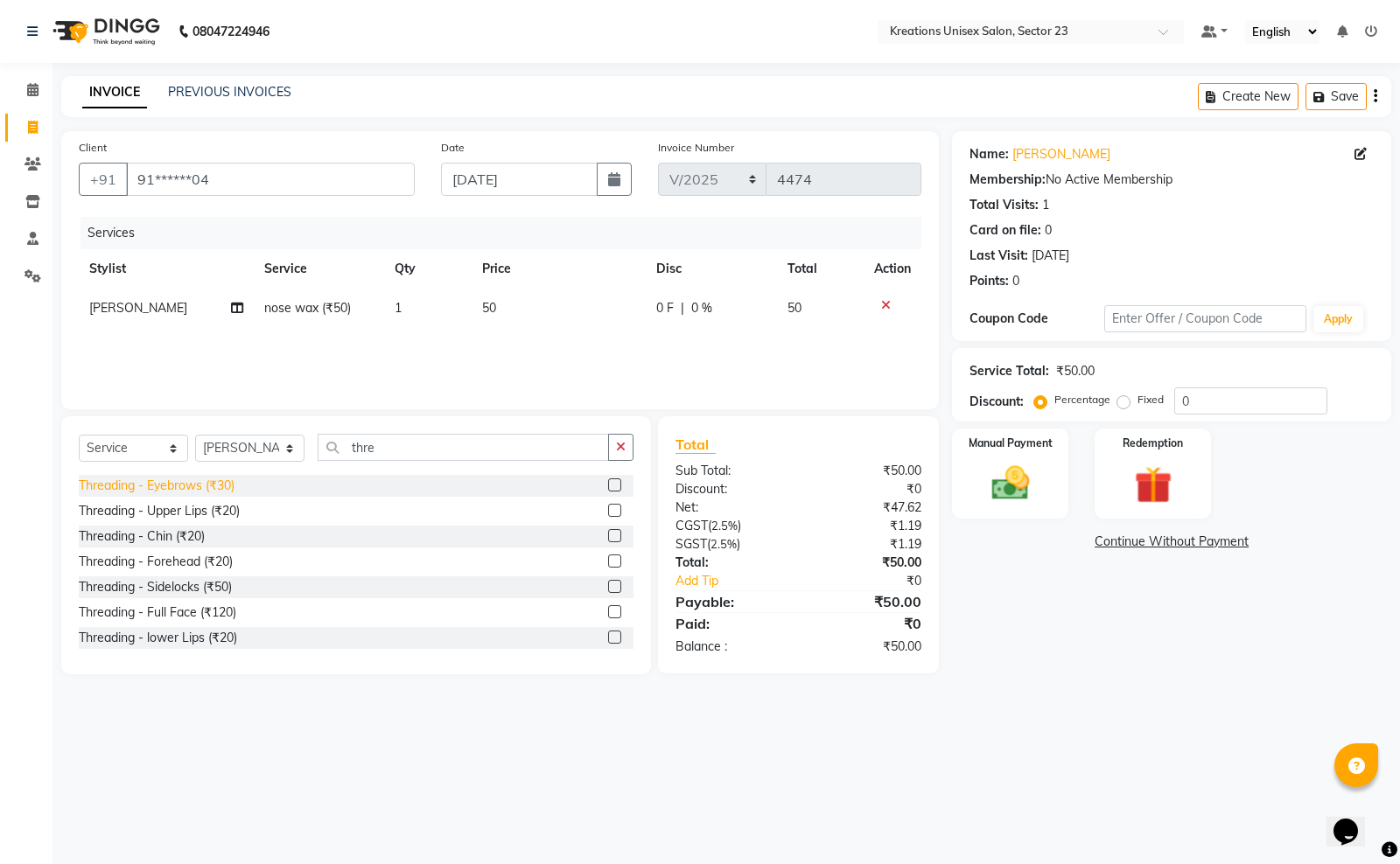
click at [219, 490] on div "Threading - Eyebrows (₹30)" at bounding box center [156, 485] width 156 height 18
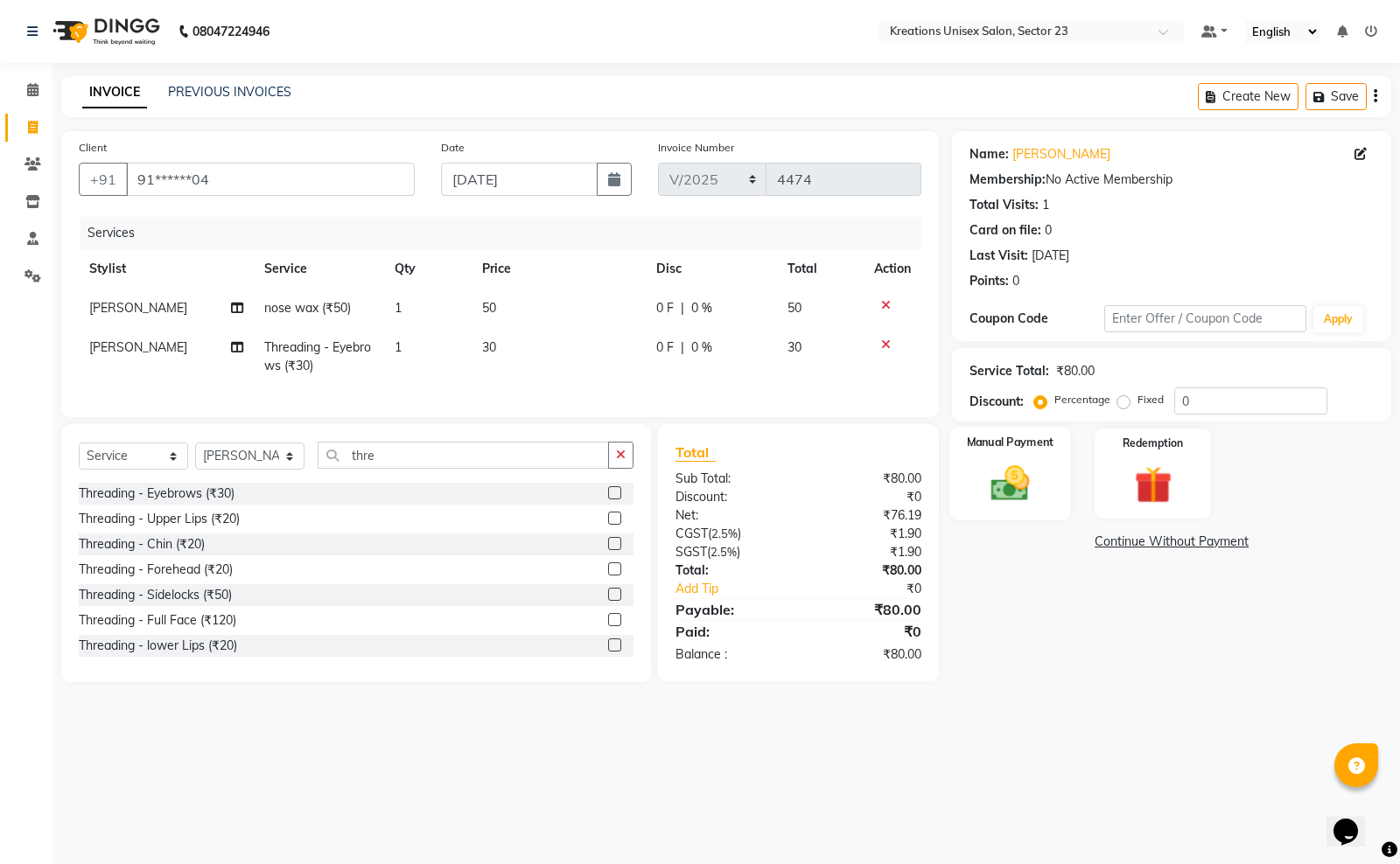
click at [1048, 485] on div "Manual Payment" at bounding box center [1010, 474] width 120 height 94
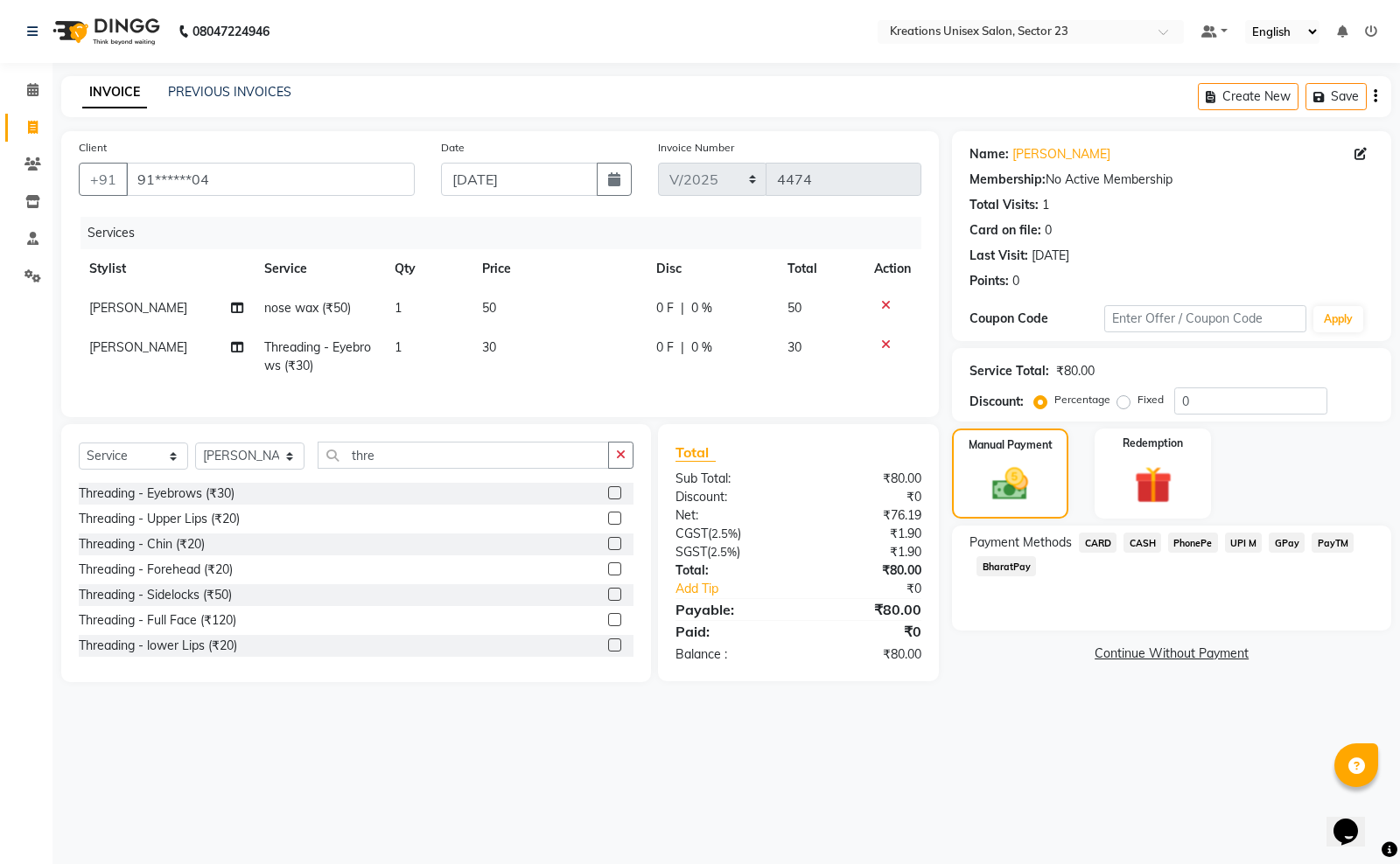
click at [1348, 536] on span "PayTM" at bounding box center [1332, 542] width 42 height 20
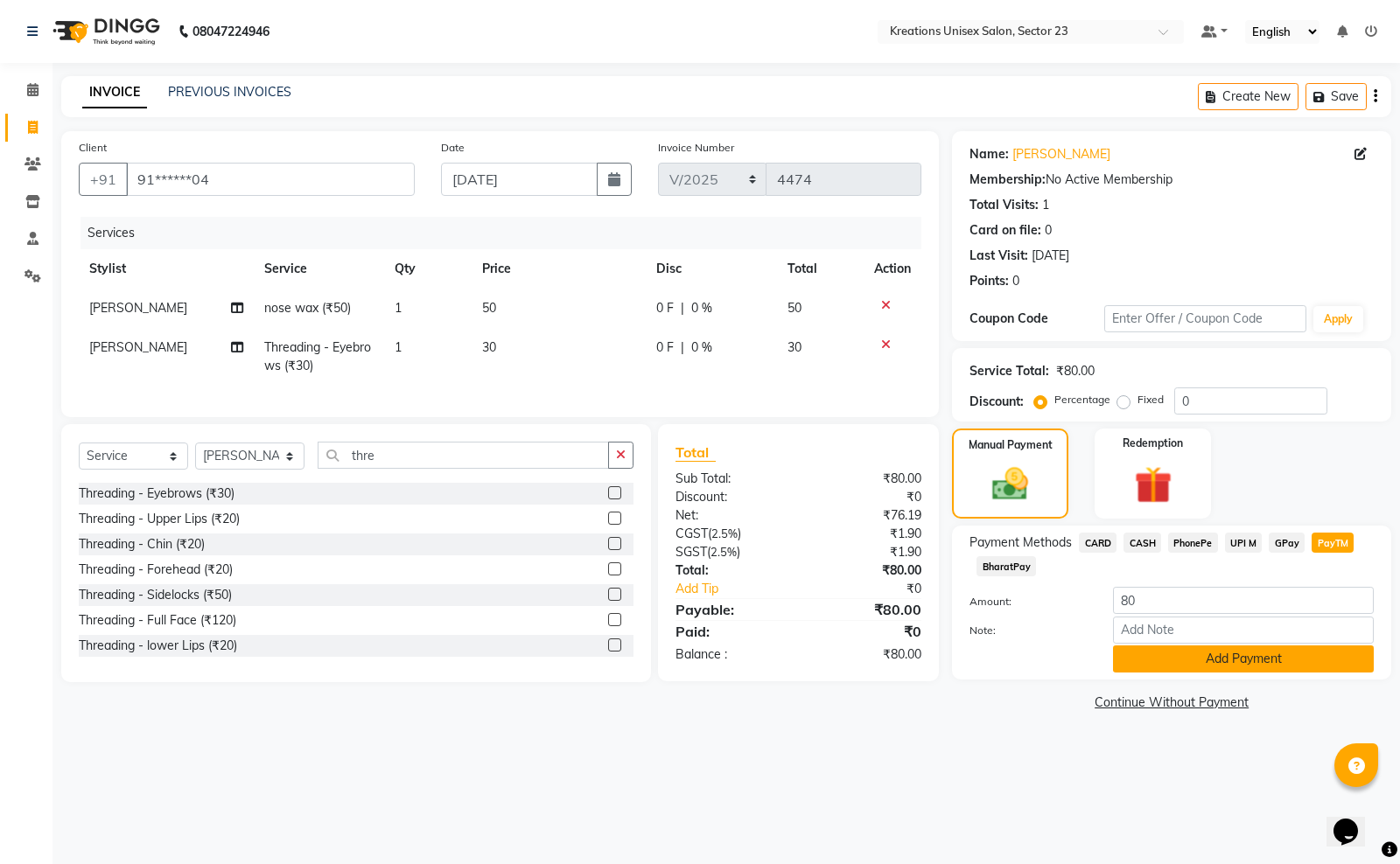
click at [1252, 654] on button "Add Payment" at bounding box center [1242, 659] width 261 height 27
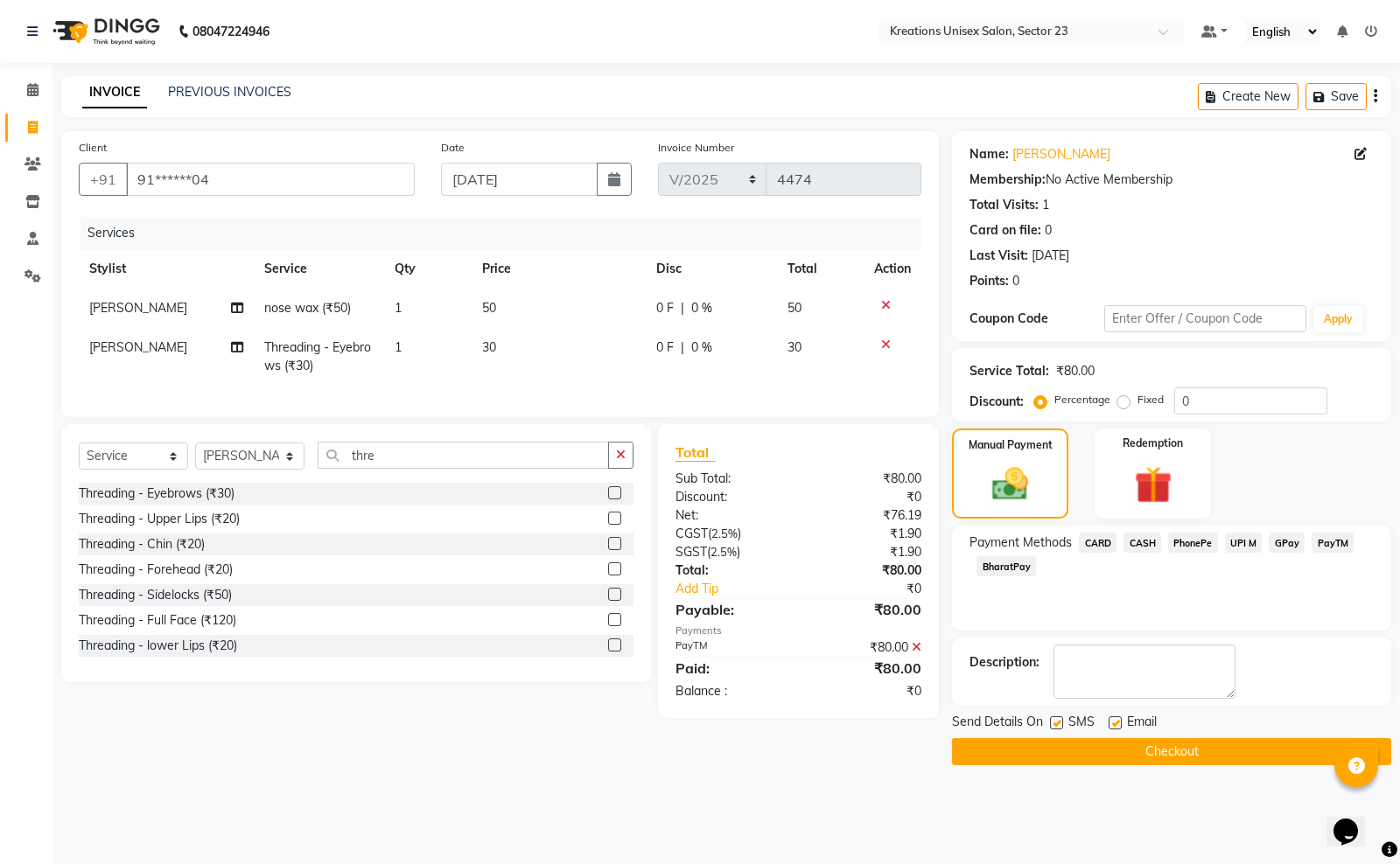
click at [1120, 723] on label at bounding box center [1115, 723] width 13 height 13
click at [1120, 723] on input "checkbox" at bounding box center [1114, 724] width 11 height 11
click at [1055, 725] on label at bounding box center [1056, 723] width 13 height 13
click at [1055, 725] on input "checkbox" at bounding box center [1055, 724] width 11 height 11
click at [1058, 746] on button "Checkout" at bounding box center [1172, 751] width 439 height 27
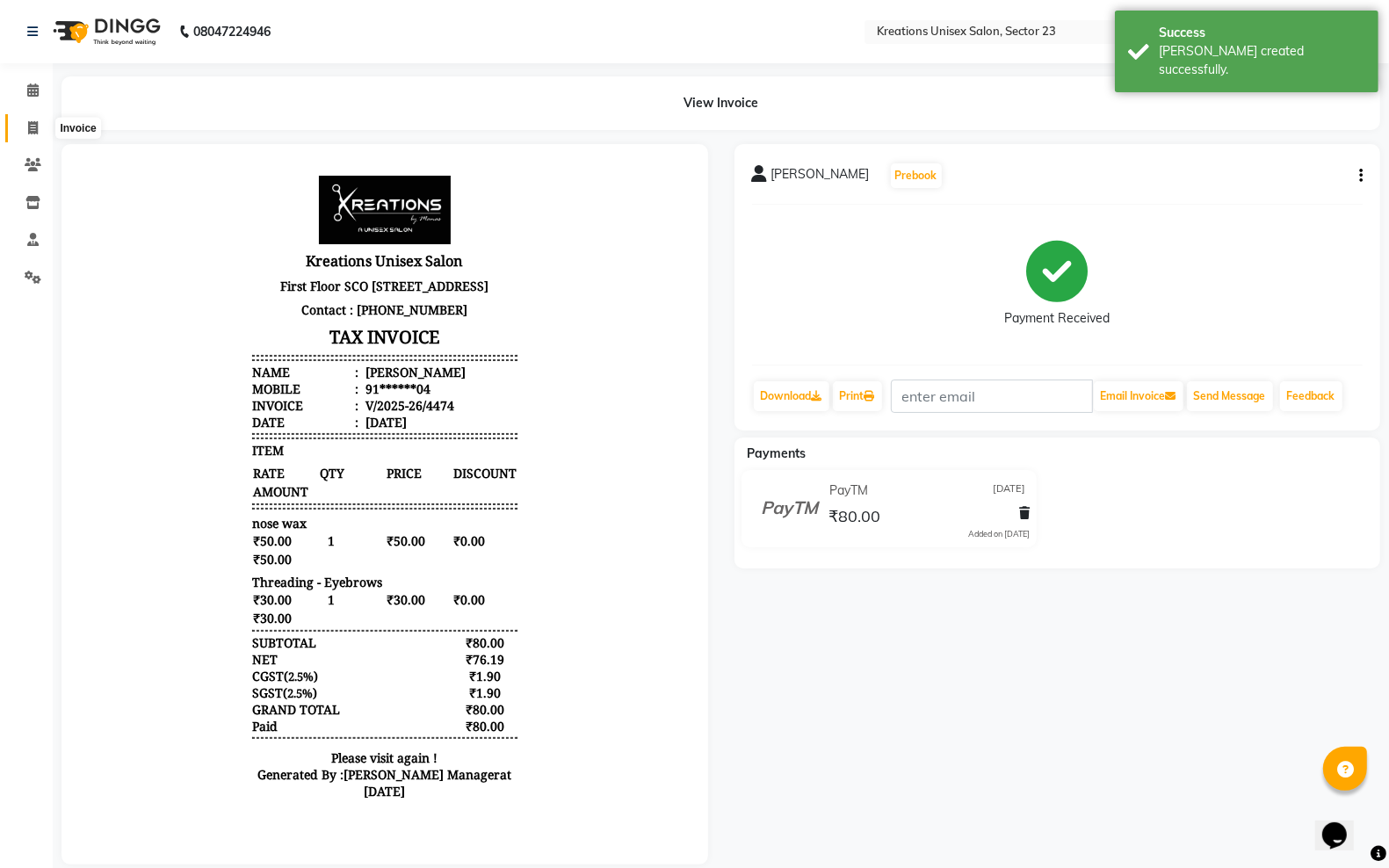
click at [18, 129] on span at bounding box center [33, 129] width 31 height 20
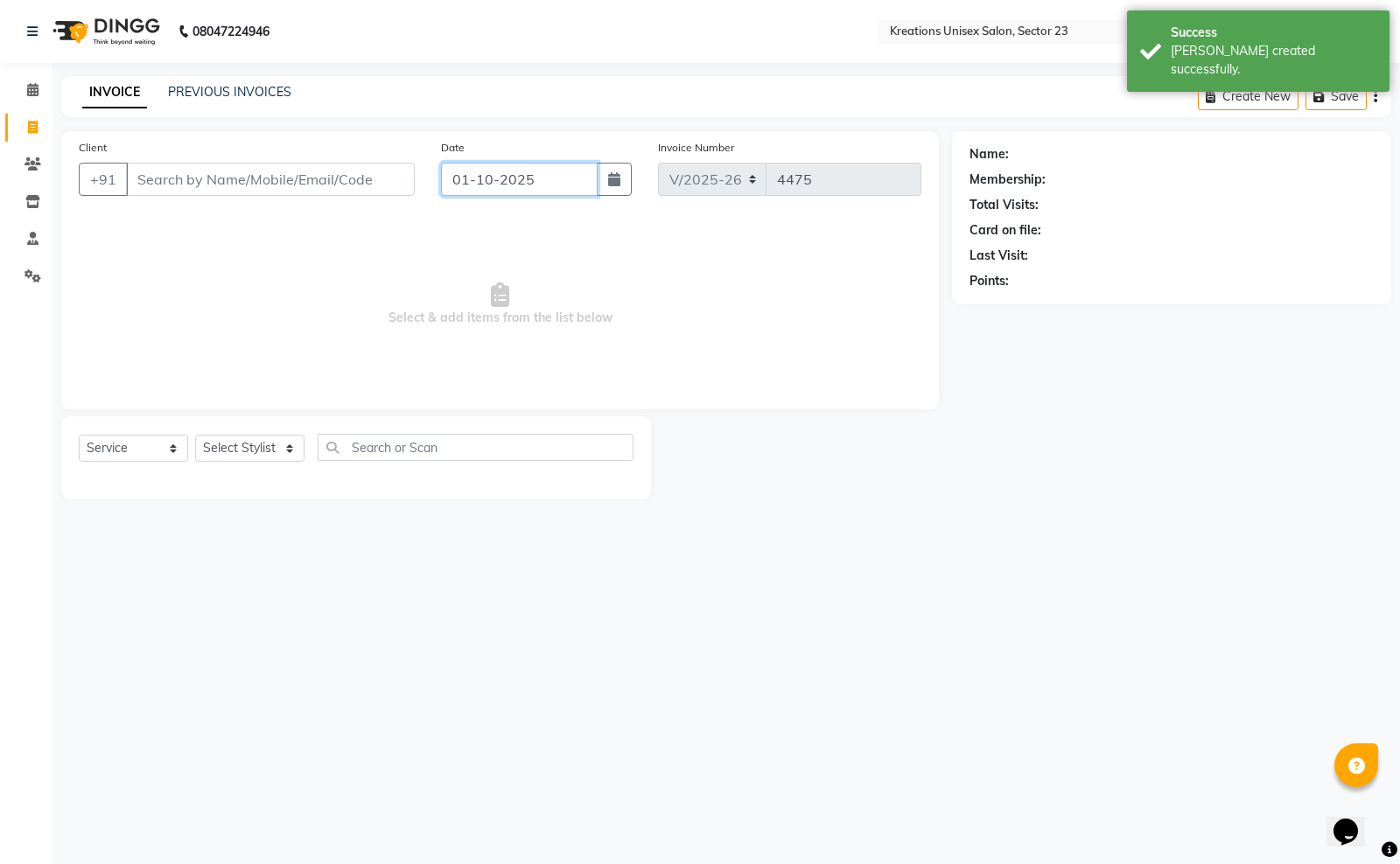
click at [556, 173] on input "01-10-2025" at bounding box center [520, 179] width 157 height 33
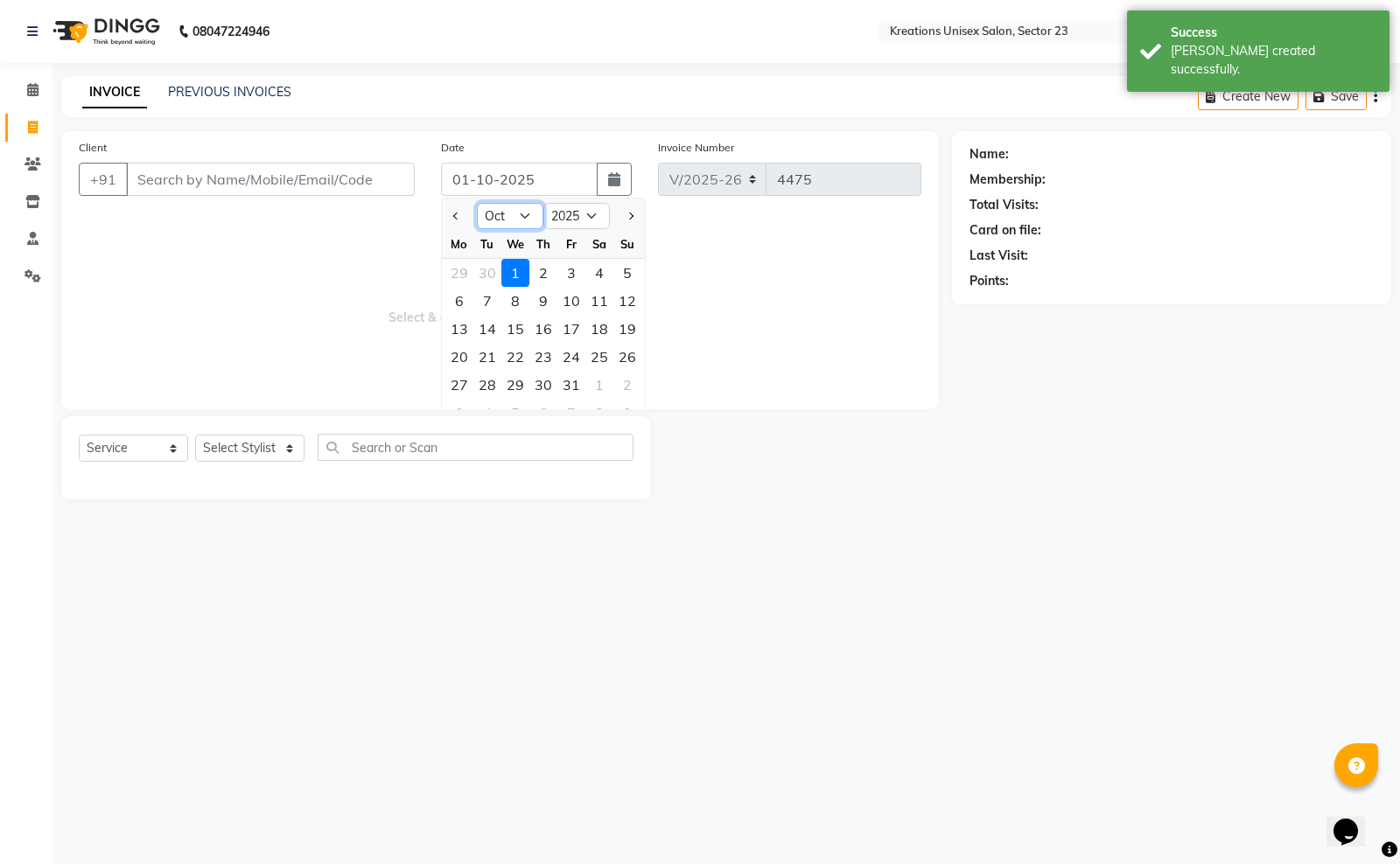
click at [514, 214] on select "Jan Feb Mar Apr May Jun Jul Aug Sep Oct Nov Dec" at bounding box center [510, 216] width 67 height 26
click at [477, 203] on select "Jan Feb Mar Apr May Jun Jul Aug Sep Oct Nov Dec" at bounding box center [510, 216] width 67 height 26
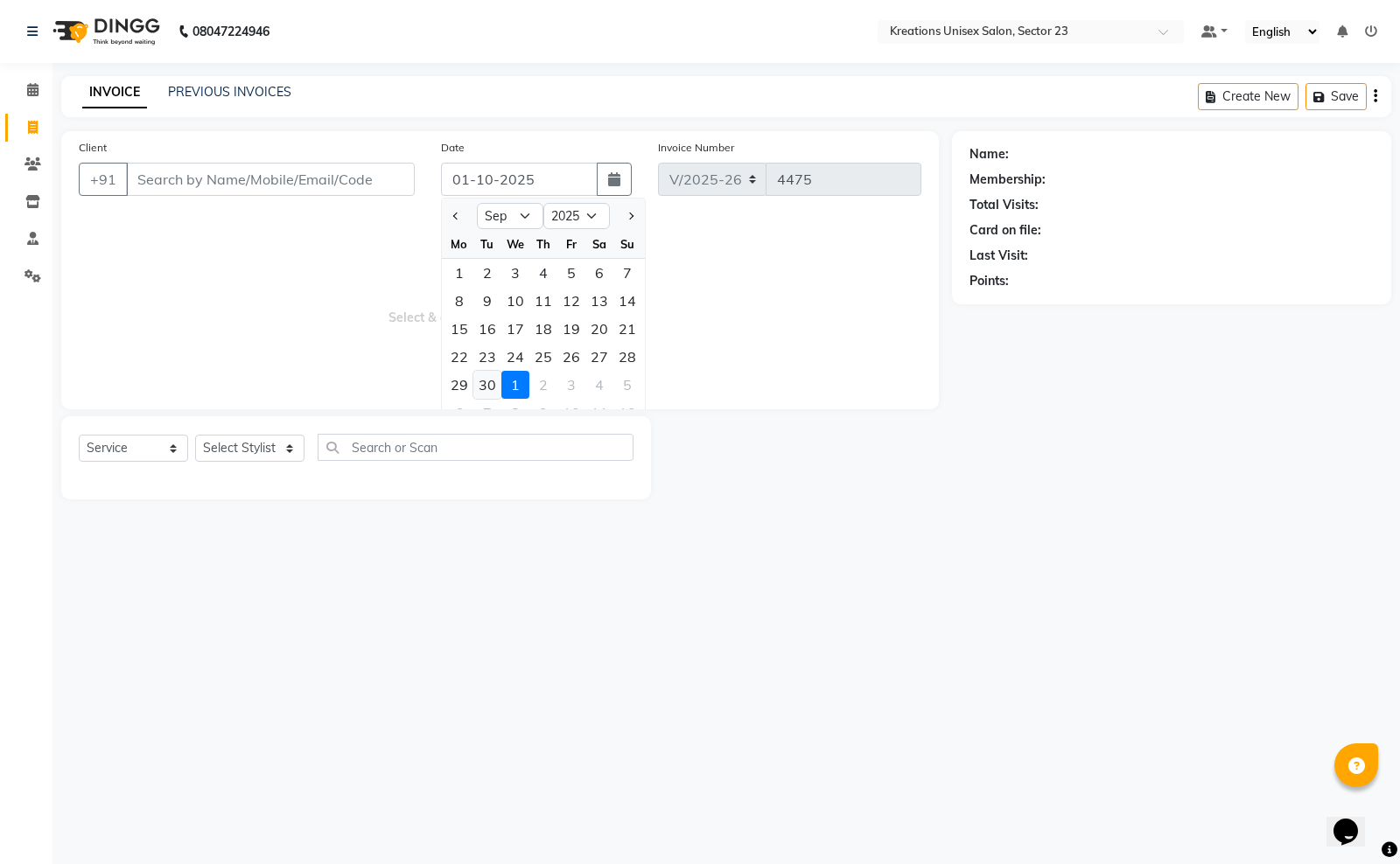
click at [498, 380] on div "30" at bounding box center [487, 384] width 28 height 28
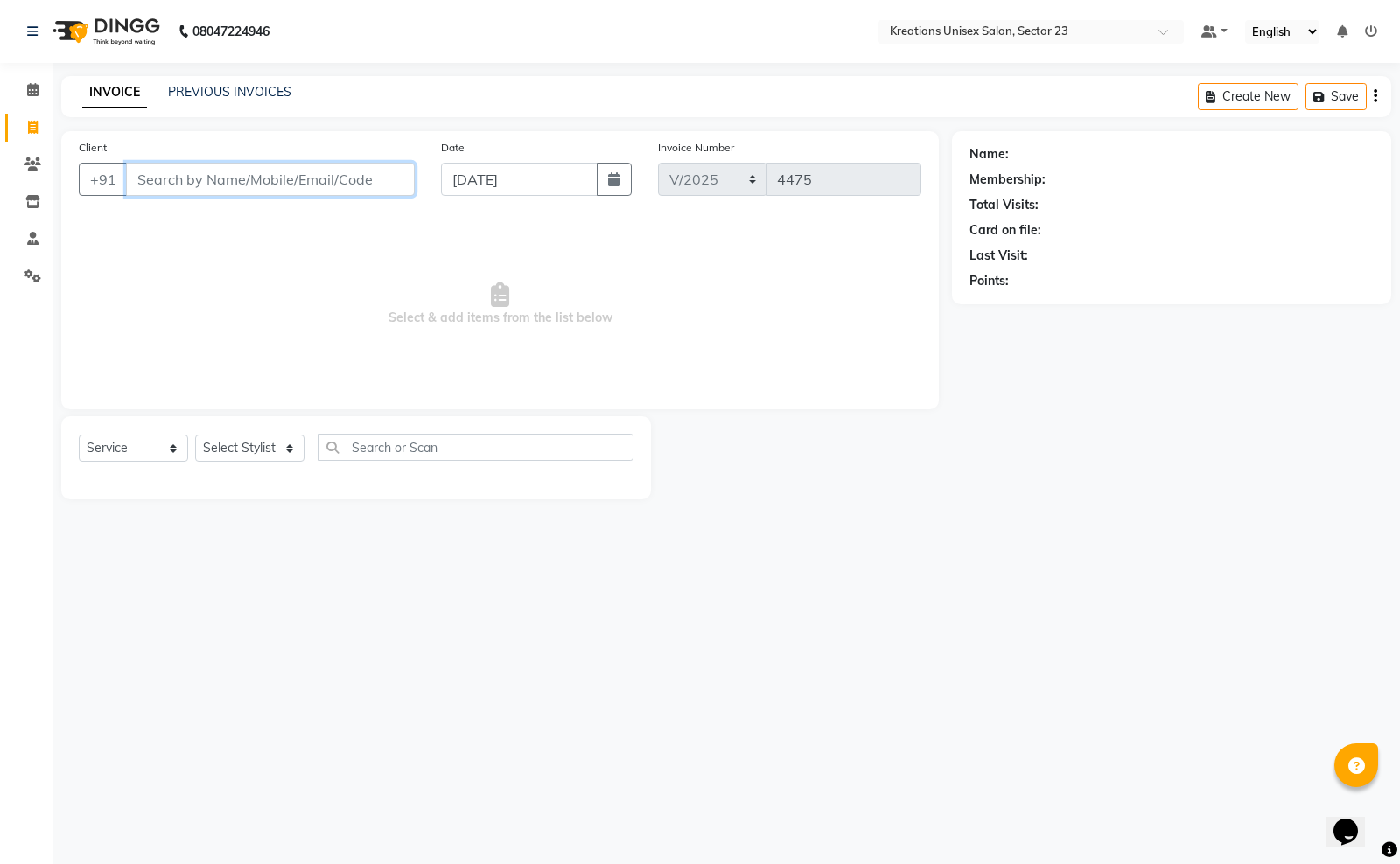
click at [329, 179] on input "Client" at bounding box center [270, 179] width 288 height 33
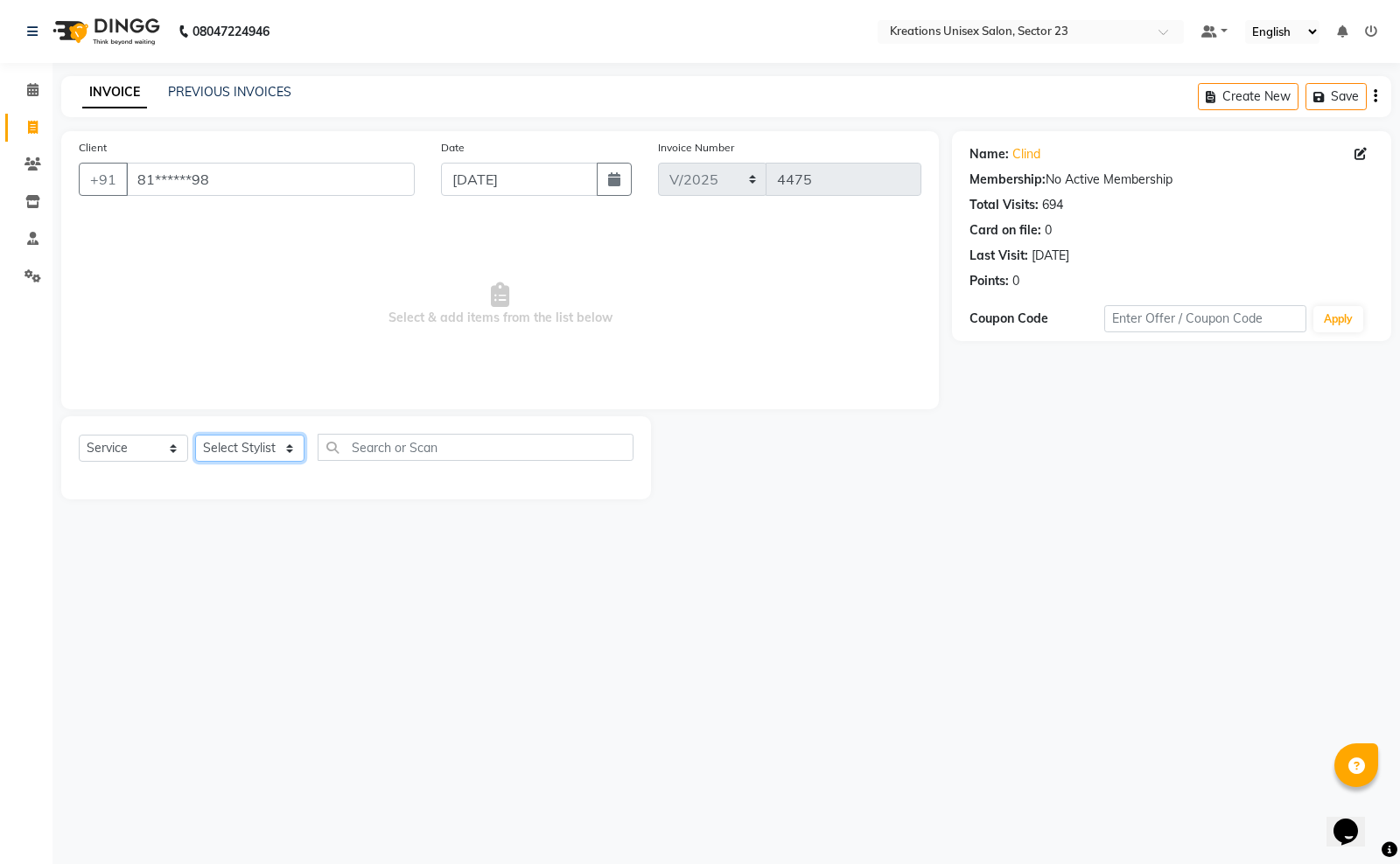
click at [227, 449] on select "Select Stylist Aadil ALI Aman Ankit Manas Sir Rohit Saba Shaffali Maam Shiv Sit…" at bounding box center [249, 448] width 110 height 27
click at [195, 434] on select "Select Stylist Aadil ALI Aman Ankit Manas Sir Rohit Saba Shaffali Maam Shiv Sit…" at bounding box center [249, 448] width 110 height 27
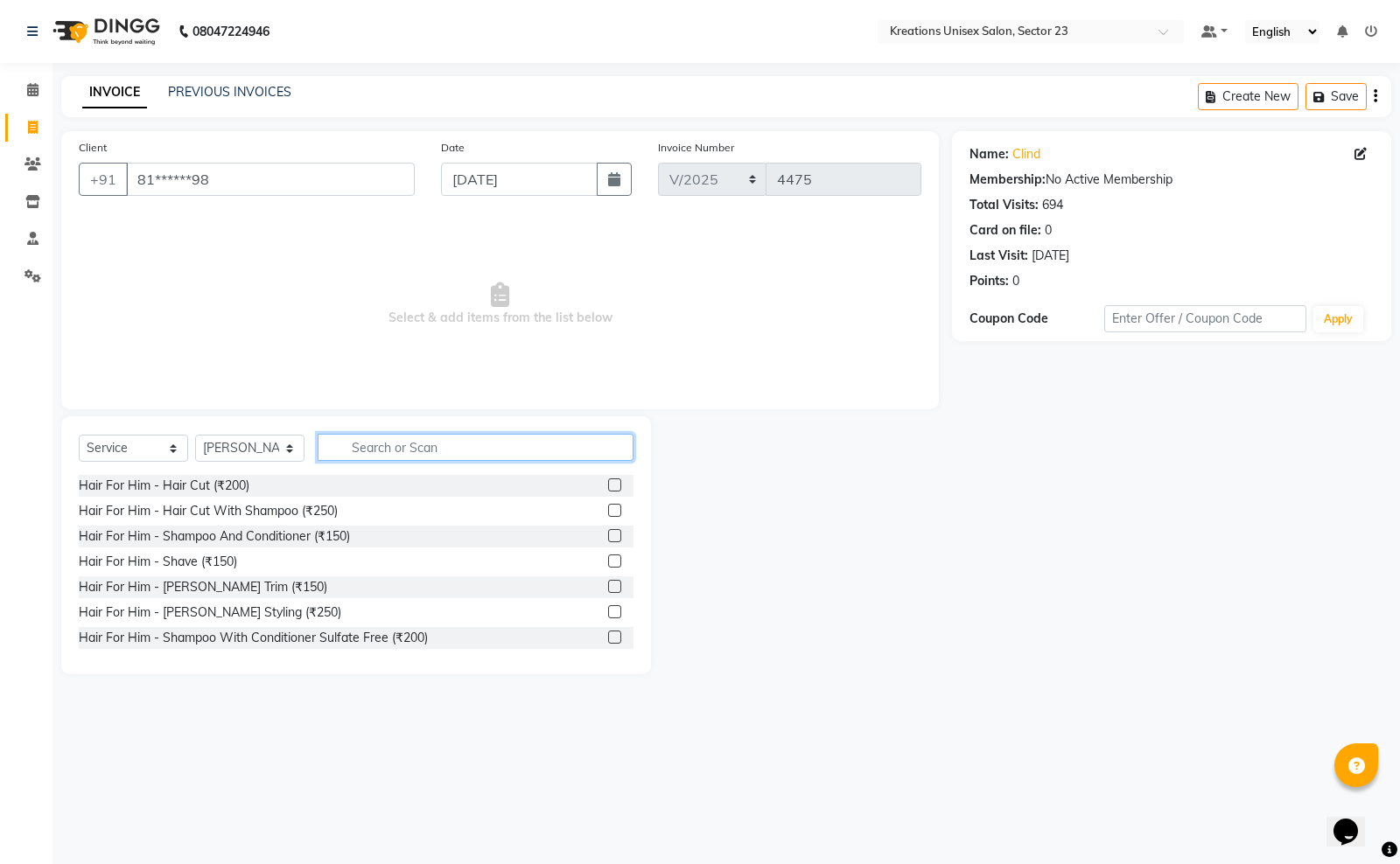
click at [444, 449] on input "text" at bounding box center [476, 447] width 316 height 27
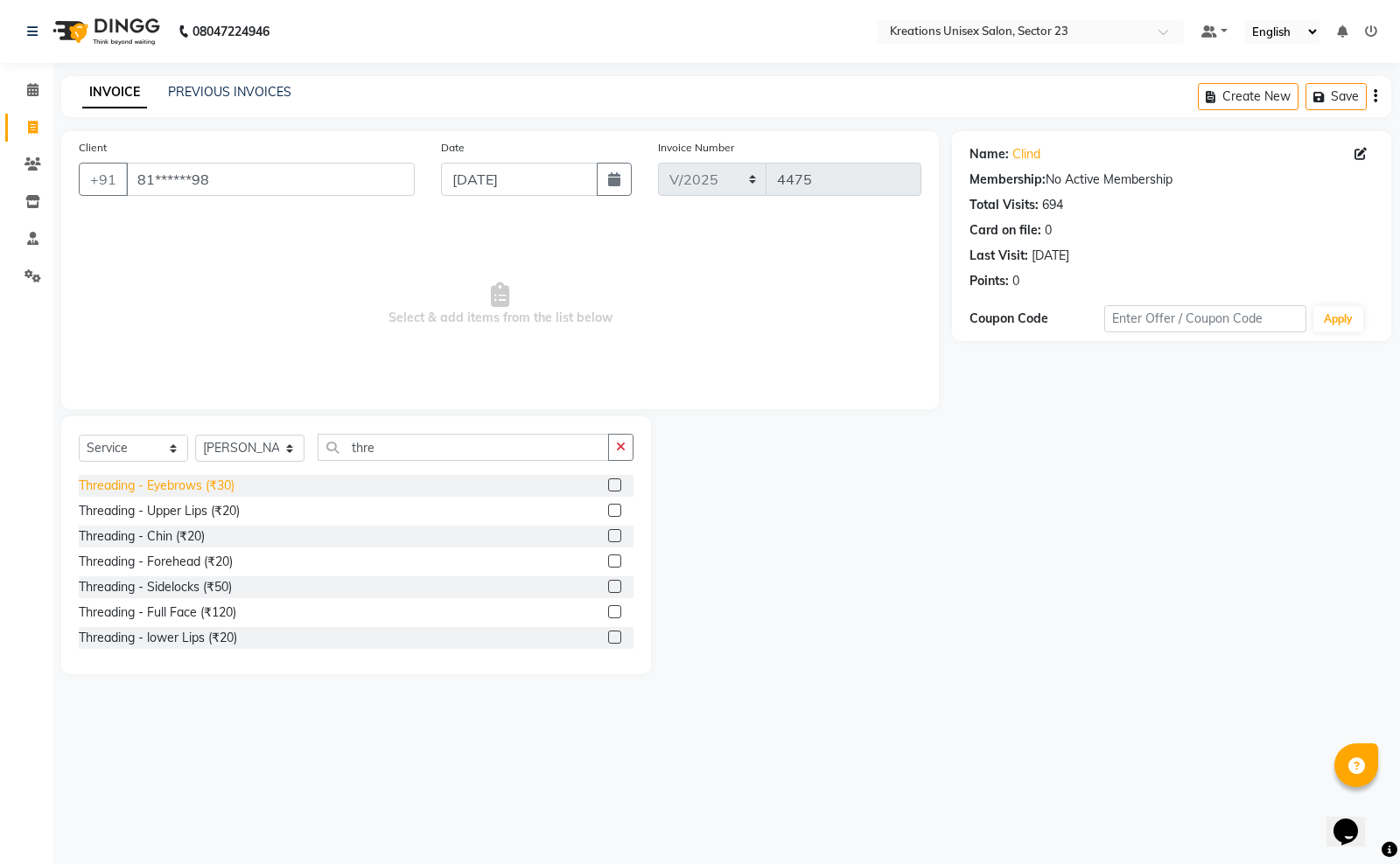
click at [214, 481] on div "Threading - Eyebrows (₹30)" at bounding box center [156, 485] width 156 height 18
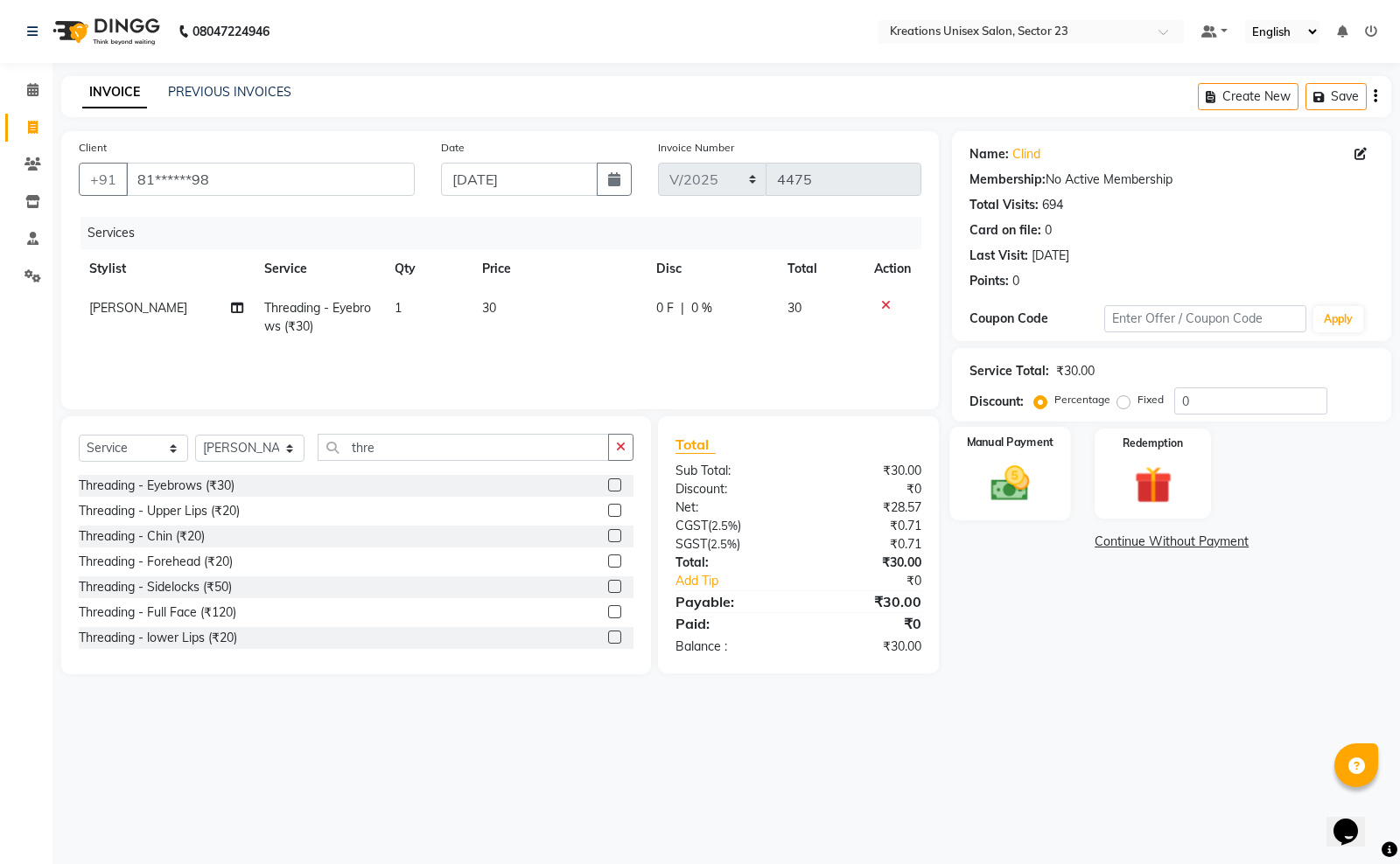
click at [980, 461] on img at bounding box center [1010, 483] width 63 height 45
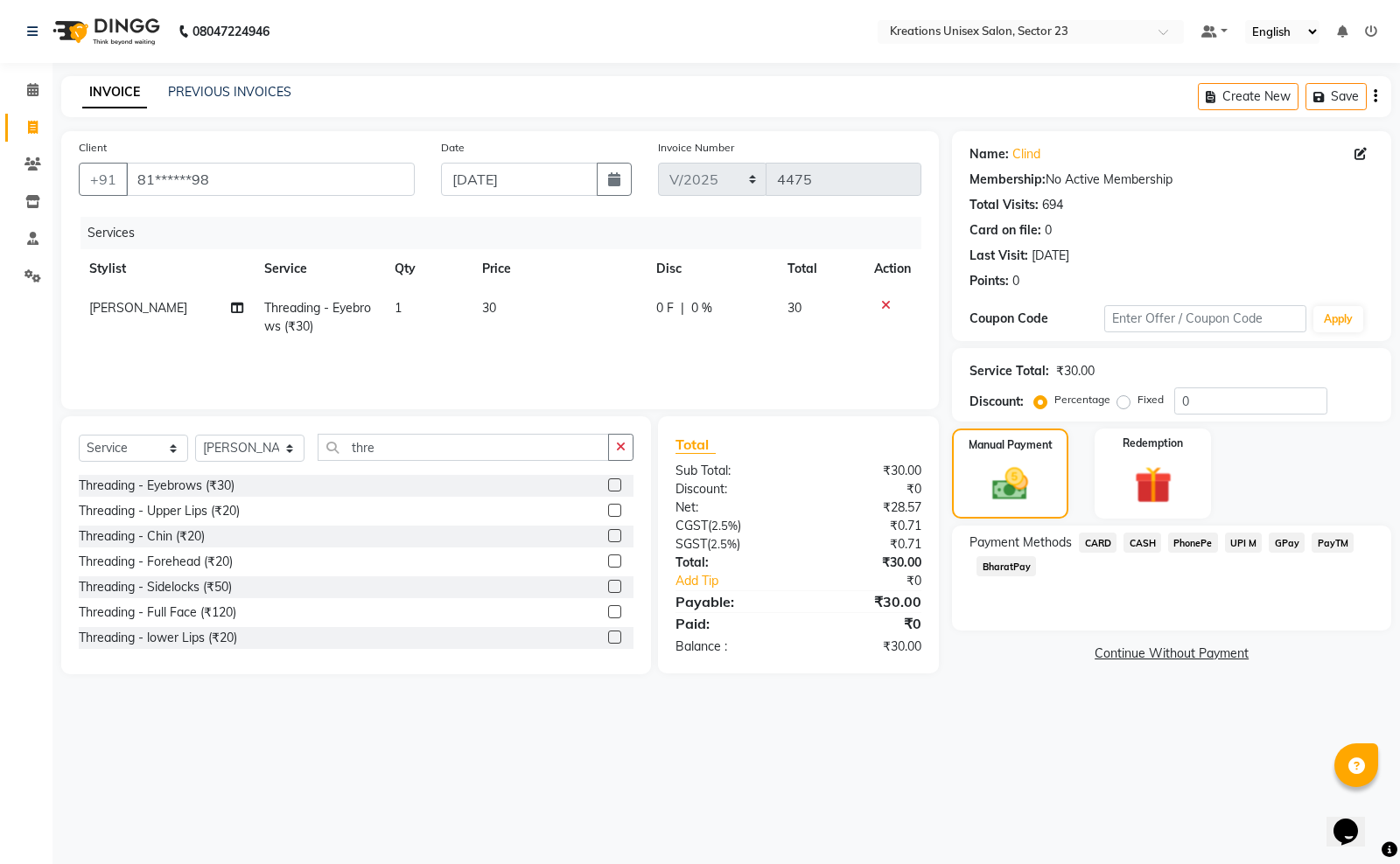
click at [1329, 538] on span "PayTM" at bounding box center [1332, 542] width 42 height 20
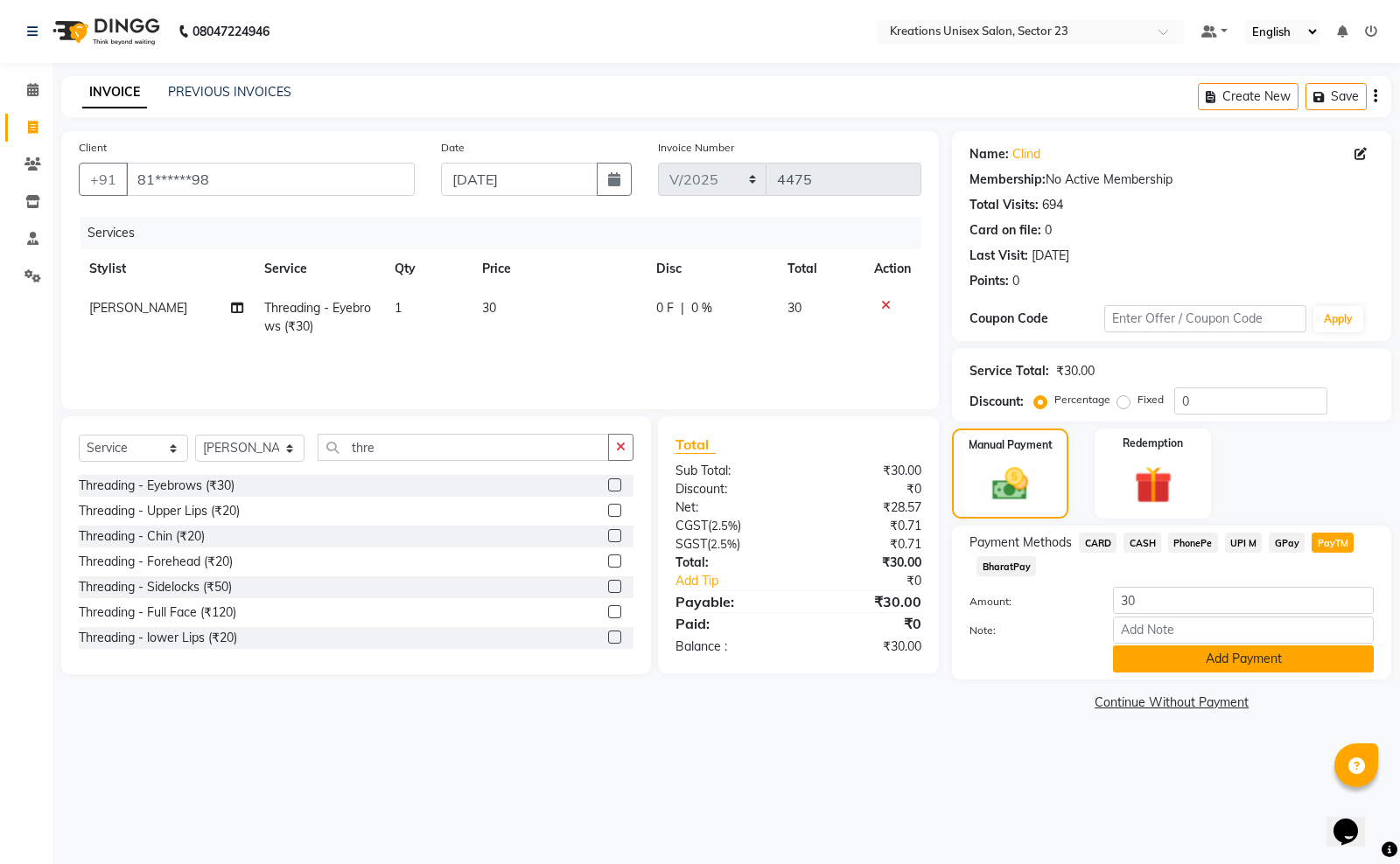
click at [1177, 649] on button "Add Payment" at bounding box center [1242, 659] width 261 height 27
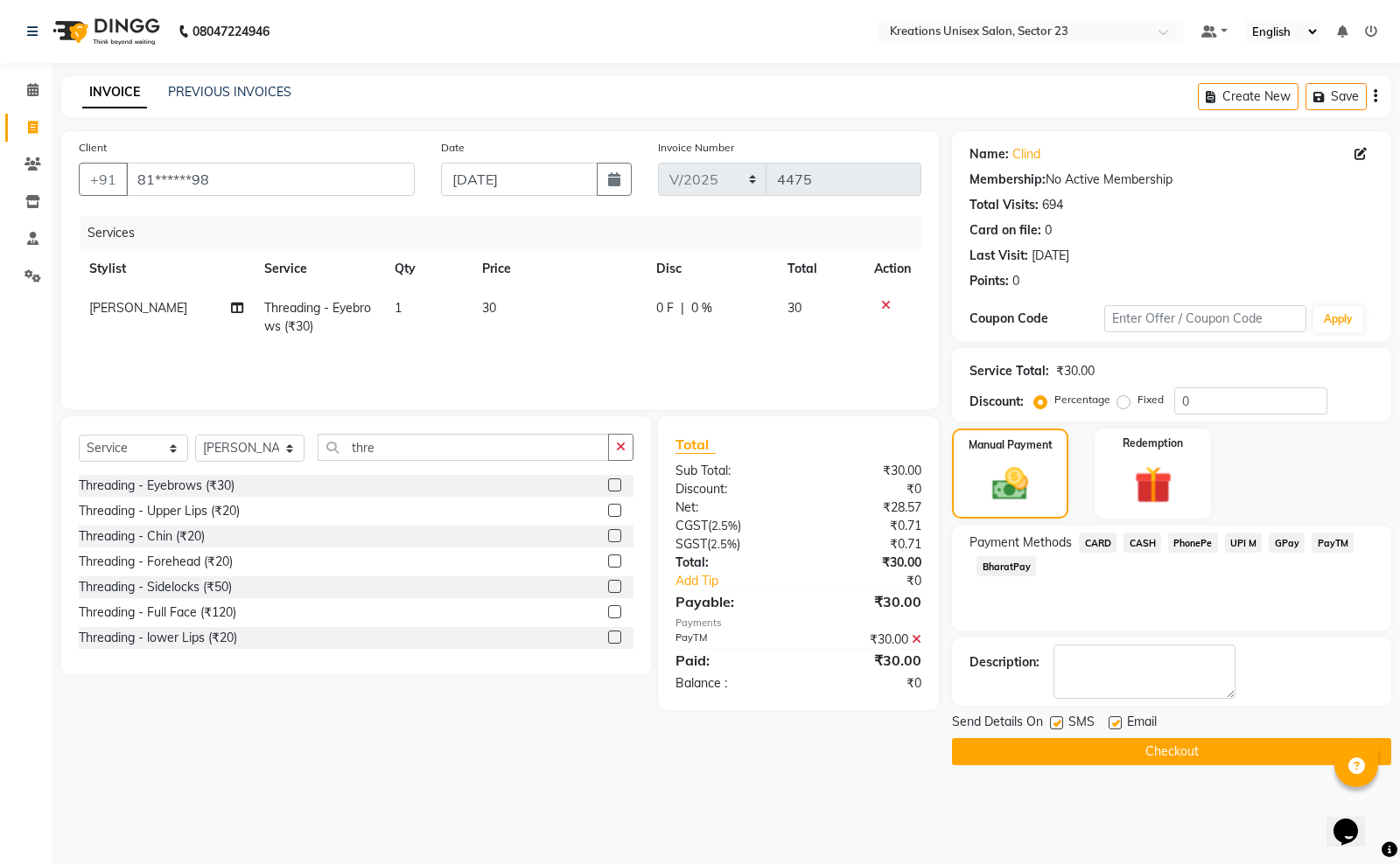
click at [1113, 717] on label at bounding box center [1115, 723] width 13 height 13
click at [1113, 718] on input "checkbox" at bounding box center [1114, 724] width 11 height 11
click at [1055, 723] on label at bounding box center [1056, 723] width 13 height 13
click at [1055, 723] on input "checkbox" at bounding box center [1055, 724] width 11 height 11
click at [1058, 741] on button "Checkout" at bounding box center [1172, 751] width 439 height 27
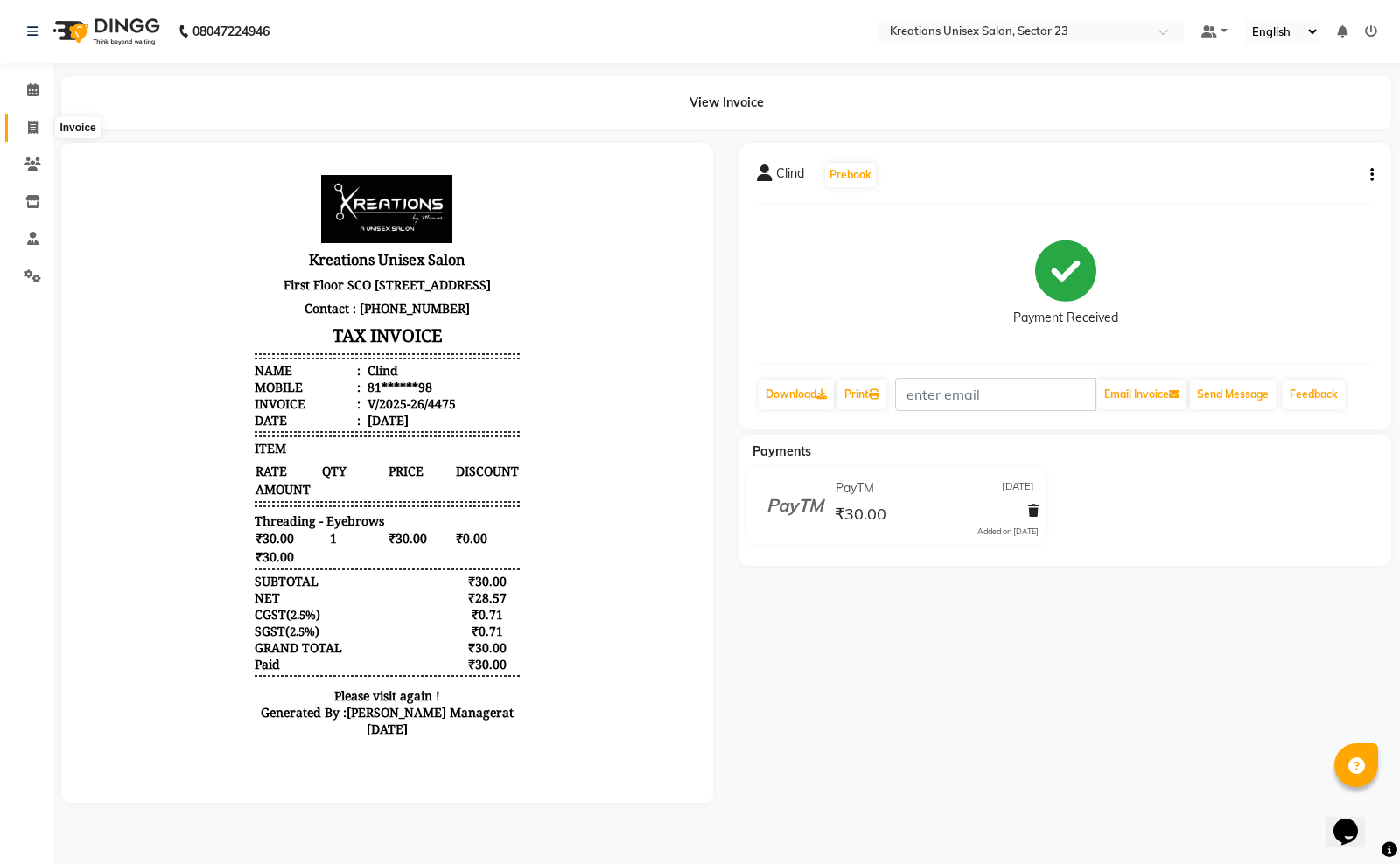
click at [36, 120] on icon at bounding box center [32, 127] width 10 height 13
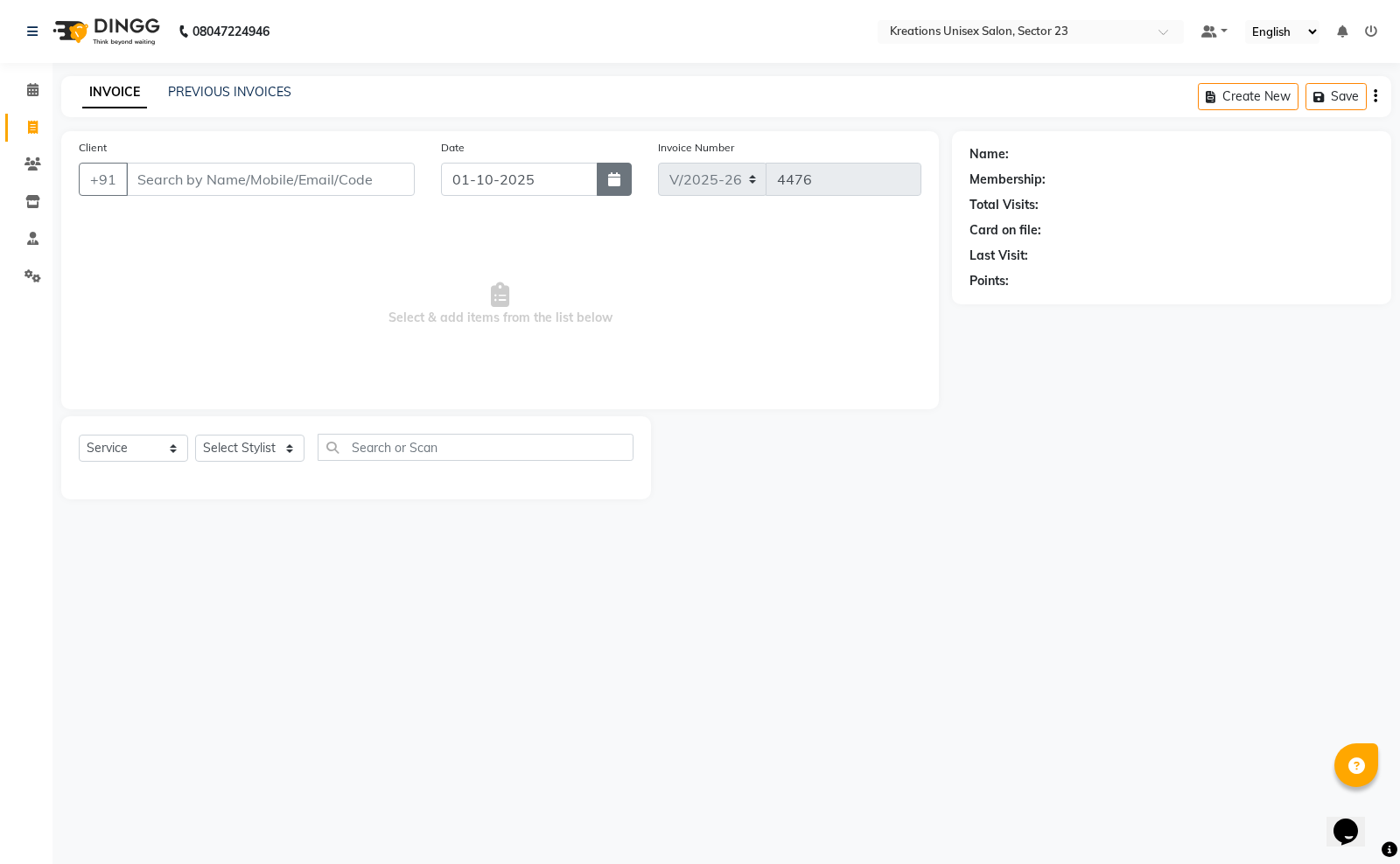
click at [617, 180] on icon "button" at bounding box center [614, 179] width 12 height 14
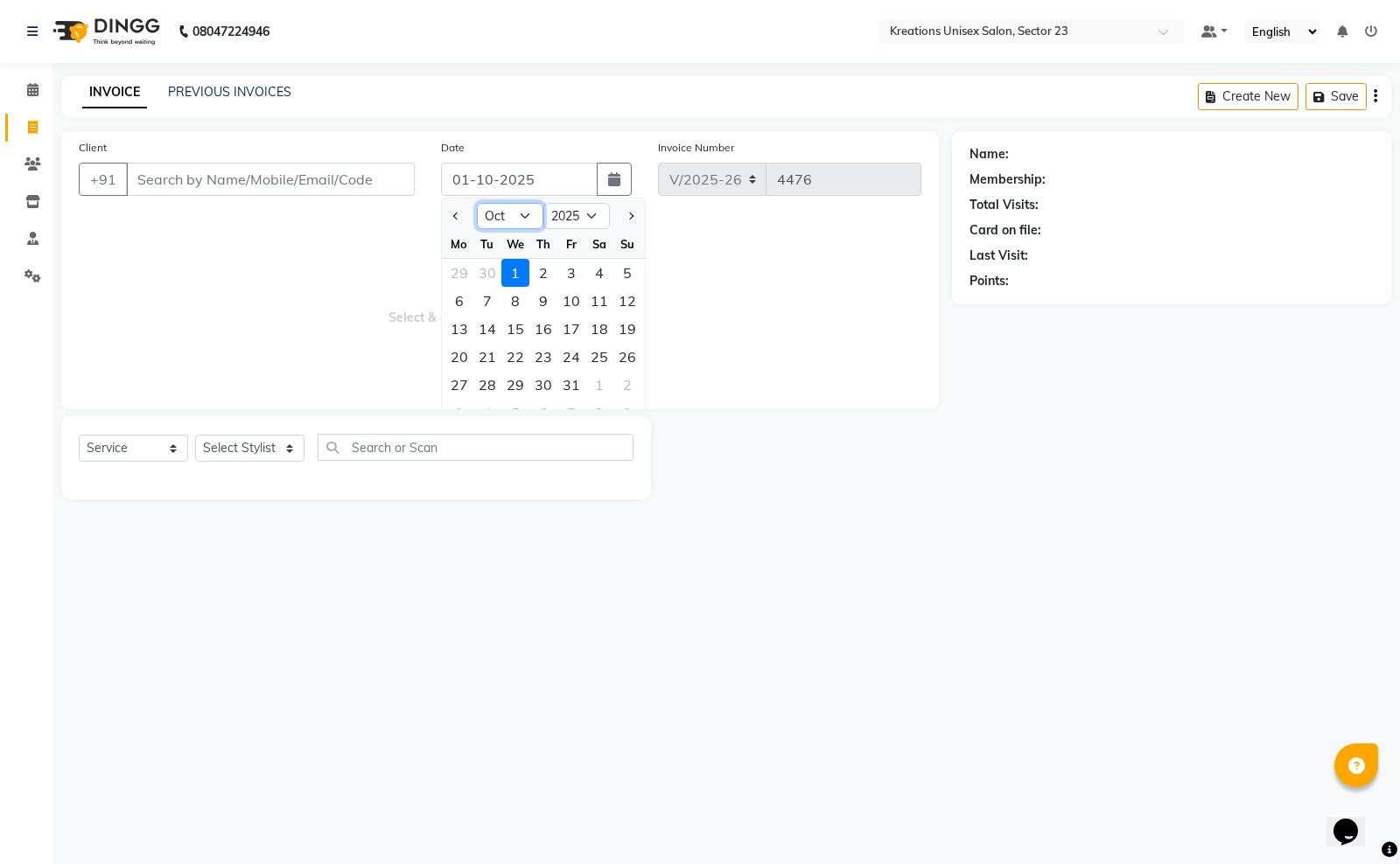
click at [522, 217] on select "Jan Feb Mar Apr May Jun Jul Aug Sep Oct Nov Dec" at bounding box center [510, 216] width 67 height 26
click at [477, 203] on select "Jan Feb Mar Apr May Jun Jul Aug Sep Oct Nov Dec" at bounding box center [510, 216] width 67 height 26
click at [488, 379] on div "30" at bounding box center [487, 384] width 28 height 28
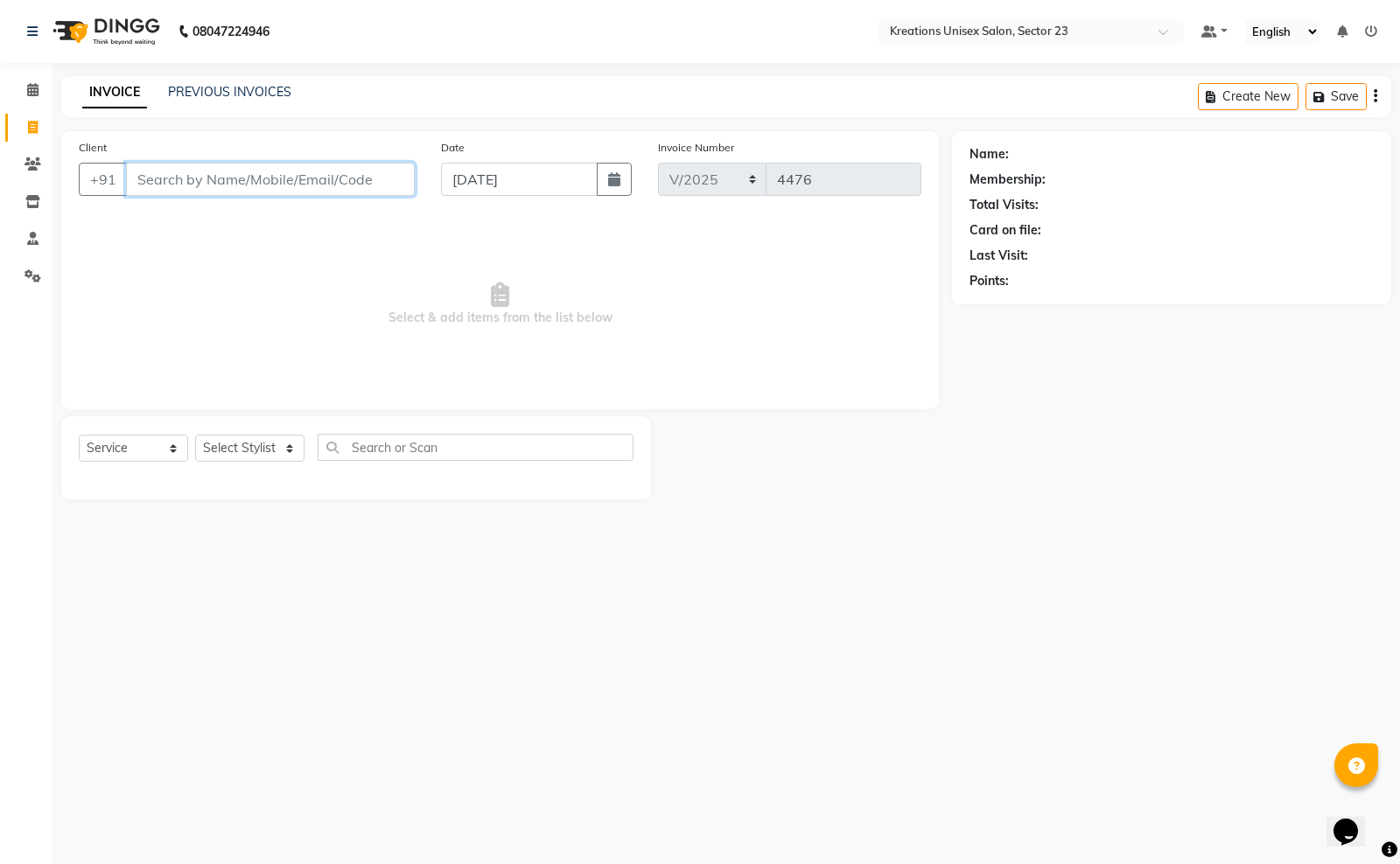
click at [264, 175] on input "Client" at bounding box center [270, 179] width 288 height 33
click at [194, 221] on ngb-highlight "81******98" at bounding box center [220, 220] width 72 height 17
click at [291, 454] on select "Select Stylist Aadil ALI Aman Ankit Manas Sir Rohit Saba Shaffali Maam Shiv Sit…" at bounding box center [249, 448] width 110 height 27
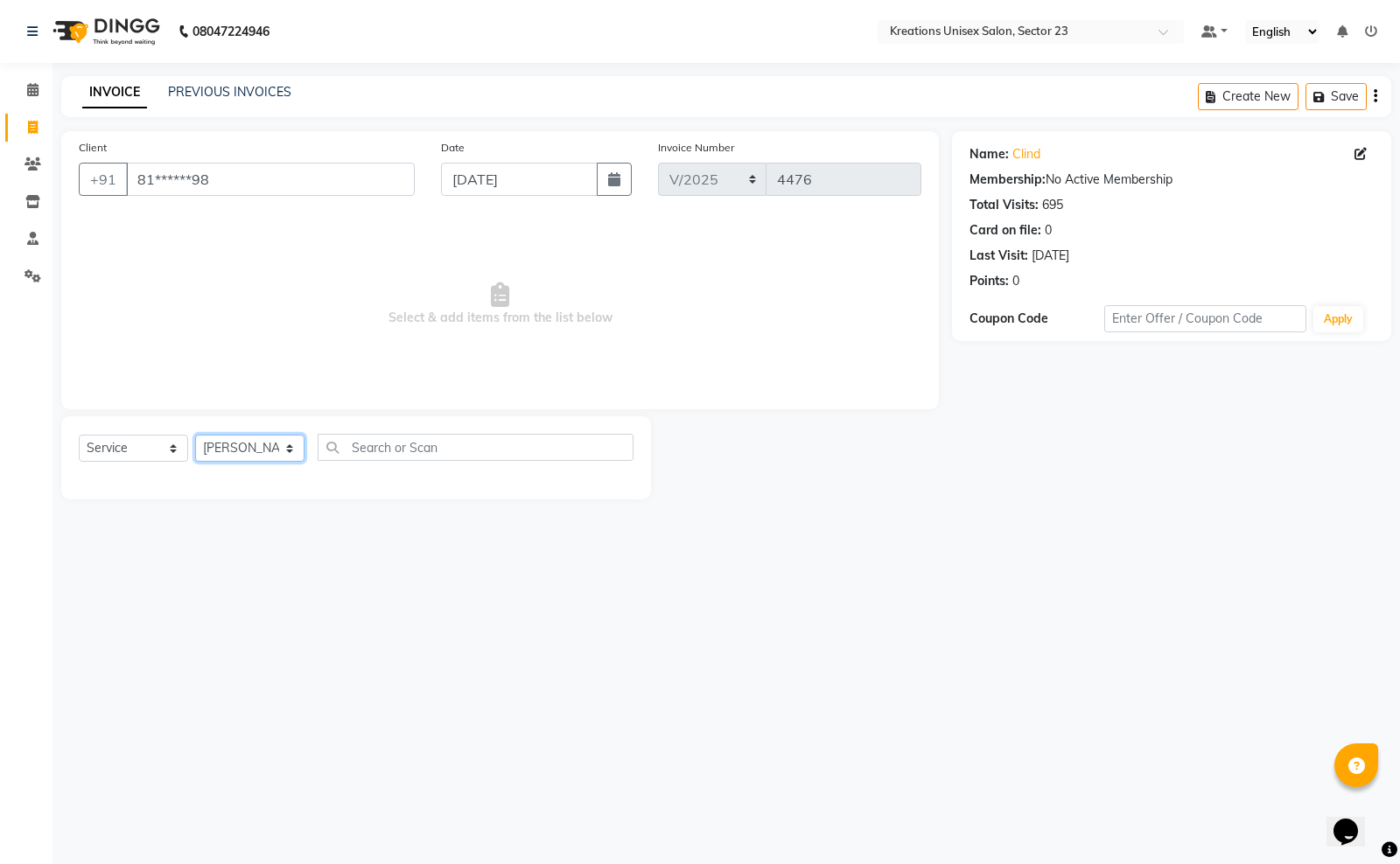
click at [195, 434] on select "Select Stylist Aadil ALI Aman Ankit Manas Sir Rohit Saba Shaffali Maam Shiv Sit…" at bounding box center [249, 448] width 110 height 27
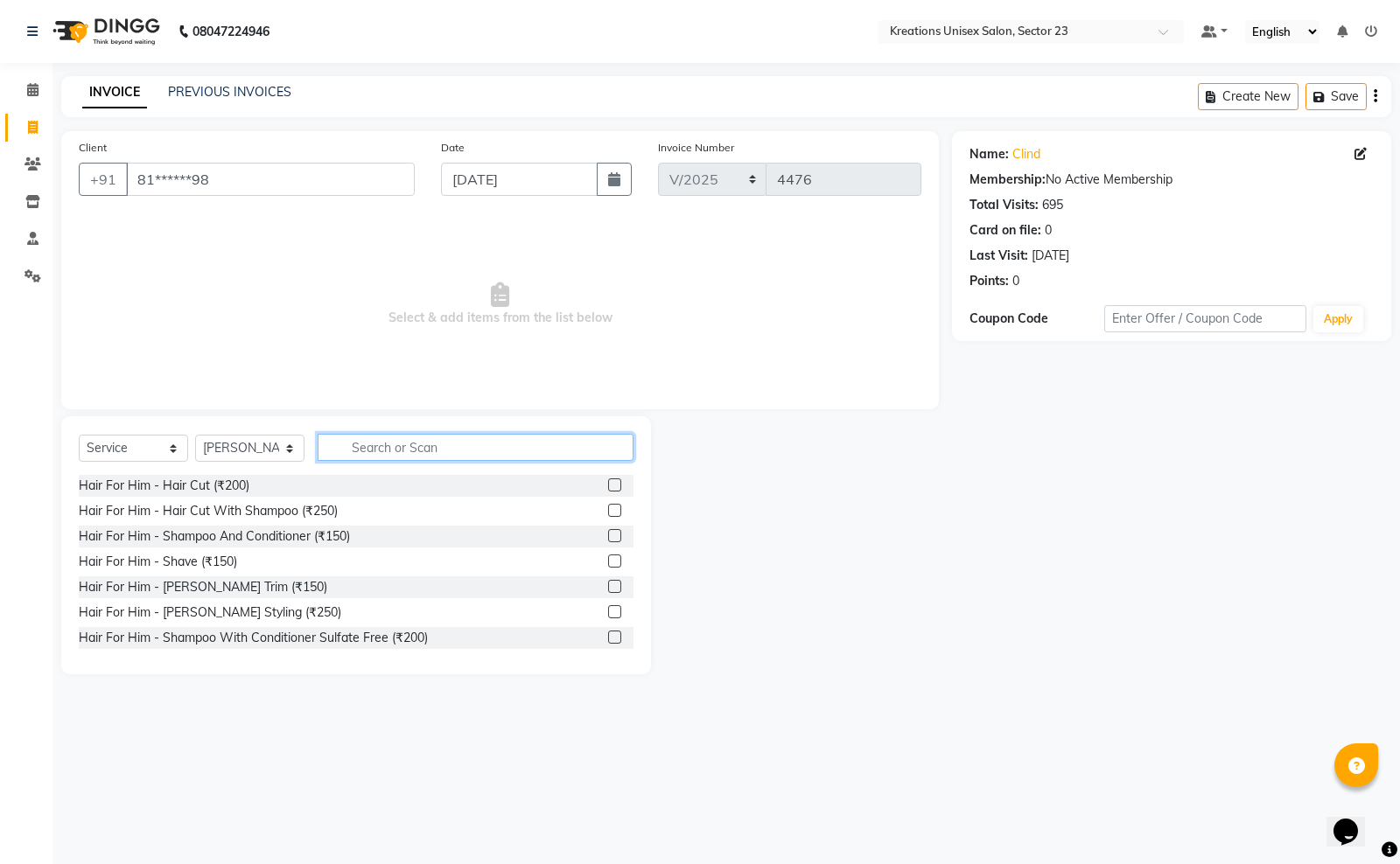
click at [430, 449] on input "text" at bounding box center [476, 447] width 316 height 27
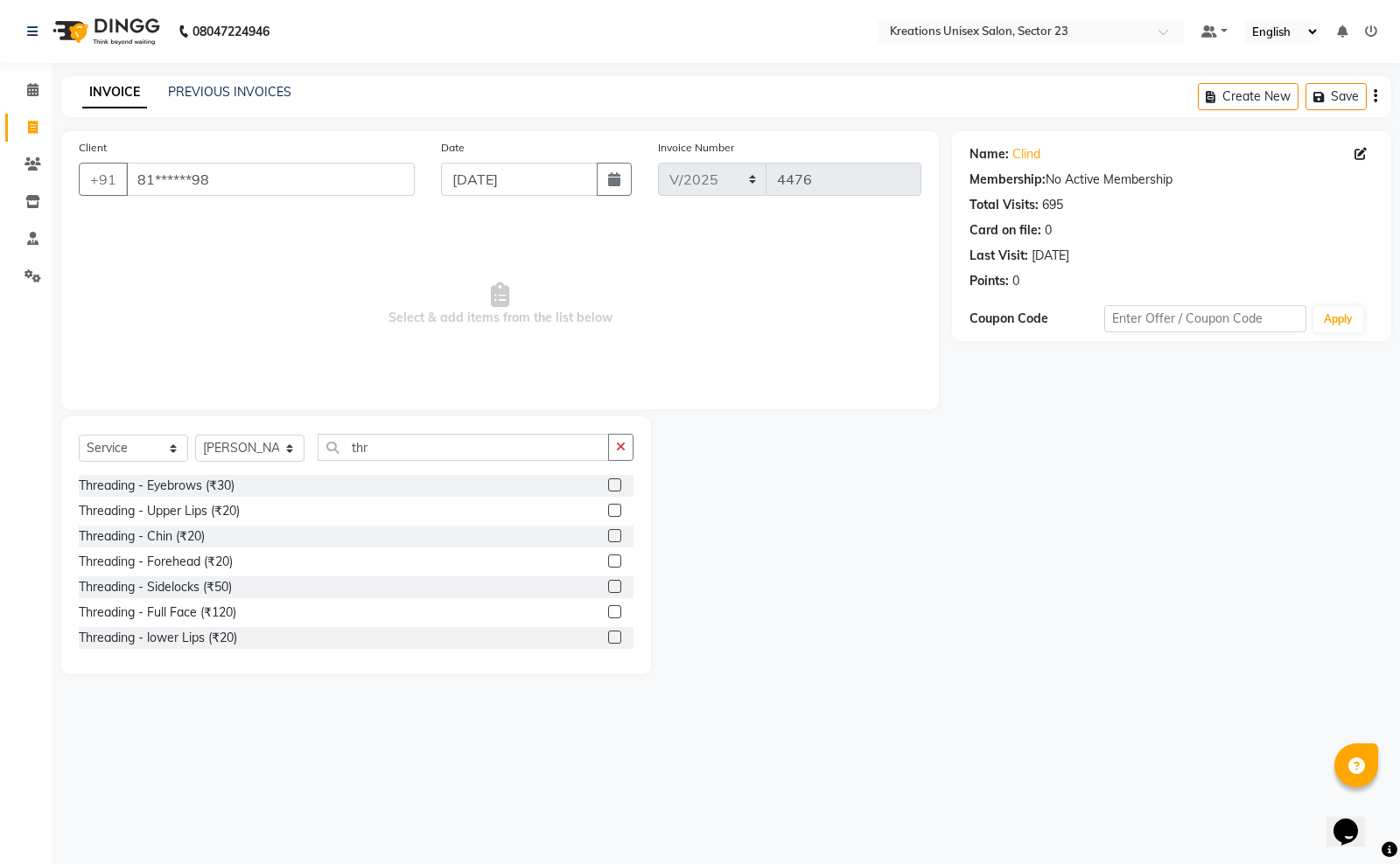
click at [608, 485] on label at bounding box center [615, 485] width 13 height 13
click at [608, 485] on input "checkbox" at bounding box center [614, 486] width 11 height 11
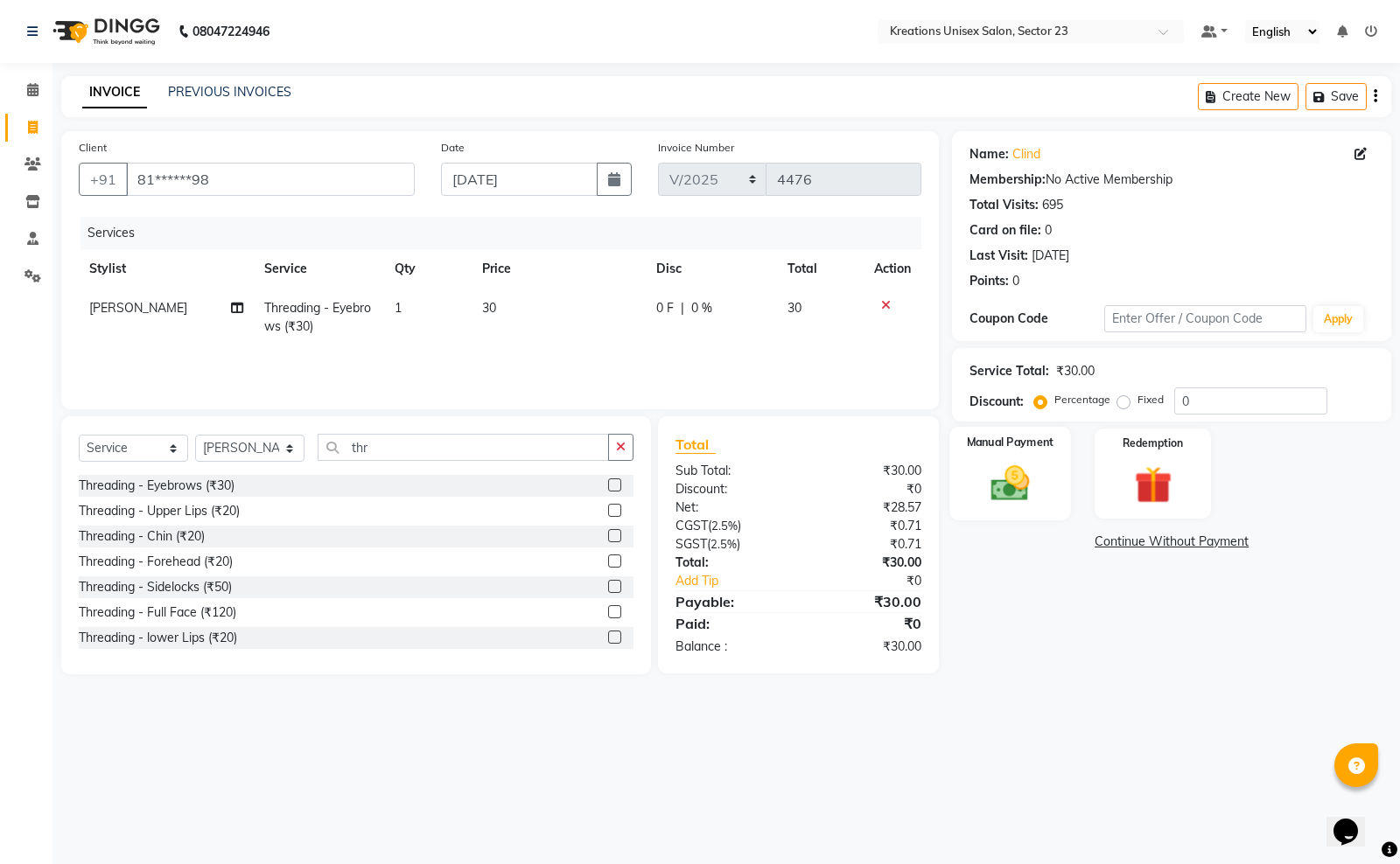
click at [999, 486] on img at bounding box center [1010, 483] width 63 height 45
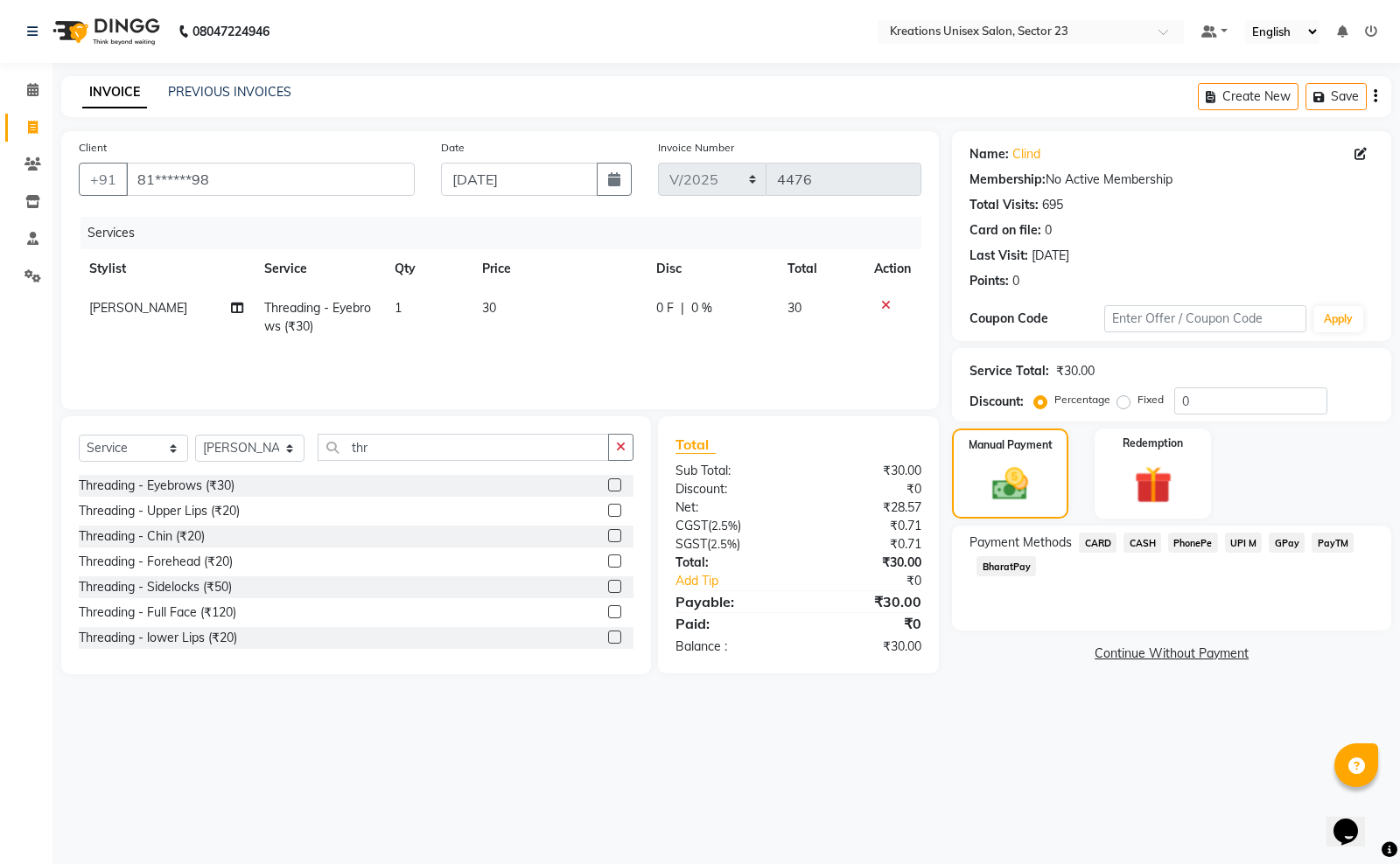
click at [1339, 537] on span "PayTM" at bounding box center [1332, 542] width 42 height 20
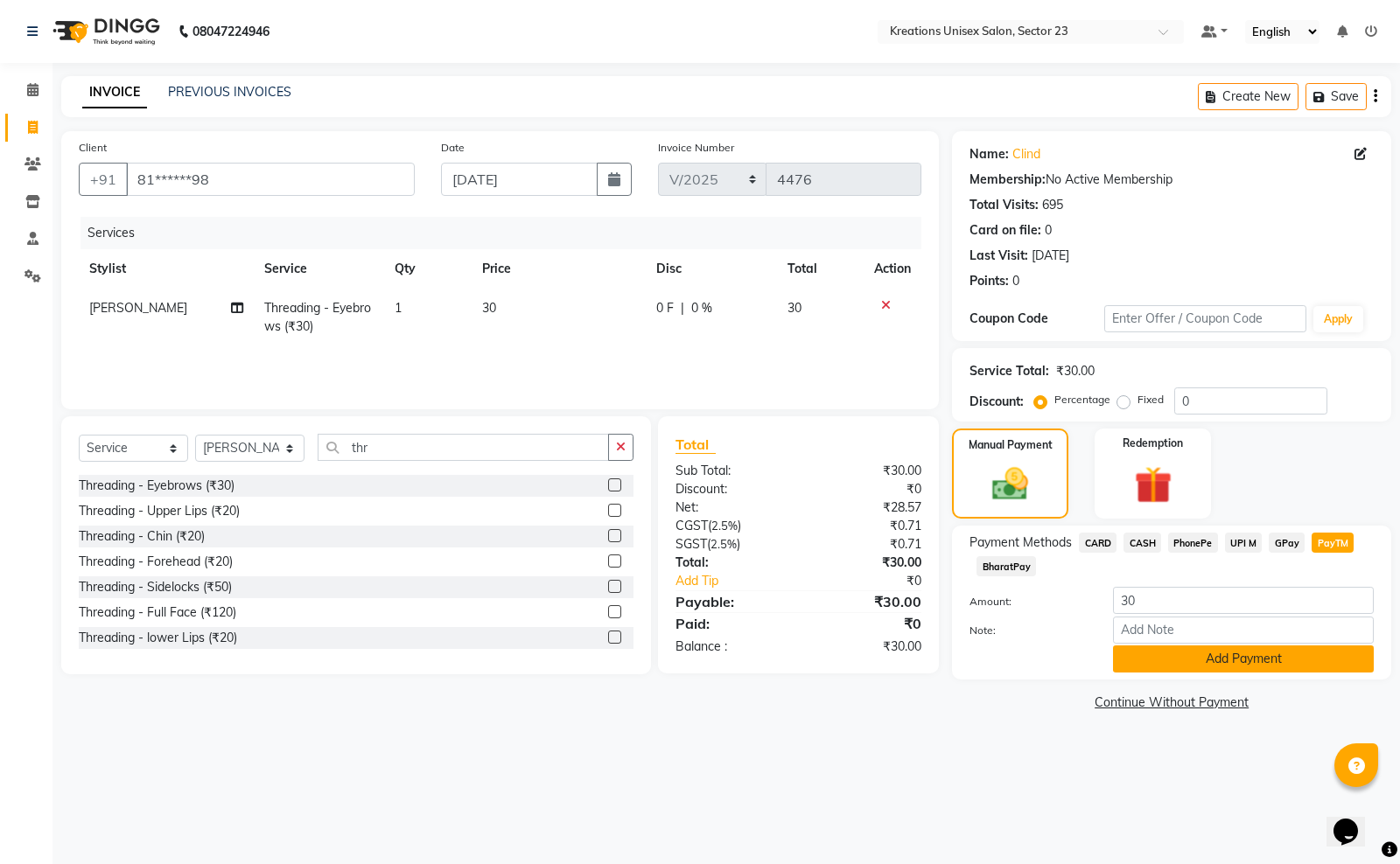
click at [1249, 652] on button "Add Payment" at bounding box center [1242, 659] width 261 height 27
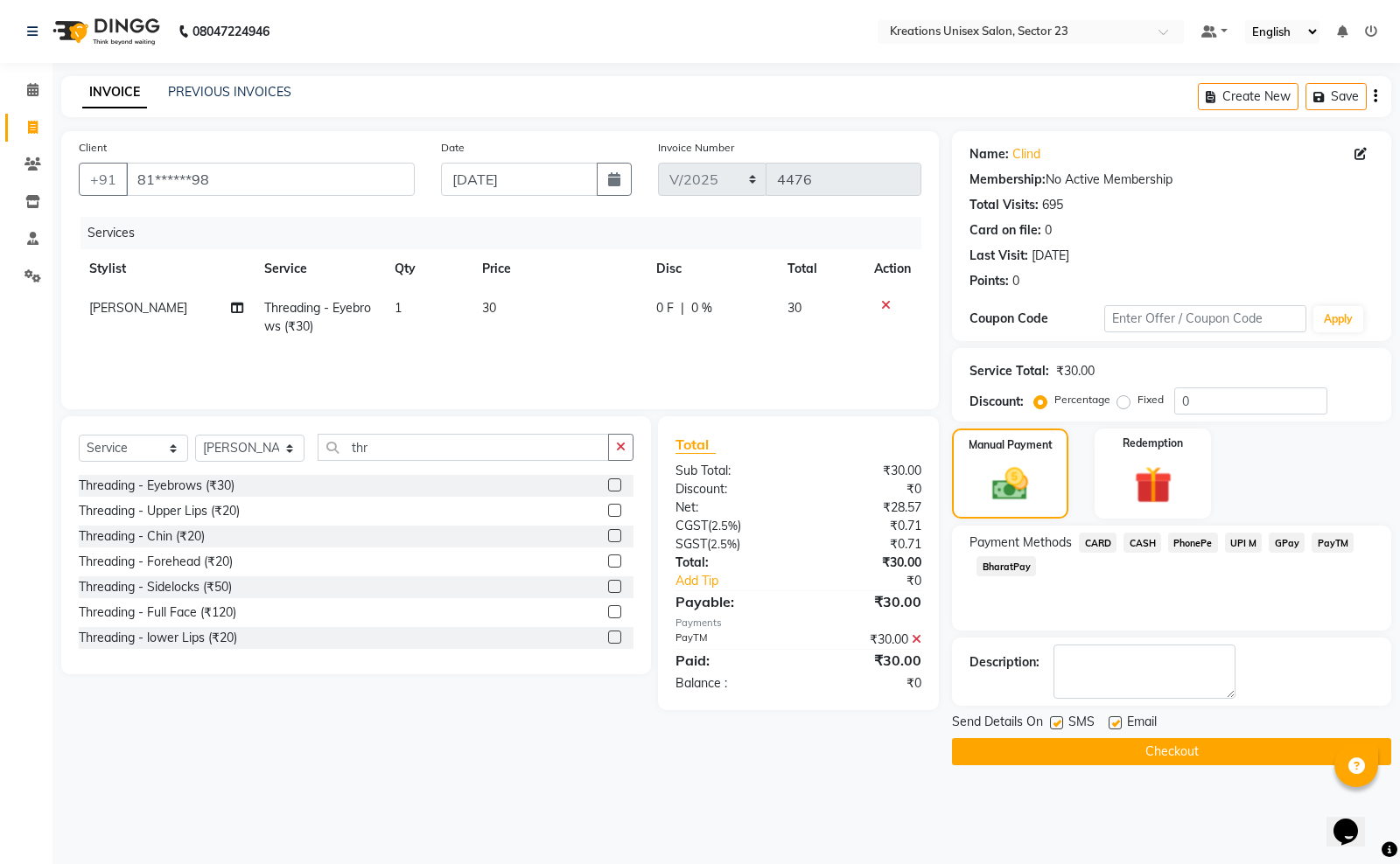
drag, startPoint x: 1056, startPoint y: 715, endPoint x: 1069, endPoint y: 711, distance: 13.6
click at [1063, 714] on div "SMS" at bounding box center [1078, 724] width 58 height 22
click at [1114, 722] on label at bounding box center [1115, 723] width 13 height 13
click at [1114, 722] on input "checkbox" at bounding box center [1114, 724] width 11 height 11
click at [1058, 727] on label at bounding box center [1056, 723] width 13 height 13
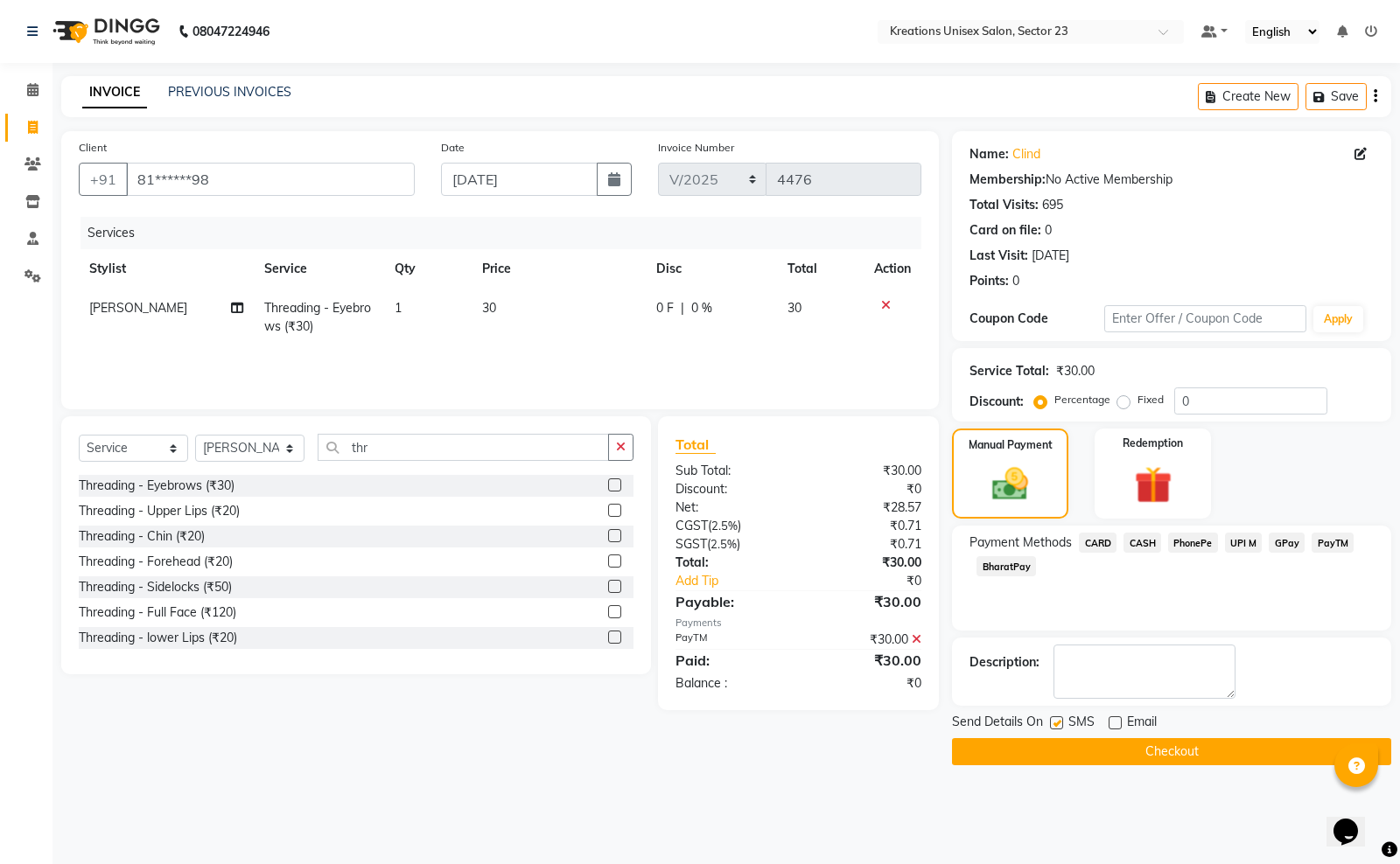
click at [1058, 727] on input "checkbox" at bounding box center [1055, 724] width 11 height 11
click at [1083, 748] on button "Checkout" at bounding box center [1172, 751] width 439 height 27
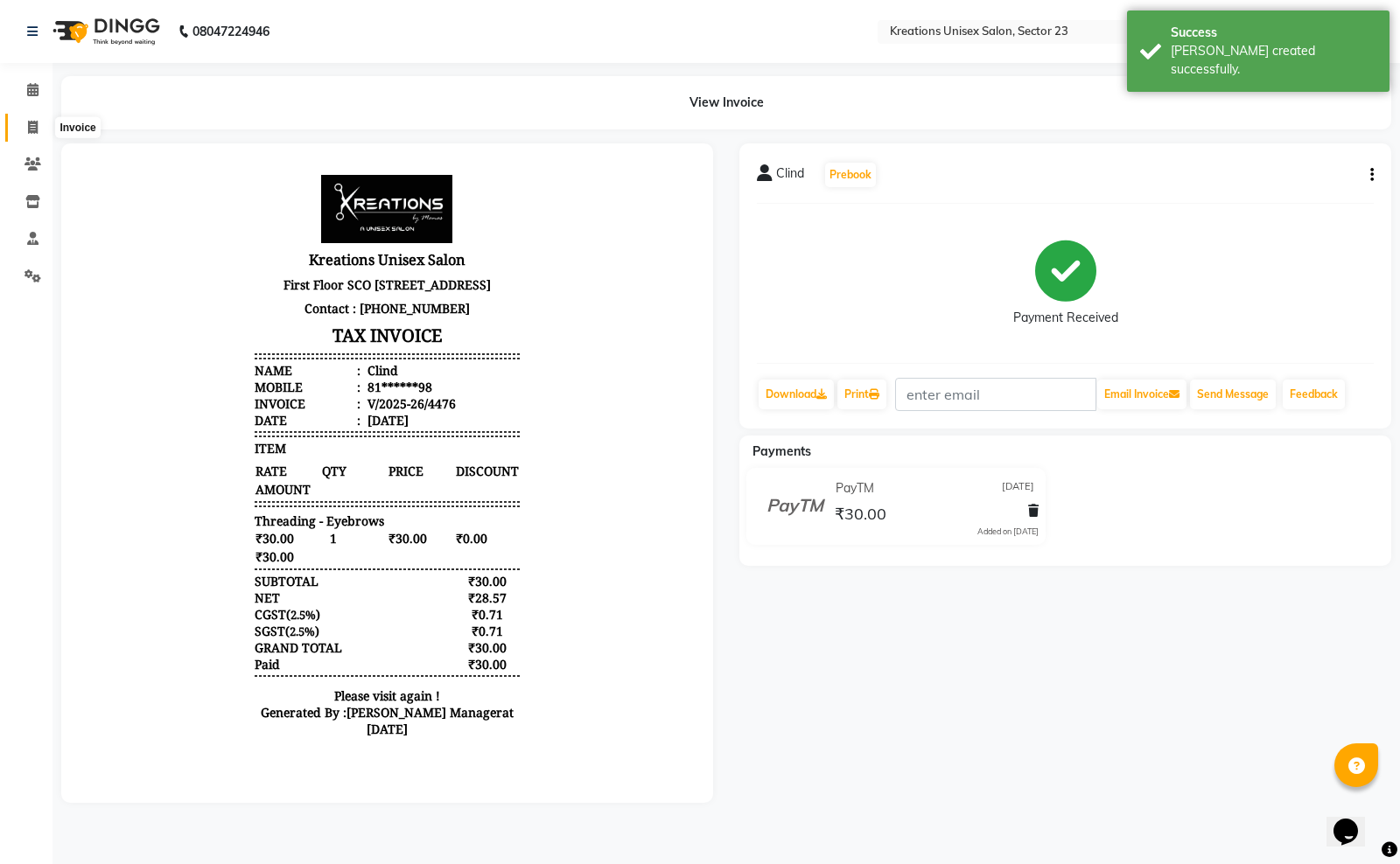
click at [40, 125] on span at bounding box center [32, 128] width 31 height 20
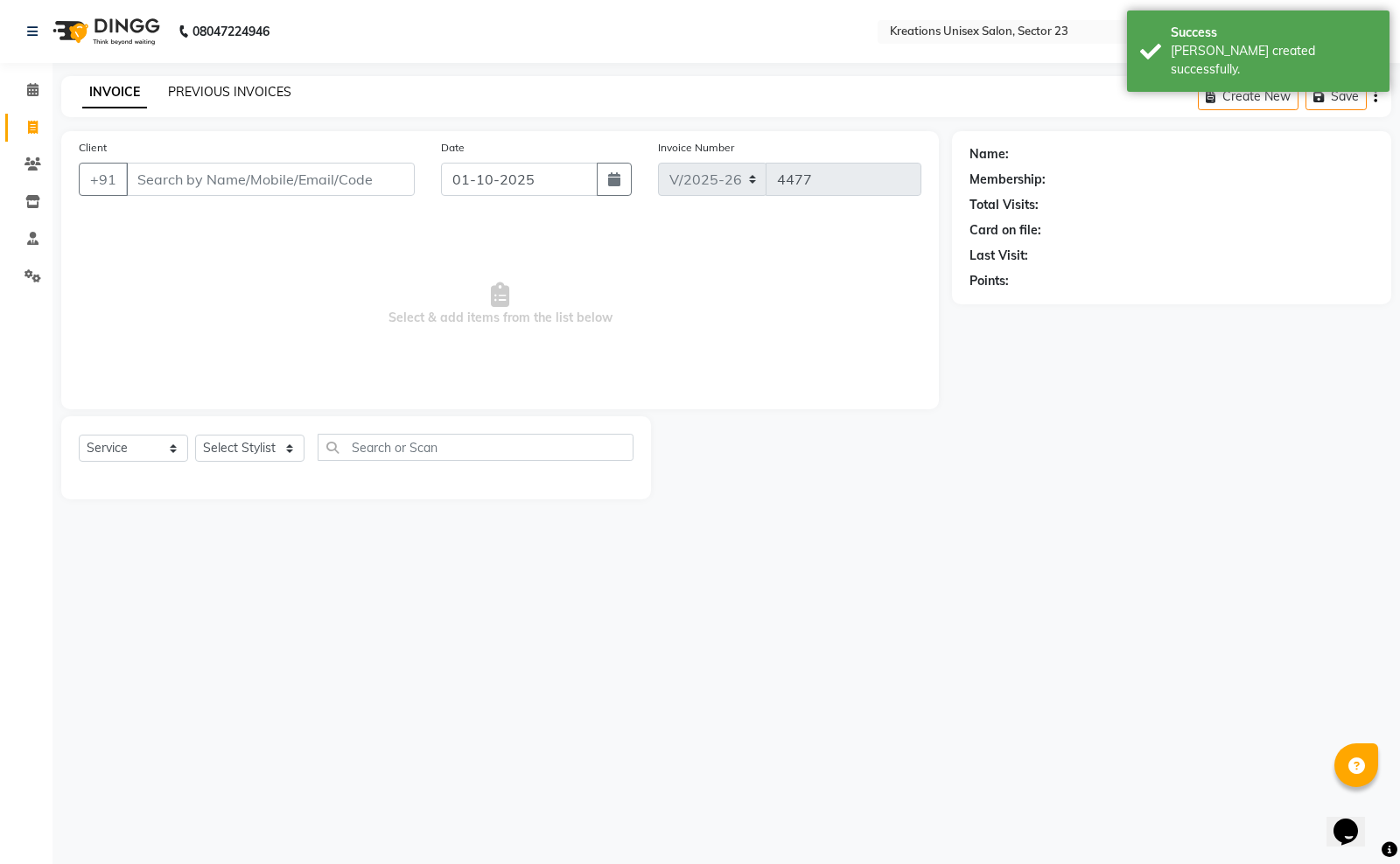
click at [249, 93] on link "PREVIOUS INVOICES" at bounding box center [229, 92] width 123 height 15
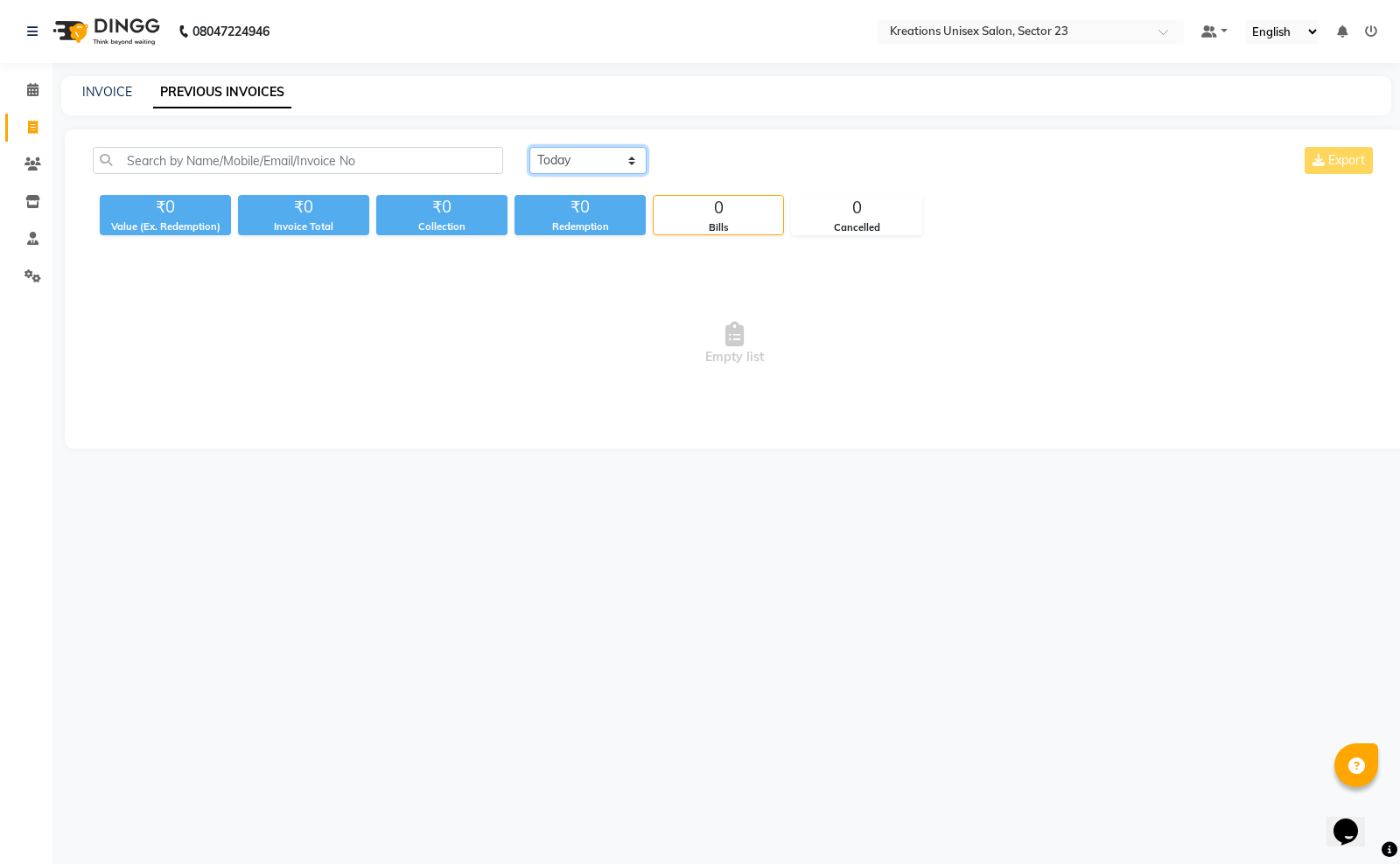
click at [635, 161] on select "Today Yesterday Custom Range" at bounding box center [587, 160] width 117 height 27
click at [529, 147] on select "Today Yesterday Custom Range" at bounding box center [587, 160] width 117 height 27
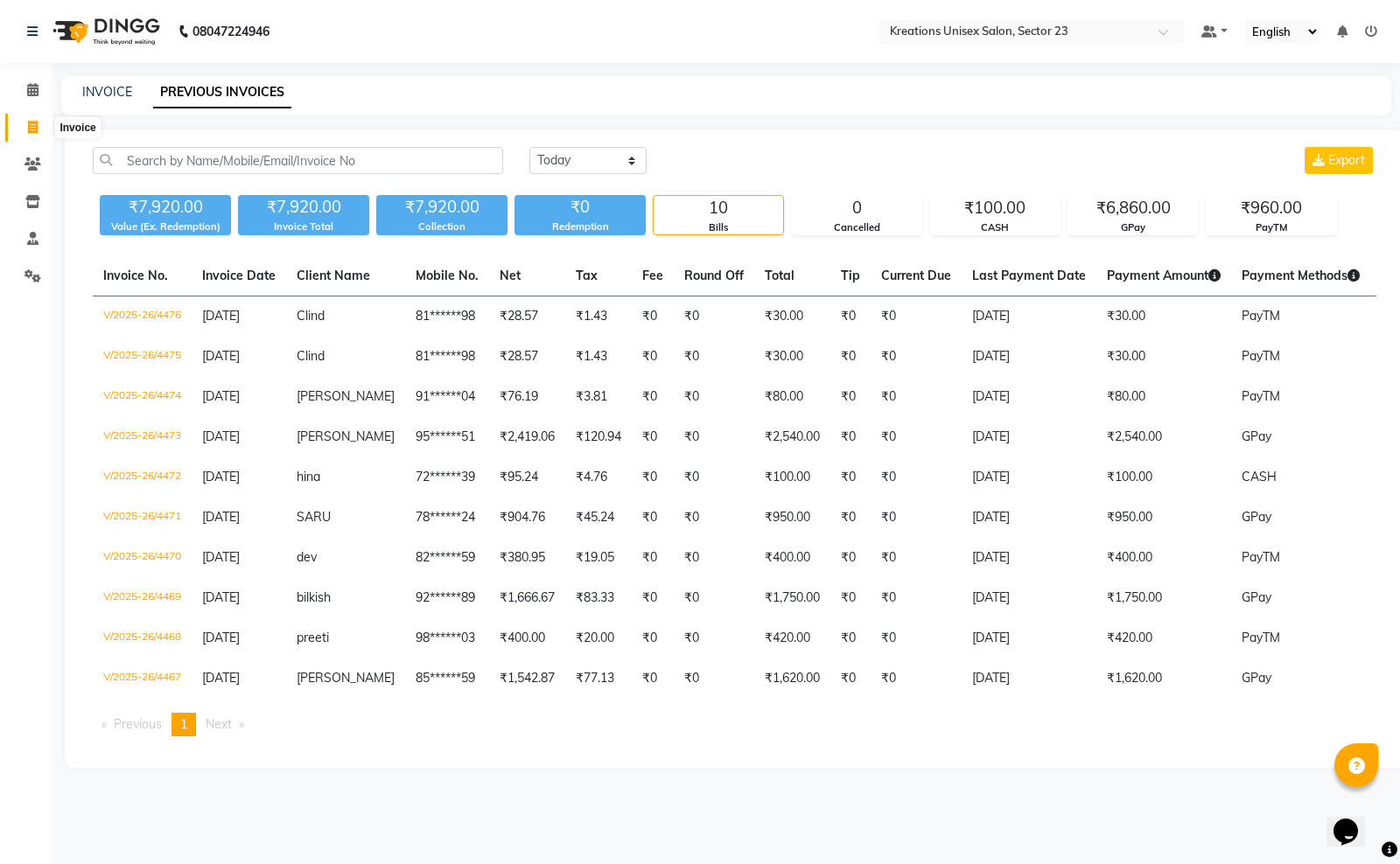
click at [31, 127] on icon at bounding box center [32, 127] width 10 height 13
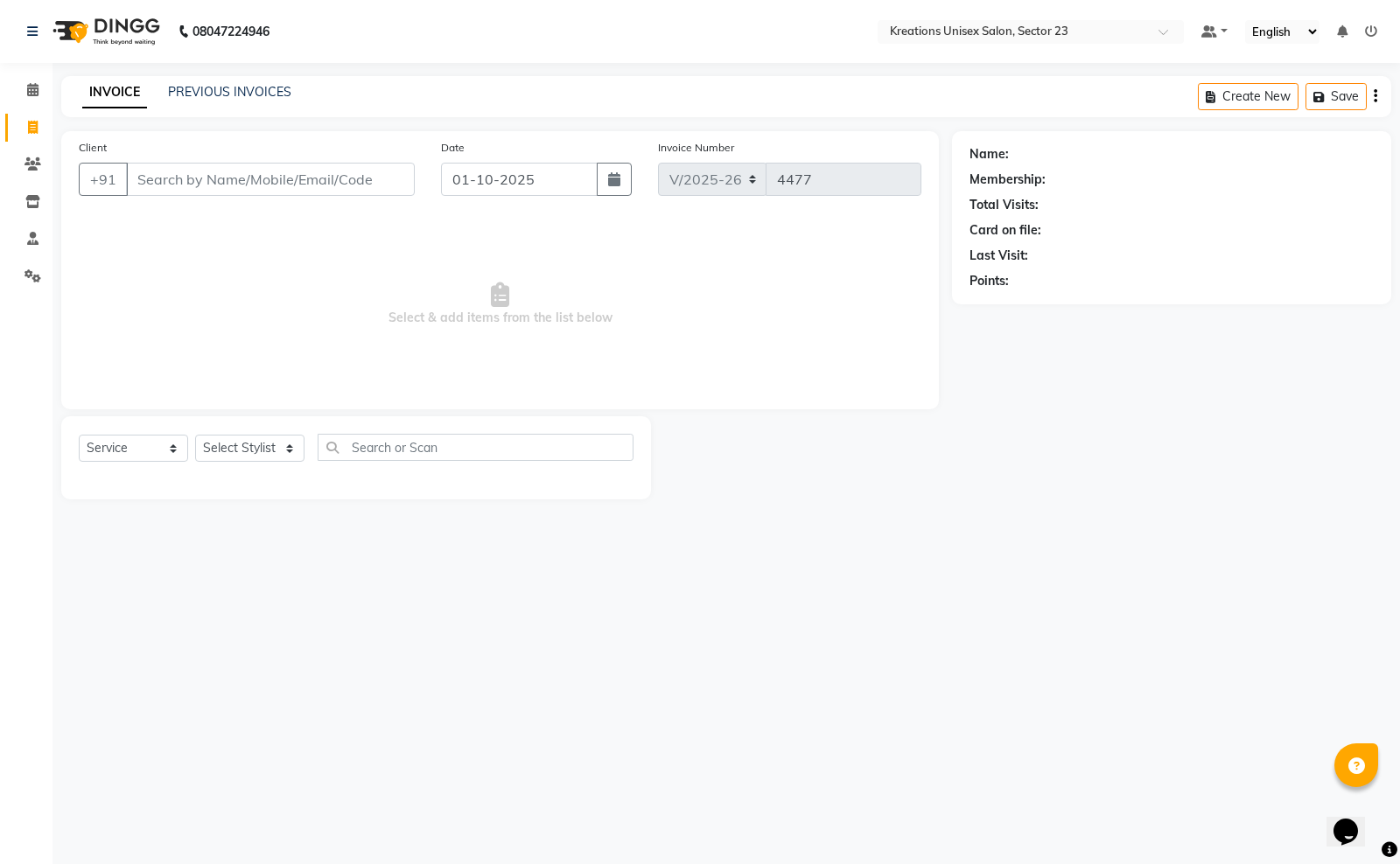
click at [219, 155] on div "Client +91" at bounding box center [246, 174] width 362 height 72
click at [229, 168] on input "Client" at bounding box center [270, 179] width 288 height 33
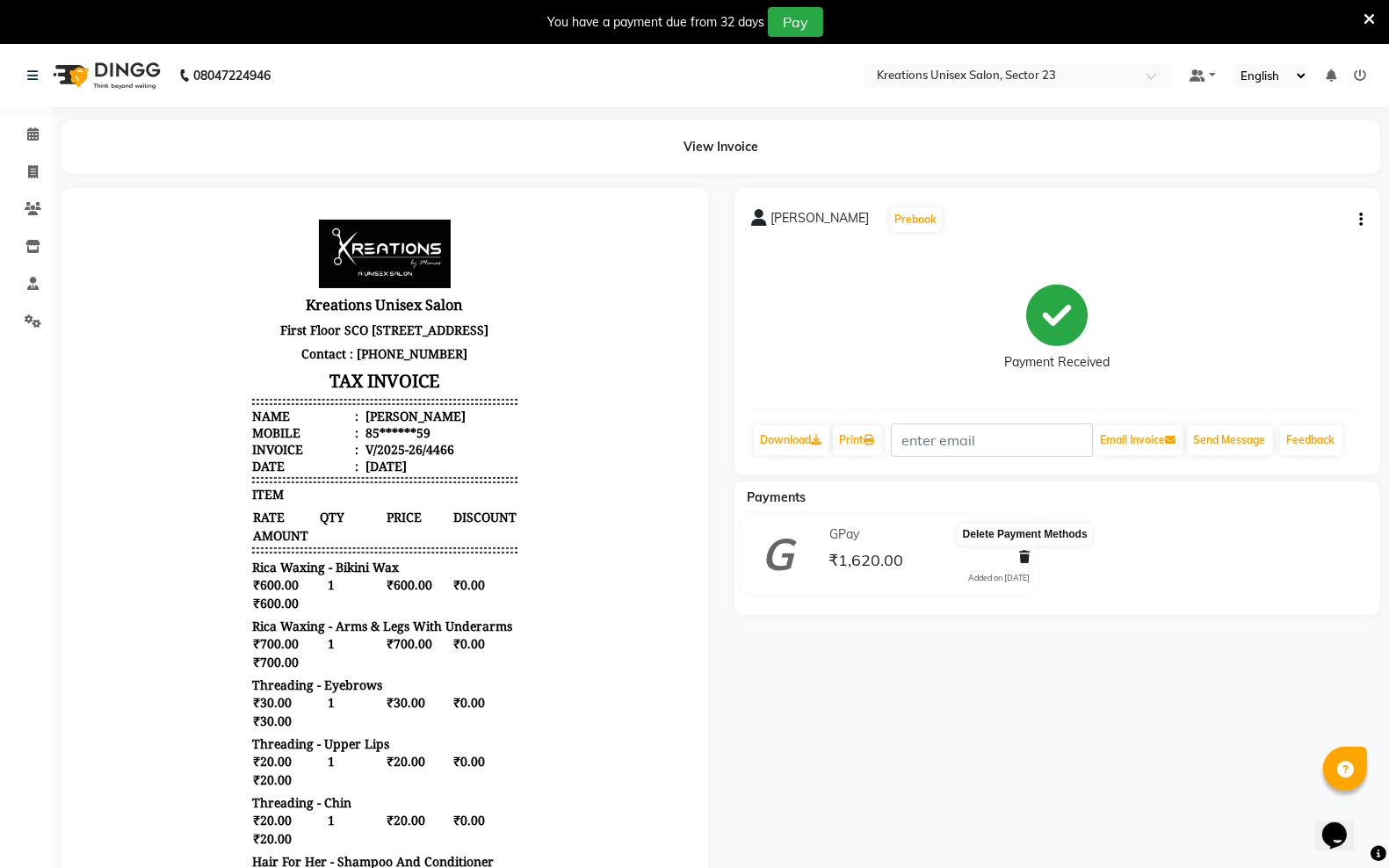
click at [1025, 551] on icon at bounding box center [1024, 556] width 11 height 12
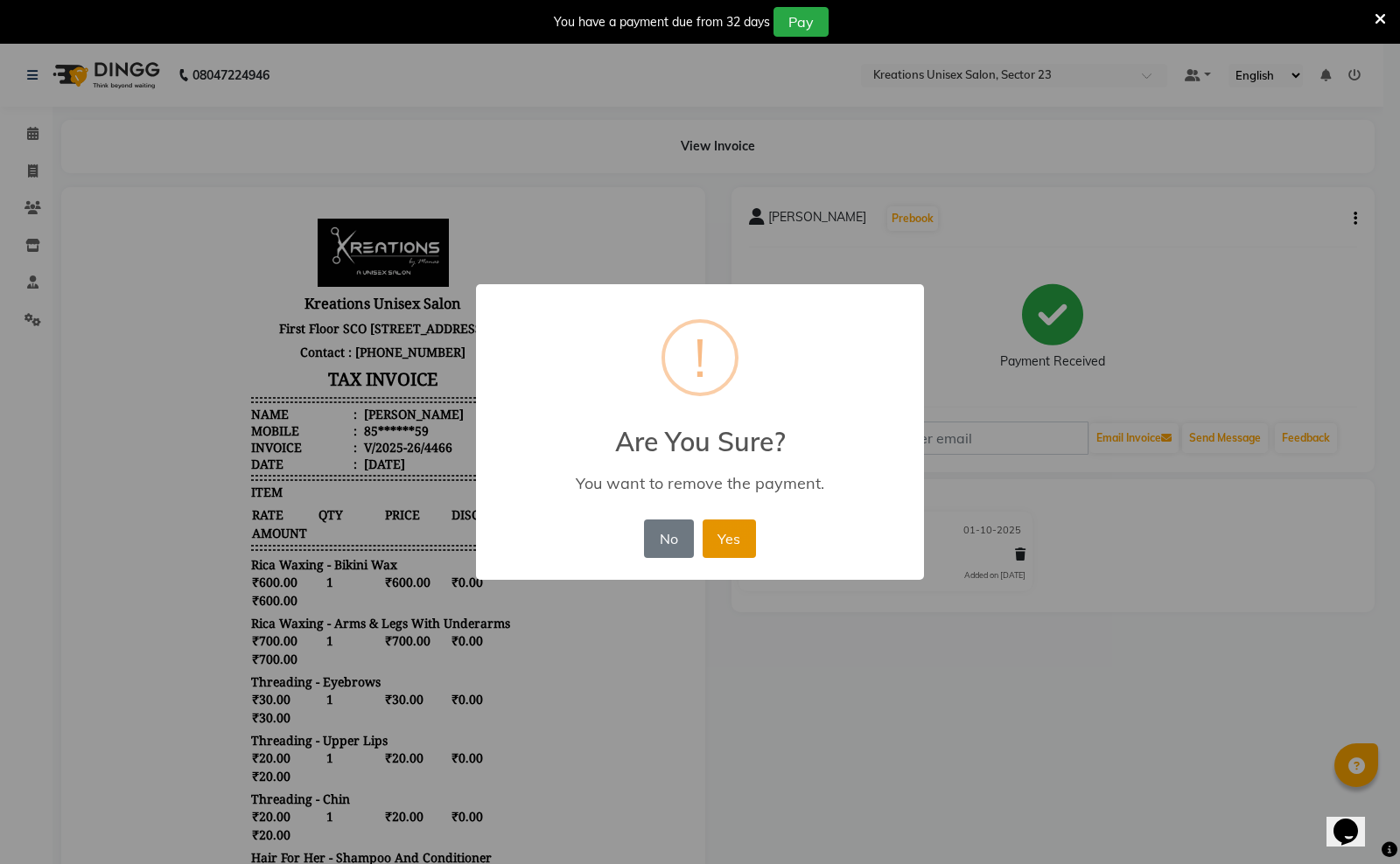
click at [751, 547] on button "Yes" at bounding box center [730, 538] width 53 height 38
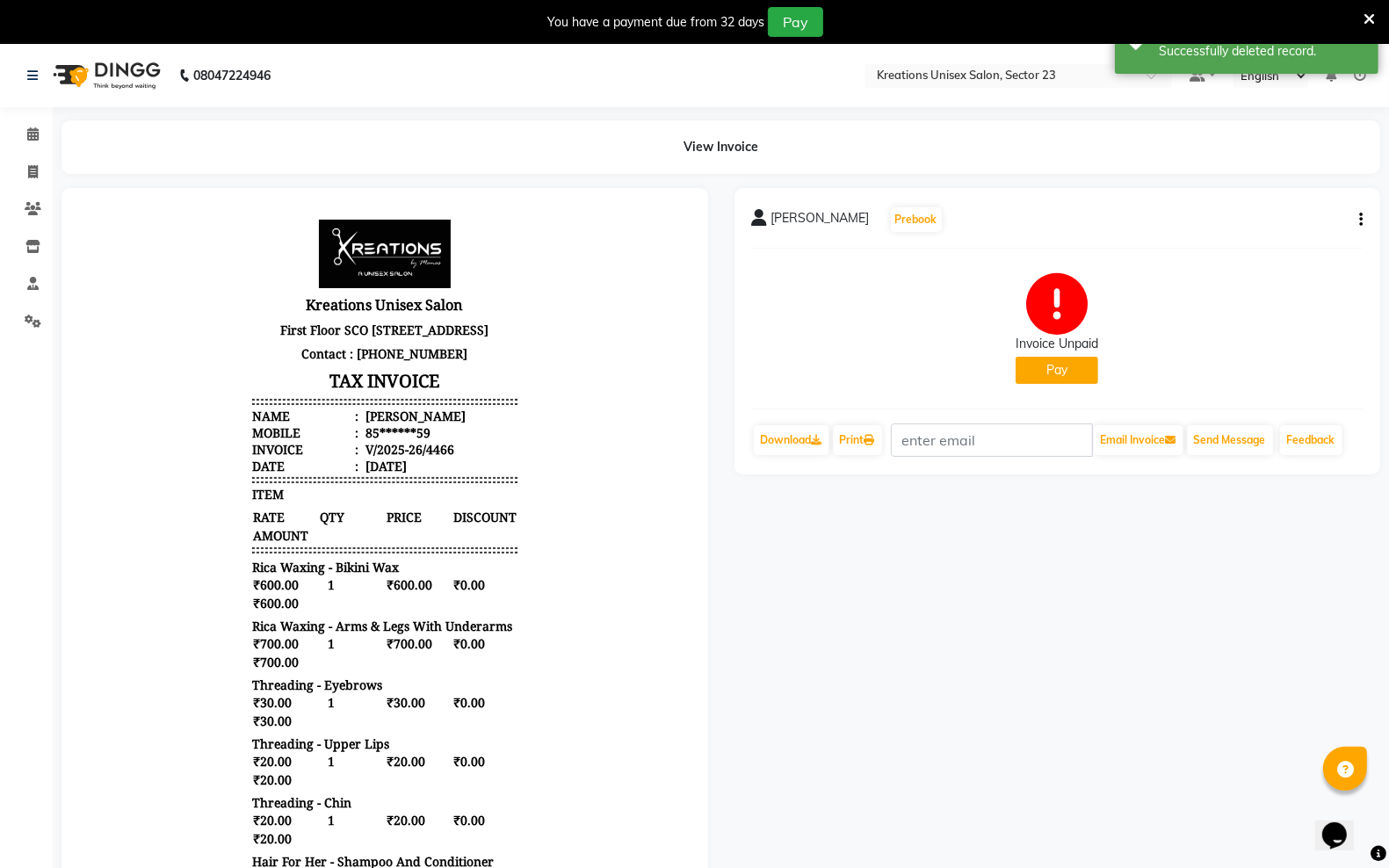
click at [508, 380] on body "Kreations Unisex Salon First Floor SCO 40 HUDA Market, Above Bank Of Baroda, Se…" at bounding box center [384, 662] width 598 height 901
drag, startPoint x: 407, startPoint y: 203, endPoint x: 576, endPoint y: 177, distance: 171.0
click at [576, 177] on main "View Invoice aaditya Prebook Invoice Unpaid Pay Download Print Email Invoice Se…" at bounding box center [720, 652] width 1336 height 1064
